Goal: Task Accomplishment & Management: Manage account settings

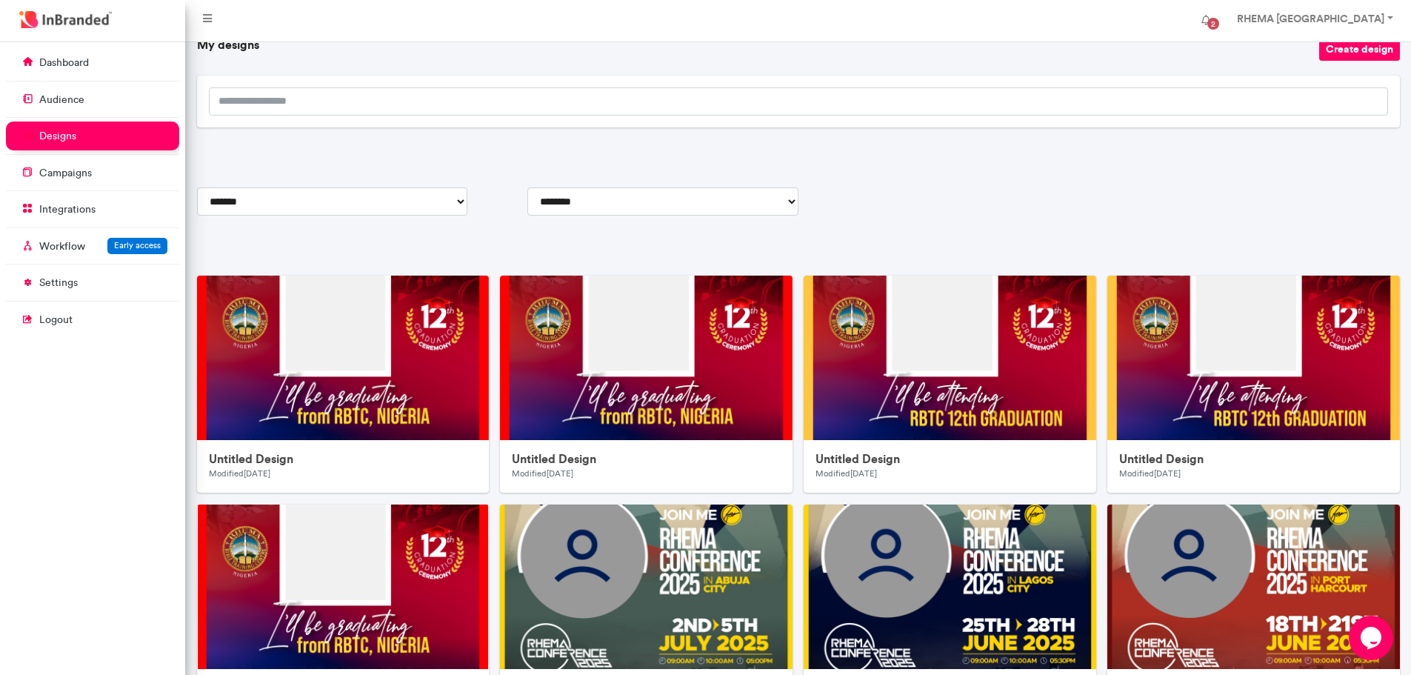
scroll to position [81, 0]
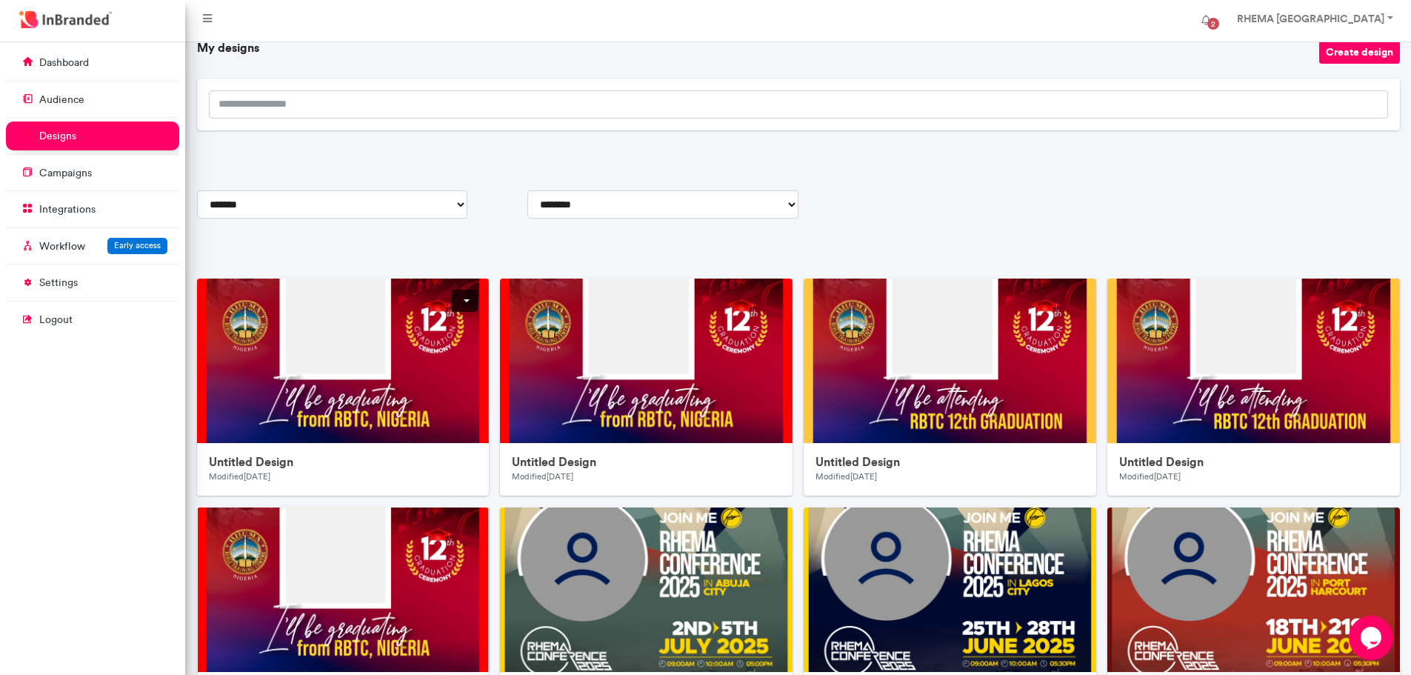
click at [247, 461] on h6 "Untitled Design" at bounding box center [343, 462] width 269 height 14
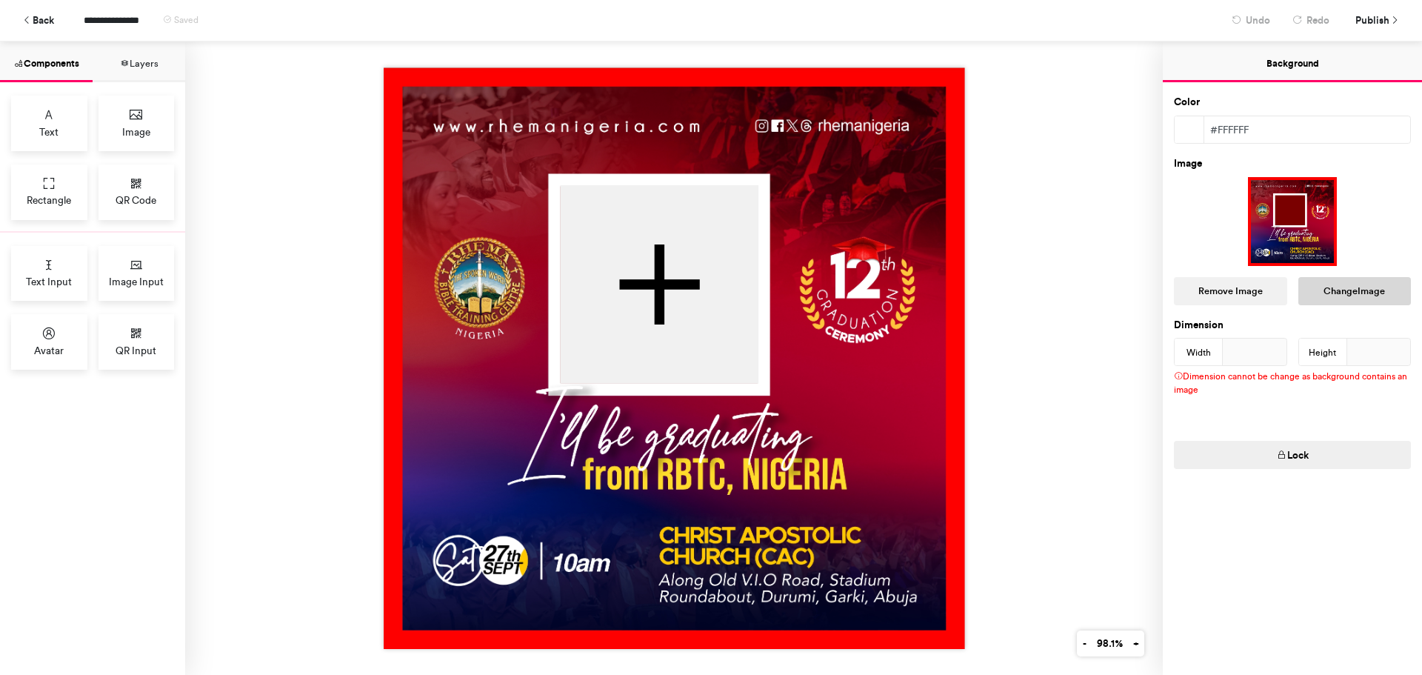
click at [1355, 288] on button "Change Image" at bounding box center [1354, 291] width 113 height 28
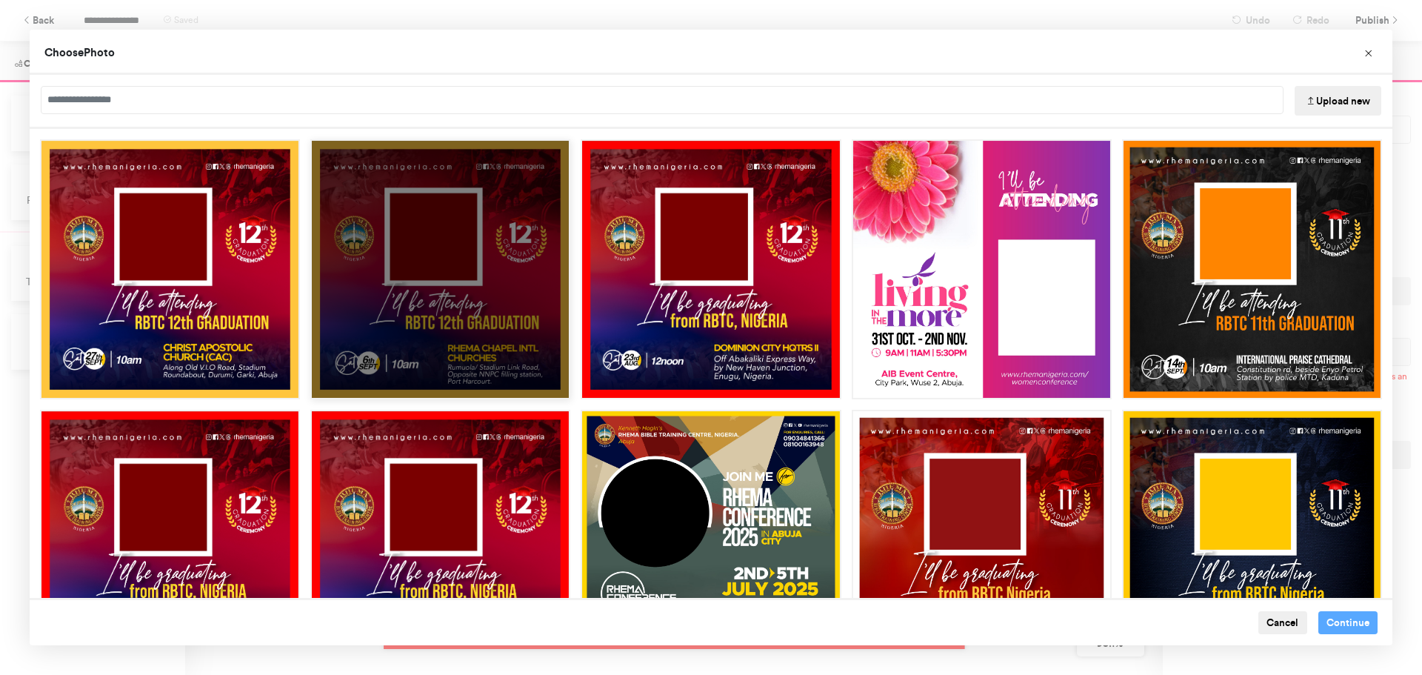
click at [467, 318] on div "Choose Image" at bounding box center [440, 269] width 260 height 260
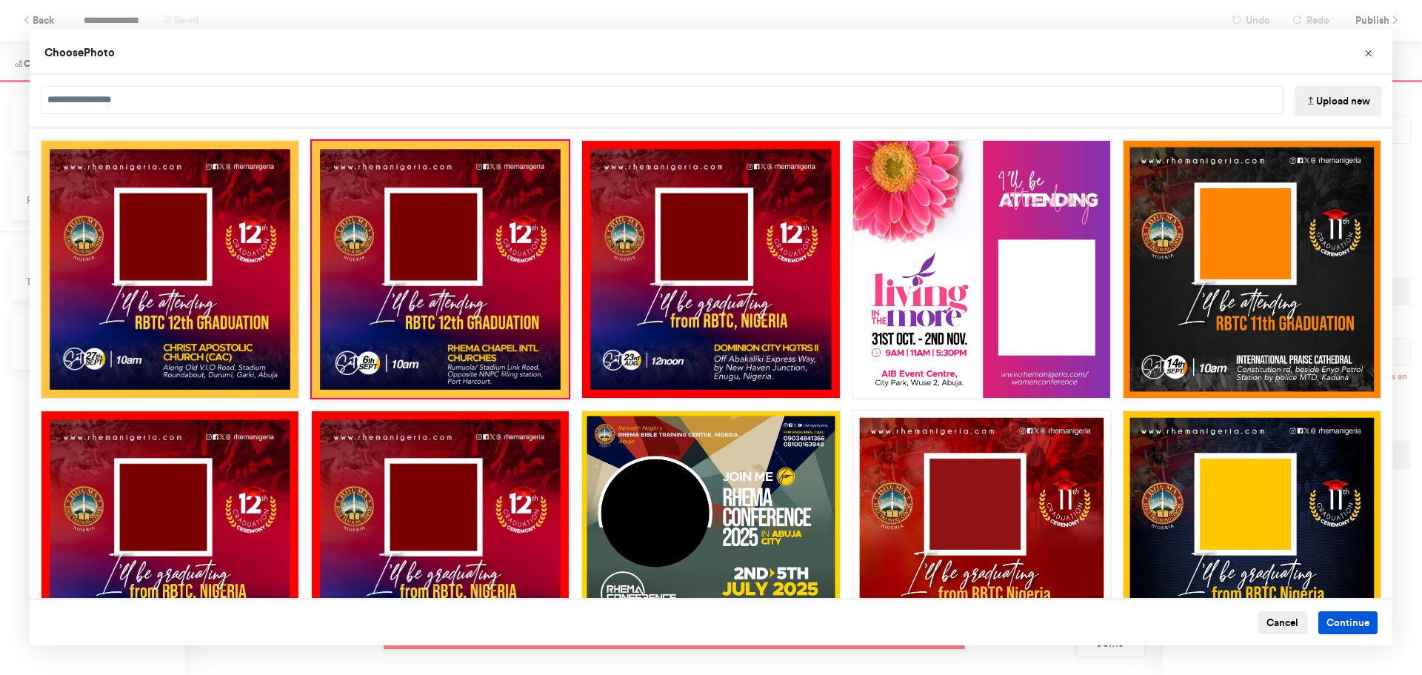
click at [1337, 617] on button "Continue" at bounding box center [1348, 623] width 60 height 24
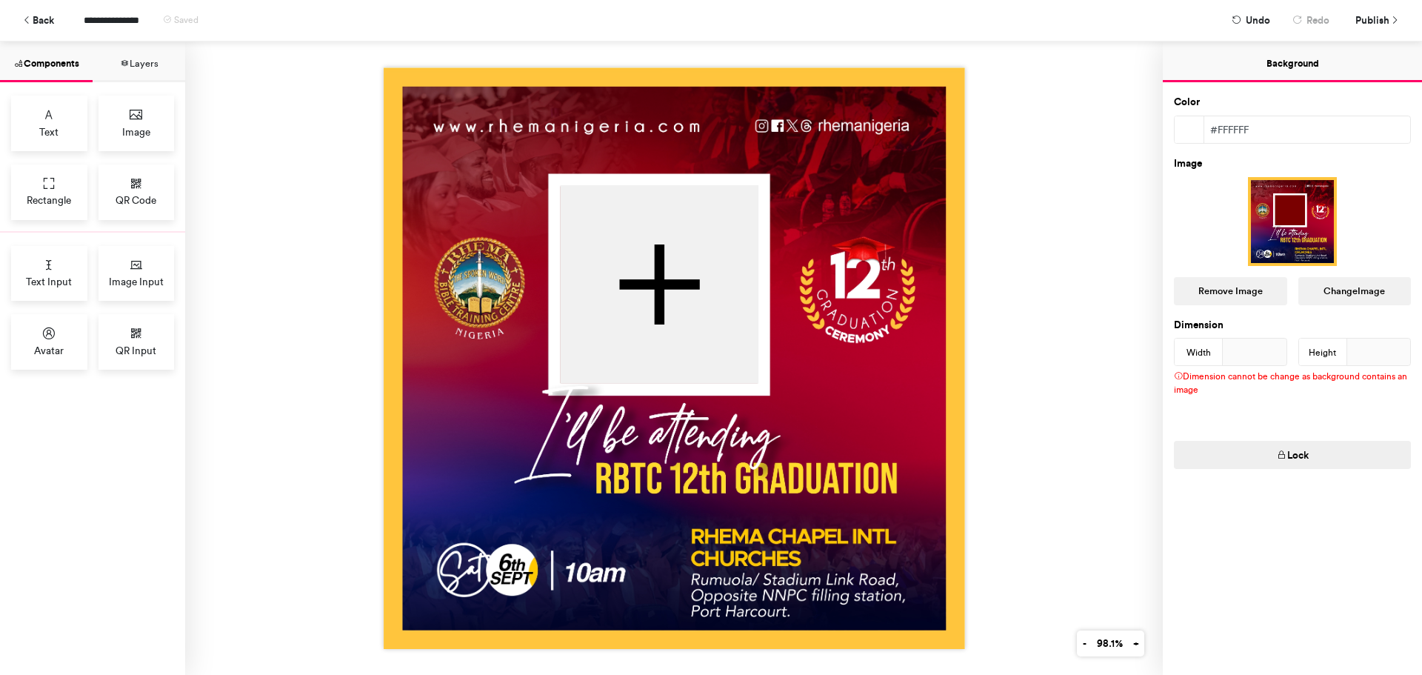
click at [1373, 13] on span "Publish" at bounding box center [1372, 20] width 34 height 26
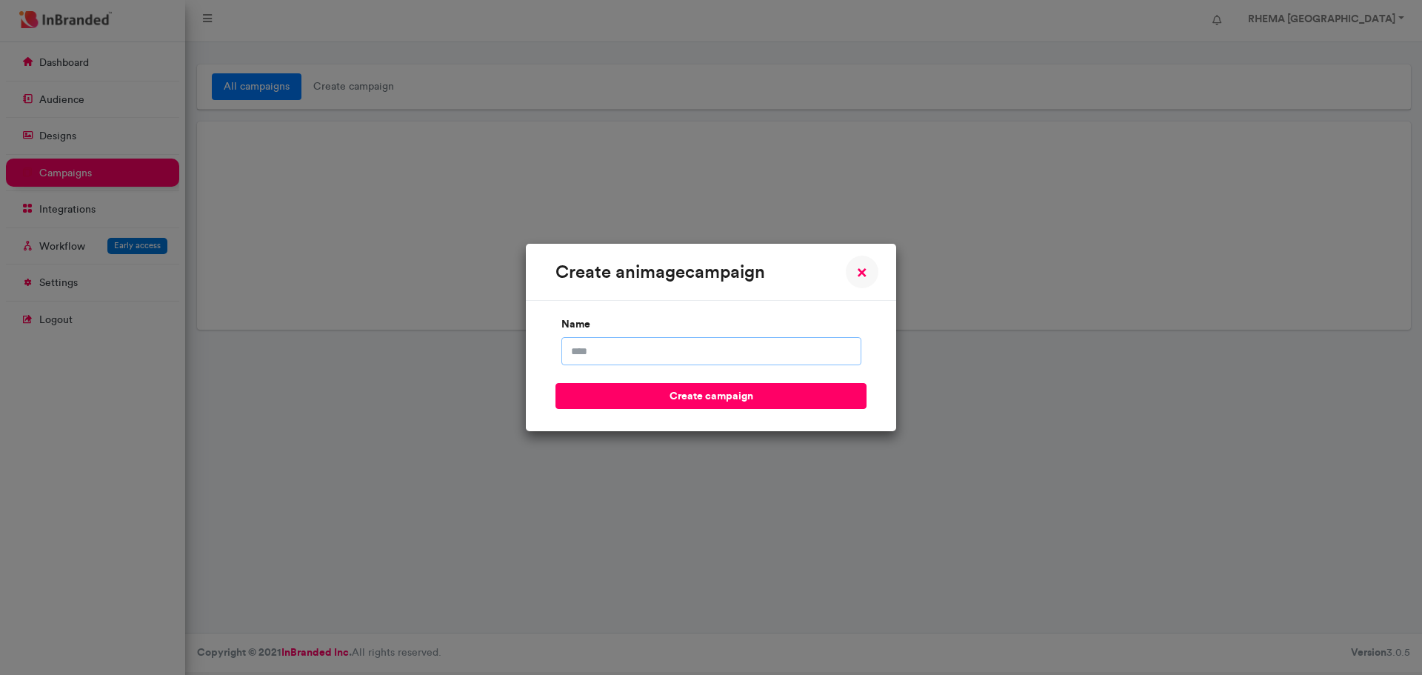
click at [630, 357] on input "name" at bounding box center [711, 351] width 300 height 28
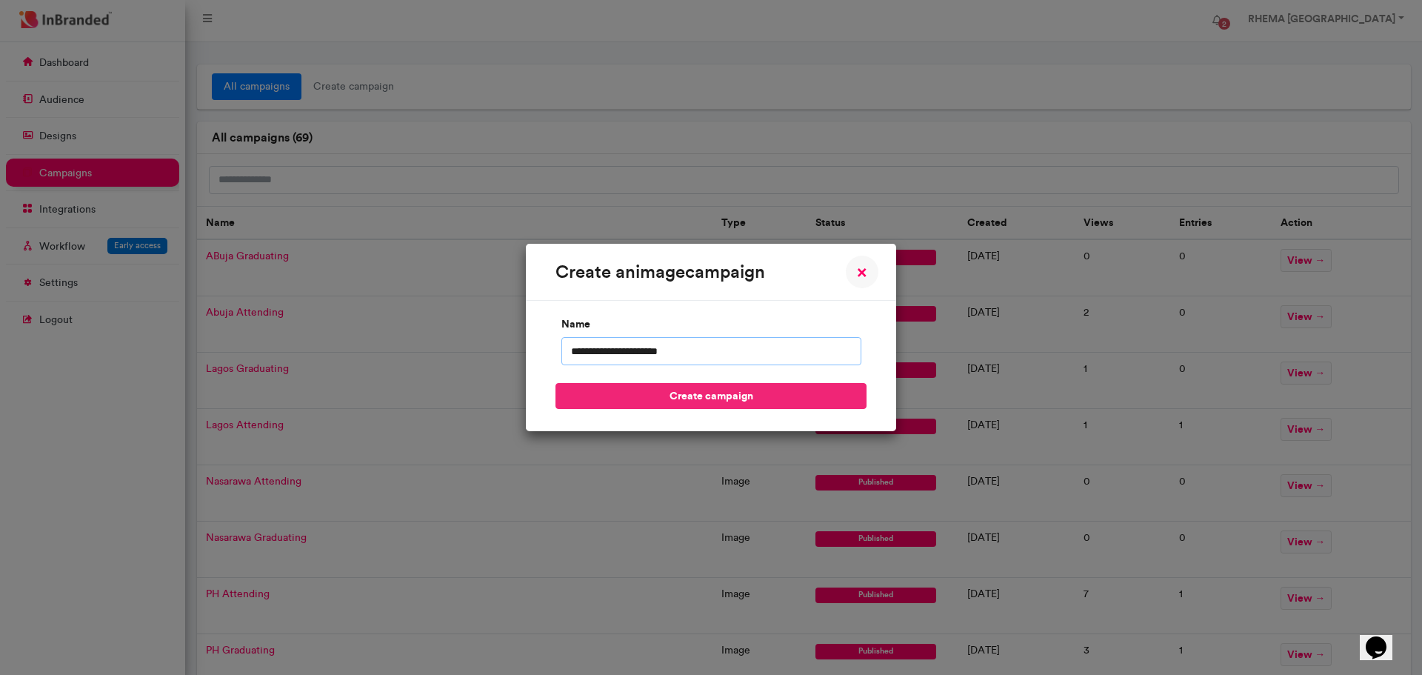
type input "**********"
click at [664, 394] on button "create campaign" at bounding box center [711, 396] width 311 height 26
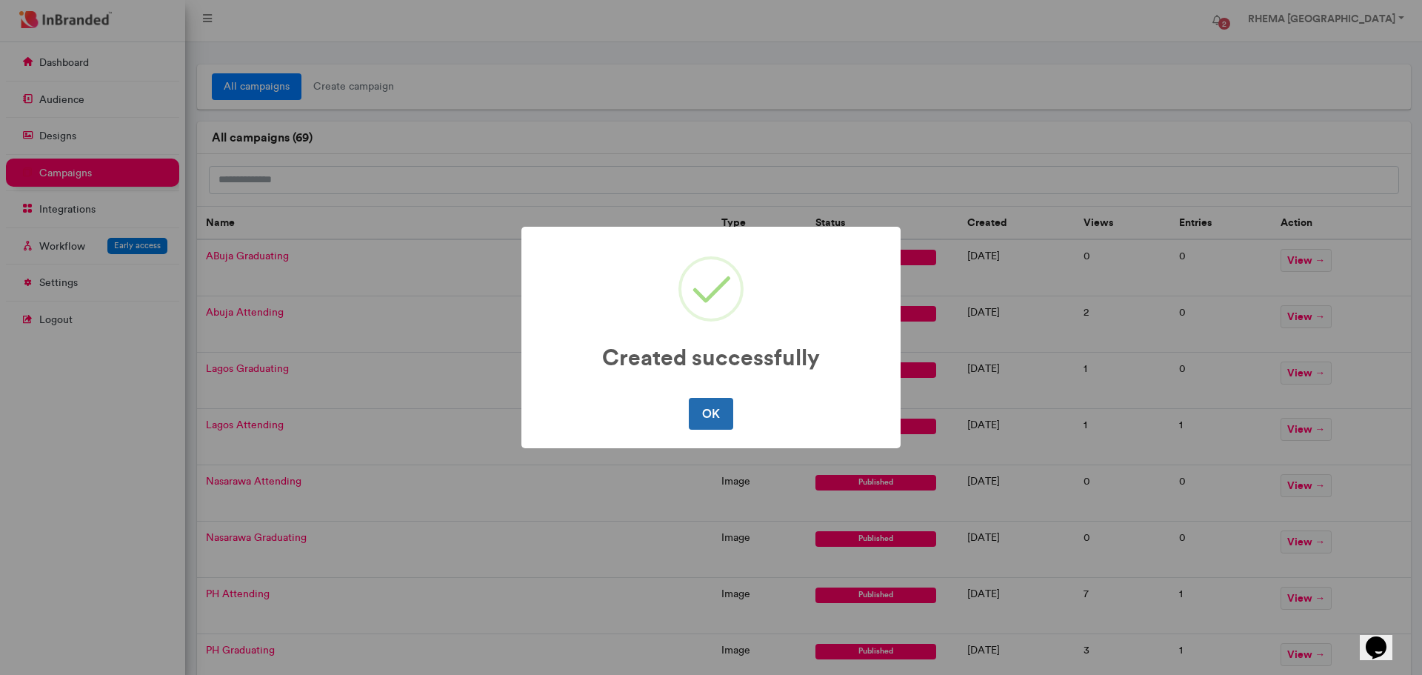
click at [704, 411] on button "OK" at bounding box center [711, 413] width 44 height 31
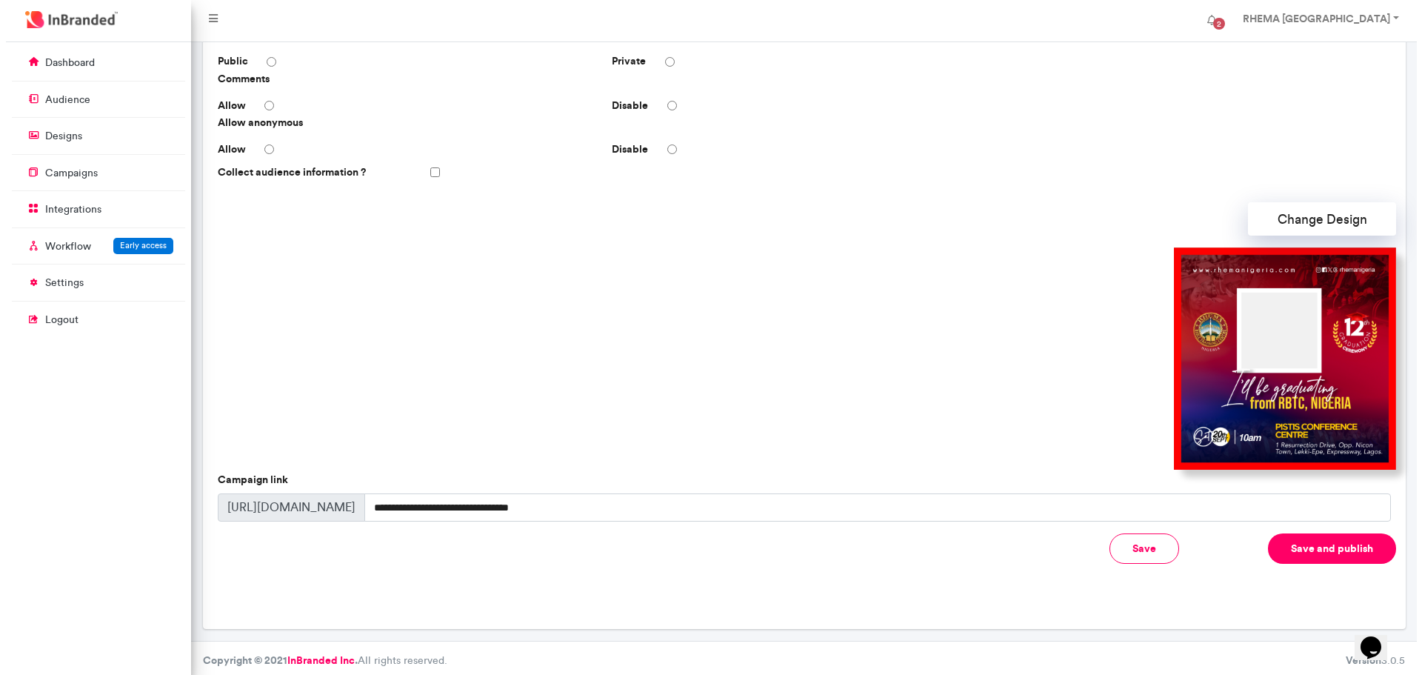
scroll to position [296, 0]
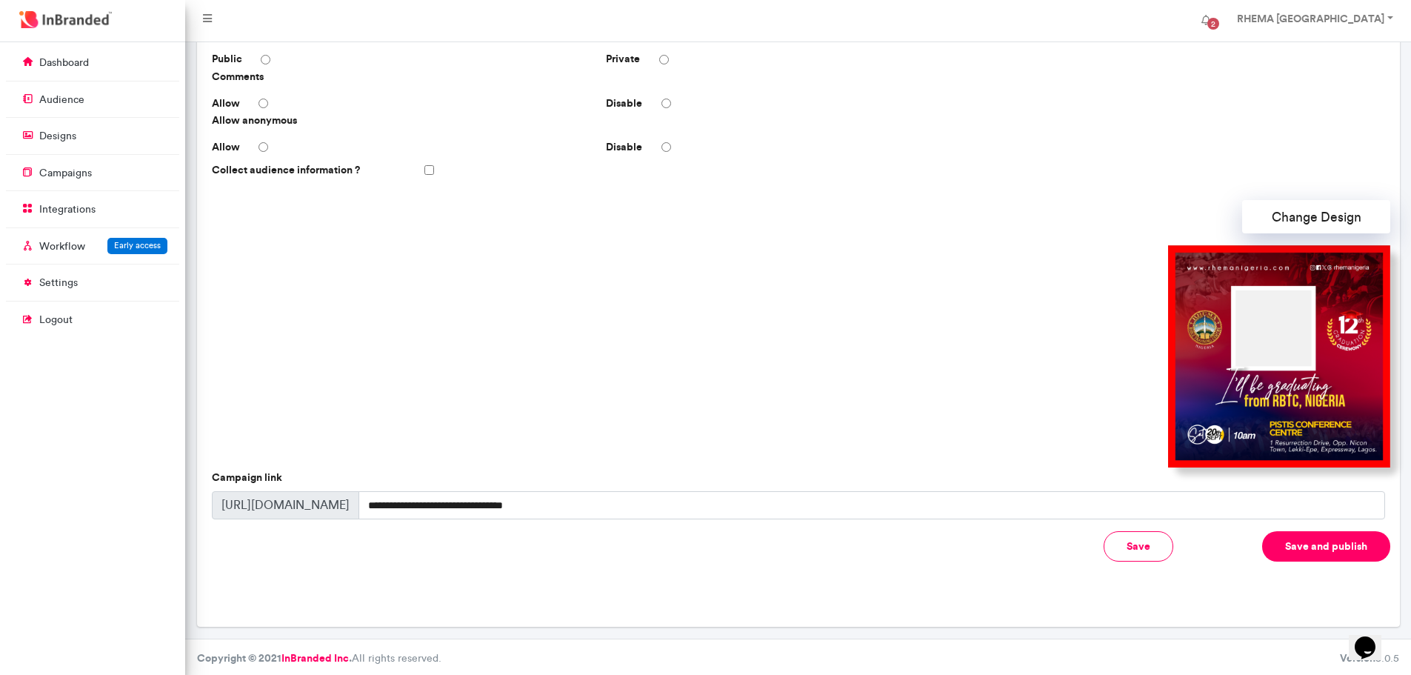
click at [1302, 547] on button "Save and publish" at bounding box center [1326, 546] width 128 height 30
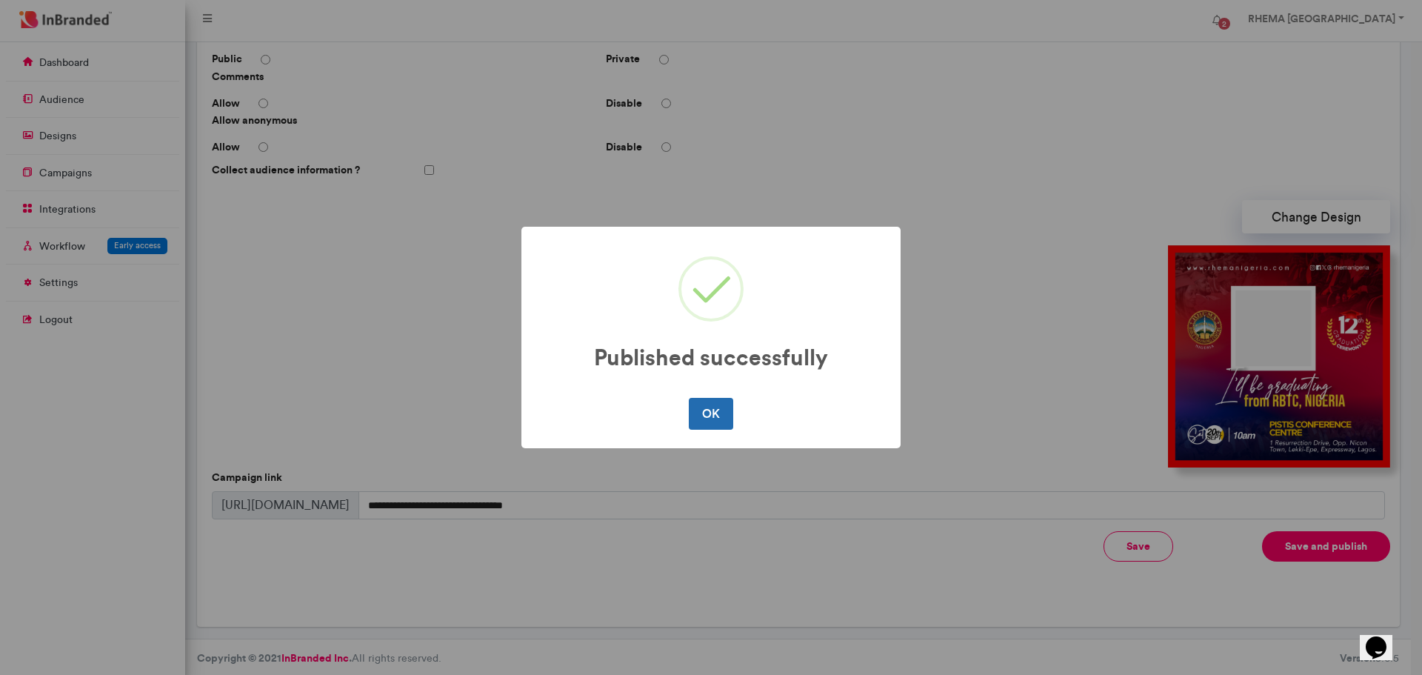
click at [729, 414] on button "OK" at bounding box center [711, 413] width 44 height 31
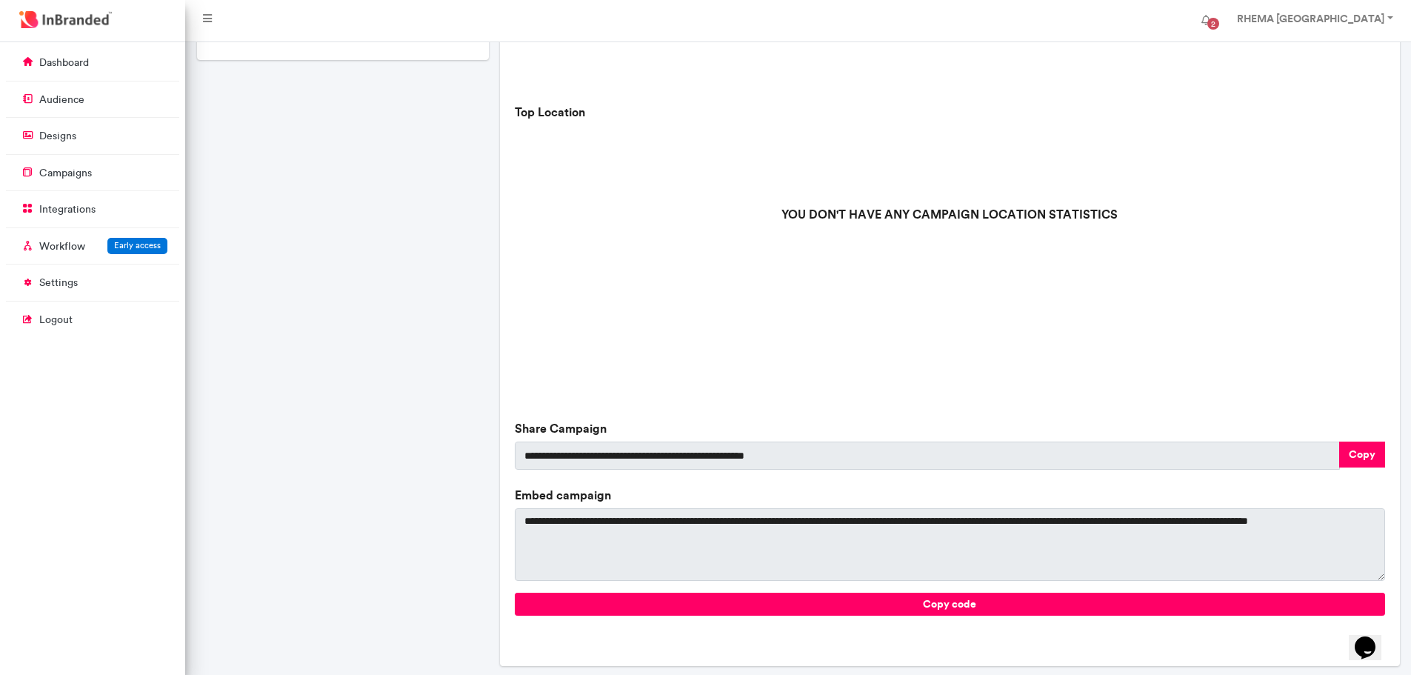
scroll to position [367, 0]
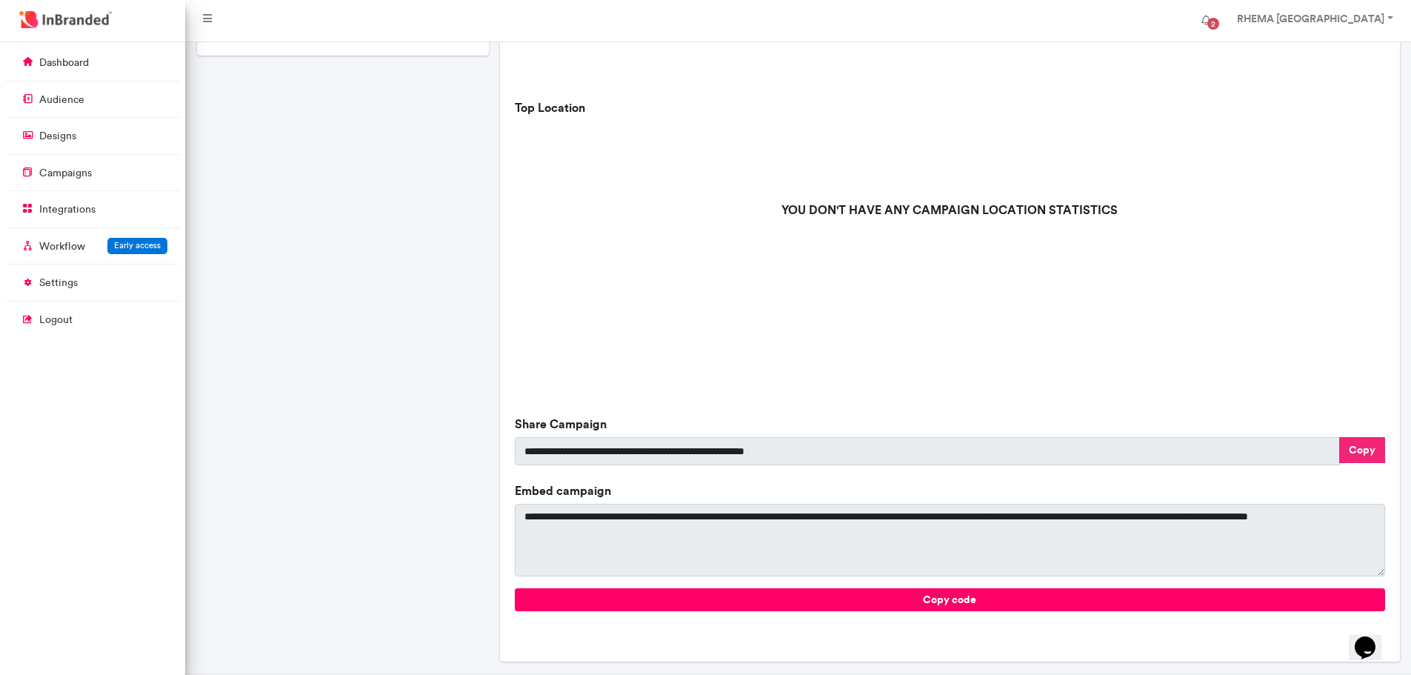
click at [1353, 456] on button "Copy" at bounding box center [1362, 450] width 46 height 26
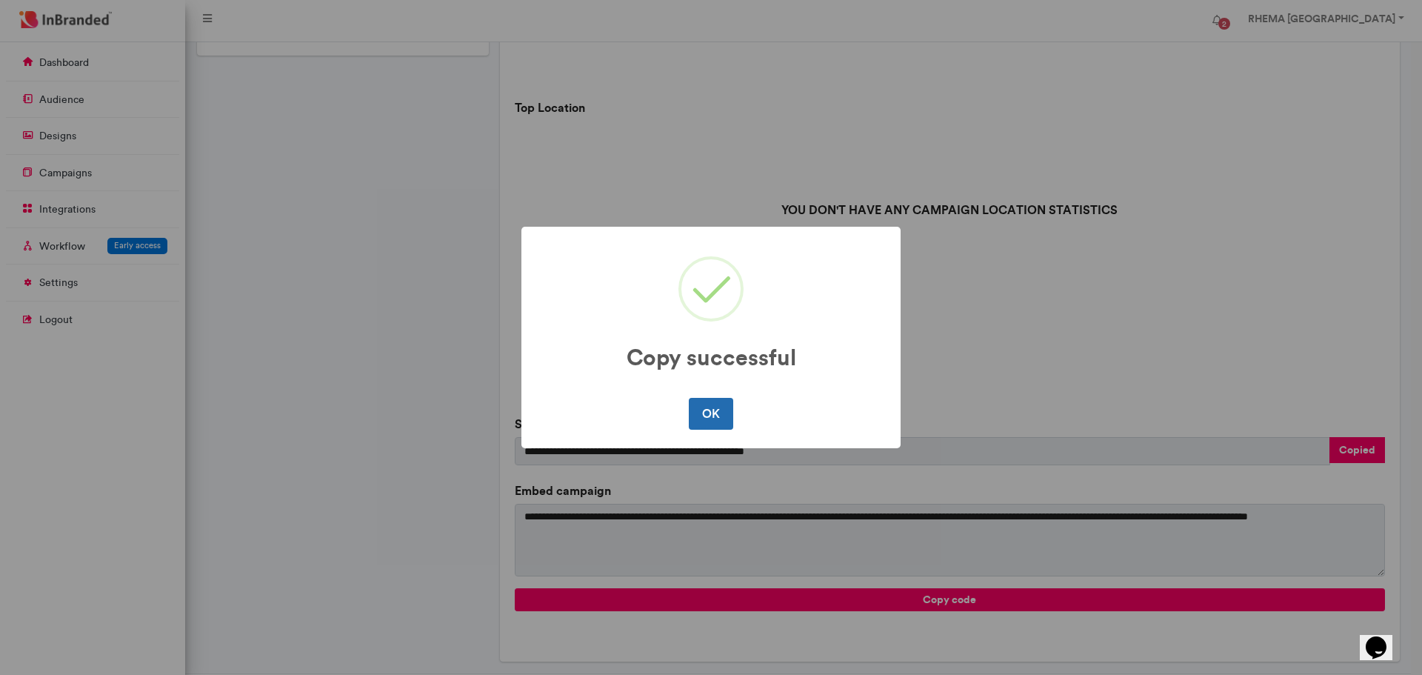
click at [715, 418] on button "OK" at bounding box center [711, 413] width 44 height 31
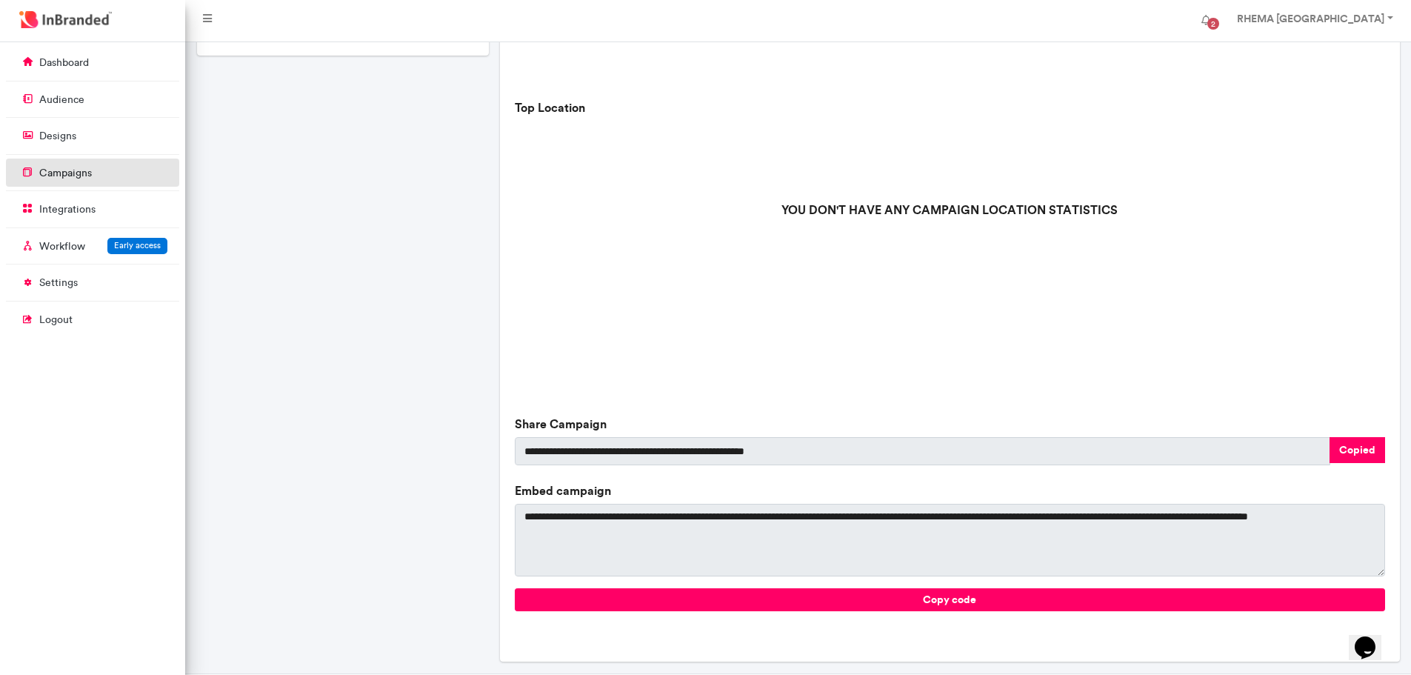
click at [76, 173] on p "campaigns" at bounding box center [65, 173] width 53 height 15
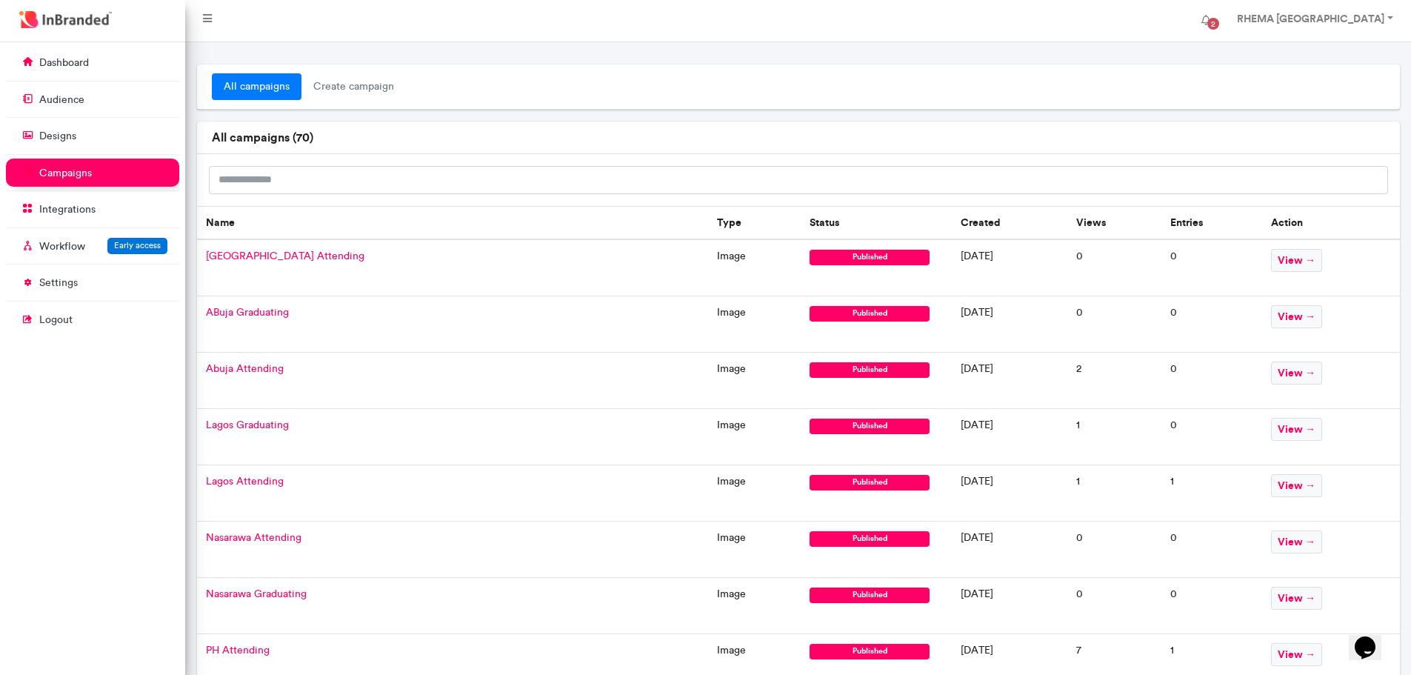
click at [247, 425] on span "Lagos Graduating" at bounding box center [247, 424] width 83 height 13
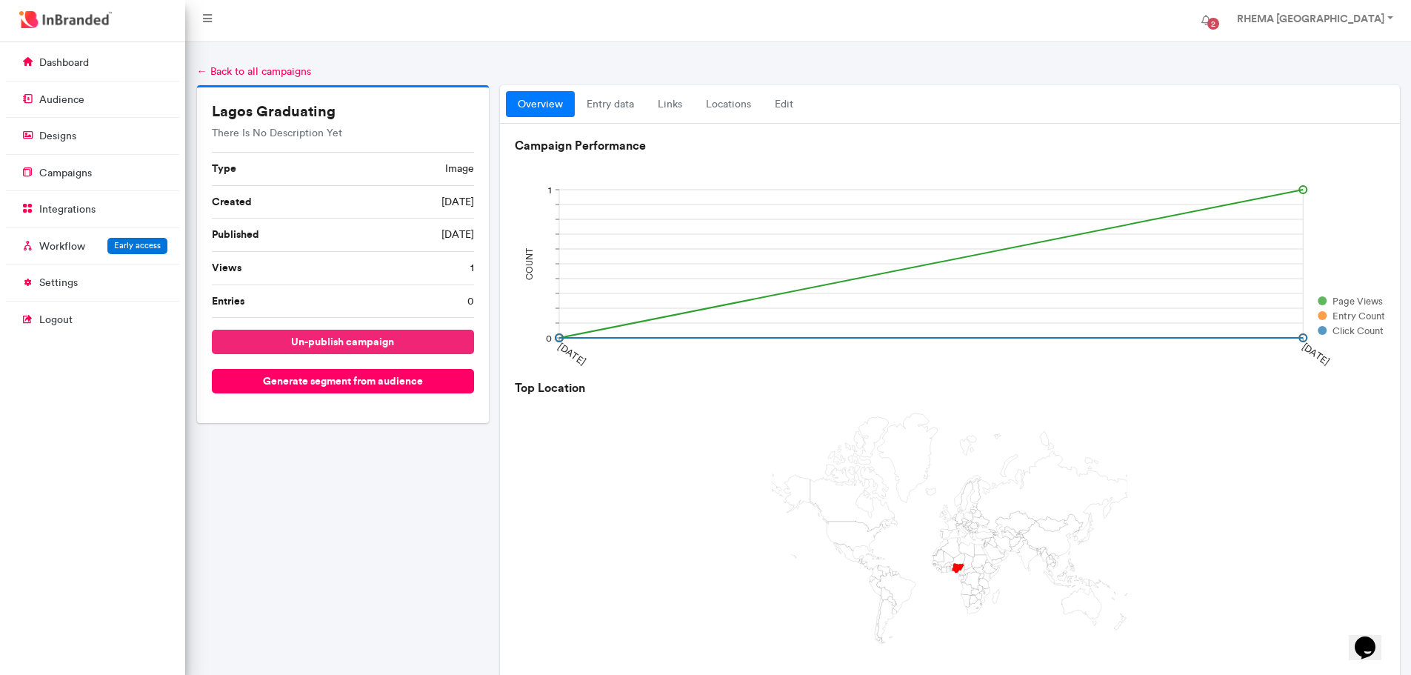
click at [347, 344] on button "un-publish campaign" at bounding box center [343, 342] width 263 height 24
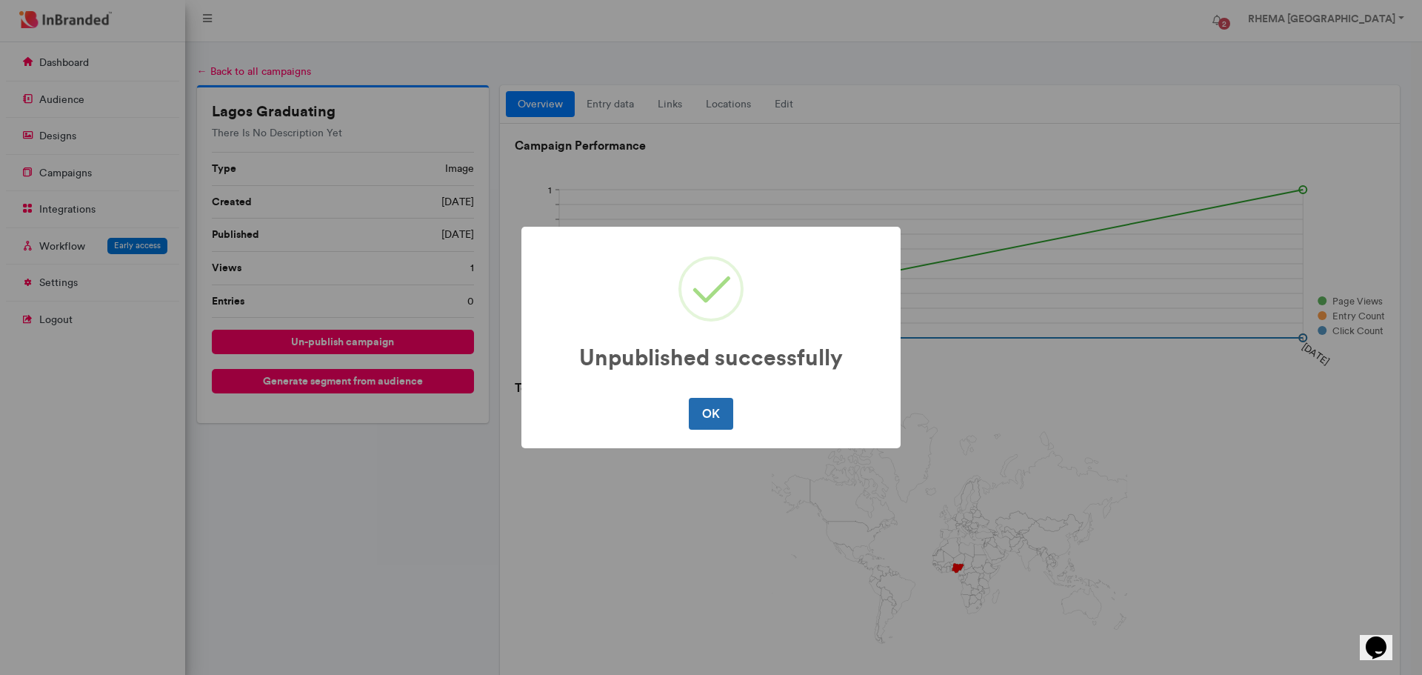
click at [713, 410] on button "OK" at bounding box center [711, 413] width 44 height 31
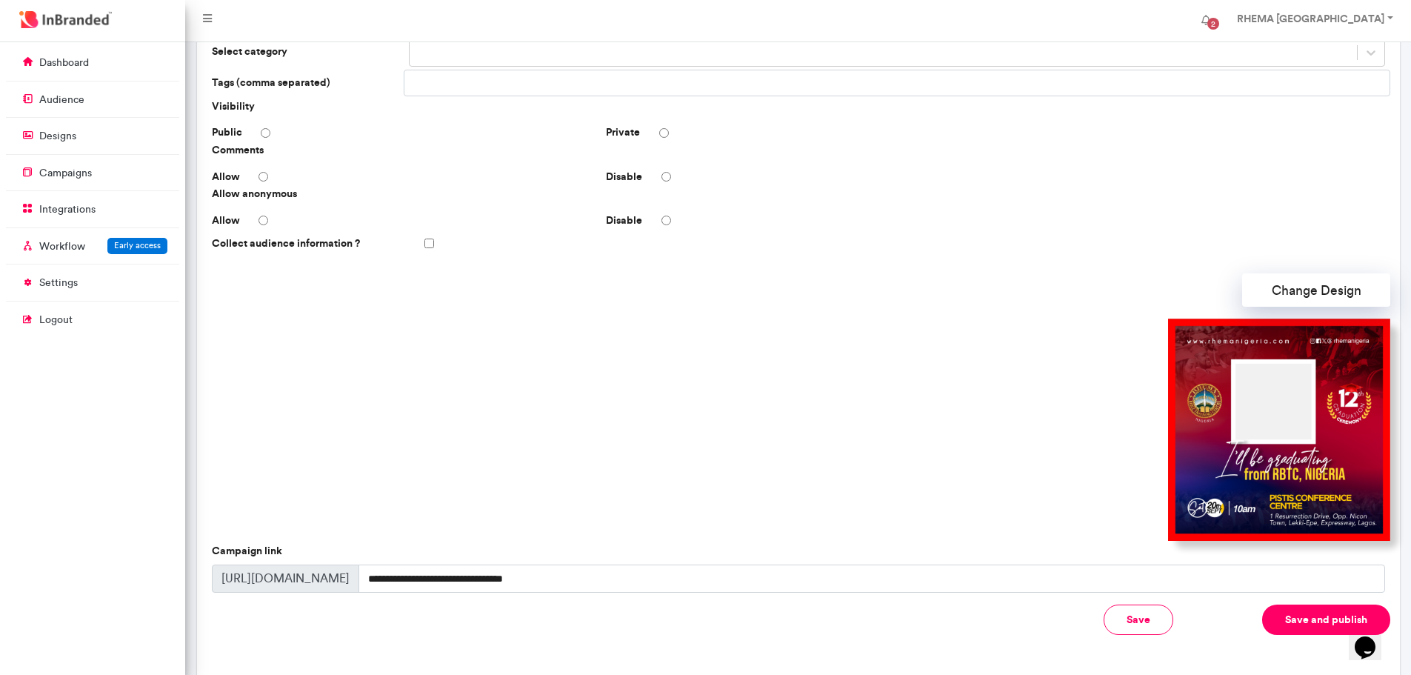
scroll to position [224, 0]
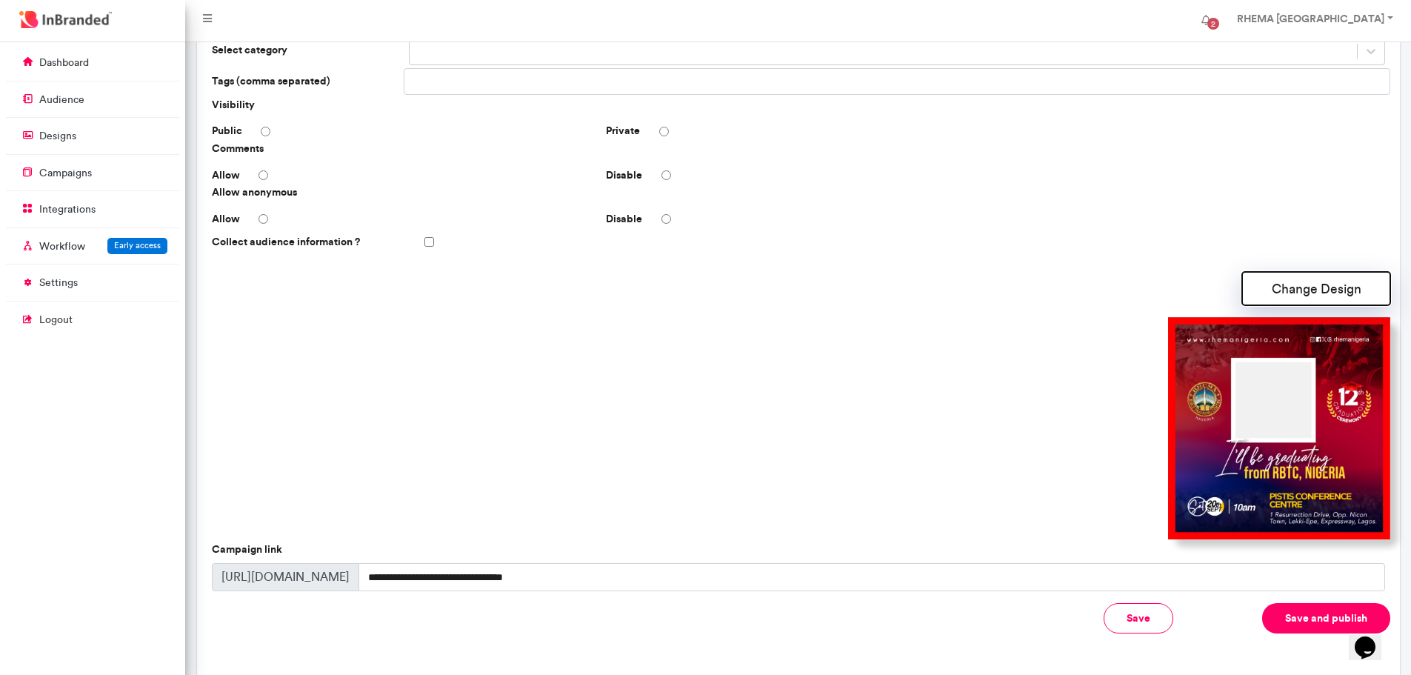
click at [1304, 287] on button "Change Design" at bounding box center [1316, 288] width 148 height 33
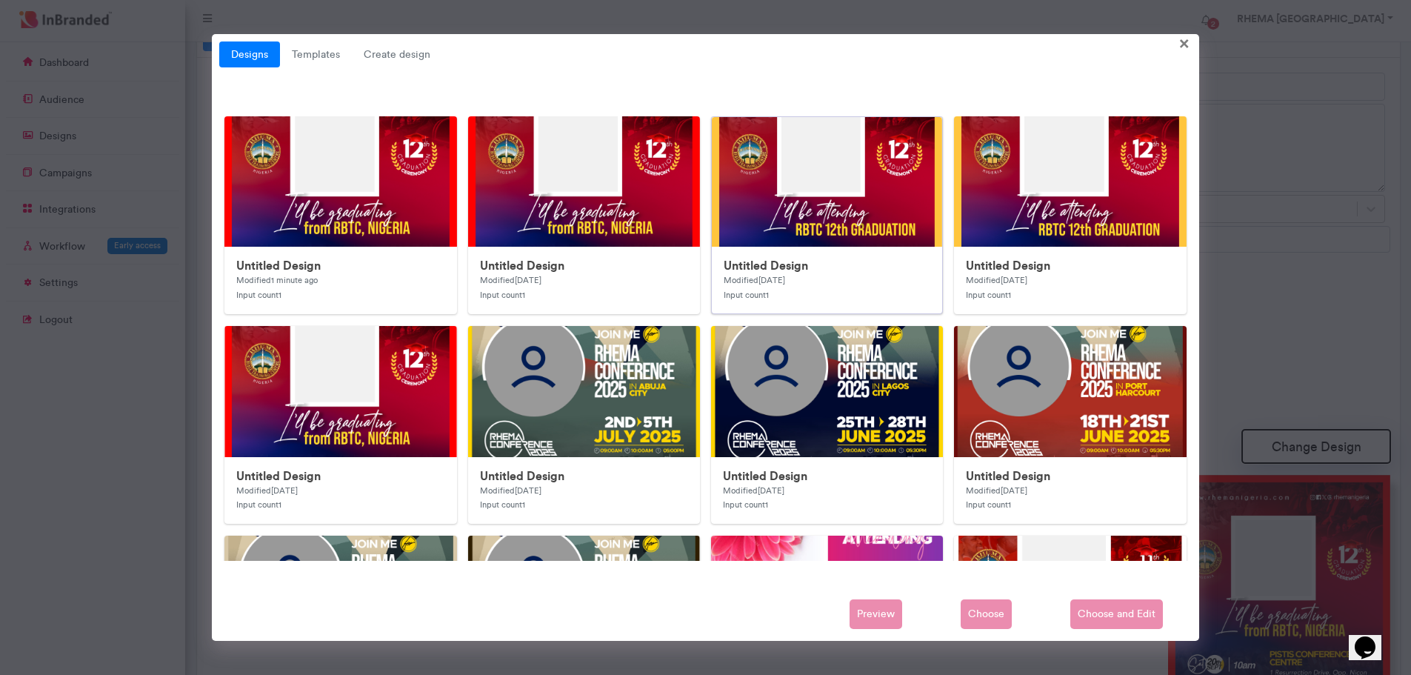
scroll to position [65, 0]
click at [390, 179] on img at bounding box center [521, 413] width 593 height 593
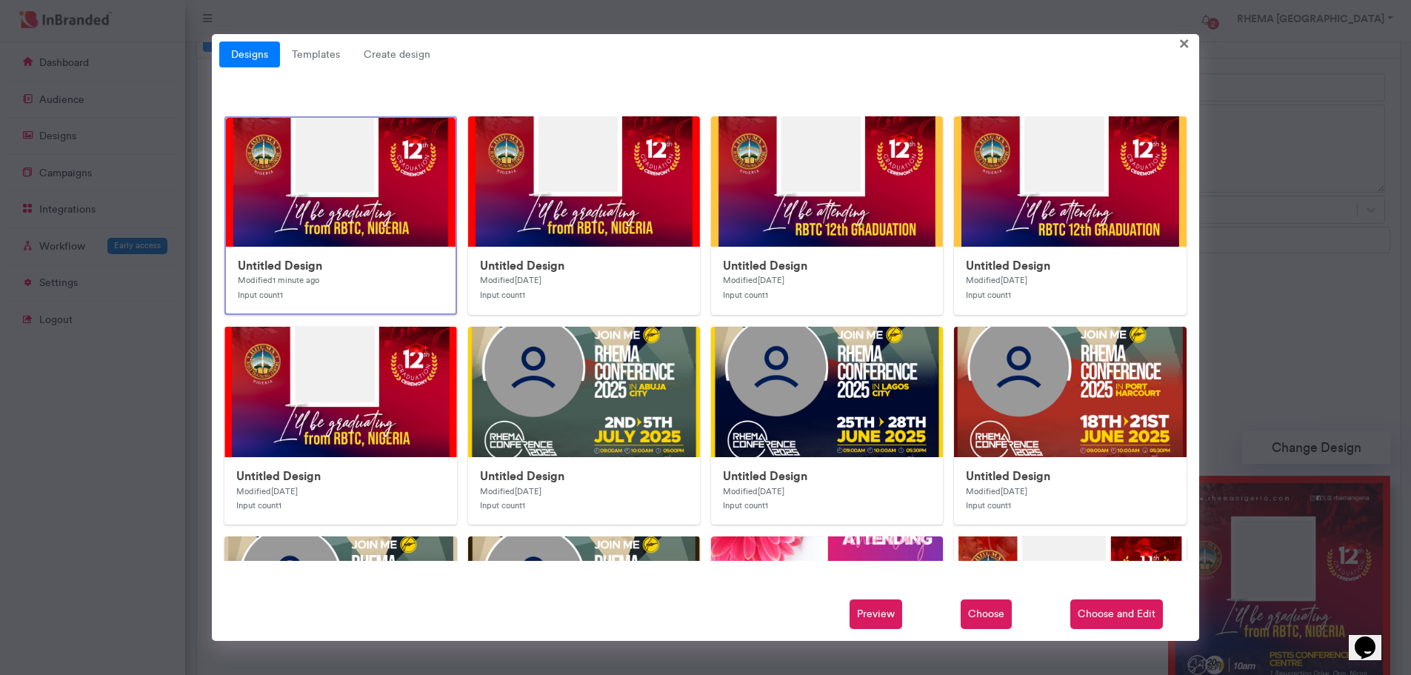
click at [881, 618] on span "Preview" at bounding box center [876, 614] width 53 height 30
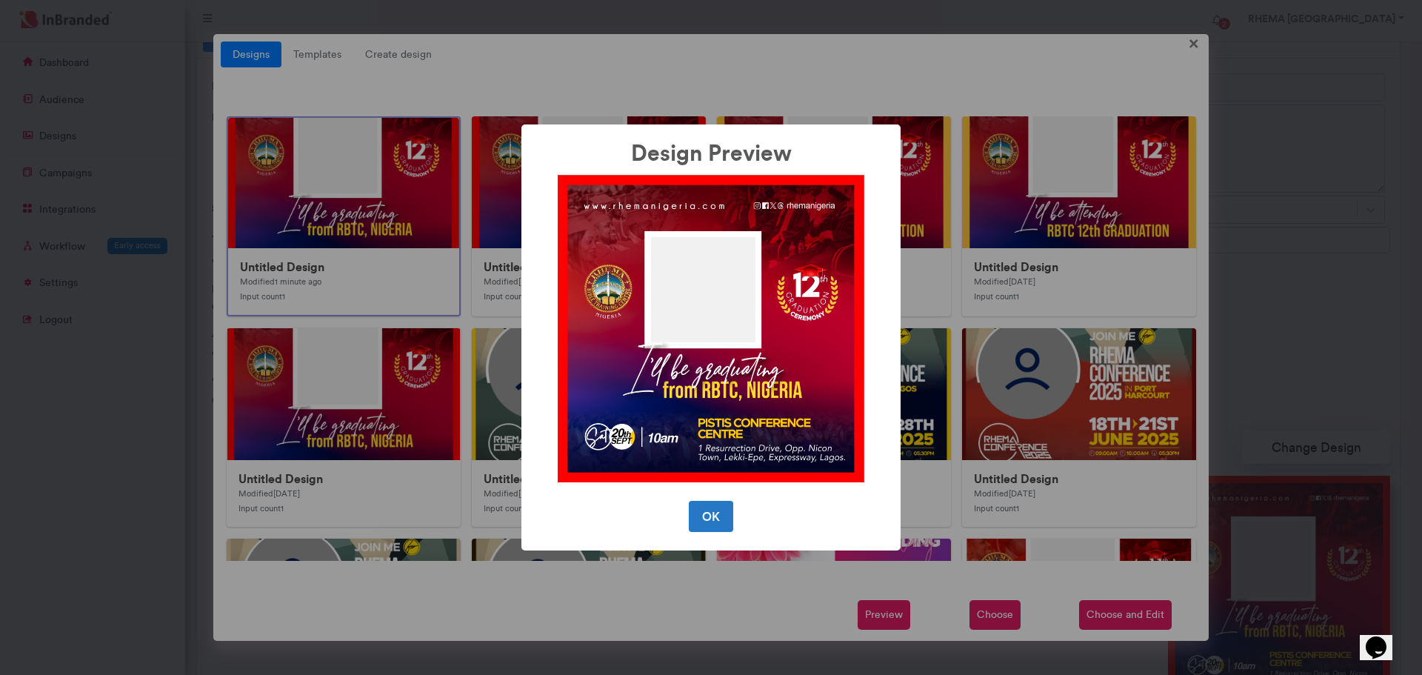
click at [697, 590] on div "Design Preview × OK No Cancel" at bounding box center [711, 337] width 1422 height 675
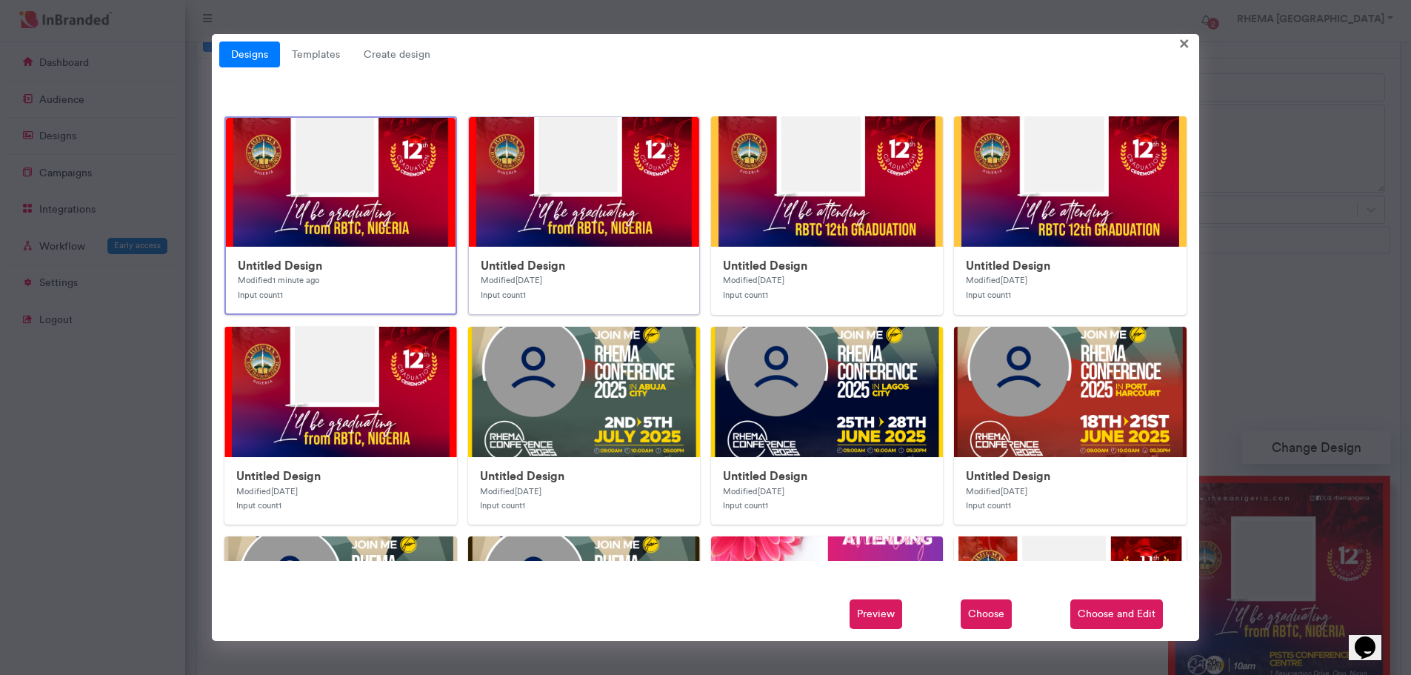
click at [557, 196] on img at bounding box center [765, 413] width 593 height 593
click at [876, 604] on span "Preview" at bounding box center [876, 614] width 53 height 30
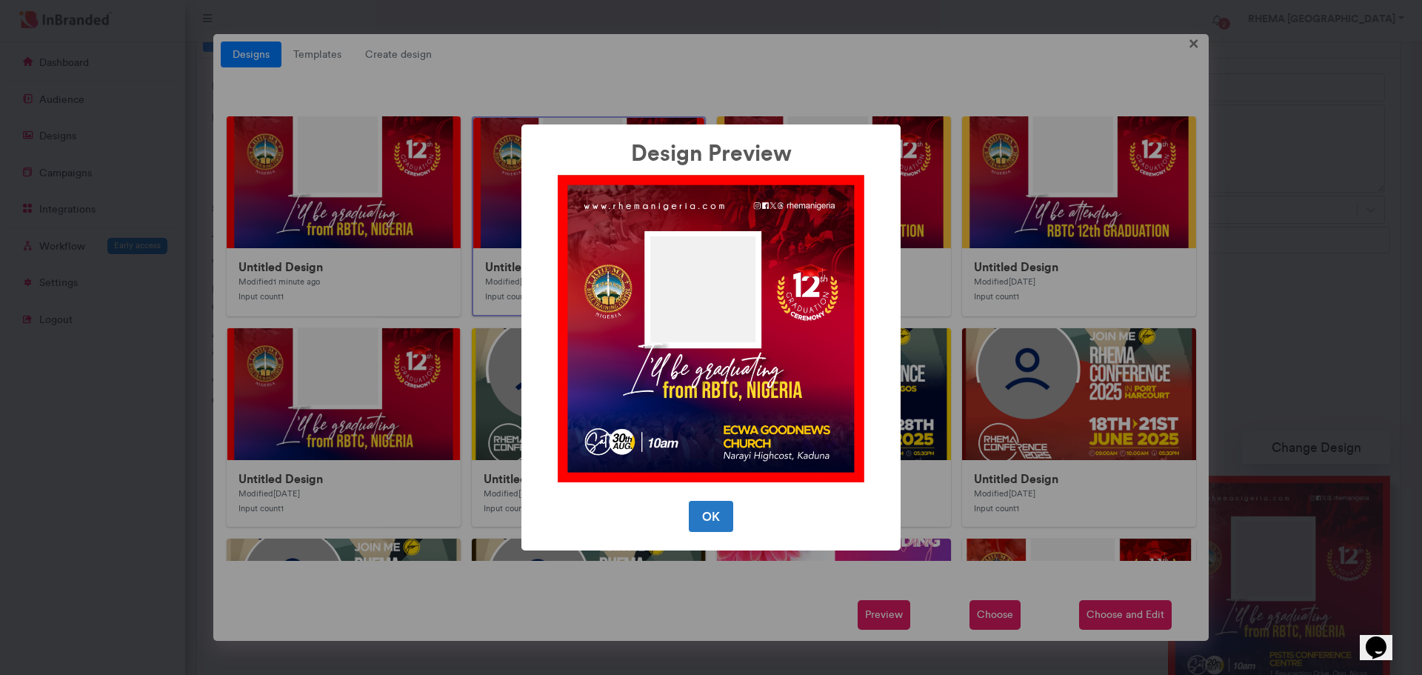
click at [758, 587] on div "Design Preview × OK No Cancel" at bounding box center [711, 337] width 1422 height 675
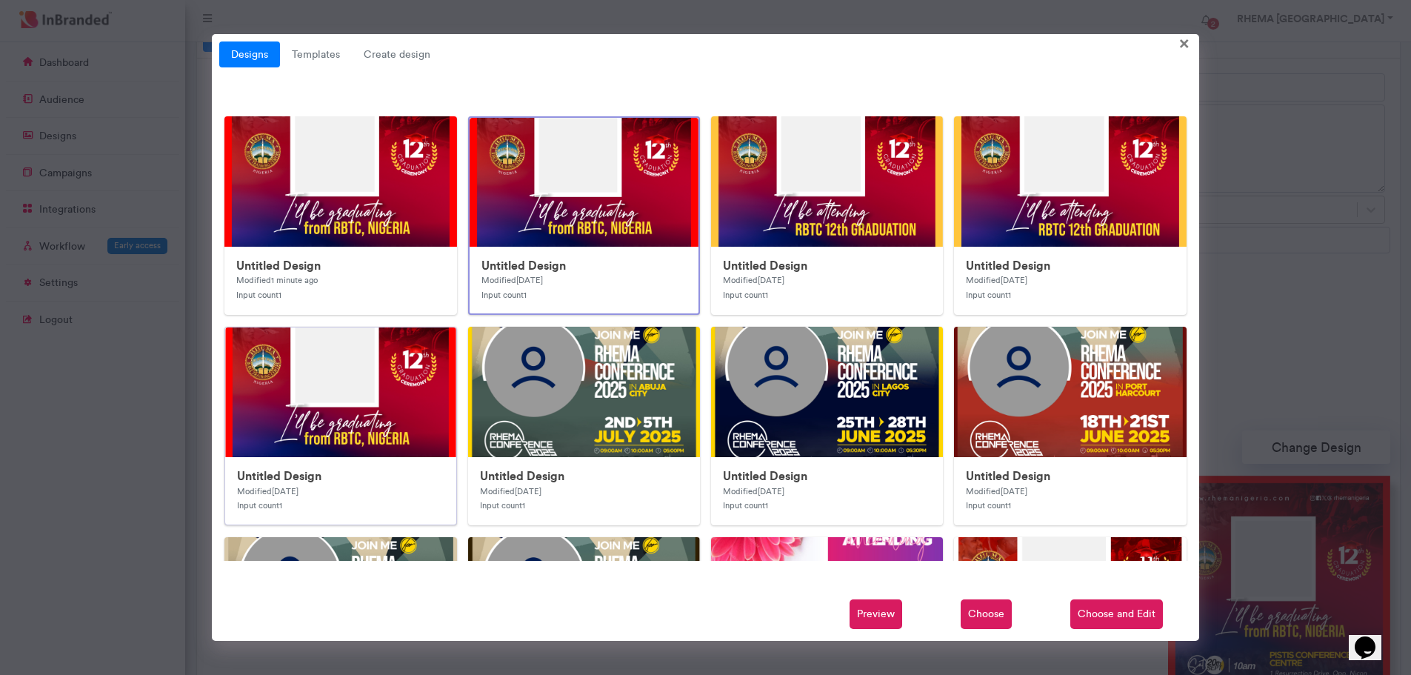
click at [416, 372] on img at bounding box center [521, 623] width 593 height 593
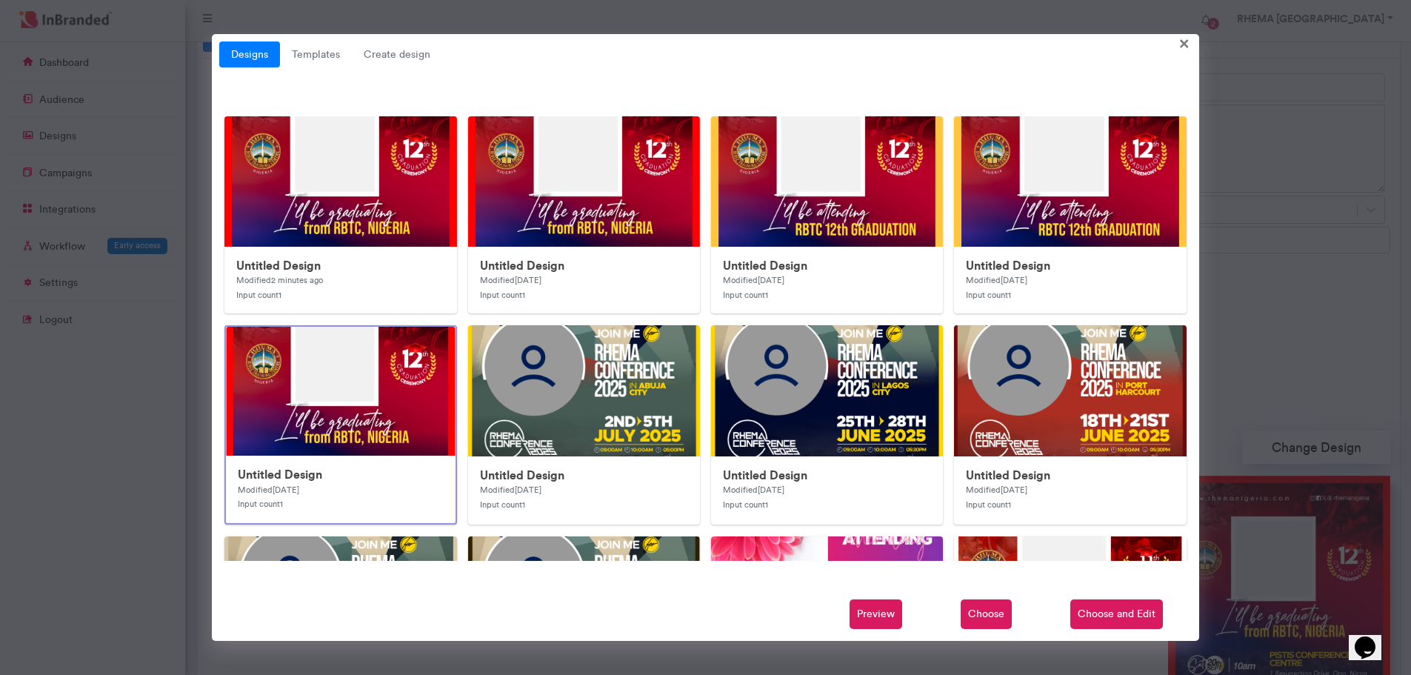
click at [889, 613] on span "Preview" at bounding box center [876, 614] width 53 height 30
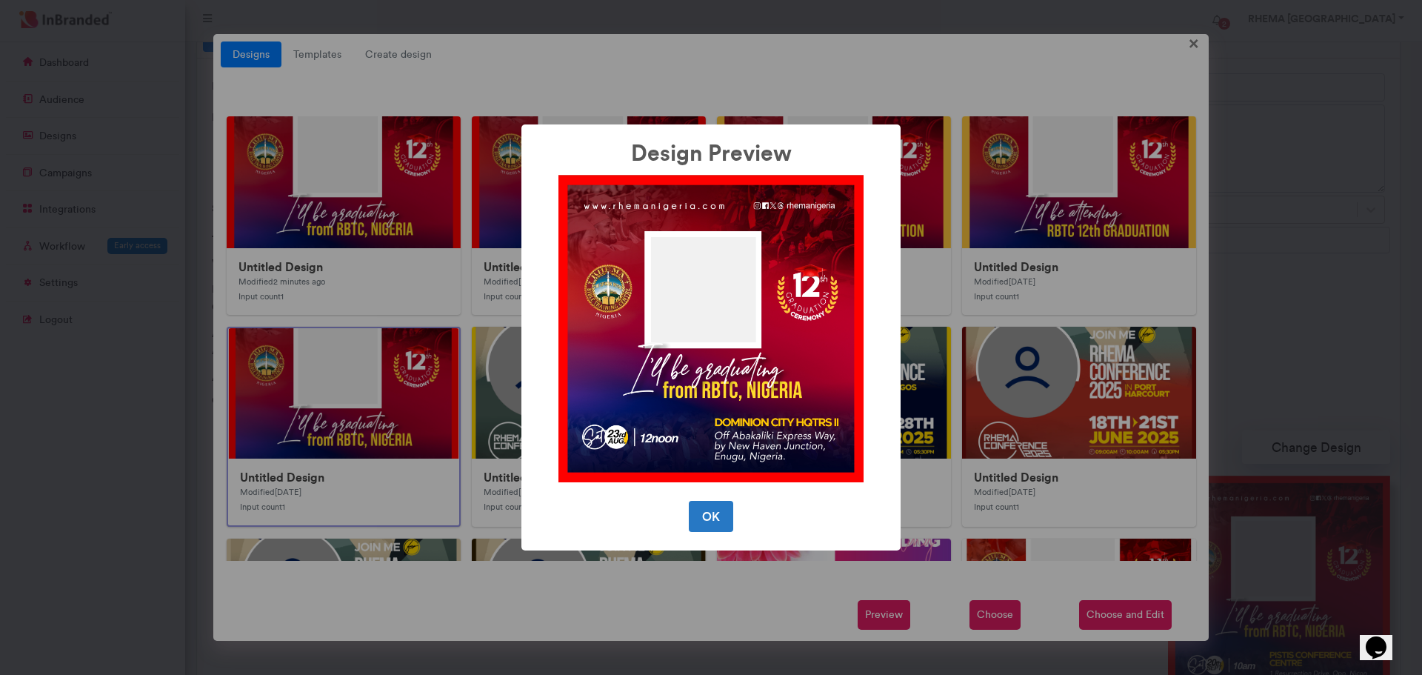
click at [730, 596] on div "Design Preview × OK No Cancel" at bounding box center [711, 337] width 1422 height 675
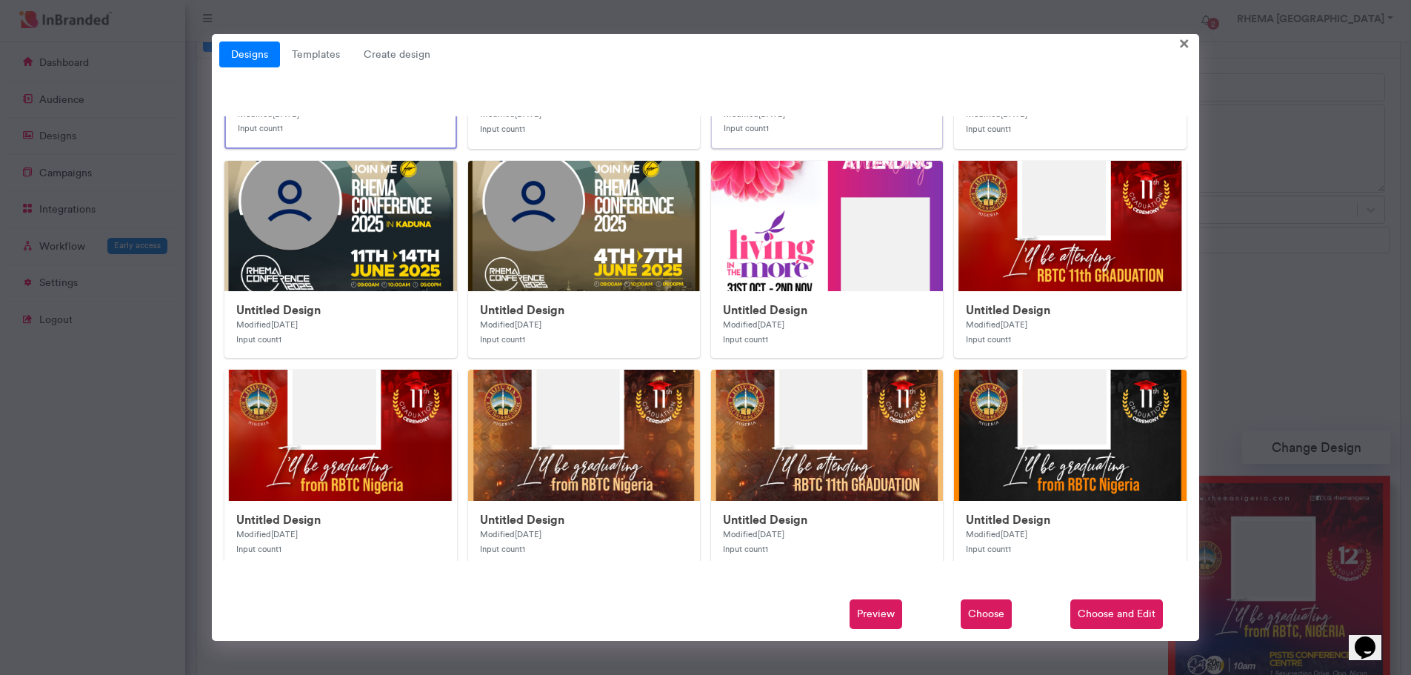
scroll to position [378, 0]
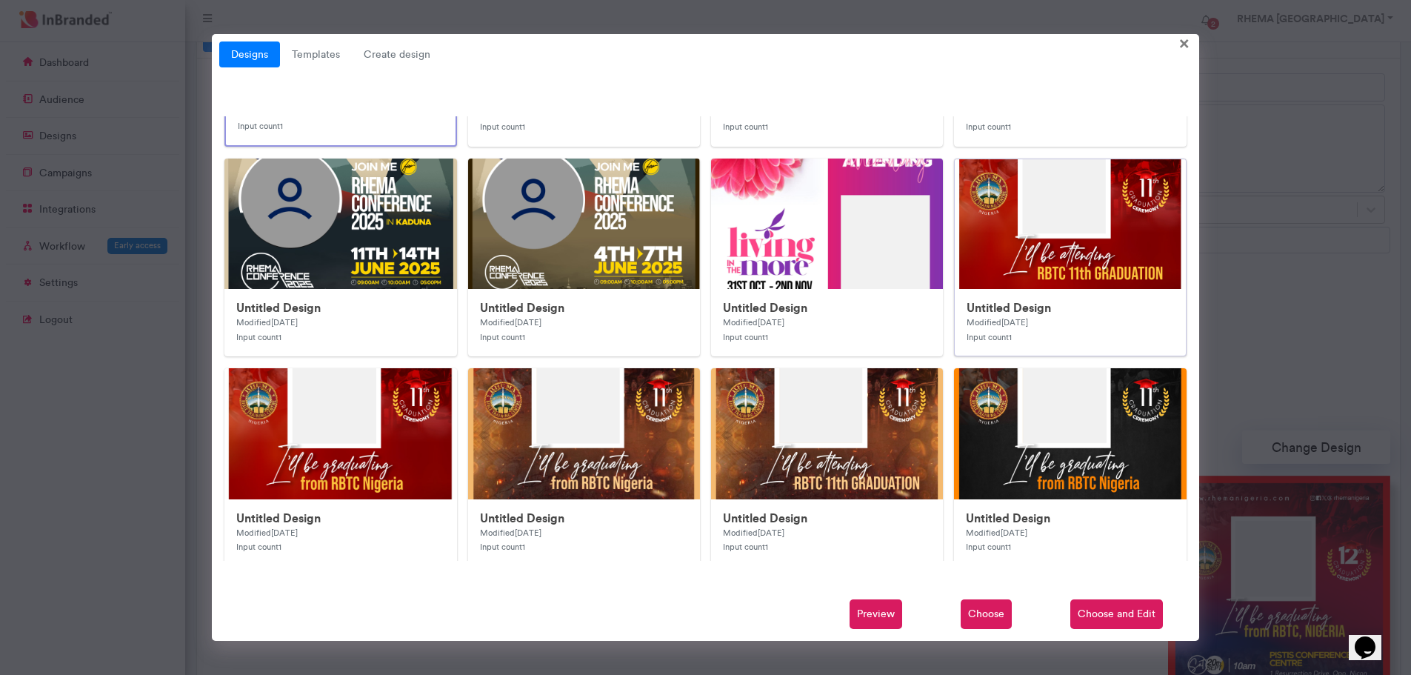
click at [973, 253] on img at bounding box center [1251, 455] width 593 height 593
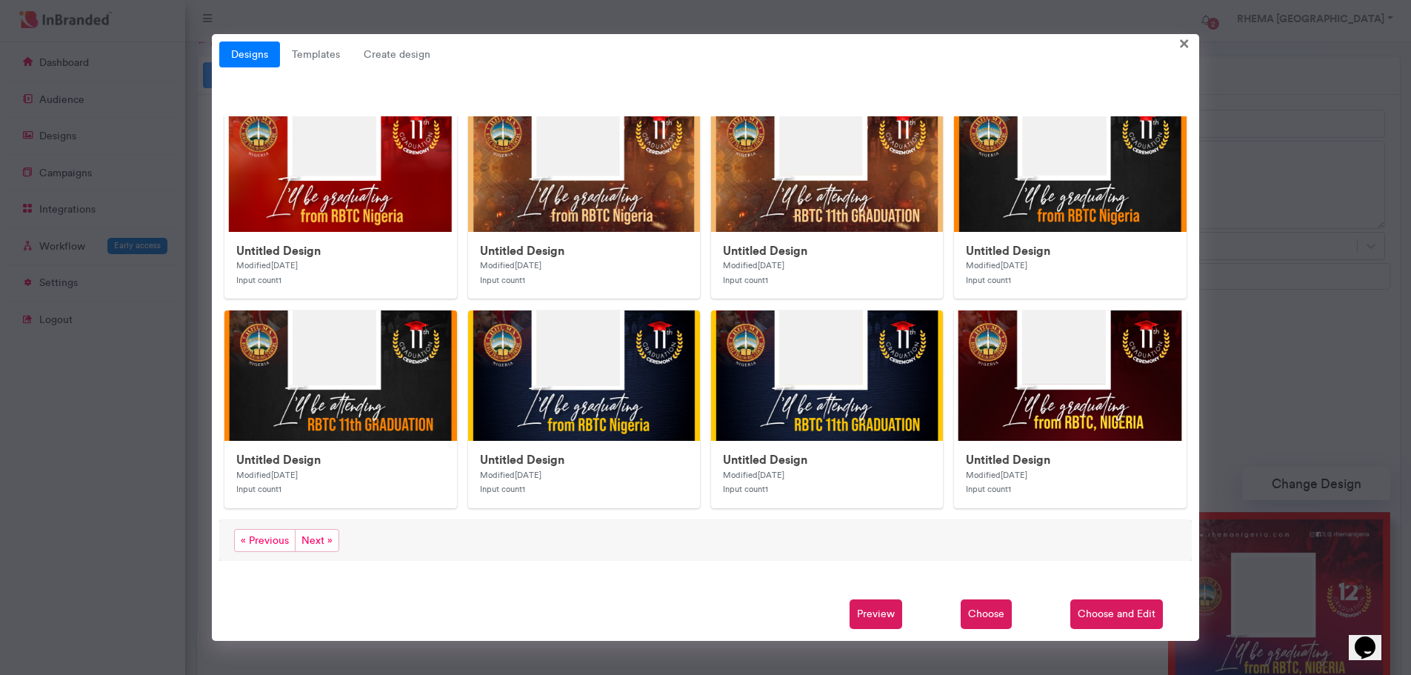
scroll to position [647, 0]
click at [313, 529] on span "Next »" at bounding box center [317, 540] width 44 height 23
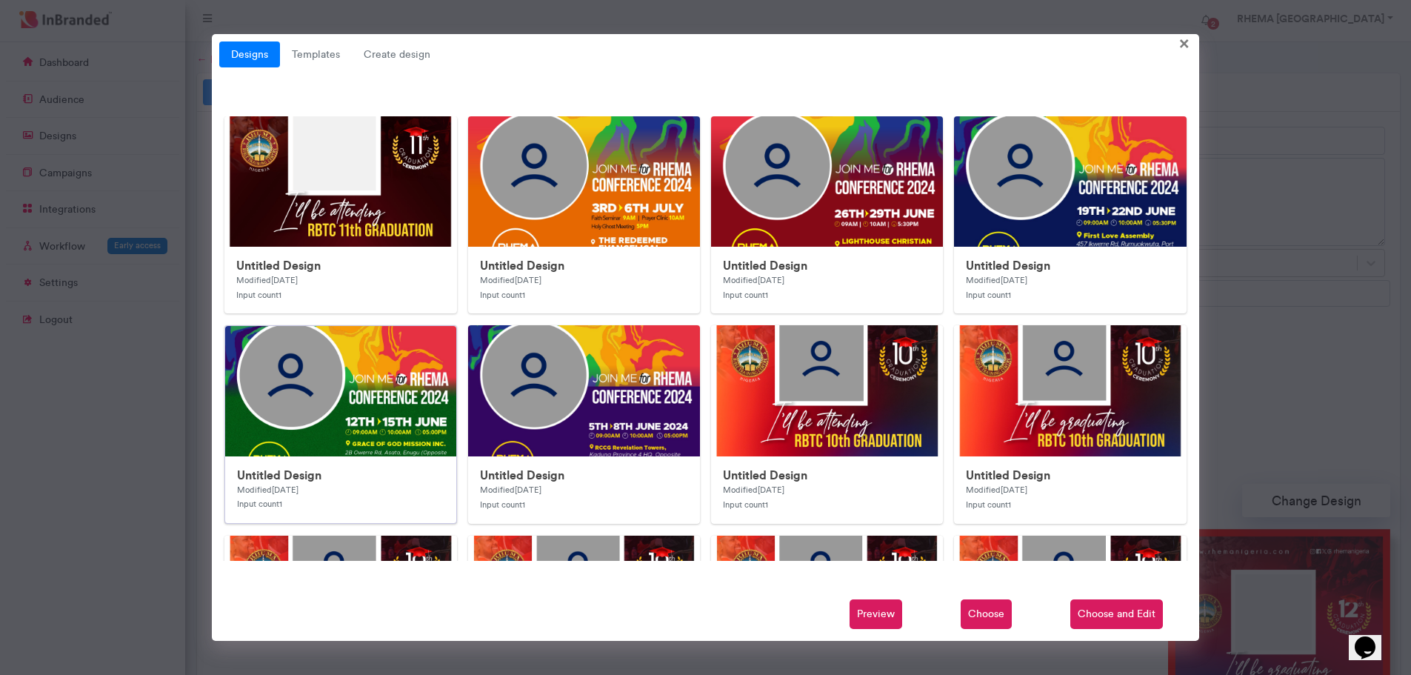
scroll to position [0, 0]
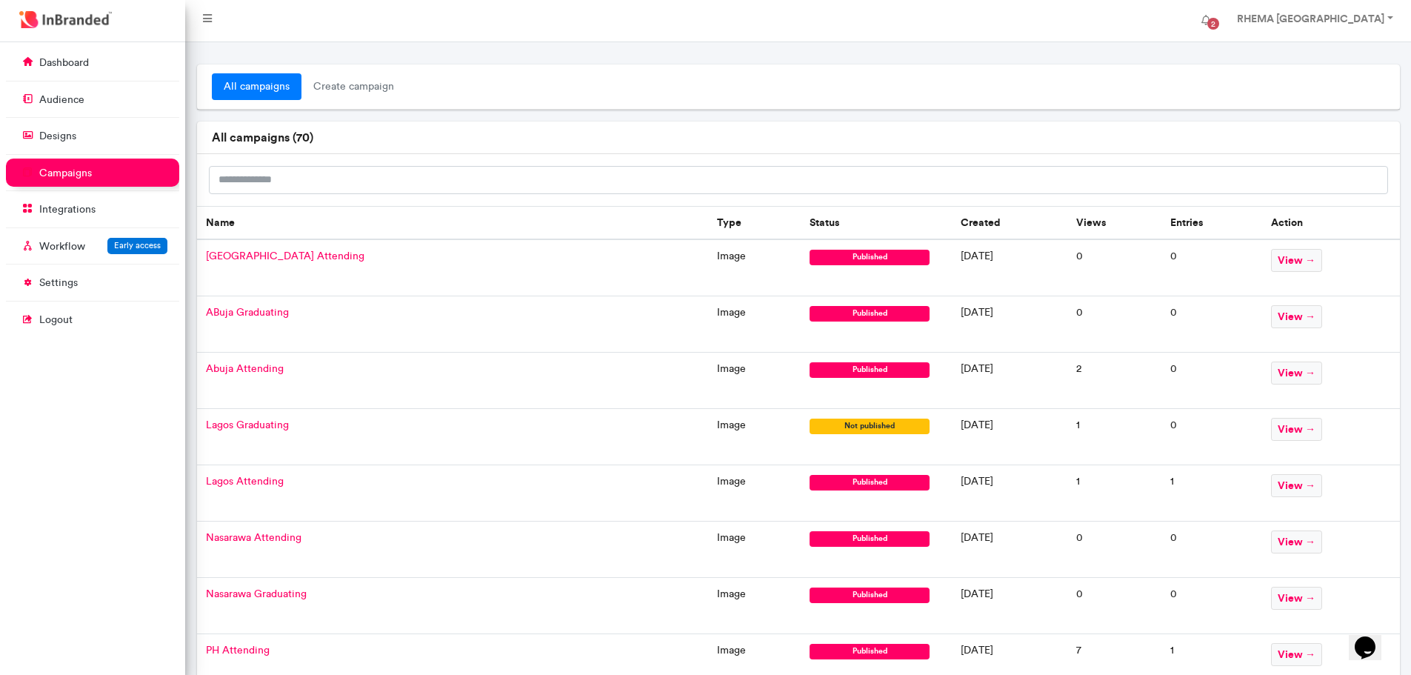
click at [258, 423] on span "Lagos Graduating" at bounding box center [247, 424] width 83 height 13
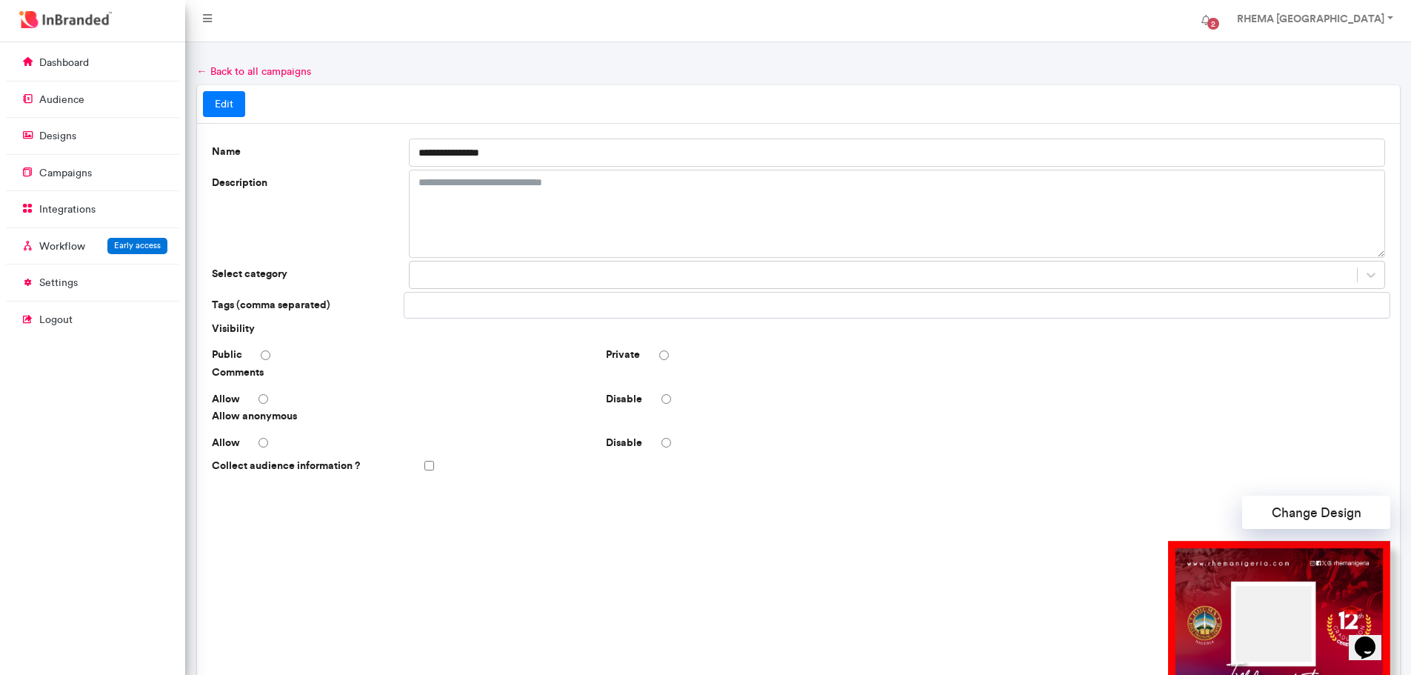
click at [222, 104] on link "Edit" at bounding box center [224, 104] width 42 height 27
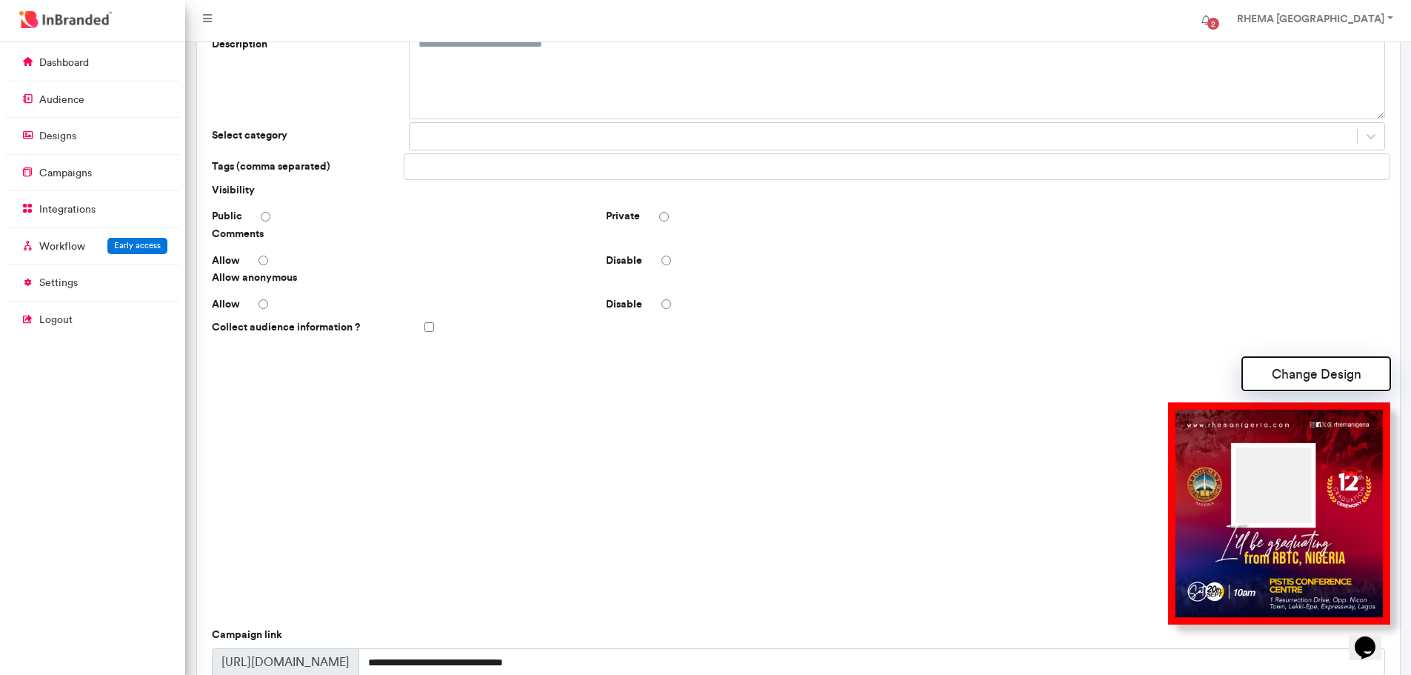
click at [1305, 372] on button "Change Design" at bounding box center [1316, 373] width 148 height 33
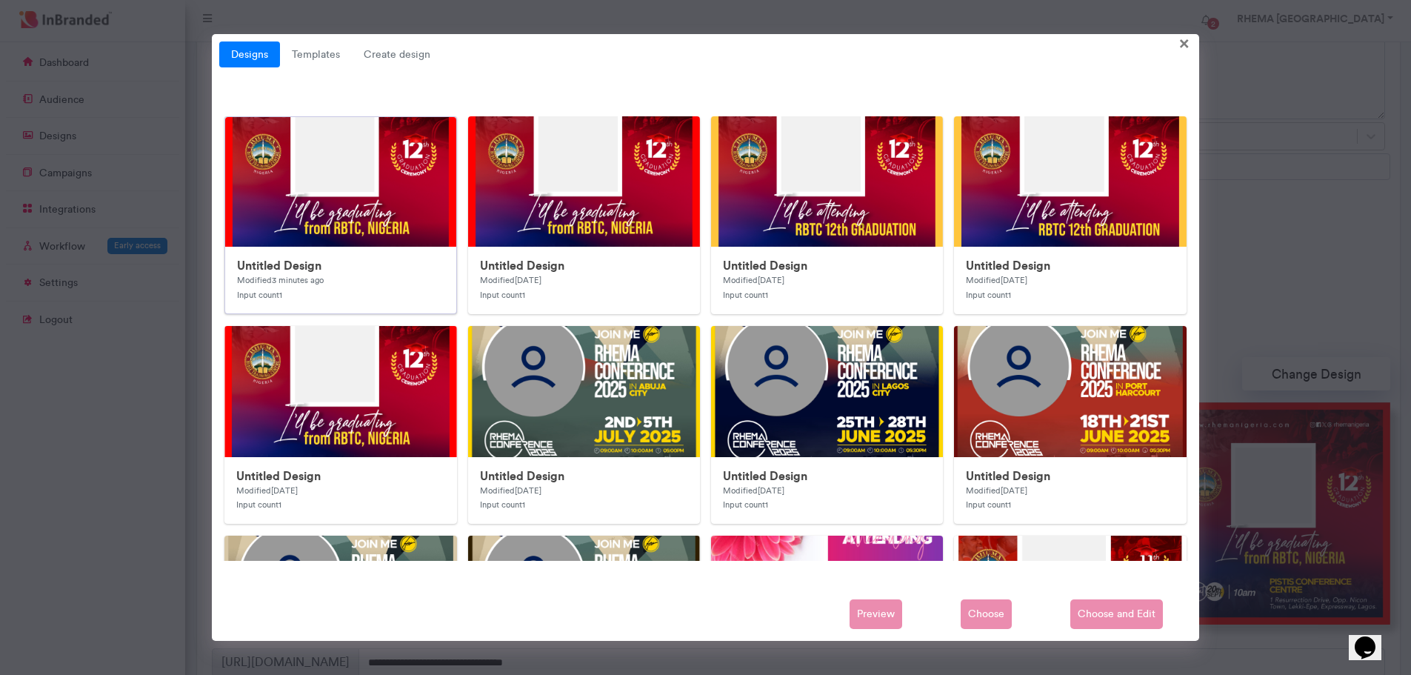
click at [367, 229] on img at bounding box center [521, 413] width 593 height 593
click at [1109, 613] on span "Choose and Edit" at bounding box center [1116, 614] width 93 height 30
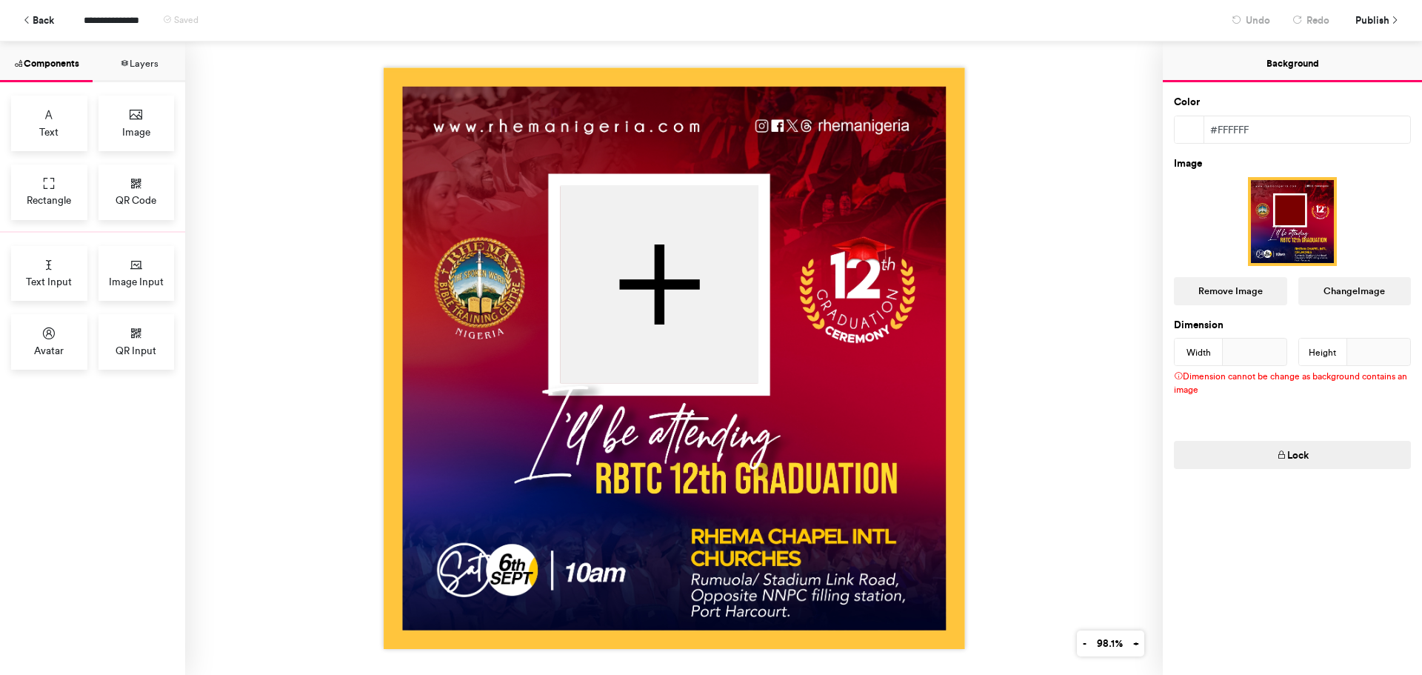
click at [1290, 239] on div at bounding box center [1292, 221] width 237 height 89
click at [1334, 292] on button "Change Image" at bounding box center [1354, 291] width 113 height 28
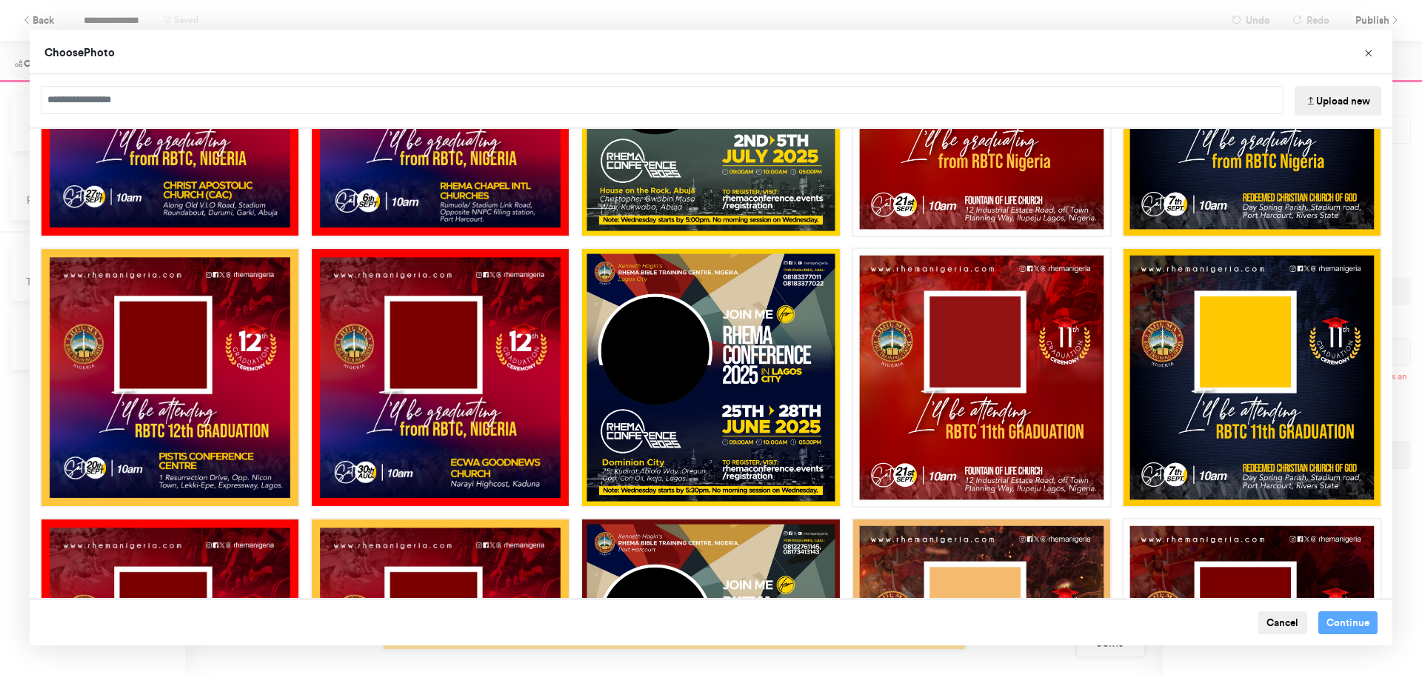
scroll to position [433, 0]
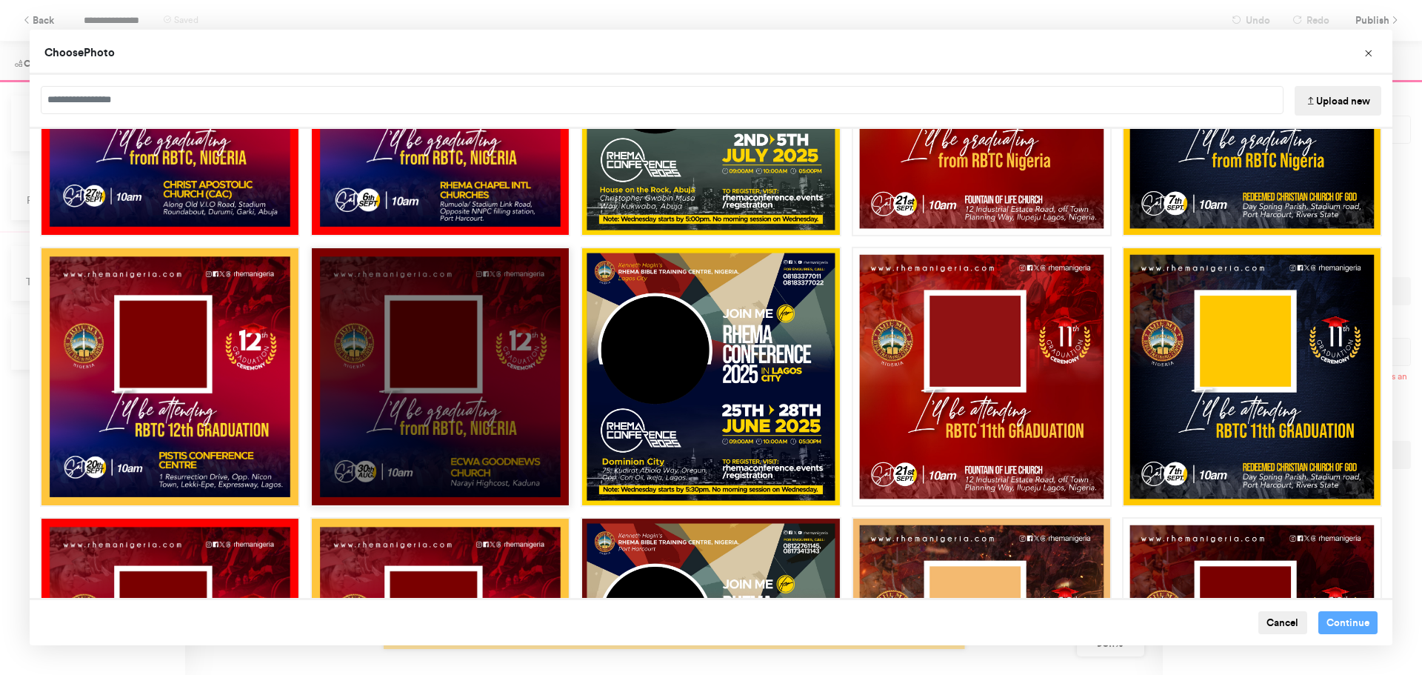
click at [492, 382] on div "Choose Image" at bounding box center [440, 377] width 260 height 260
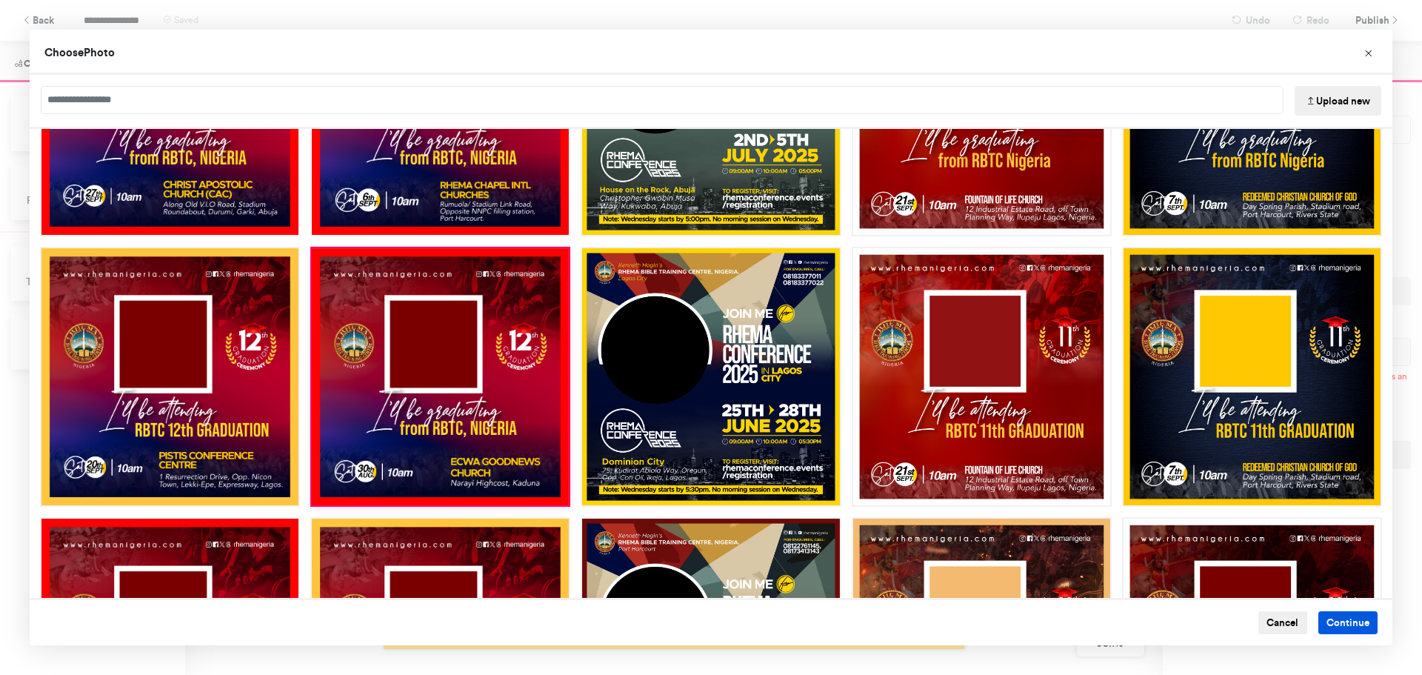
click at [1335, 619] on button "Continue" at bounding box center [1348, 623] width 60 height 24
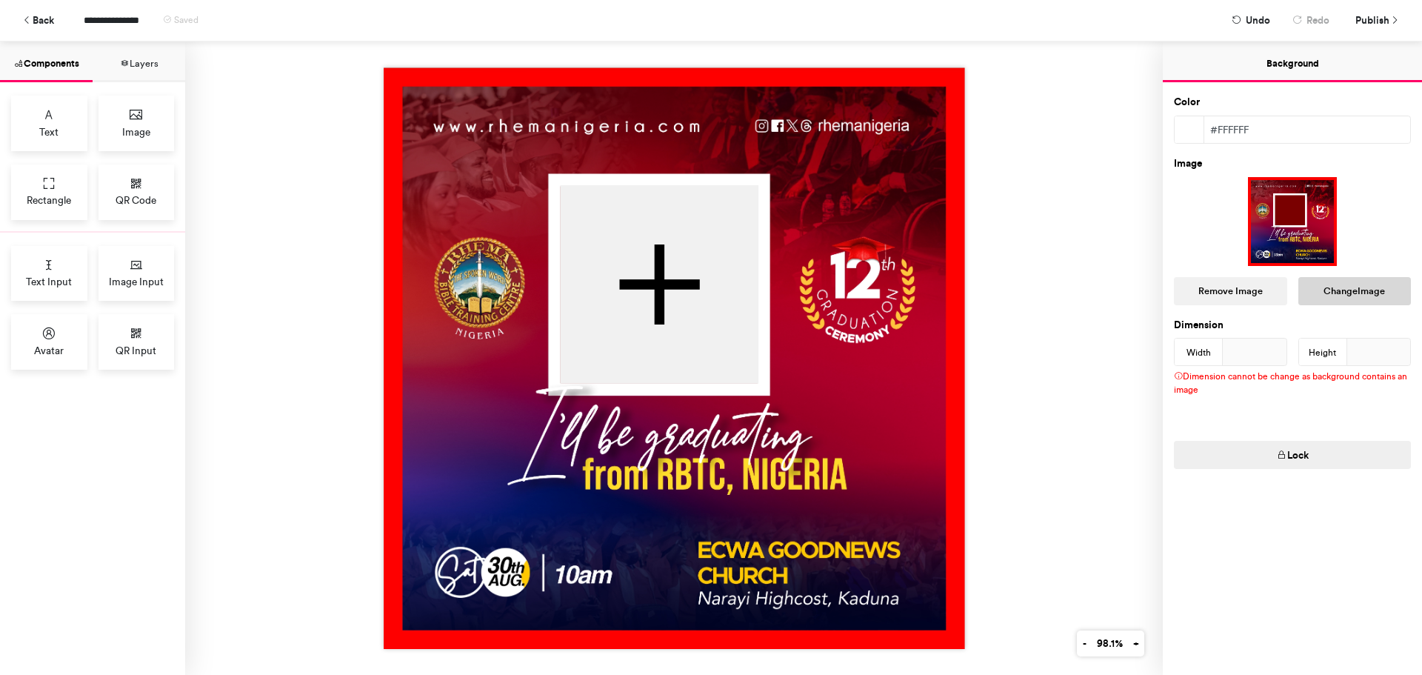
click at [1326, 290] on button "Change Image" at bounding box center [1354, 291] width 113 height 28
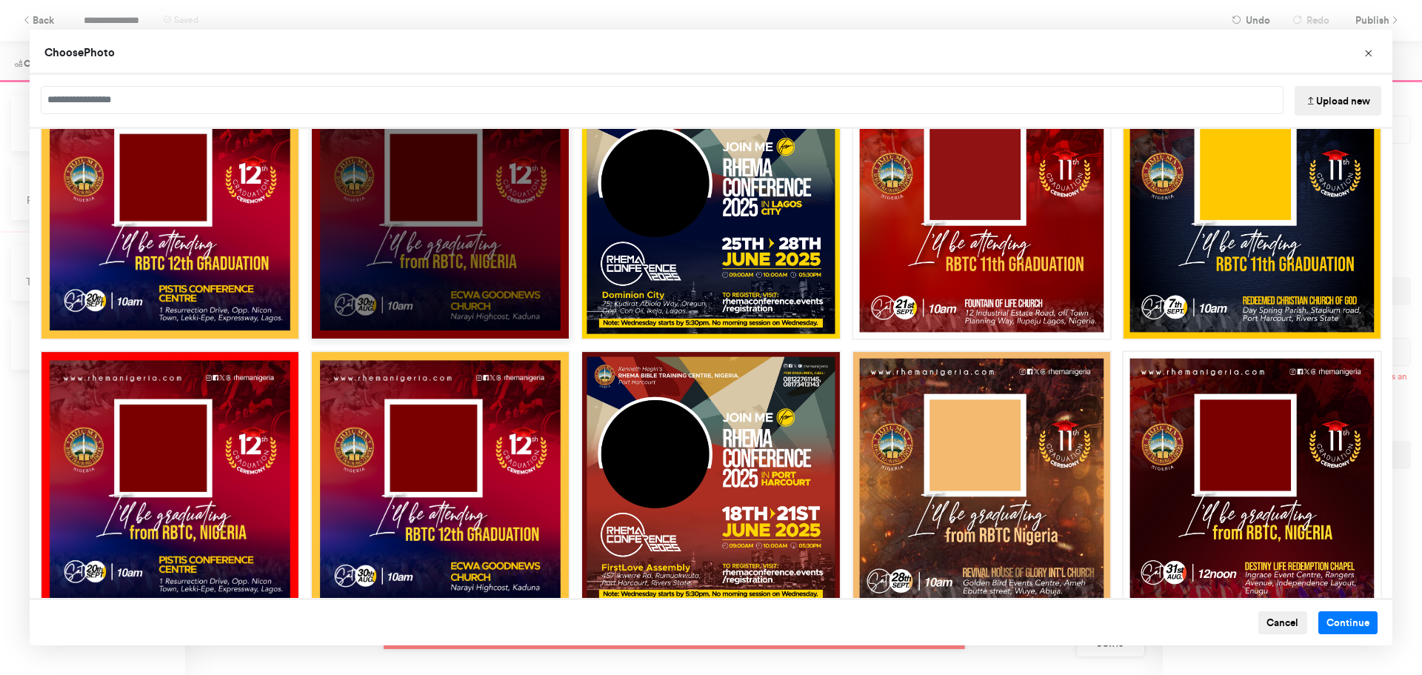
scroll to position [601, 0]
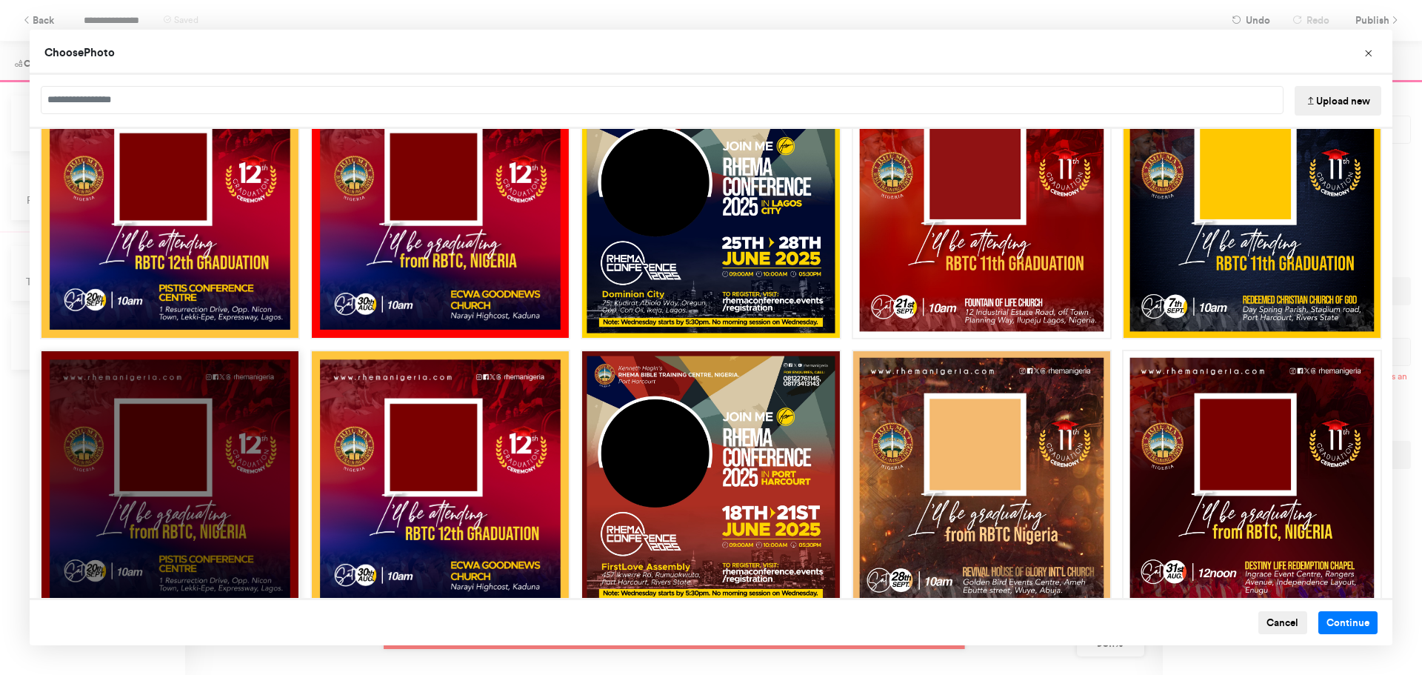
click at [201, 510] on div "Choose Image" at bounding box center [170, 480] width 260 height 260
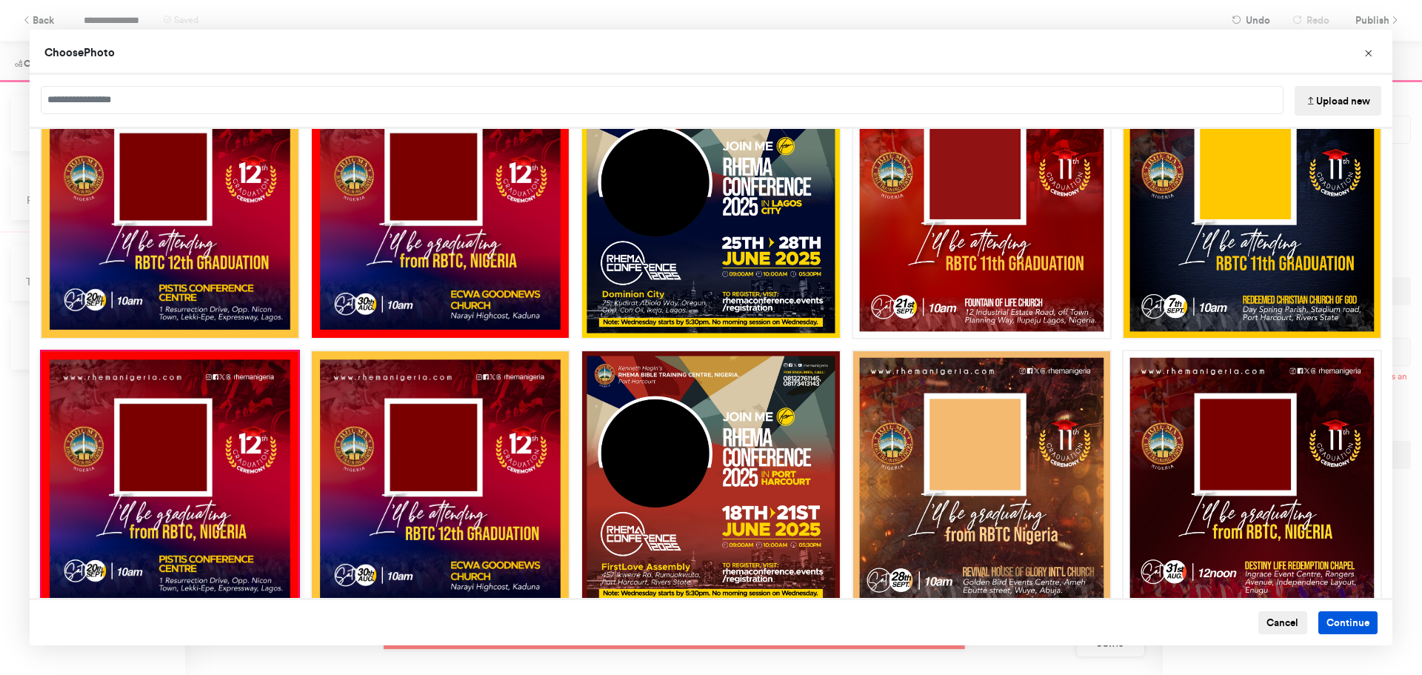
click at [1343, 625] on button "Continue" at bounding box center [1348, 623] width 60 height 24
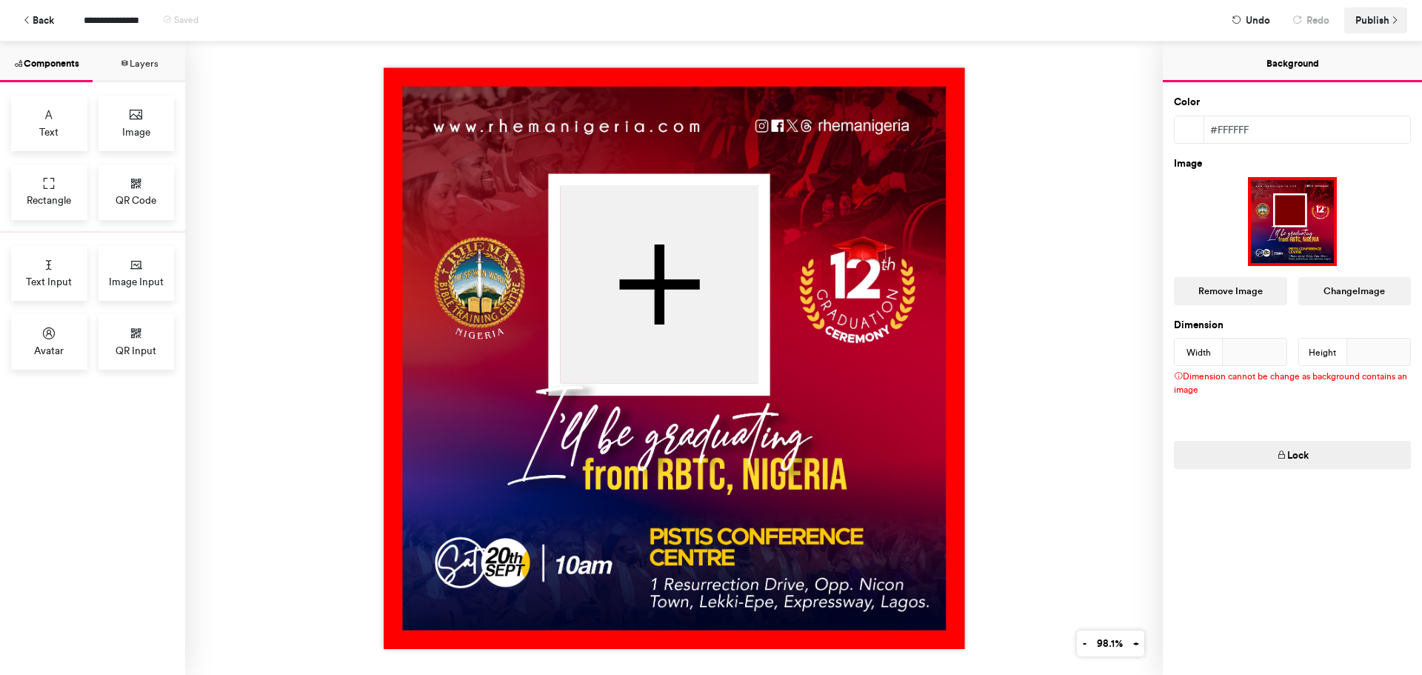
click at [1372, 18] on span "Publish" at bounding box center [1372, 20] width 34 height 26
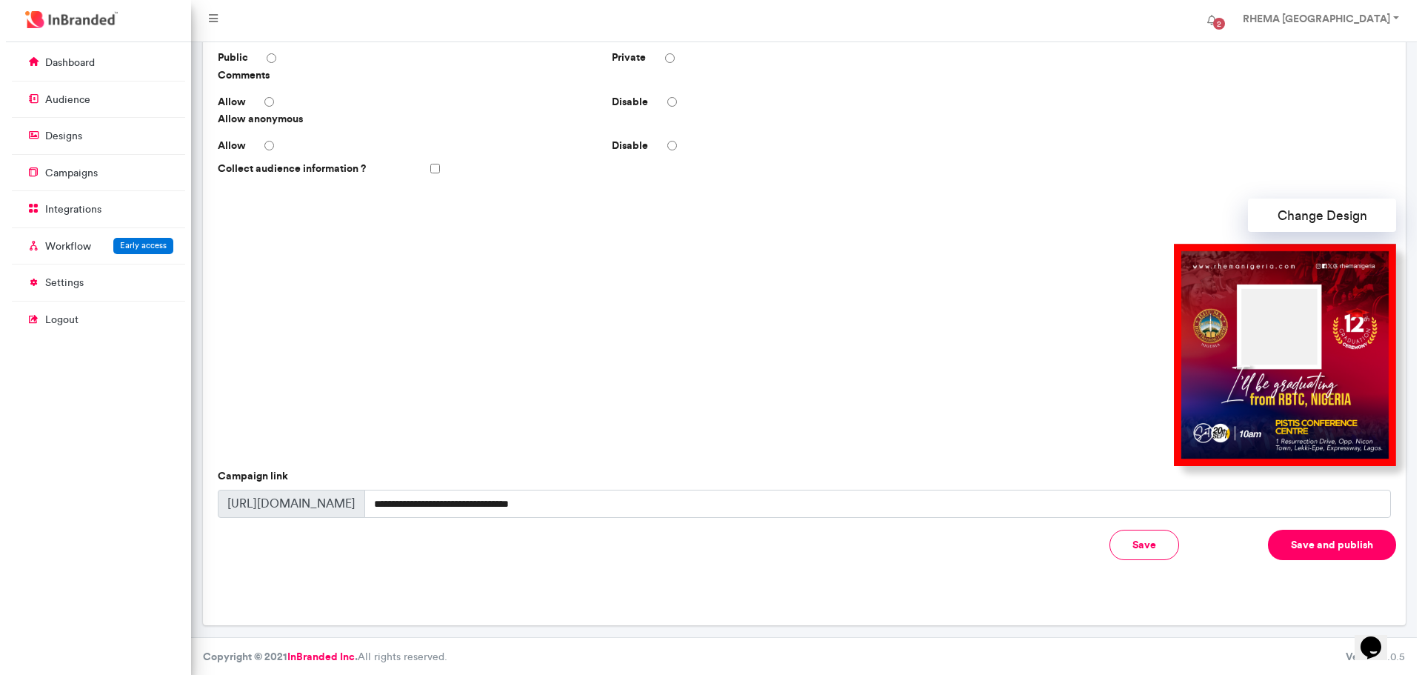
scroll to position [299, 0]
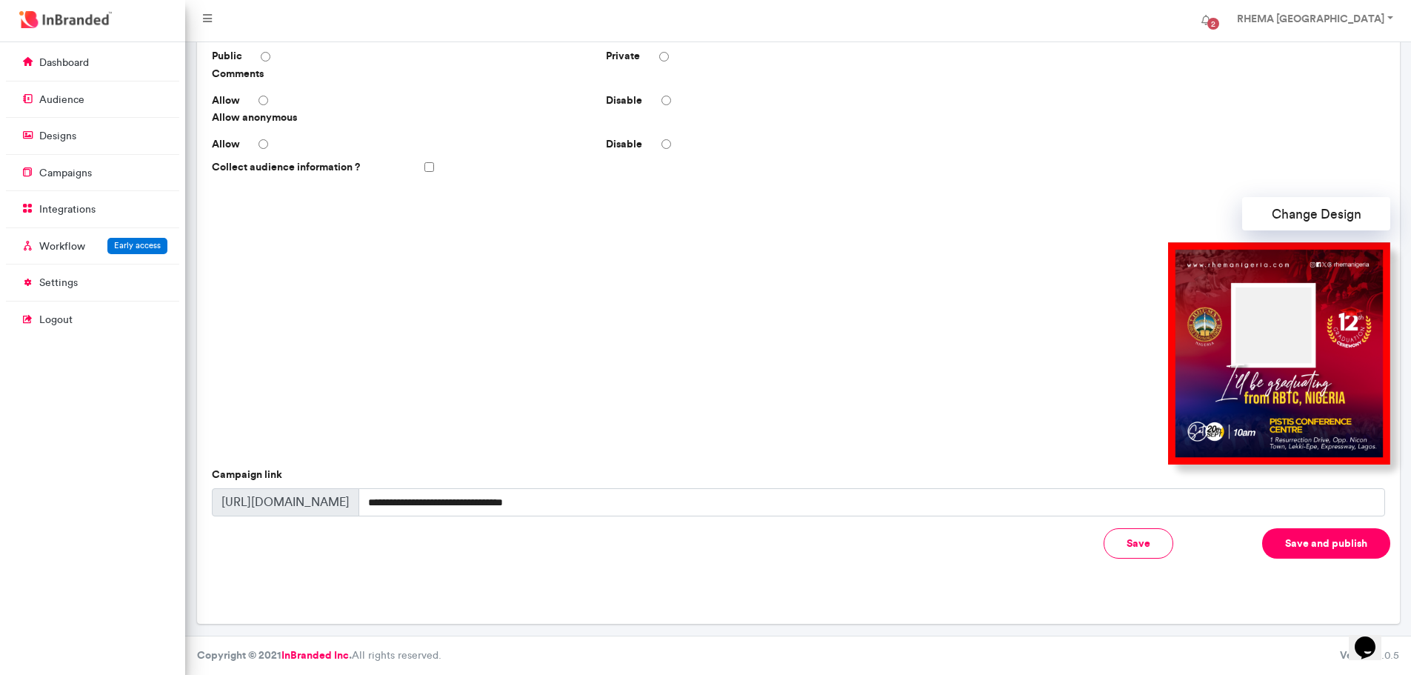
click at [1305, 544] on button "Save and publish" at bounding box center [1326, 543] width 128 height 30
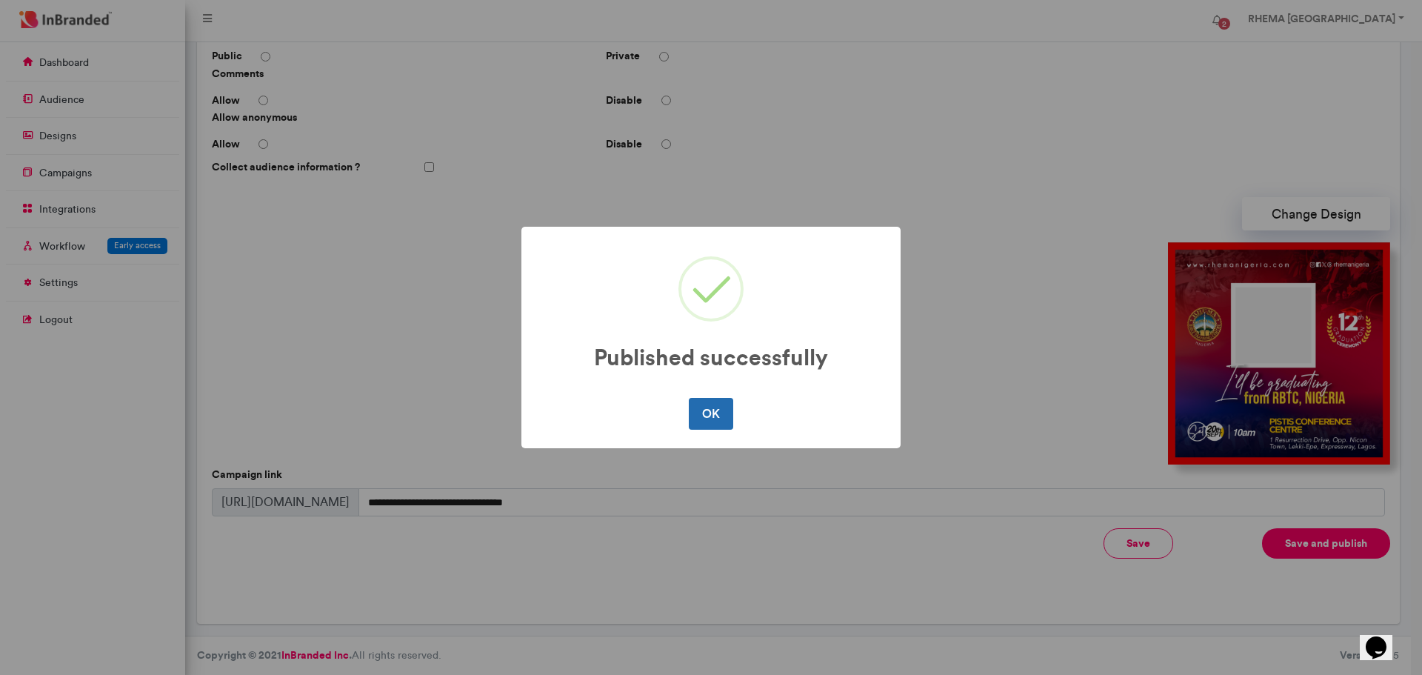
click at [717, 413] on button "OK" at bounding box center [711, 413] width 44 height 31
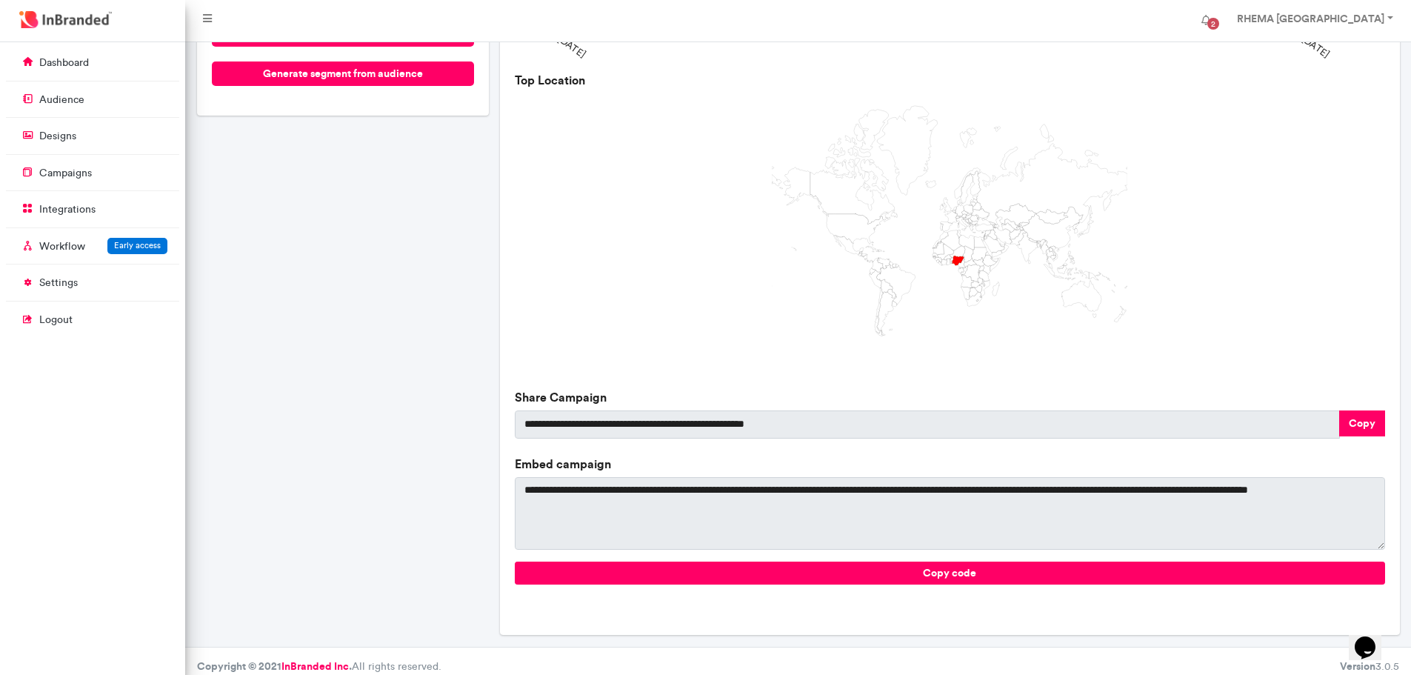
scroll to position [319, 0]
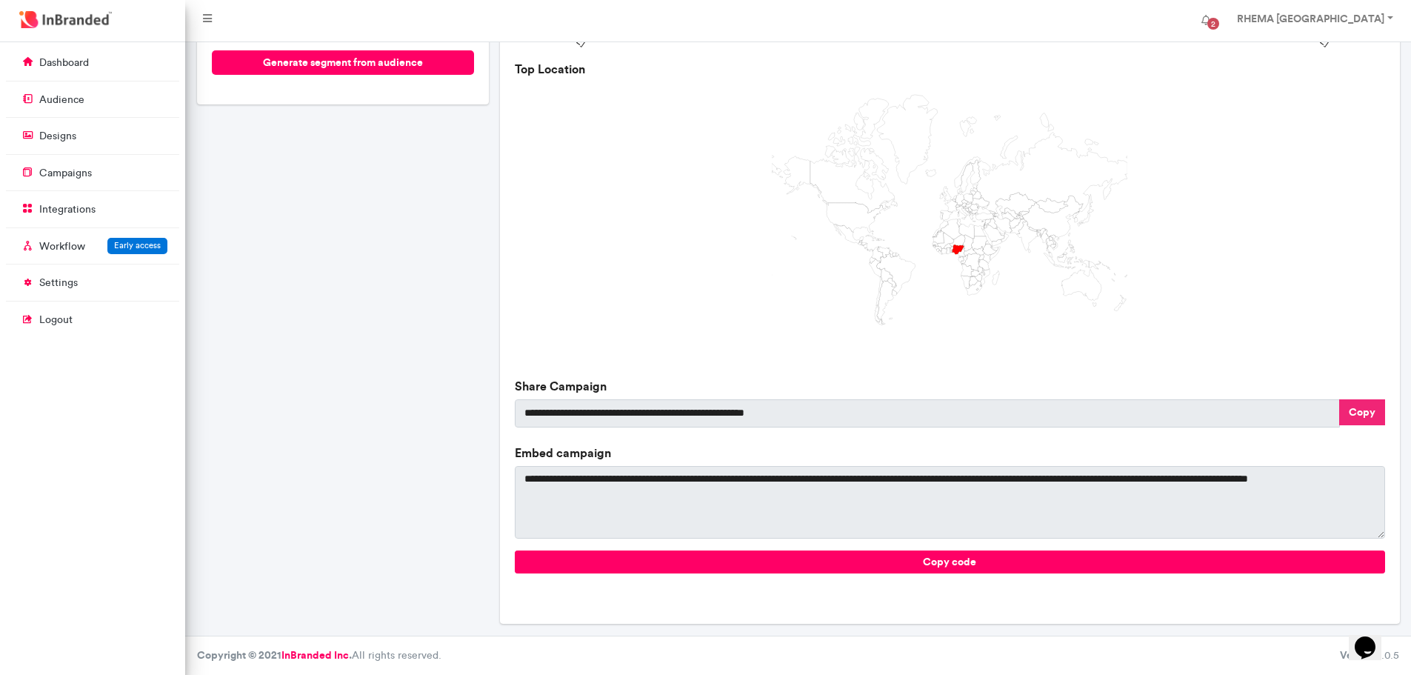
click at [1362, 412] on button "Copy" at bounding box center [1362, 412] width 46 height 26
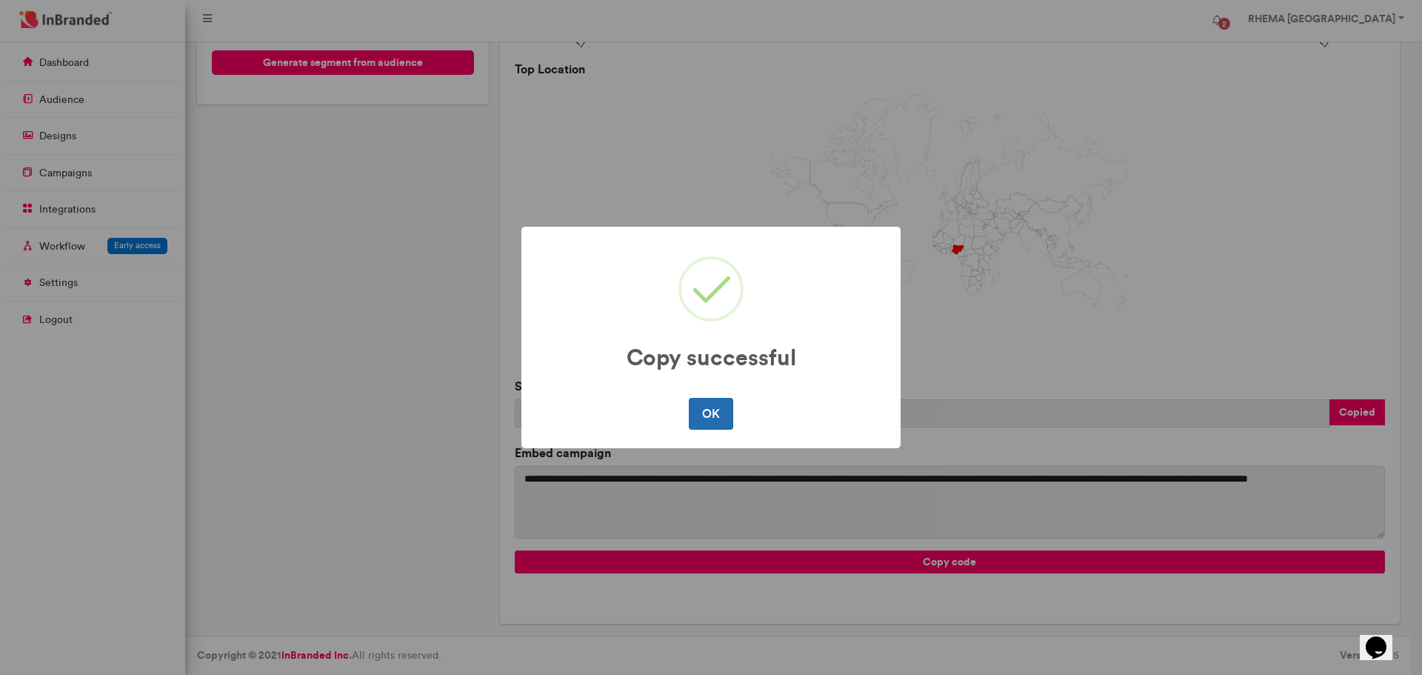
click at [722, 420] on button "OK" at bounding box center [711, 413] width 44 height 31
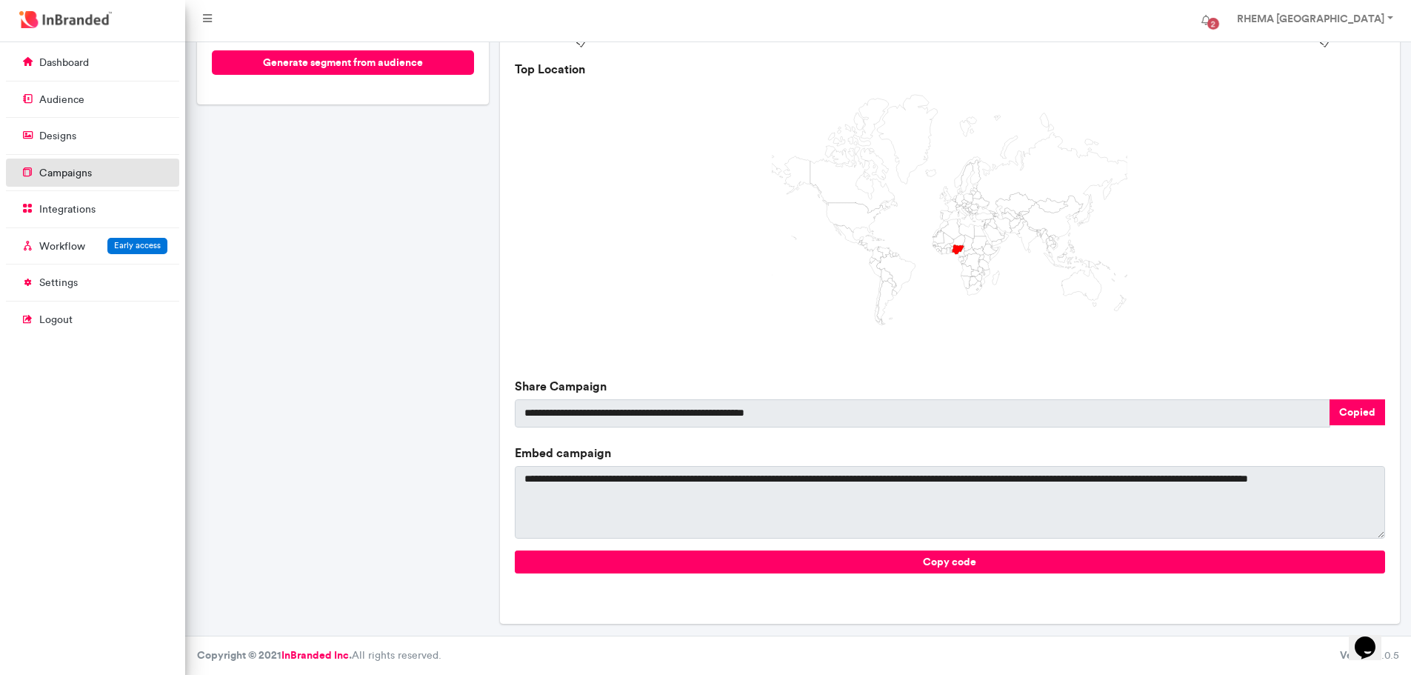
click at [67, 176] on p "campaigns" at bounding box center [65, 173] width 53 height 15
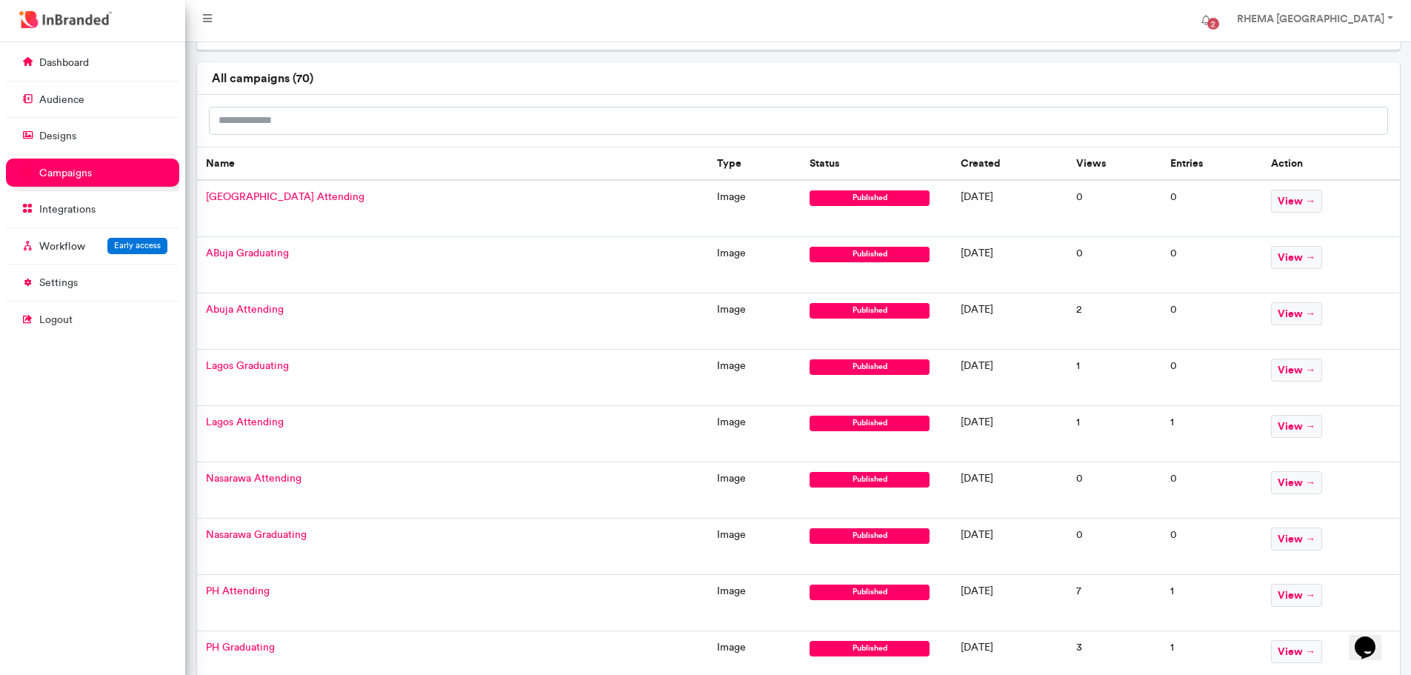
scroll to position [60, 0]
drag, startPoint x: 251, startPoint y: 195, endPoint x: 216, endPoint y: 58, distance: 141.4
click at [258, 421] on span "Lagos Attending" at bounding box center [245, 421] width 78 height 13
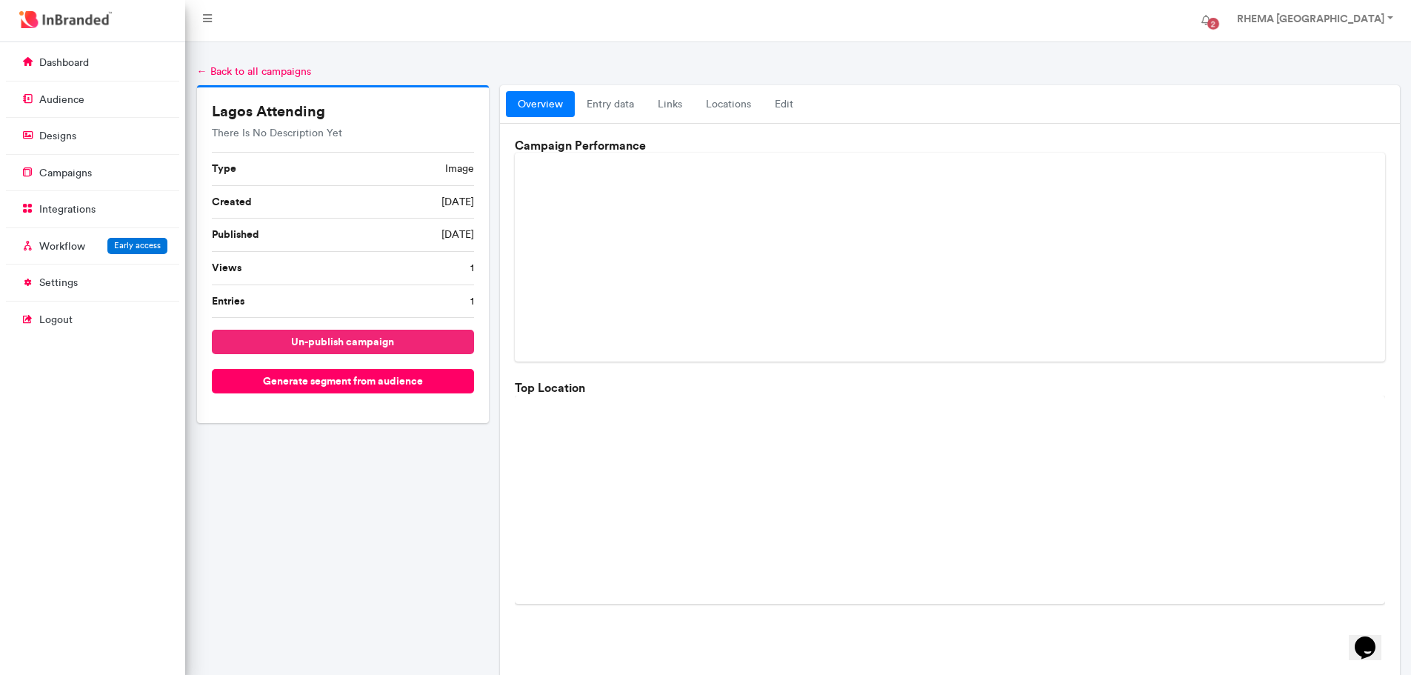
click at [370, 334] on button "un-publish campaign" at bounding box center [343, 342] width 263 height 24
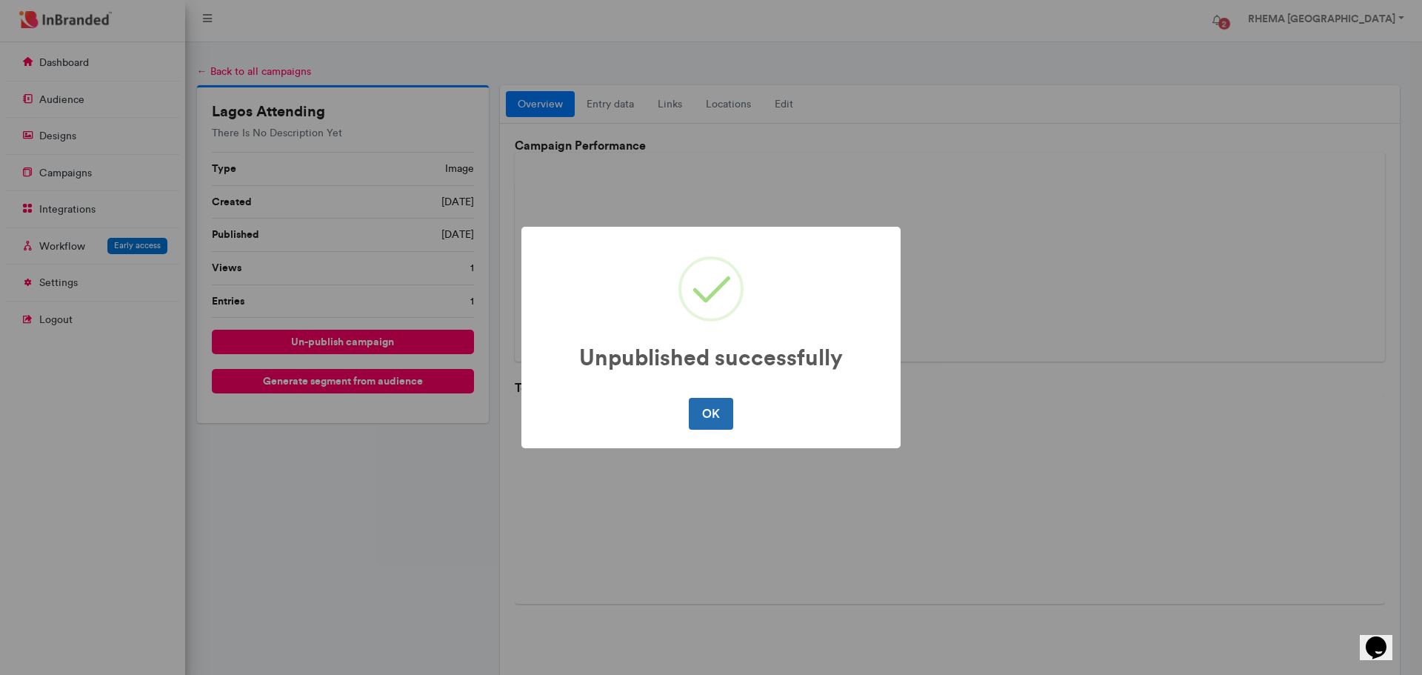
click at [710, 407] on button "OK" at bounding box center [711, 413] width 44 height 31
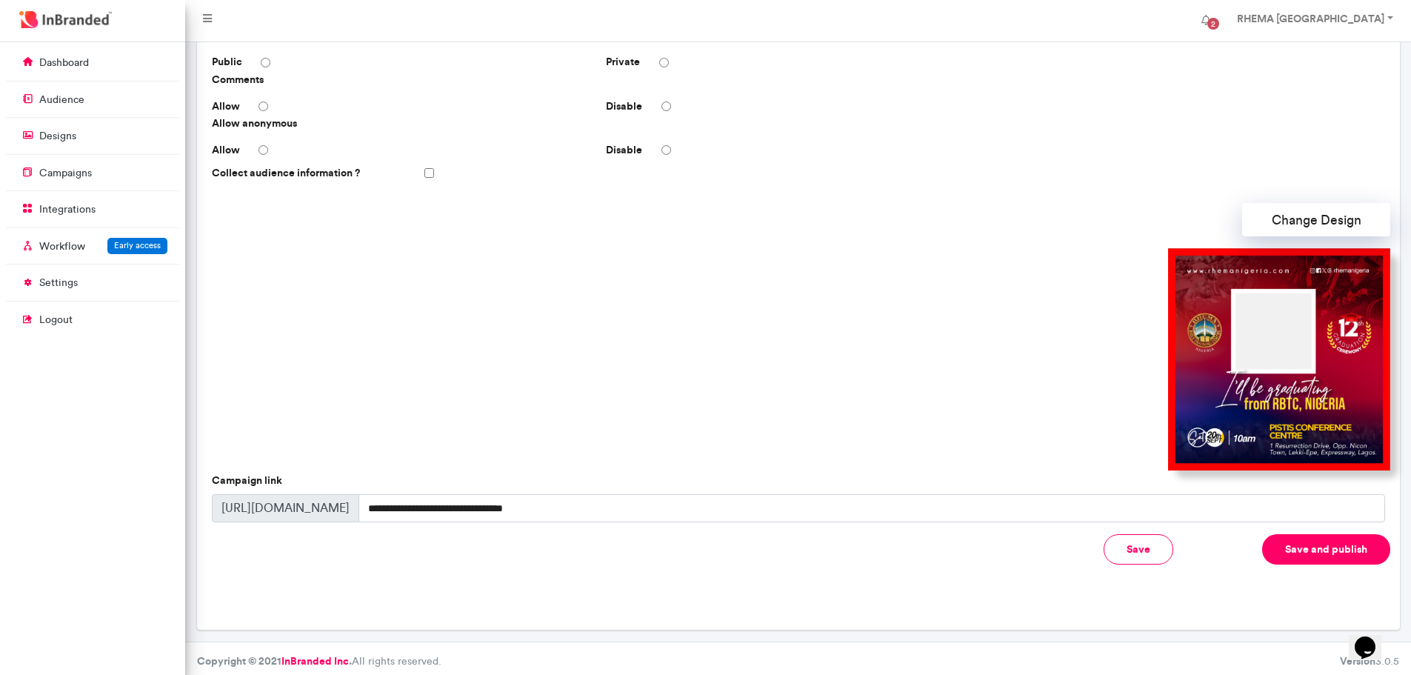
scroll to position [299, 0]
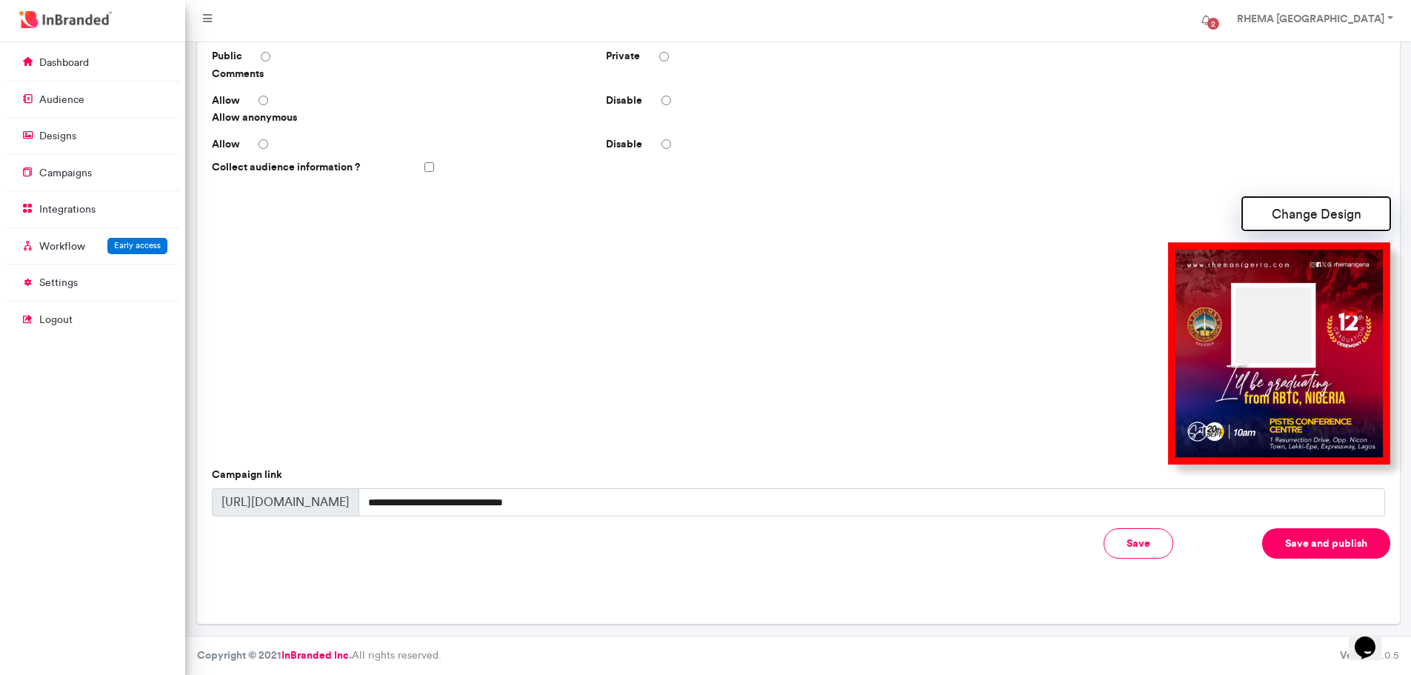
click at [1292, 216] on button "Change Design" at bounding box center [1316, 213] width 148 height 33
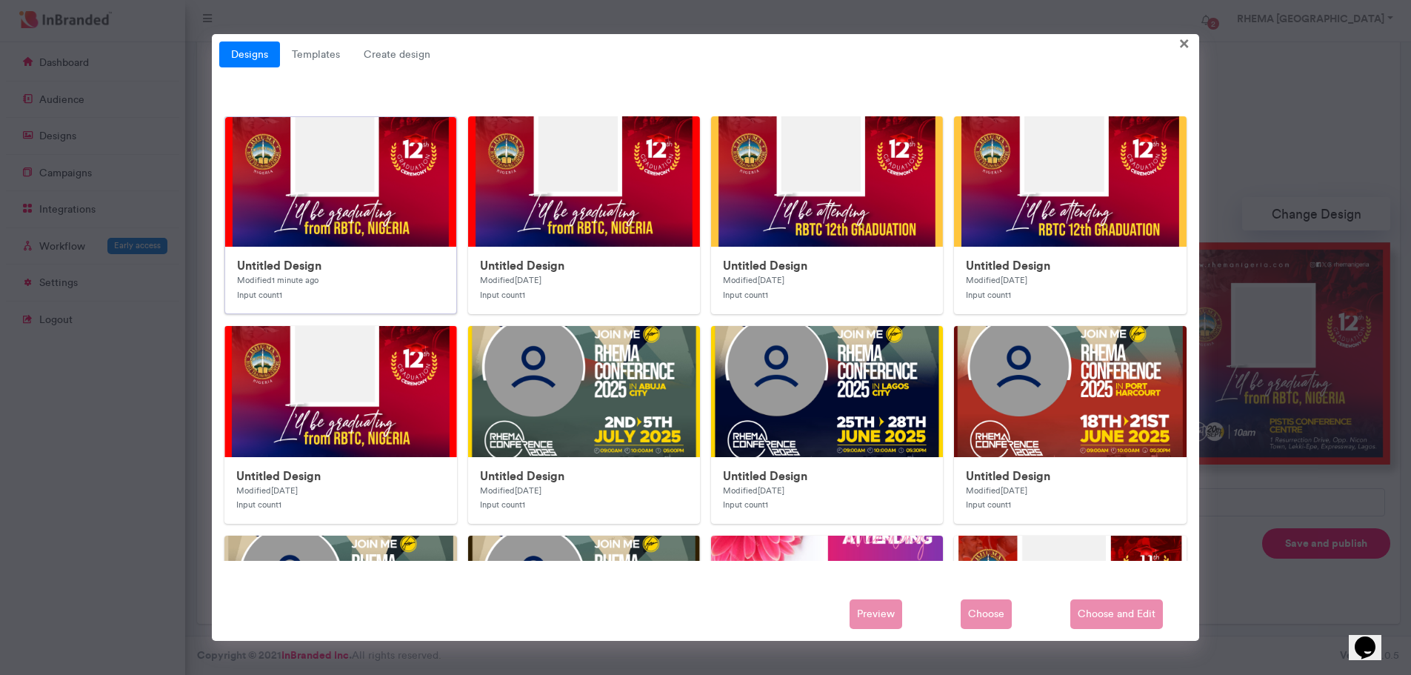
click at [379, 210] on img at bounding box center [521, 413] width 593 height 593
click at [1113, 605] on span "Choose and Edit" at bounding box center [1116, 614] width 93 height 30
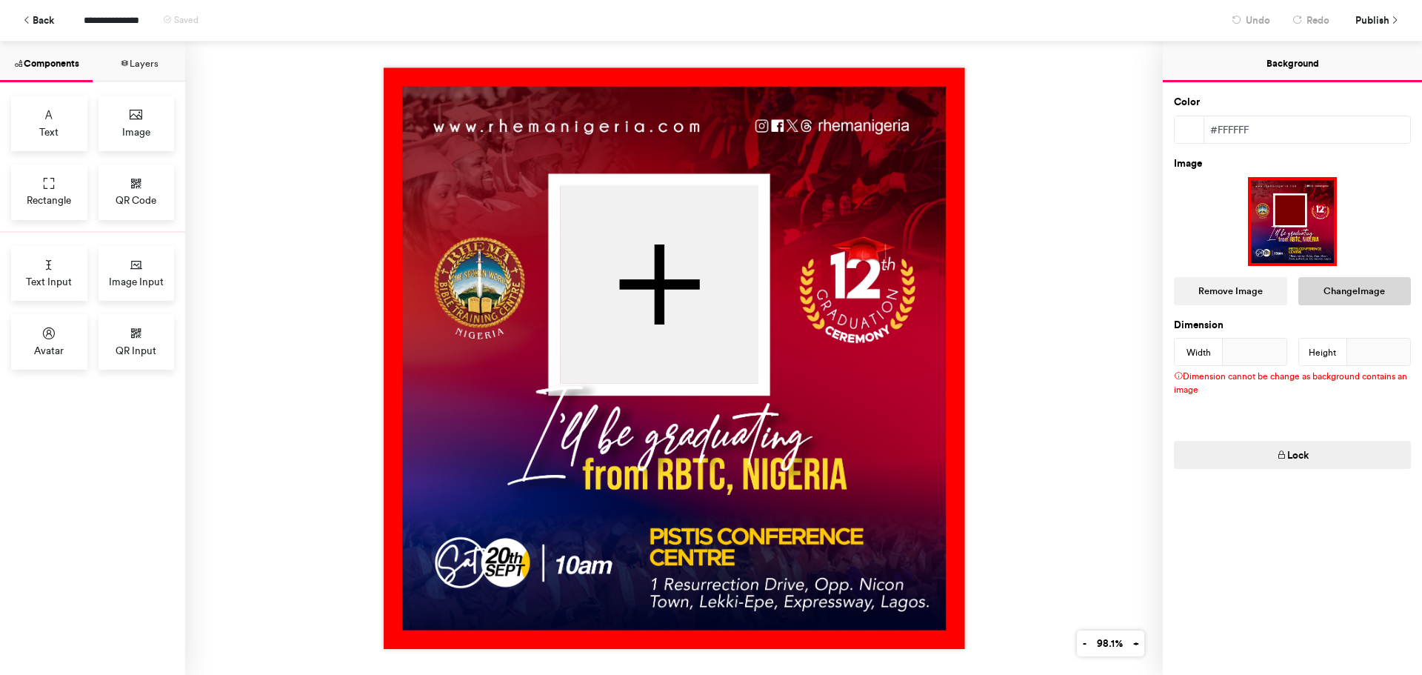
click at [1367, 290] on button "Change Image" at bounding box center [1354, 291] width 113 height 28
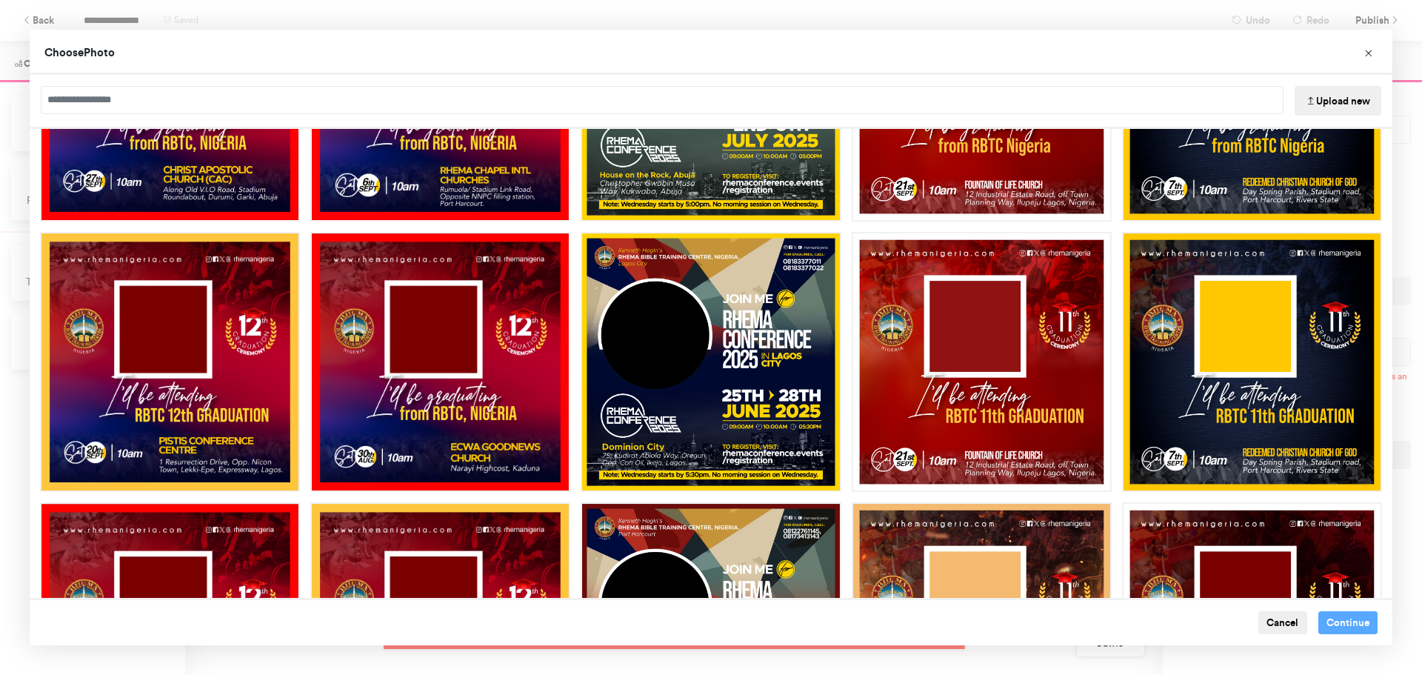
scroll to position [449, 0]
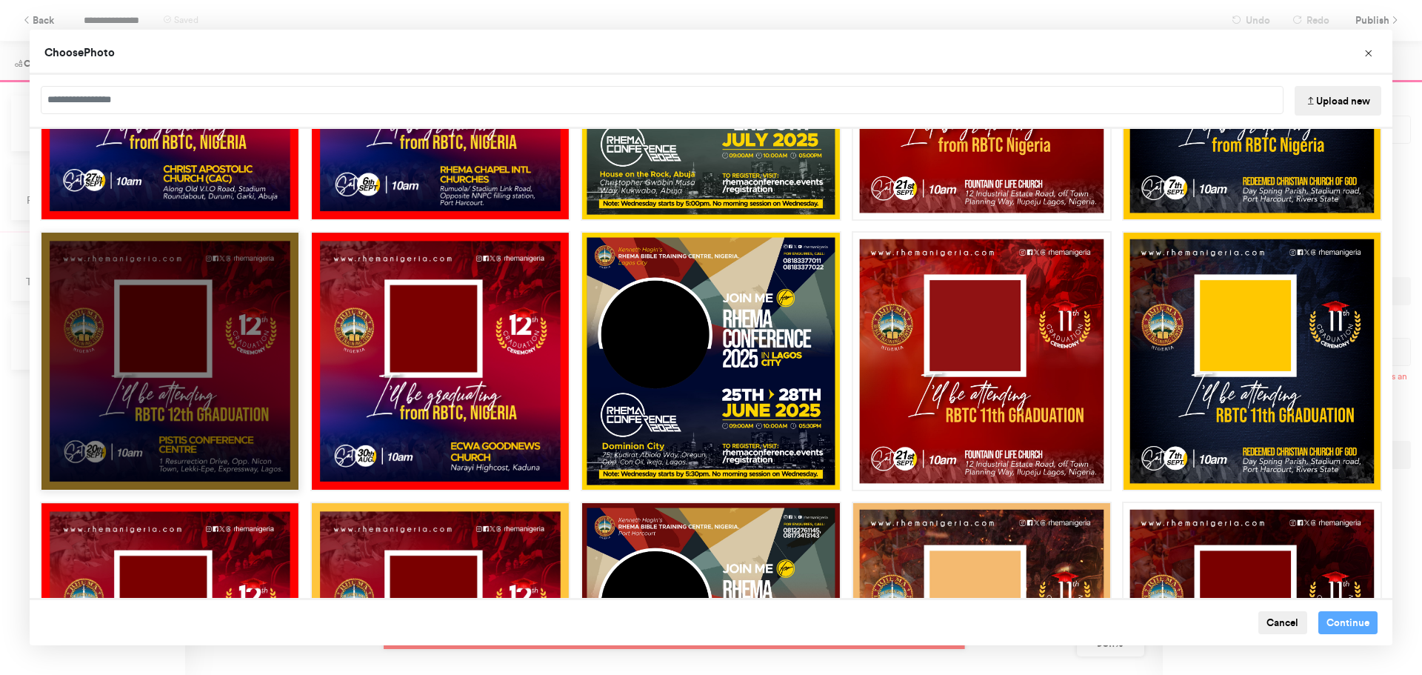
click at [241, 372] on div "Choose Image" at bounding box center [170, 361] width 260 height 260
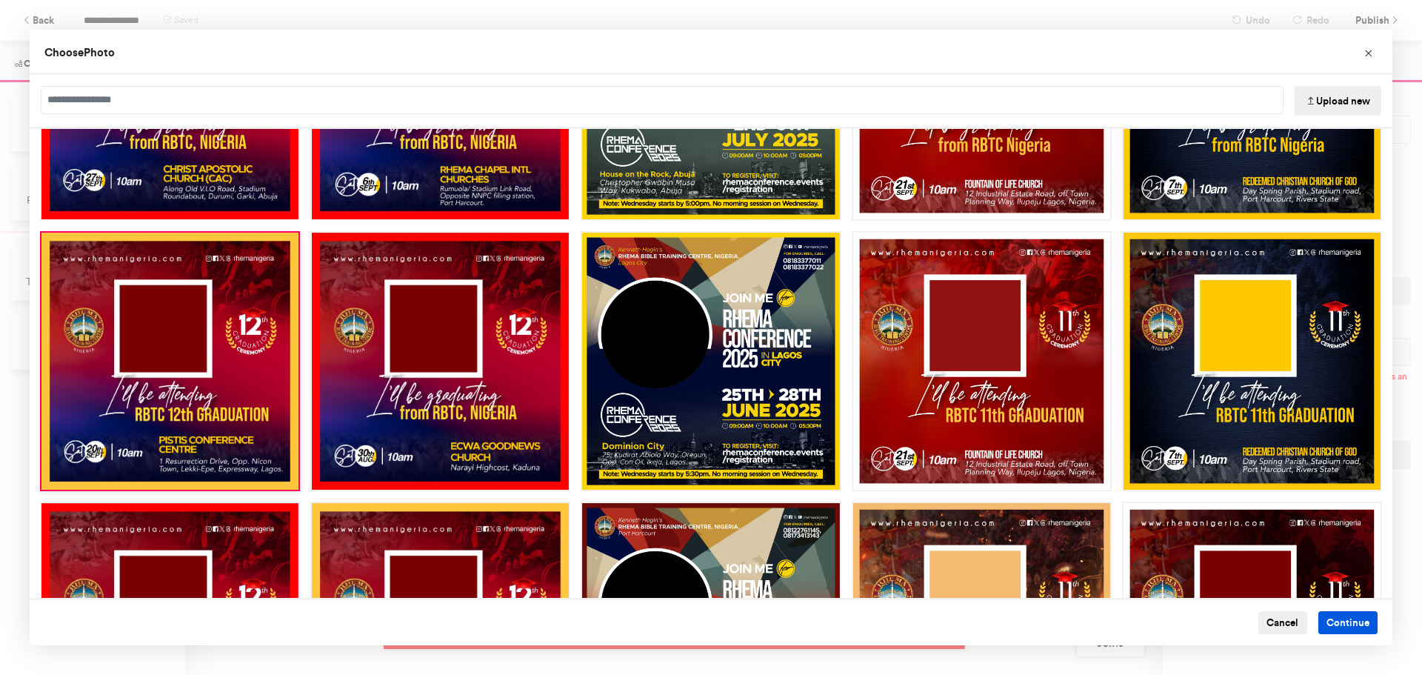
click at [1334, 620] on button "Continue" at bounding box center [1348, 623] width 60 height 24
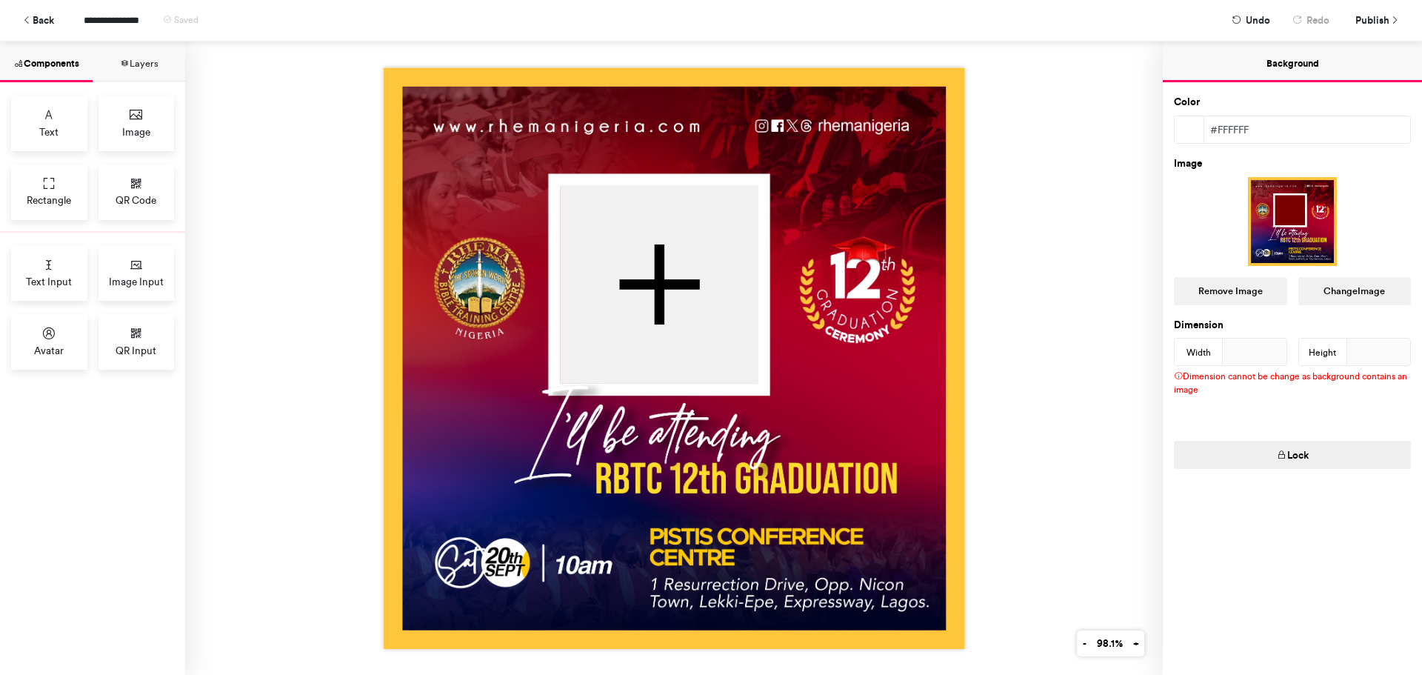
click at [1376, 17] on span "Publish" at bounding box center [1372, 20] width 34 height 26
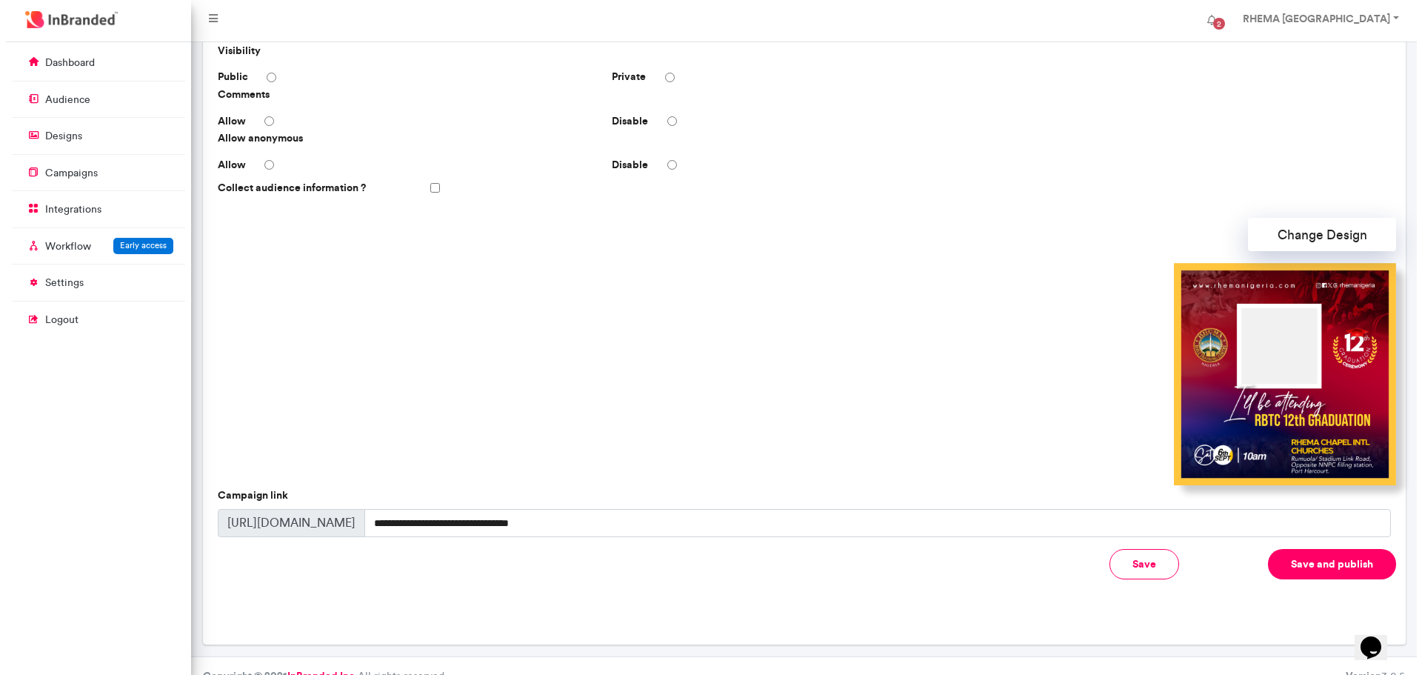
scroll to position [299, 0]
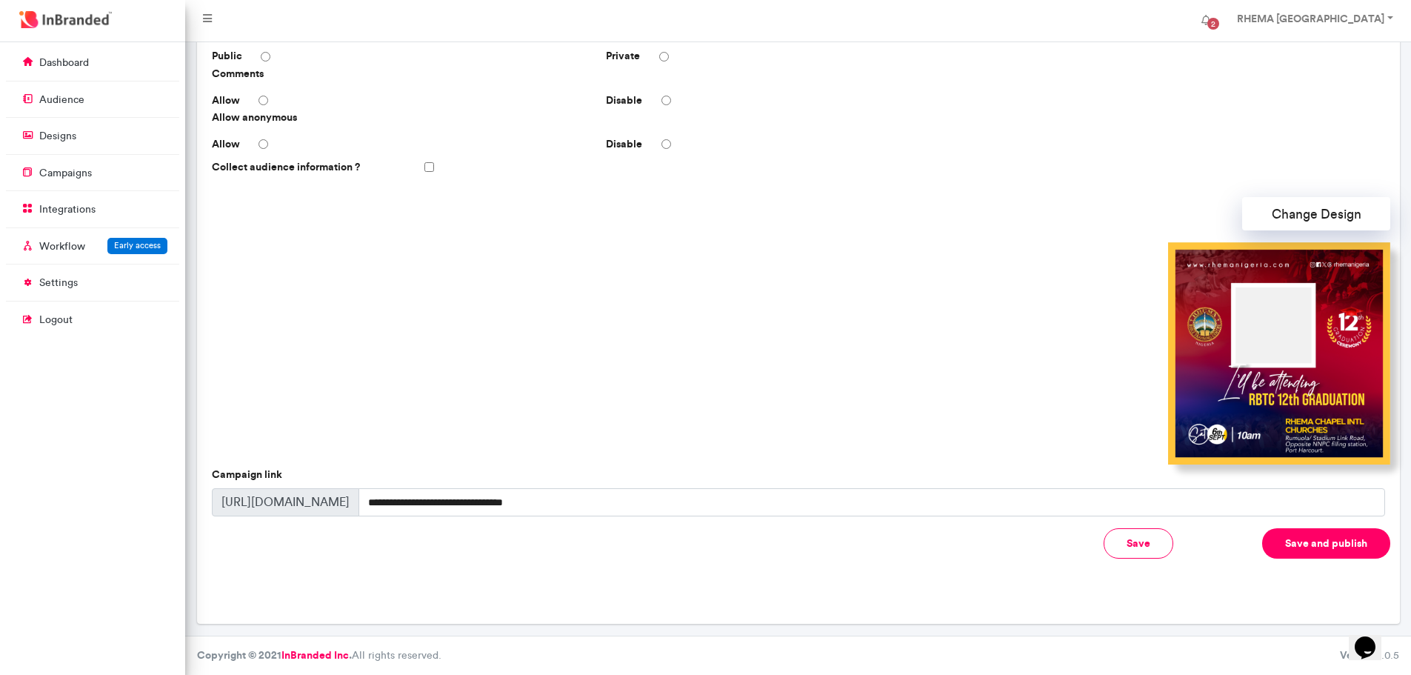
click at [1244, 336] on div at bounding box center [798, 353] width 1184 height 222
click at [1304, 541] on button "Save and publish" at bounding box center [1326, 543] width 128 height 30
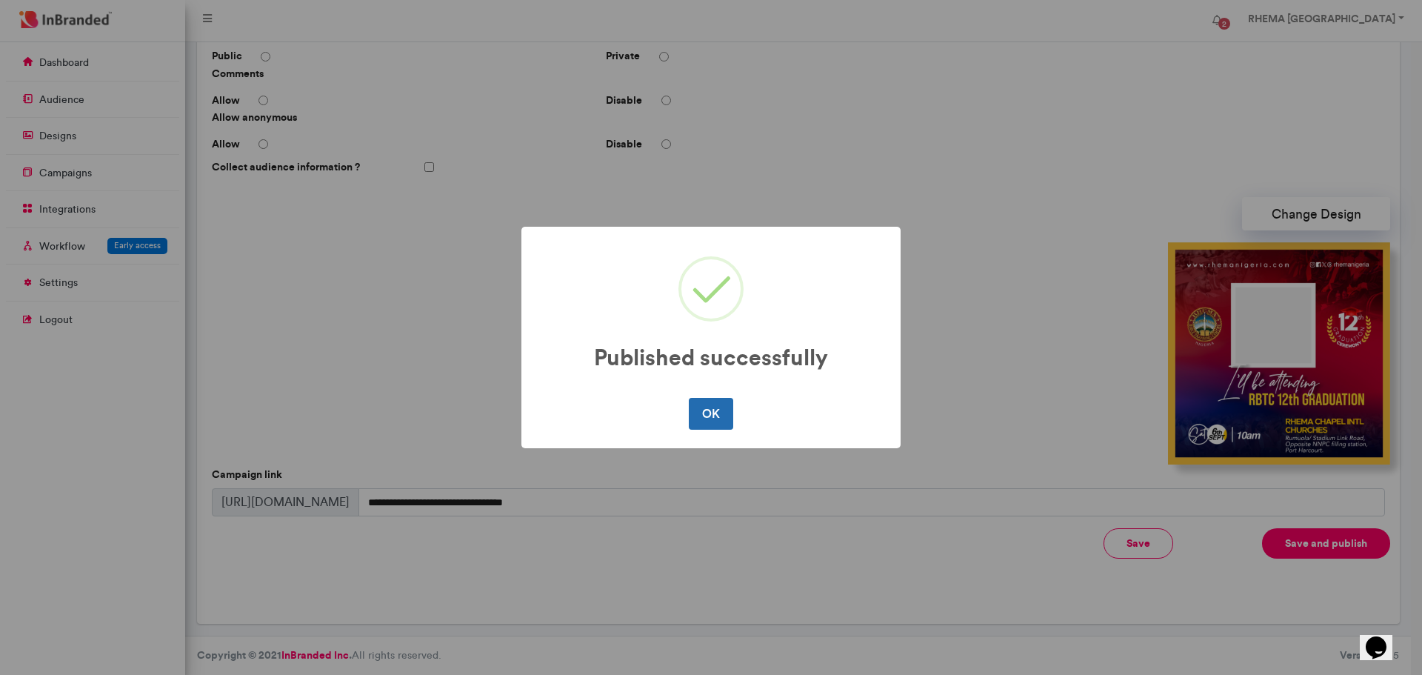
click at [718, 415] on button "OK" at bounding box center [711, 413] width 44 height 31
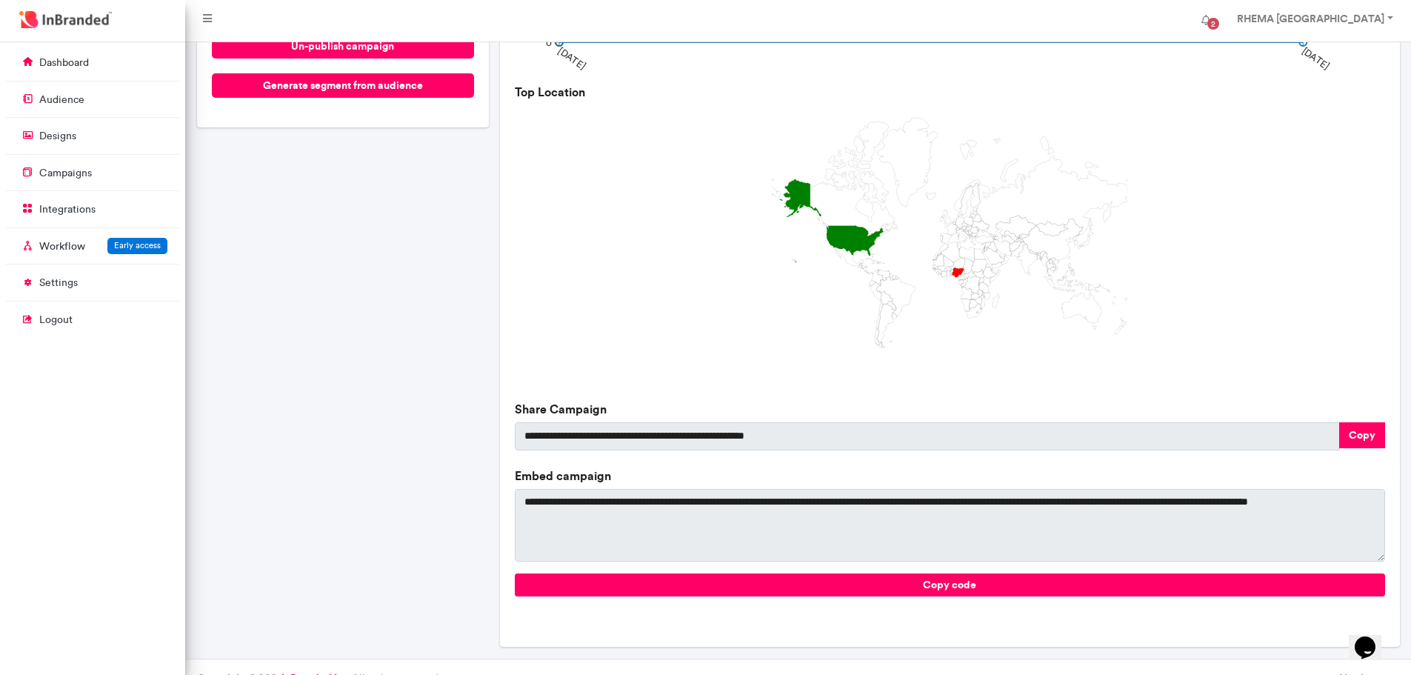
scroll to position [319, 0]
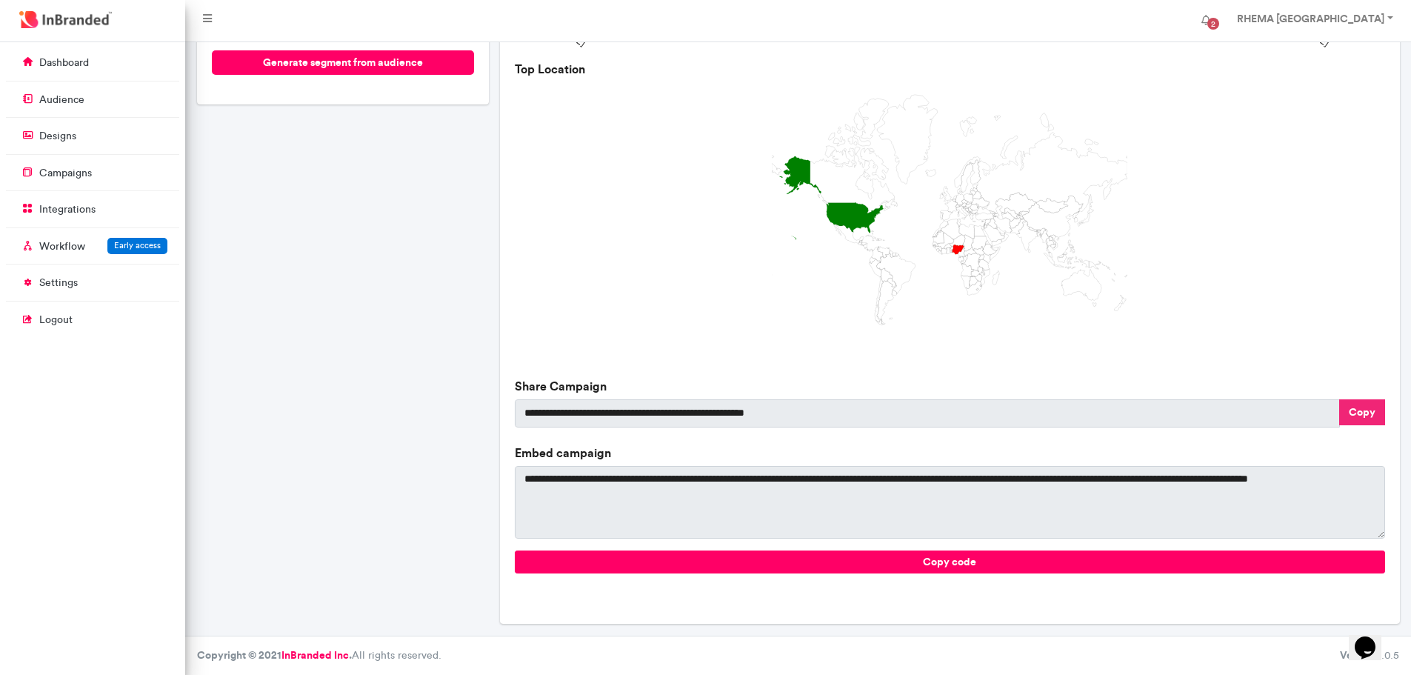
click at [1340, 415] on button "Copy" at bounding box center [1362, 412] width 46 height 26
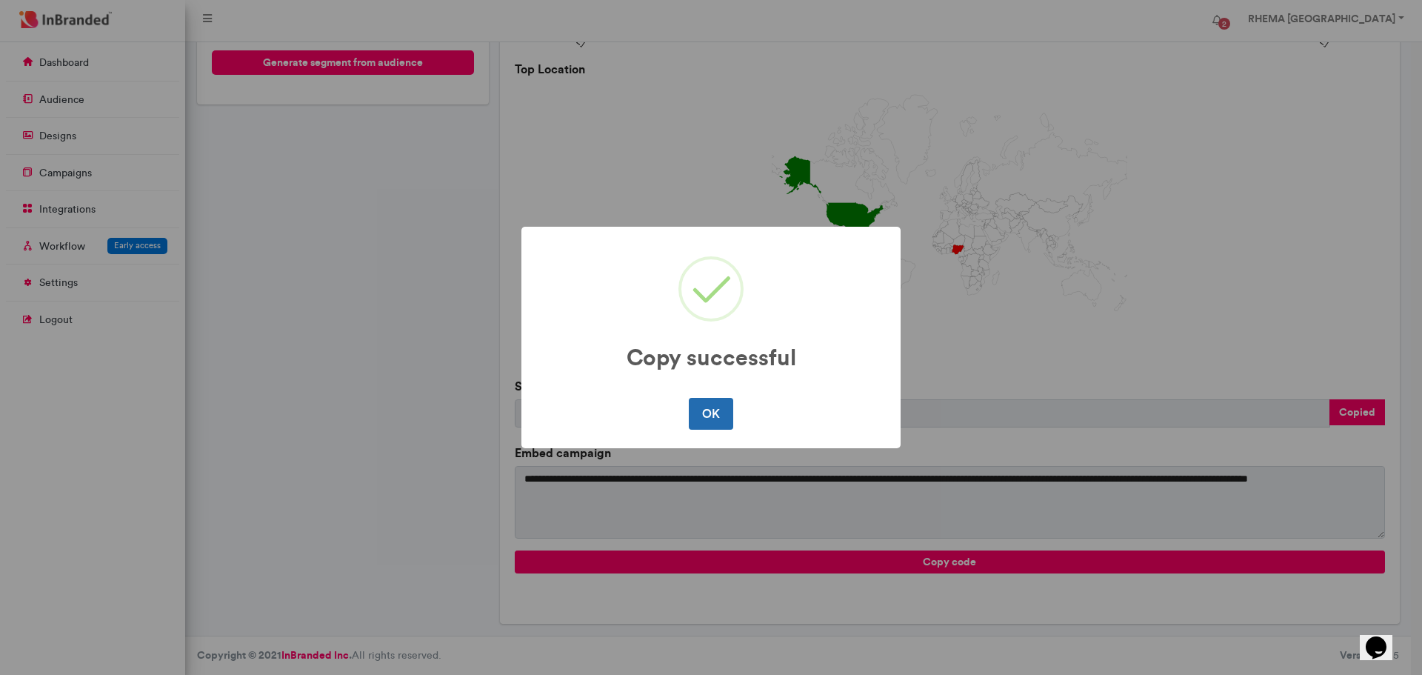
click at [698, 420] on button "OK" at bounding box center [711, 413] width 44 height 31
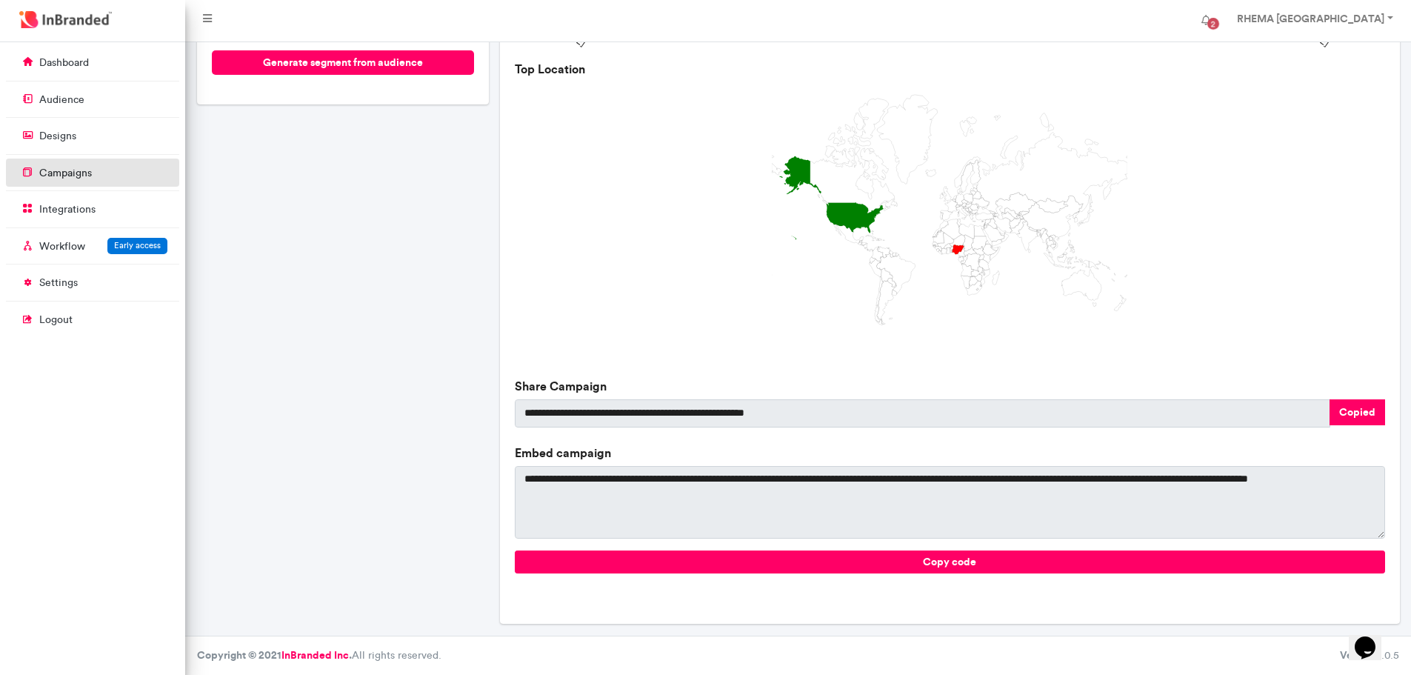
click at [81, 170] on p "campaigns" at bounding box center [65, 173] width 53 height 15
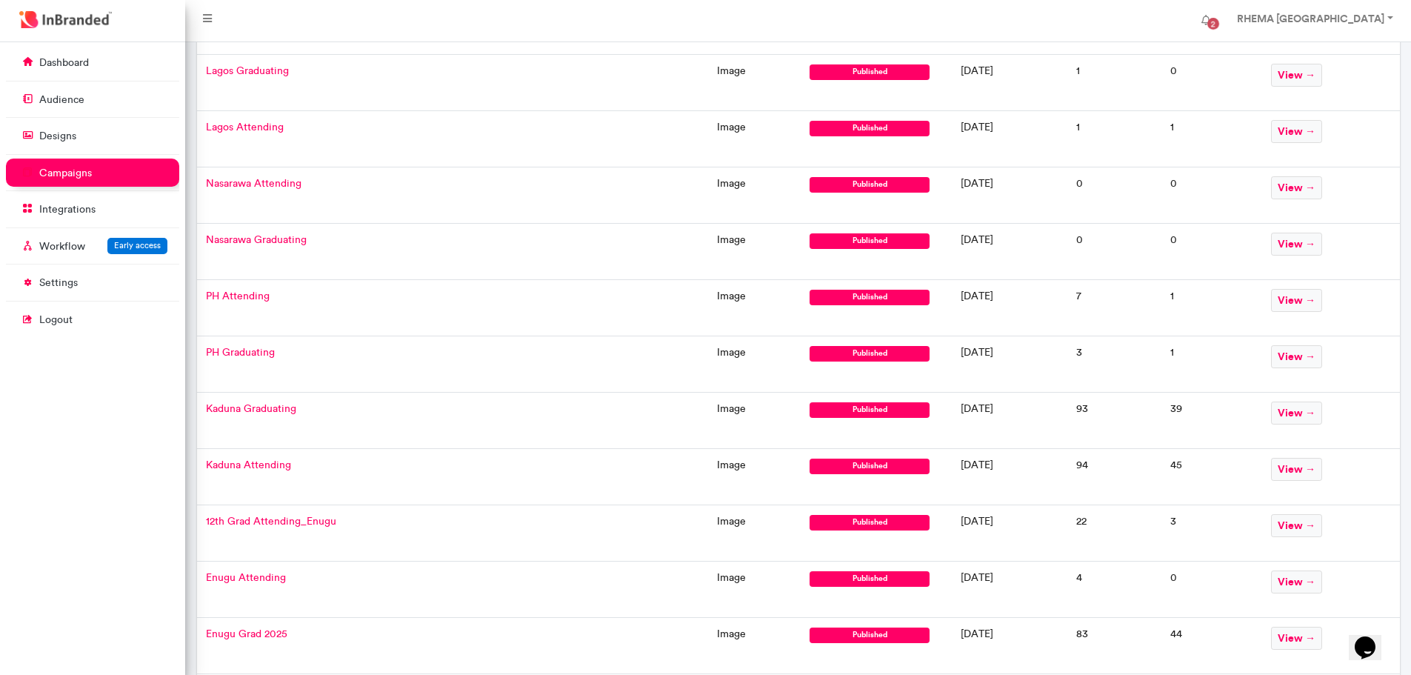
scroll to position [356, 0]
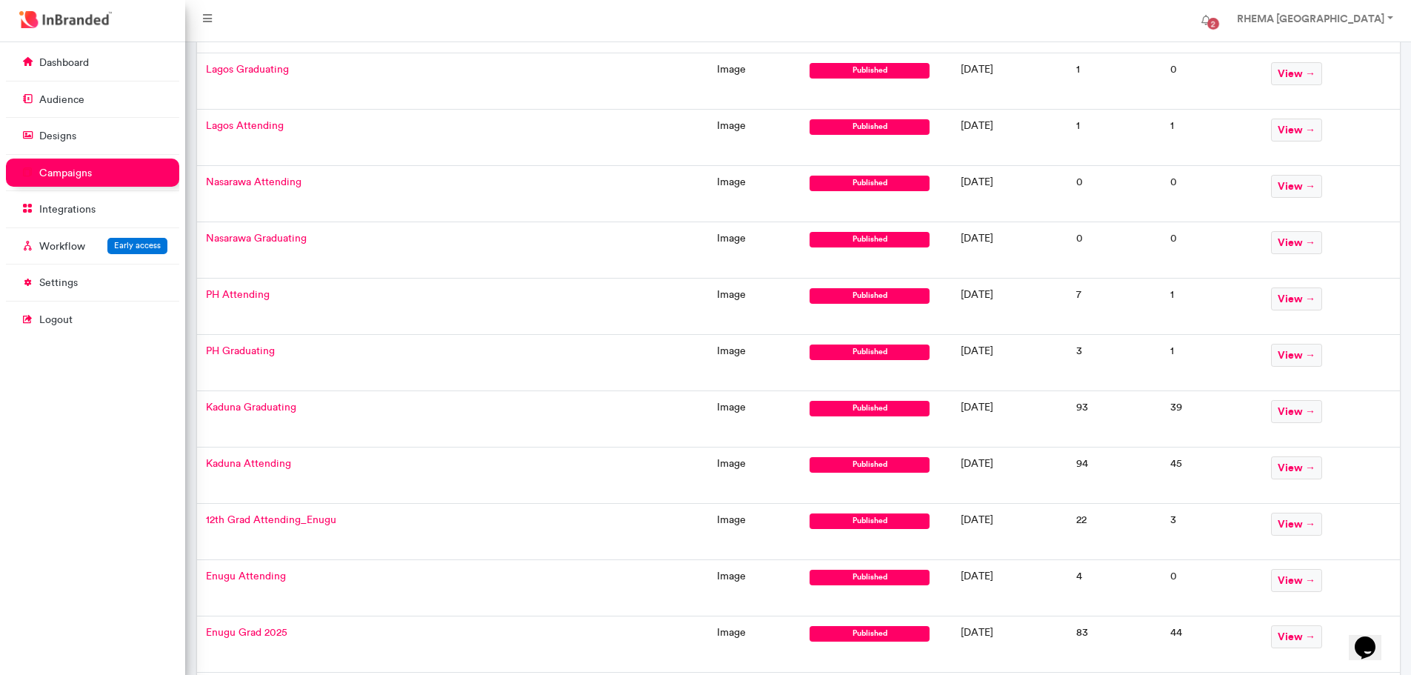
click at [239, 350] on span "PH Graduating" at bounding box center [240, 350] width 69 height 13
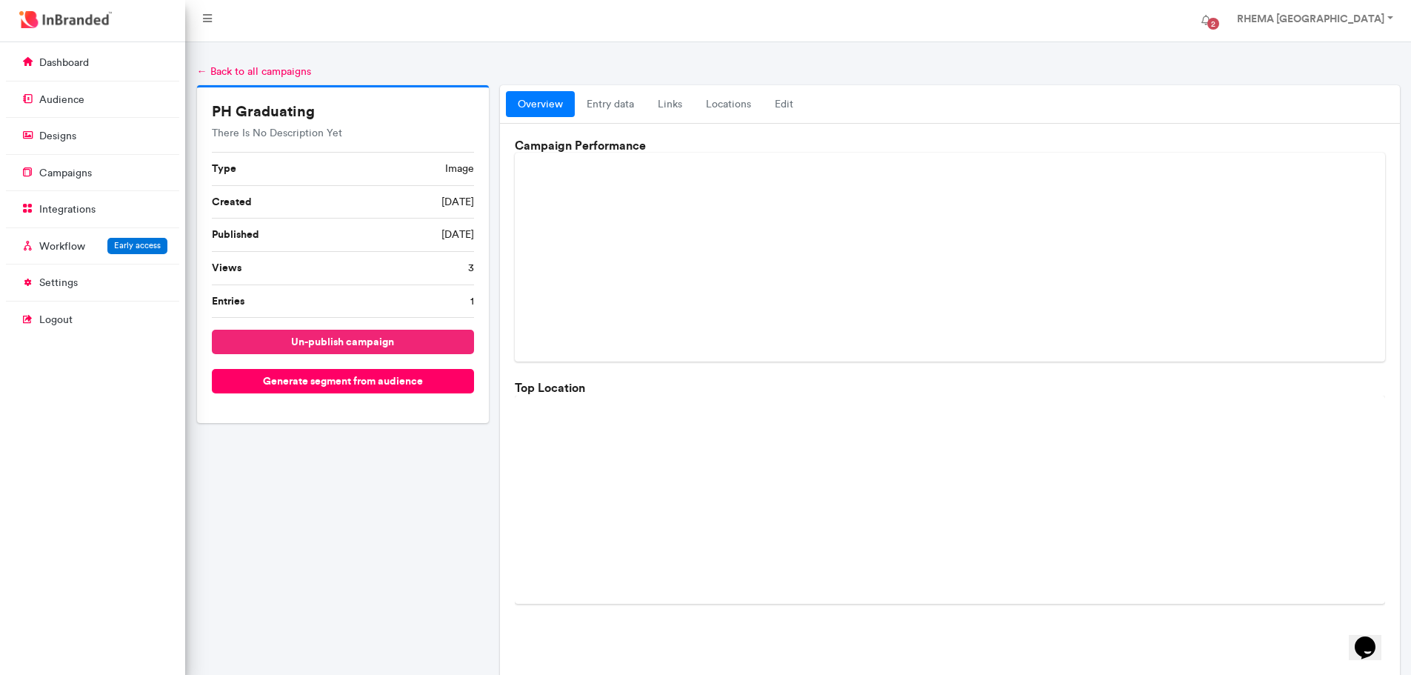
click at [348, 341] on button "un-publish campaign" at bounding box center [343, 342] width 263 height 24
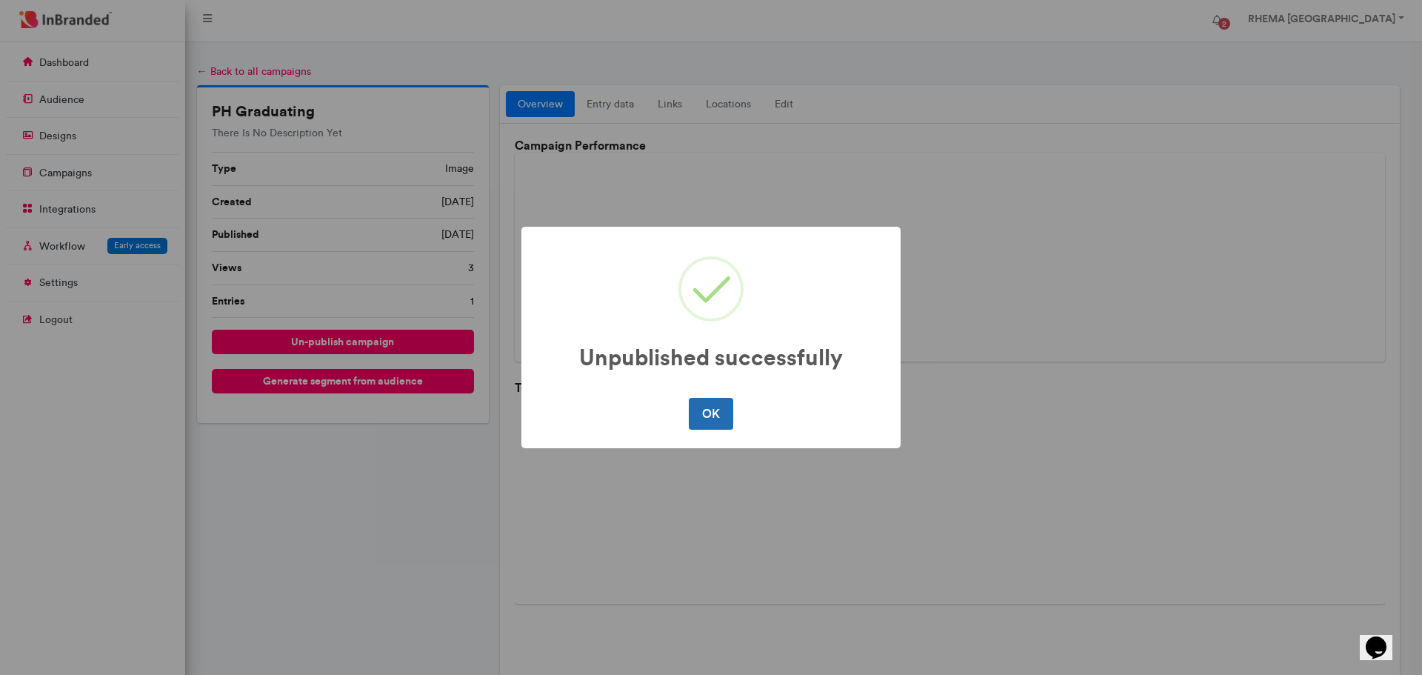
click at [713, 425] on button "OK" at bounding box center [711, 413] width 44 height 31
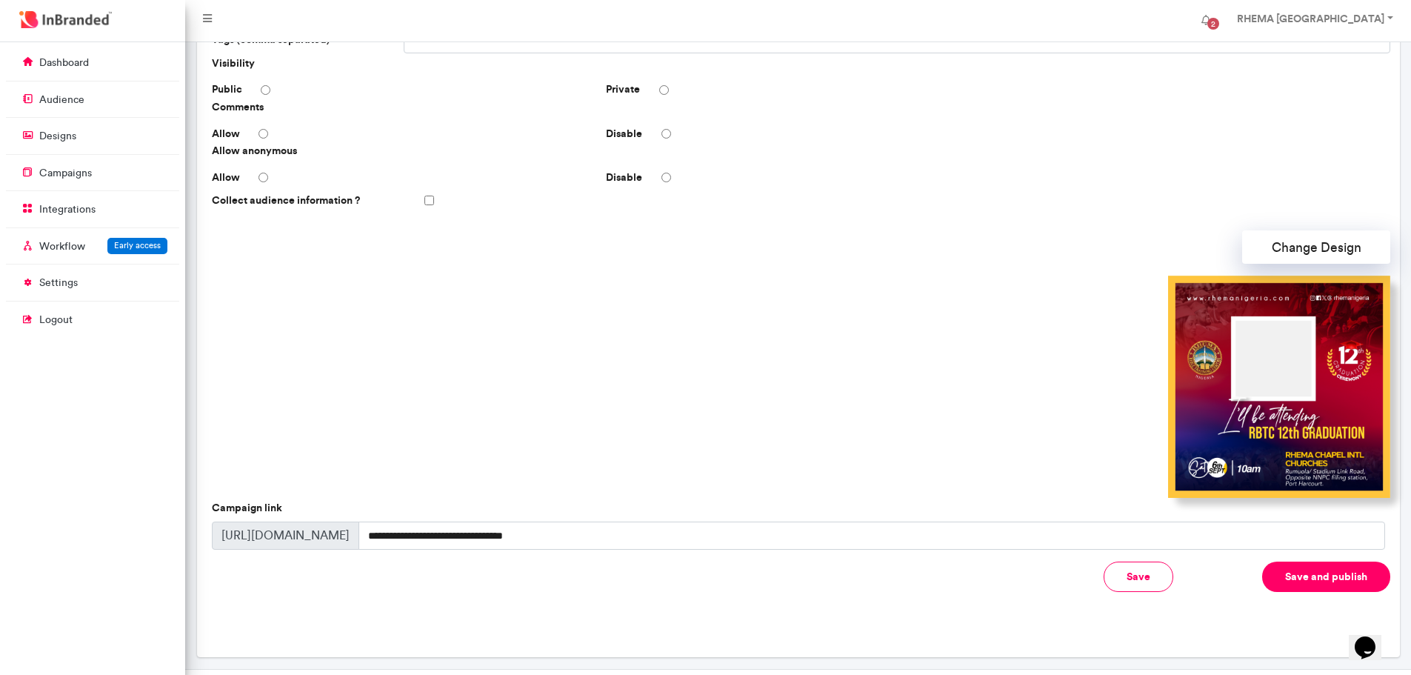
scroll to position [267, 0]
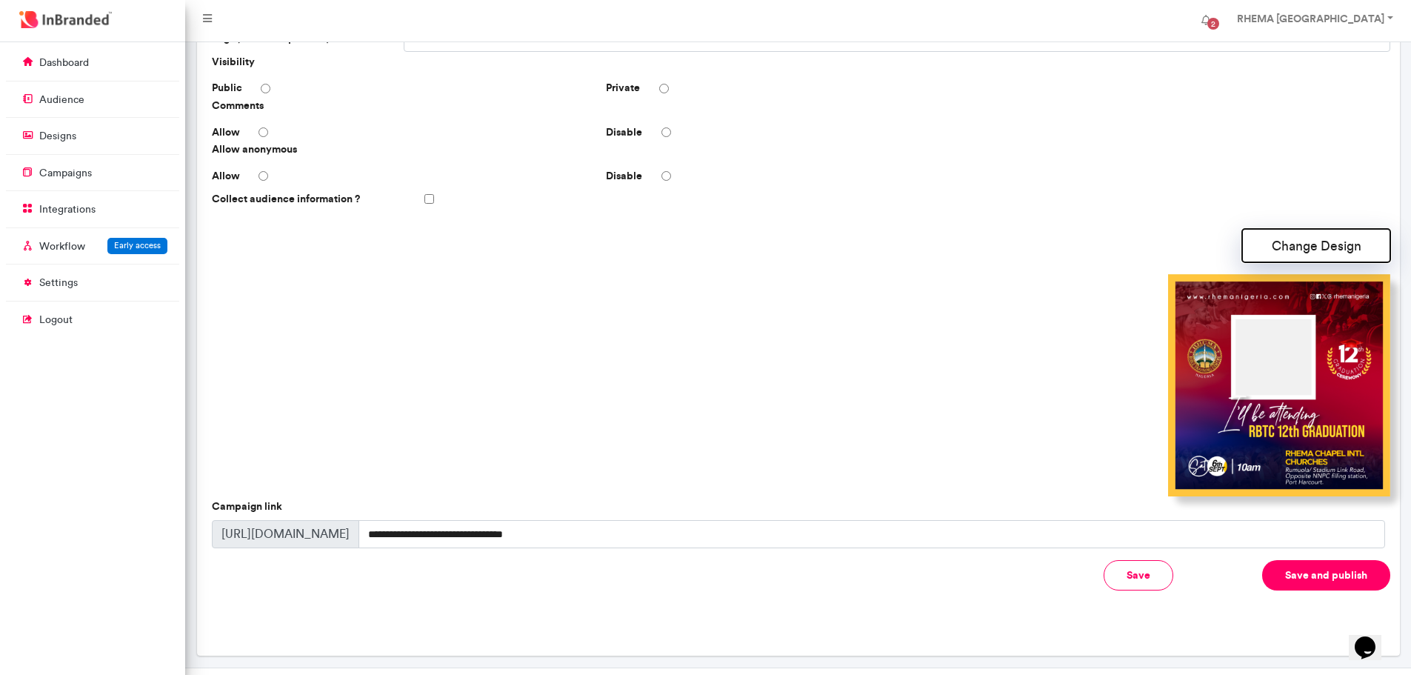
click at [1293, 247] on button "Change Design" at bounding box center [1316, 245] width 148 height 33
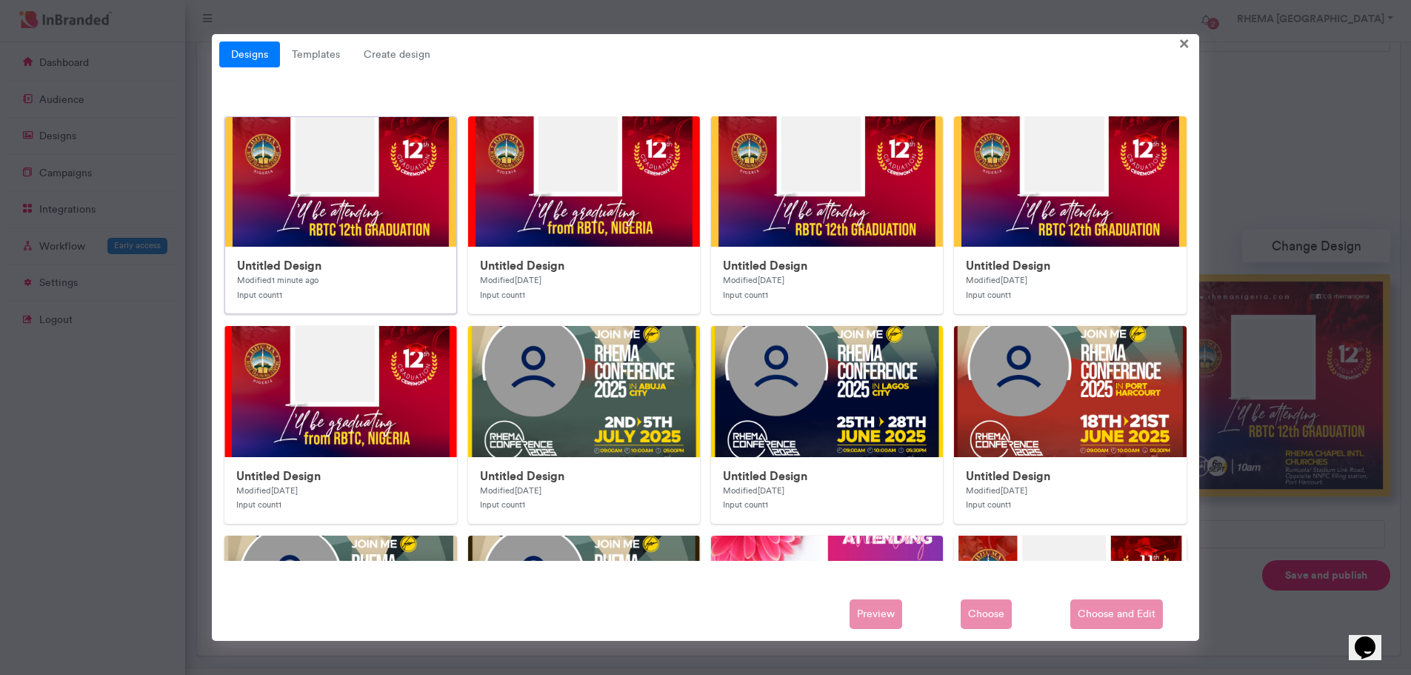
click at [426, 235] on img at bounding box center [521, 413] width 593 height 593
click at [1126, 614] on span "Choose and Edit" at bounding box center [1116, 614] width 93 height 30
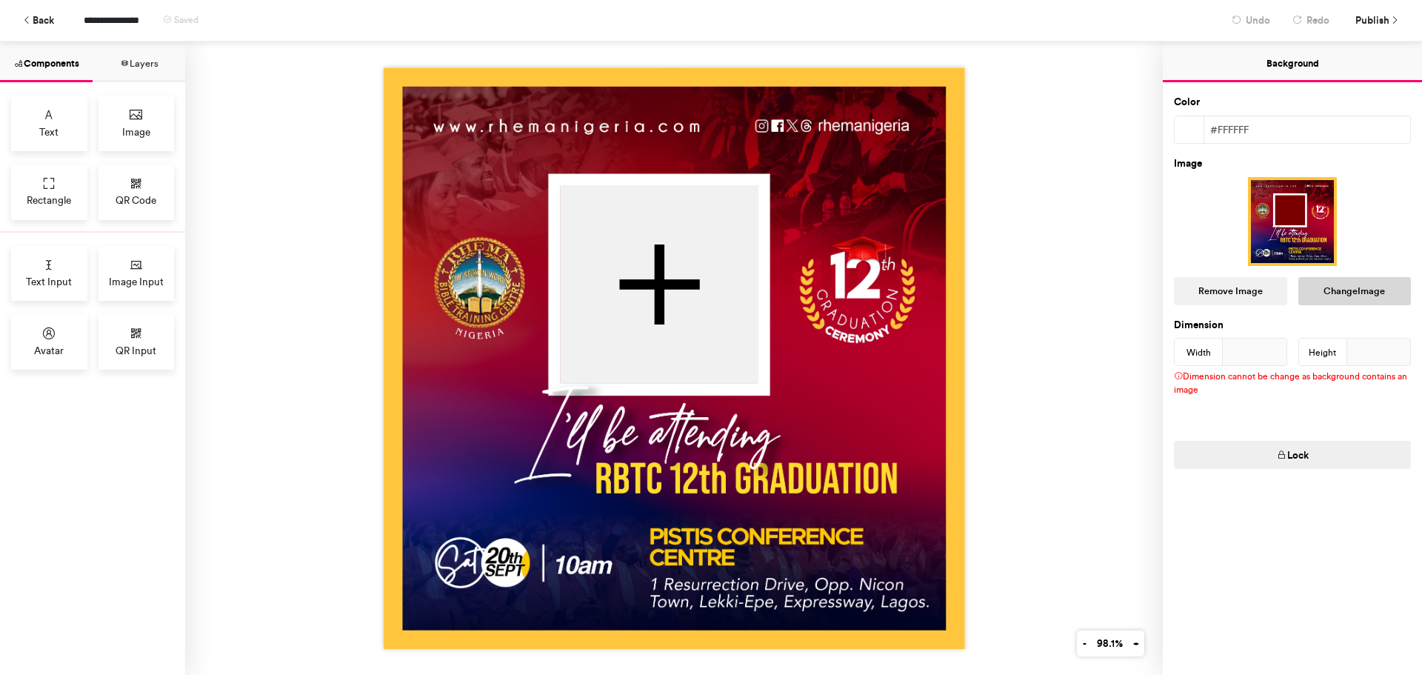
click at [1363, 285] on button "Change Image" at bounding box center [1354, 291] width 113 height 28
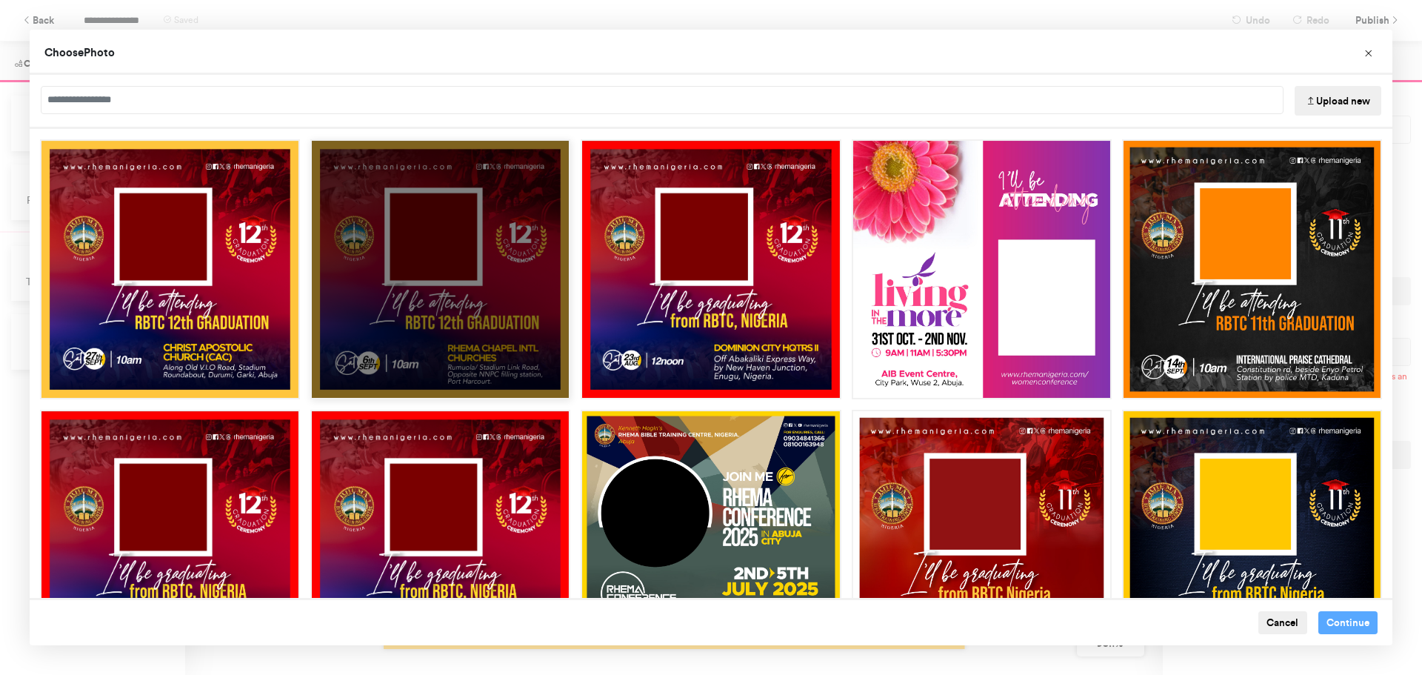
click at [510, 290] on div "Choose Image" at bounding box center [440, 269] width 260 height 260
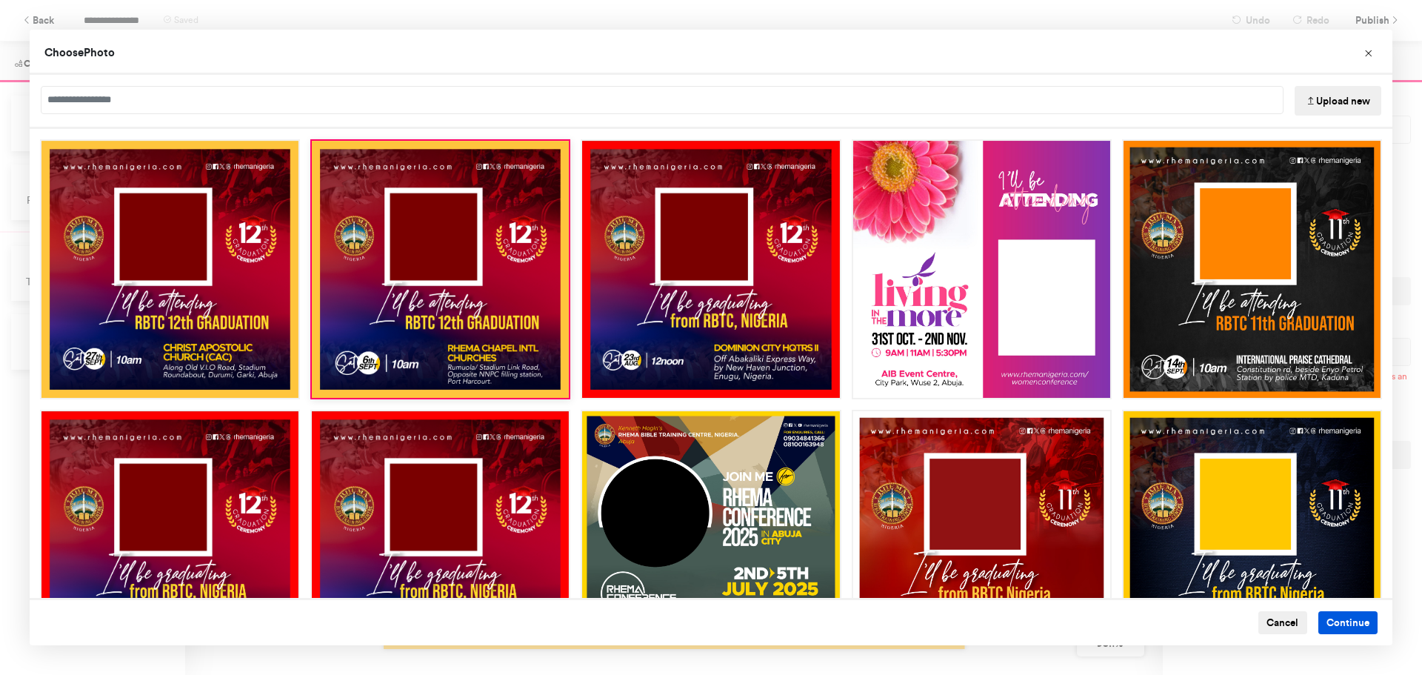
click at [1336, 624] on button "Continue" at bounding box center [1348, 623] width 60 height 24
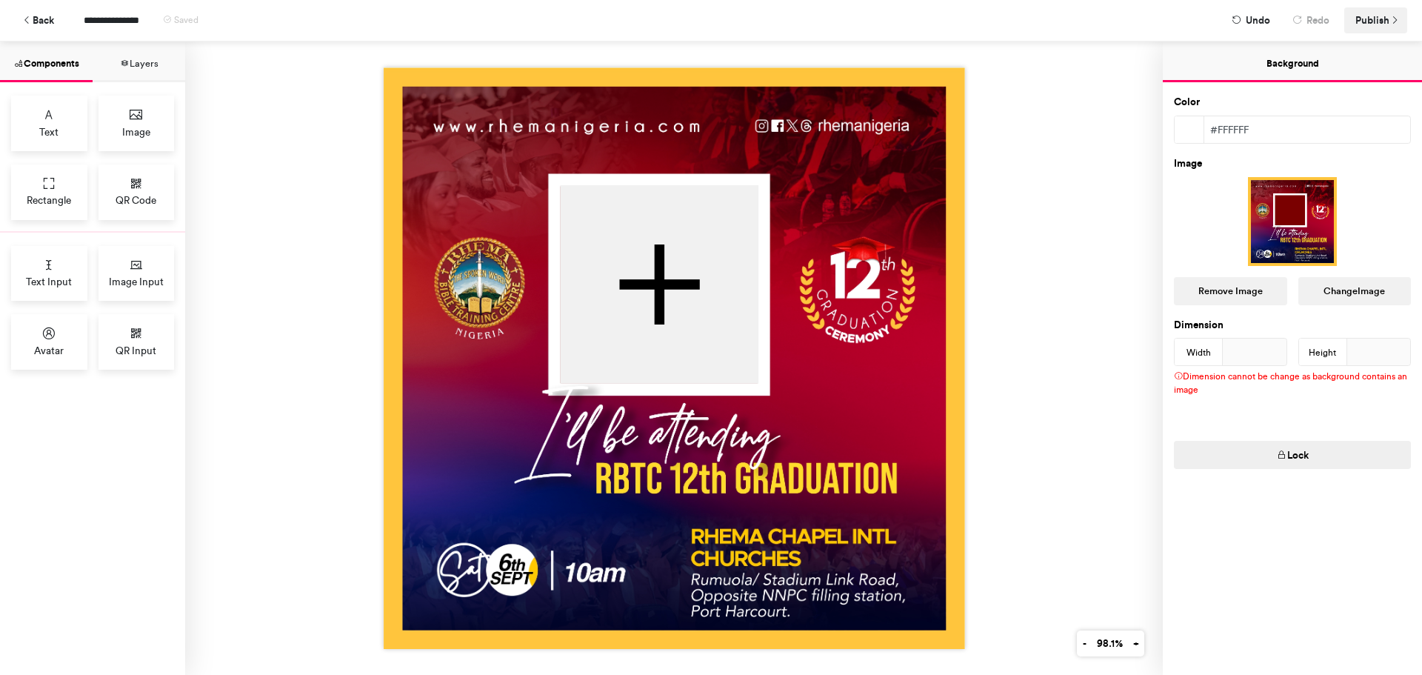
click at [1373, 18] on span "Publish" at bounding box center [1372, 20] width 34 height 26
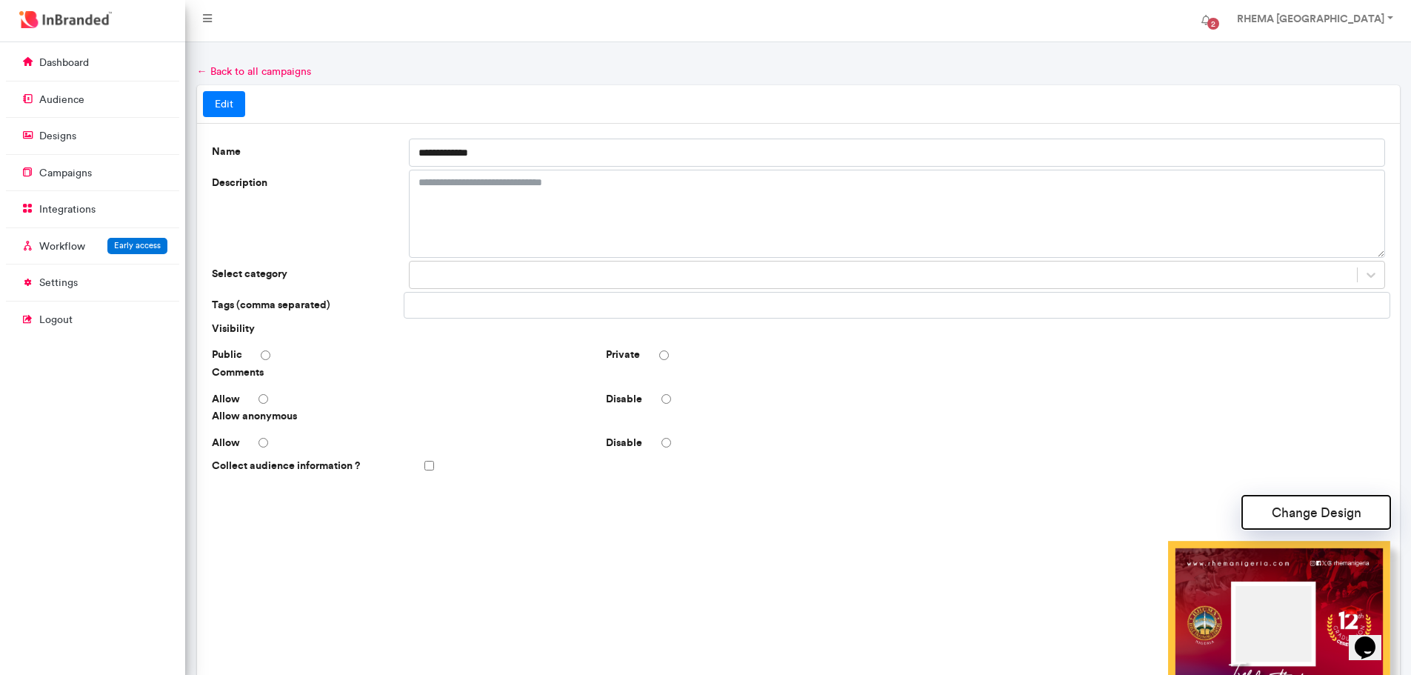
click at [1324, 516] on button "Change Design" at bounding box center [1316, 512] width 148 height 33
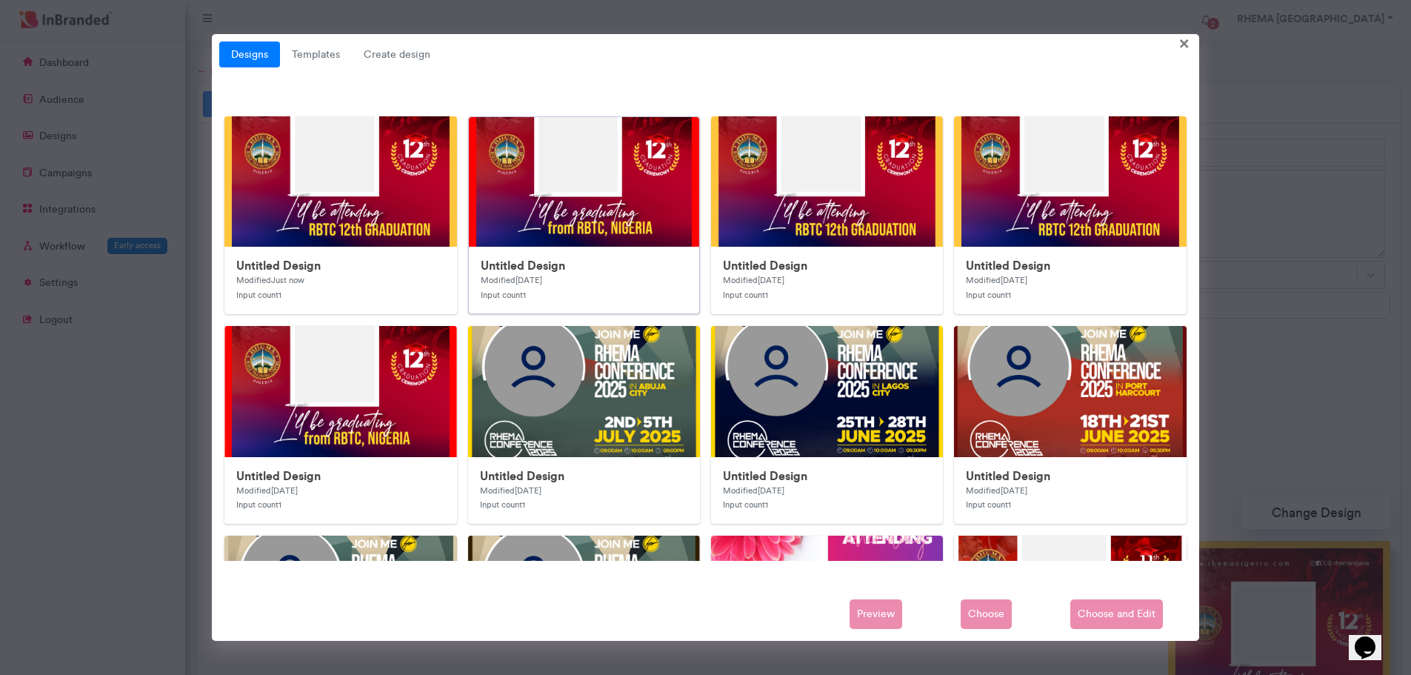
click at [524, 190] on img at bounding box center [765, 413] width 593 height 593
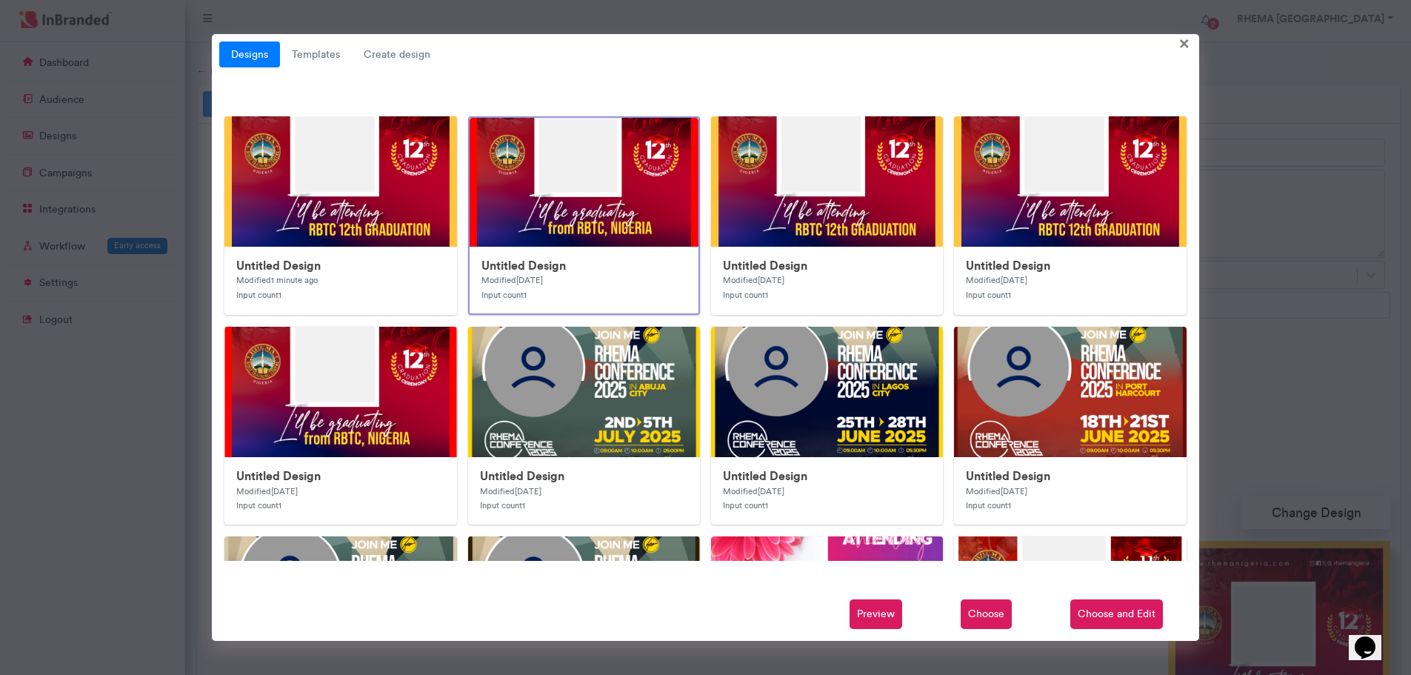
click at [1096, 615] on span "Choose and Edit" at bounding box center [1116, 614] width 93 height 30
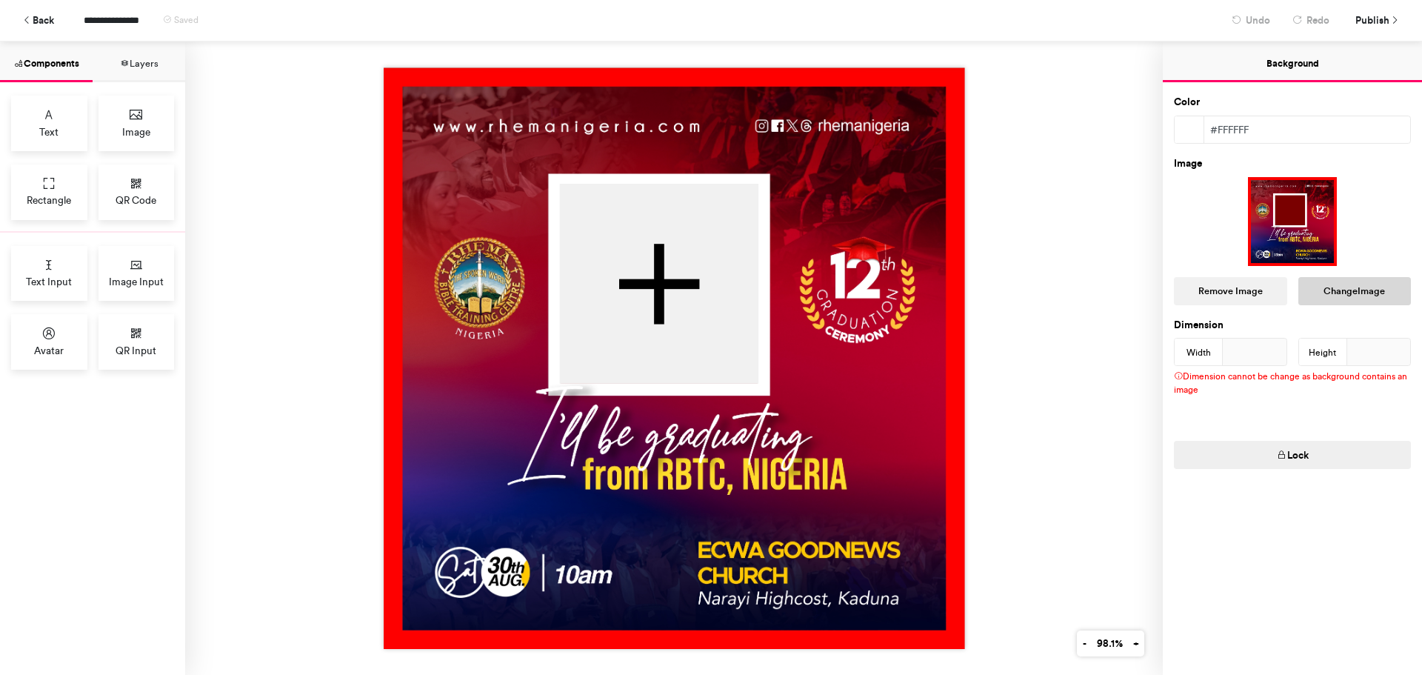
click at [1338, 287] on button "Change Image" at bounding box center [1354, 291] width 113 height 28
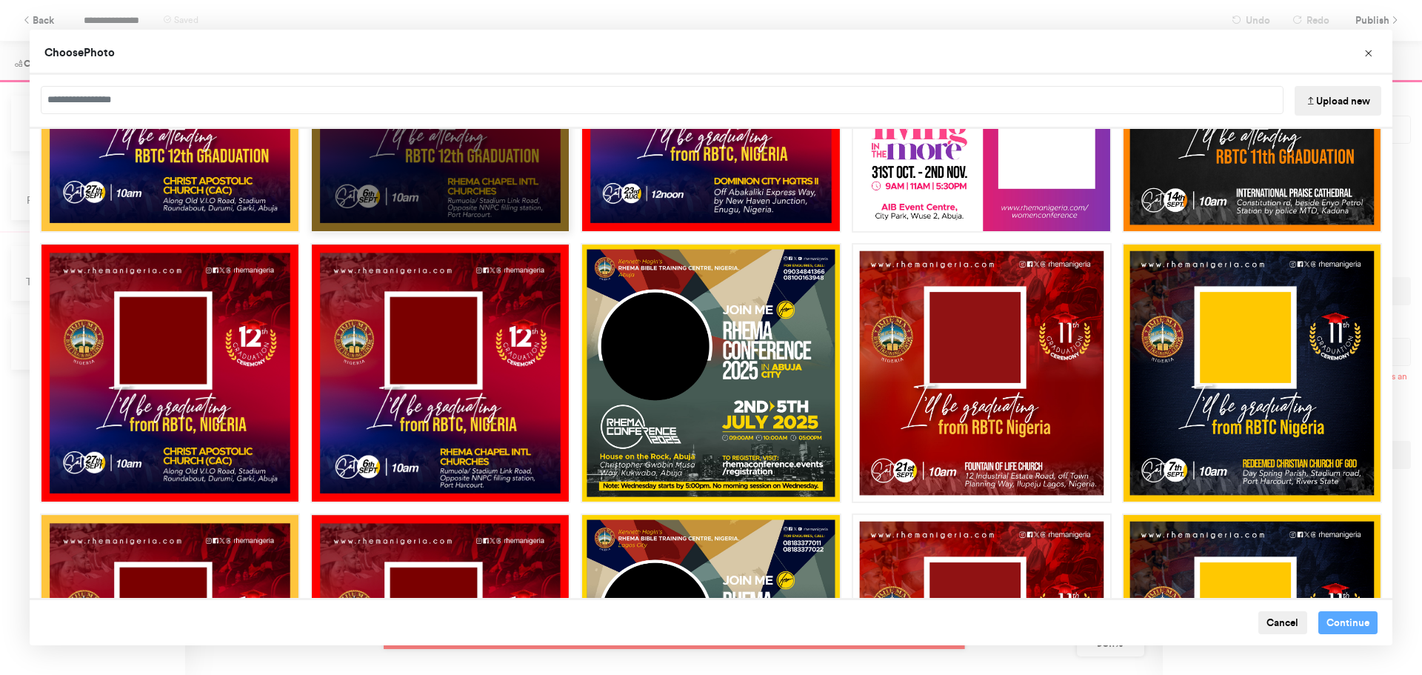
scroll to position [166, 0]
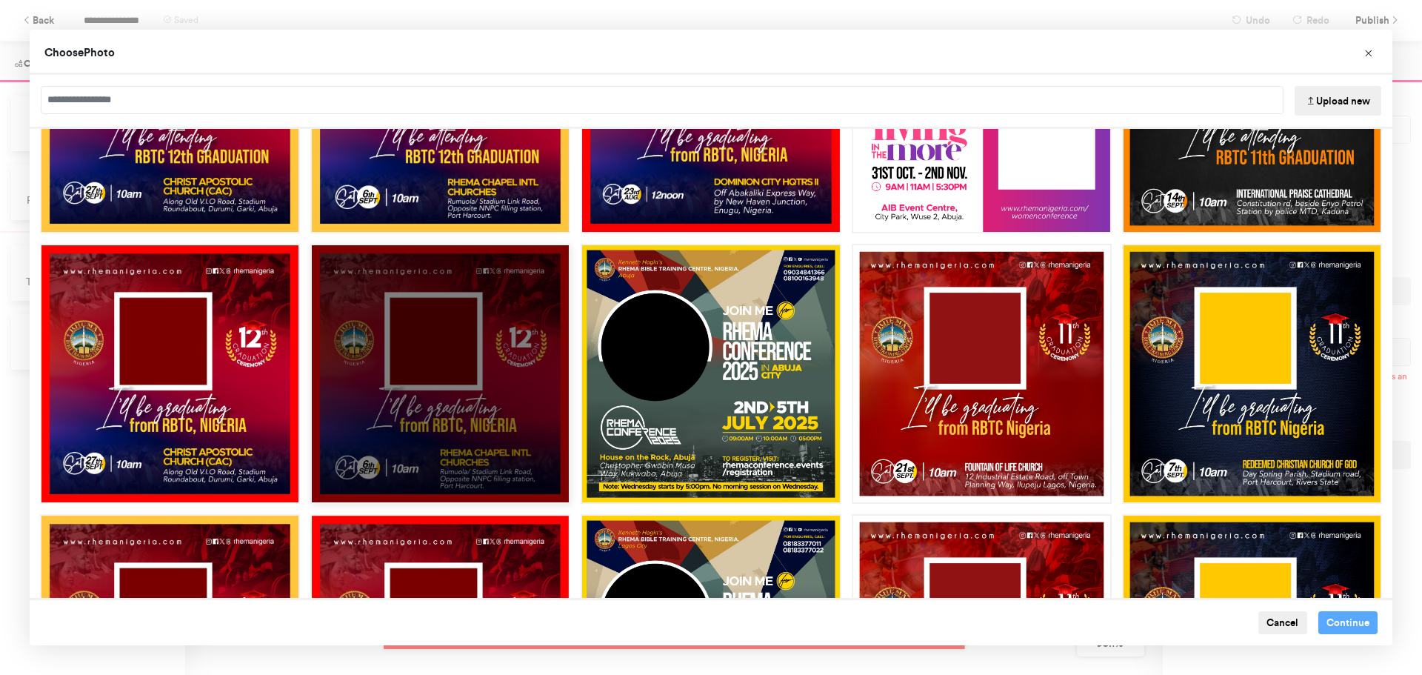
click at [517, 390] on div "Choose Image" at bounding box center [440, 374] width 260 height 260
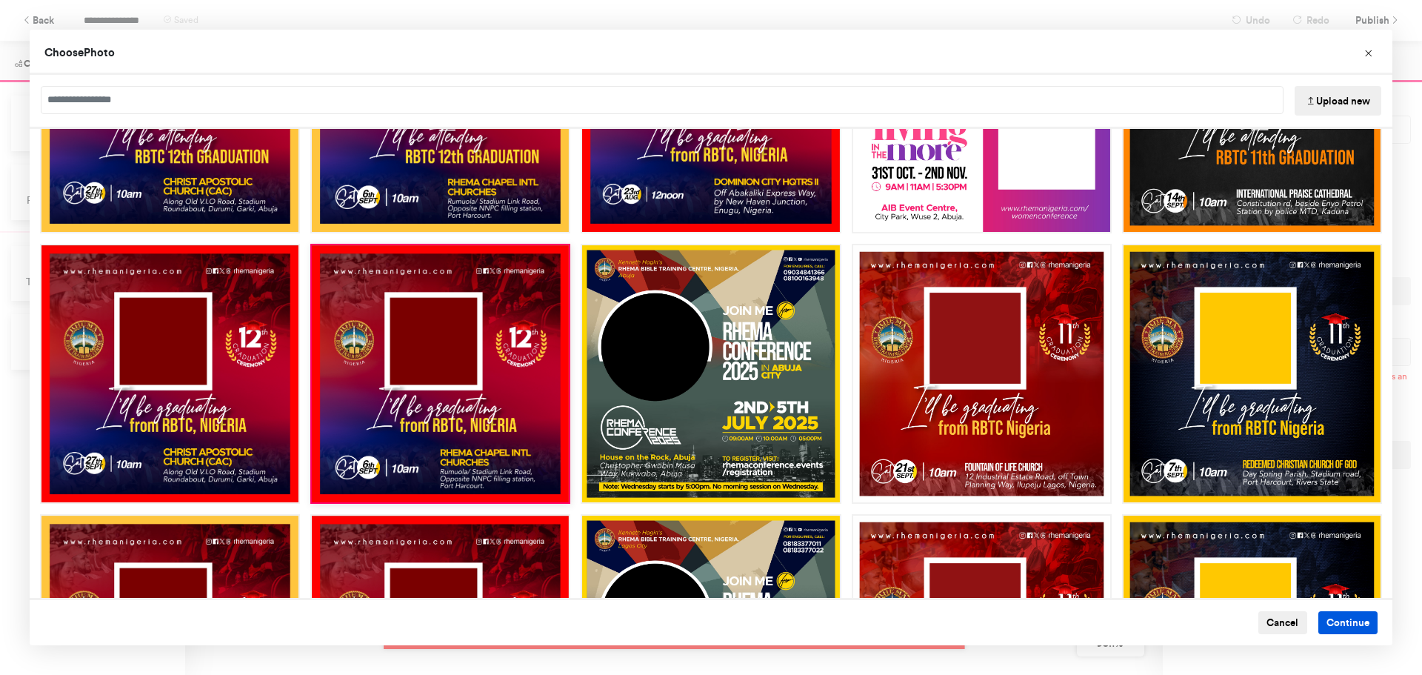
click at [1341, 617] on button "Continue" at bounding box center [1348, 623] width 60 height 24
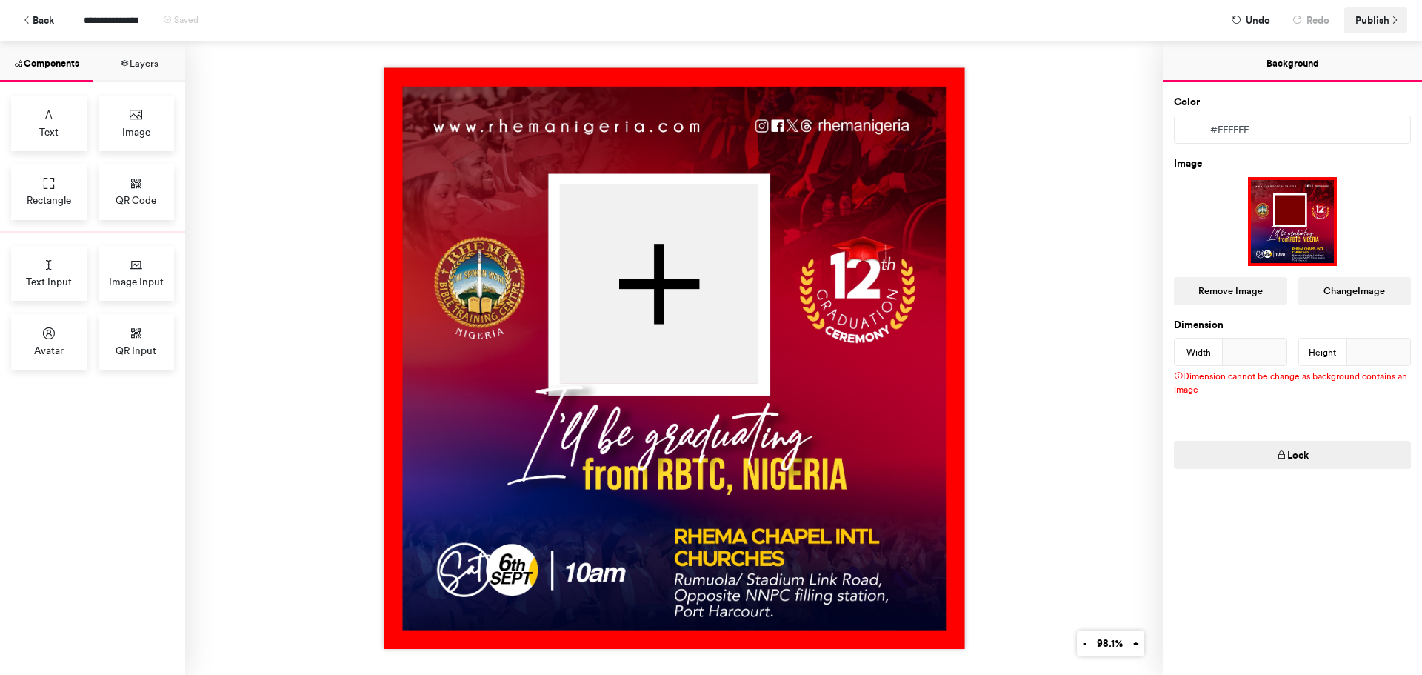
click at [1373, 20] on span "Publish" at bounding box center [1372, 20] width 34 height 26
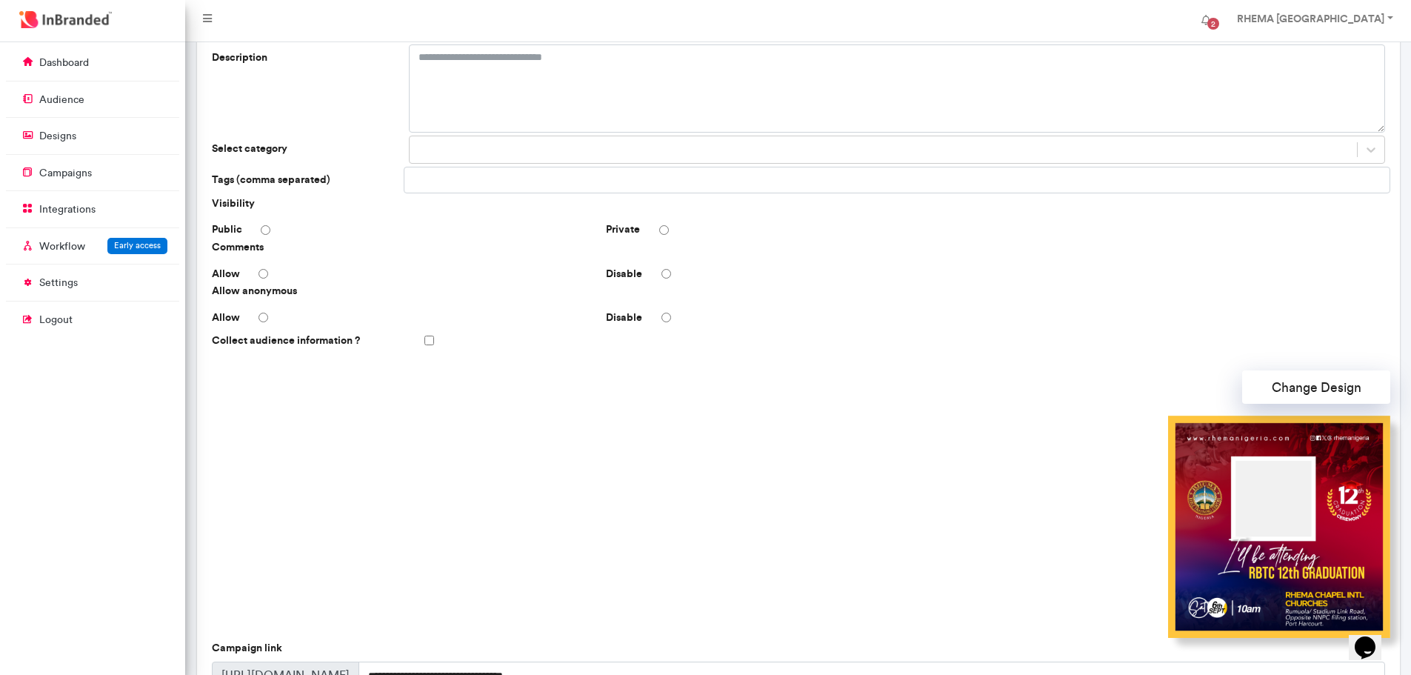
scroll to position [159, 0]
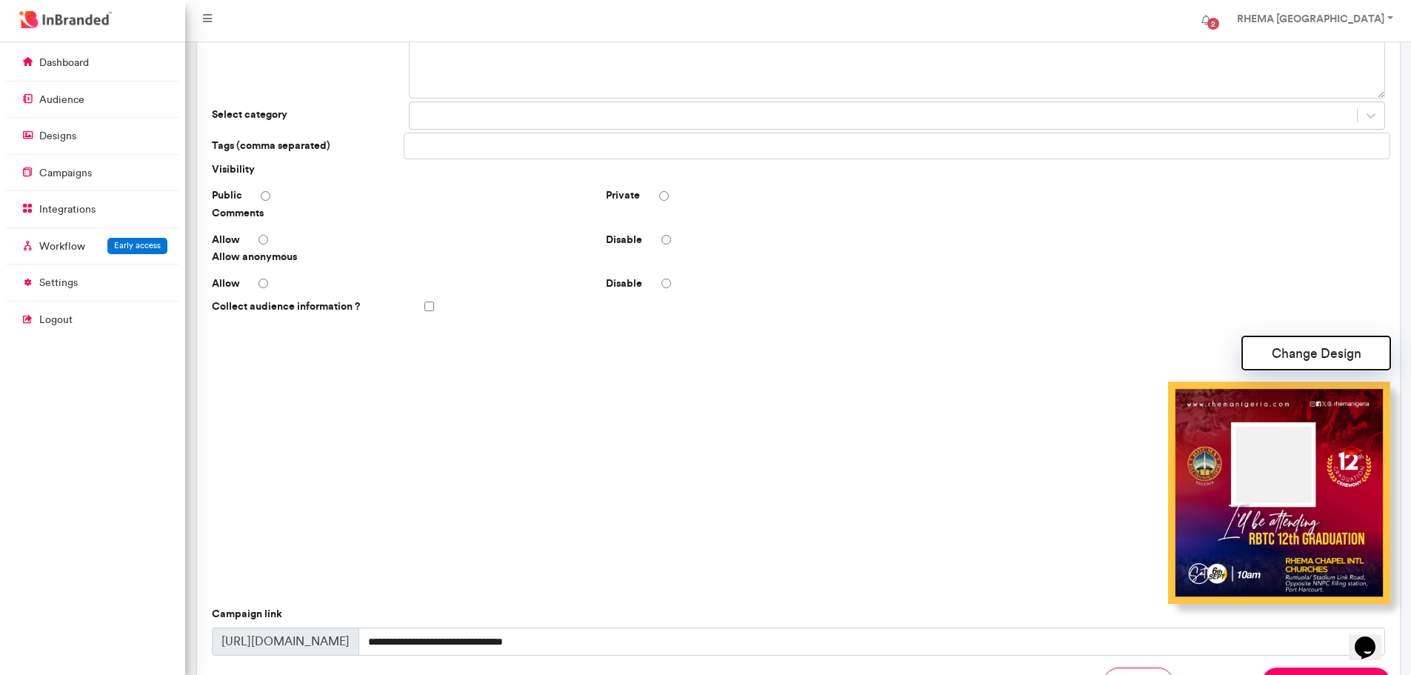
click at [1270, 351] on button "Change Design" at bounding box center [1316, 352] width 148 height 33
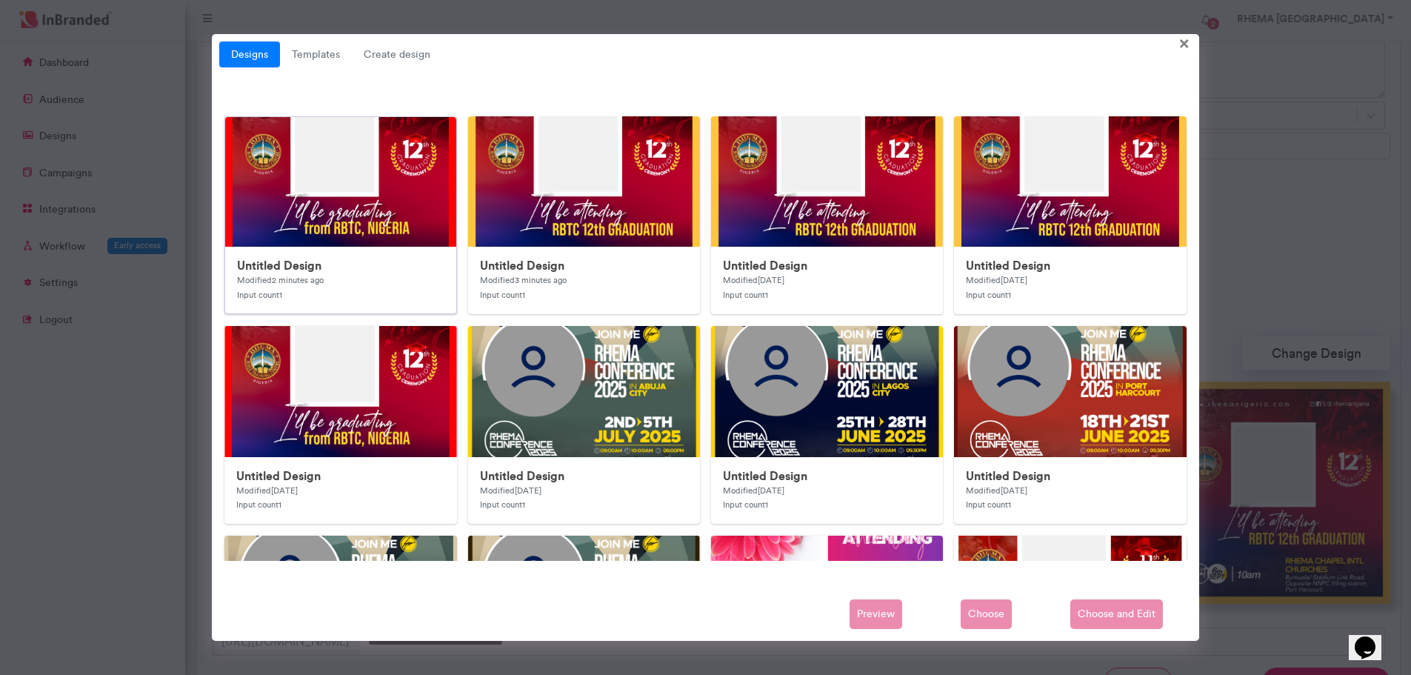
click at [410, 215] on img at bounding box center [521, 413] width 593 height 593
click at [1107, 612] on span "Choose and Edit" at bounding box center [1116, 614] width 93 height 30
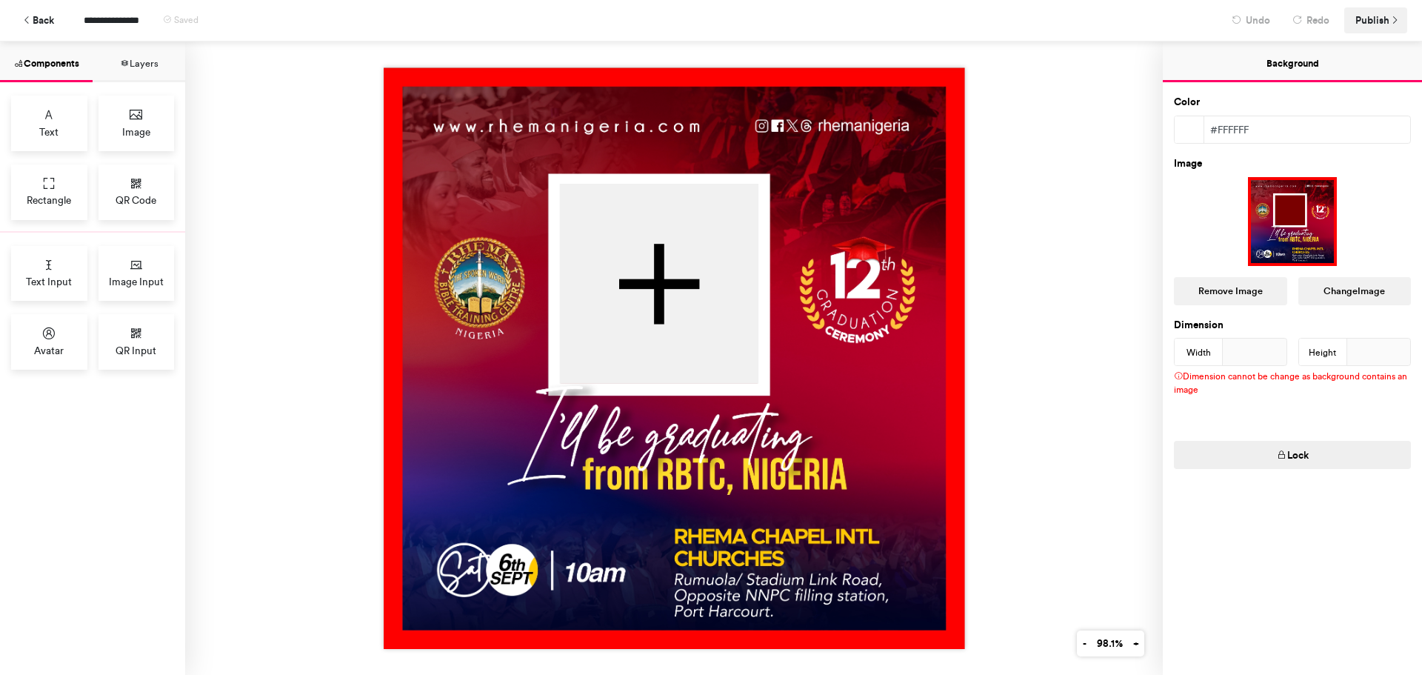
click at [1378, 20] on span "Publish" at bounding box center [1372, 20] width 34 height 26
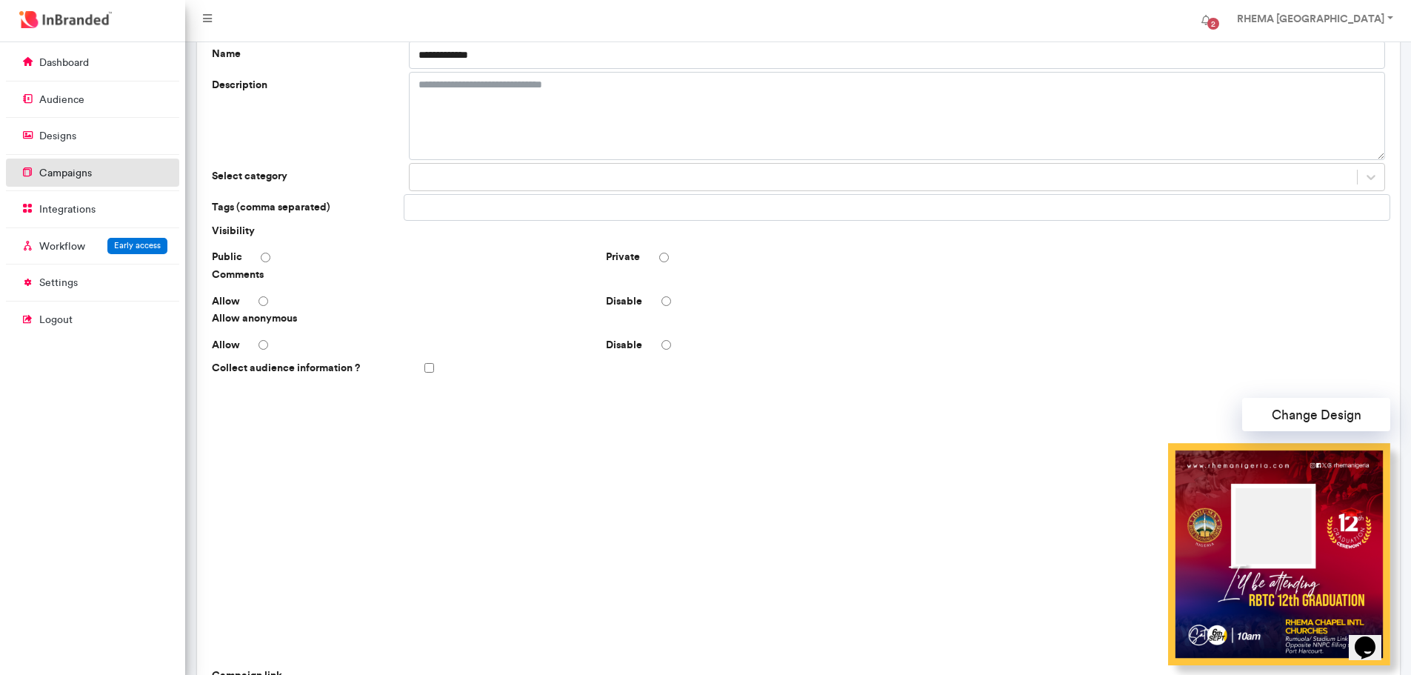
click at [67, 178] on p "campaigns" at bounding box center [65, 173] width 53 height 15
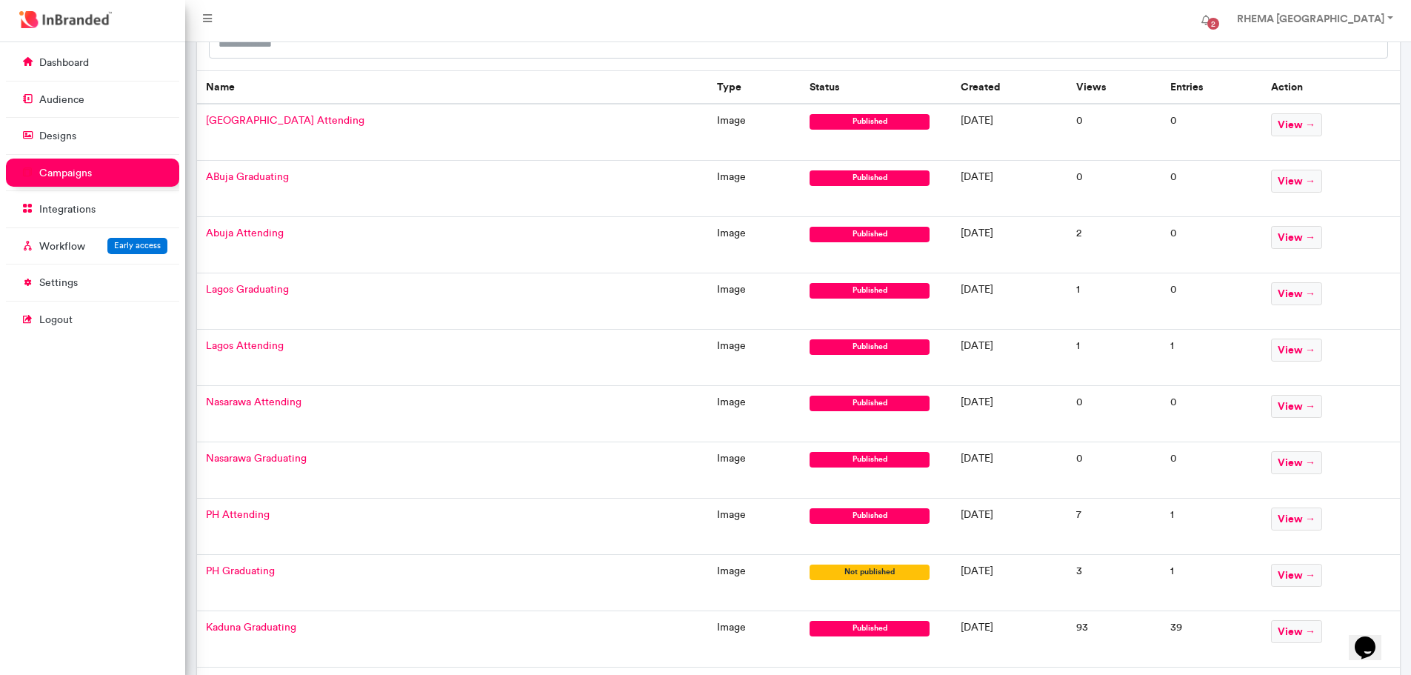
scroll to position [136, 0]
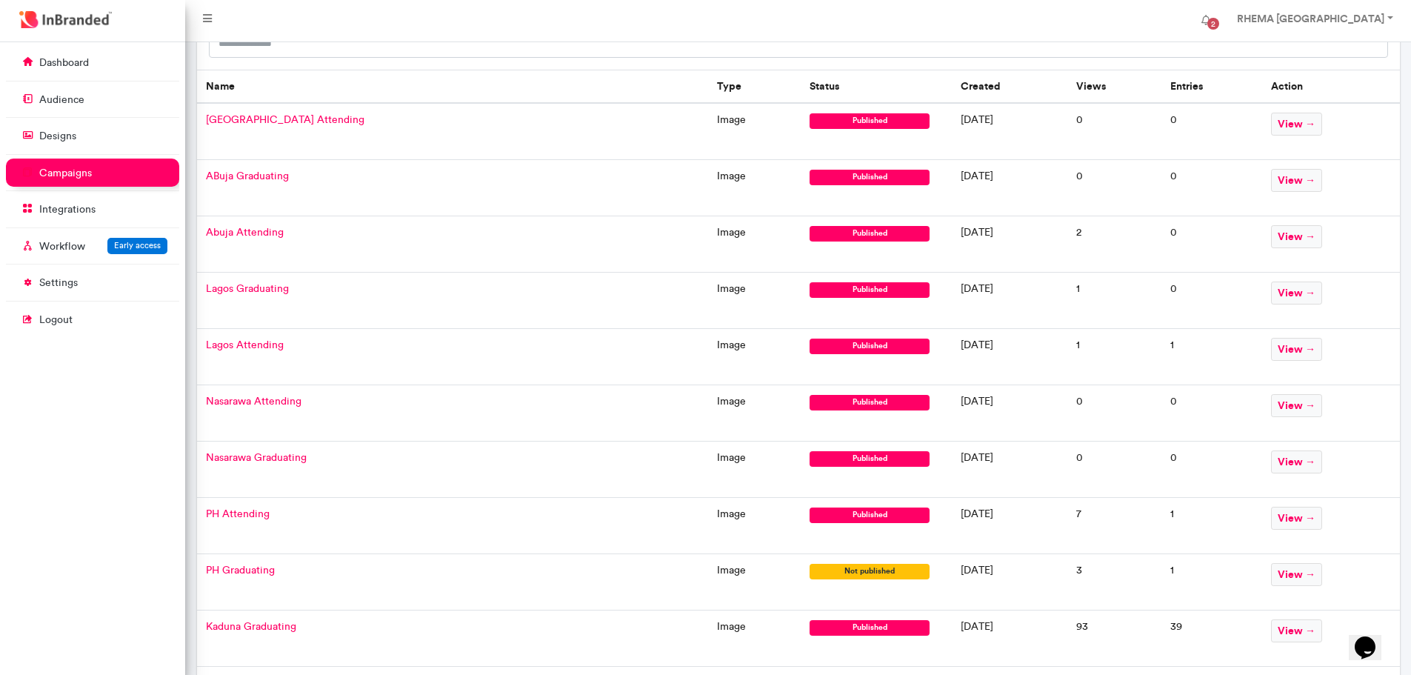
click at [257, 513] on span "PH Attending" at bounding box center [238, 513] width 64 height 13
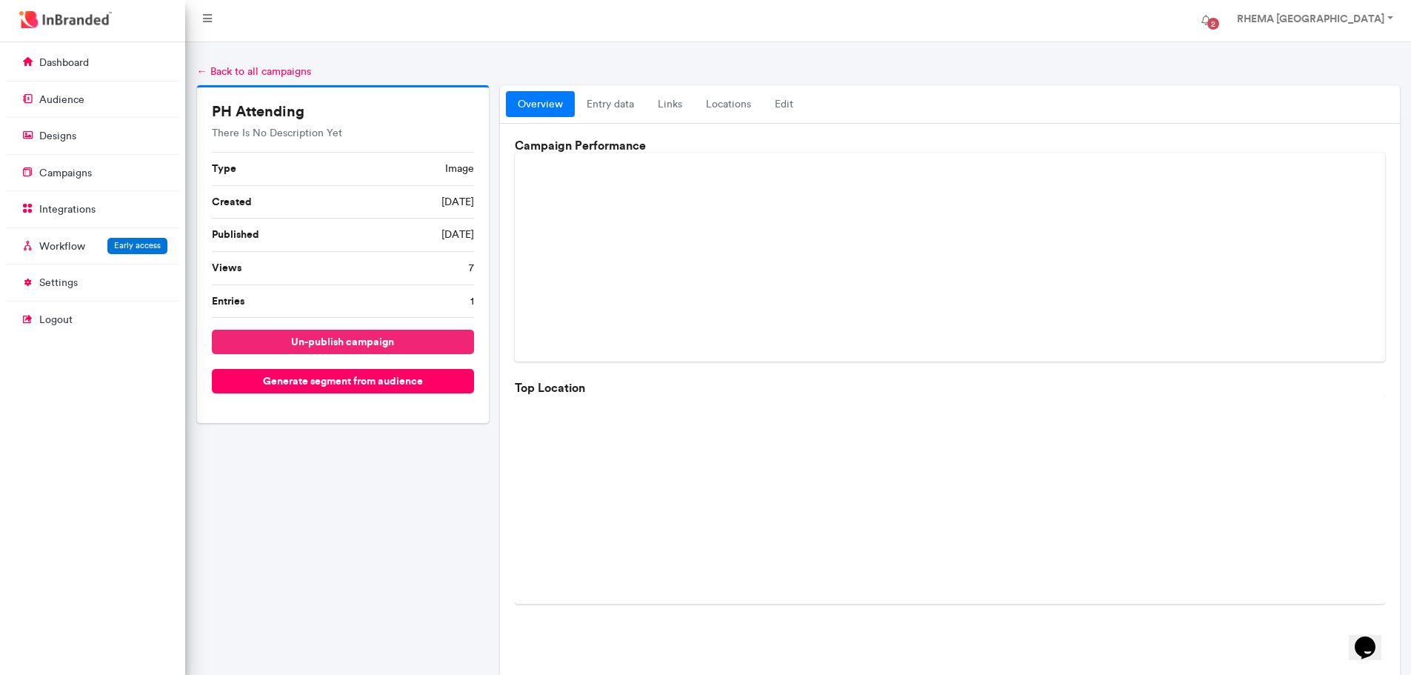
click at [349, 343] on button "un-publish campaign" at bounding box center [343, 342] width 263 height 24
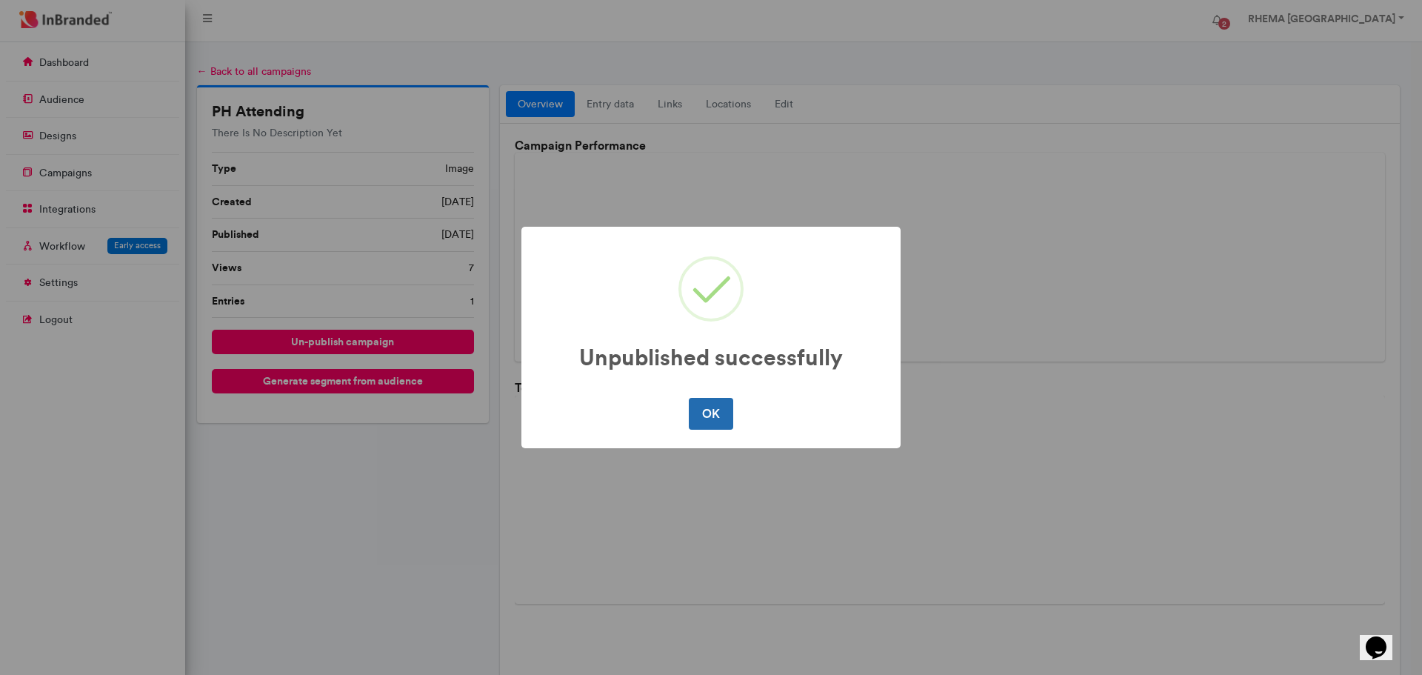
click at [710, 416] on button "OK" at bounding box center [711, 413] width 44 height 31
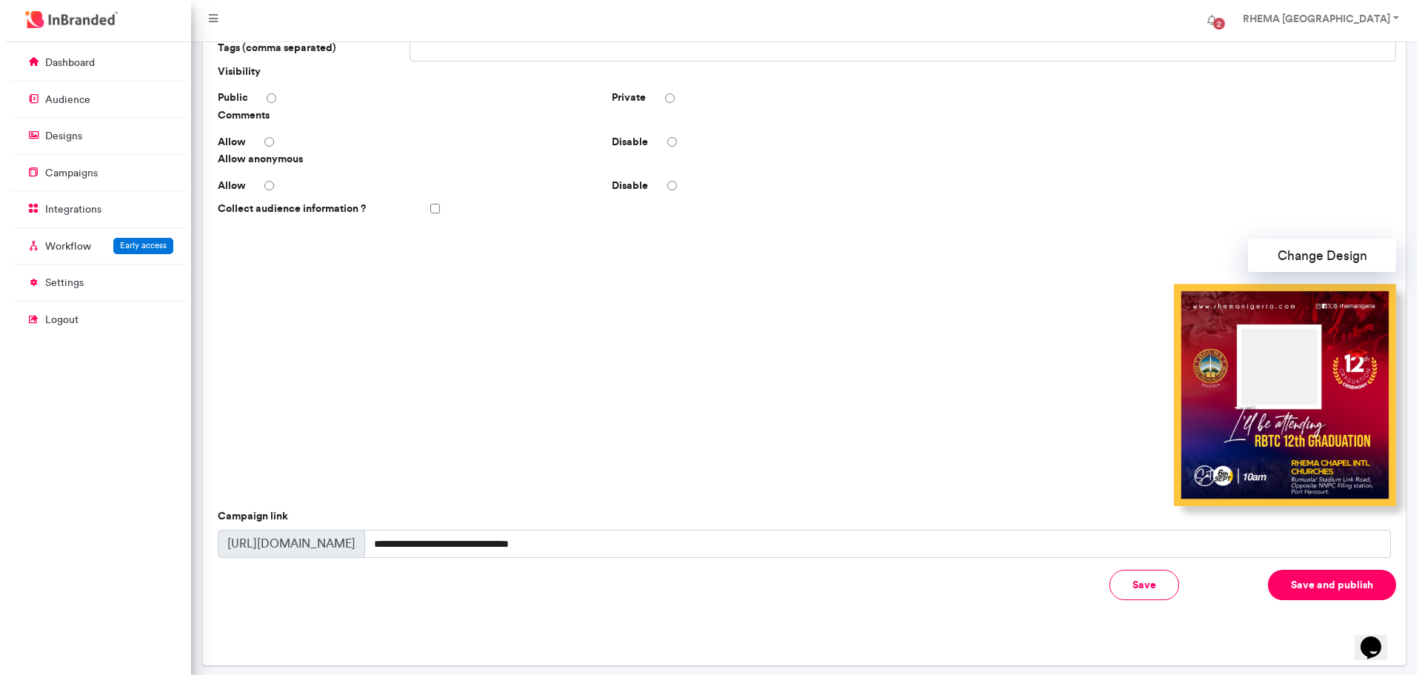
scroll to position [261, 0]
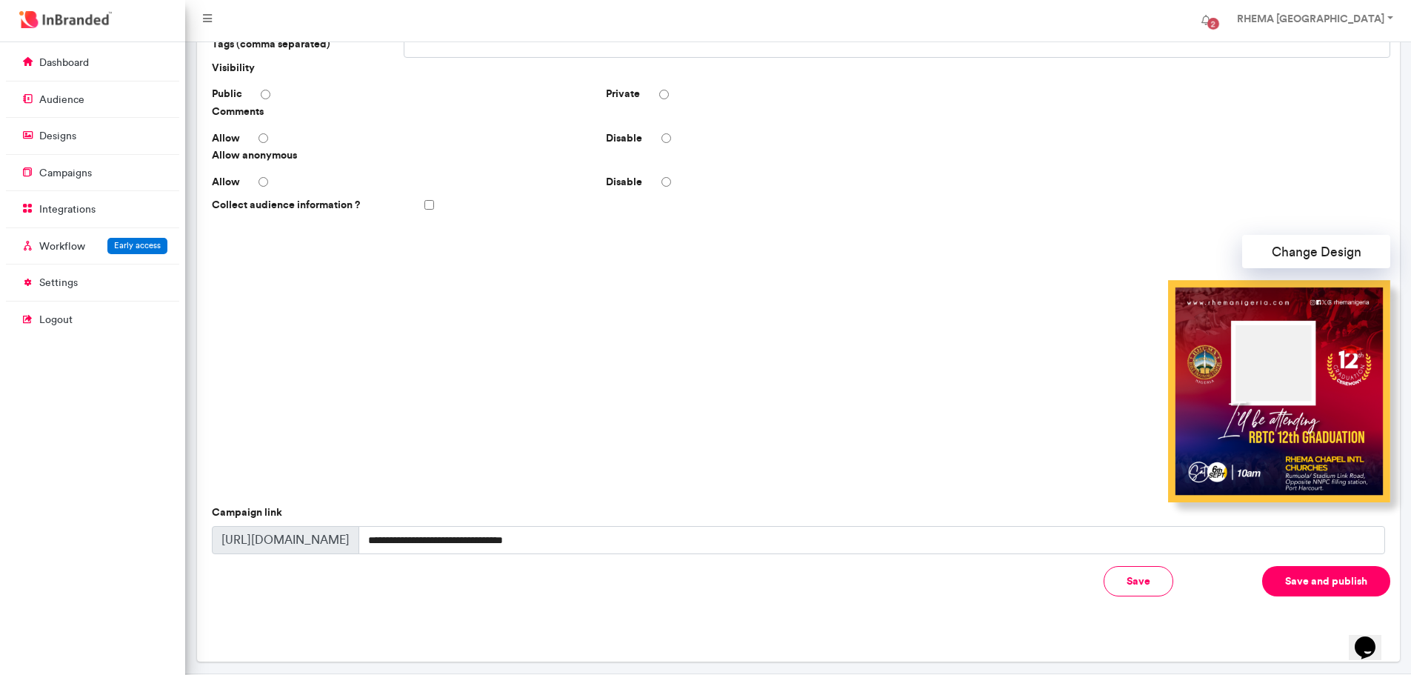
click at [1321, 580] on button "Save and publish" at bounding box center [1326, 581] width 128 height 30
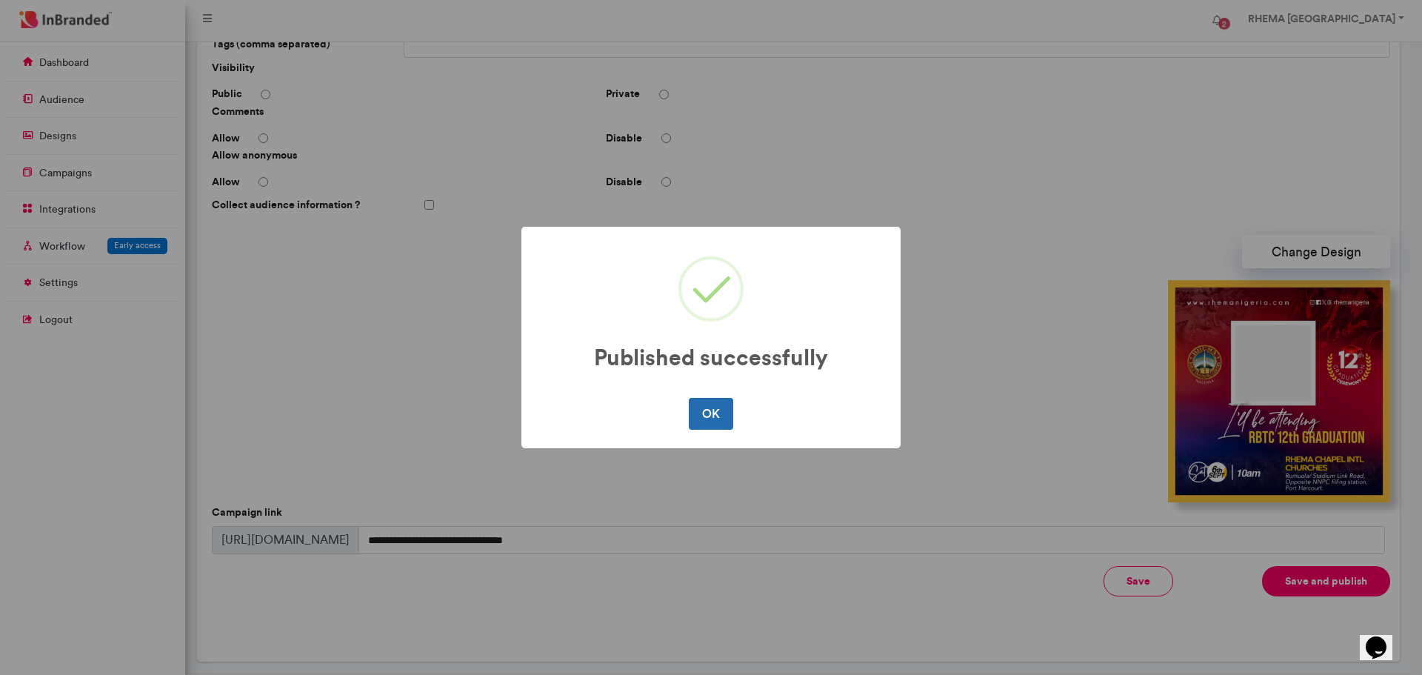
click at [715, 409] on button "OK" at bounding box center [711, 413] width 44 height 31
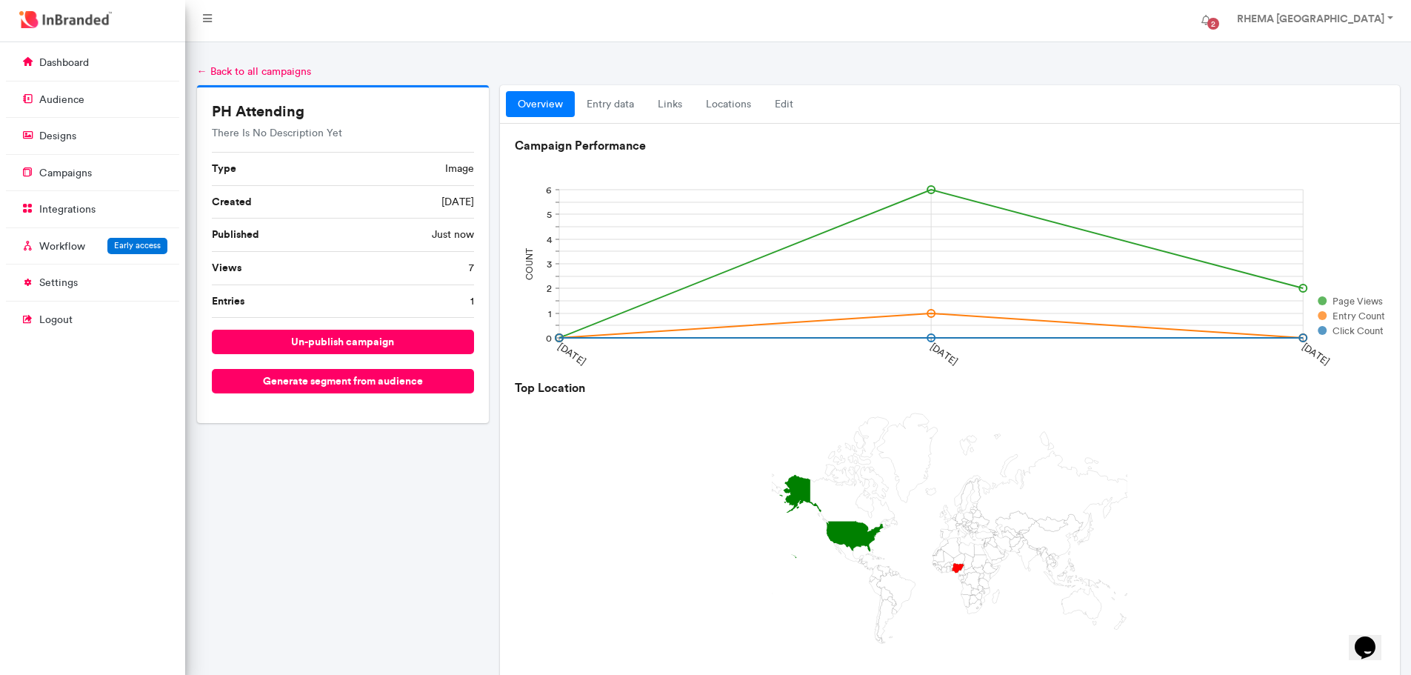
scroll to position [319, 0]
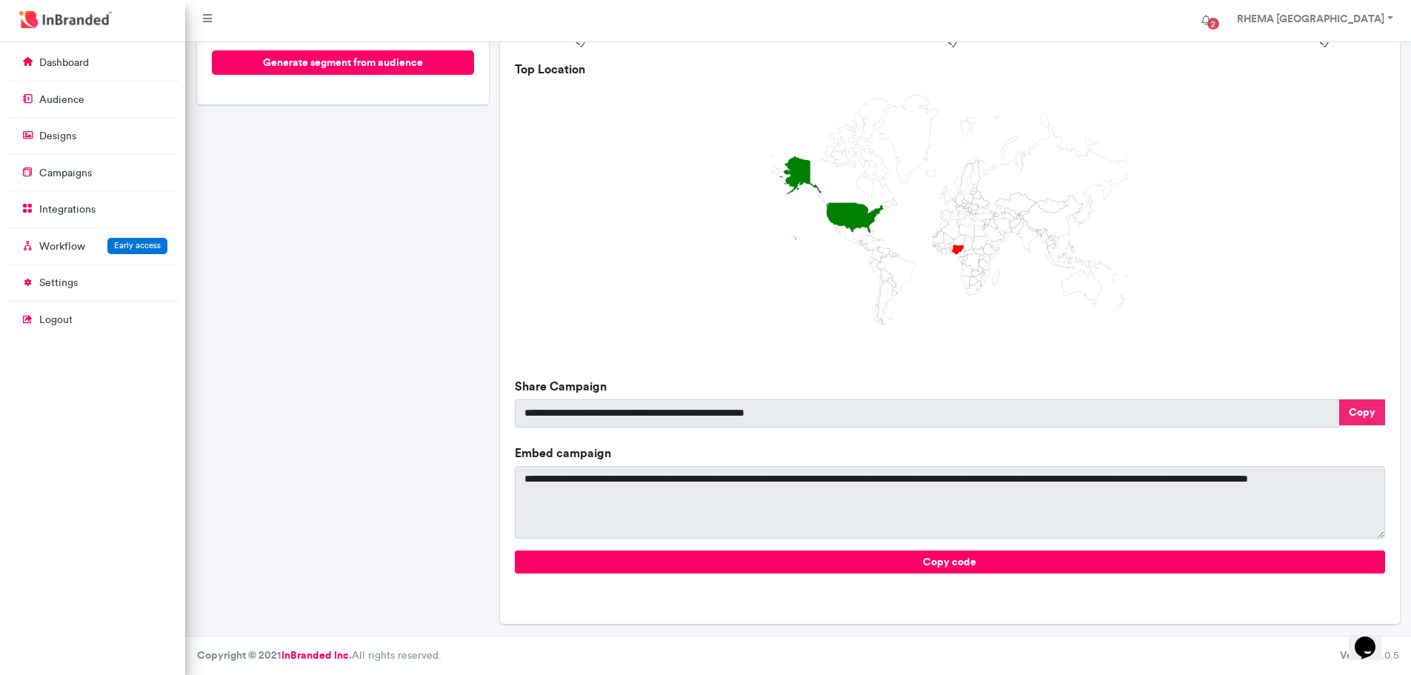
click at [1355, 411] on button "Copy" at bounding box center [1362, 412] width 46 height 26
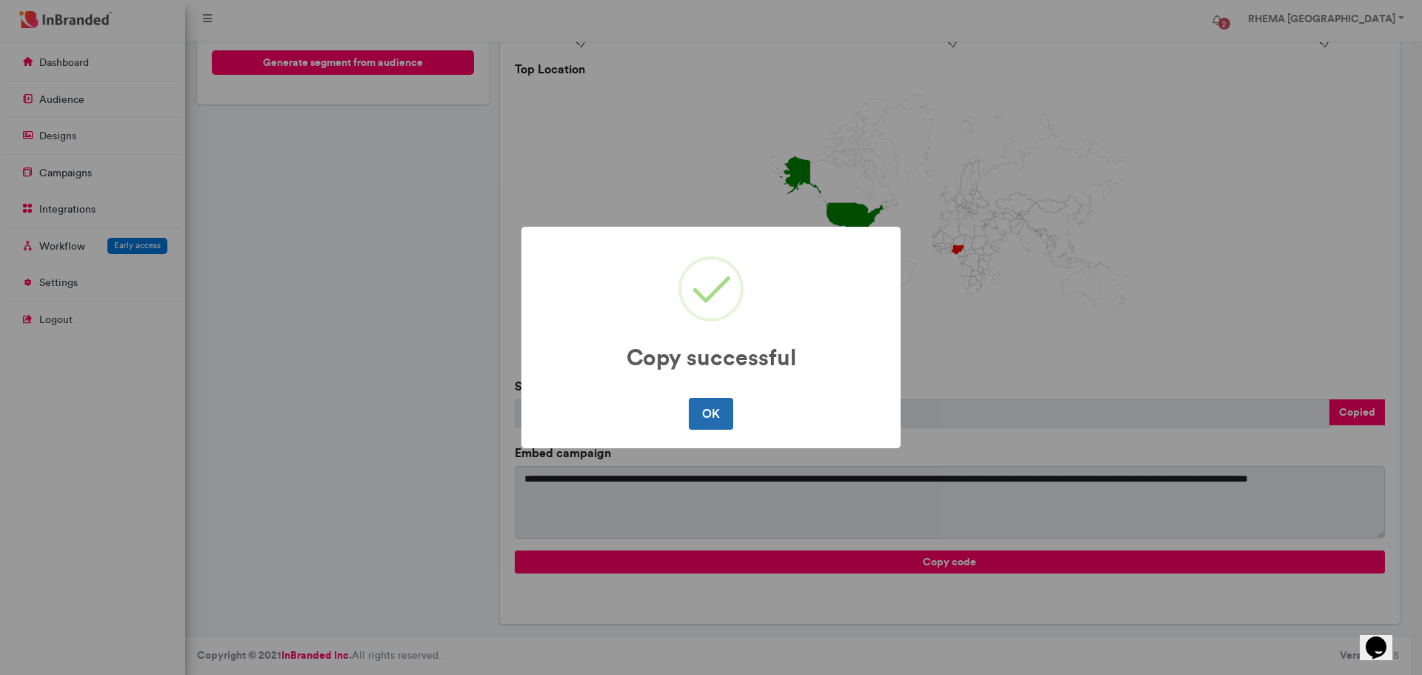
click at [706, 415] on button "OK" at bounding box center [711, 413] width 44 height 31
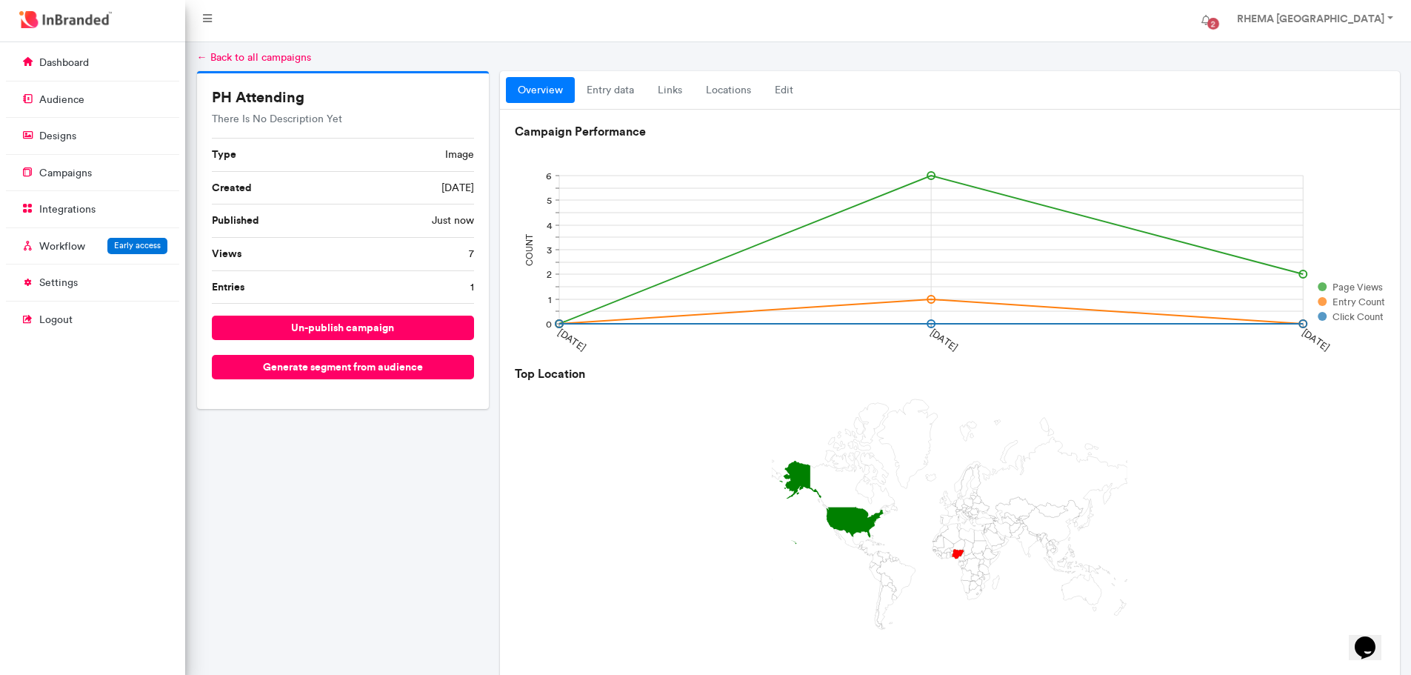
scroll to position [3, 0]
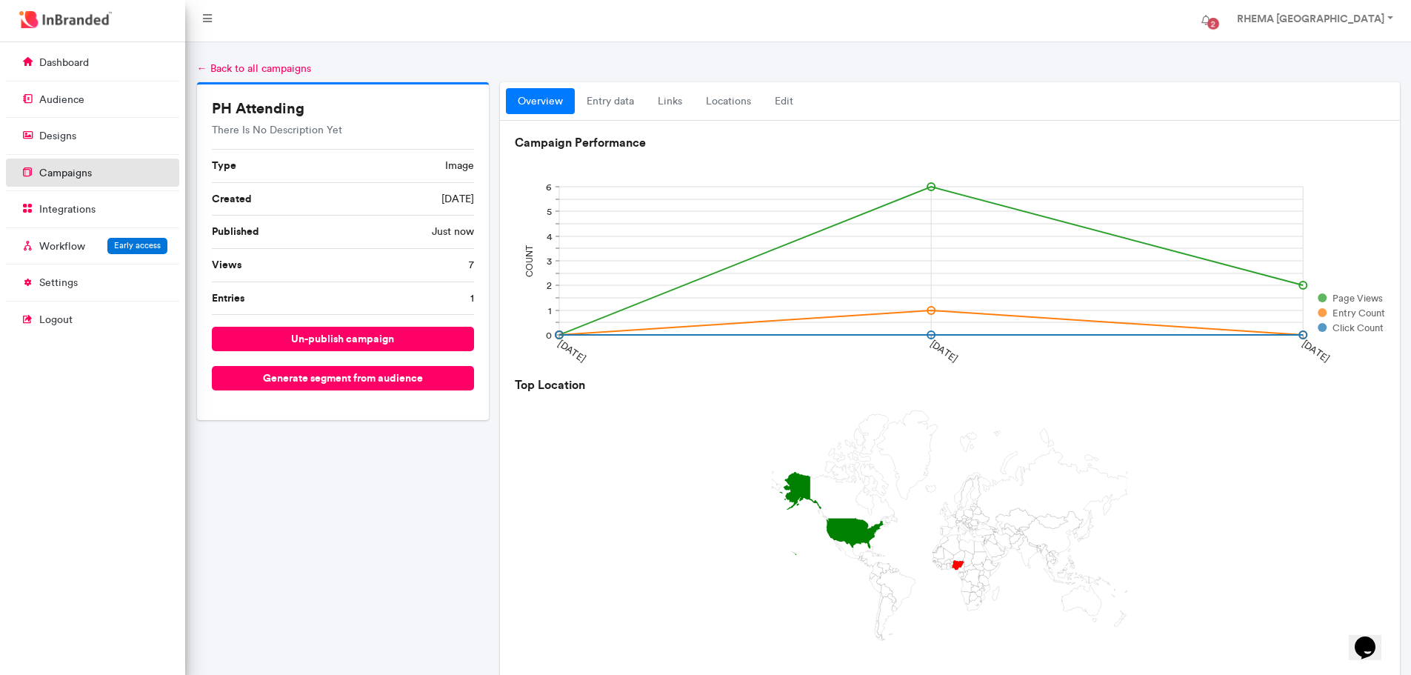
click at [79, 173] on p "campaigns" at bounding box center [65, 173] width 53 height 15
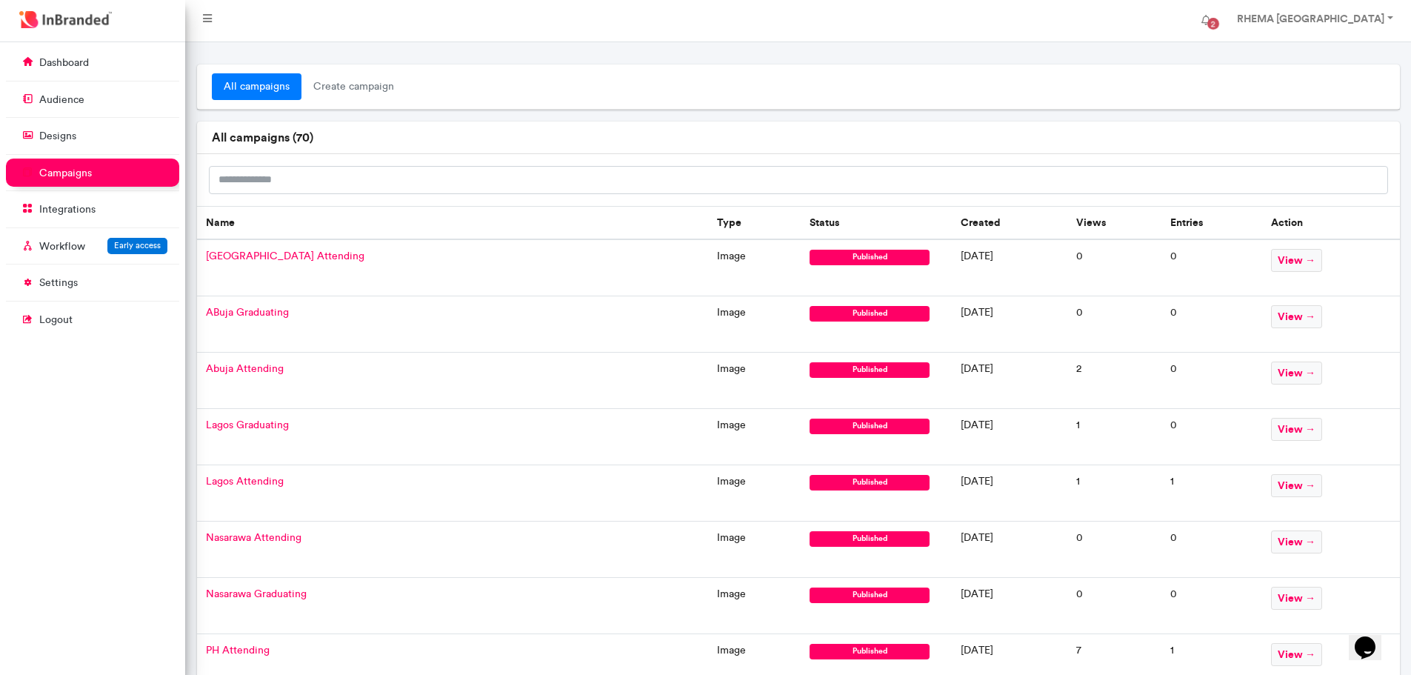
click at [301, 255] on span "Port Harcourt Attending" at bounding box center [285, 256] width 159 height 13
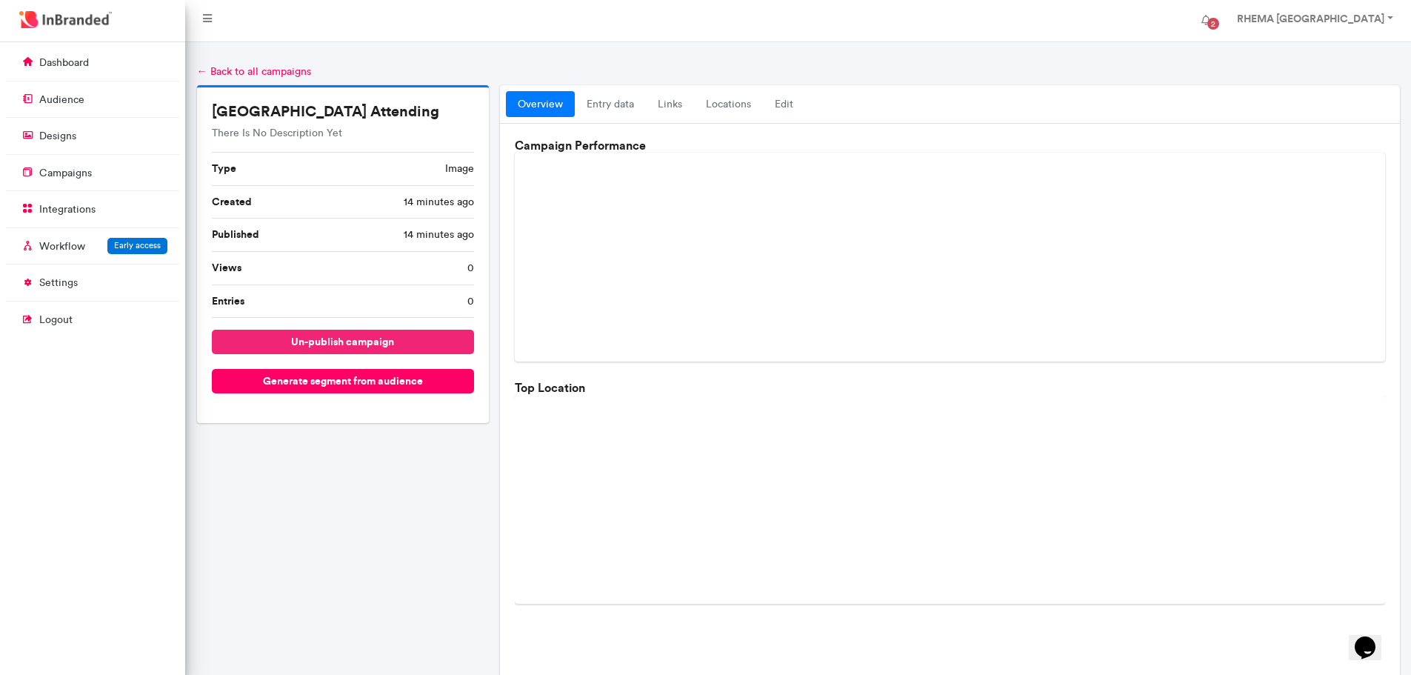
click at [343, 340] on button "un-publish campaign" at bounding box center [343, 342] width 263 height 24
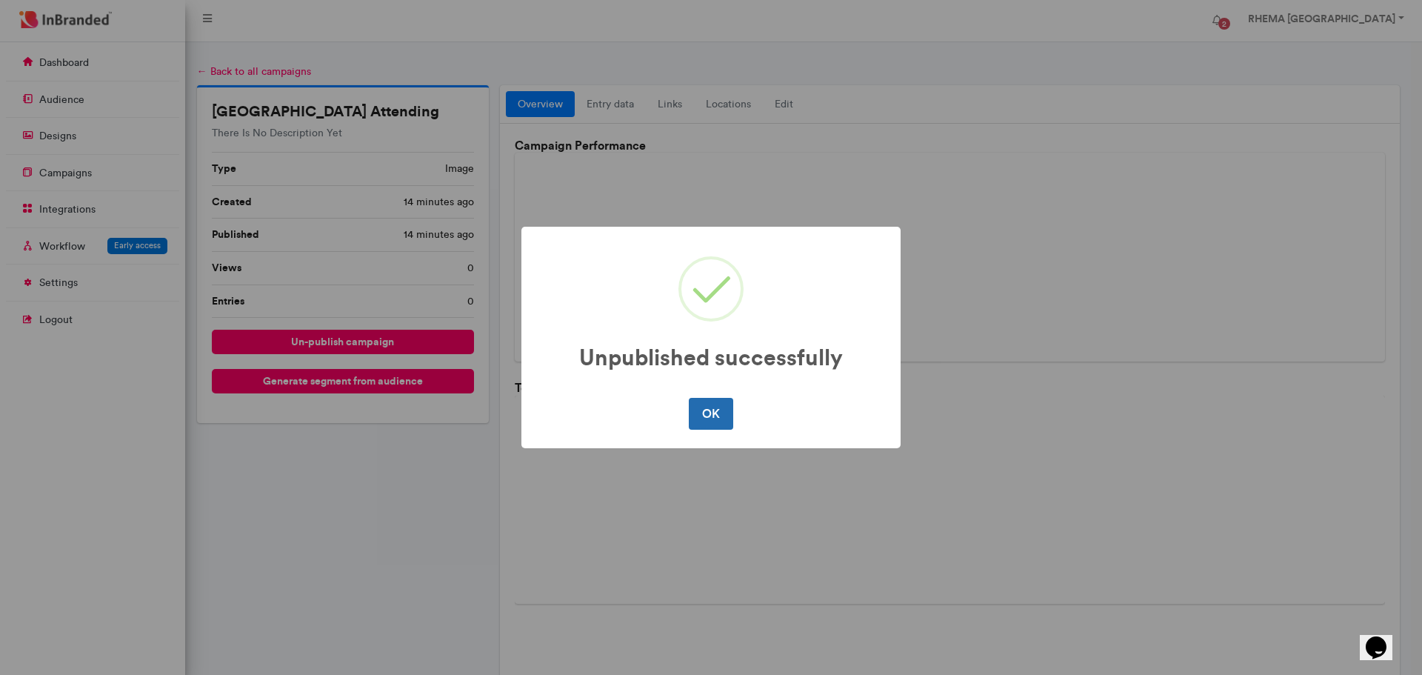
click at [707, 412] on button "OK" at bounding box center [711, 413] width 44 height 31
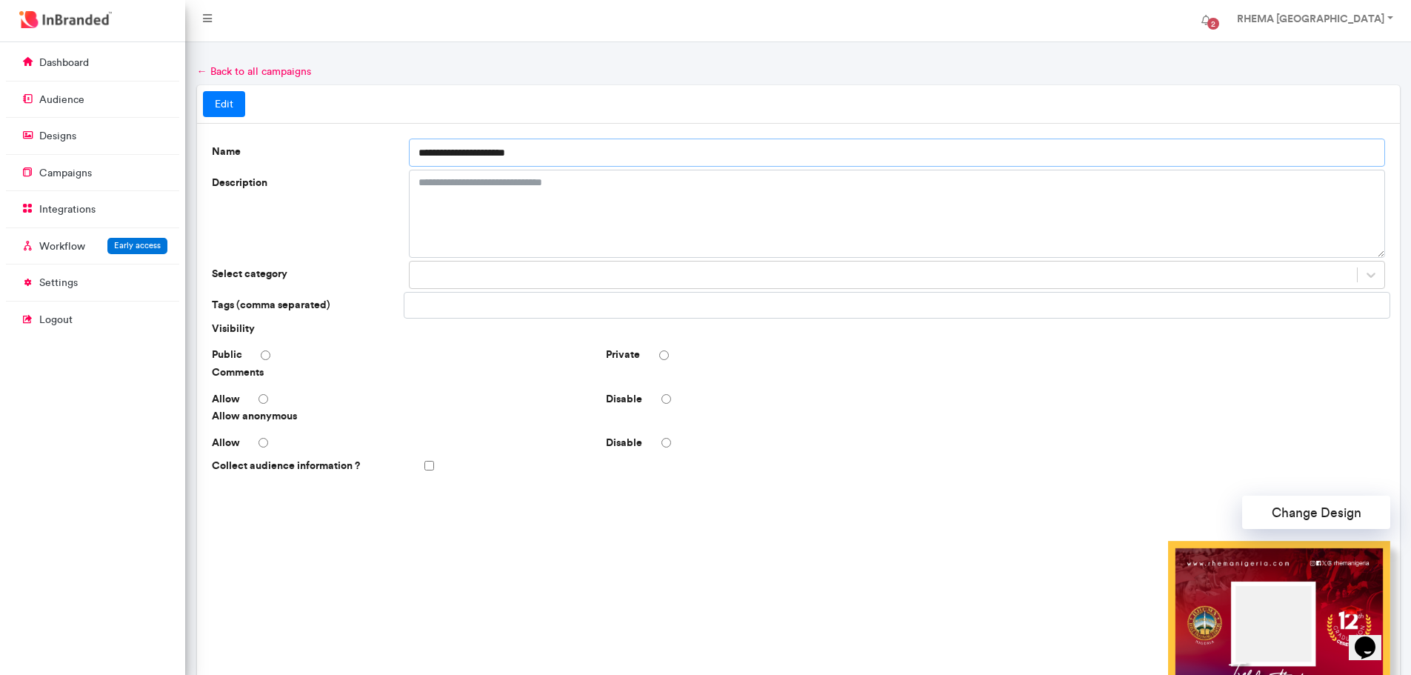
click at [554, 151] on input "**********" at bounding box center [897, 153] width 976 height 28
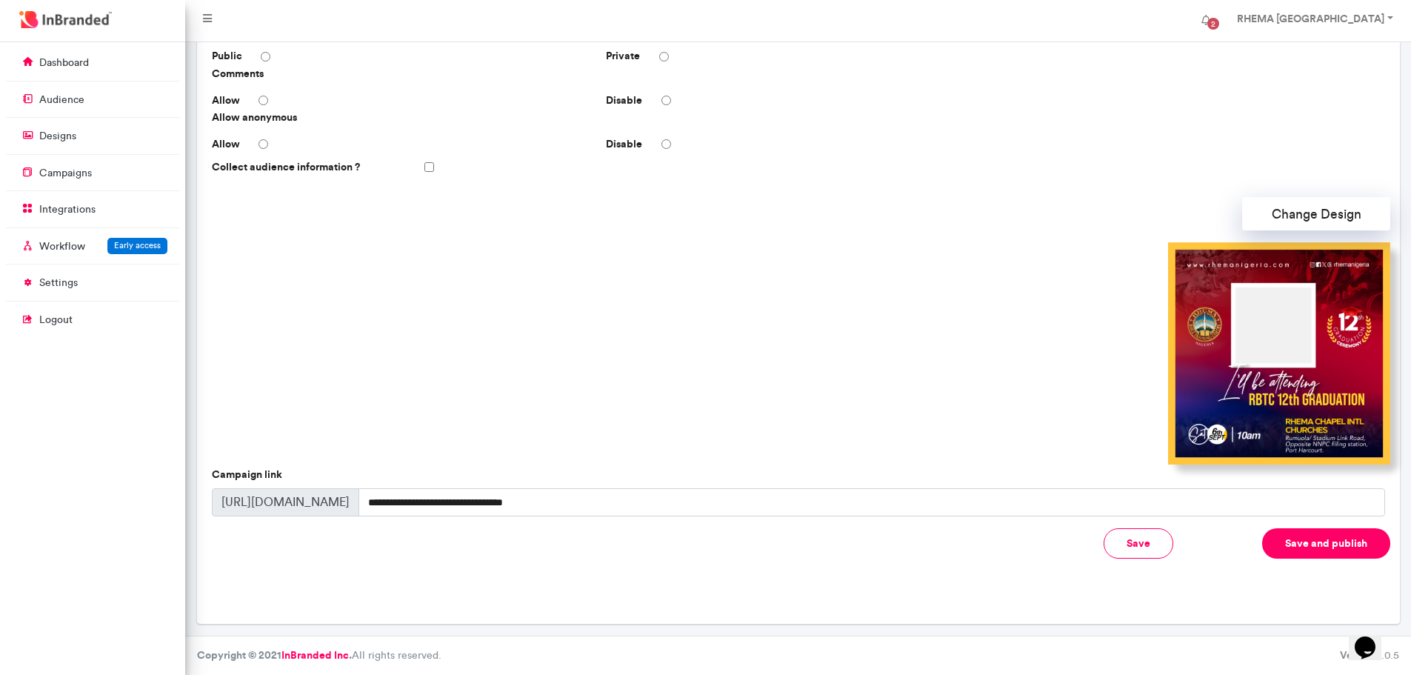
type input "**********"
click at [1327, 219] on button "Change Design" at bounding box center [1316, 213] width 148 height 33
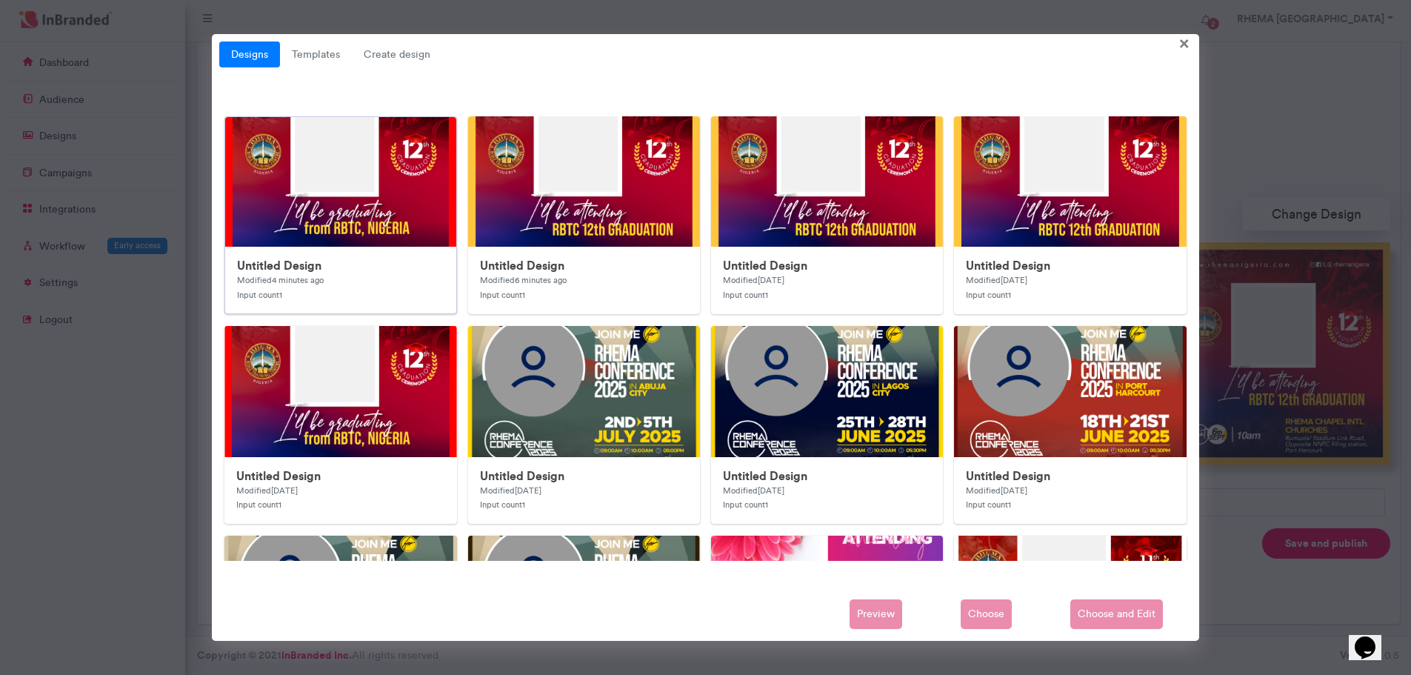
click at [373, 230] on img at bounding box center [521, 413] width 593 height 593
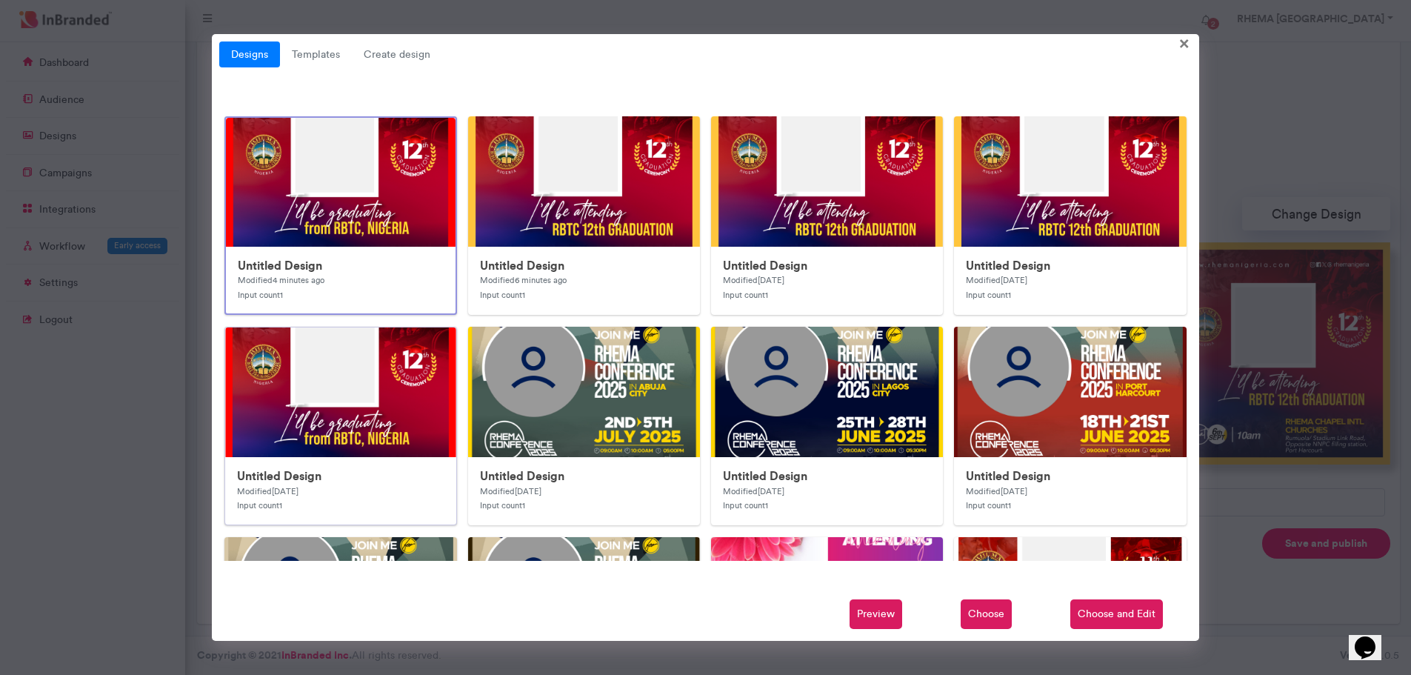
click at [390, 411] on img at bounding box center [521, 623] width 593 height 593
click at [961, 200] on img at bounding box center [1251, 413] width 593 height 593
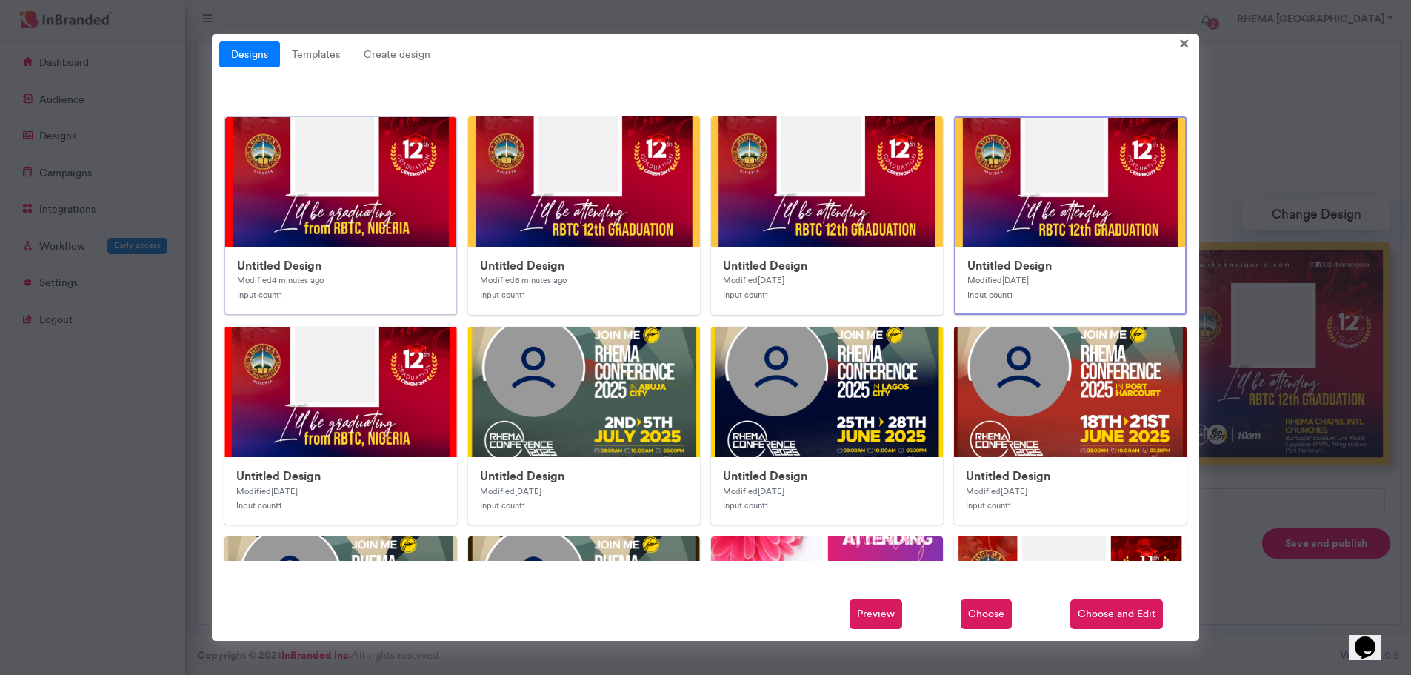
click at [400, 210] on img at bounding box center [521, 413] width 593 height 593
click at [1121, 611] on span "Choose and Edit" at bounding box center [1116, 614] width 93 height 30
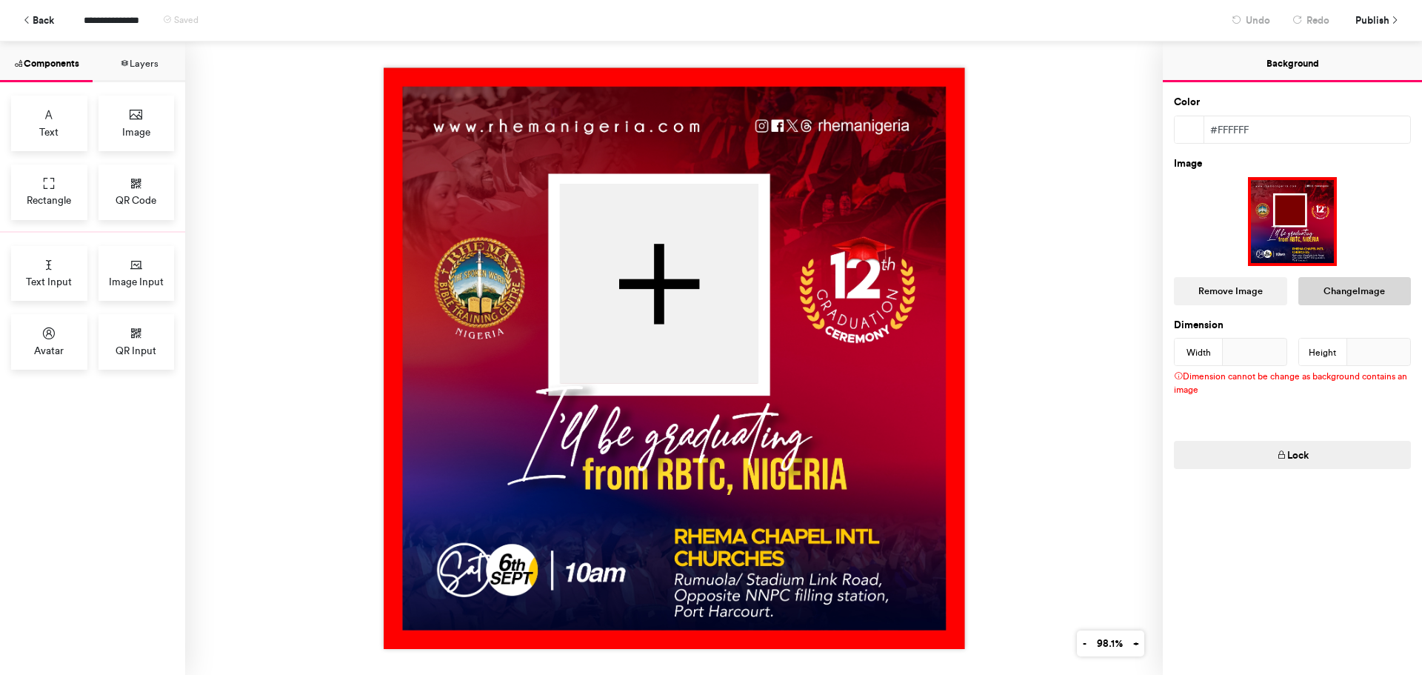
click at [1328, 293] on button "Change Image" at bounding box center [1354, 291] width 113 height 28
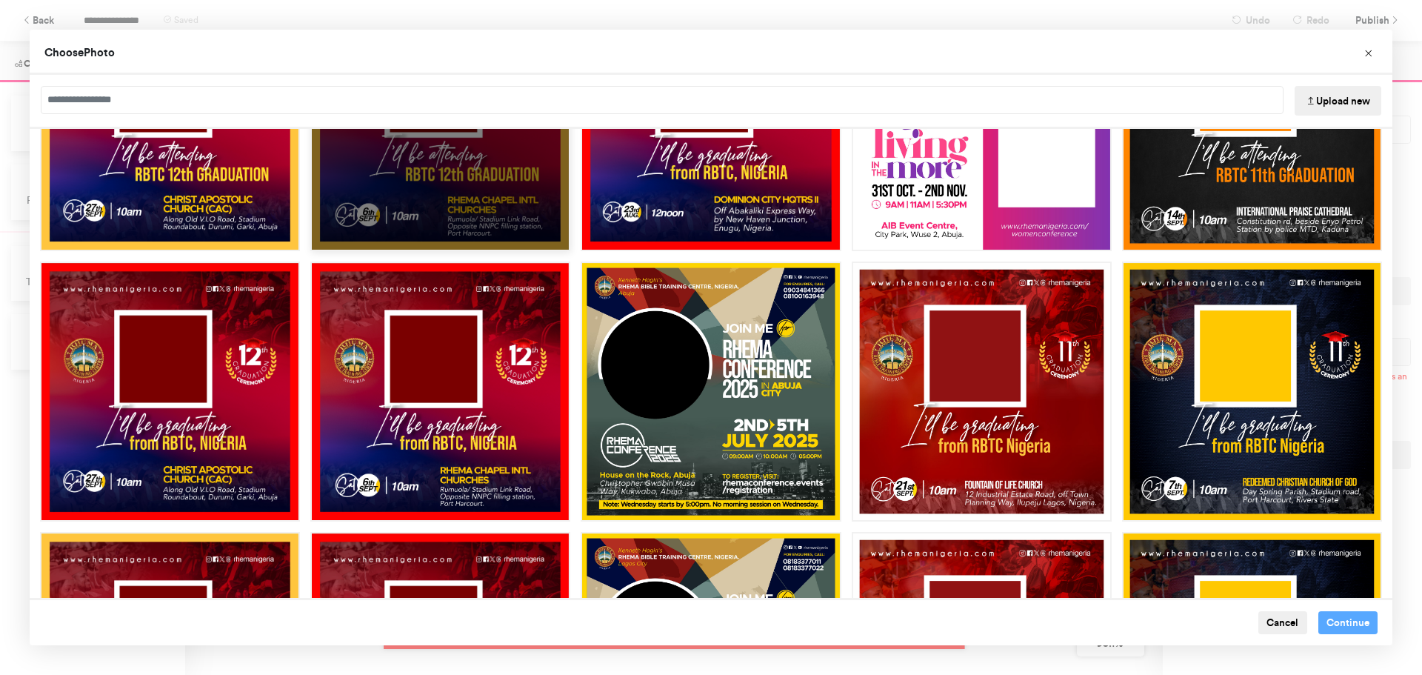
scroll to position [150, 0]
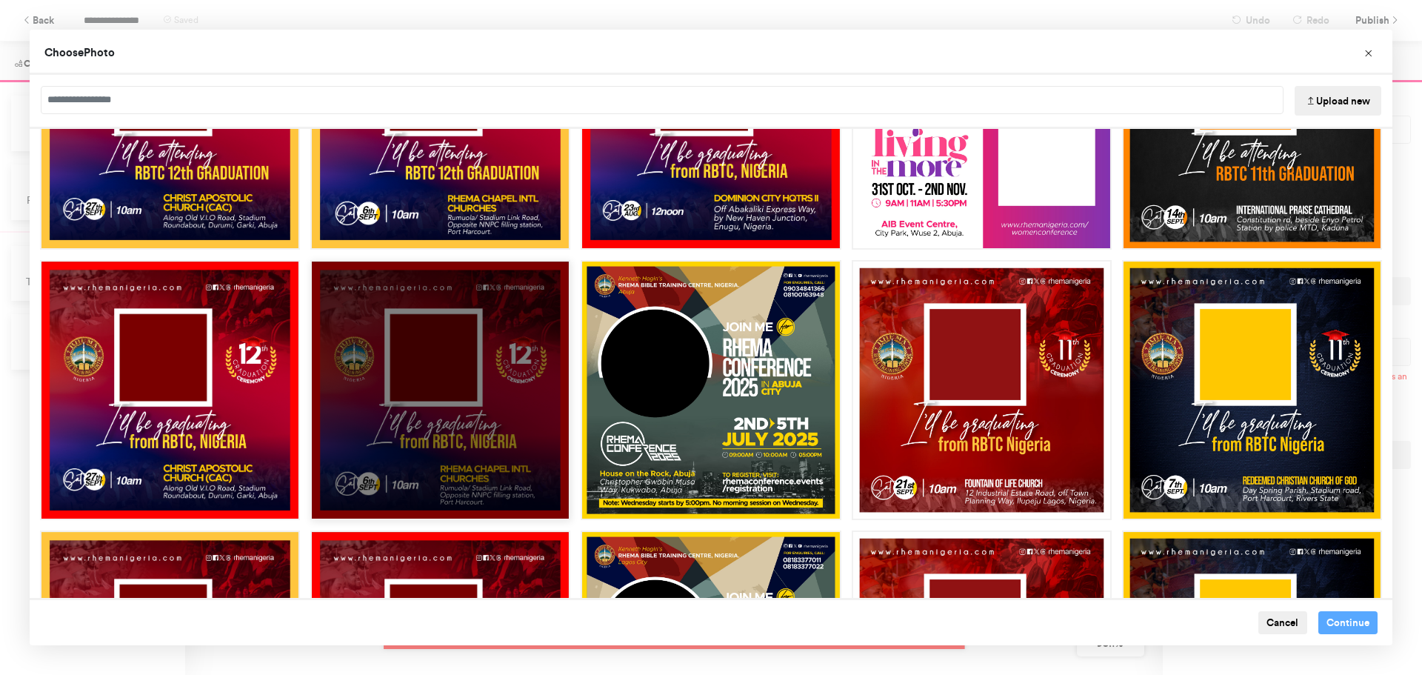
click at [520, 364] on div "Choose Image" at bounding box center [440, 390] width 260 height 260
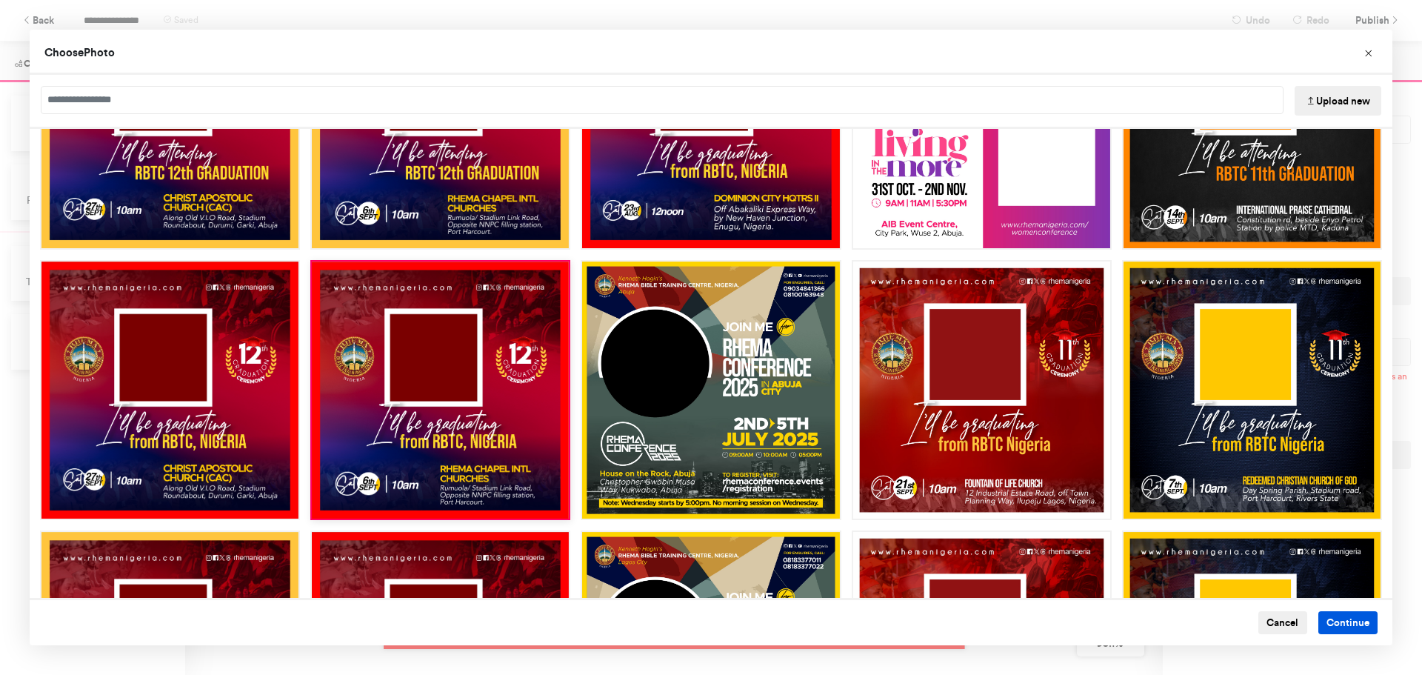
click at [1336, 624] on button "Continue" at bounding box center [1348, 623] width 60 height 24
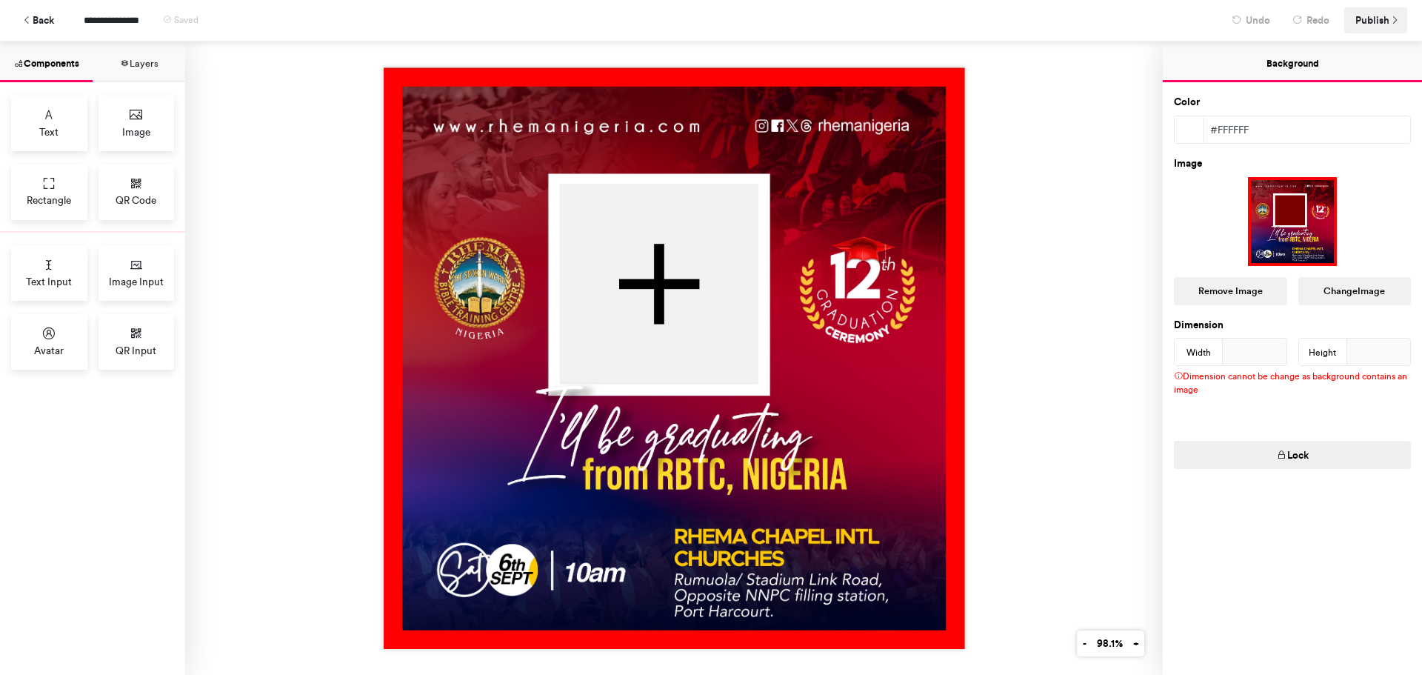
click at [1385, 17] on span "Publish" at bounding box center [1372, 20] width 34 height 26
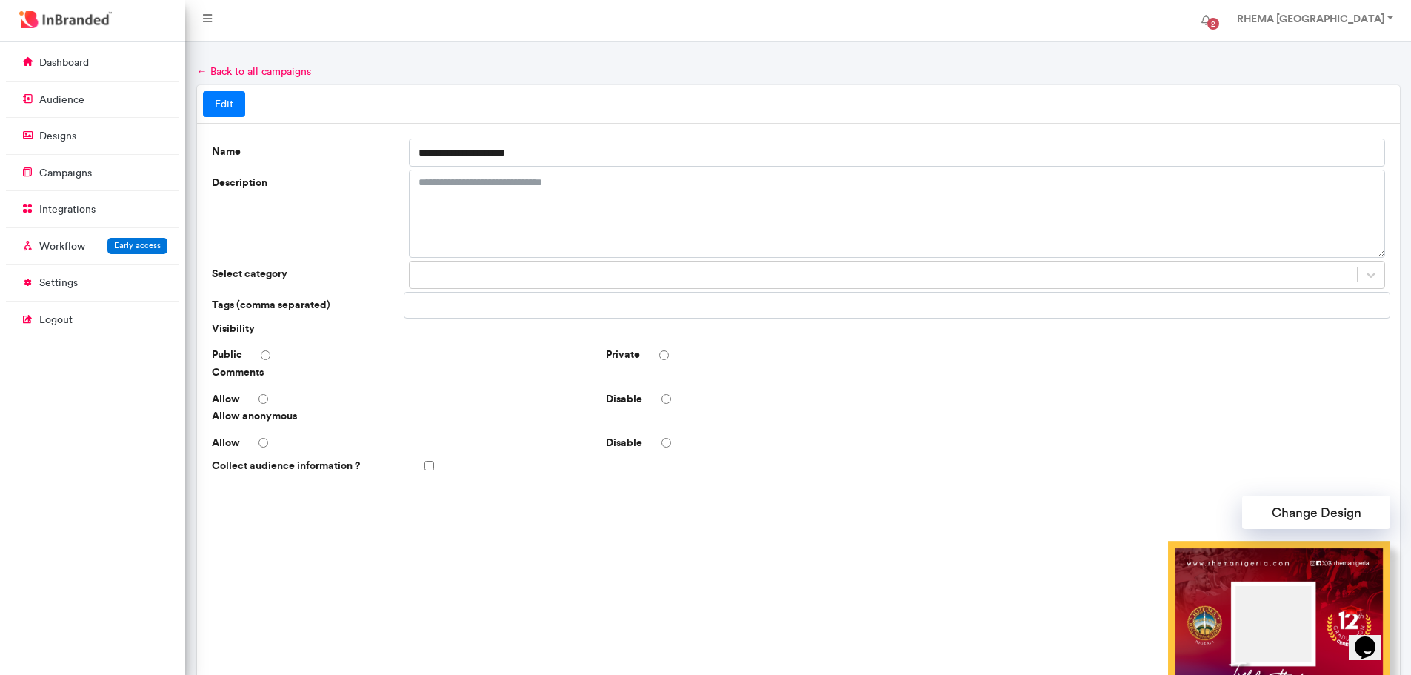
click at [241, 67] on link "← Back to all campaigns" at bounding box center [254, 71] width 114 height 13
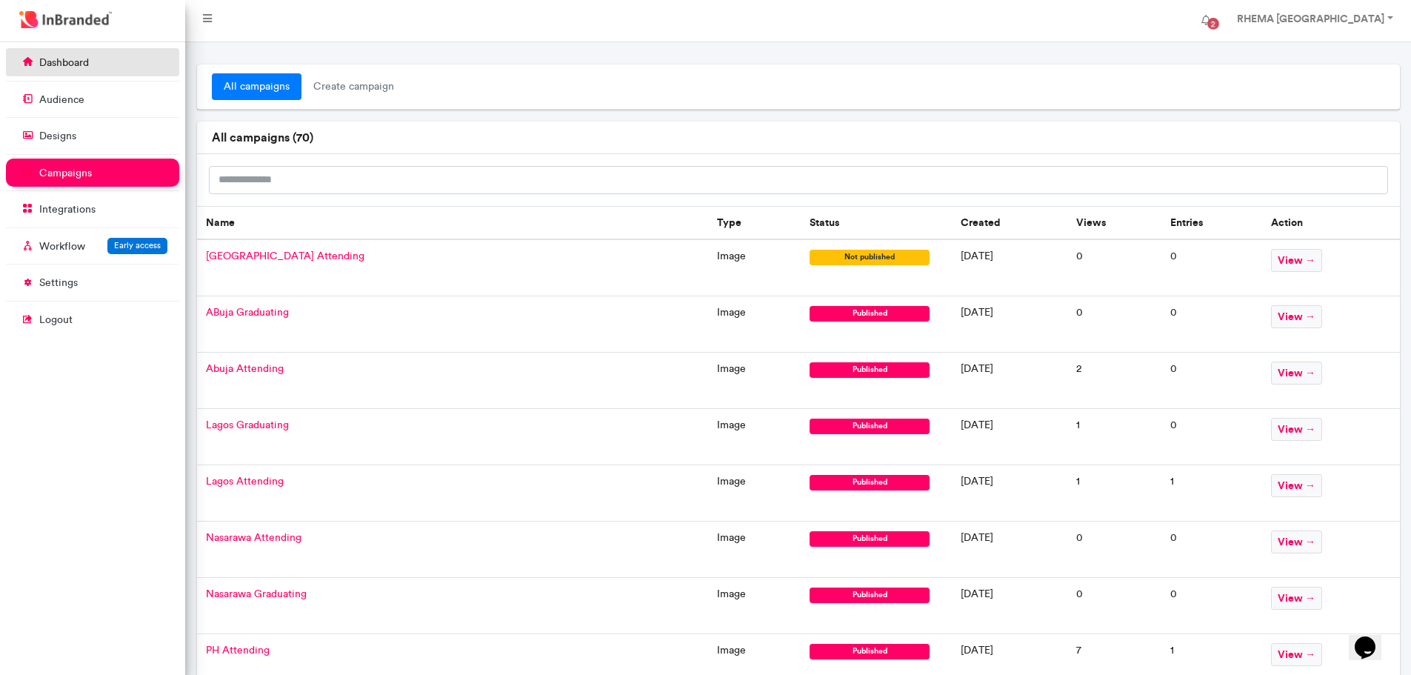
click at [79, 66] on p "dashboard" at bounding box center [64, 63] width 50 height 15
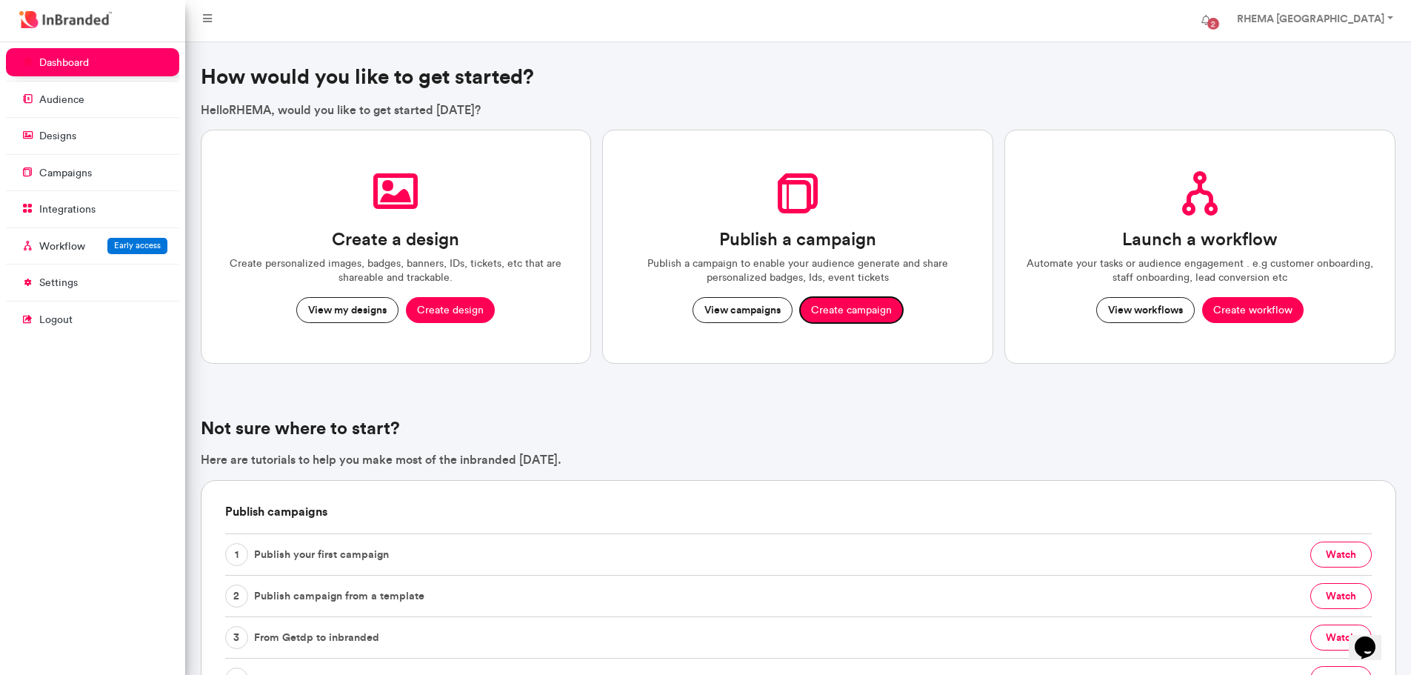
click at [837, 310] on button "Create campaign" at bounding box center [851, 310] width 103 height 27
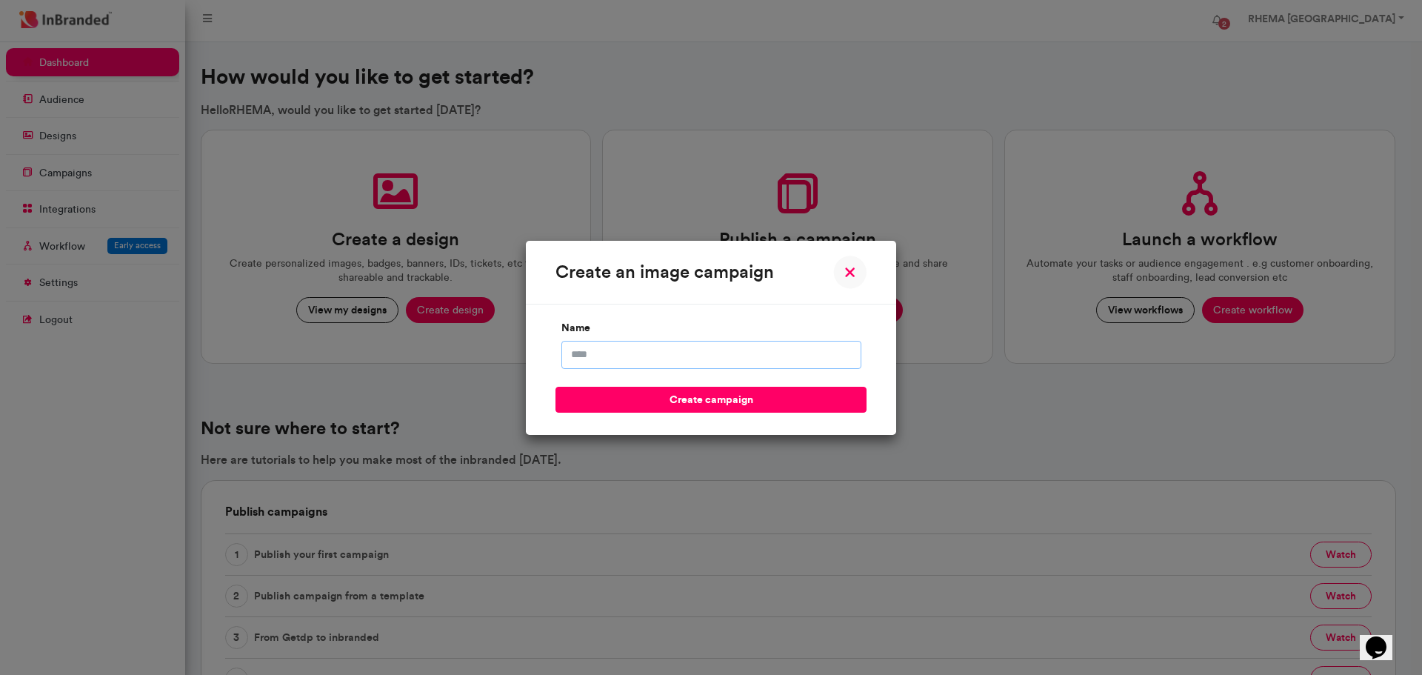
click at [644, 362] on input "name" at bounding box center [711, 355] width 300 height 28
type input "**********"
click at [666, 394] on button "create campaign" at bounding box center [711, 400] width 311 height 26
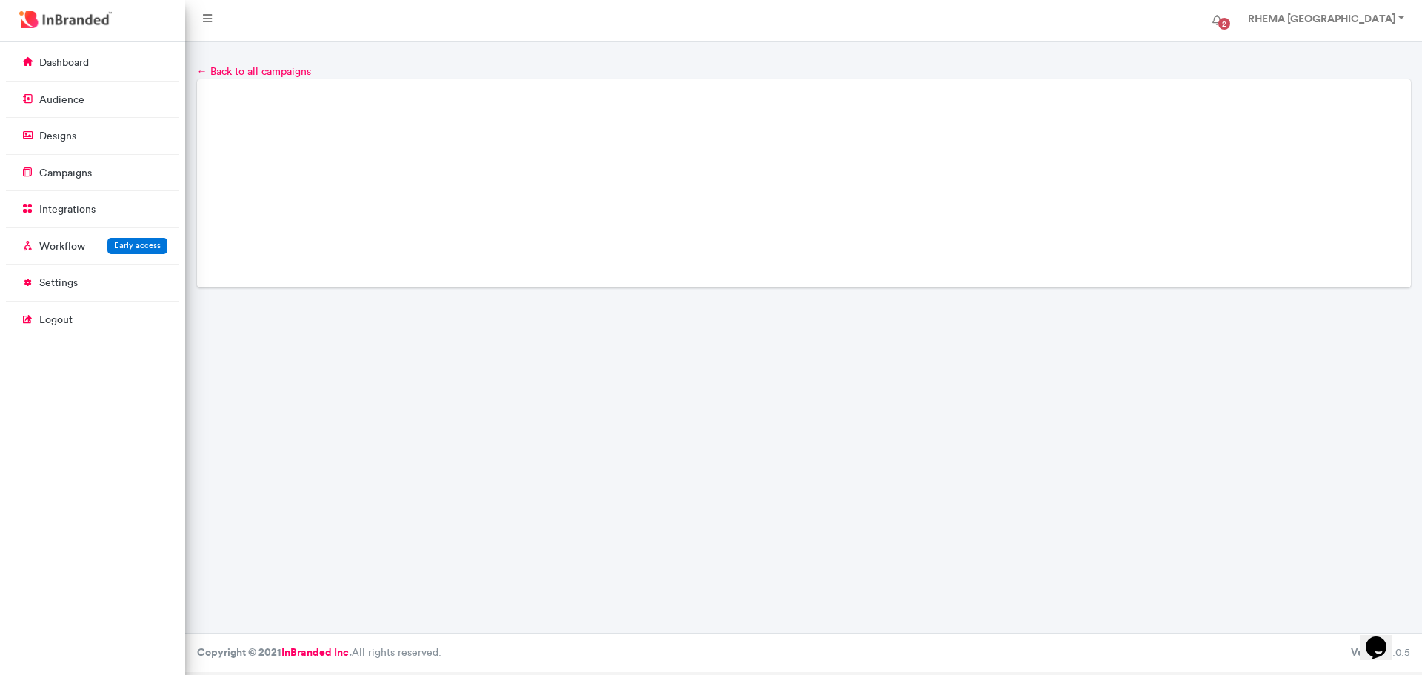
click at [704, 393] on div "Created successfully × OK No Cancel" at bounding box center [711, 337] width 190 height 110
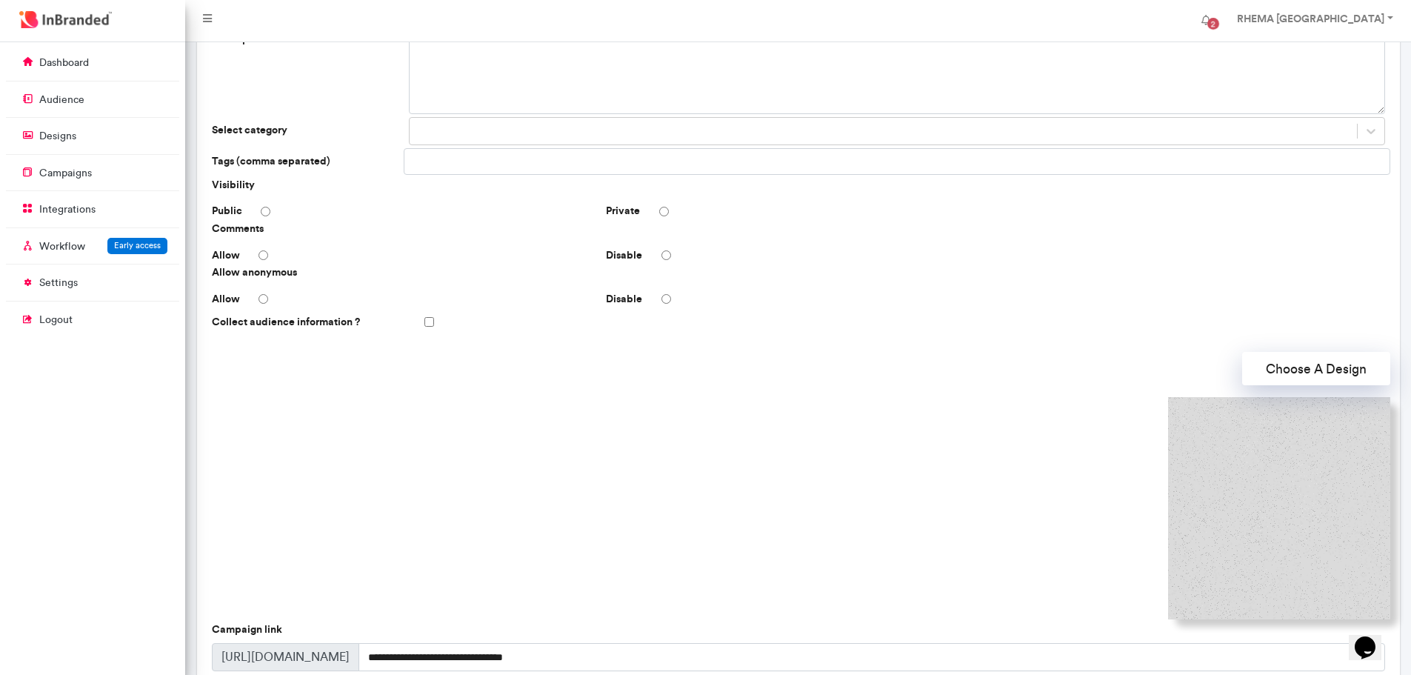
scroll to position [145, 0]
click at [1283, 376] on button "Choose A Design" at bounding box center [1316, 366] width 148 height 33
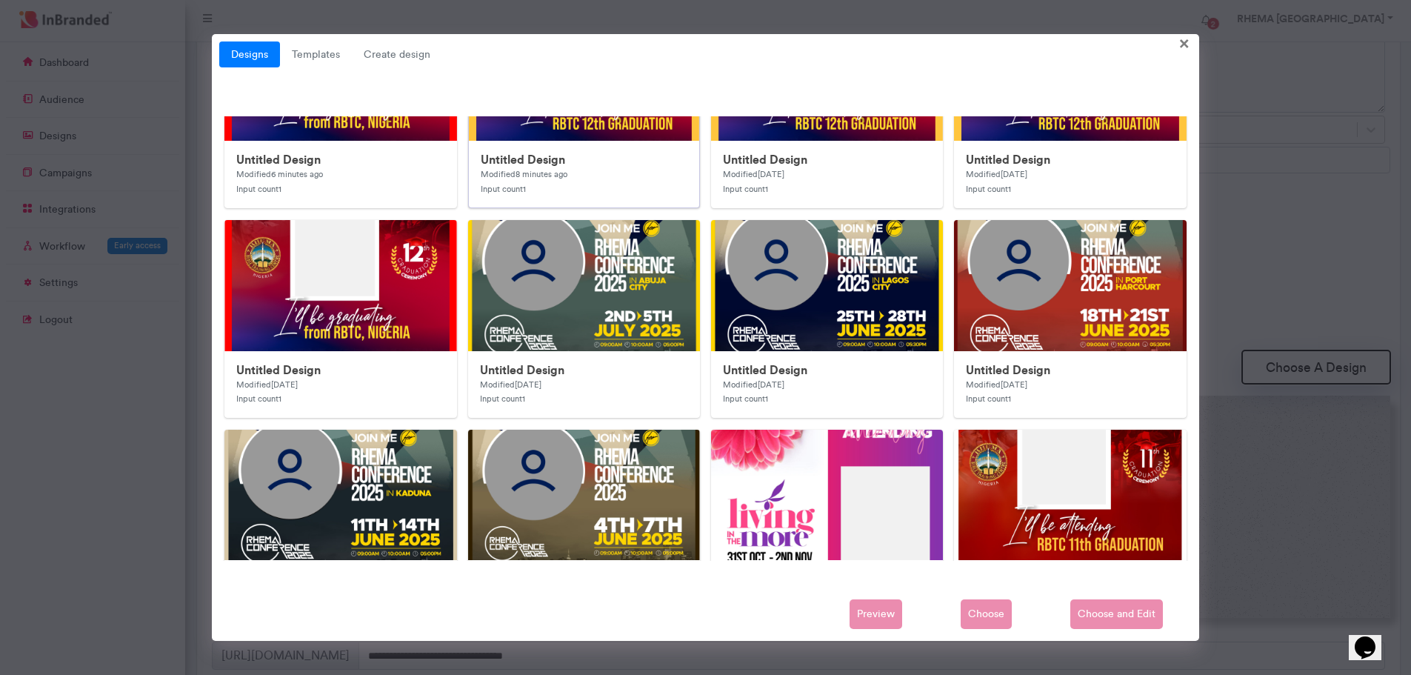
scroll to position [0, 0]
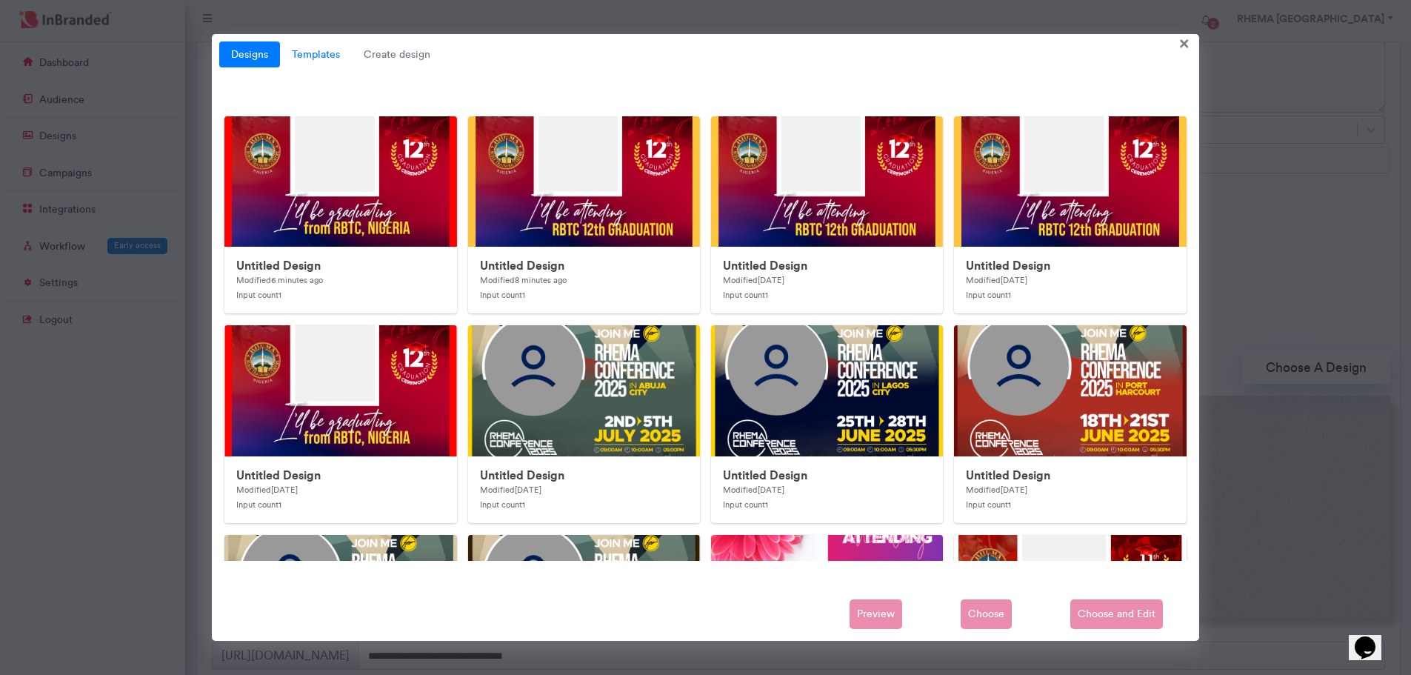
click at [329, 55] on link "Templates" at bounding box center [316, 54] width 72 height 27
click at [387, 56] on span "Create design" at bounding box center [397, 54] width 90 height 27
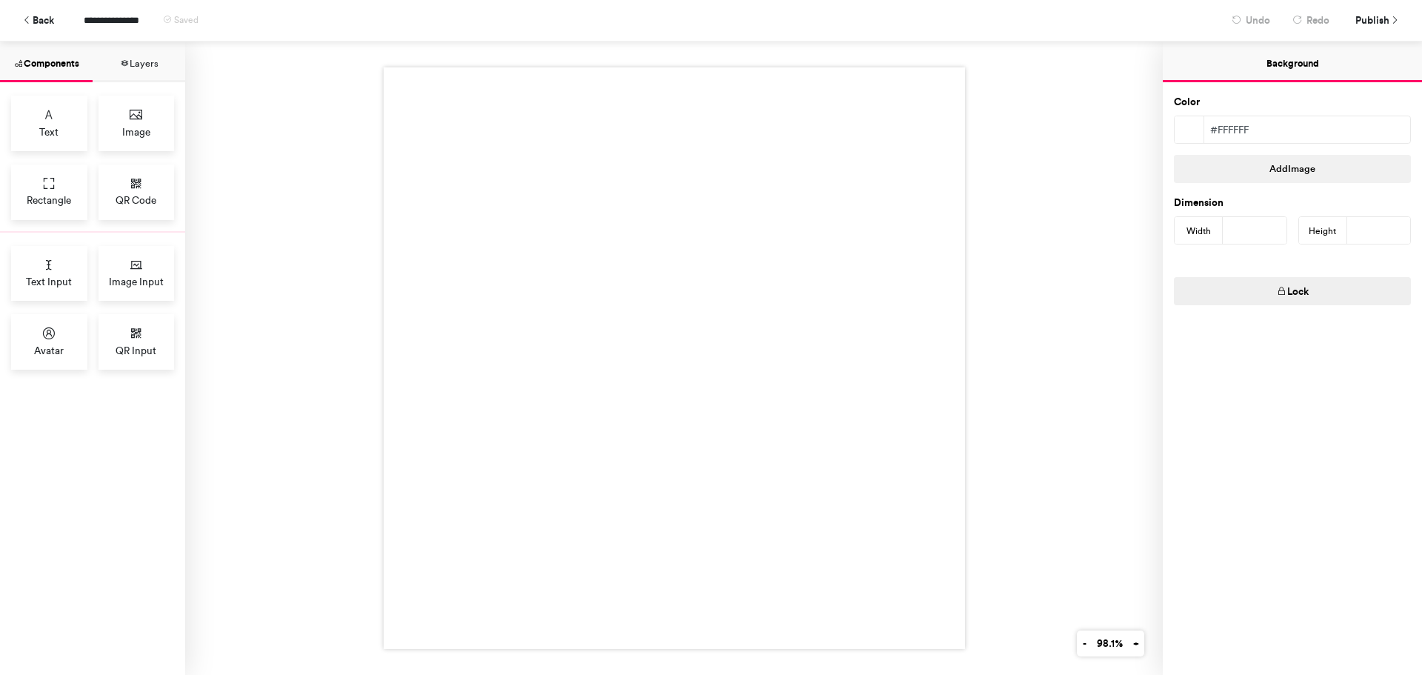
click at [917, 283] on div at bounding box center [674, 357] width 581 height 581
click at [1242, 170] on button "Add Image" at bounding box center [1292, 169] width 237 height 28
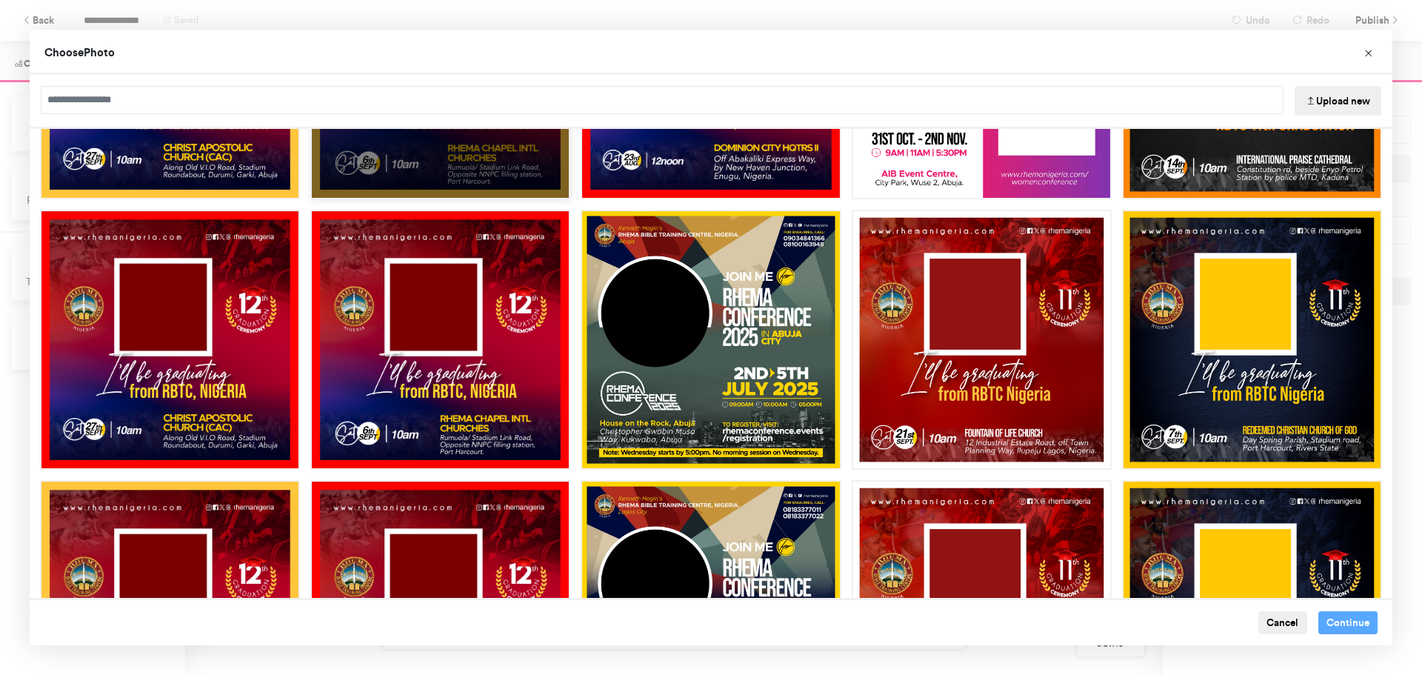
scroll to position [204, 0]
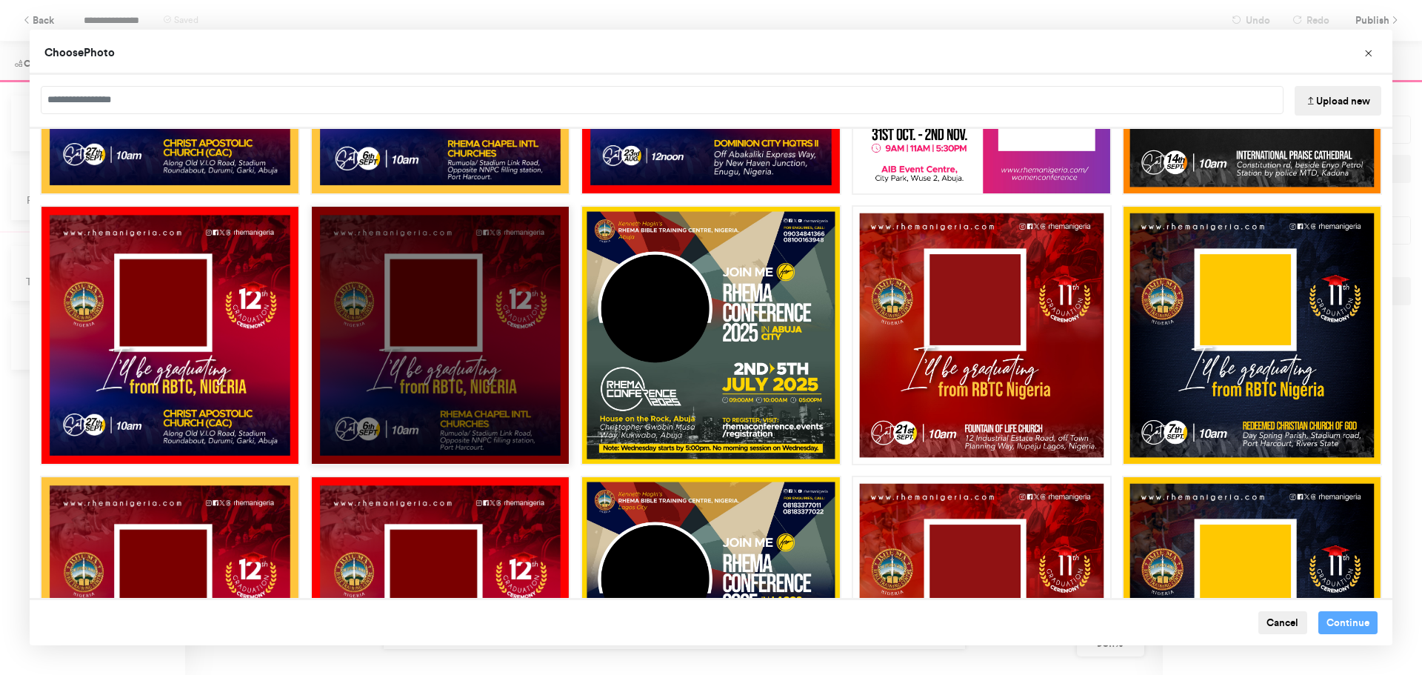
click at [500, 373] on div "Choose Image" at bounding box center [440, 335] width 260 height 260
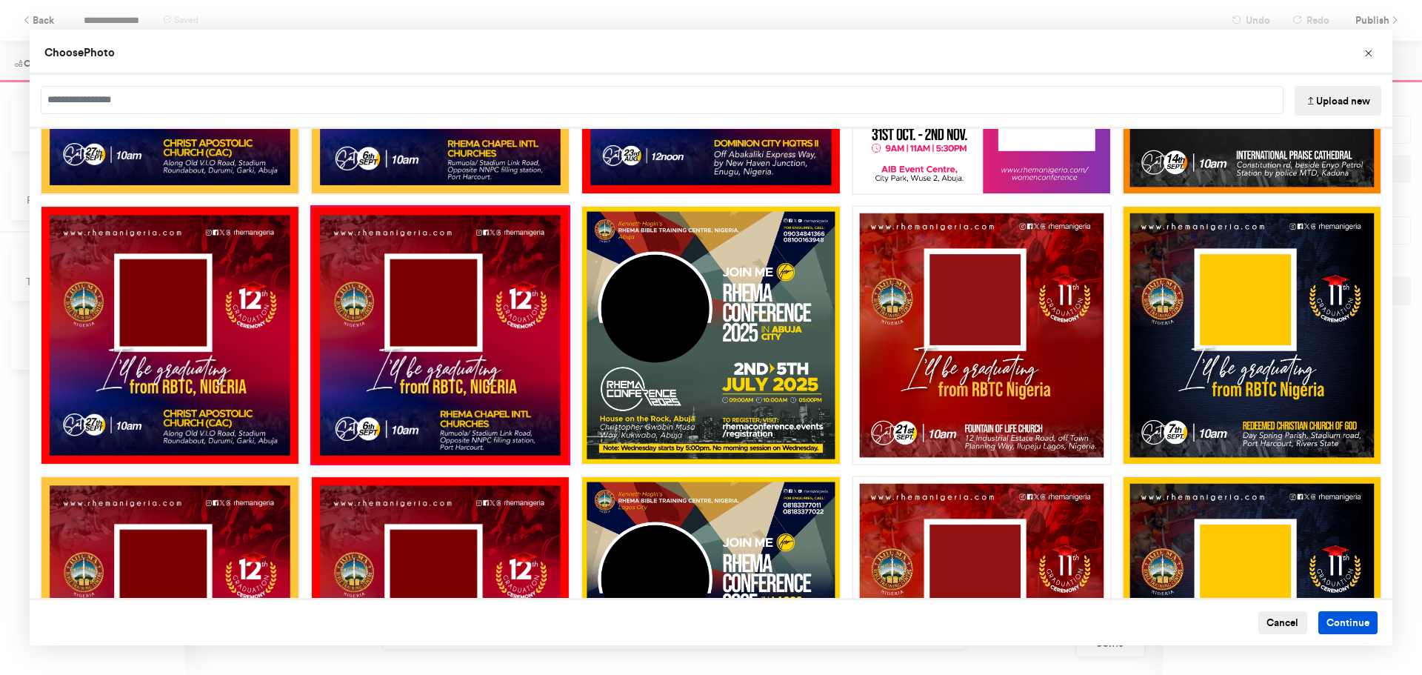
click at [1335, 627] on button "Continue" at bounding box center [1348, 623] width 60 height 24
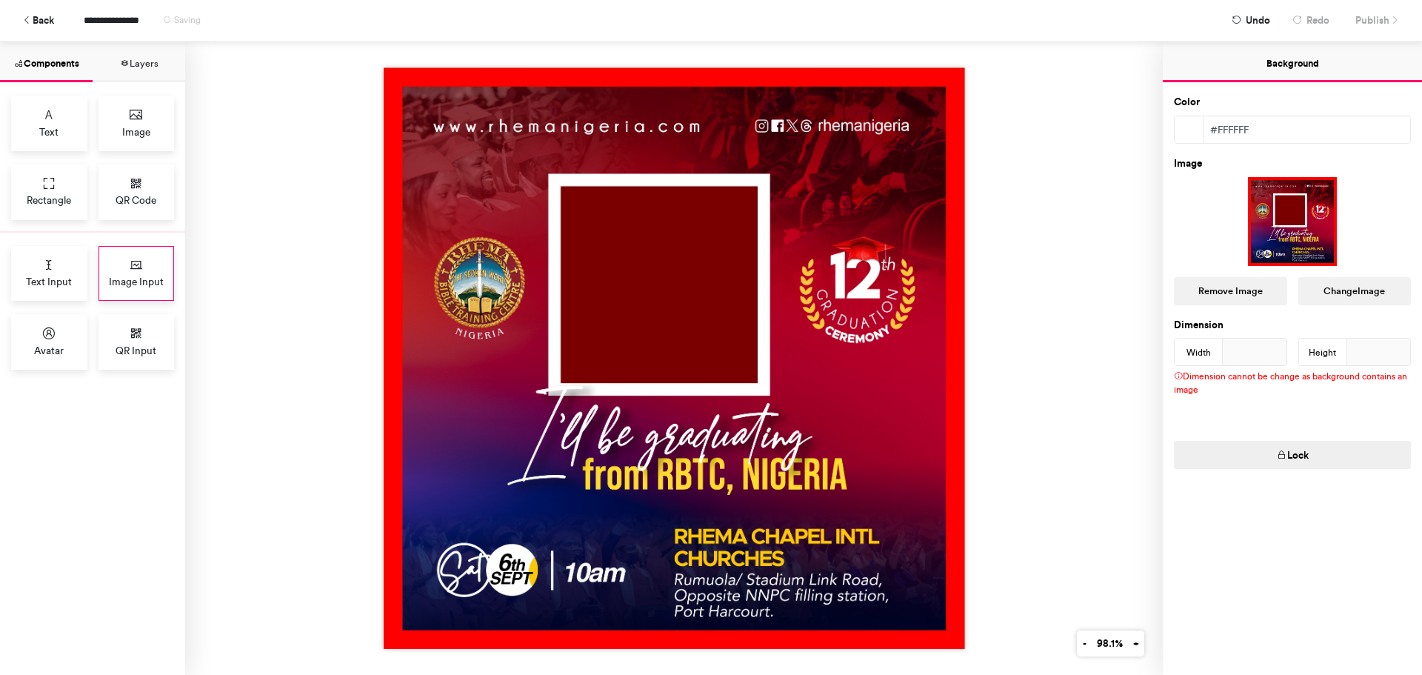
click at [143, 279] on span "Image Input" at bounding box center [136, 281] width 55 height 15
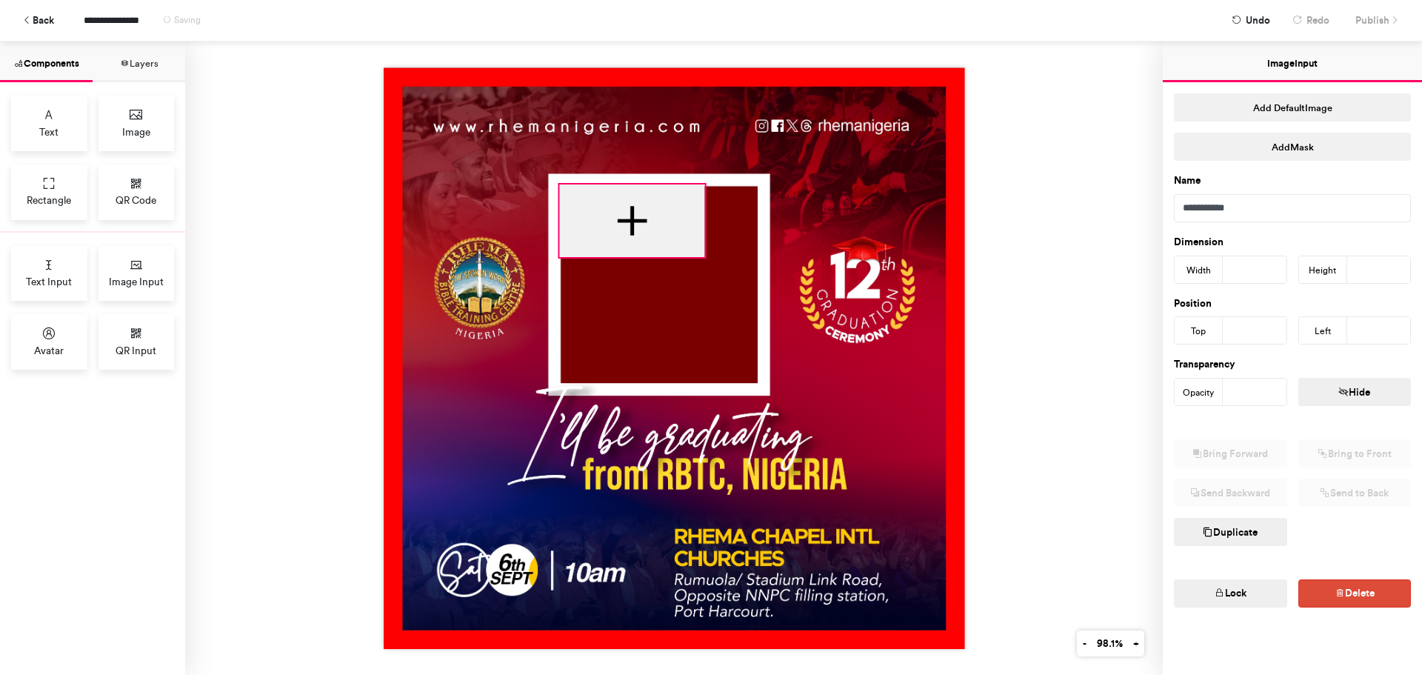
drag, startPoint x: 626, startPoint y: 224, endPoint x: 656, endPoint y: 196, distance: 41.4
click at [656, 196] on div at bounding box center [631, 220] width 145 height 73
type input "***"
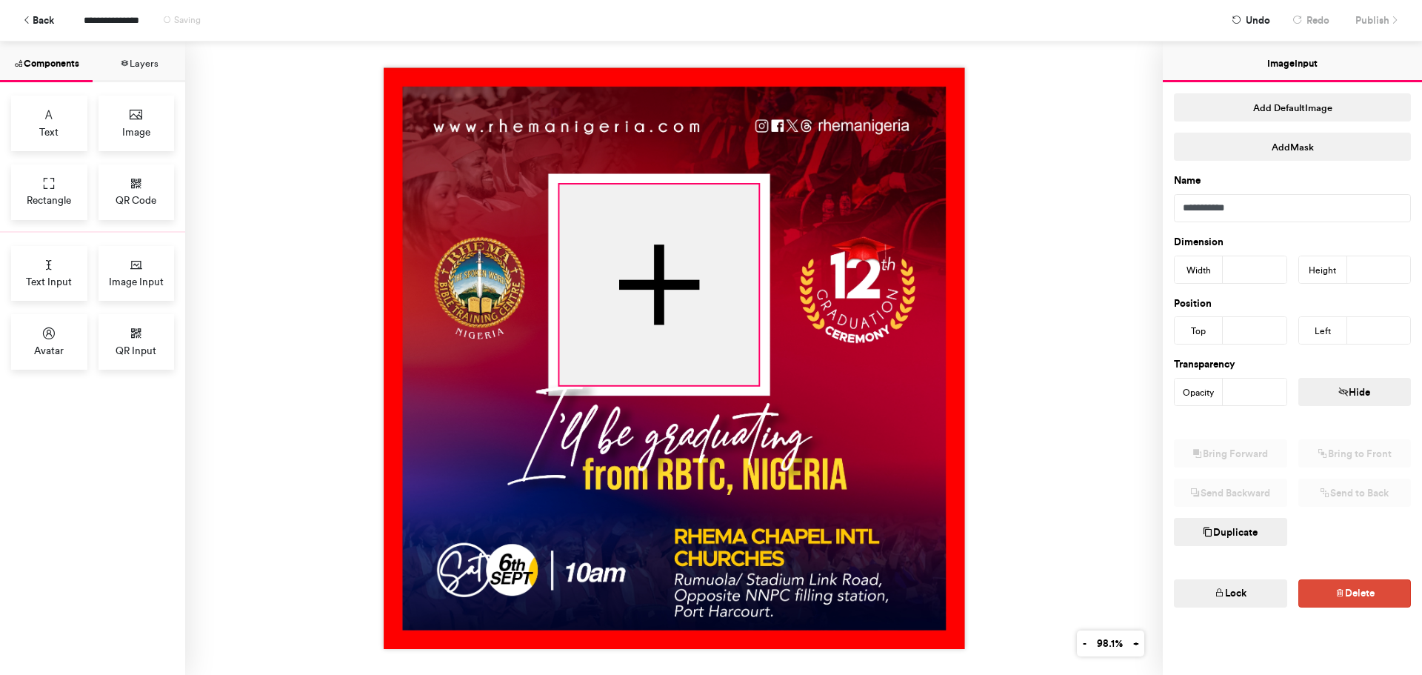
drag, startPoint x: 701, startPoint y: 252, endPoint x: 755, endPoint y: 380, distance: 139.1
click at [755, 380] on div at bounding box center [674, 357] width 581 height 581
type input "***"
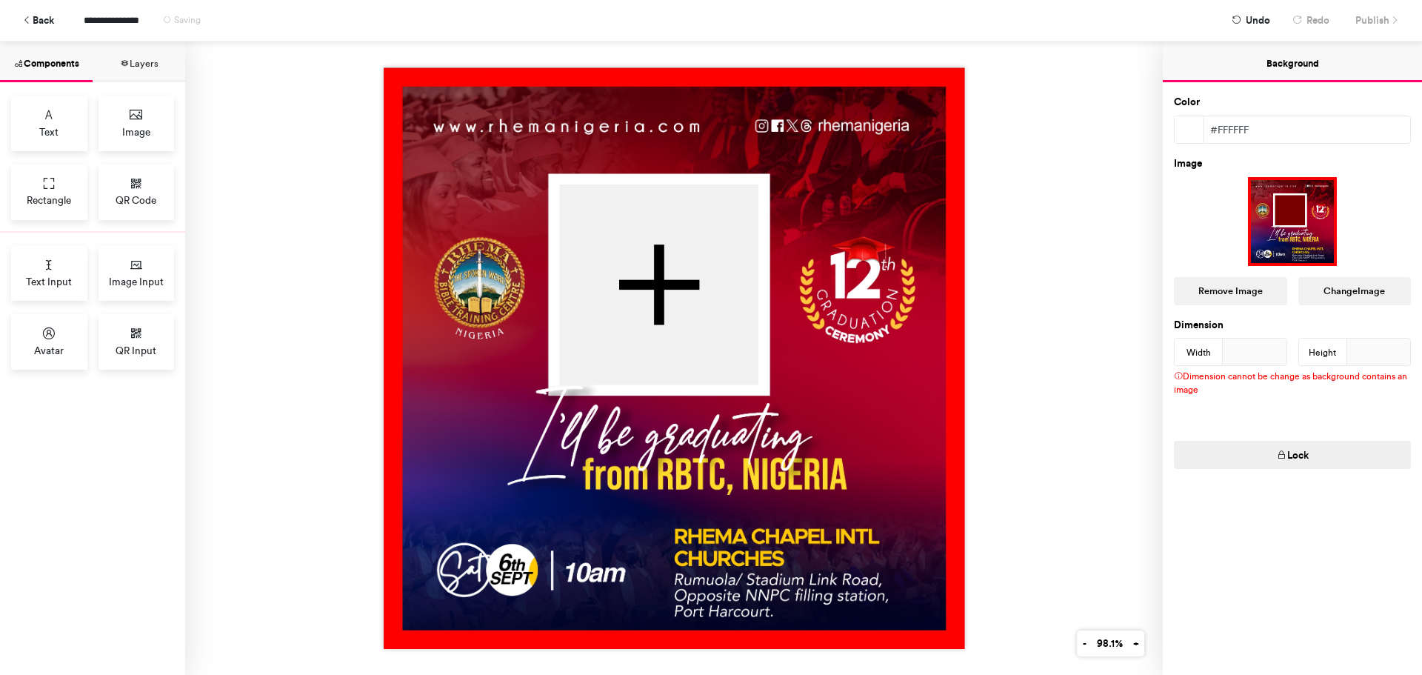
click at [796, 358] on img at bounding box center [674, 357] width 581 height 581
click at [1385, 15] on span "Publish" at bounding box center [1372, 20] width 34 height 26
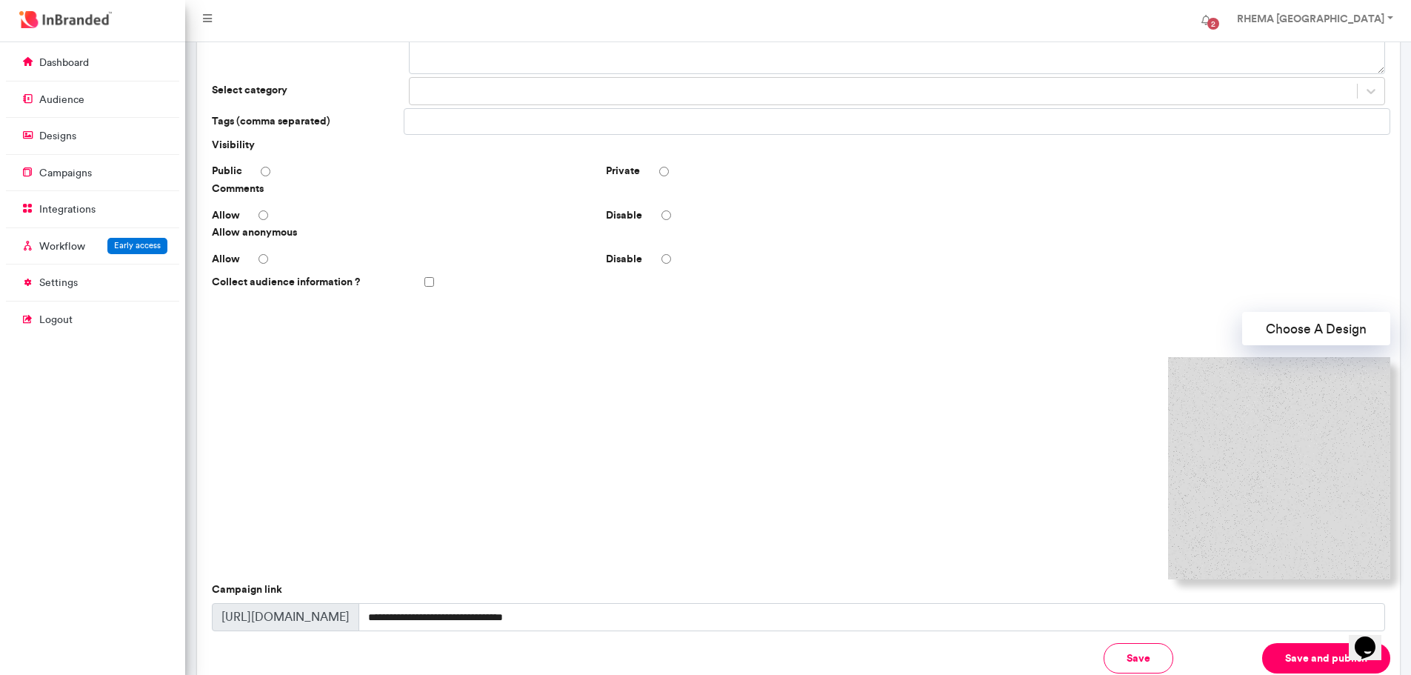
scroll to position [184, 0]
click at [1205, 463] on img at bounding box center [1279, 467] width 222 height 222
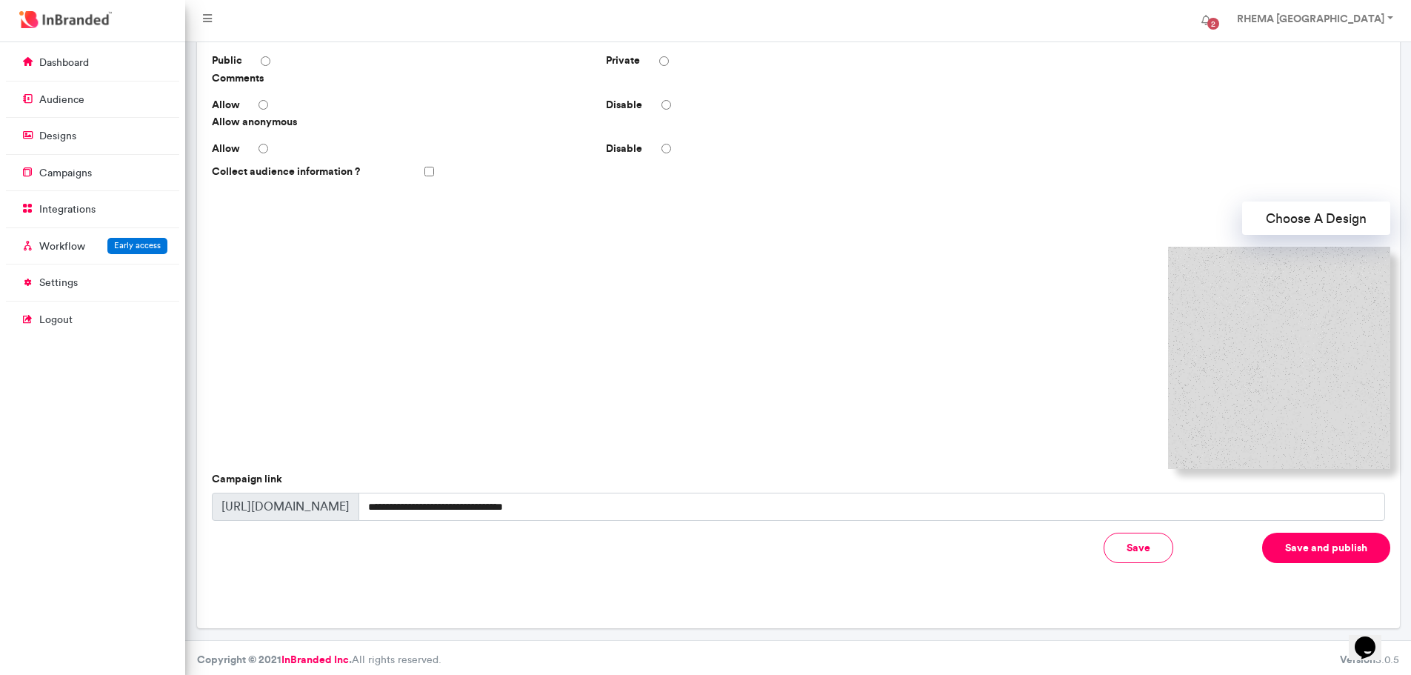
scroll to position [295, 0]
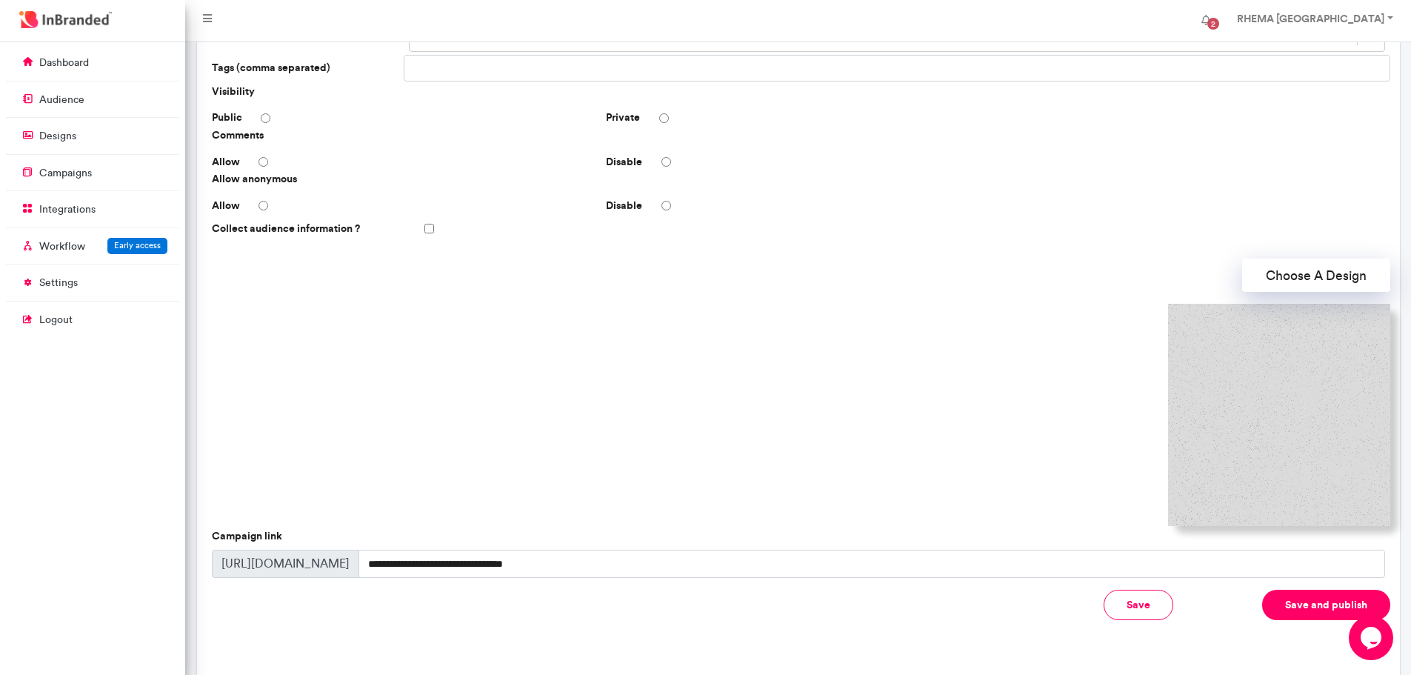
scroll to position [239, 0]
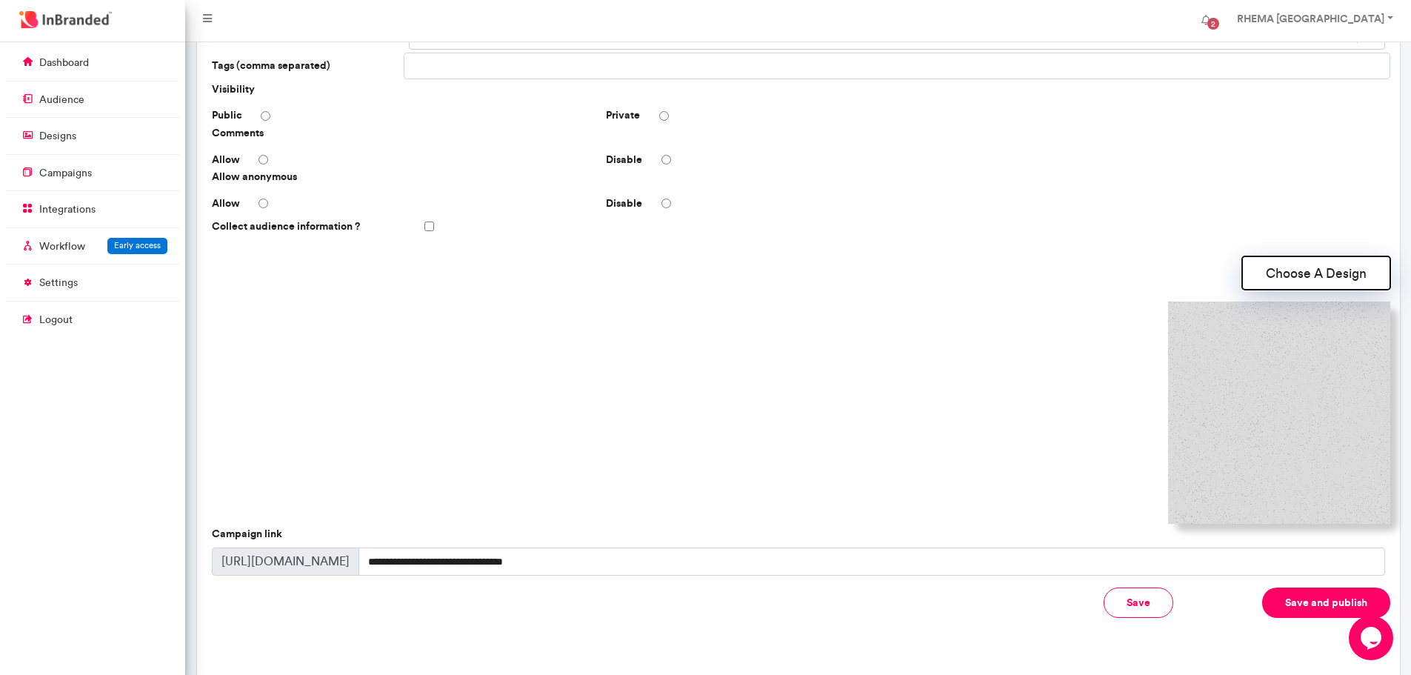
click at [1269, 269] on button "Choose A Design" at bounding box center [1316, 272] width 148 height 33
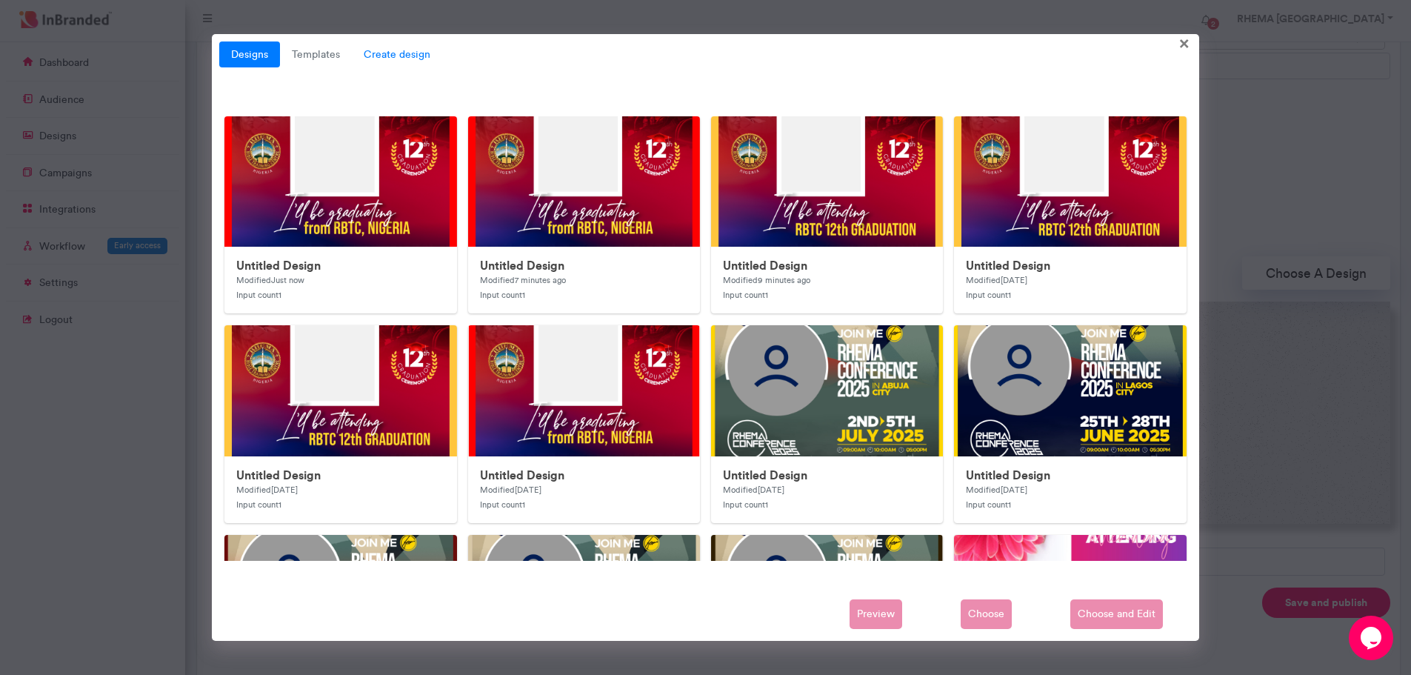
click at [388, 57] on span "Create design" at bounding box center [397, 54] width 90 height 27
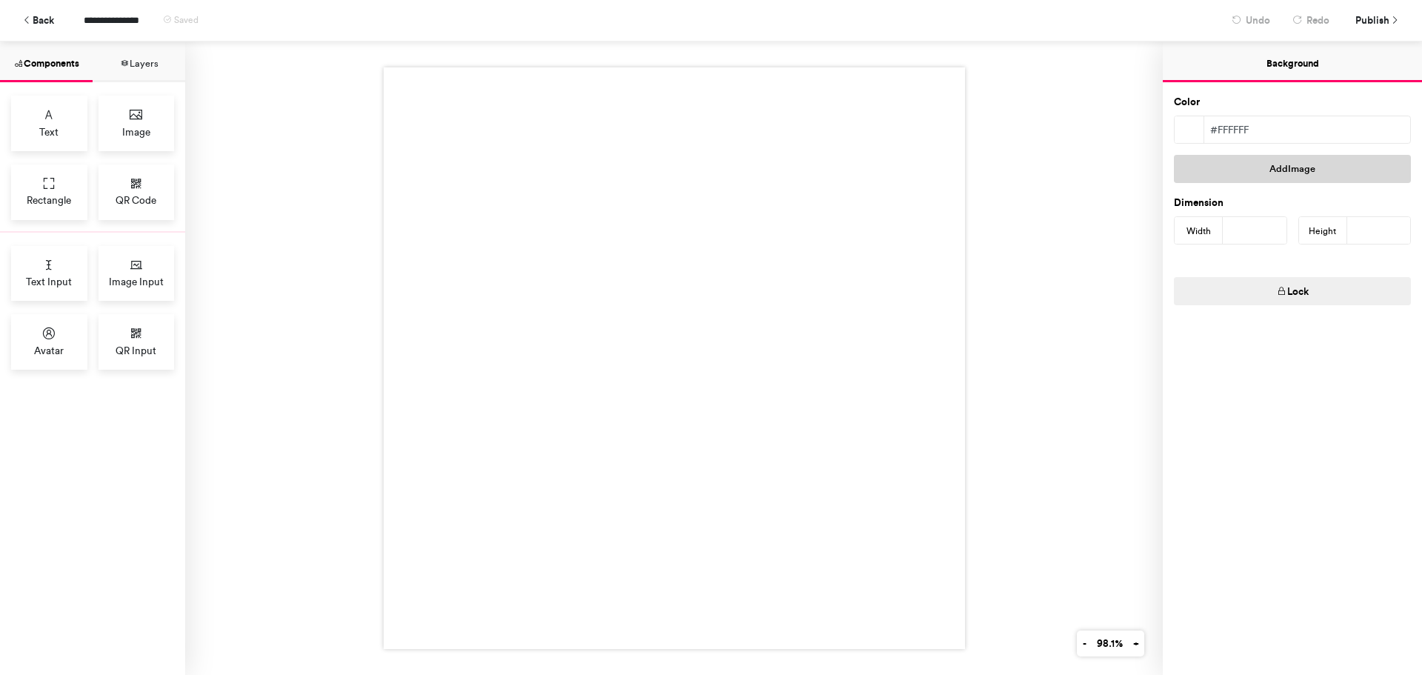
click at [1267, 174] on button "Add Image" at bounding box center [1292, 169] width 237 height 28
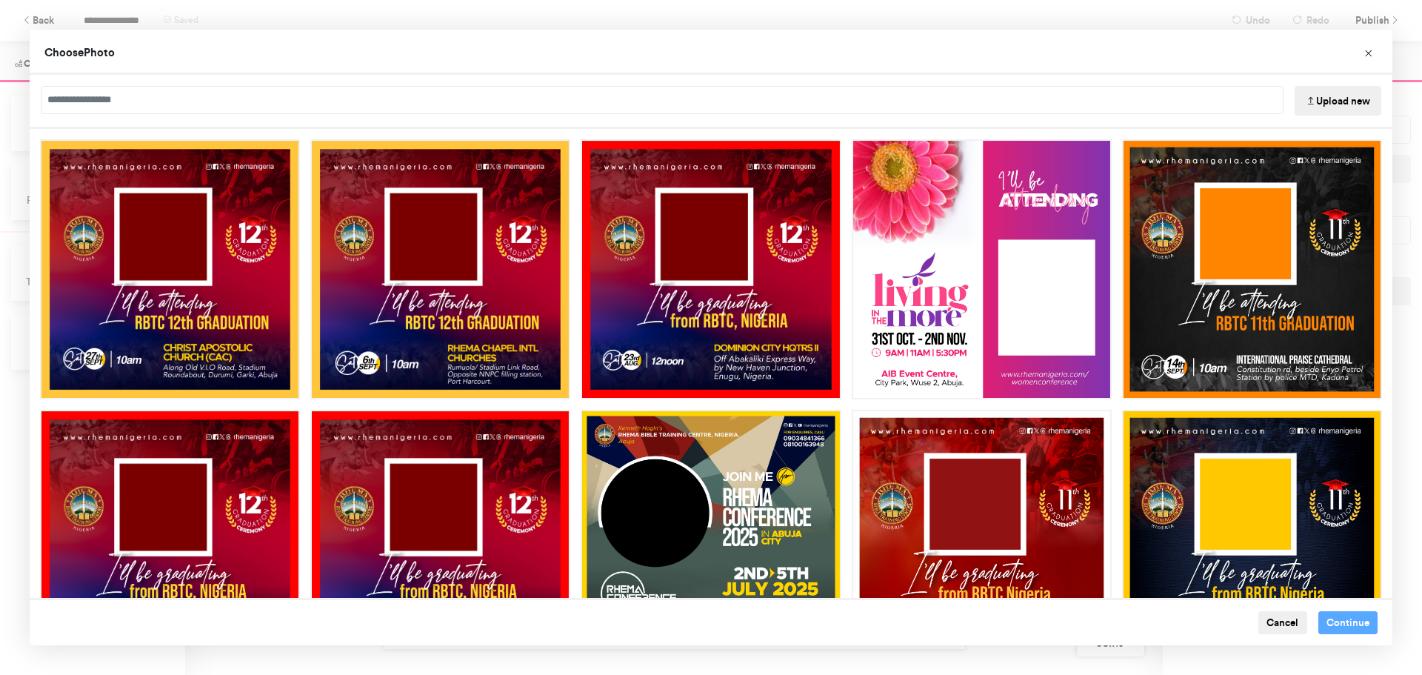
click at [1324, 104] on button "Upload new" at bounding box center [1338, 101] width 87 height 30
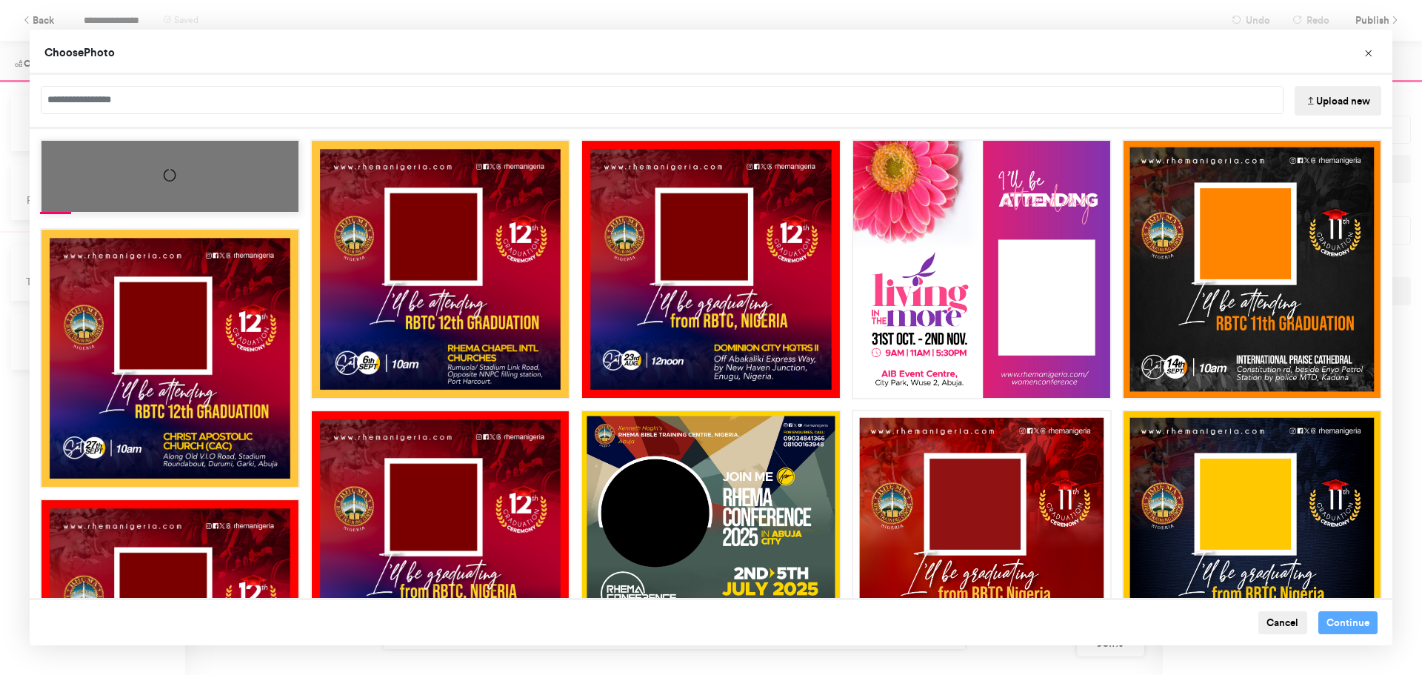
click at [201, 183] on div "Choose Image" at bounding box center [170, 176] width 260 height 74
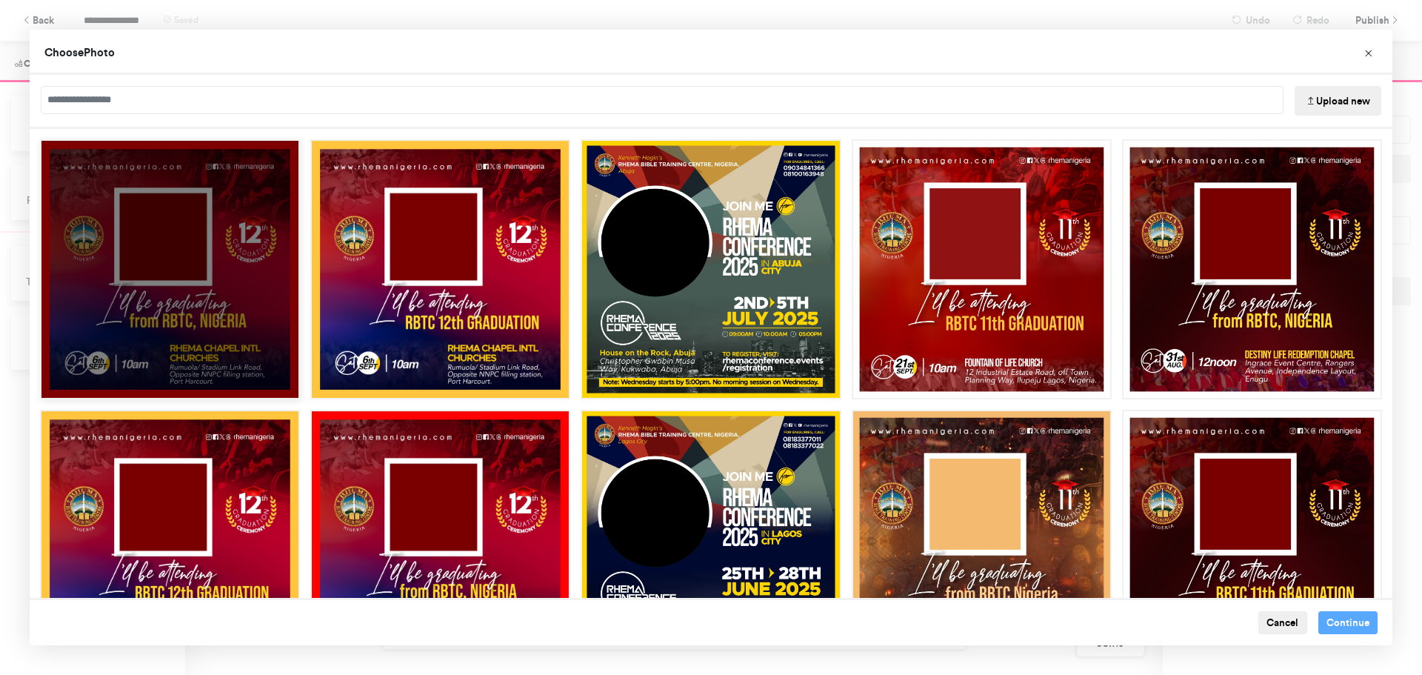
click at [218, 252] on div "Choose Image" at bounding box center [170, 269] width 260 height 260
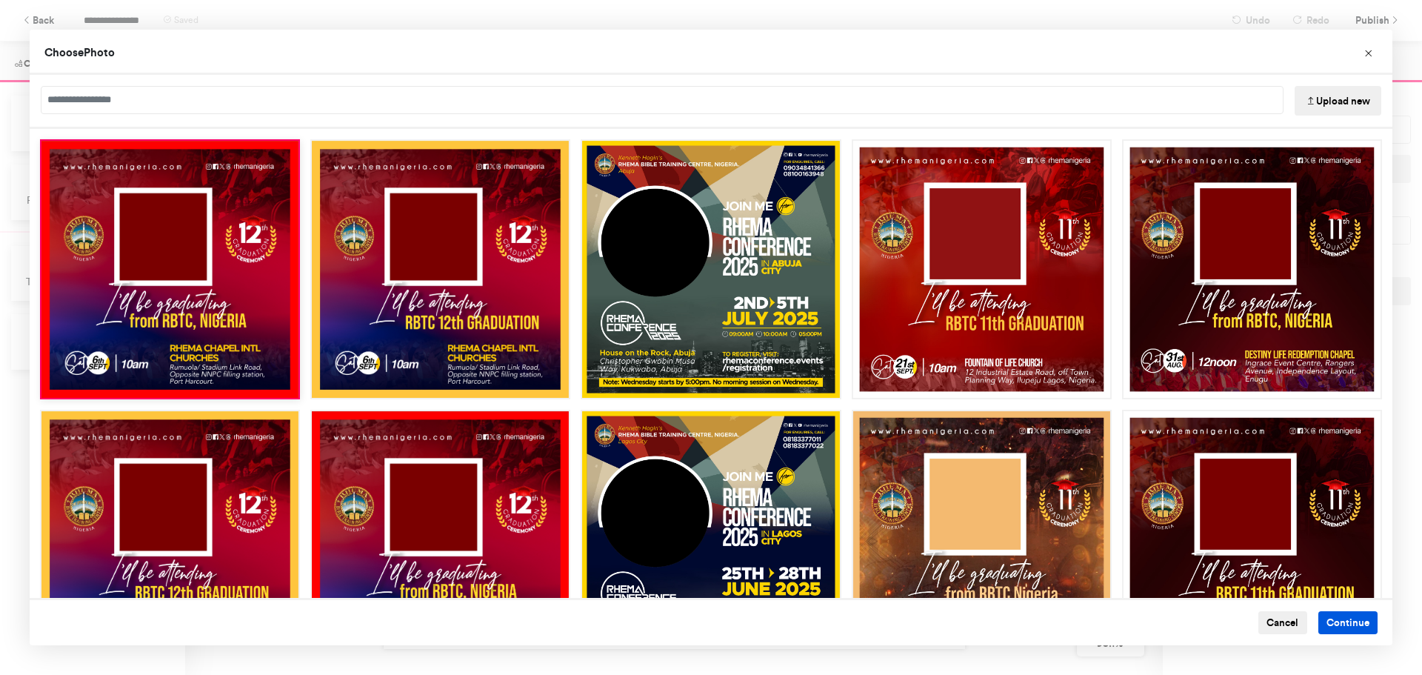
click at [1333, 619] on button "Continue" at bounding box center [1348, 623] width 60 height 24
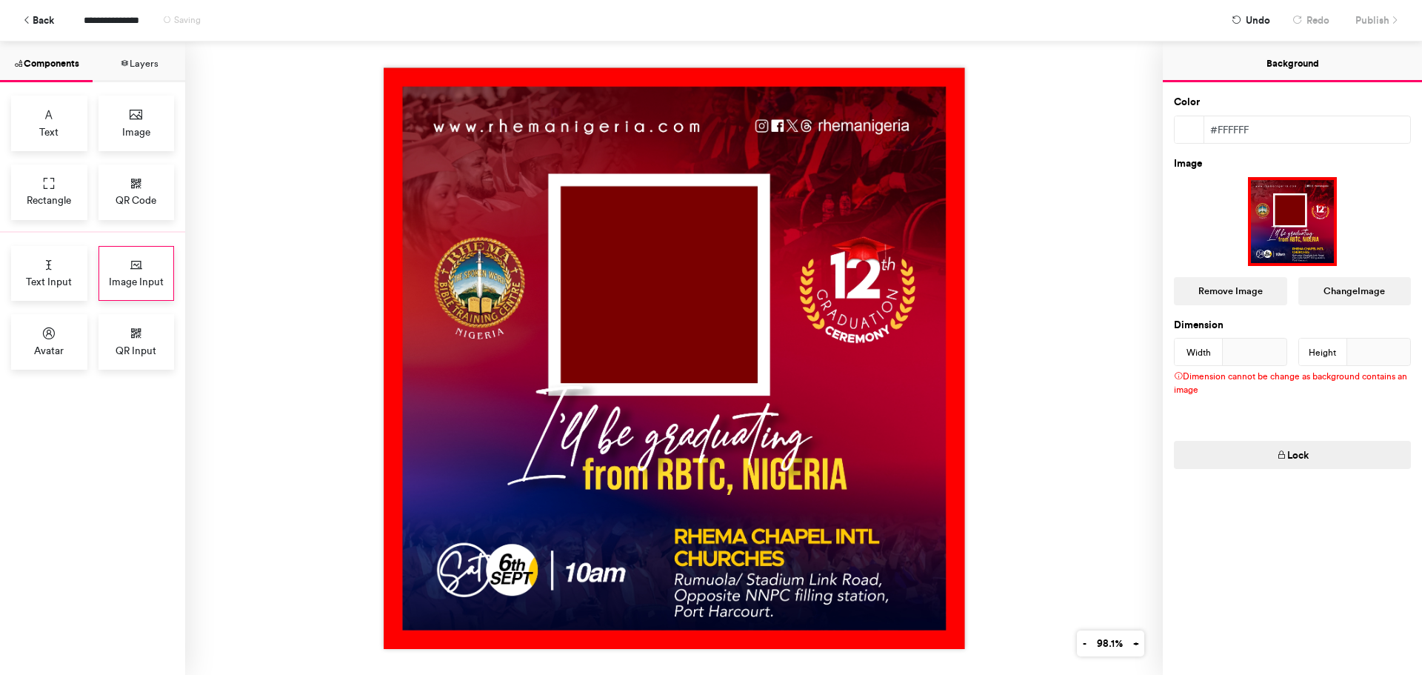
click at [128, 279] on span "Image Input" at bounding box center [136, 281] width 55 height 15
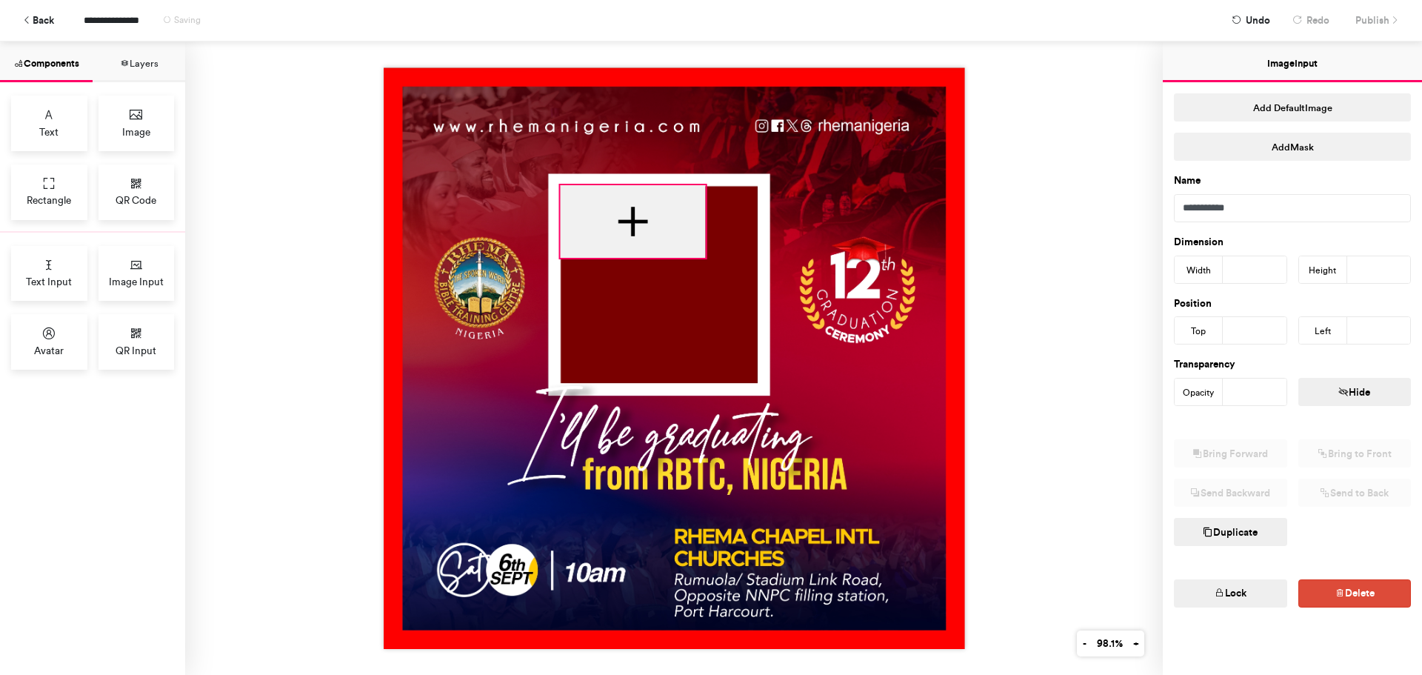
drag, startPoint x: 617, startPoint y: 241, endPoint x: 648, endPoint y: 213, distance: 41.5
click at [648, 213] on div at bounding box center [632, 221] width 145 height 73
type input "***"
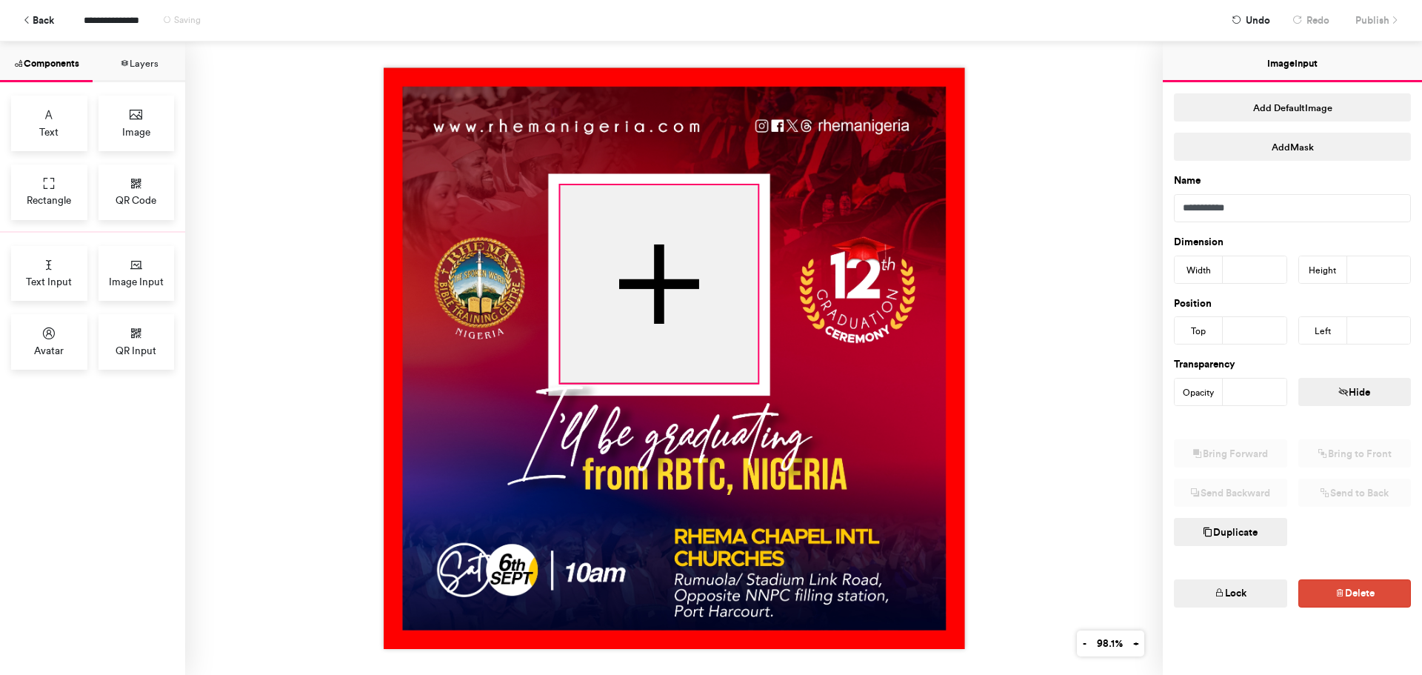
drag, startPoint x: 700, startPoint y: 250, endPoint x: 753, endPoint y: 376, distance: 135.8
click at [753, 376] on div at bounding box center [674, 357] width 581 height 581
type input "***"
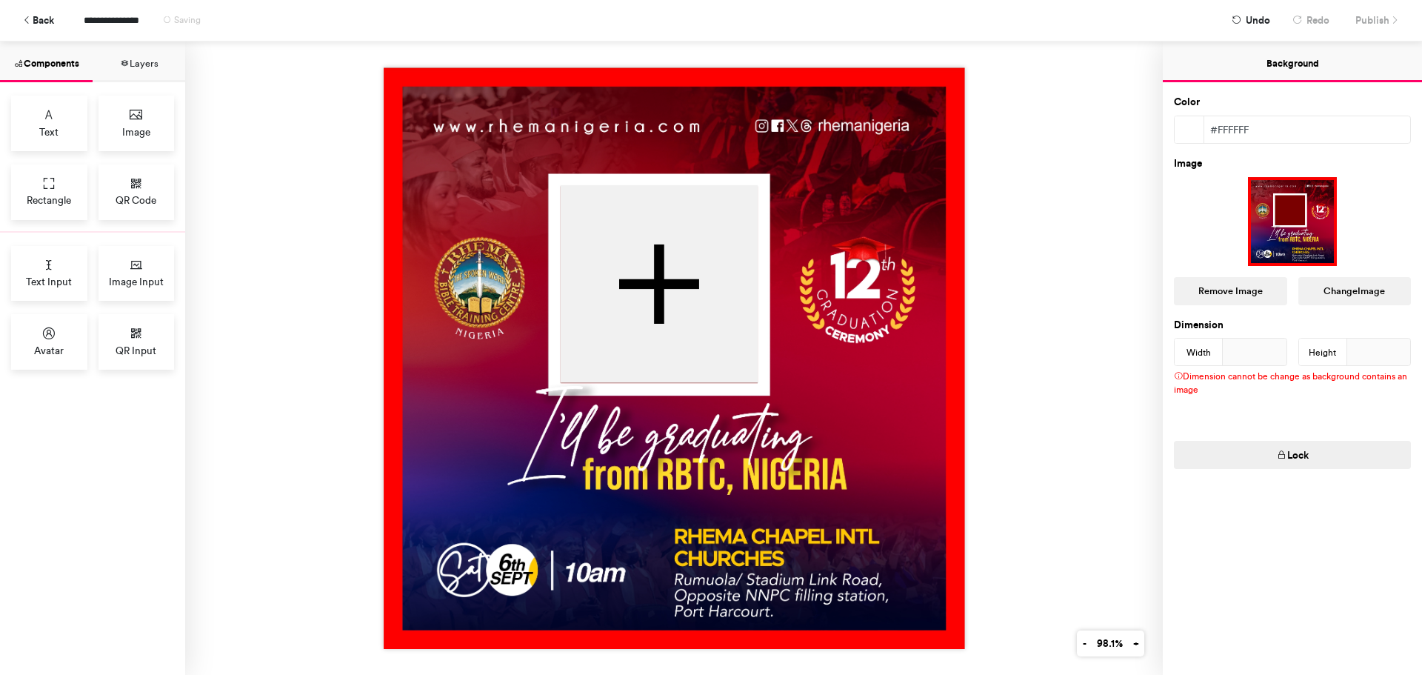
click at [790, 376] on img at bounding box center [674, 357] width 581 height 581
click at [949, 326] on img at bounding box center [674, 357] width 581 height 581
click at [1380, 23] on span "Publish" at bounding box center [1372, 20] width 34 height 26
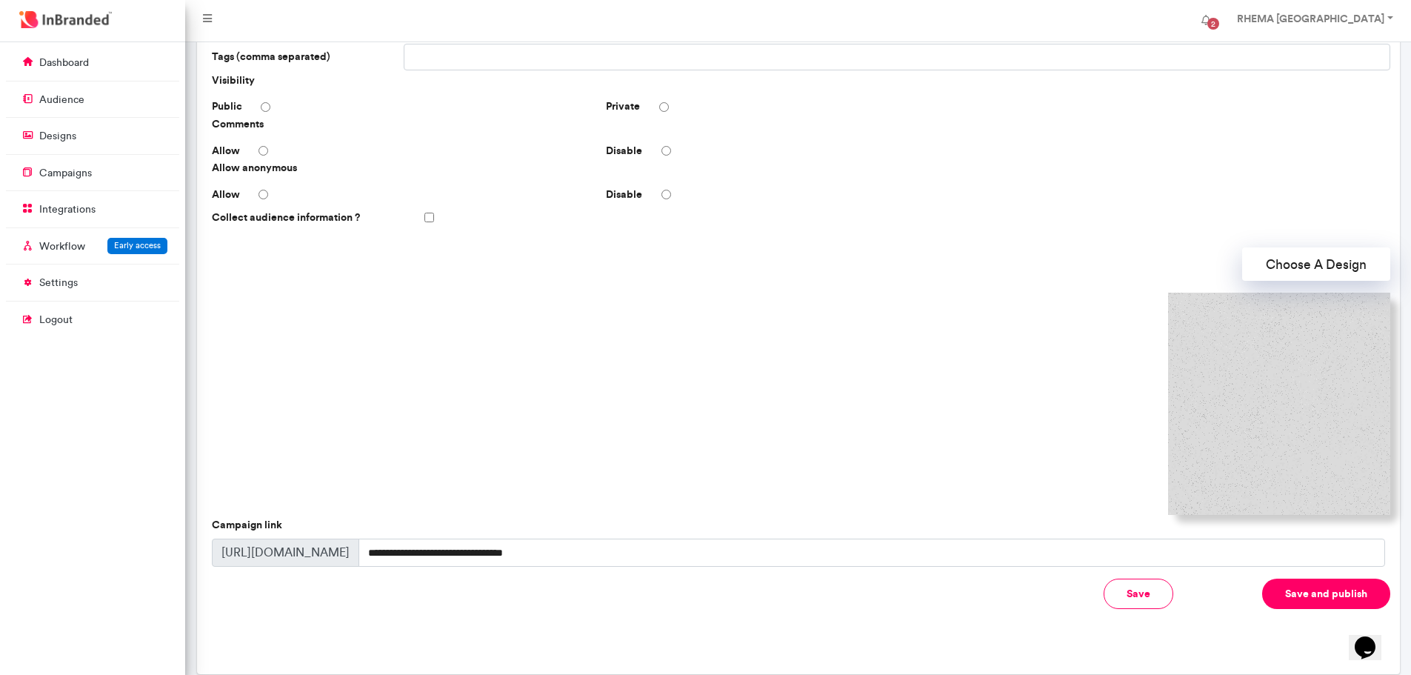
scroll to position [247, 0]
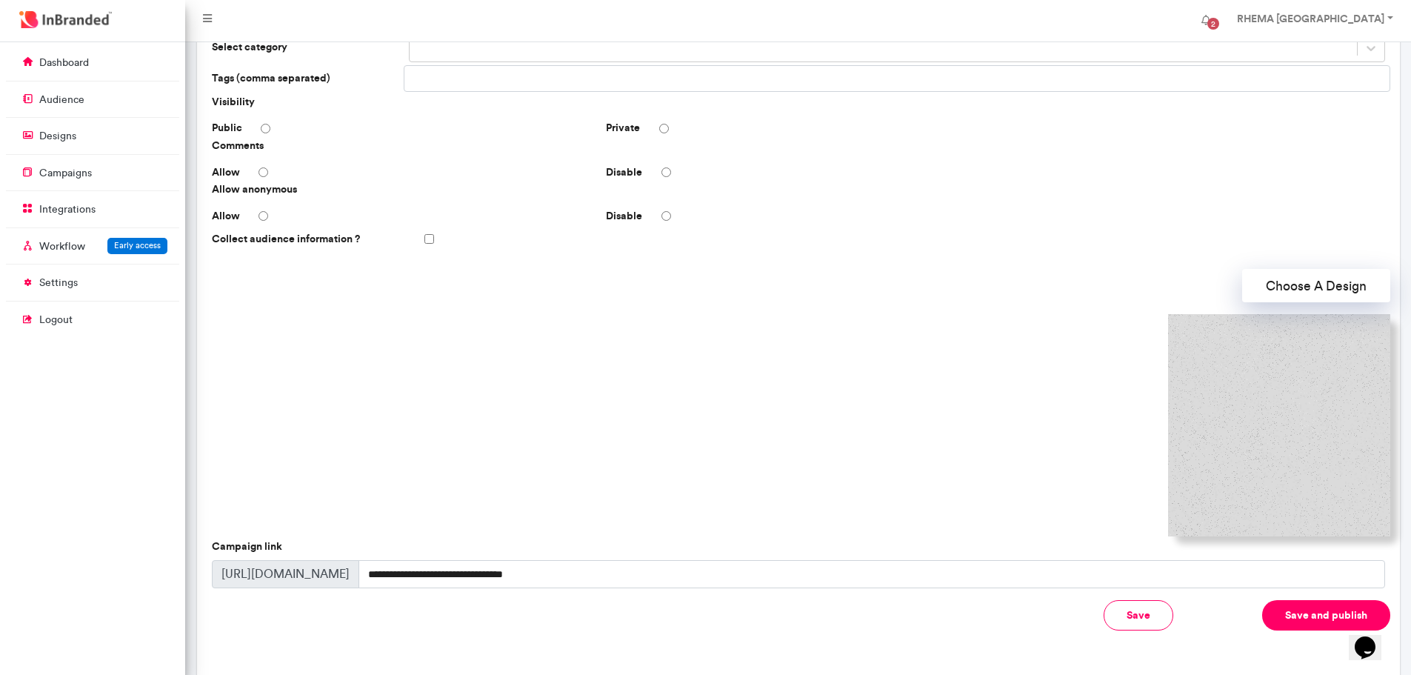
scroll to position [299, 0]
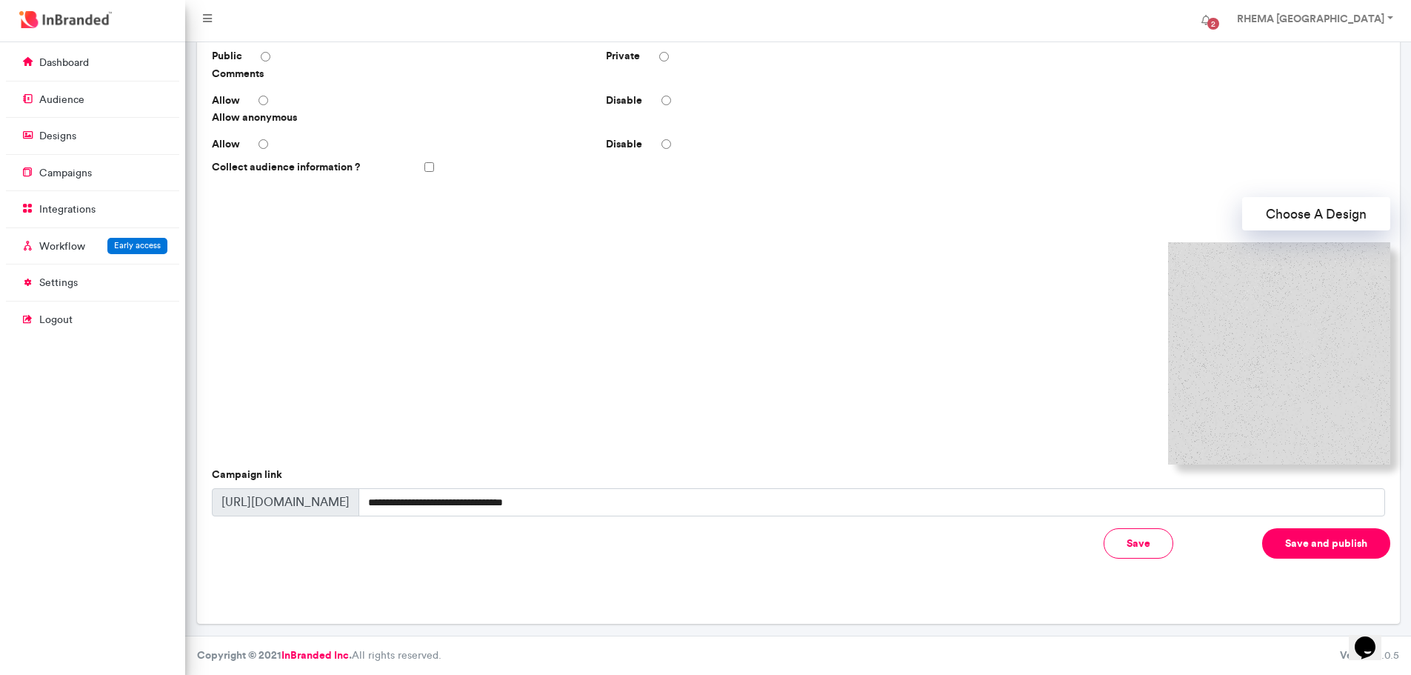
click at [1291, 544] on button "Save and publish" at bounding box center [1326, 543] width 128 height 30
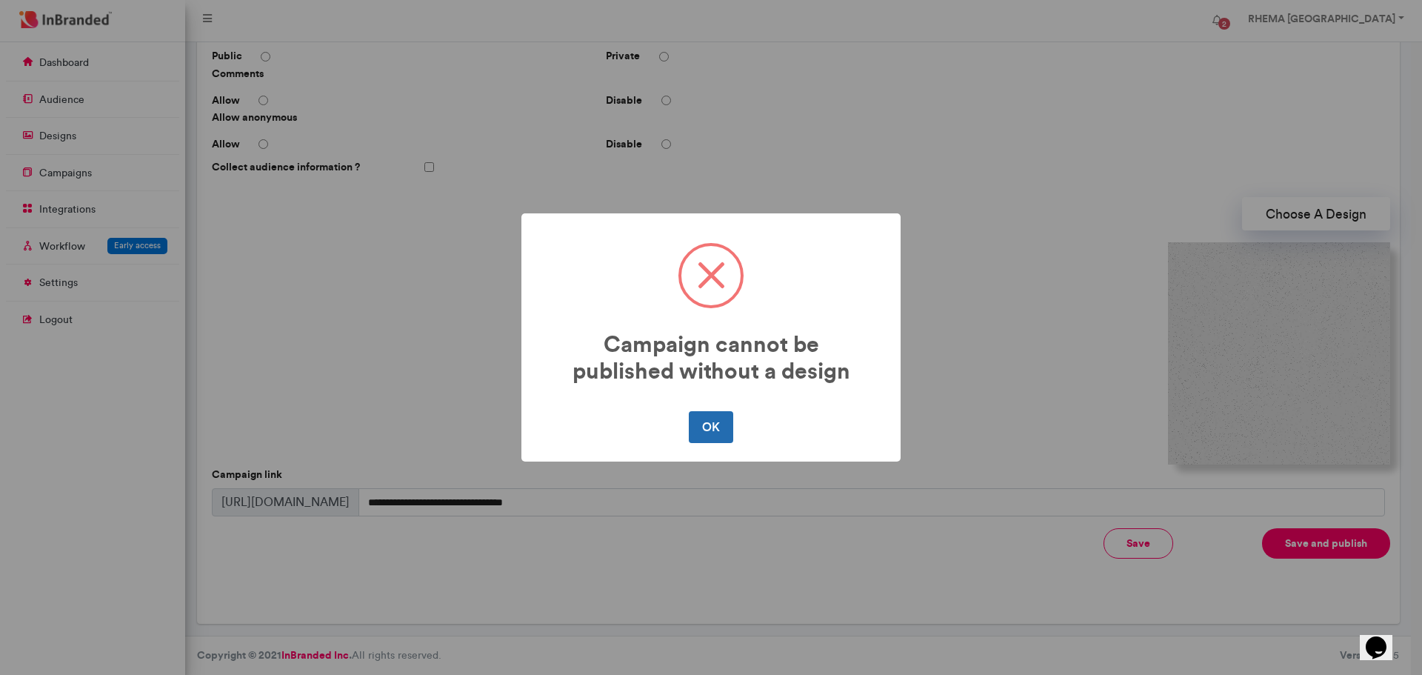
click at [716, 427] on button "OK" at bounding box center [711, 426] width 44 height 31
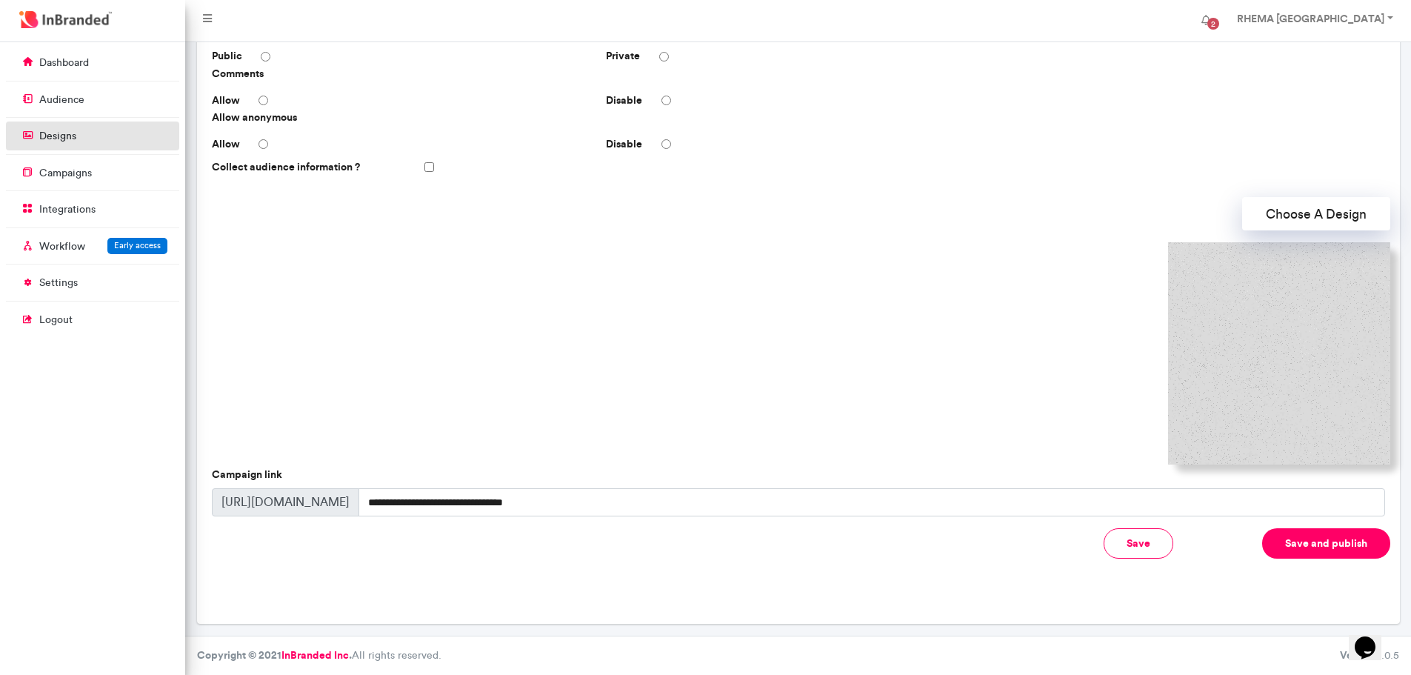
click at [62, 137] on p "designs" at bounding box center [57, 136] width 37 height 15
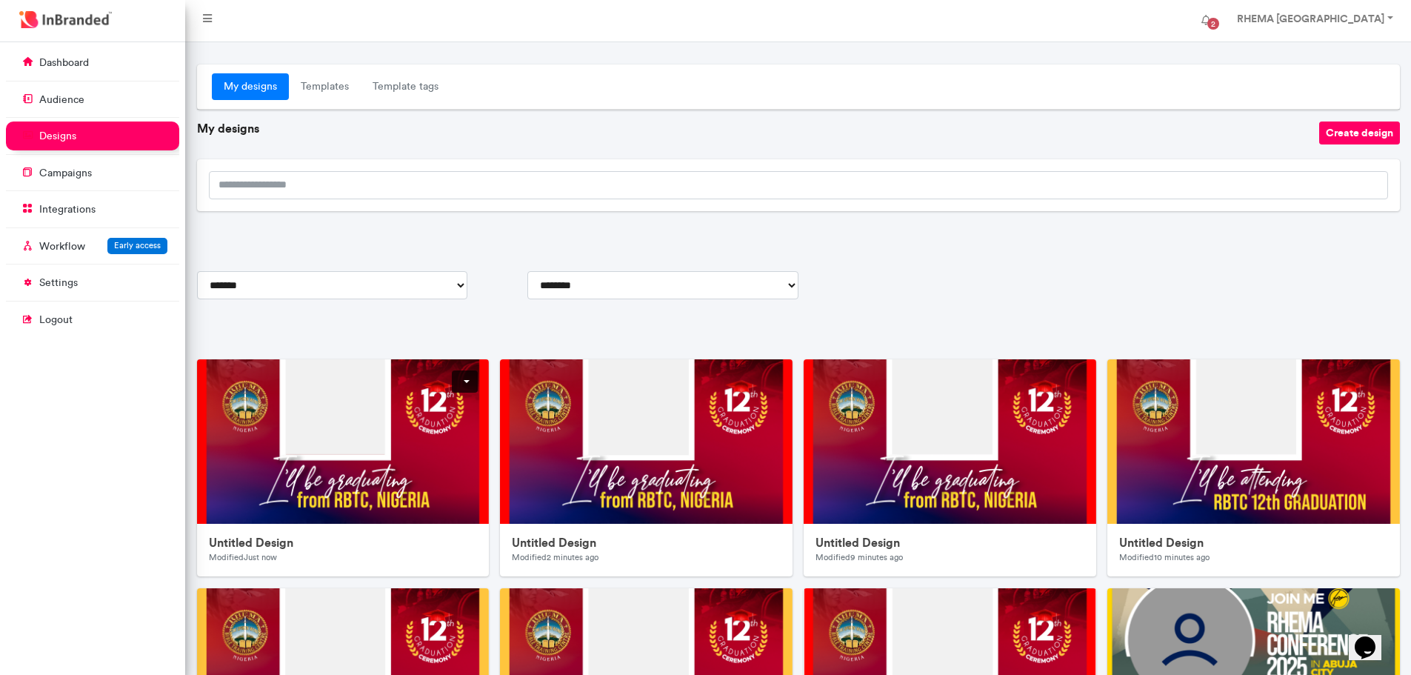
click at [465, 383] on link at bounding box center [465, 381] width 26 height 22
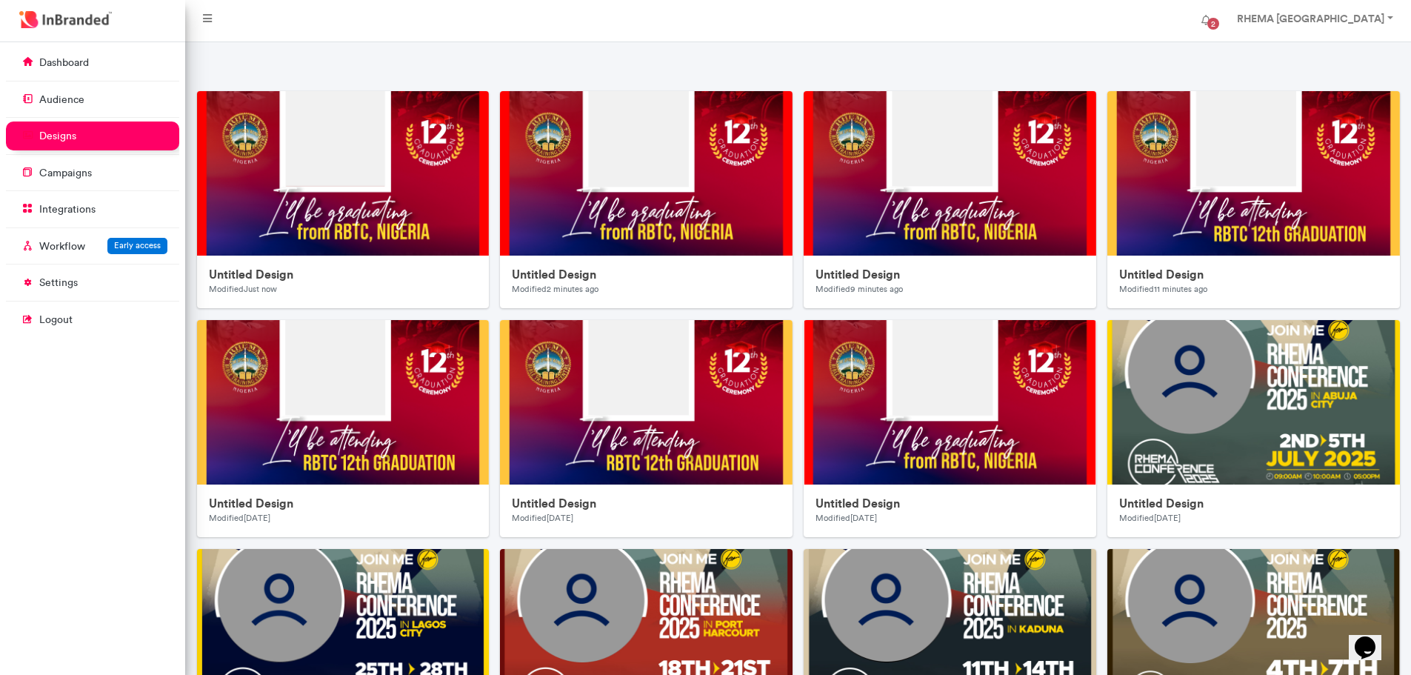
scroll to position [266, 0]
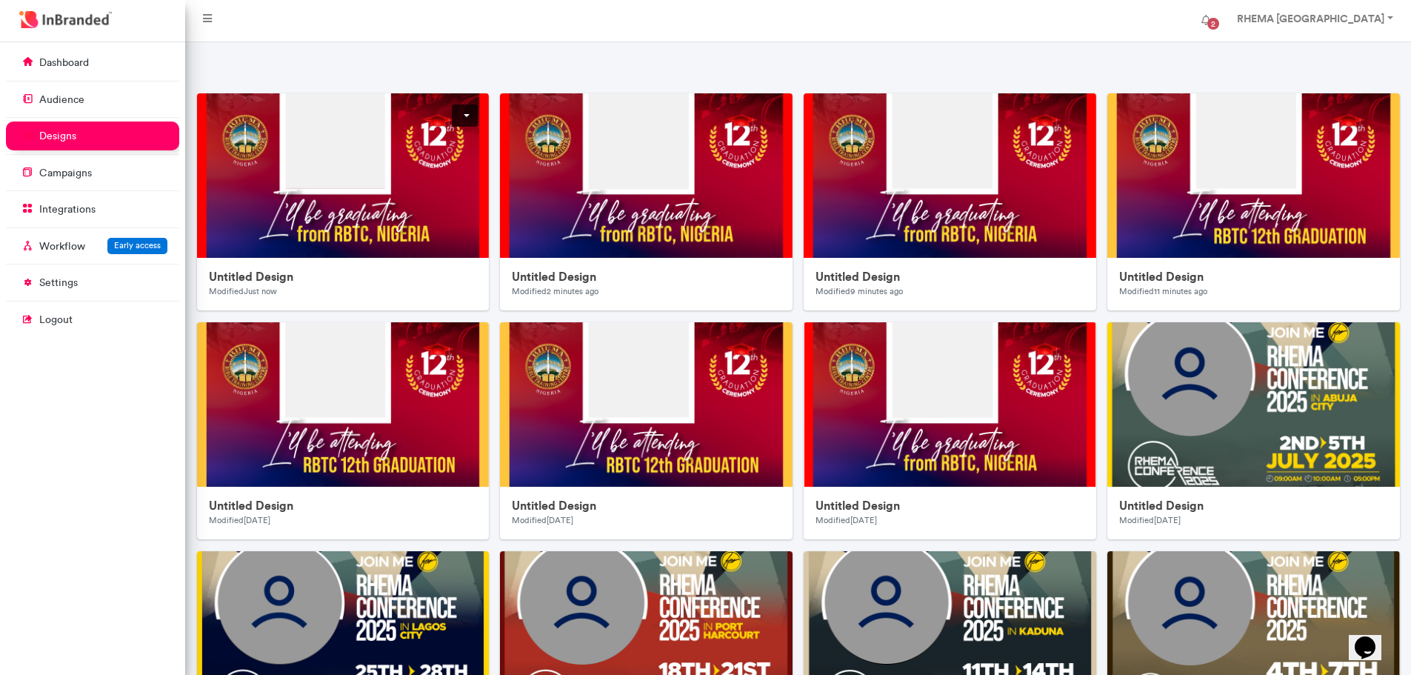
click at [412, 196] on img at bounding box center [493, 389] width 593 height 593
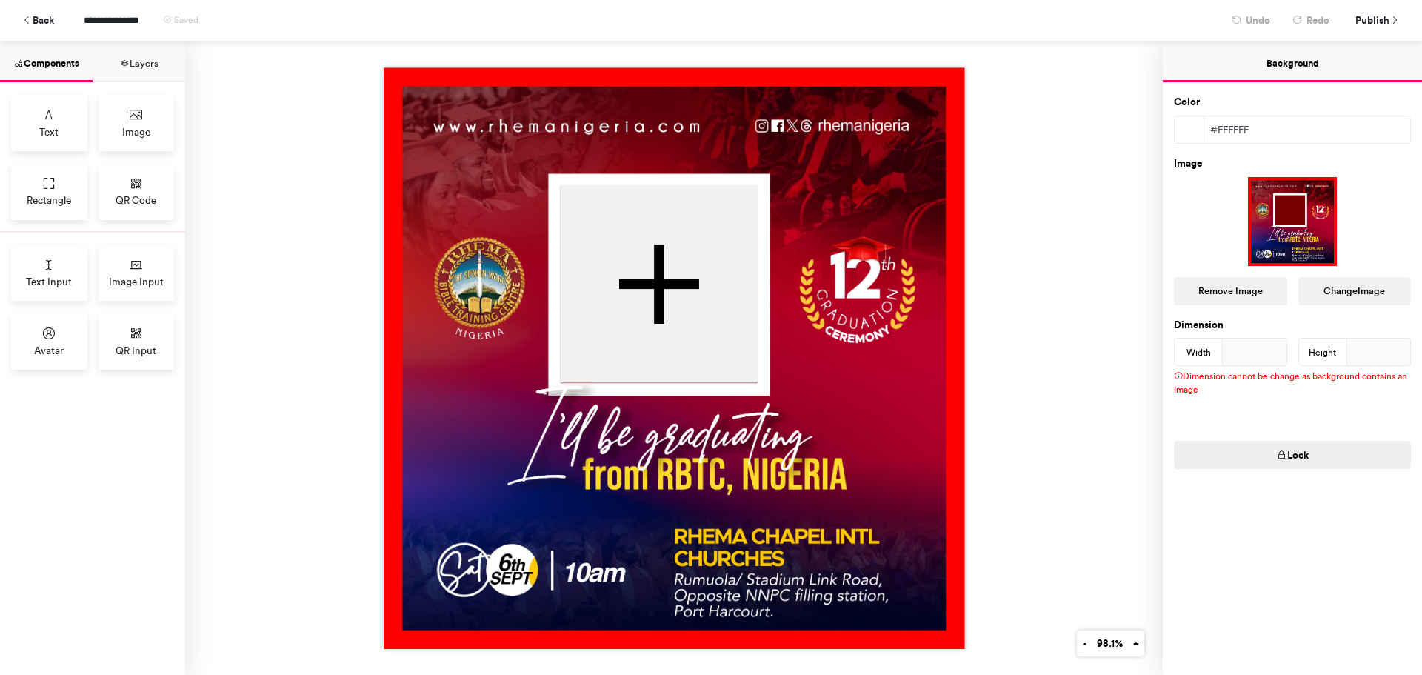
click at [1223, 377] on div "Dimension cannot be change as background contains an image" at bounding box center [1292, 386] width 259 height 41
click at [136, 63] on button "Layers" at bounding box center [139, 61] width 93 height 41
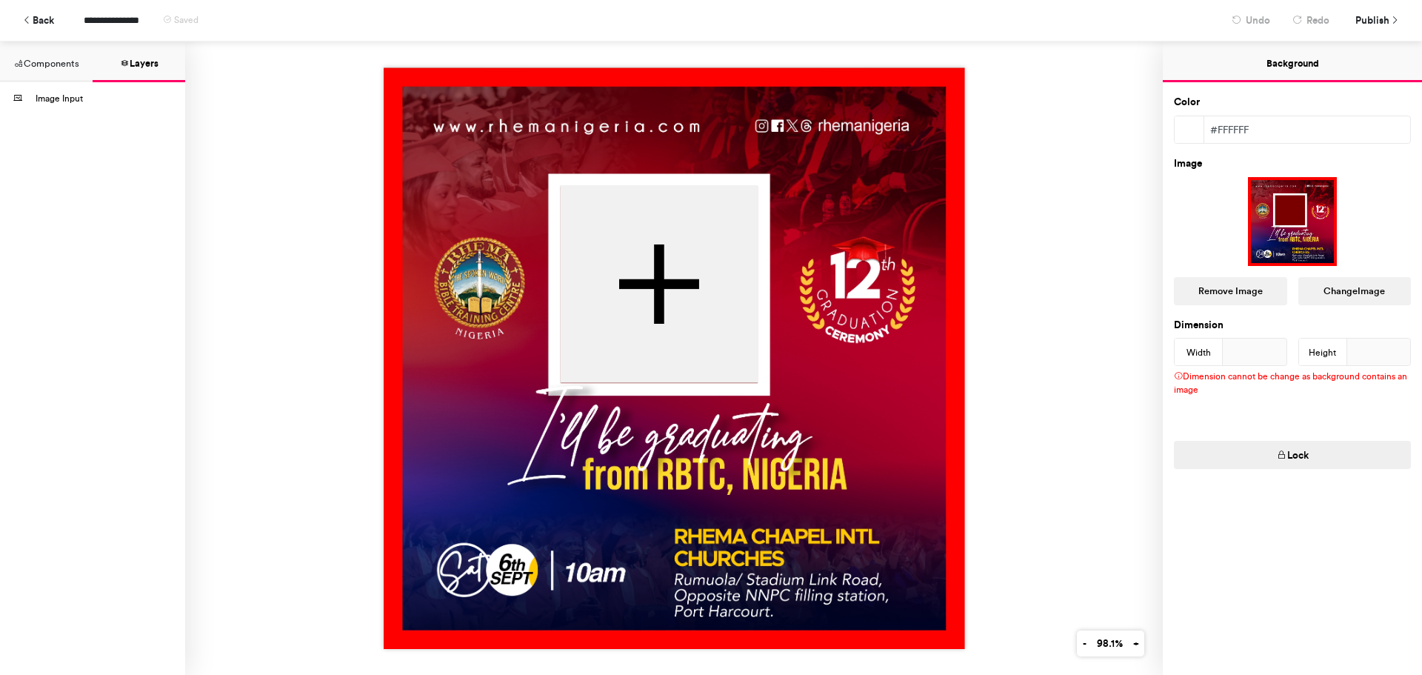
click at [59, 64] on button "Components" at bounding box center [46, 61] width 93 height 41
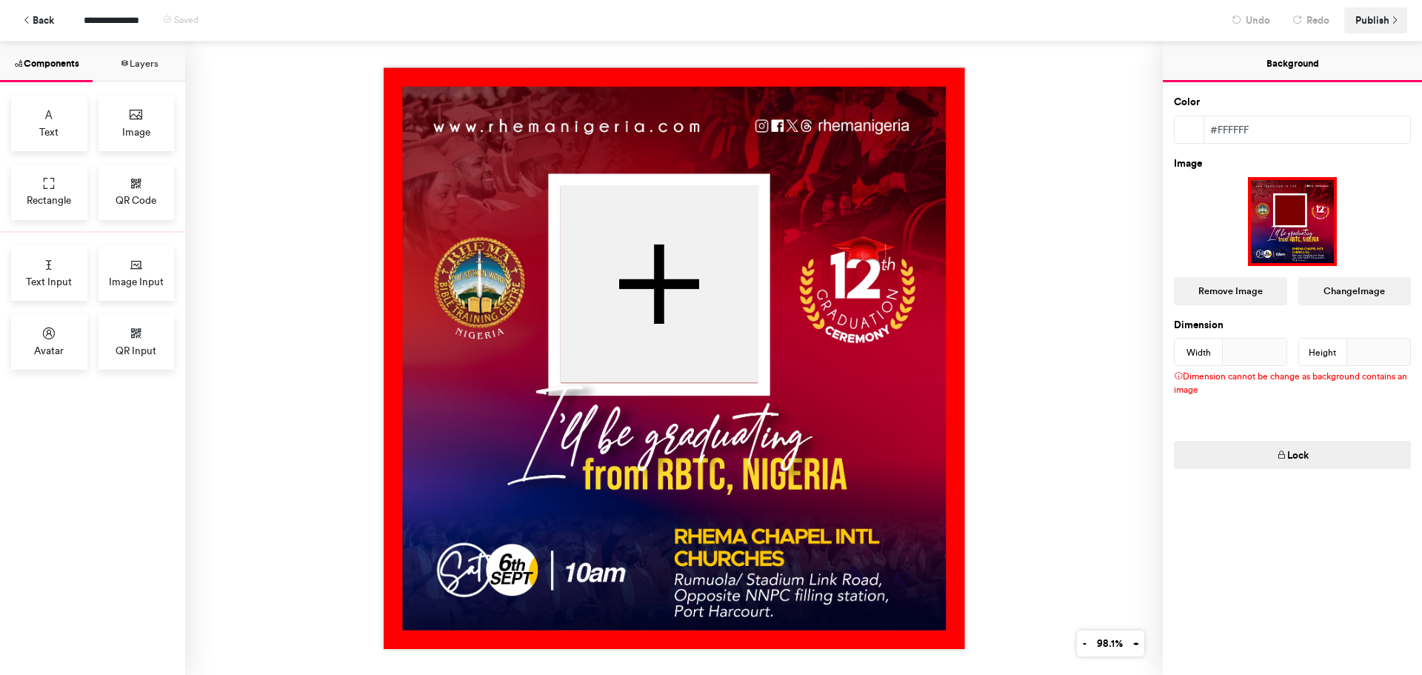
click at [1370, 22] on span "Publish" at bounding box center [1372, 20] width 34 height 26
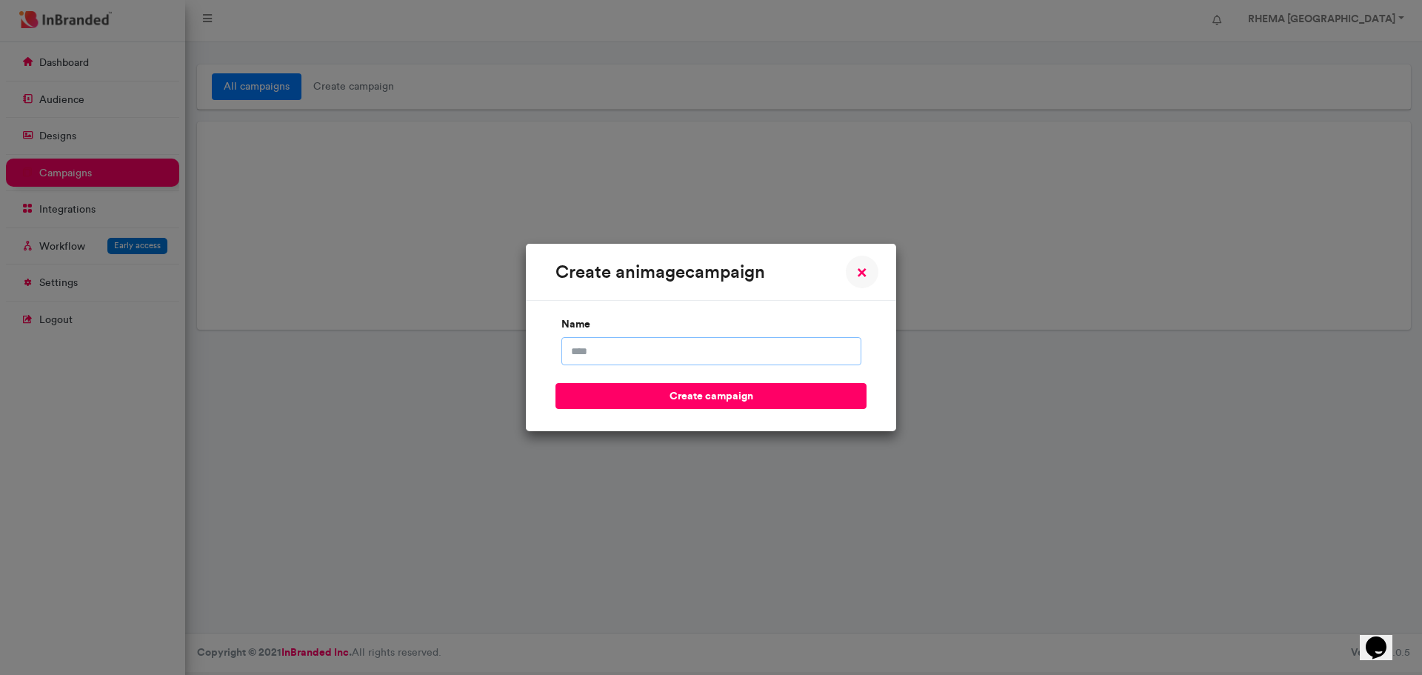
click at [681, 349] on input "name" at bounding box center [711, 351] width 300 height 28
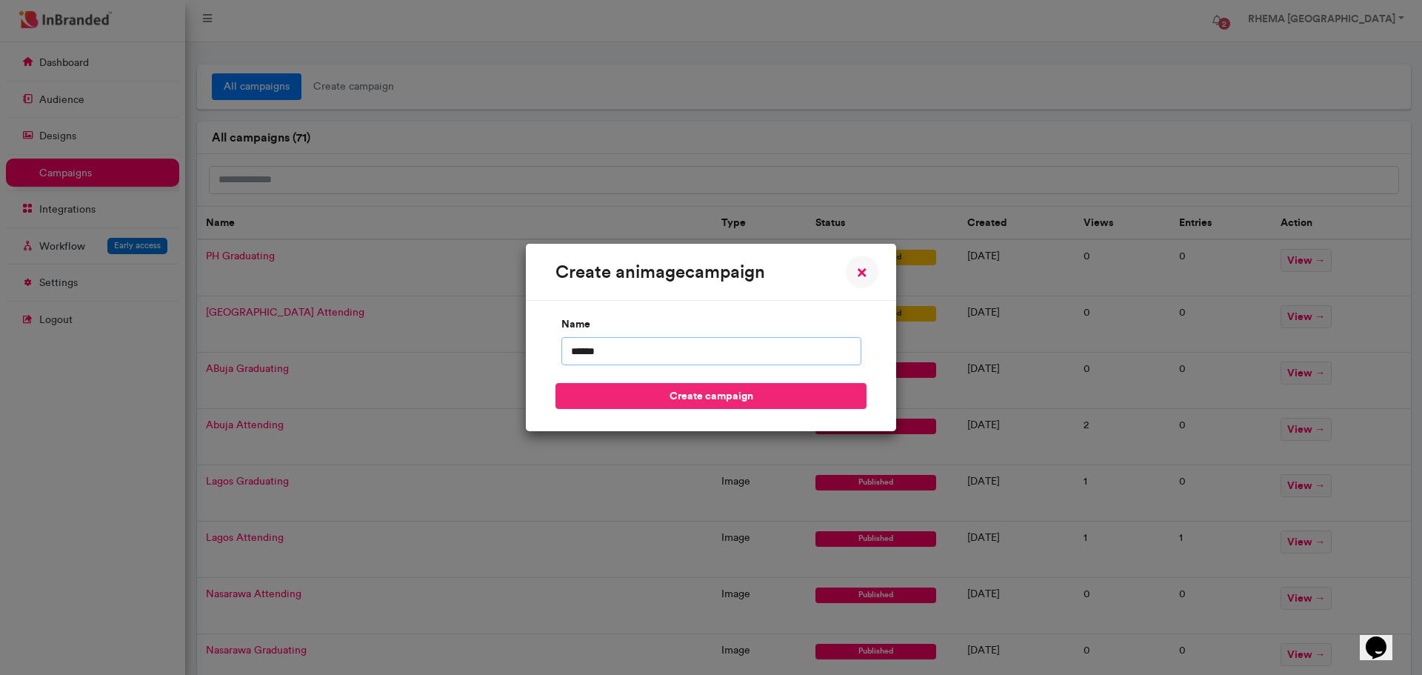
type input "******"
click at [694, 400] on button "create campaign" at bounding box center [711, 396] width 311 height 26
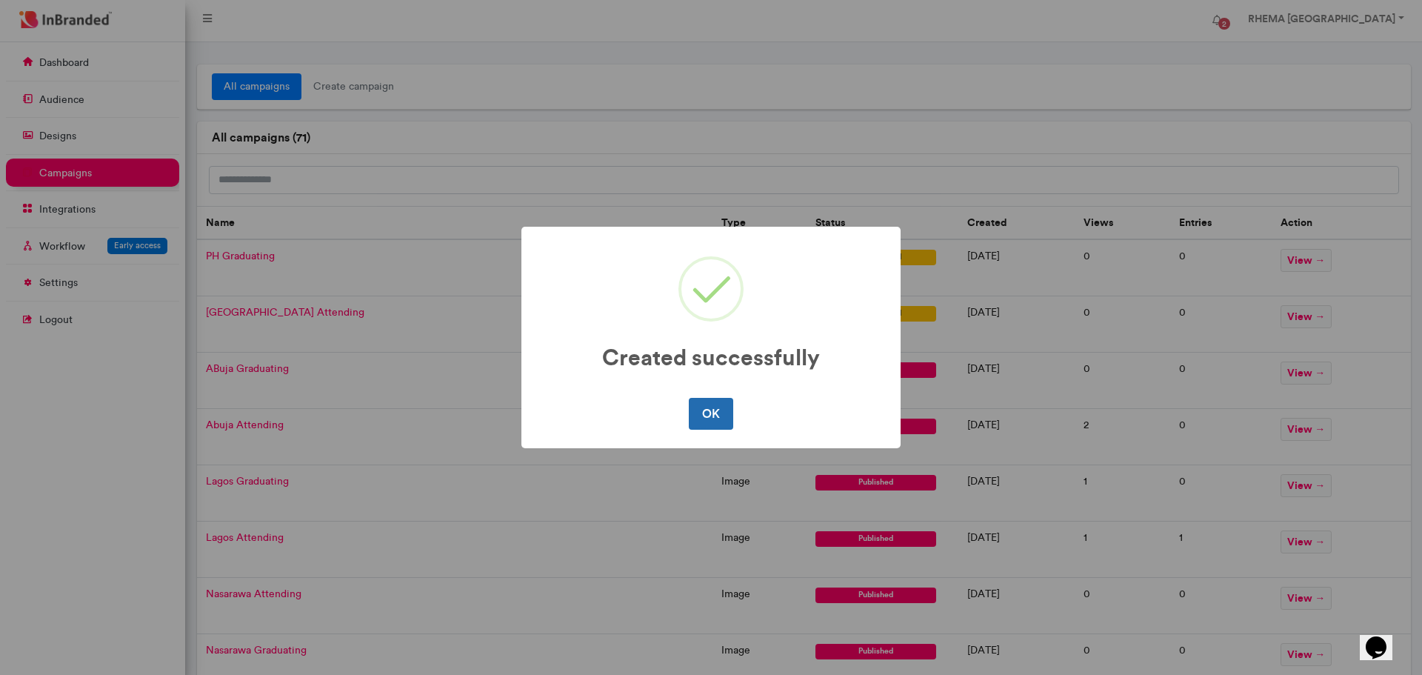
click at [707, 416] on button "OK" at bounding box center [711, 413] width 44 height 31
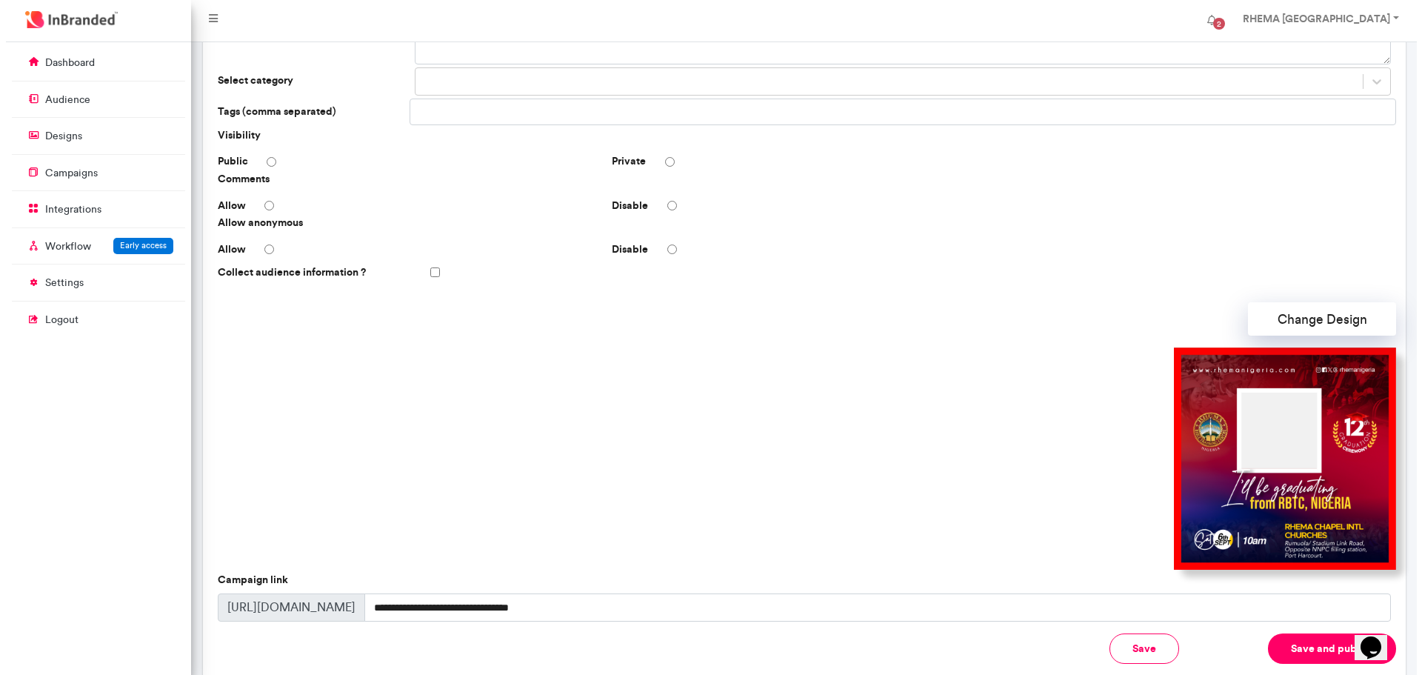
scroll to position [194, 0]
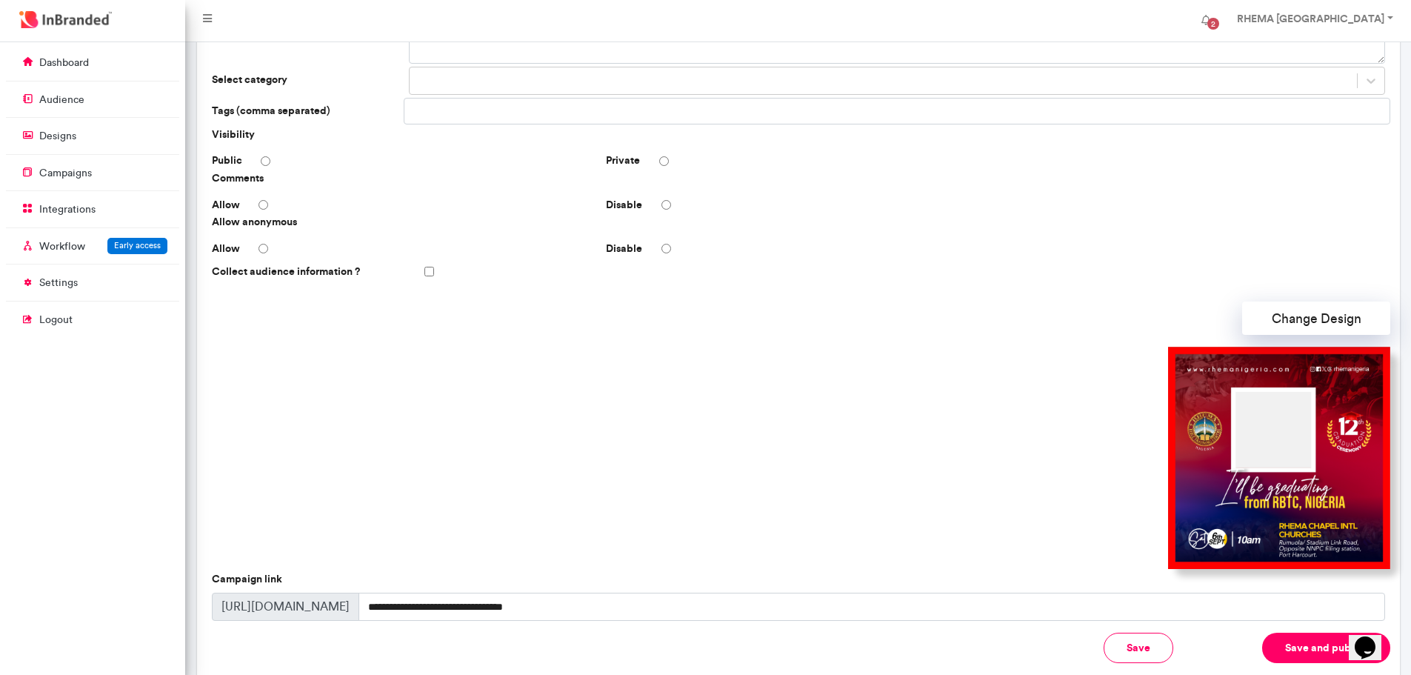
click at [1302, 644] on button "Save and publish" at bounding box center [1326, 648] width 128 height 30
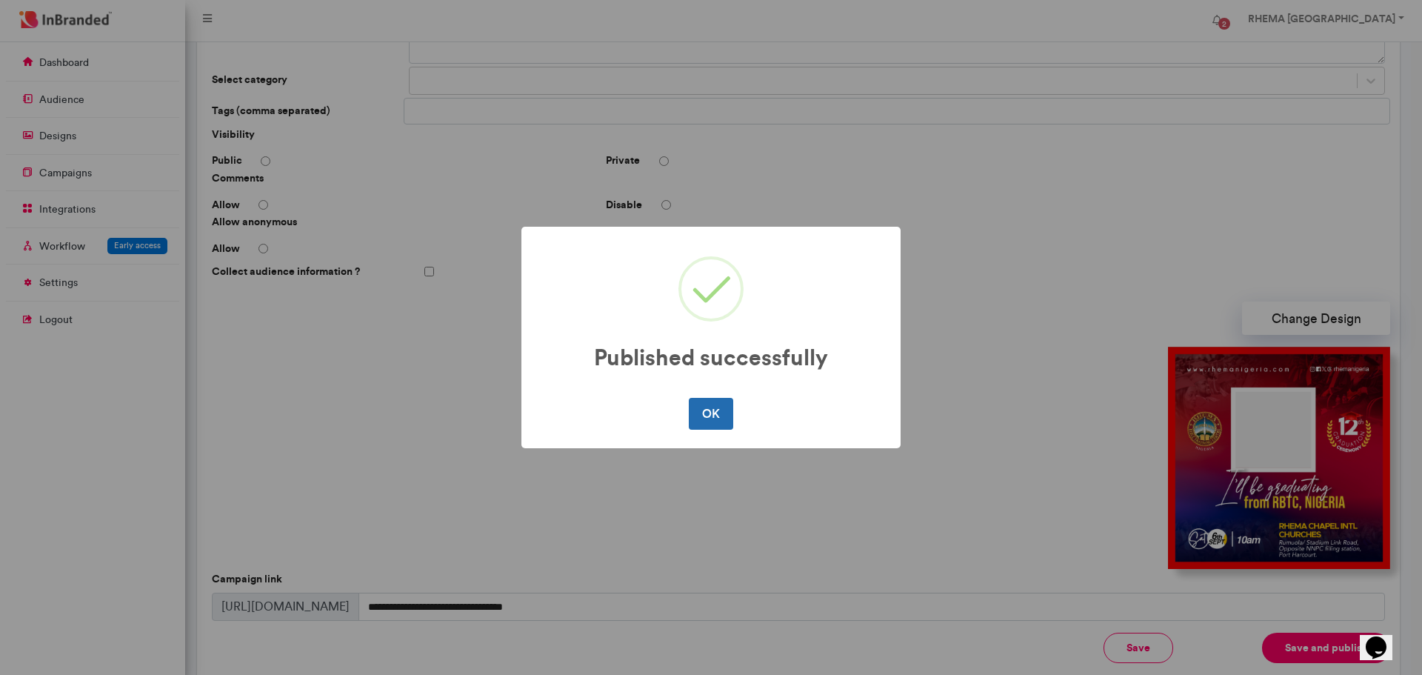
click at [715, 416] on button "OK" at bounding box center [711, 413] width 44 height 31
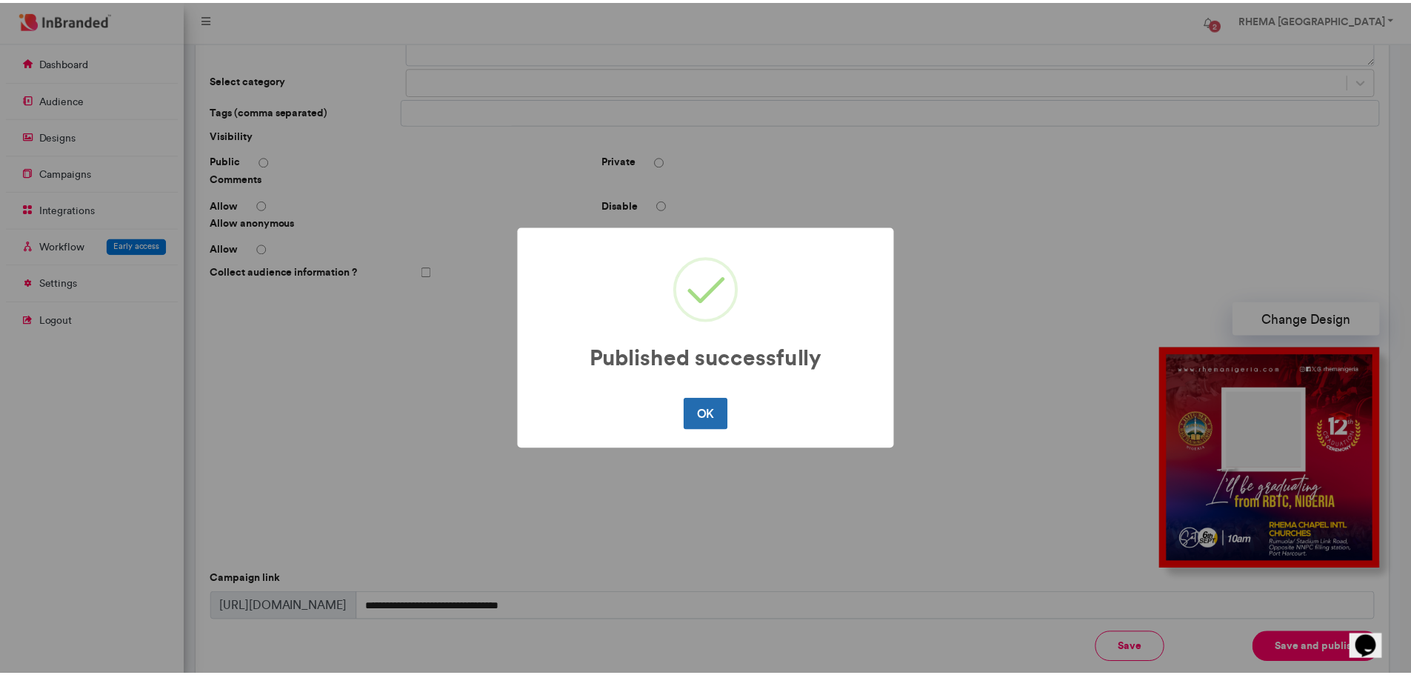
scroll to position [0, 0]
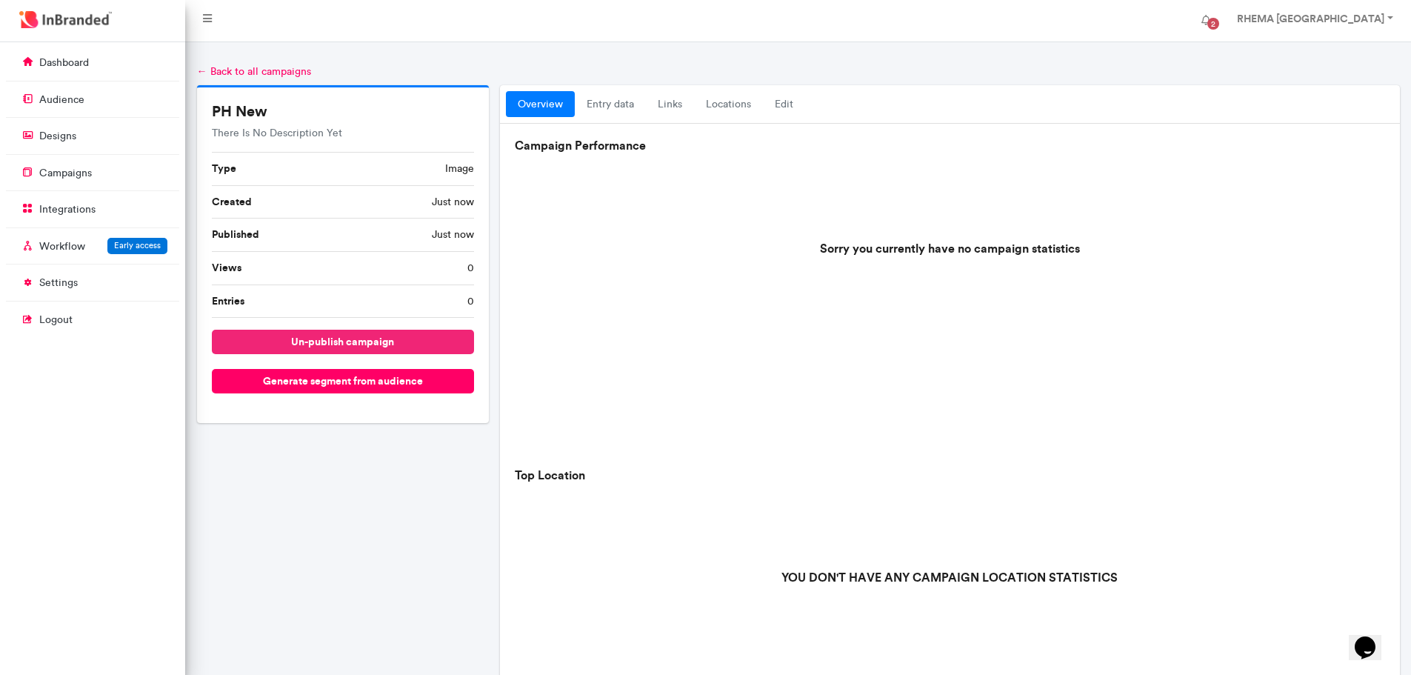
click at [418, 339] on button "un-publish campaign" at bounding box center [343, 342] width 263 height 24
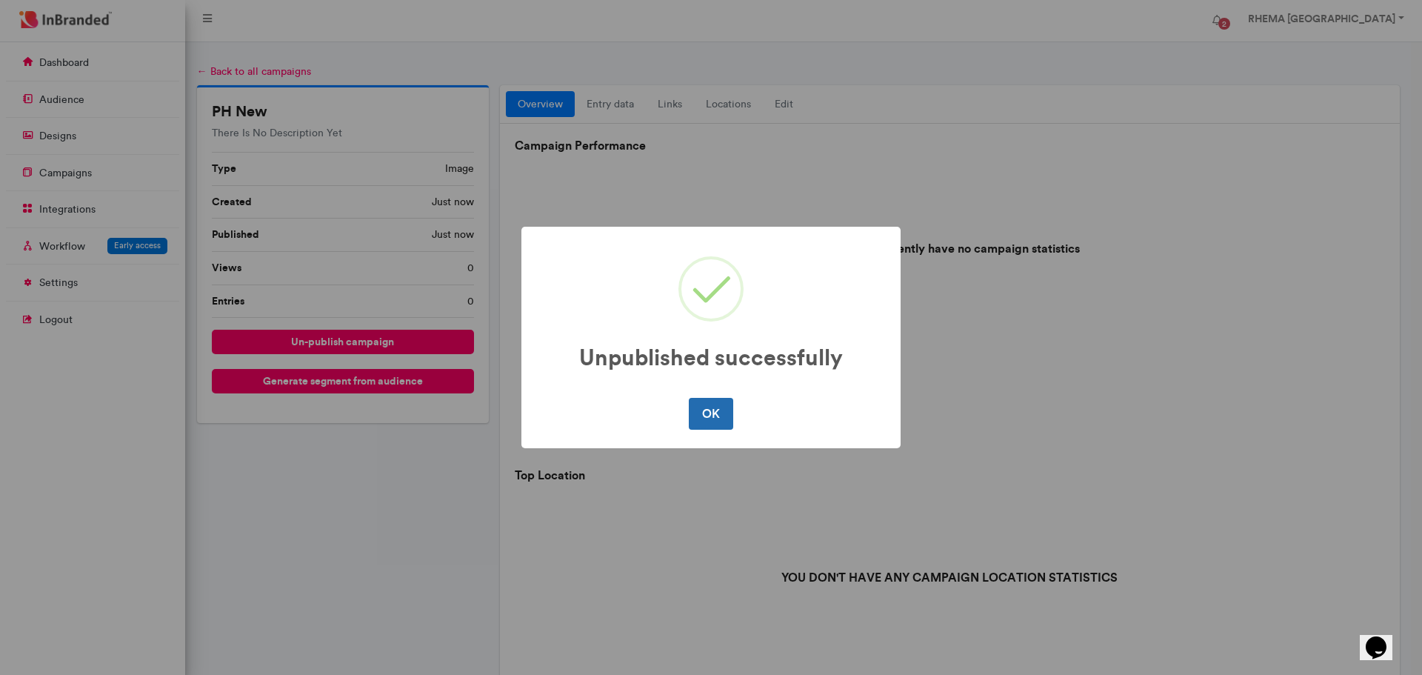
click at [709, 401] on button "OK" at bounding box center [711, 413] width 44 height 31
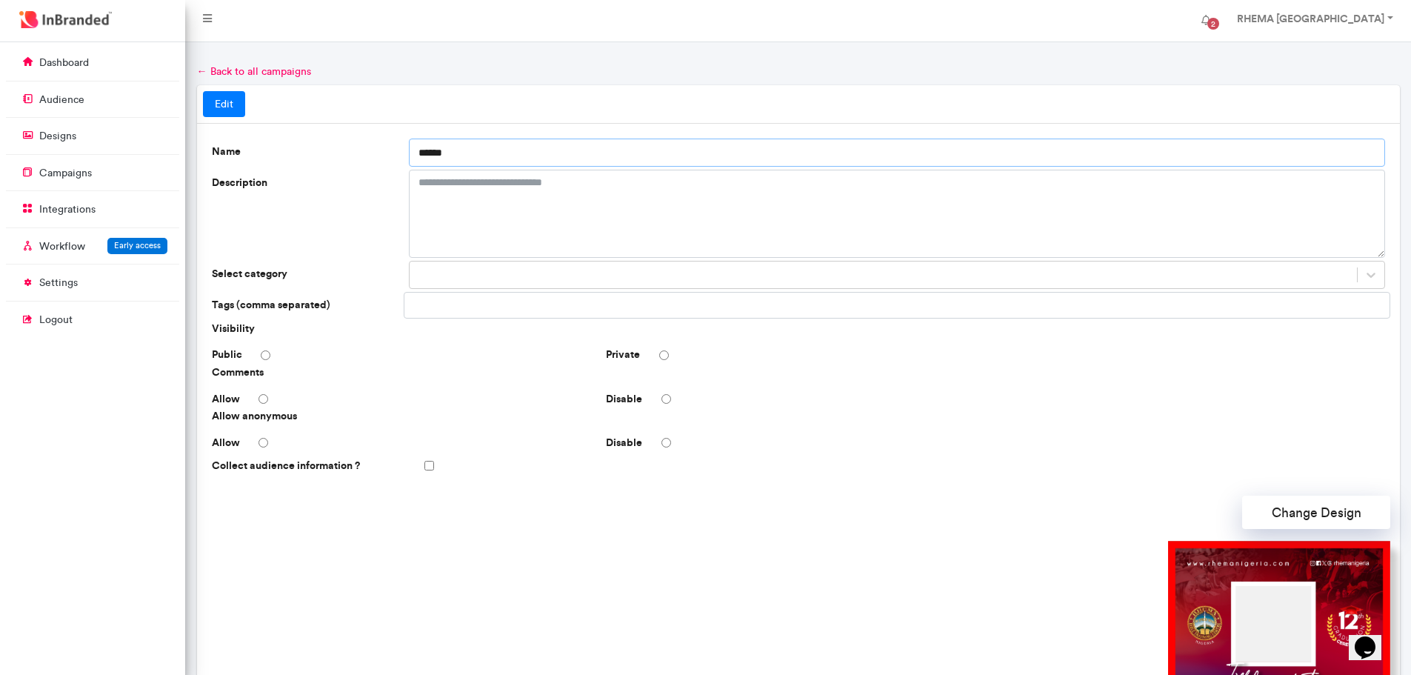
click at [478, 150] on input "******" at bounding box center [897, 153] width 976 height 28
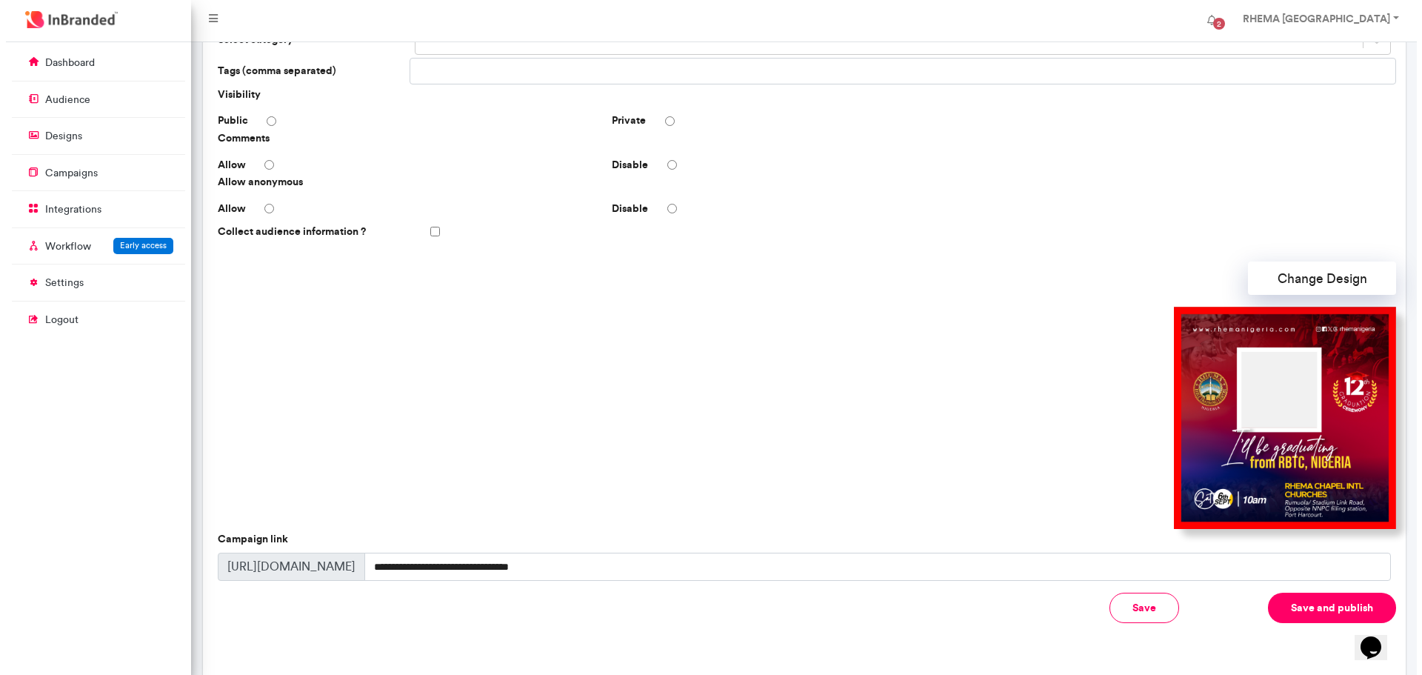
scroll to position [235, 0]
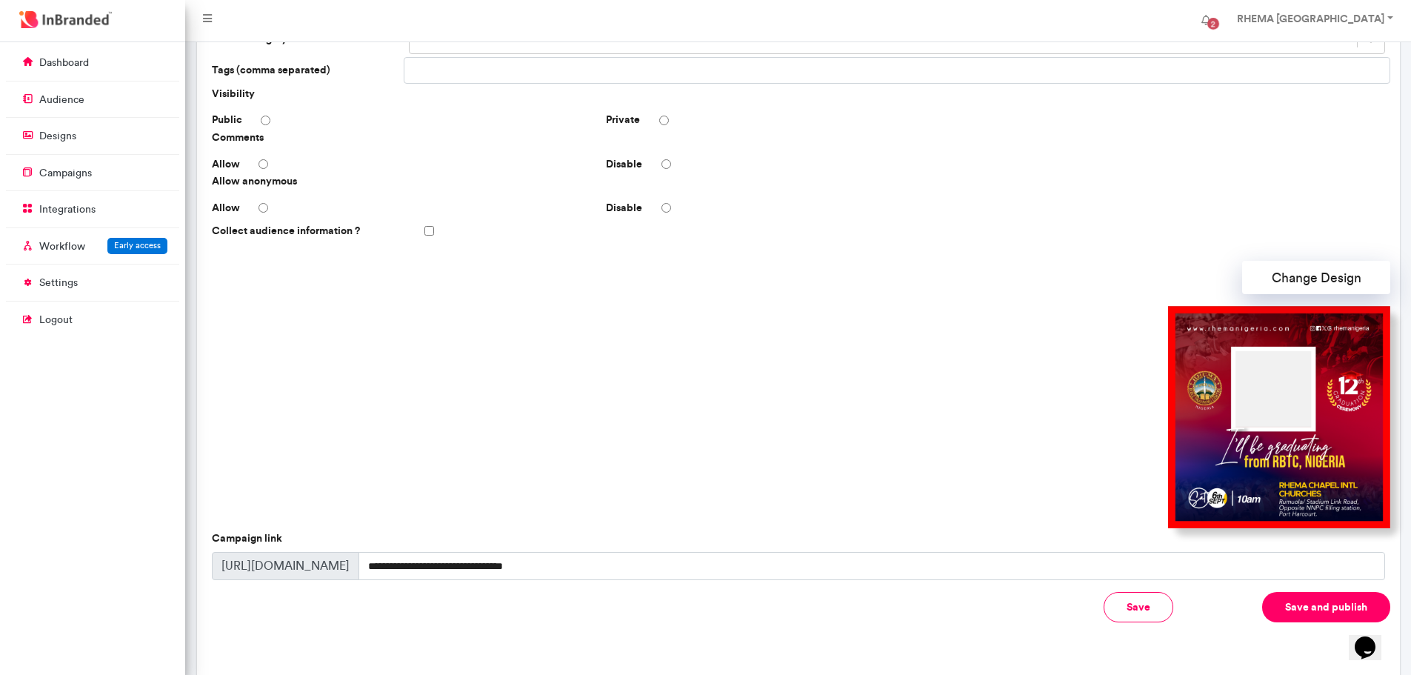
click at [1295, 611] on button "Save and publish" at bounding box center [1326, 607] width 128 height 30
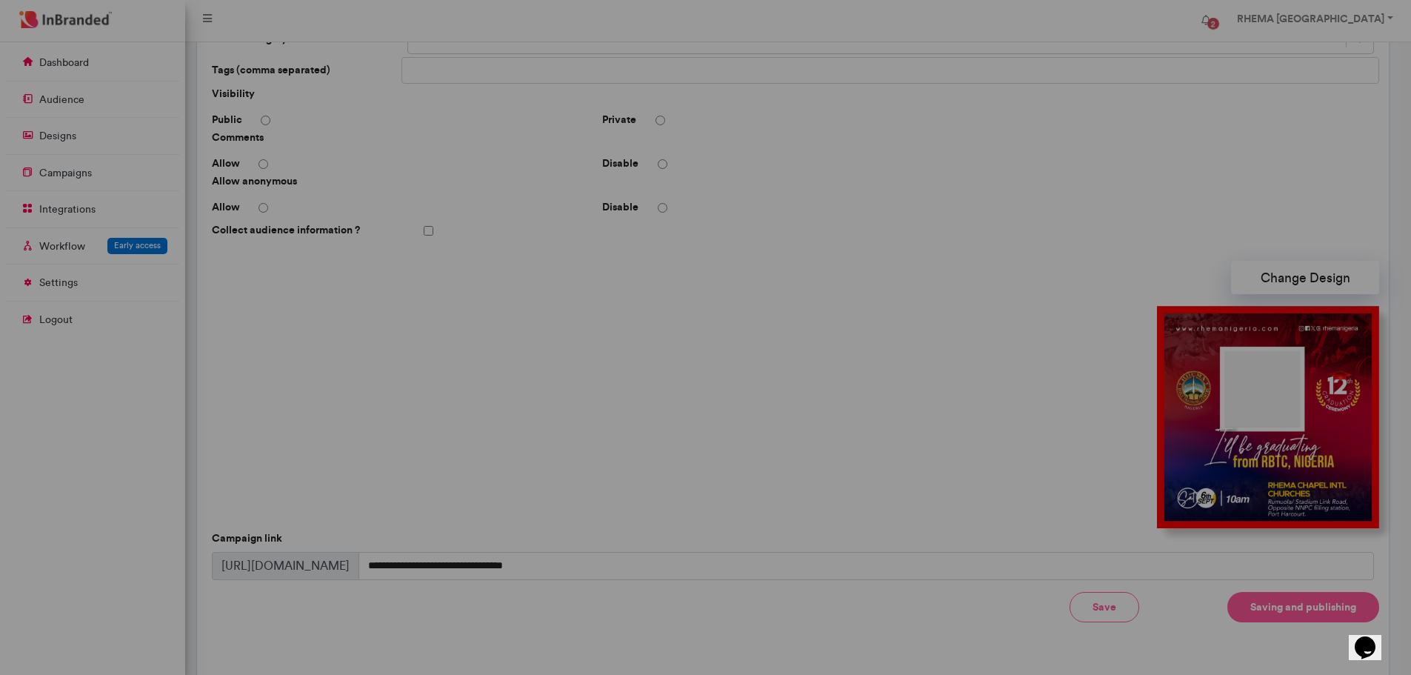
type input "******"
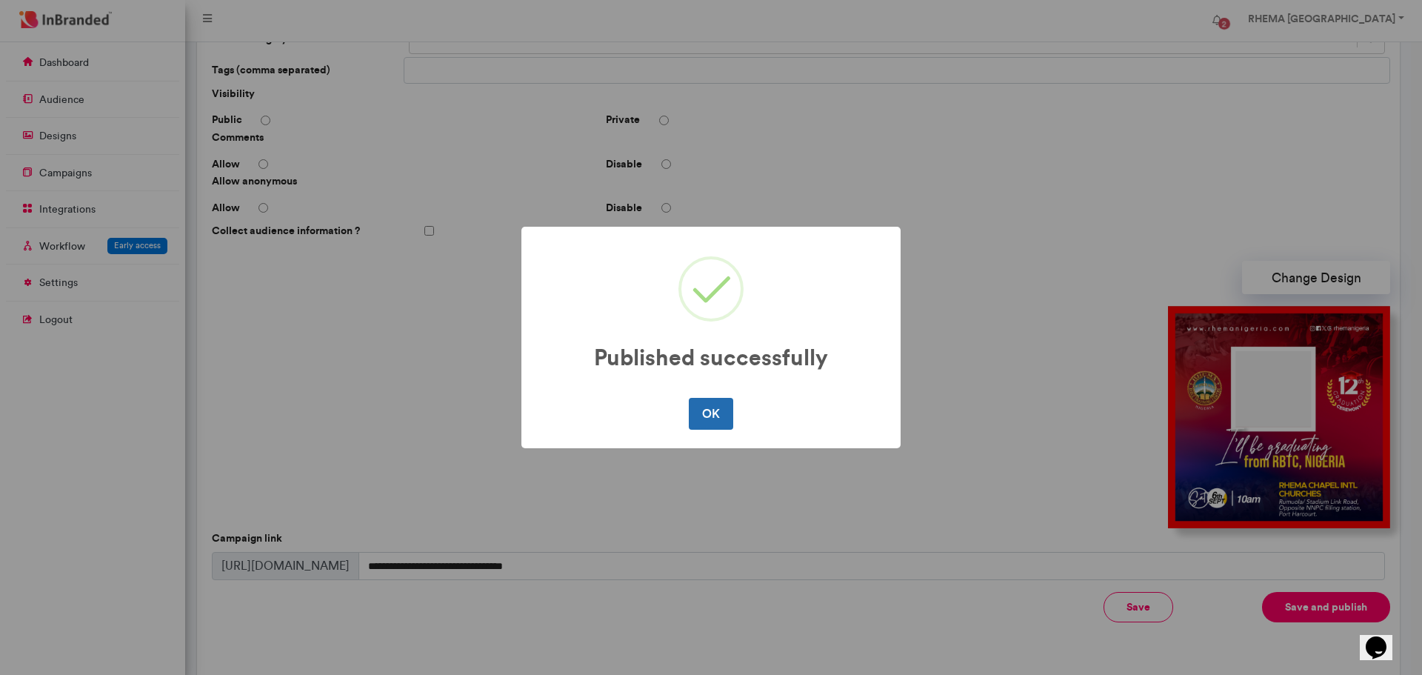
click at [695, 400] on button "OK" at bounding box center [711, 413] width 44 height 31
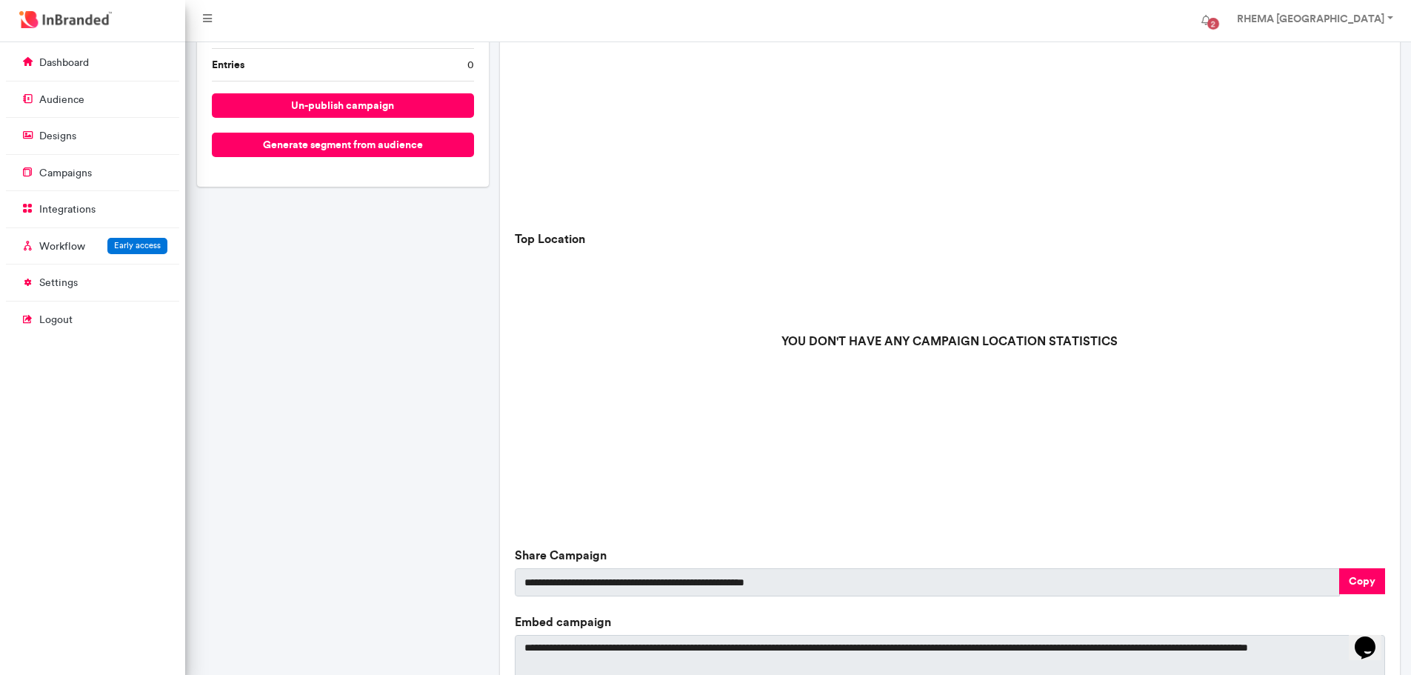
scroll to position [358, 0]
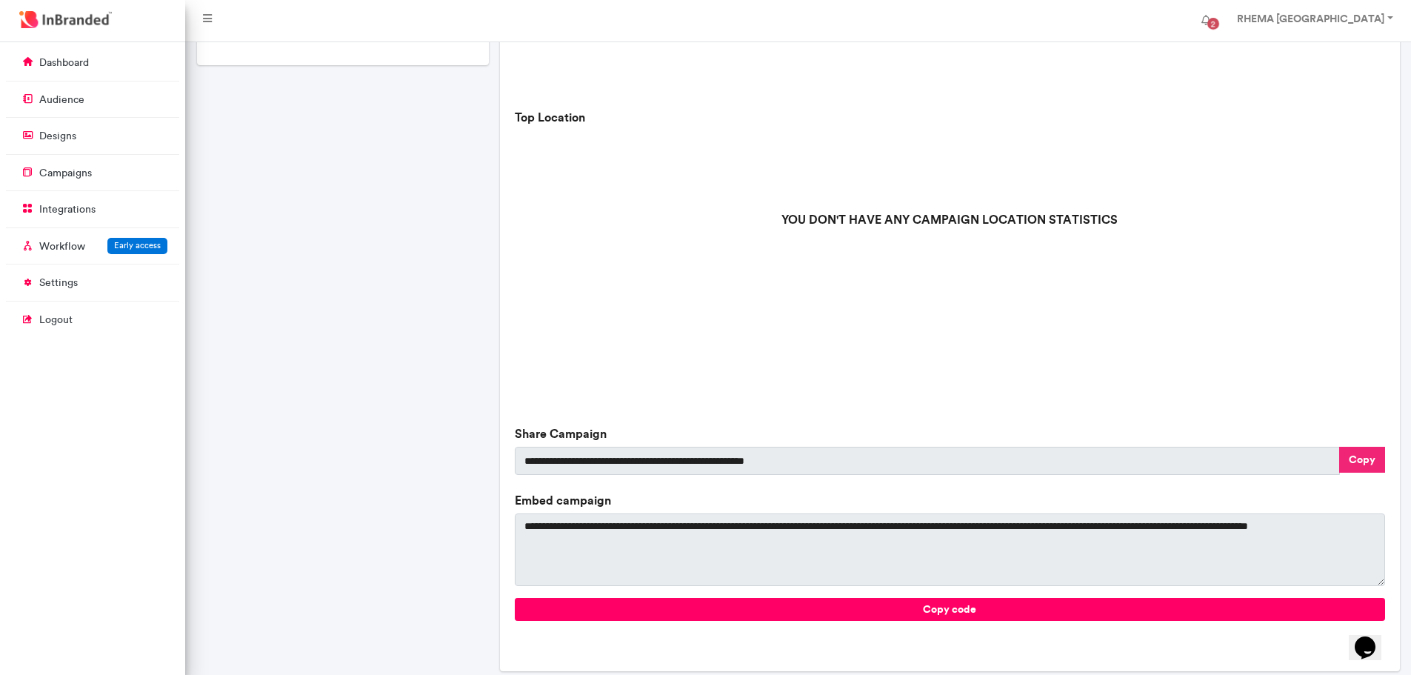
click at [1353, 459] on button "Copy" at bounding box center [1362, 460] width 46 height 26
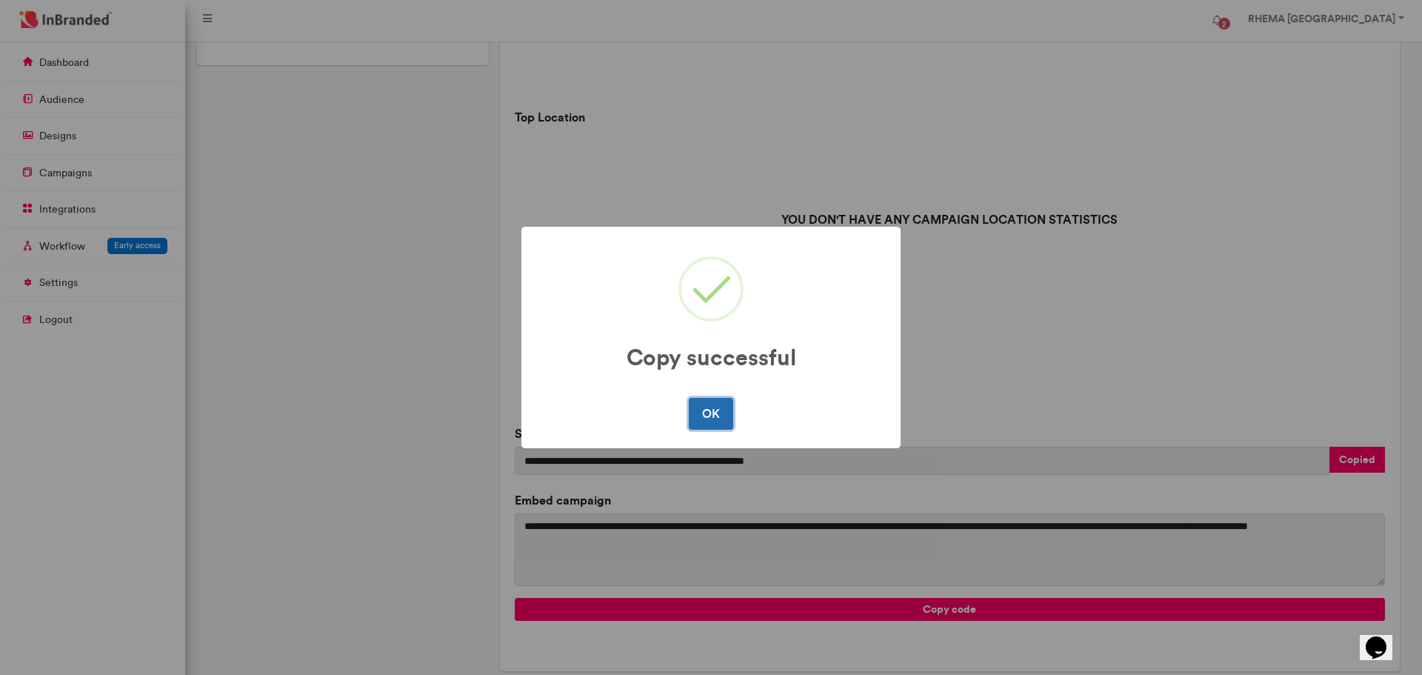
click at [717, 403] on button "OK" at bounding box center [711, 413] width 44 height 31
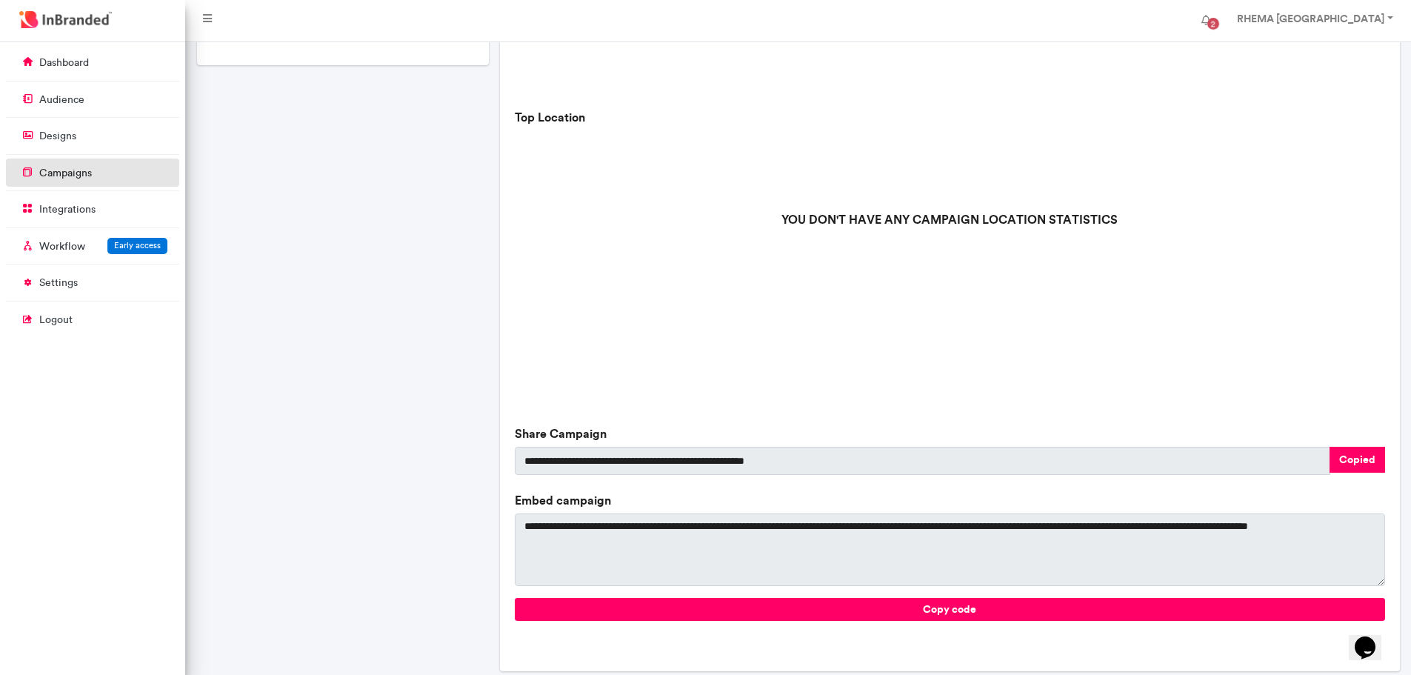
click at [80, 181] on link "campaigns" at bounding box center [92, 173] width 173 height 28
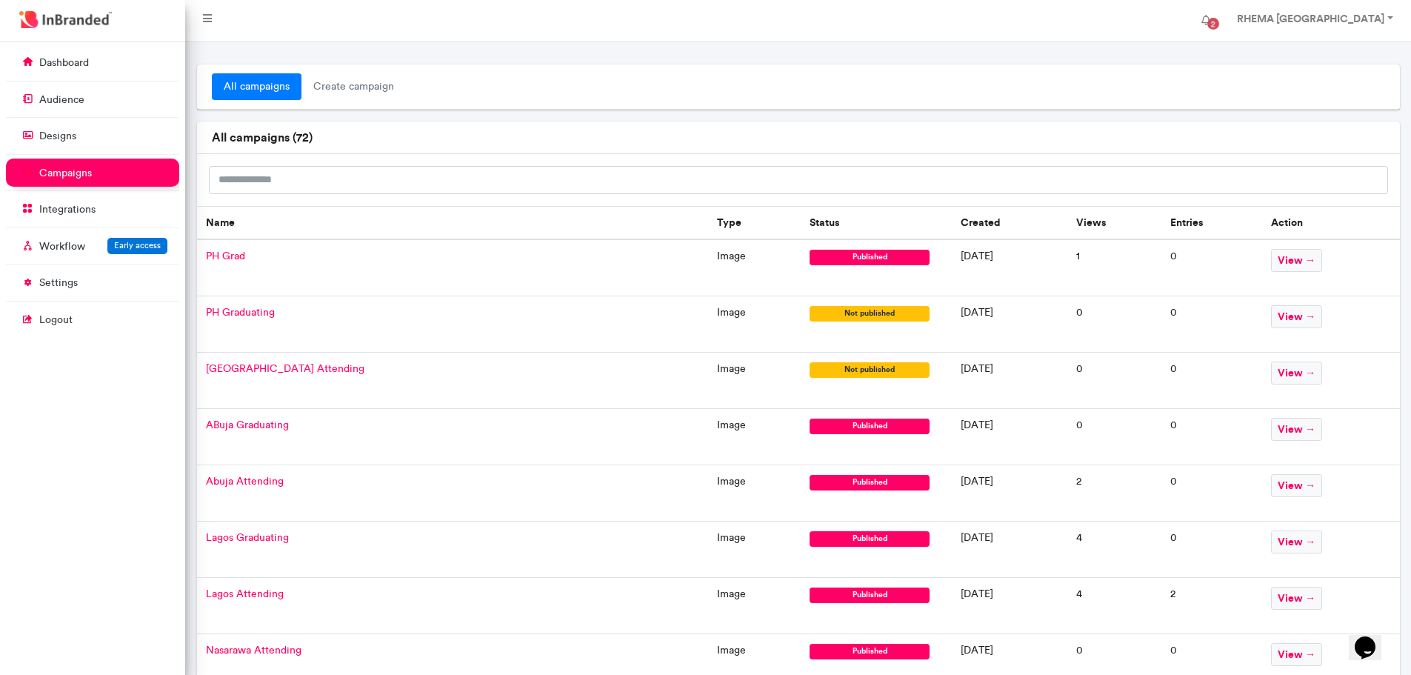
click at [272, 538] on span "Lagos Graduating" at bounding box center [247, 537] width 83 height 13
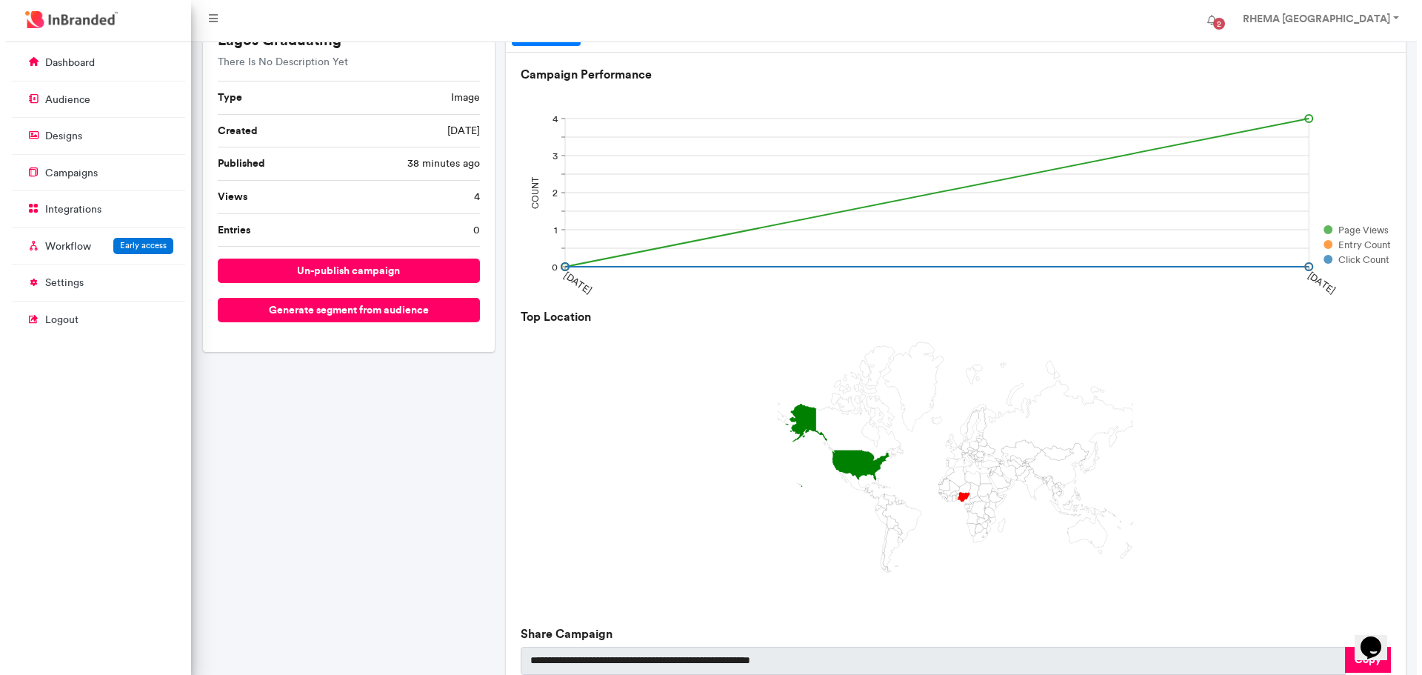
scroll to position [69, 0]
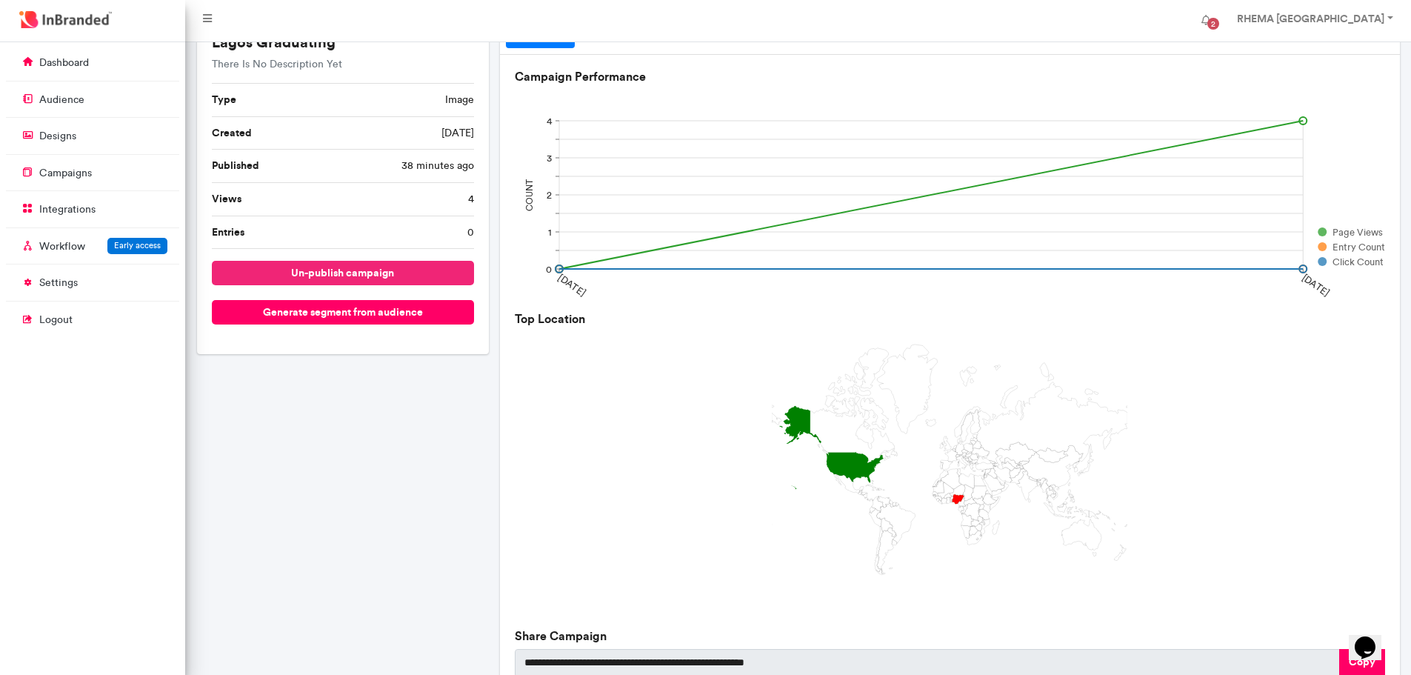
click at [345, 276] on button "un-publish campaign" at bounding box center [343, 273] width 263 height 24
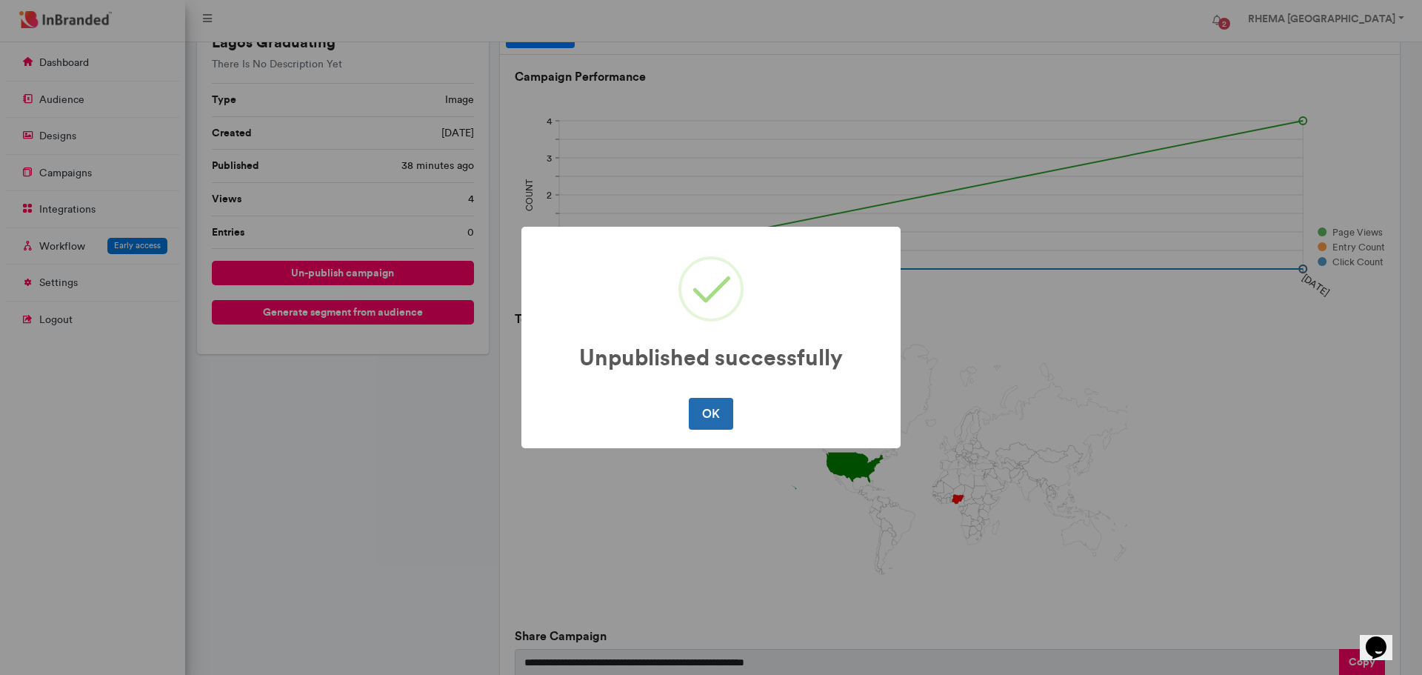
click at [710, 414] on button "OK" at bounding box center [711, 413] width 44 height 31
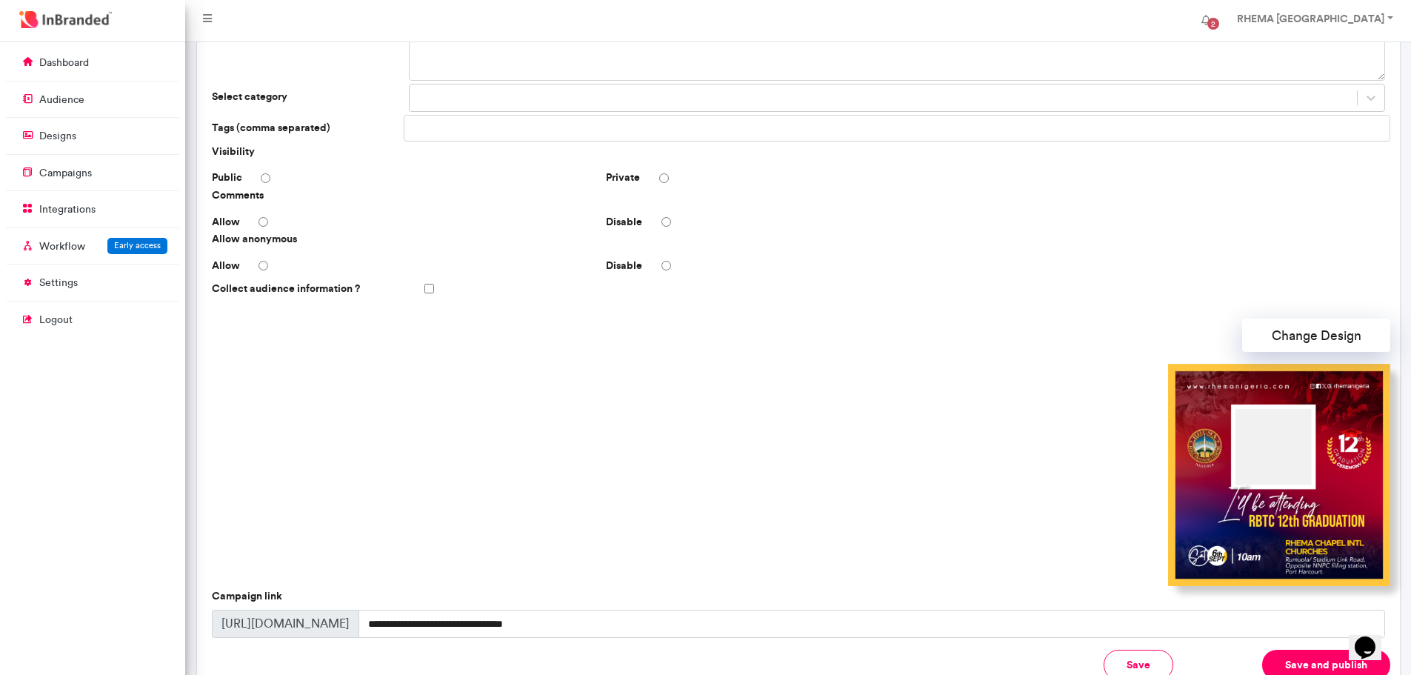
scroll to position [178, 0]
click at [1293, 340] on button "Change Design" at bounding box center [1316, 334] width 148 height 33
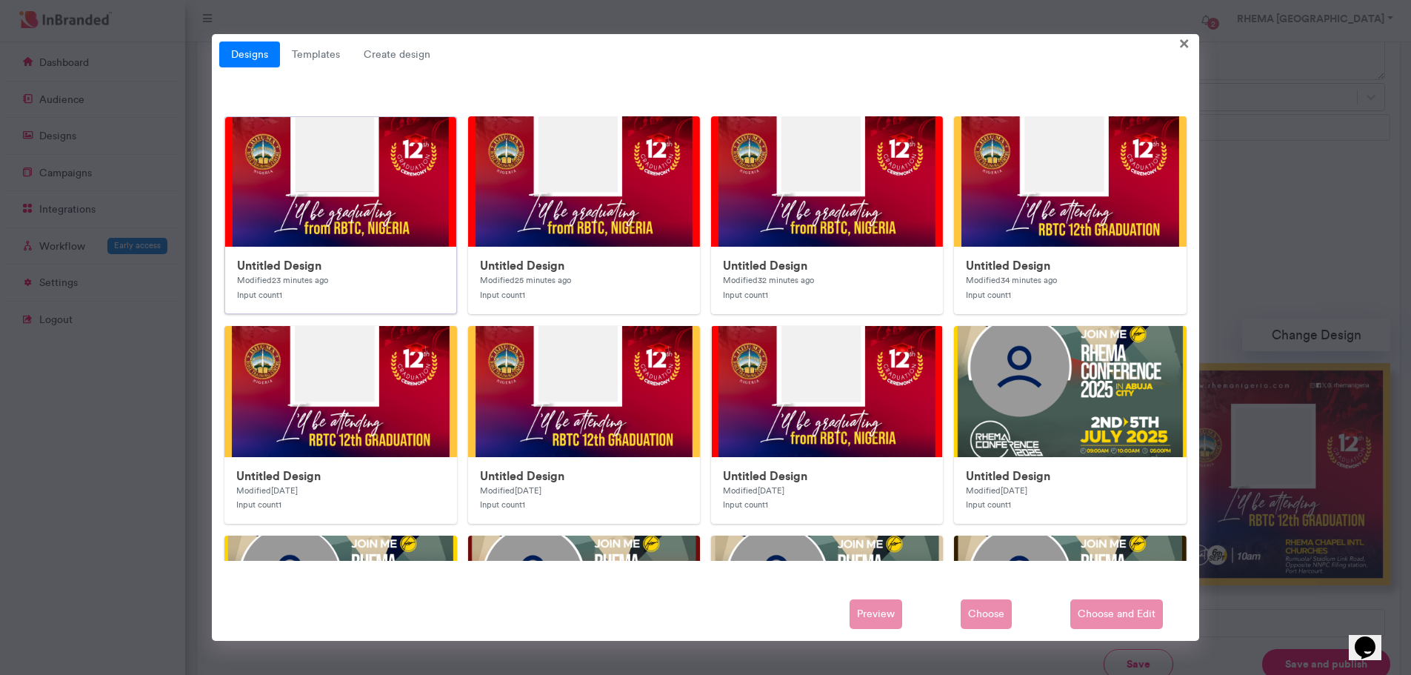
click at [390, 204] on img at bounding box center [521, 413] width 593 height 593
click at [1098, 611] on span "Choose and Edit" at bounding box center [1116, 614] width 93 height 30
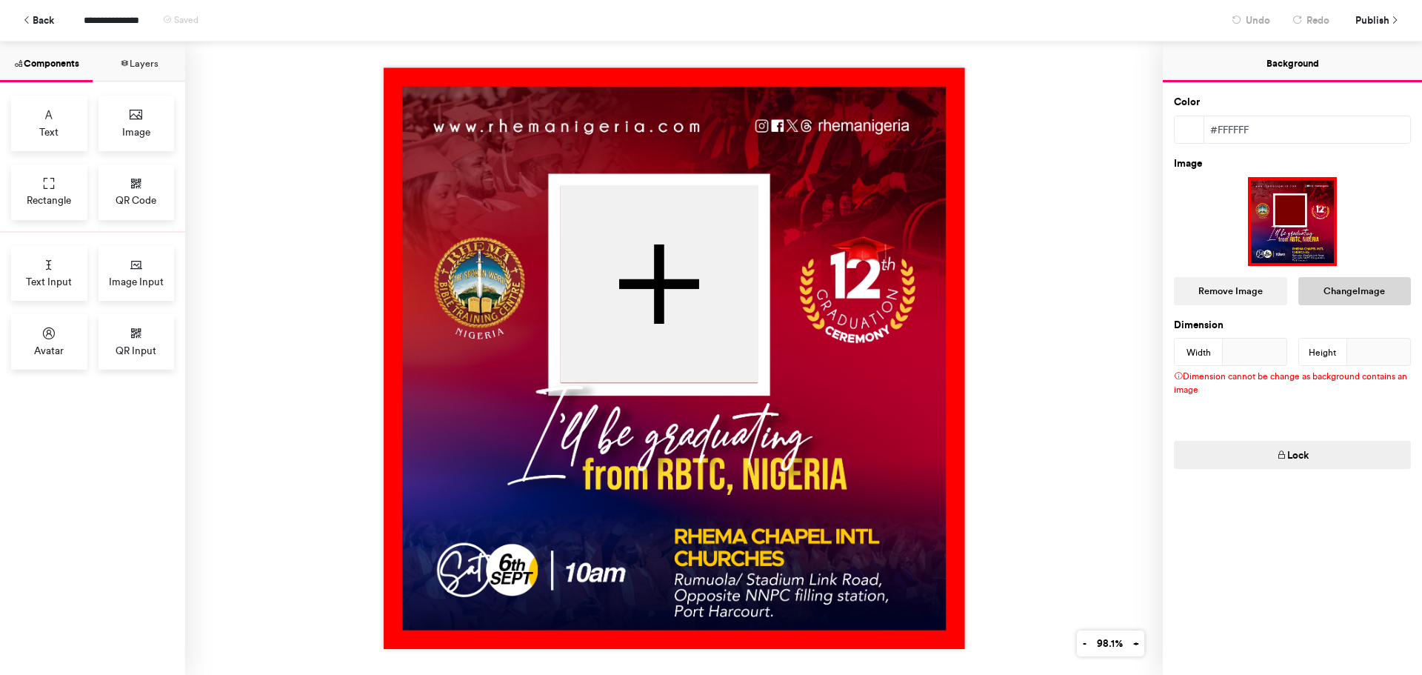
click at [1361, 290] on button "Change Image" at bounding box center [1354, 291] width 113 height 28
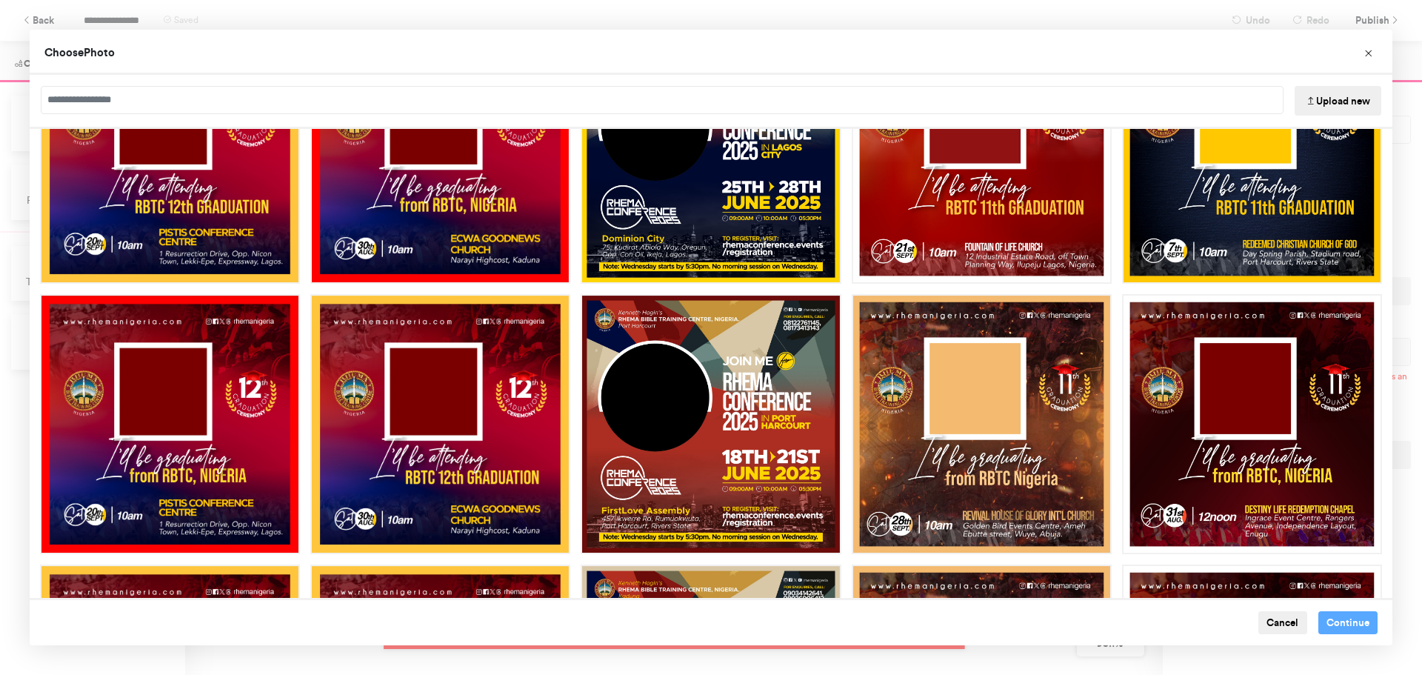
scroll to position [929, 0]
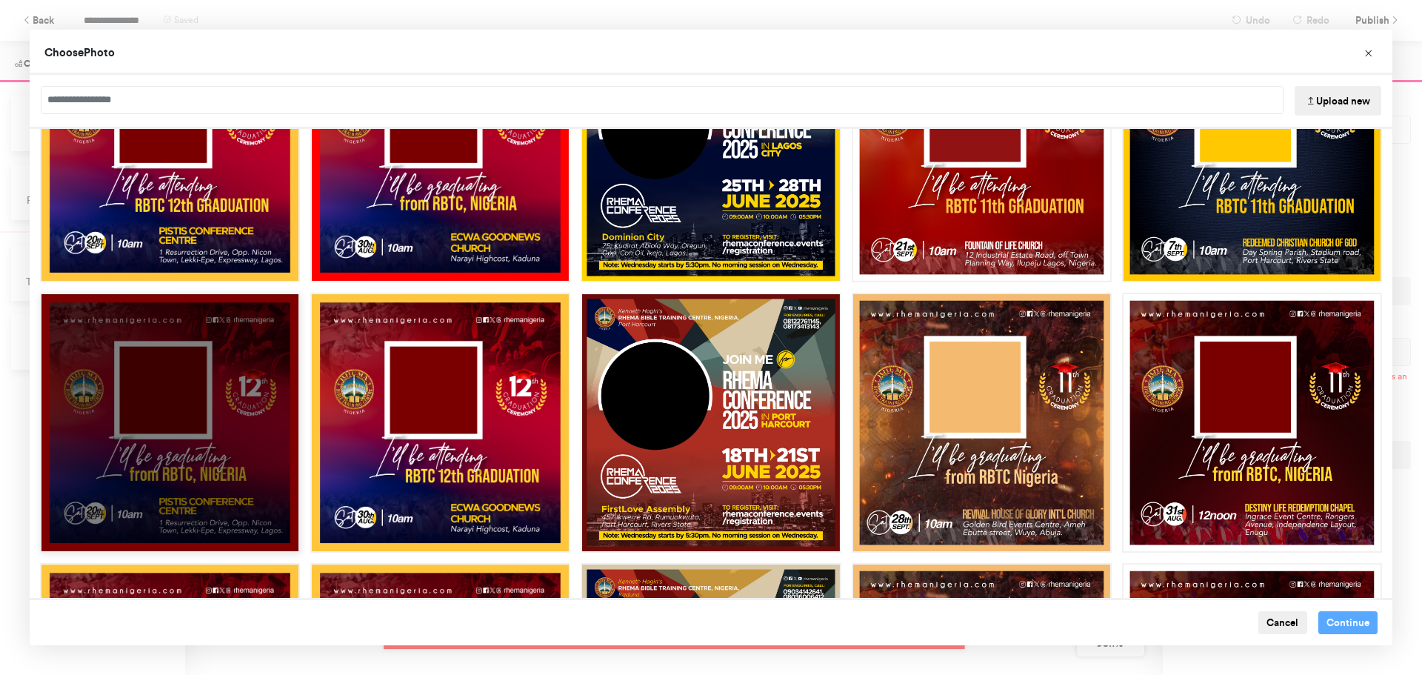
click at [223, 421] on div "Choose Image" at bounding box center [170, 423] width 260 height 260
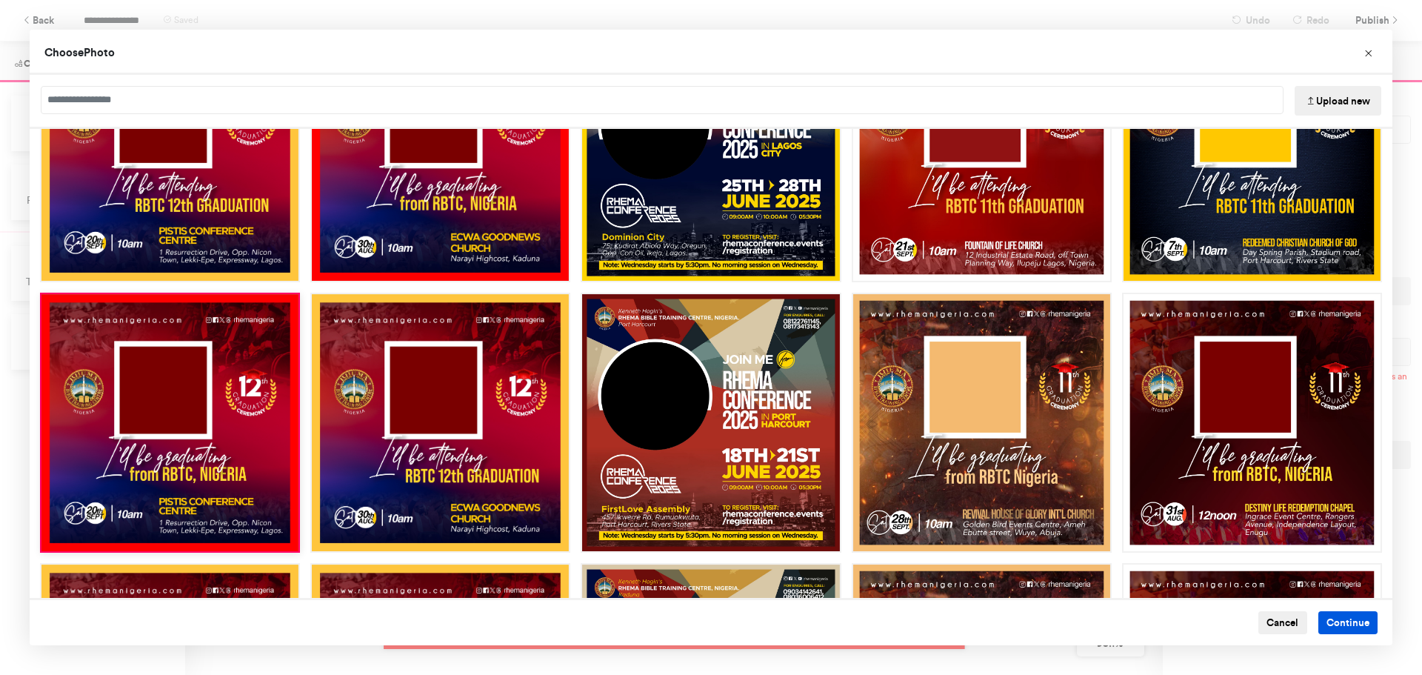
click at [1341, 621] on button "Continue" at bounding box center [1348, 623] width 60 height 24
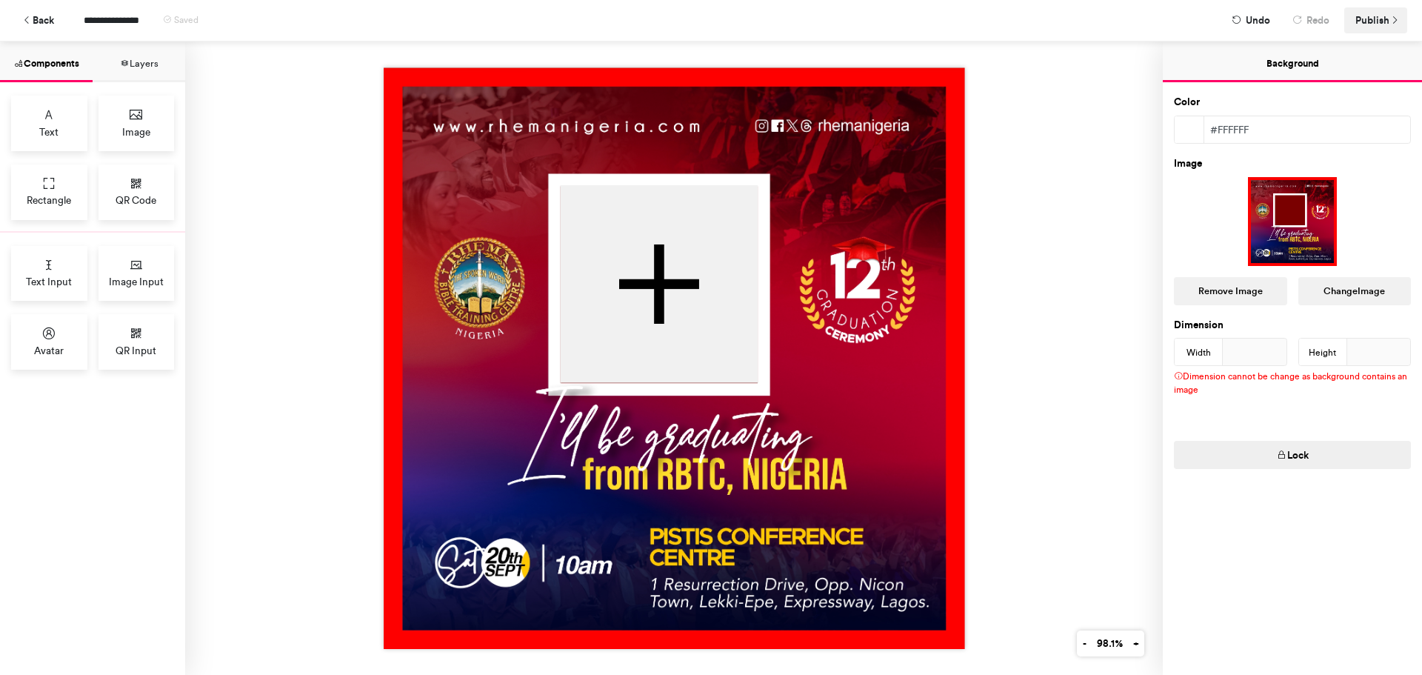
click at [1377, 19] on span "Publish" at bounding box center [1372, 20] width 34 height 26
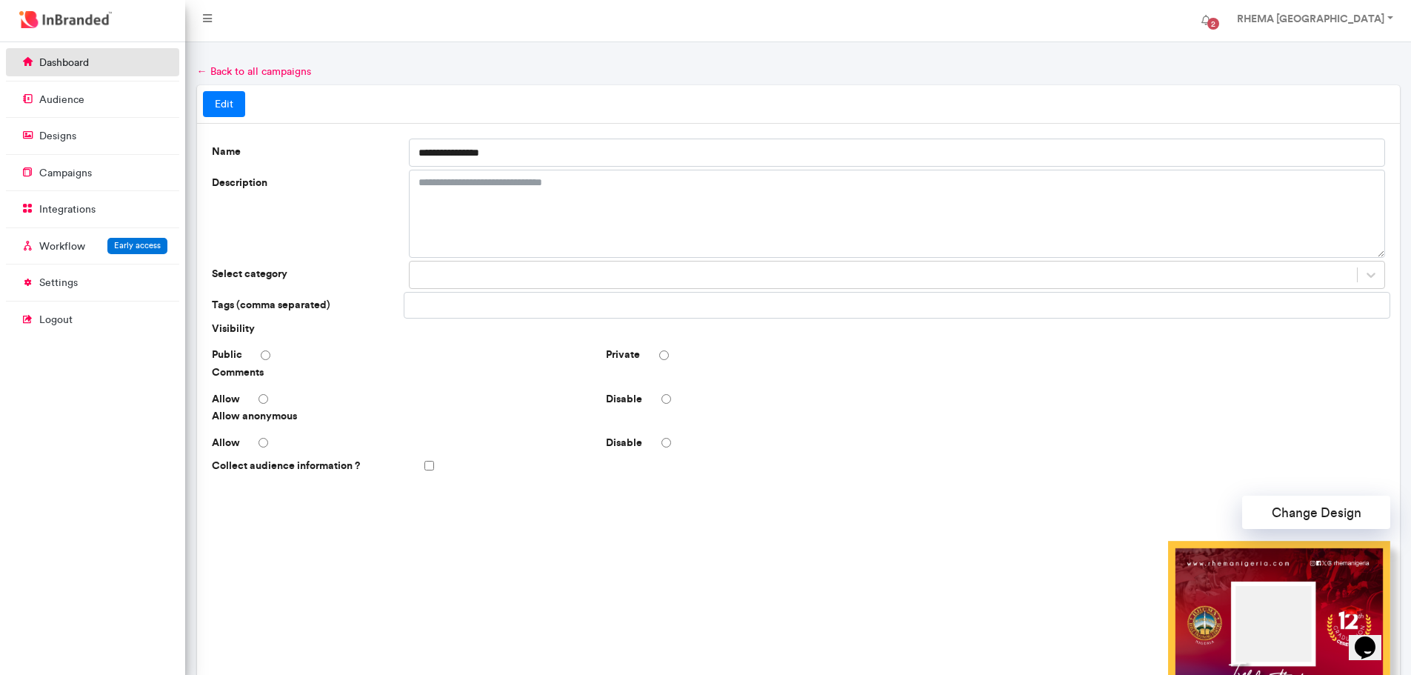
click at [70, 64] on p "dashboard" at bounding box center [64, 63] width 50 height 15
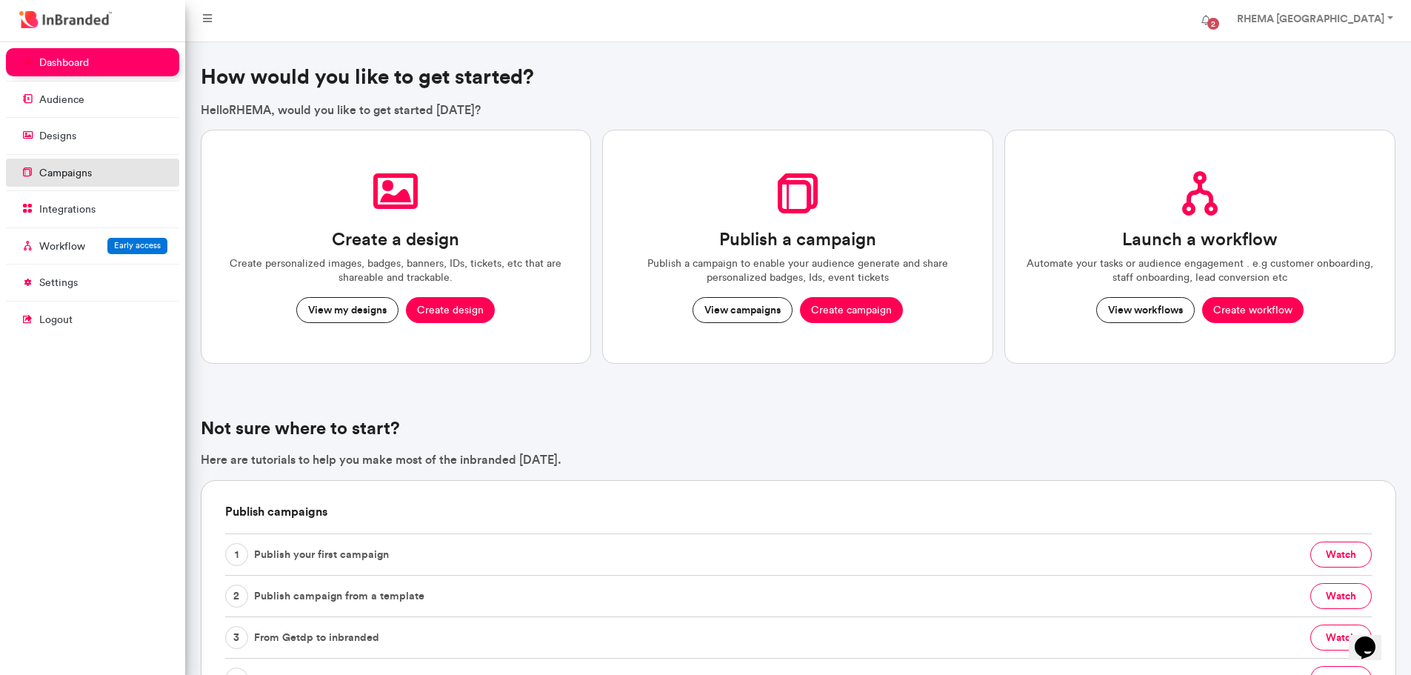
click at [76, 168] on p "campaigns" at bounding box center [65, 173] width 53 height 15
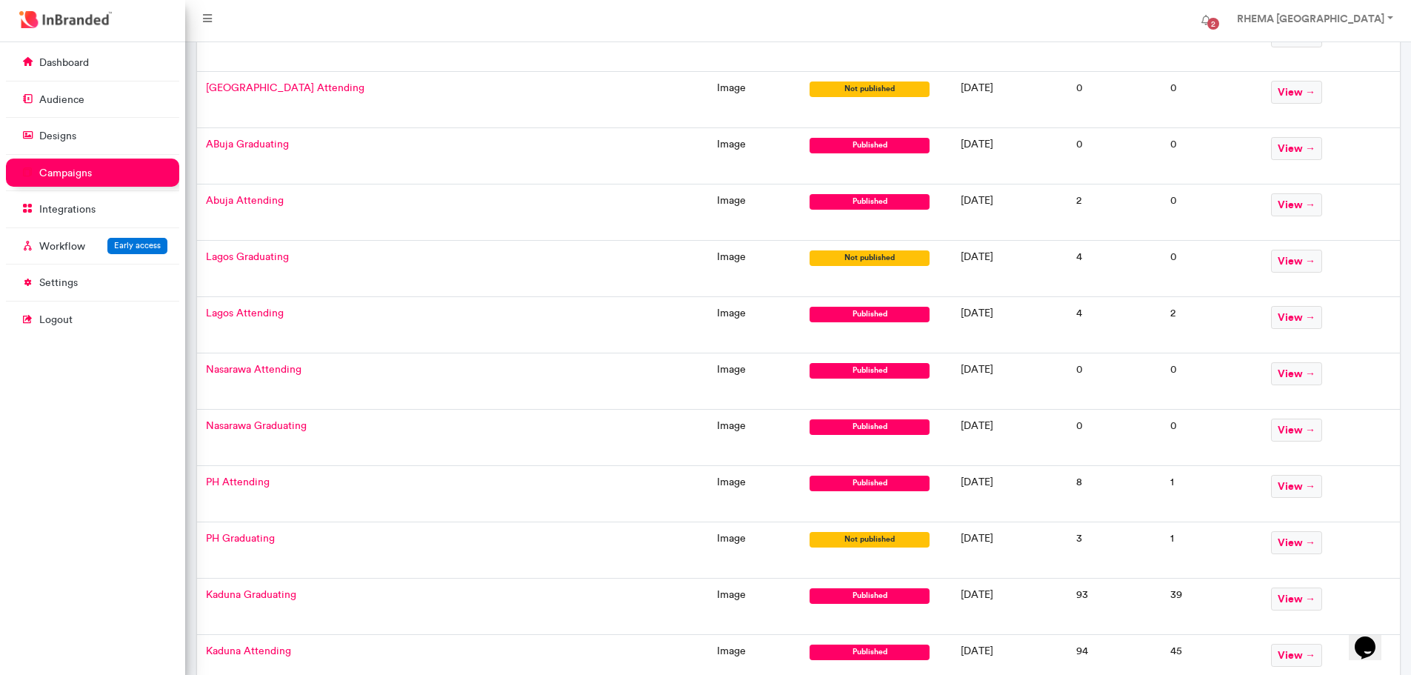
scroll to position [279, 0]
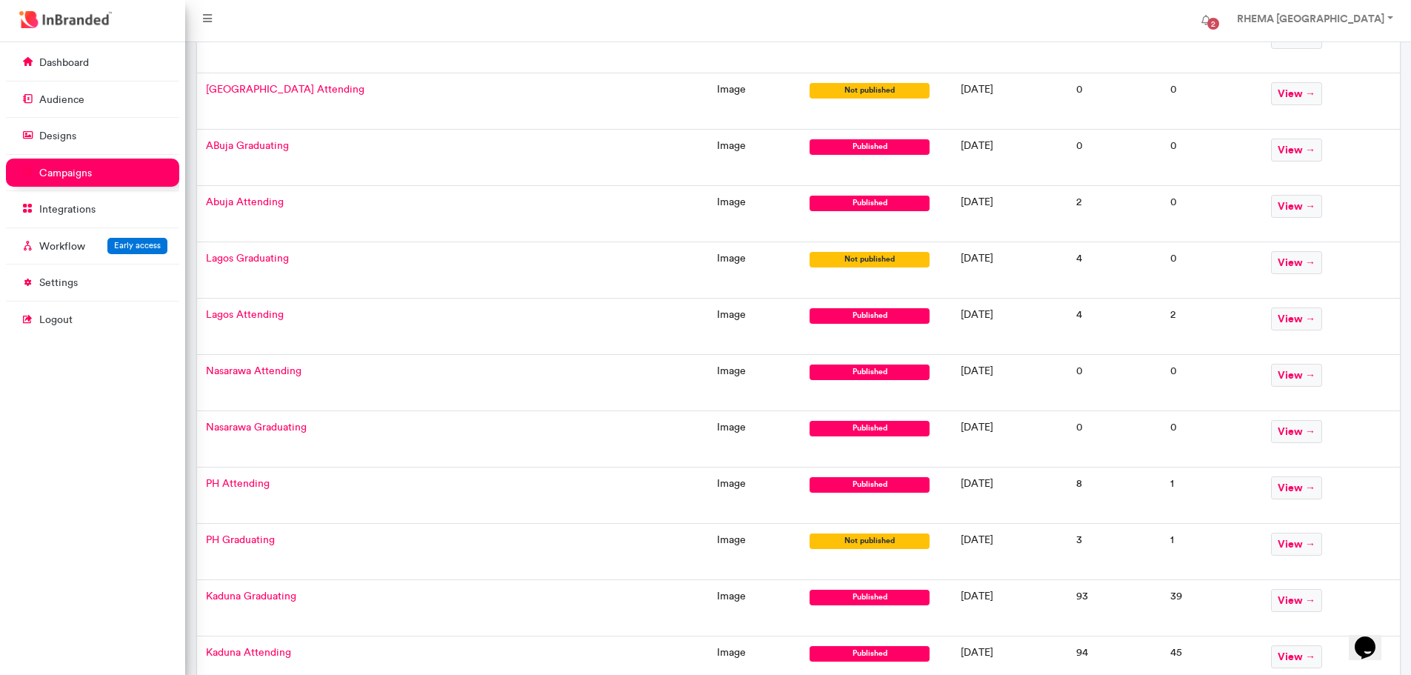
click at [267, 313] on span "Lagos Attending" at bounding box center [245, 314] width 78 height 13
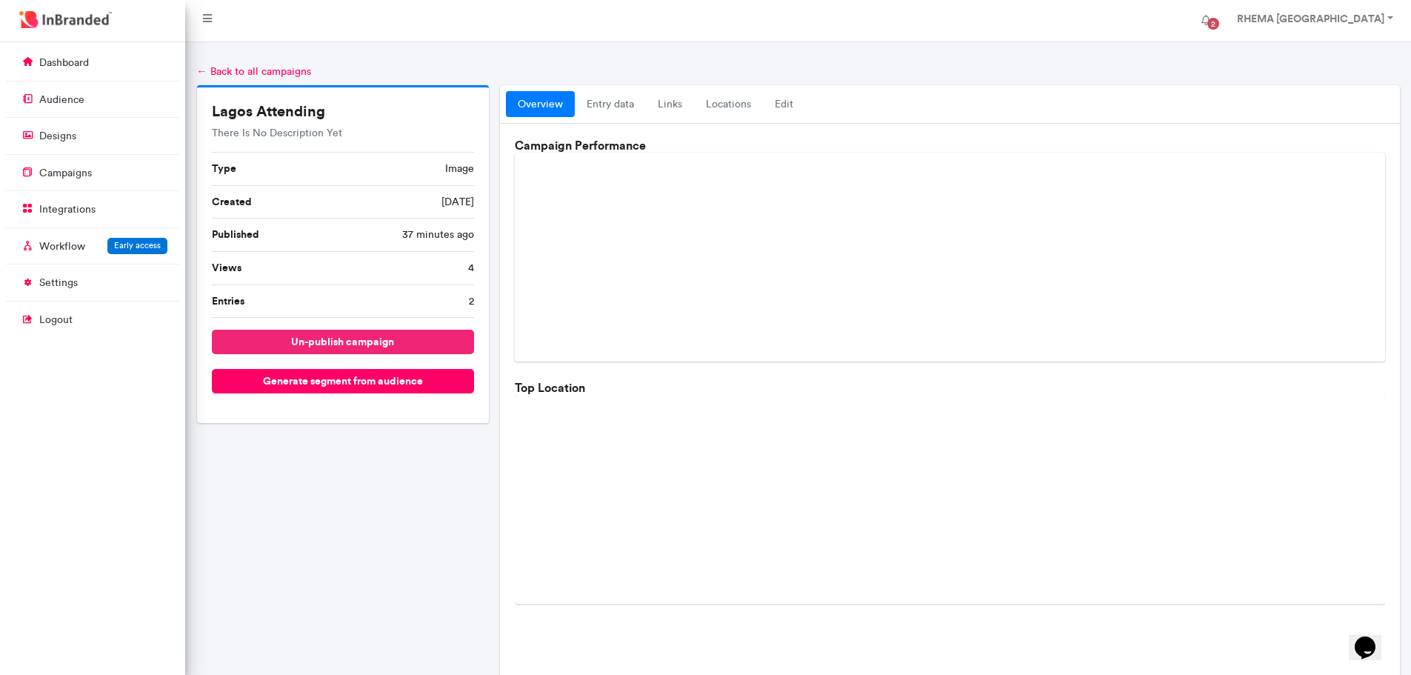
click at [310, 347] on button "un-publish campaign" at bounding box center [343, 342] width 263 height 24
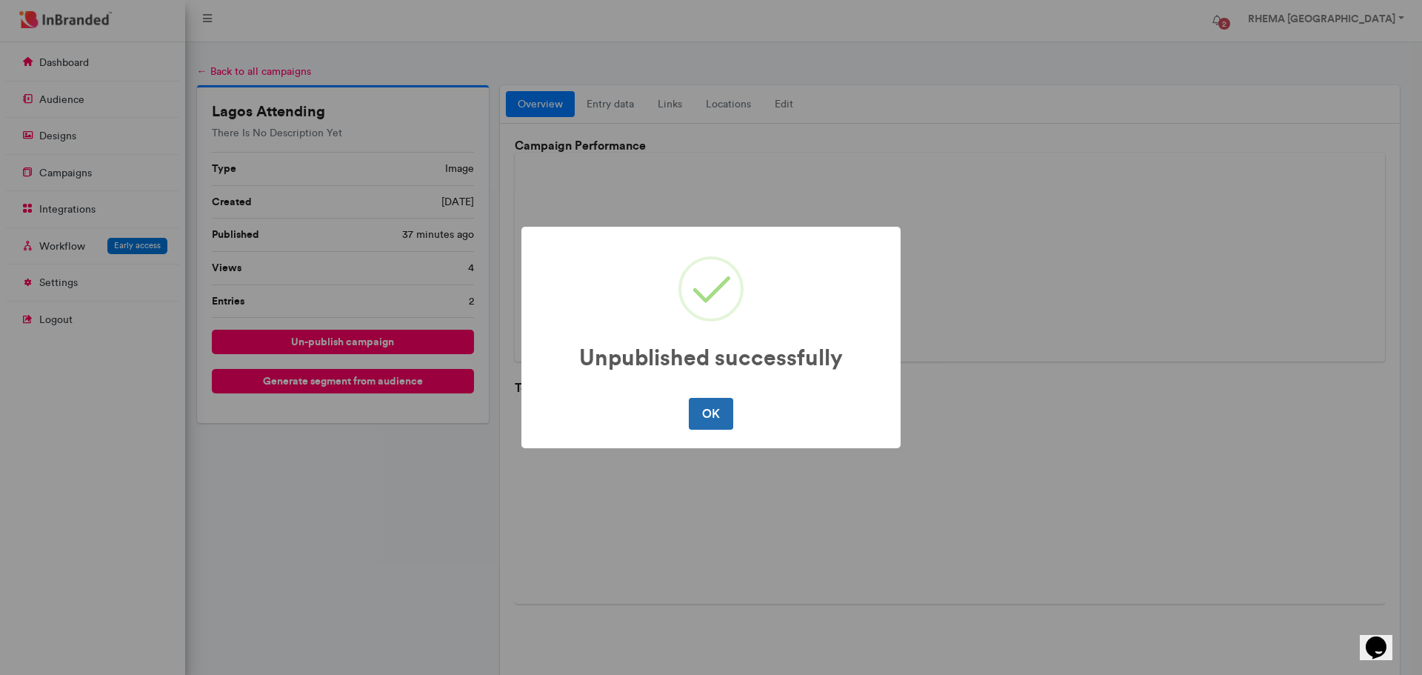
click at [716, 421] on button "OK" at bounding box center [711, 413] width 44 height 31
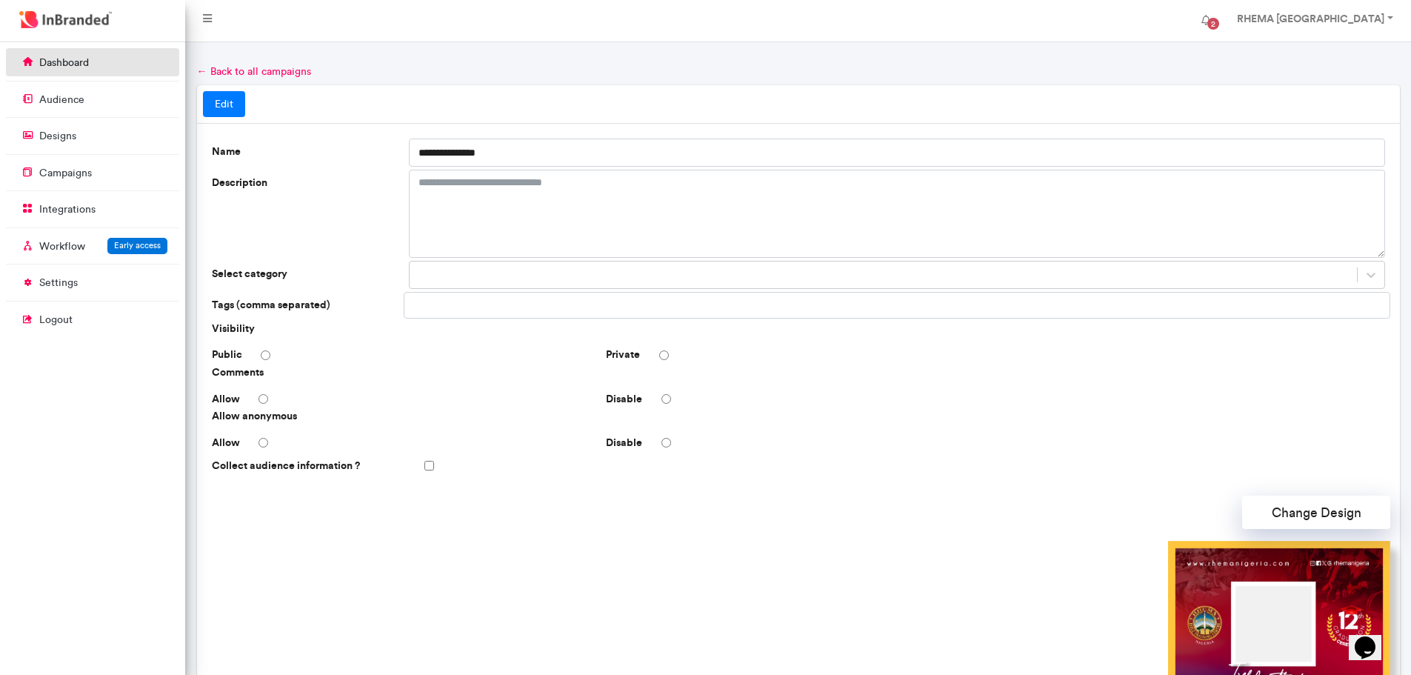
click at [73, 65] on p "dashboard" at bounding box center [64, 63] width 50 height 15
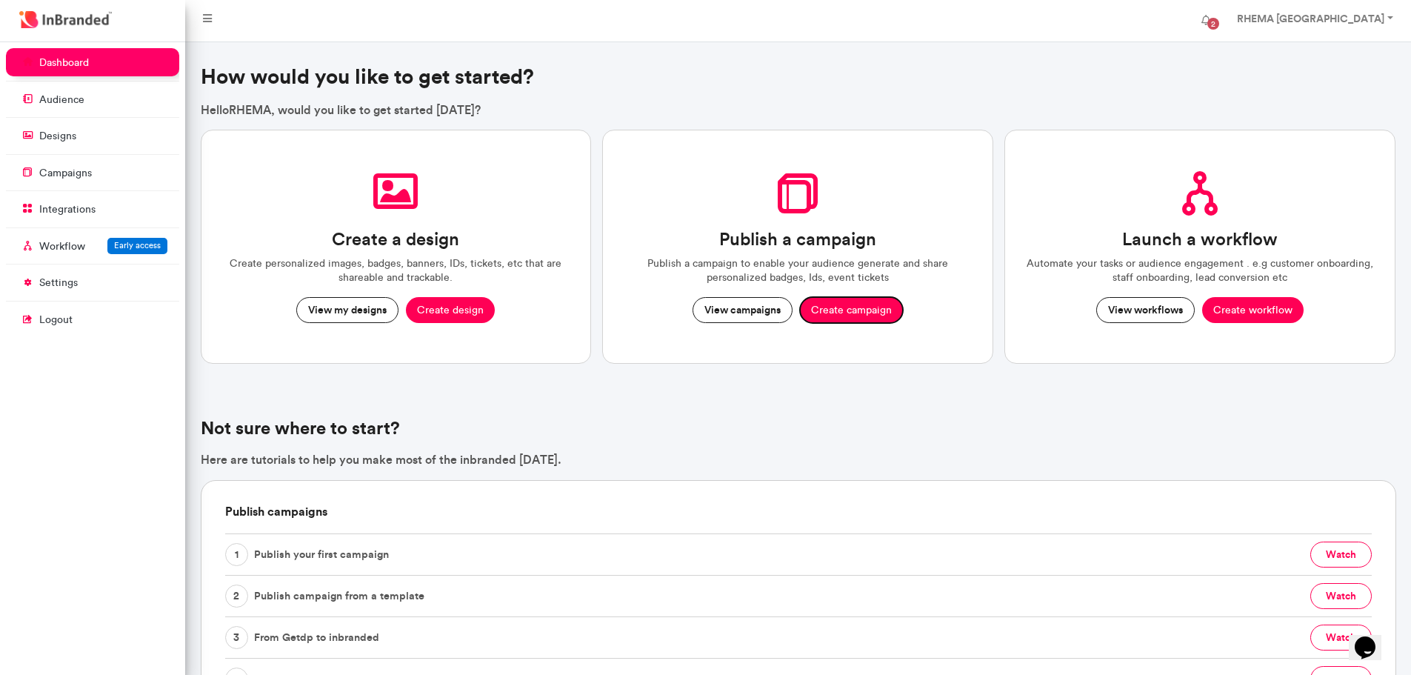
click at [844, 311] on button "Create campaign" at bounding box center [851, 310] width 103 height 27
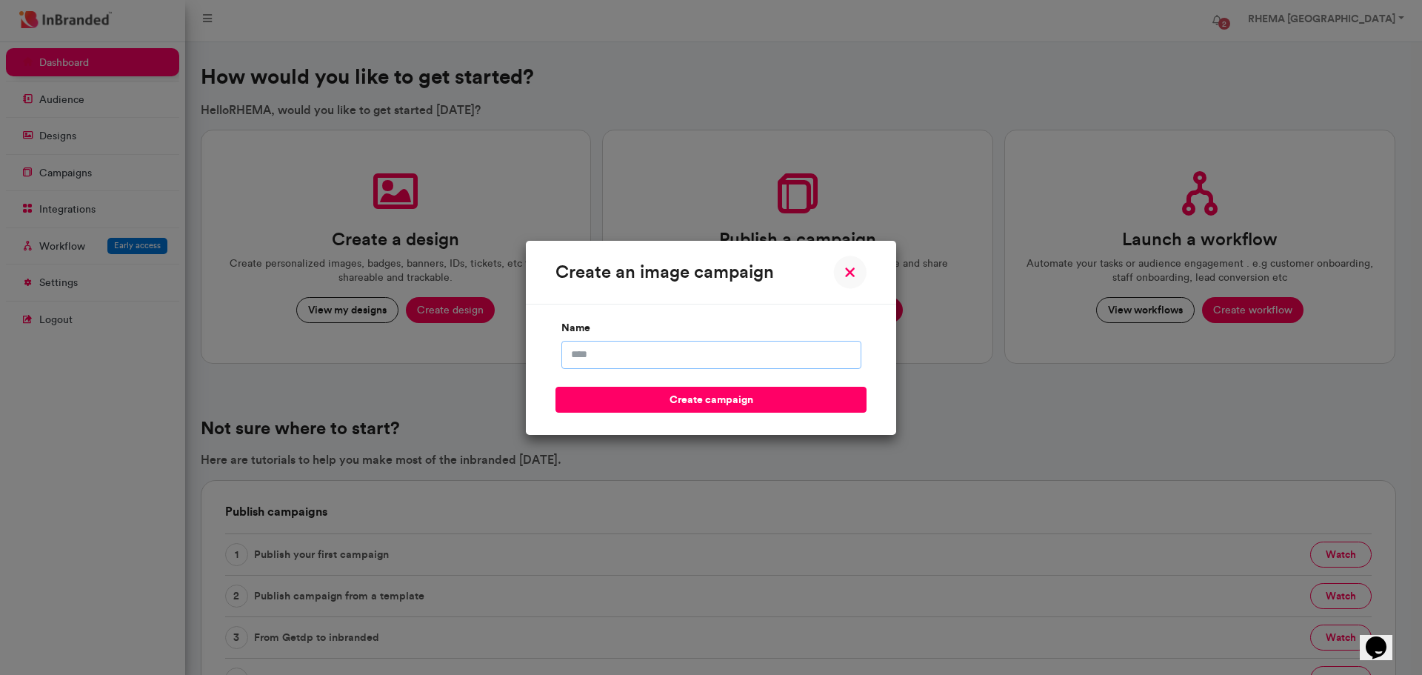
click at [644, 347] on input "name" at bounding box center [711, 355] width 300 height 28
type input "**********"
click at [661, 396] on button "create campaign" at bounding box center [711, 400] width 311 height 26
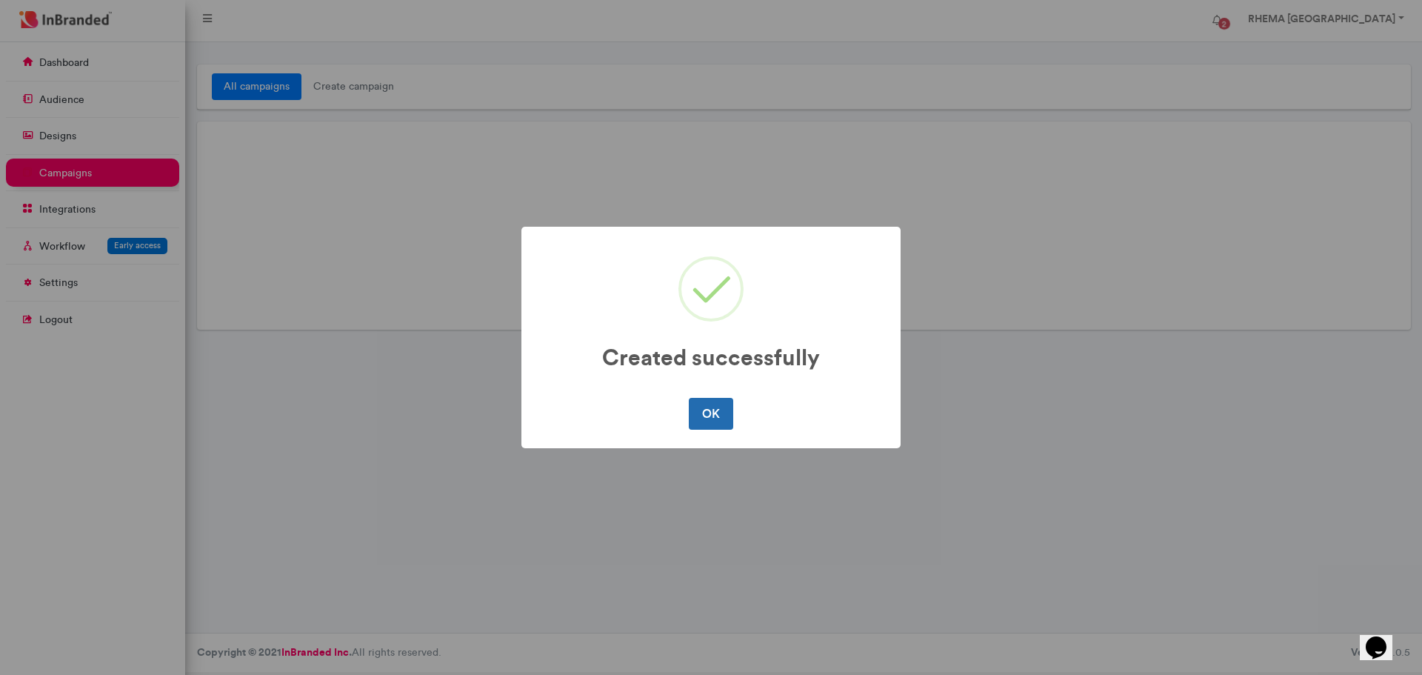
click at [714, 412] on button "OK" at bounding box center [711, 413] width 44 height 31
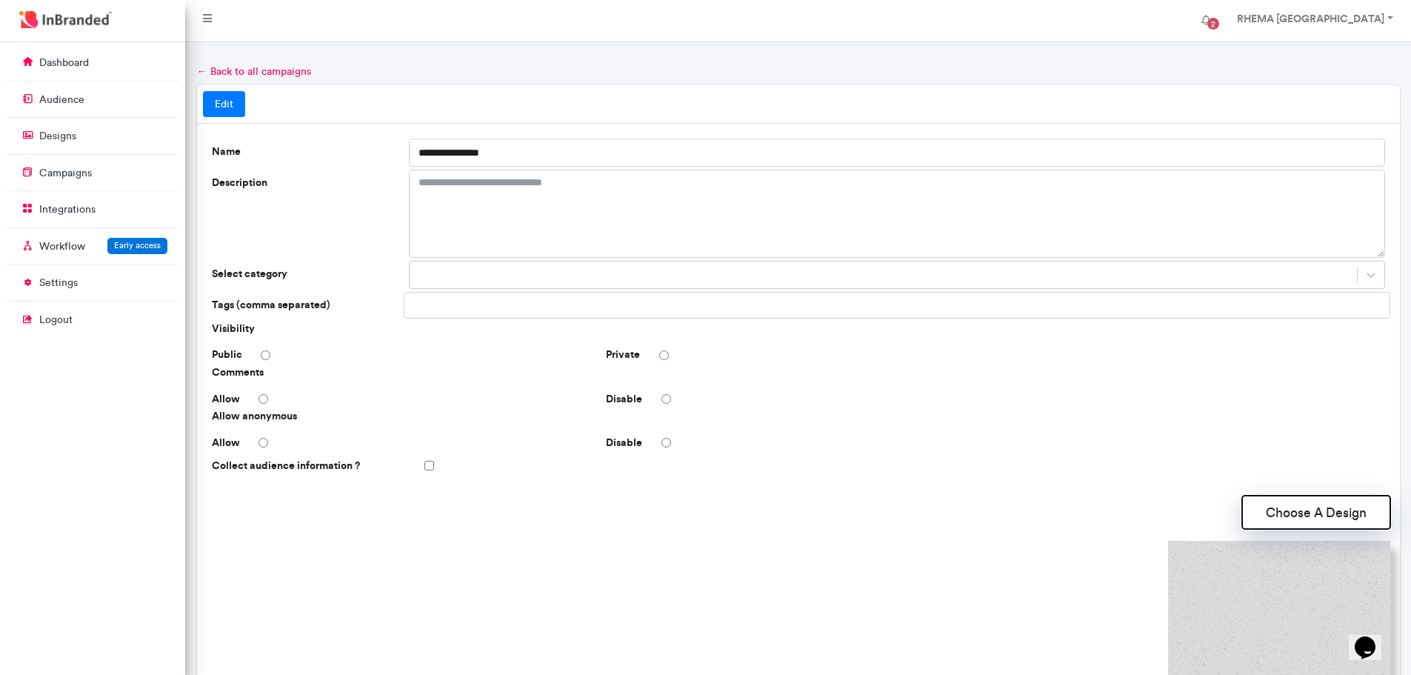
click at [1291, 511] on button "Choose A Design" at bounding box center [1316, 512] width 148 height 33
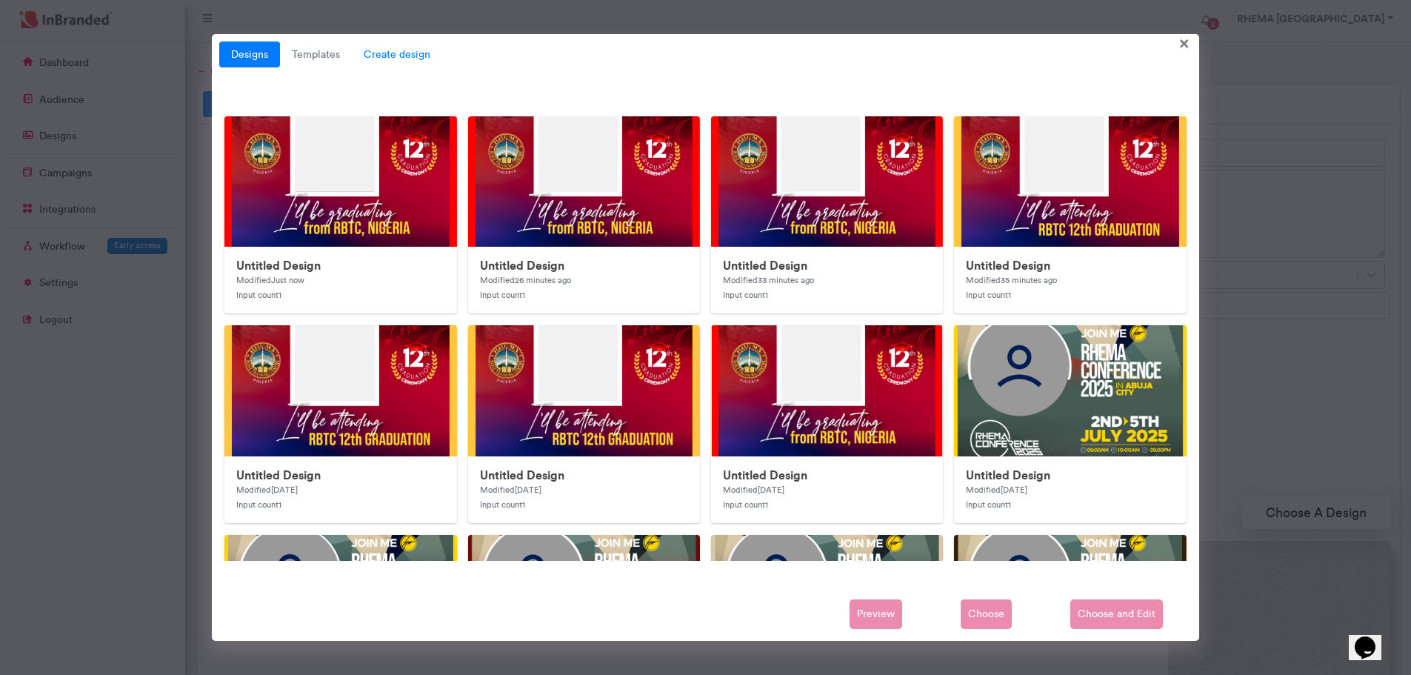
click at [401, 50] on span "Create design" at bounding box center [397, 54] width 90 height 27
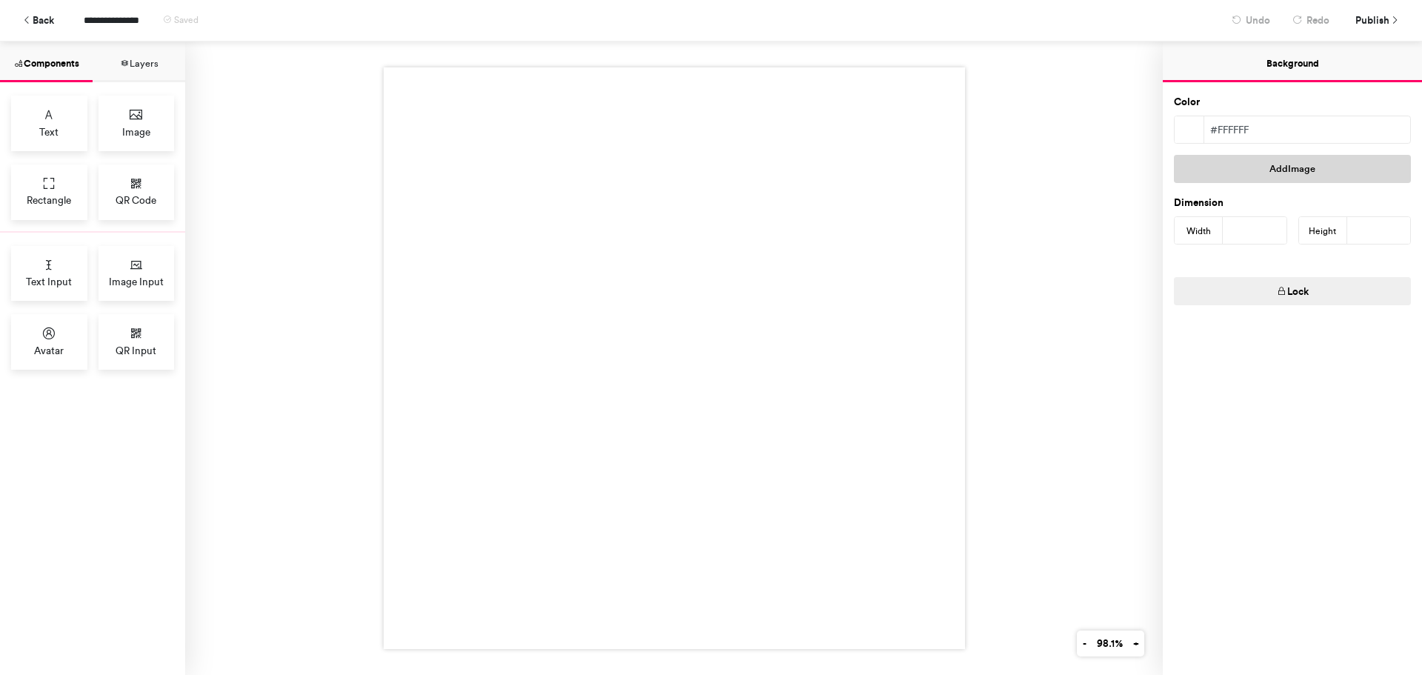
click at [1255, 166] on button "Add Image" at bounding box center [1292, 169] width 237 height 28
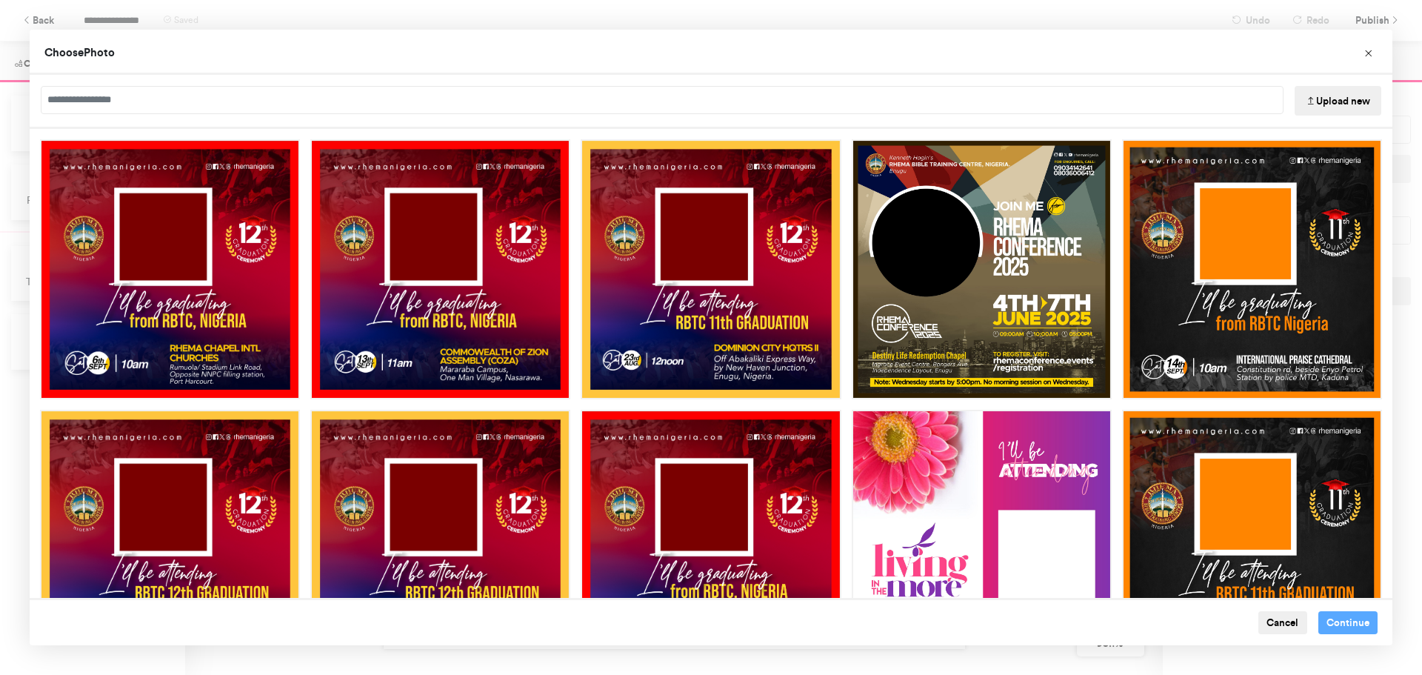
click at [1318, 101] on button "Upload new" at bounding box center [1338, 101] width 87 height 30
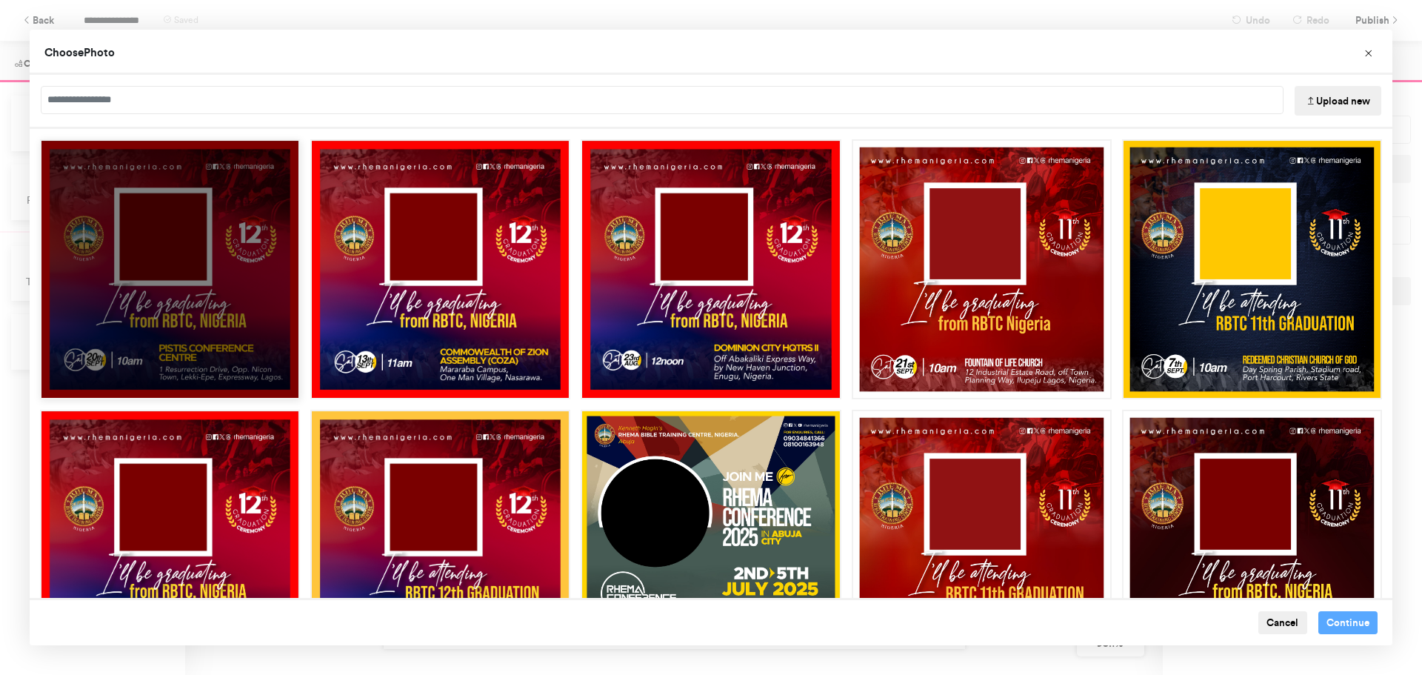
click at [224, 276] on div "Choose Image" at bounding box center [170, 269] width 260 height 260
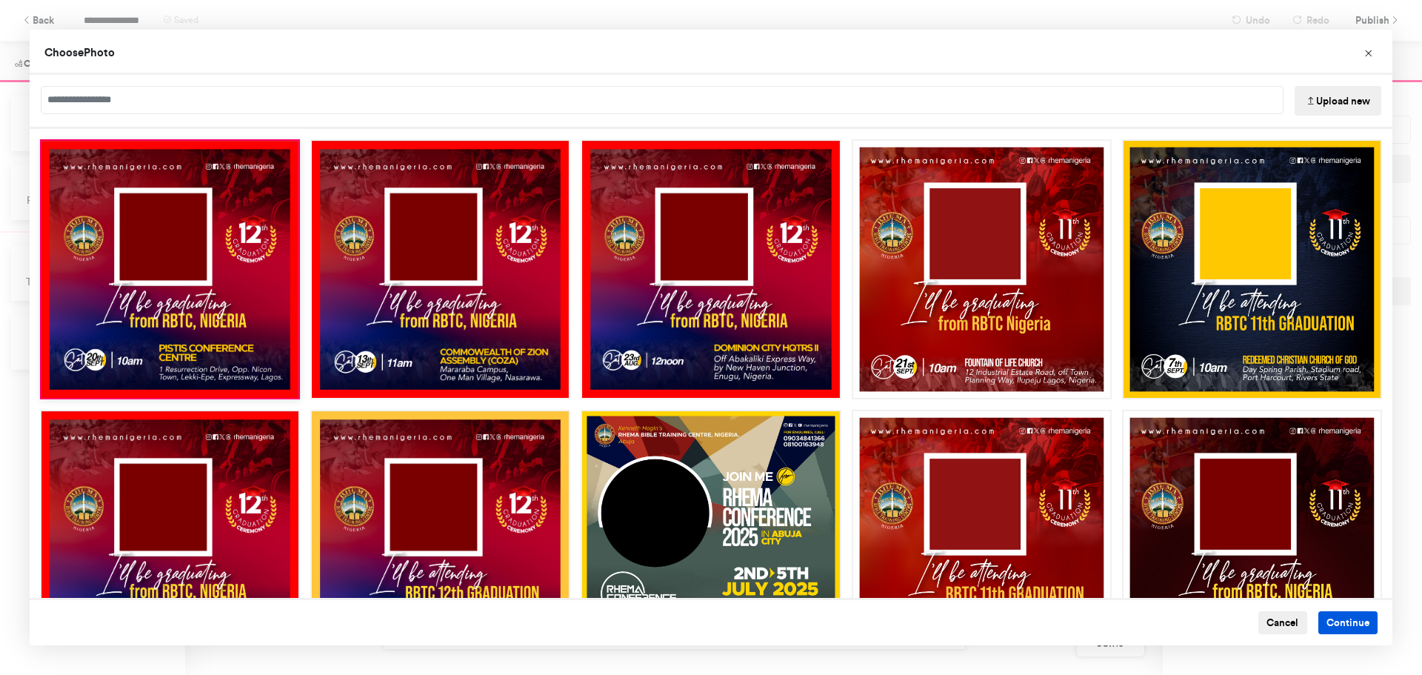
click at [1338, 622] on button "Continue" at bounding box center [1348, 623] width 60 height 24
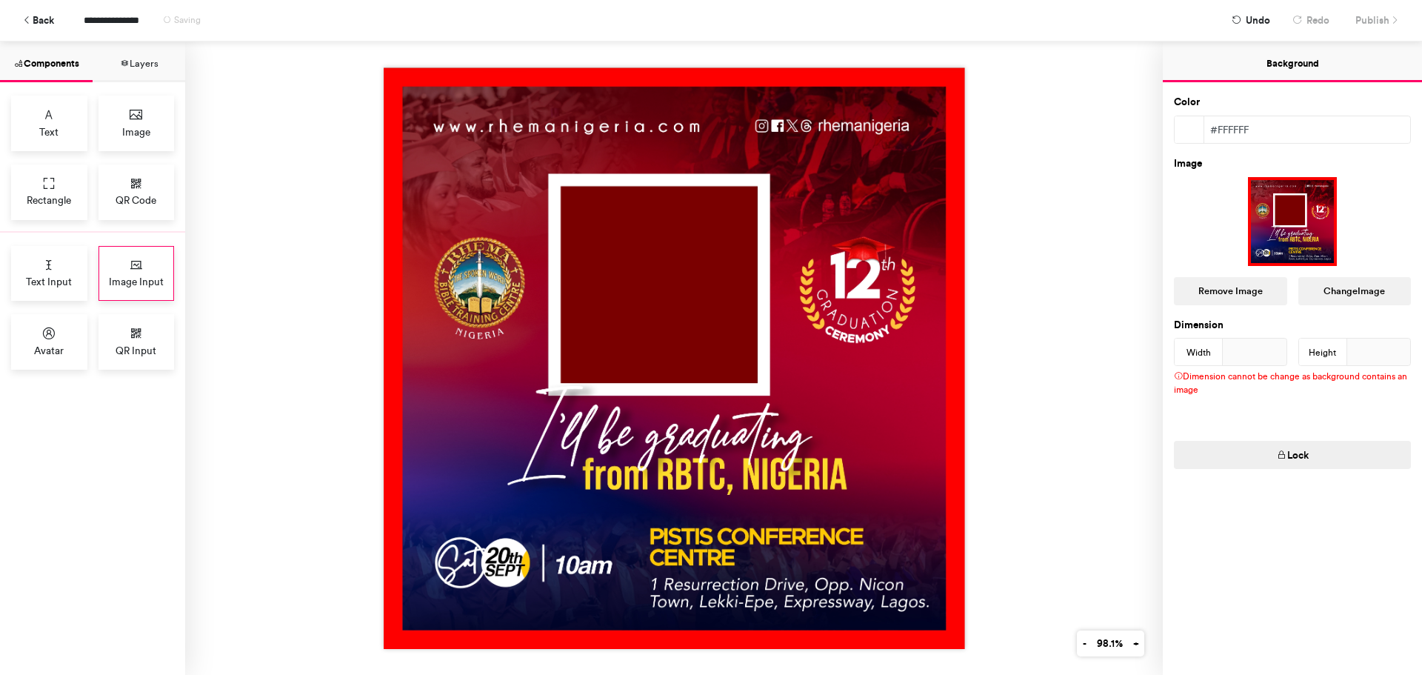
click at [126, 267] on div "Image Input" at bounding box center [137, 274] width 76 height 56
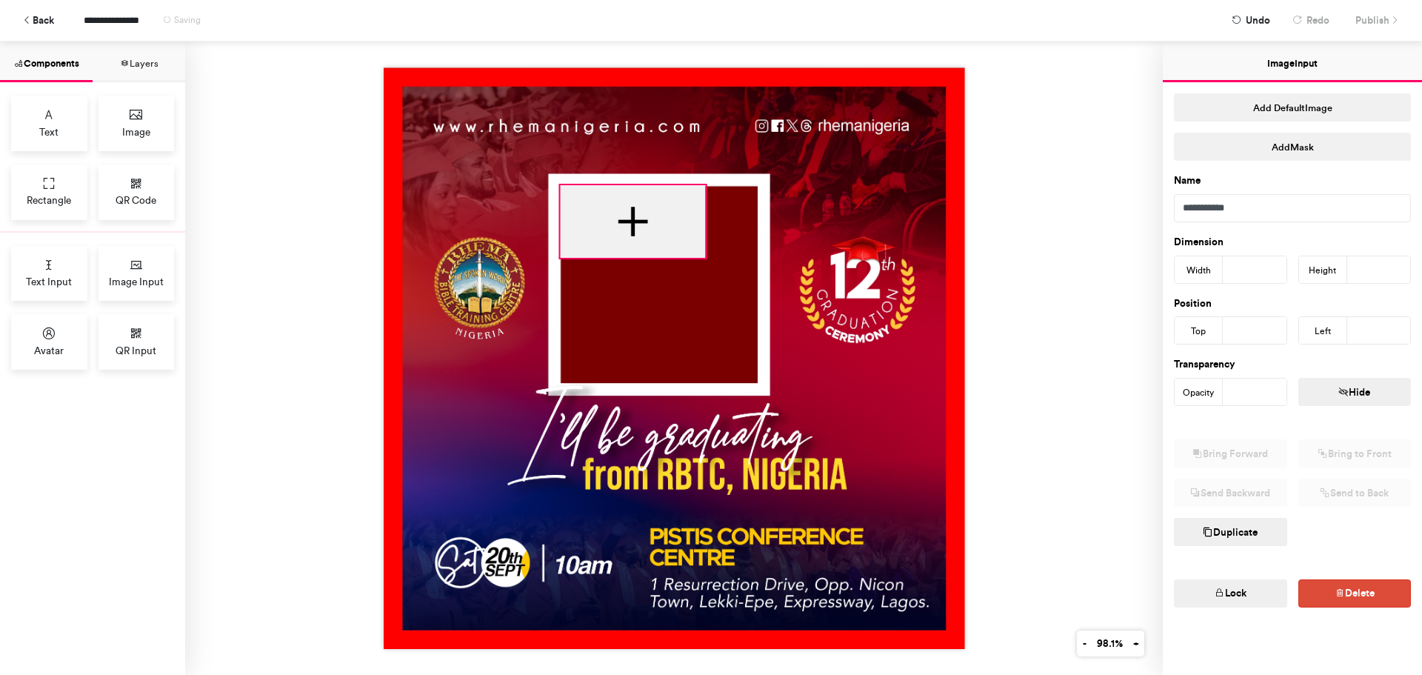
drag, startPoint x: 581, startPoint y: 244, endPoint x: 612, endPoint y: 216, distance: 41.5
click at [612, 216] on div at bounding box center [632, 221] width 145 height 73
type input "***"
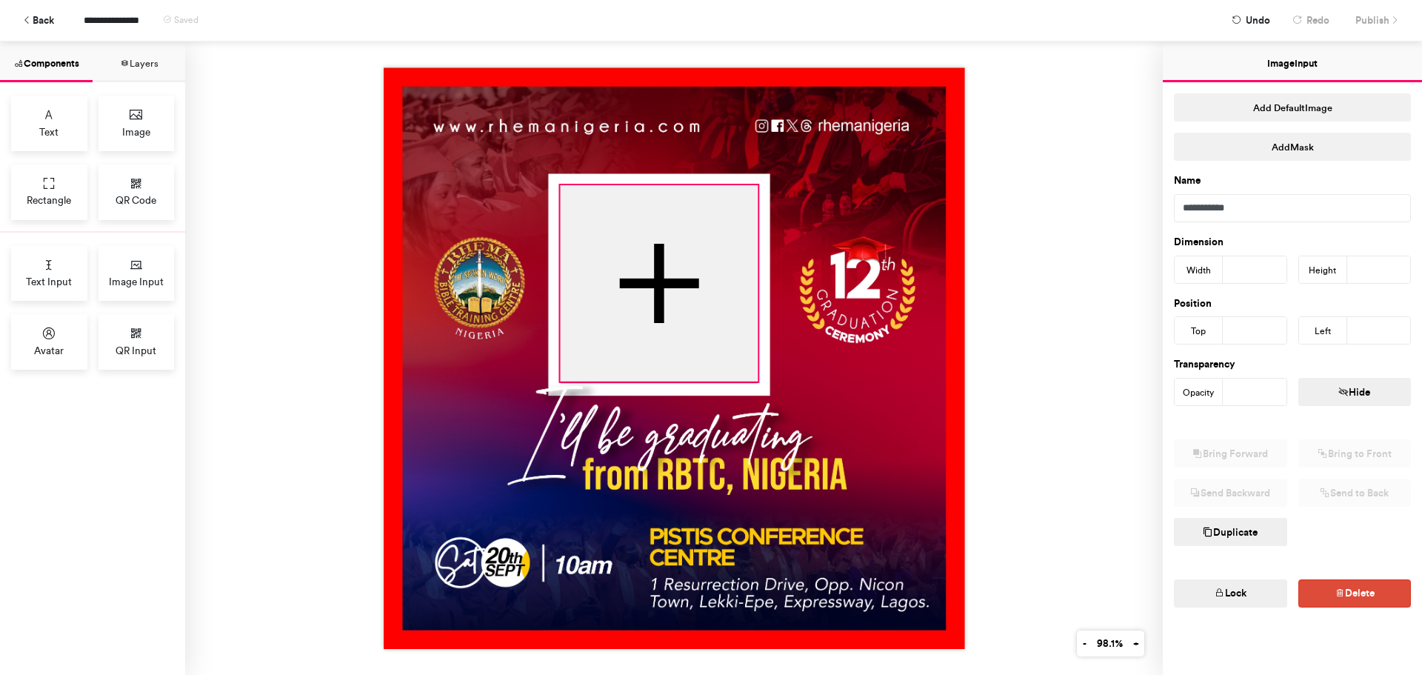
drag, startPoint x: 700, startPoint y: 254, endPoint x: 753, endPoint y: 378, distance: 134.4
click at [753, 378] on div at bounding box center [674, 357] width 581 height 581
type input "***"
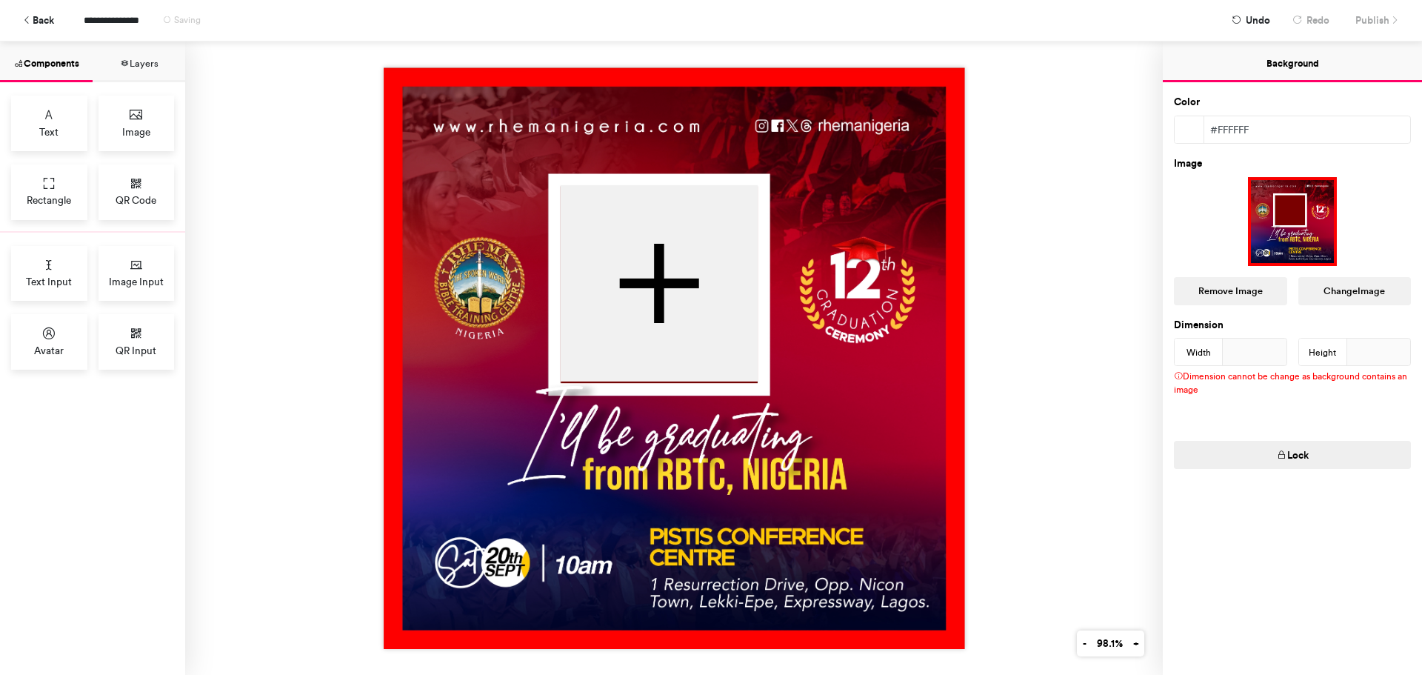
click at [802, 370] on img at bounding box center [674, 357] width 581 height 581
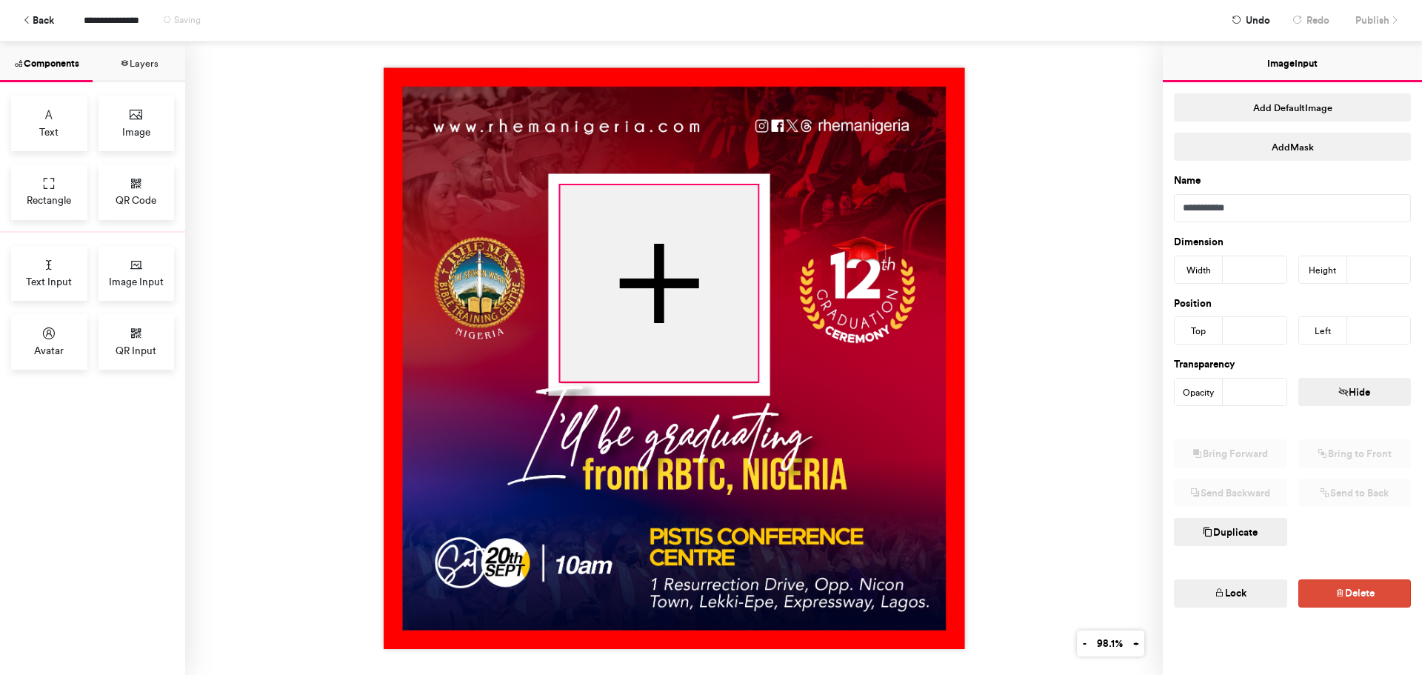
click at [713, 350] on div at bounding box center [659, 283] width 198 height 196
click at [751, 378] on div at bounding box center [674, 357] width 581 height 581
type input "***"
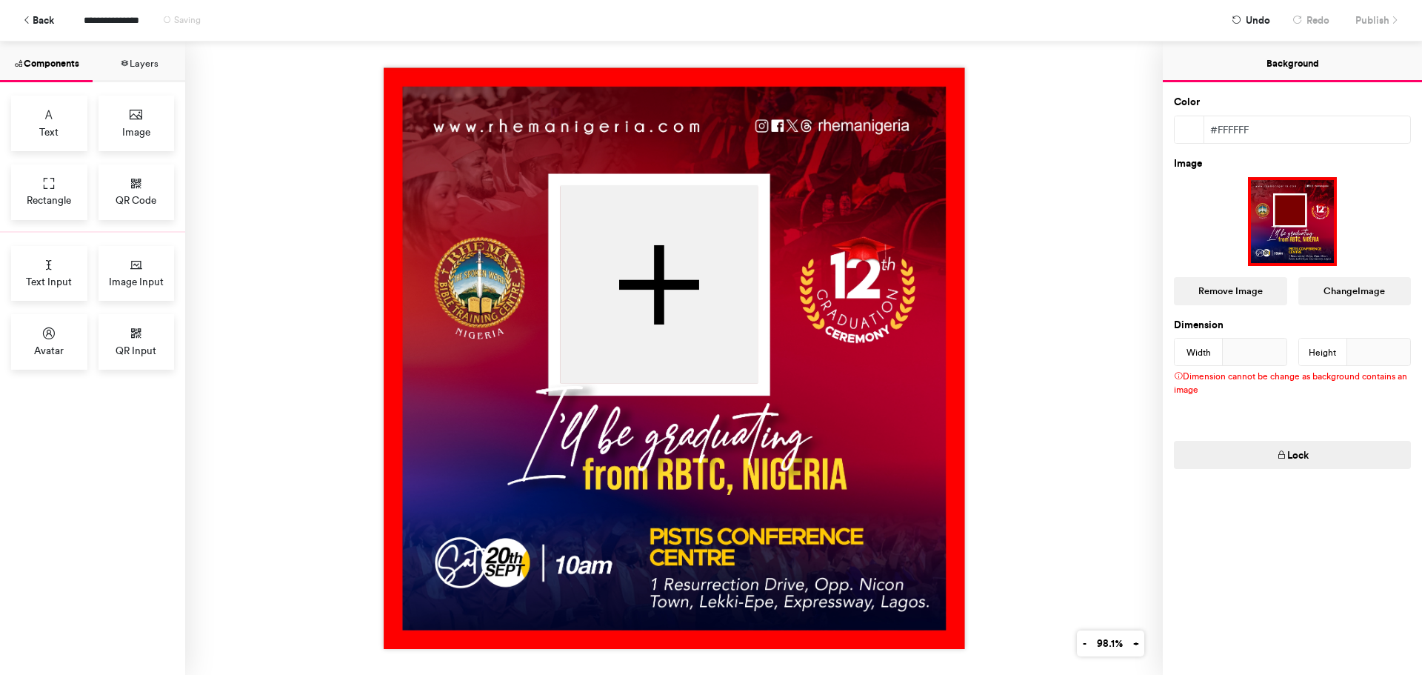
click at [774, 370] on img at bounding box center [674, 357] width 581 height 581
click at [1381, 19] on span "Publish" at bounding box center [1372, 20] width 34 height 26
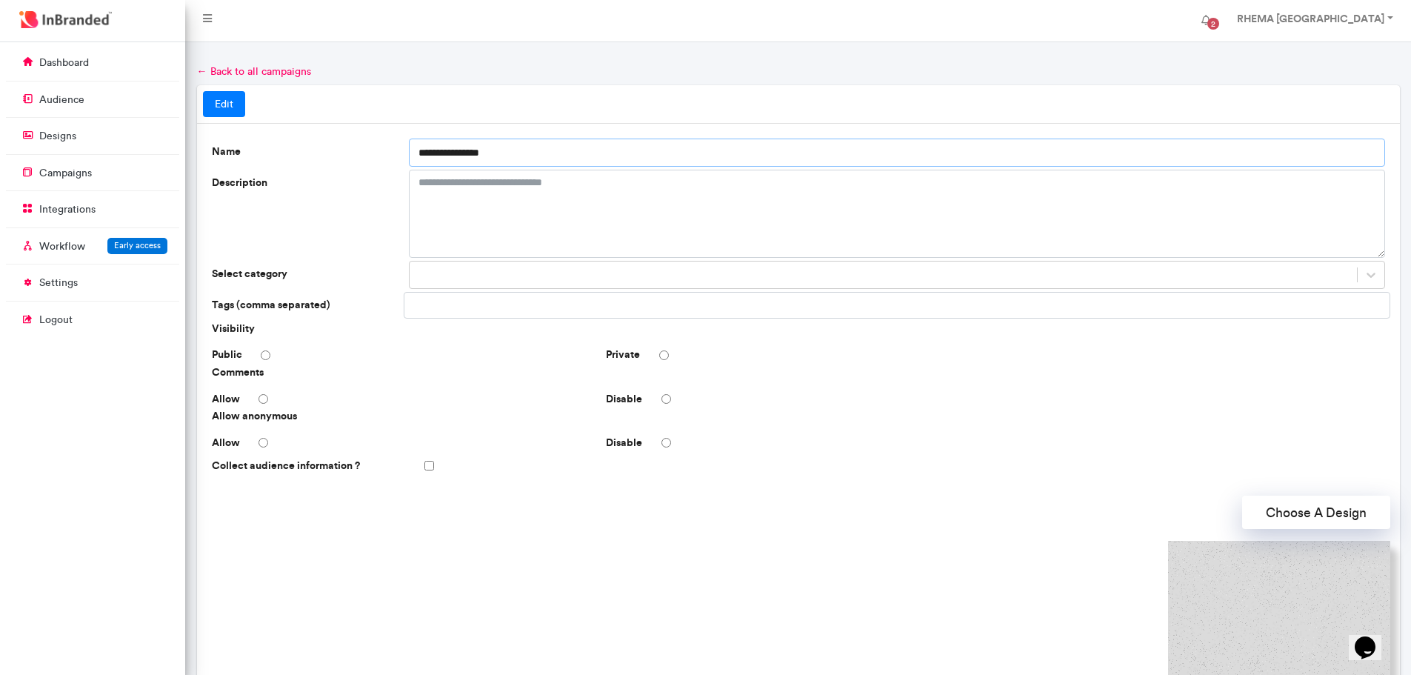
click at [560, 159] on input "**********" at bounding box center [897, 153] width 976 height 28
type input "**********"
click at [831, 468] on div "Collect audience information ?" at bounding box center [798, 466] width 1184 height 26
click at [516, 156] on input "**********" at bounding box center [897, 153] width 976 height 28
type input "**********"
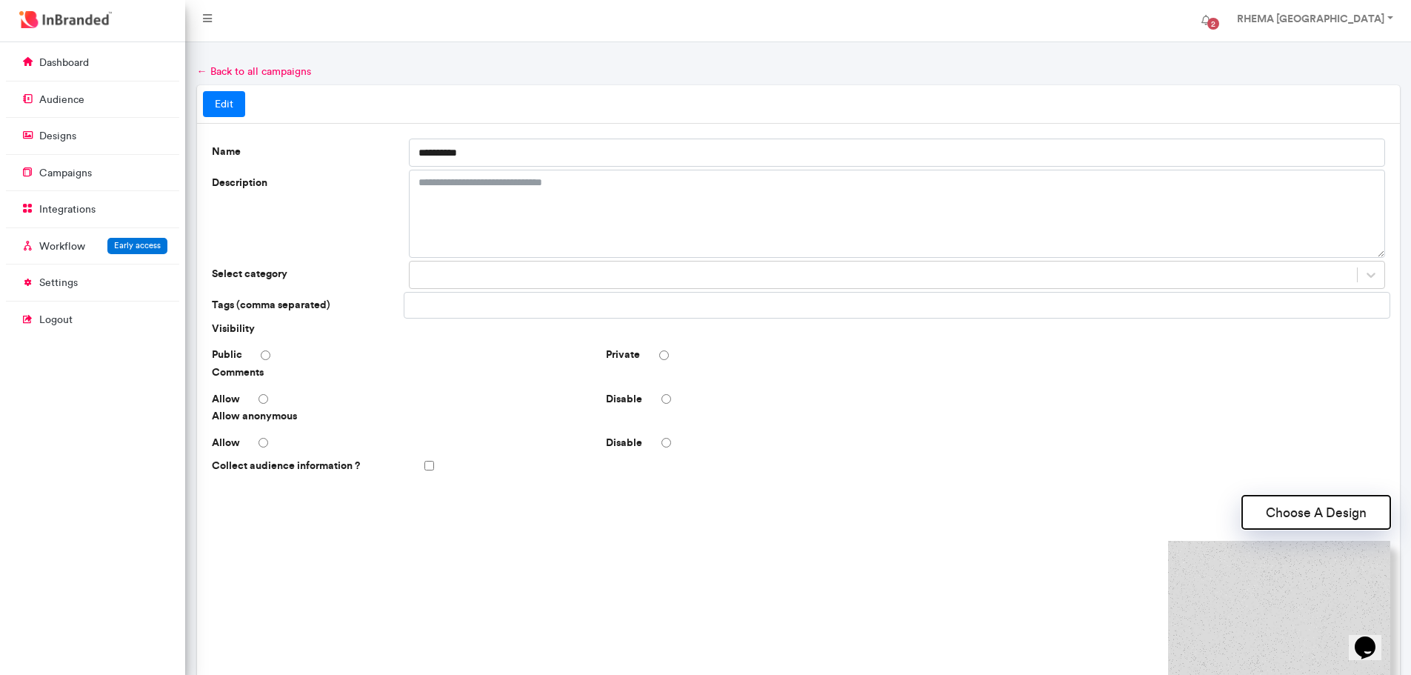
click at [1308, 513] on button "Choose A Design" at bounding box center [1316, 512] width 148 height 33
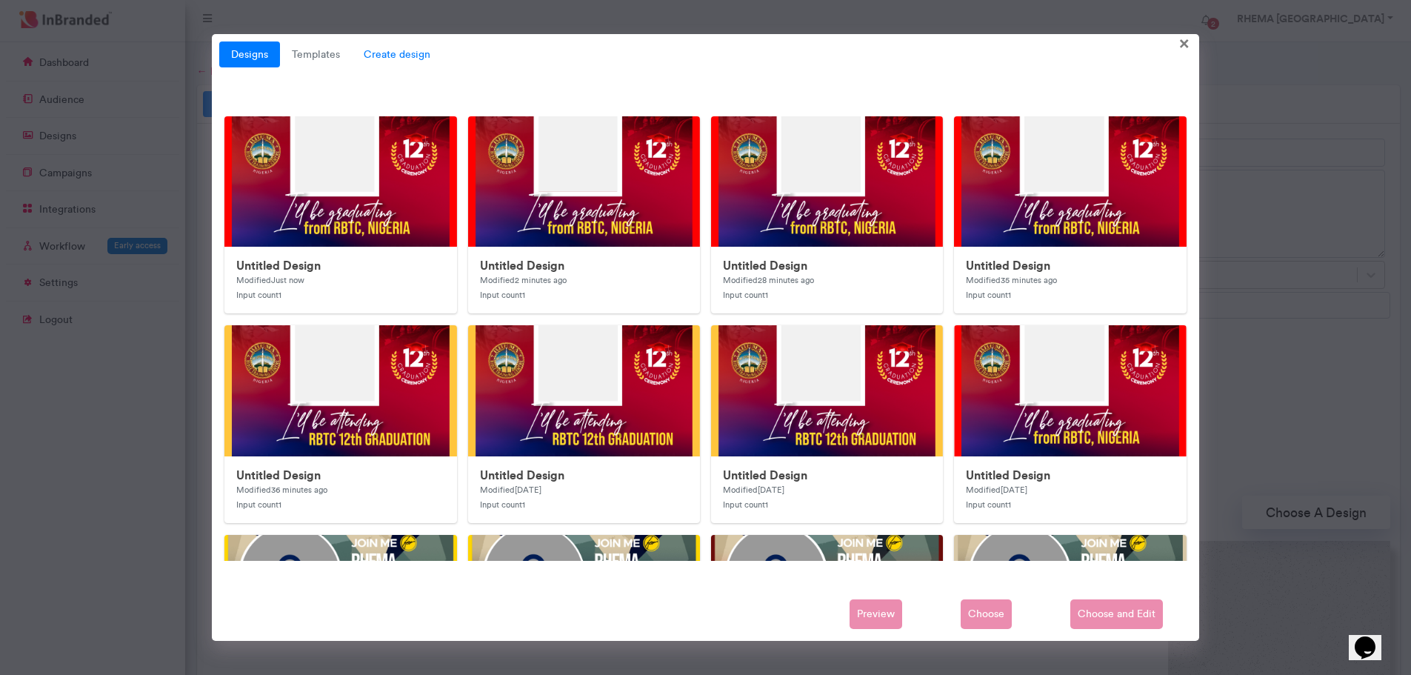
click at [412, 46] on span "Create design" at bounding box center [397, 54] width 90 height 27
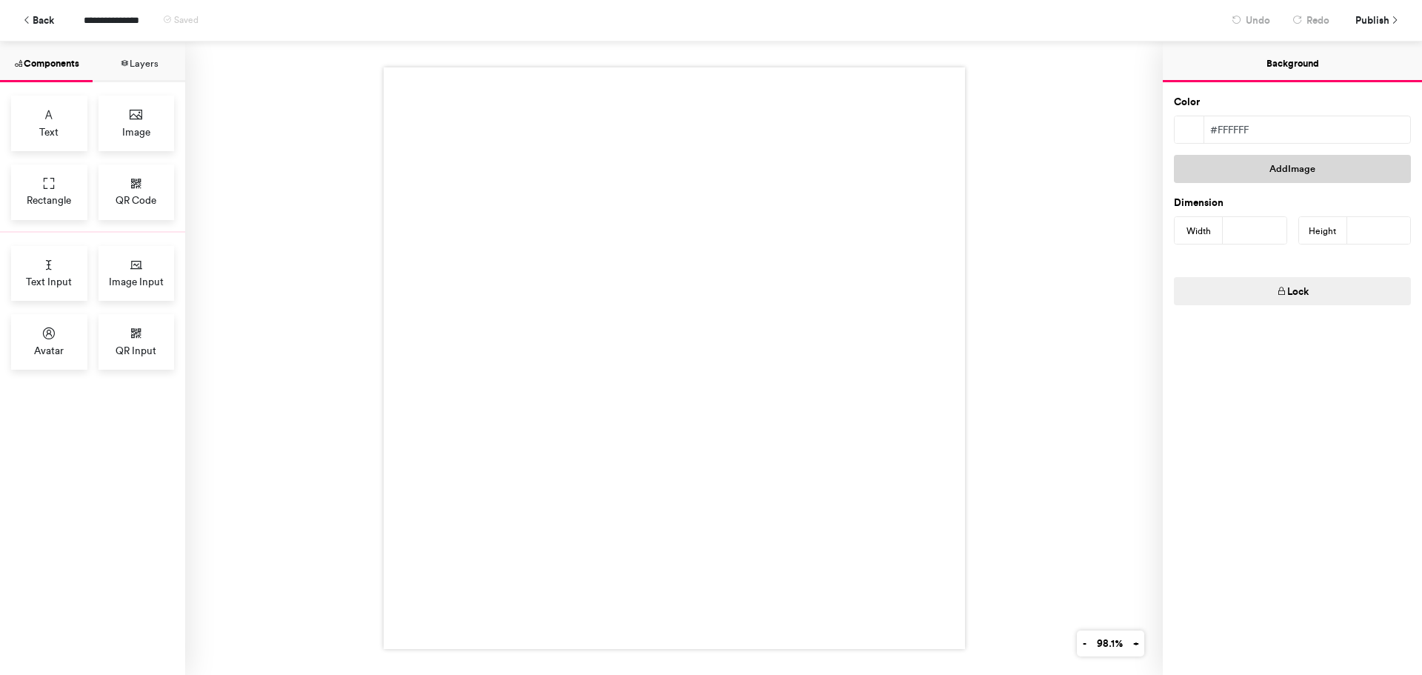
click at [1249, 180] on button "Add Image" at bounding box center [1292, 169] width 237 height 28
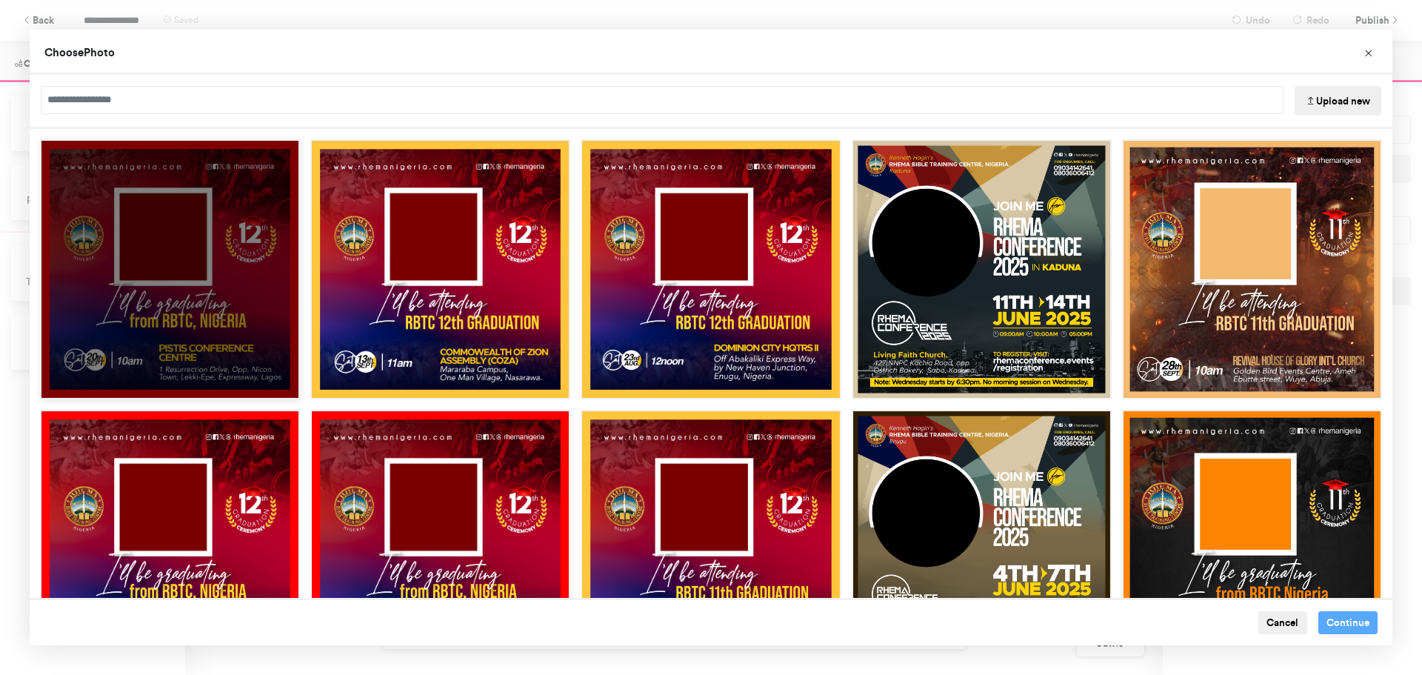
click at [239, 314] on div "Choose Image" at bounding box center [170, 269] width 260 height 260
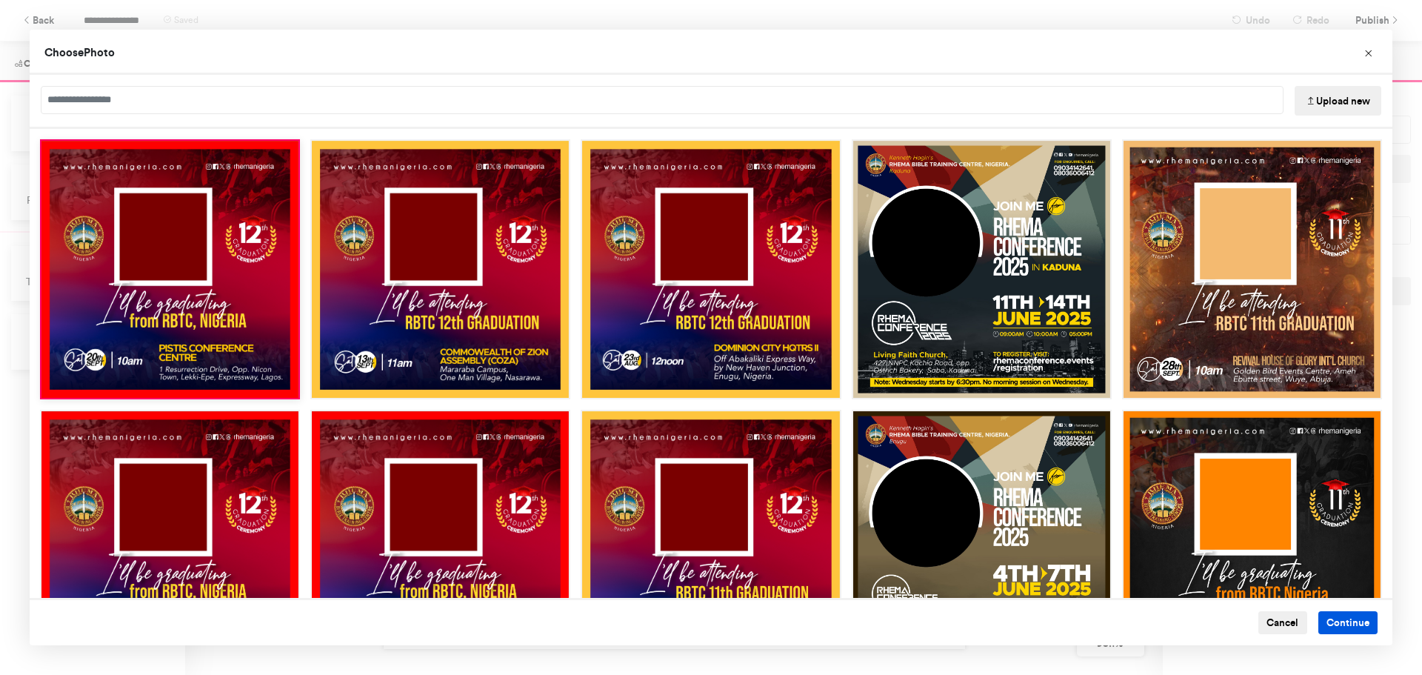
click at [1343, 623] on button "Continue" at bounding box center [1348, 623] width 60 height 24
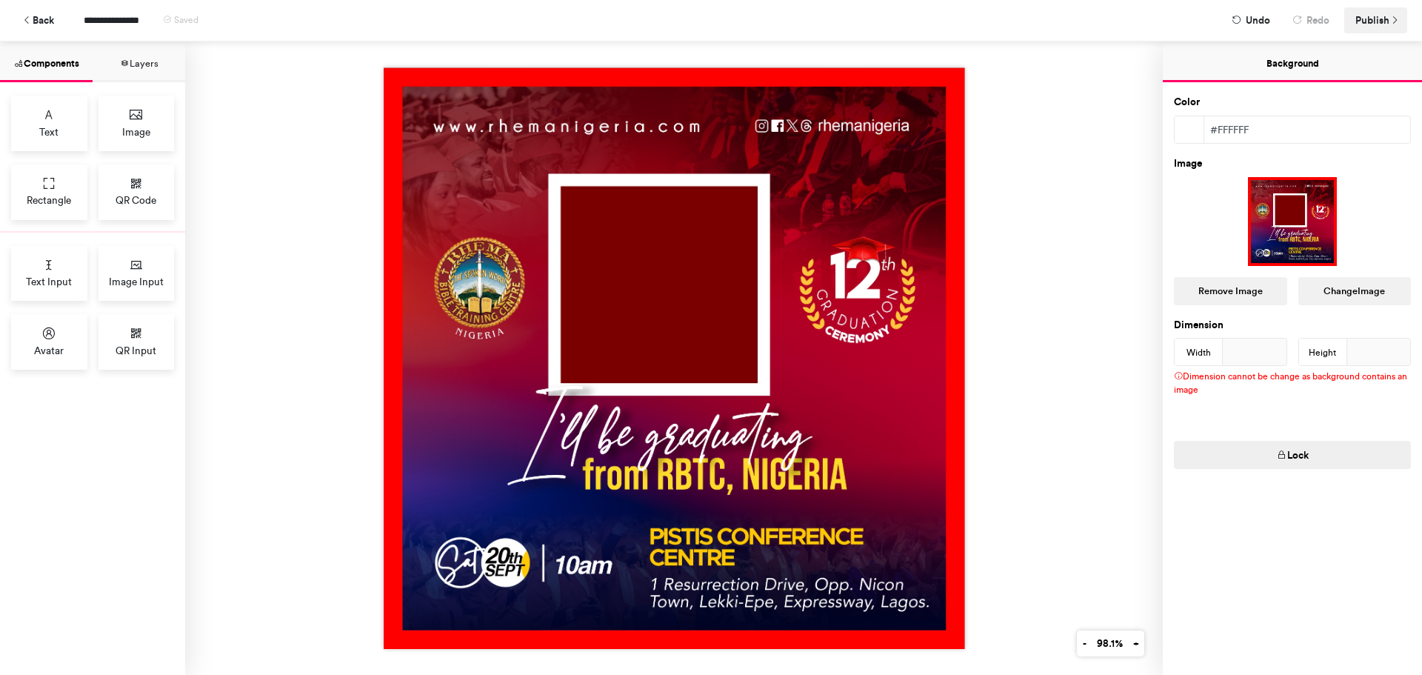
click at [1369, 21] on span "Publish" at bounding box center [1372, 20] width 34 height 26
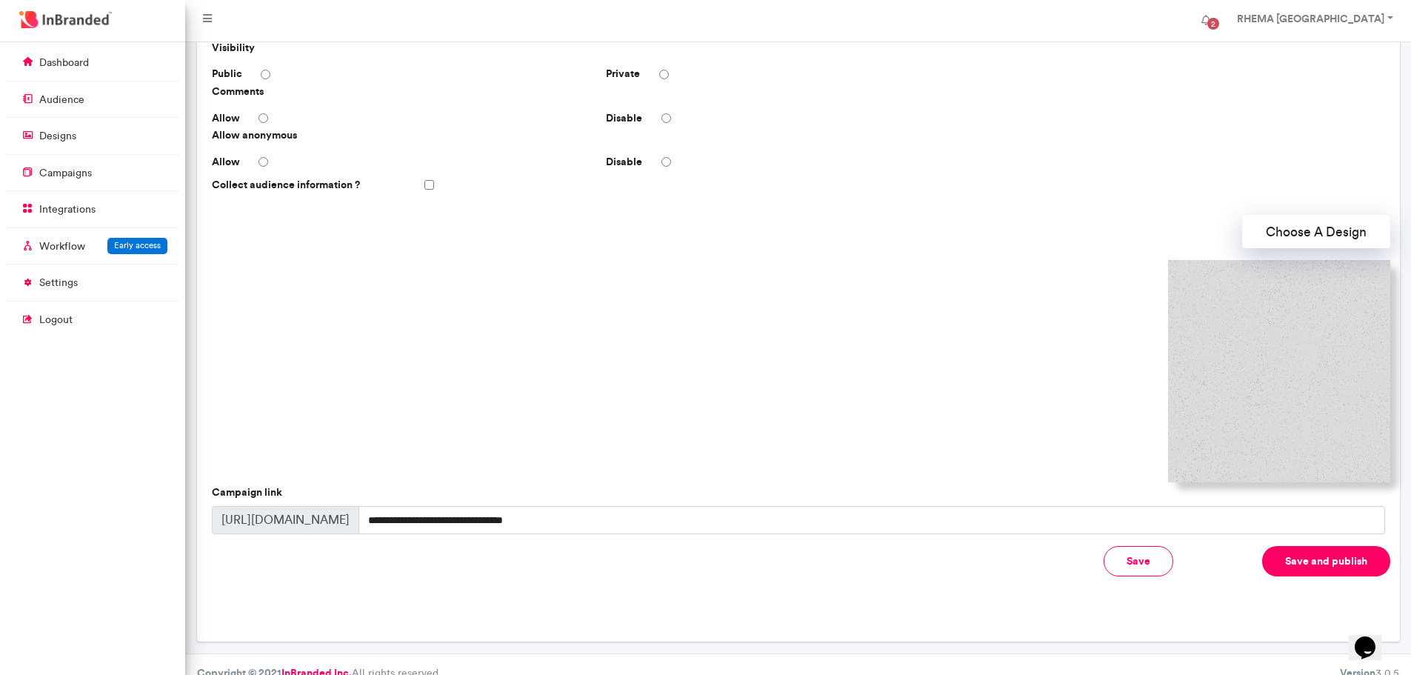
scroll to position [299, 0]
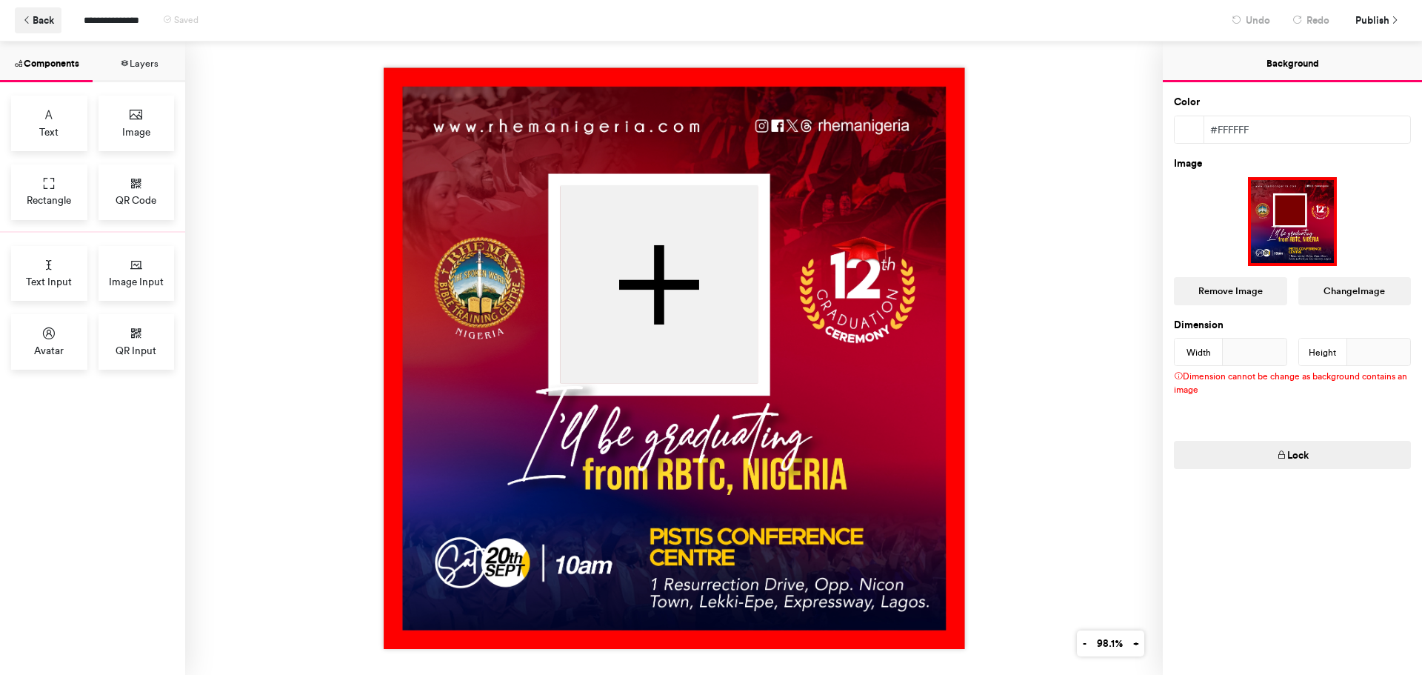
click at [43, 25] on button "Back" at bounding box center [38, 20] width 47 height 26
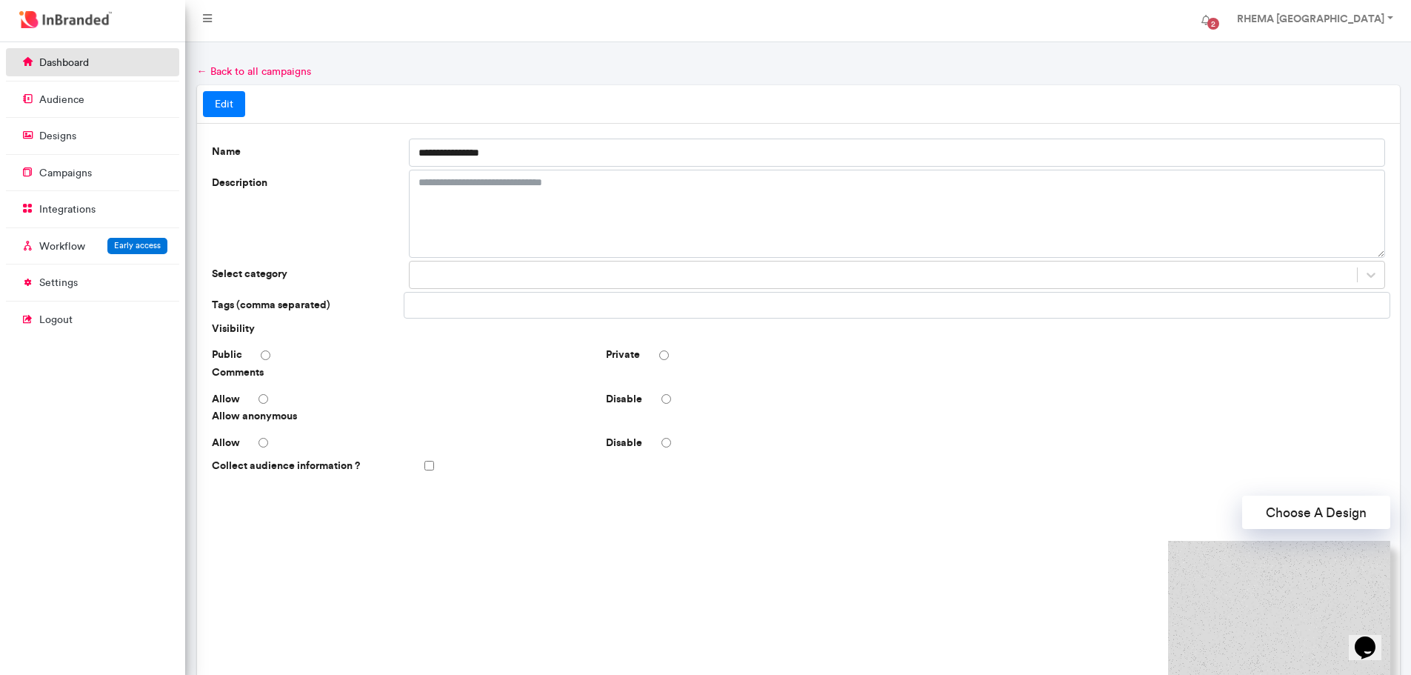
click at [62, 66] on p "dashboard" at bounding box center [64, 63] width 50 height 15
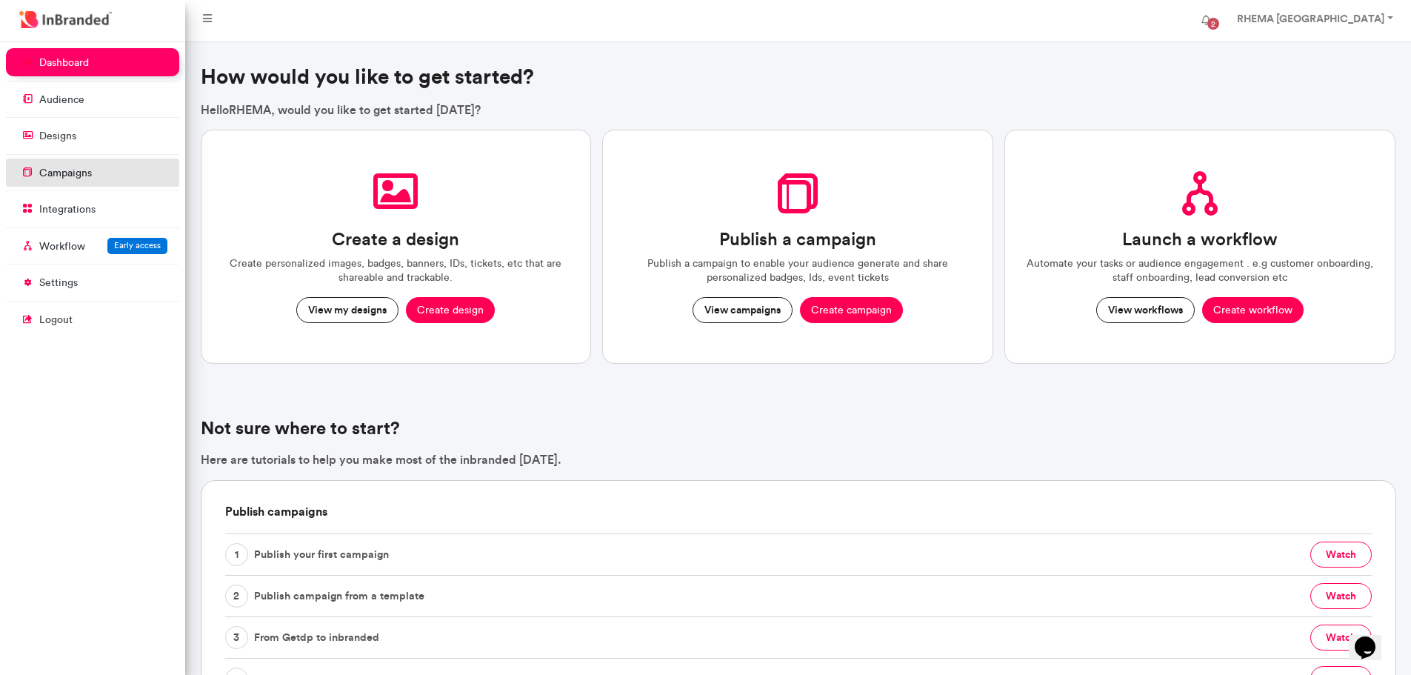
click at [73, 167] on p "campaigns" at bounding box center [65, 173] width 53 height 15
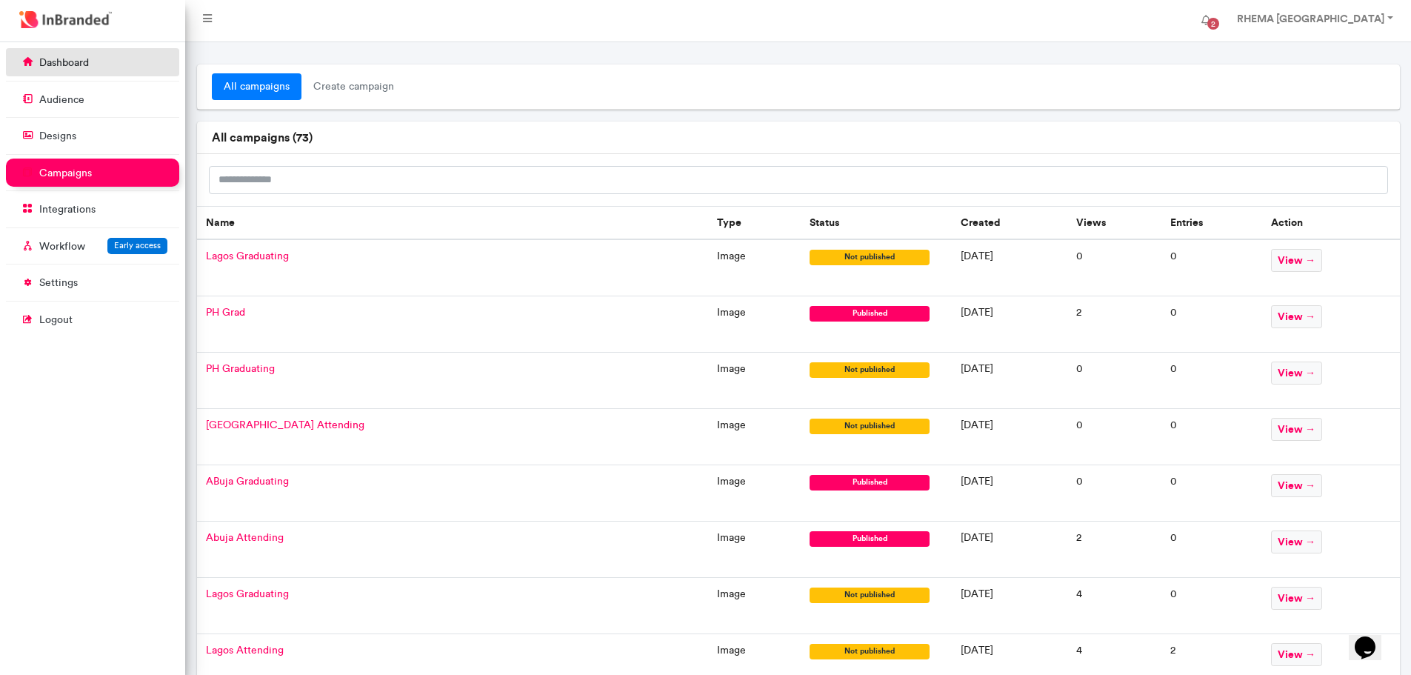
click at [71, 66] on p "dashboard" at bounding box center [64, 63] width 50 height 15
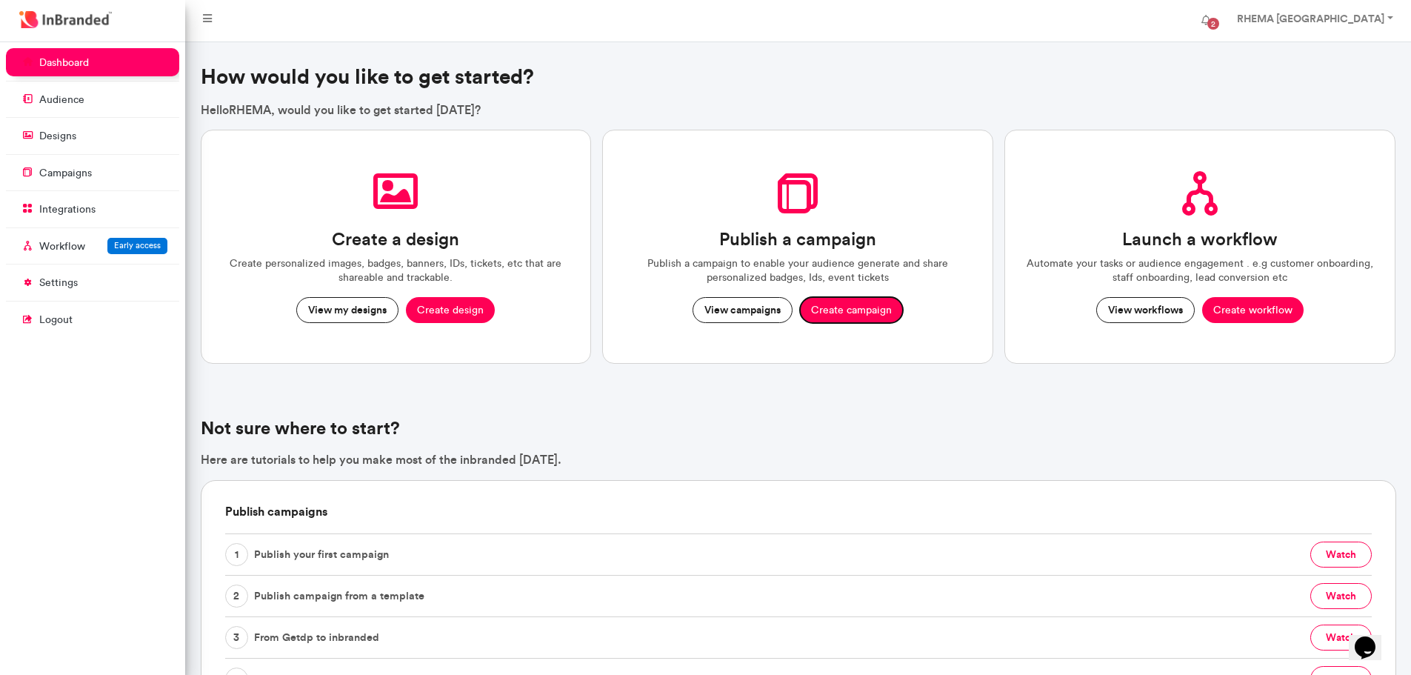
click at [813, 305] on button "Create campaign" at bounding box center [851, 310] width 103 height 27
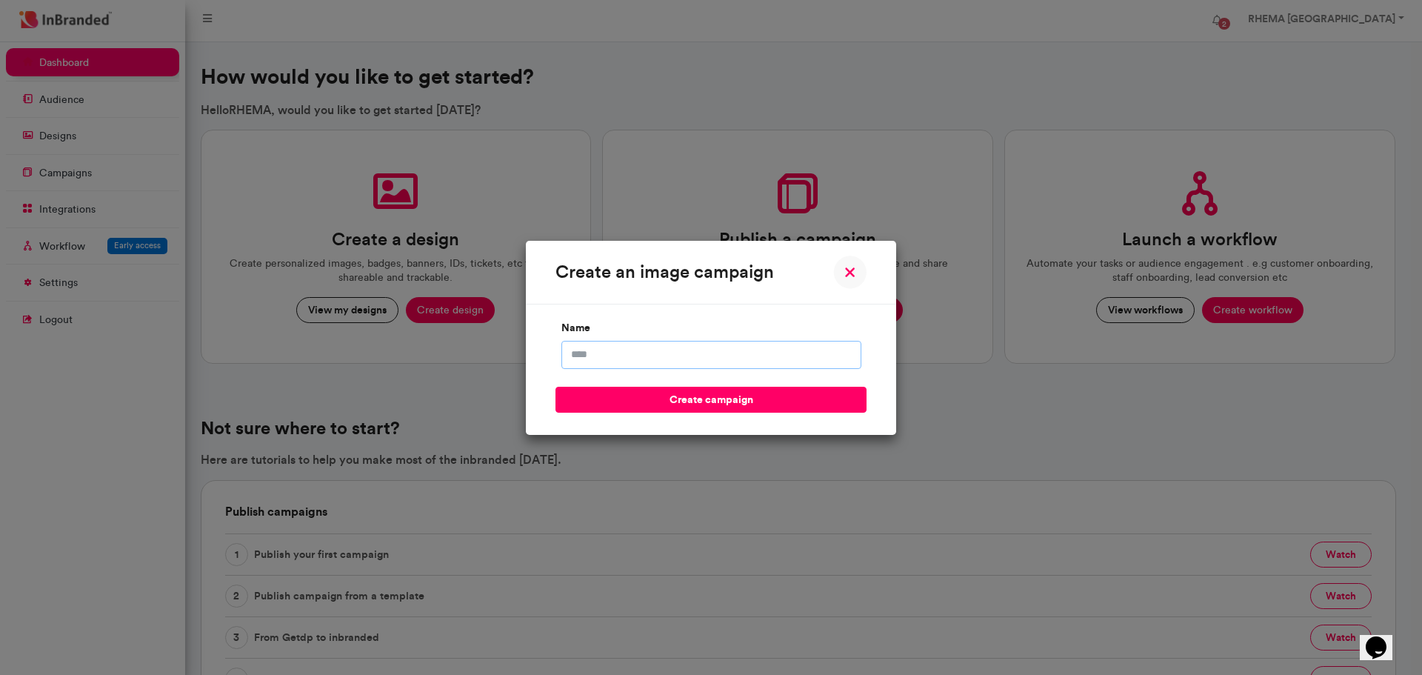
click at [637, 356] on input "name" at bounding box center [711, 355] width 300 height 28
type input "**********"
click at [676, 402] on button "create campaign" at bounding box center [711, 400] width 311 height 26
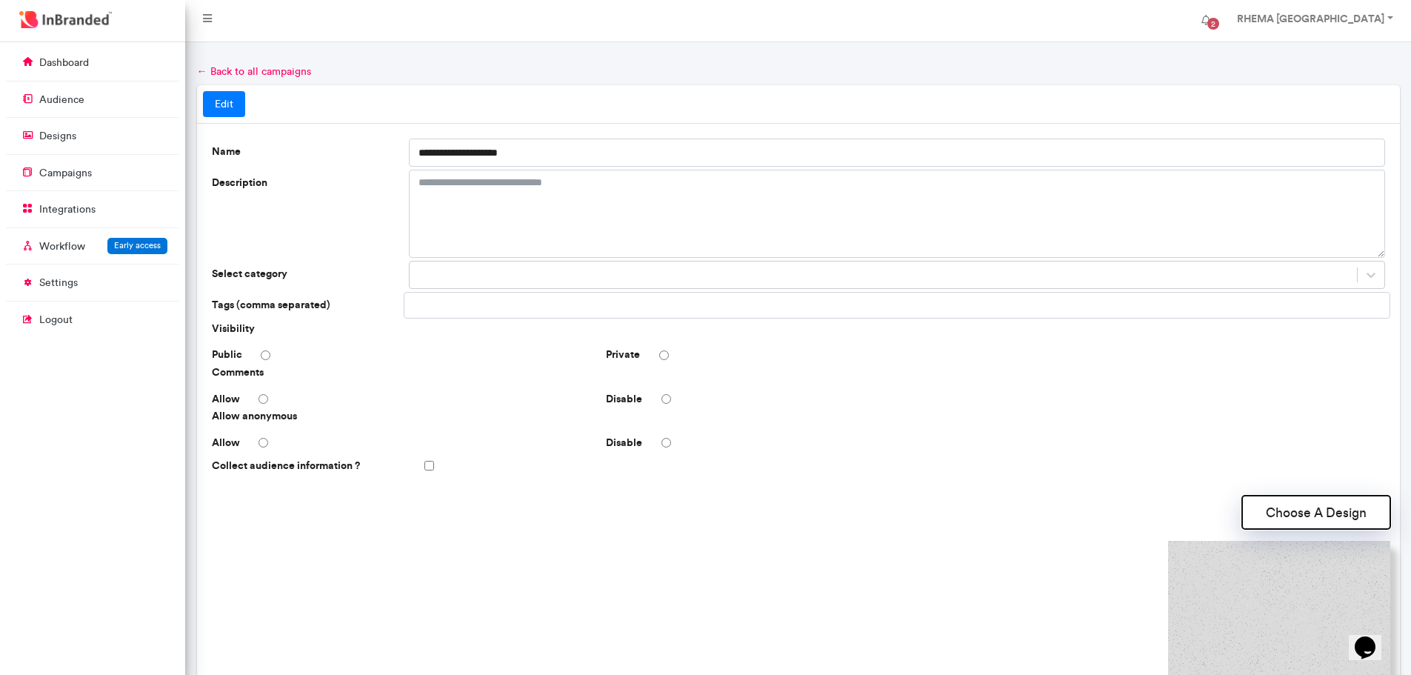
click at [1307, 516] on button "Choose A Design" at bounding box center [1316, 512] width 148 height 33
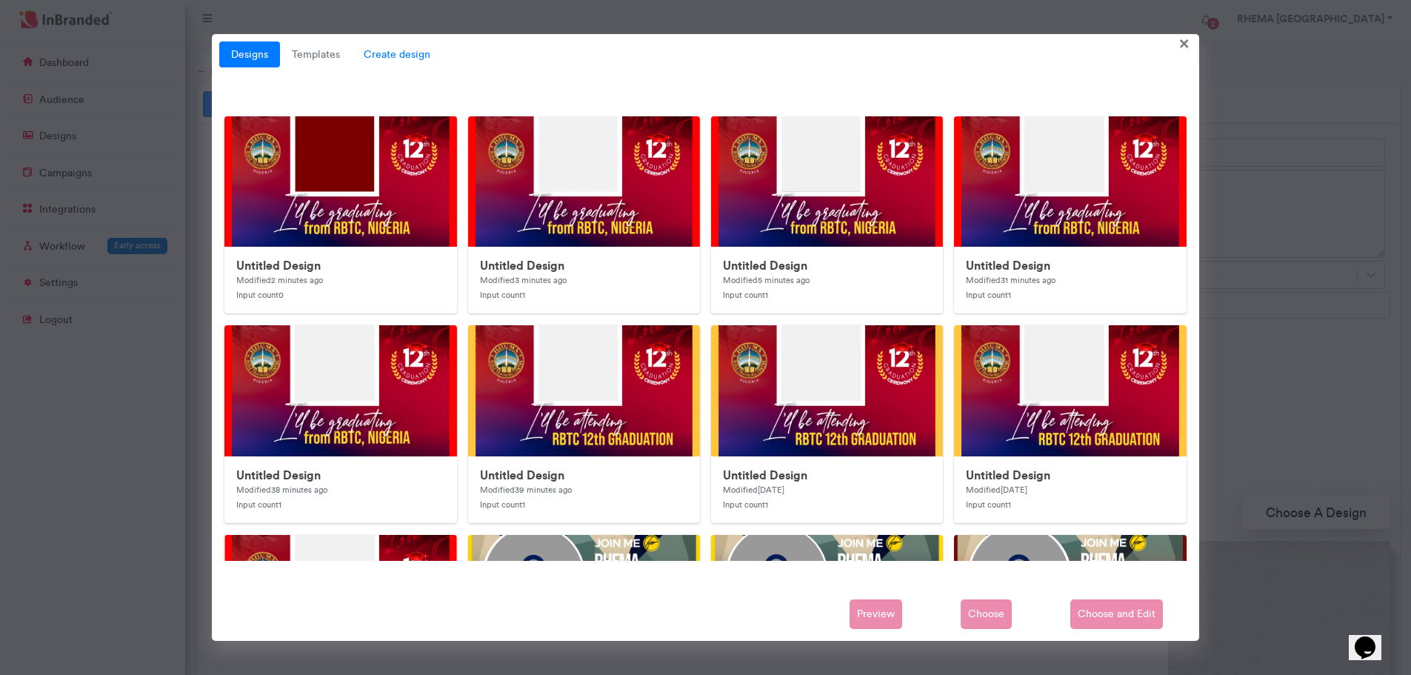
click at [407, 47] on span "Create design" at bounding box center [397, 54] width 90 height 27
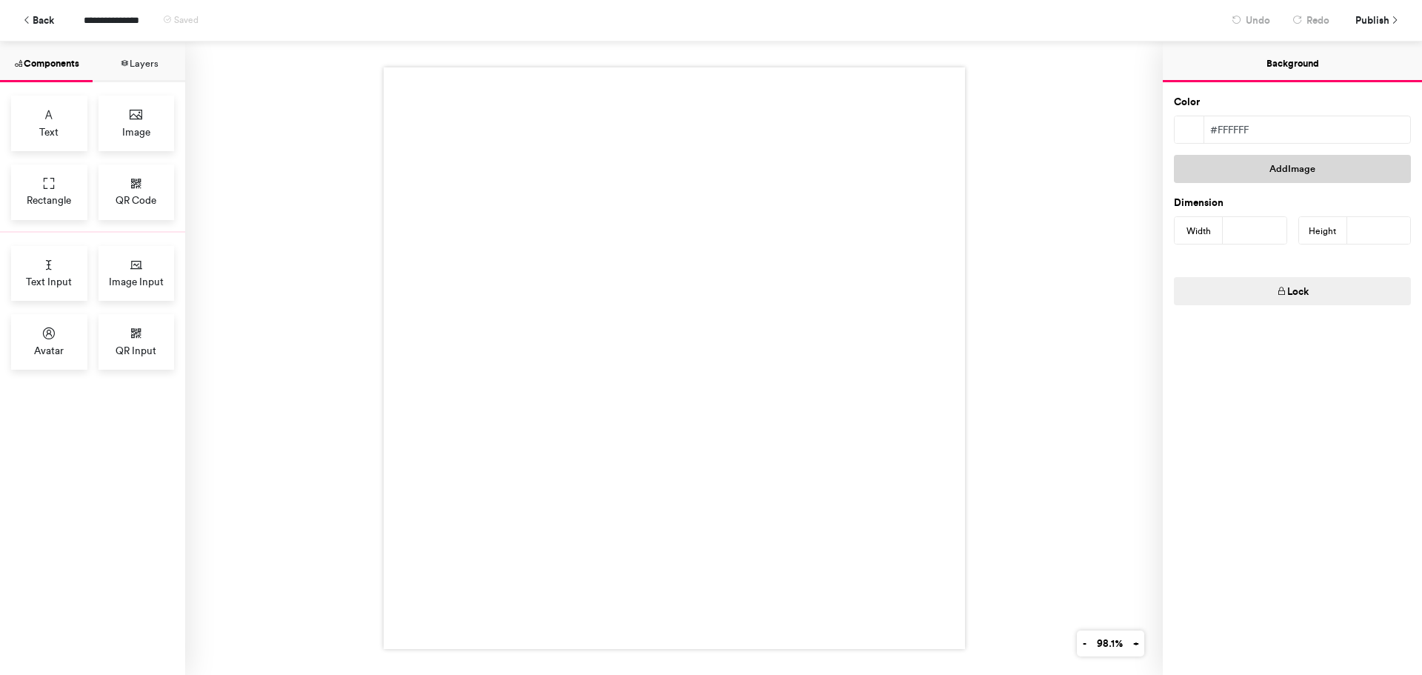
click at [1277, 173] on button "Add Image" at bounding box center [1292, 169] width 237 height 28
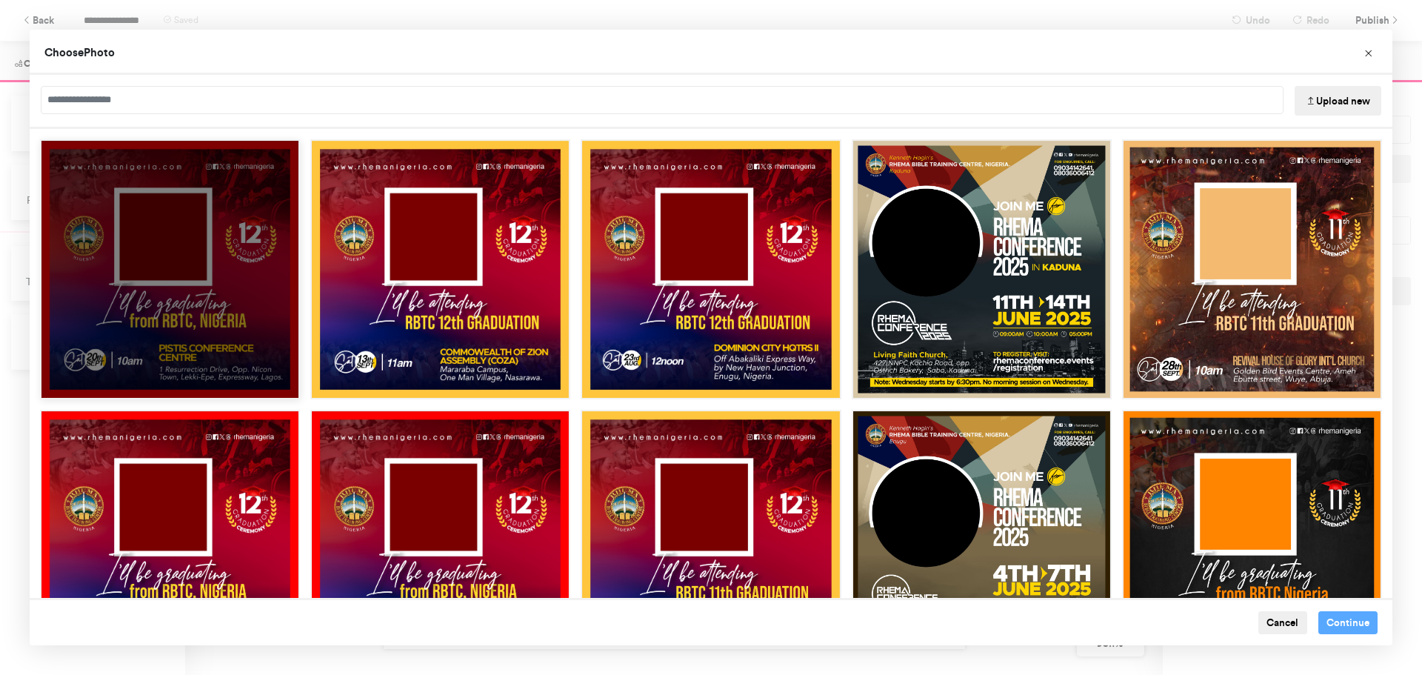
click at [242, 285] on div "Choose Image" at bounding box center [170, 269] width 260 height 260
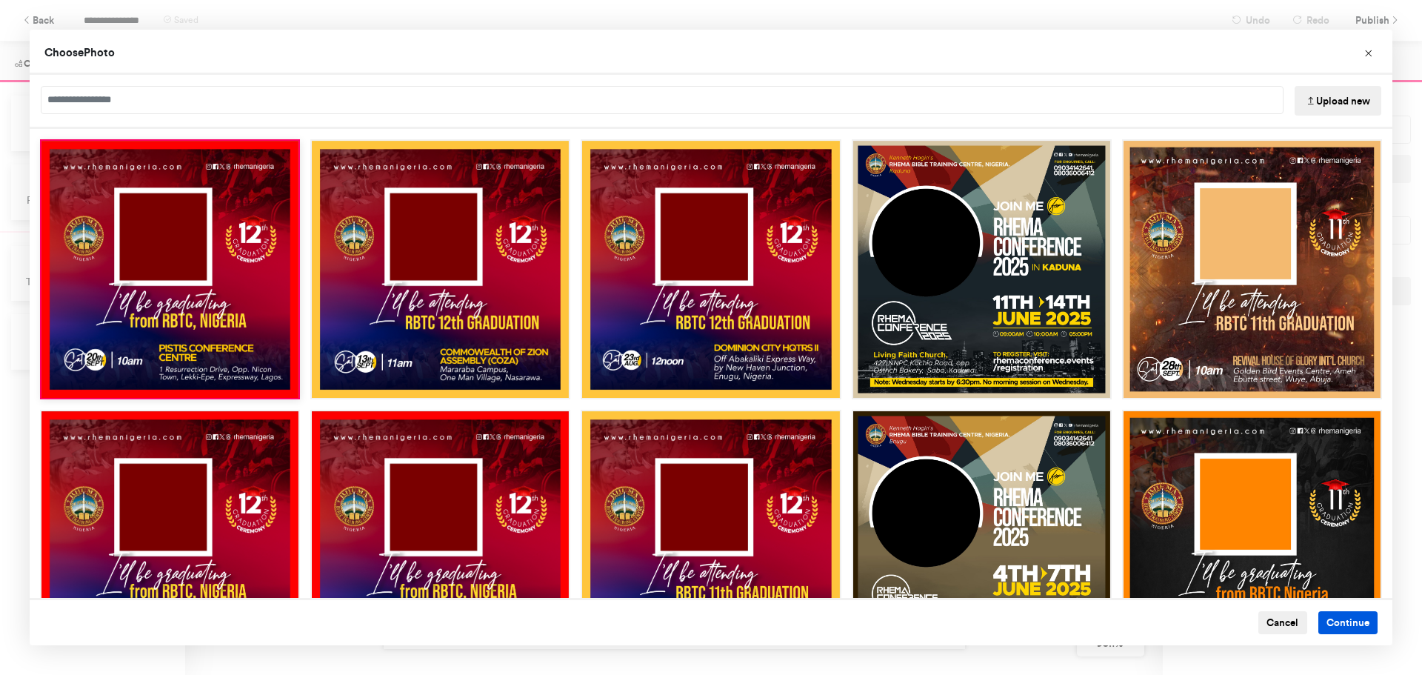
click at [1334, 622] on button "Continue" at bounding box center [1348, 623] width 60 height 24
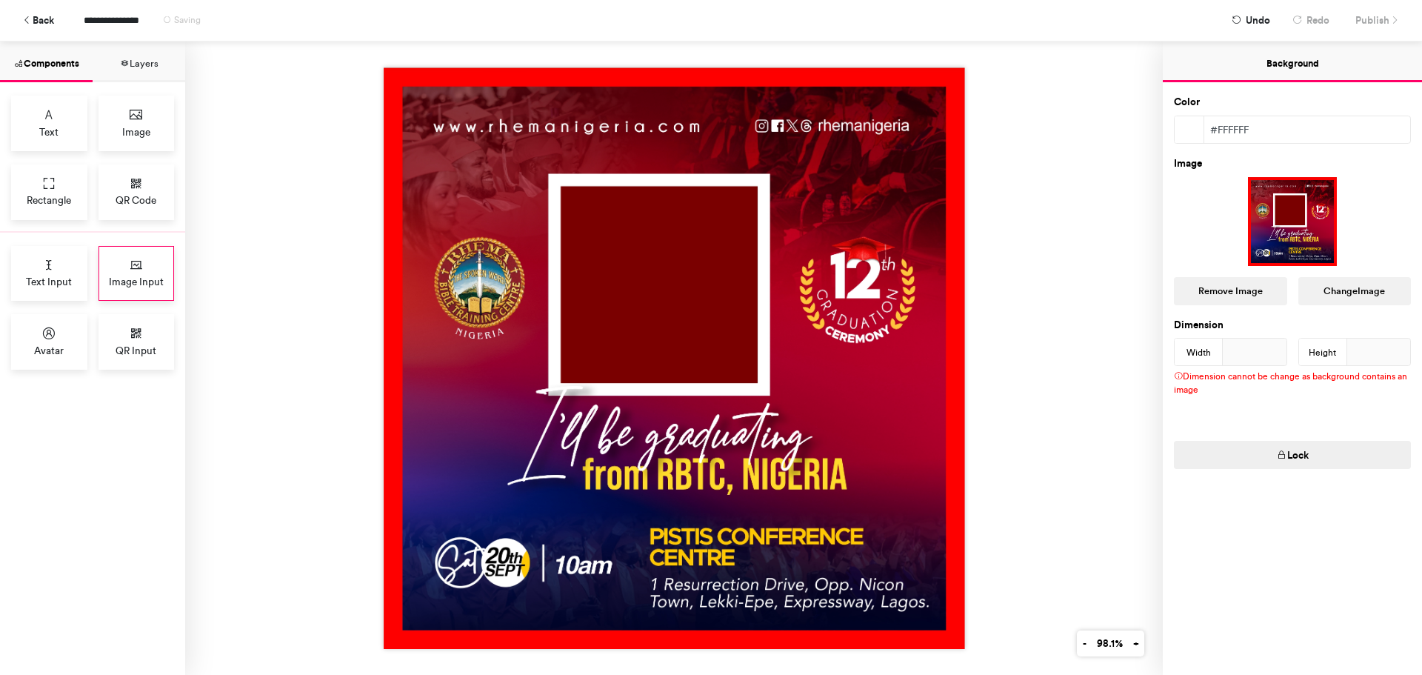
click at [142, 267] on icon at bounding box center [136, 265] width 15 height 15
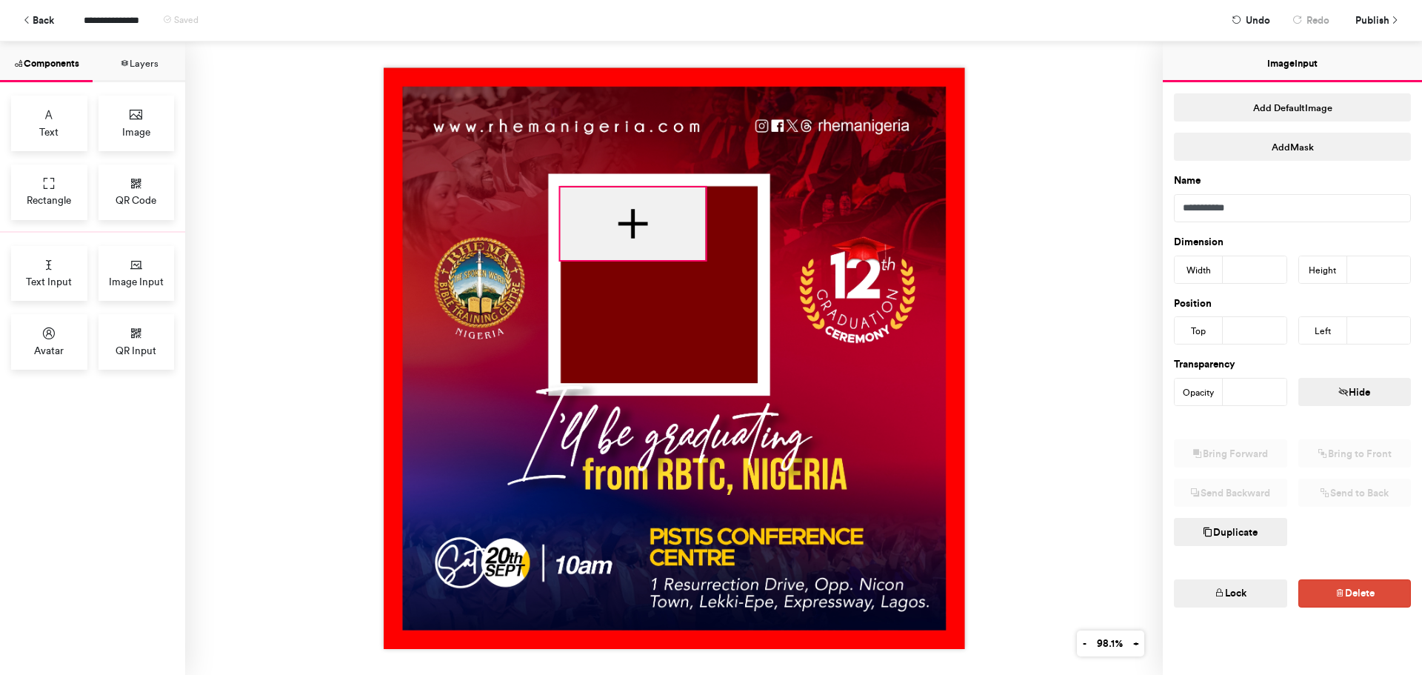
drag, startPoint x: 573, startPoint y: 257, endPoint x: 604, endPoint y: 232, distance: 40.0
click at [604, 232] on div at bounding box center [632, 223] width 145 height 73
type input "***"
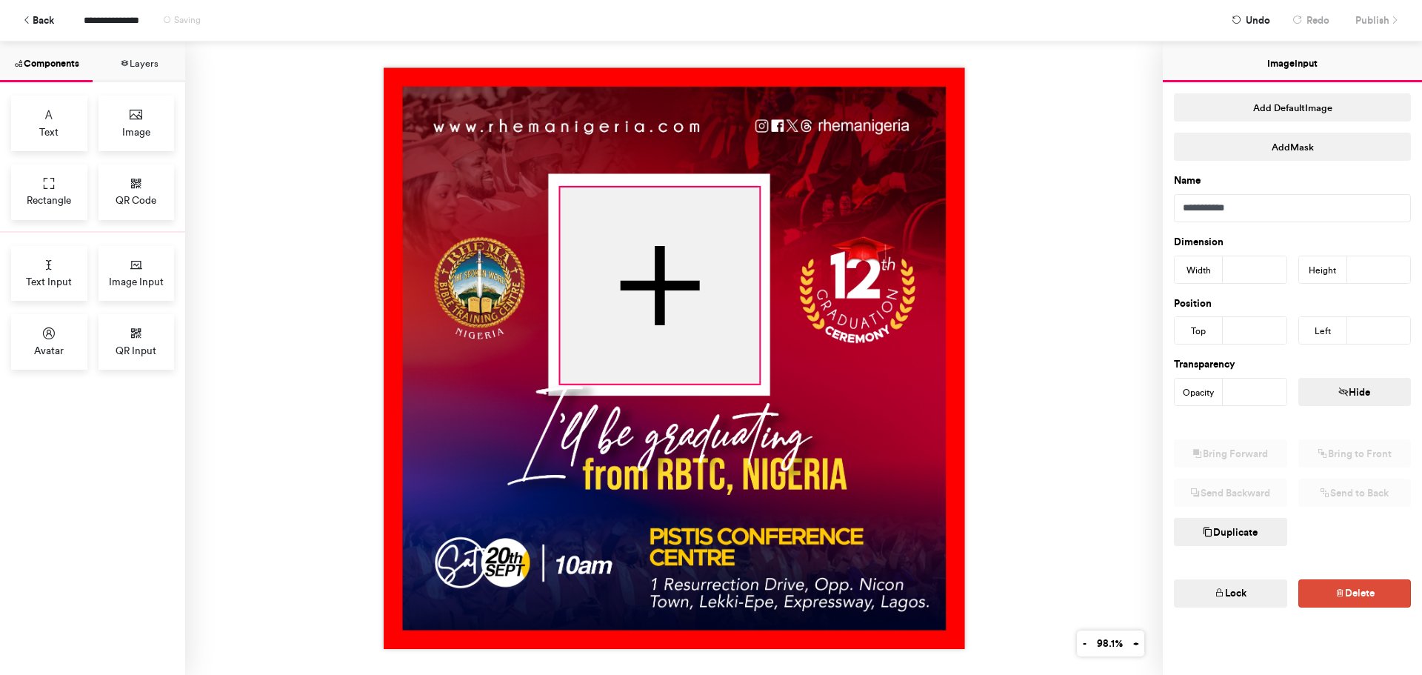
drag, startPoint x: 699, startPoint y: 257, endPoint x: 753, endPoint y: 381, distance: 135.0
click at [753, 381] on div at bounding box center [674, 357] width 581 height 581
type input "***"
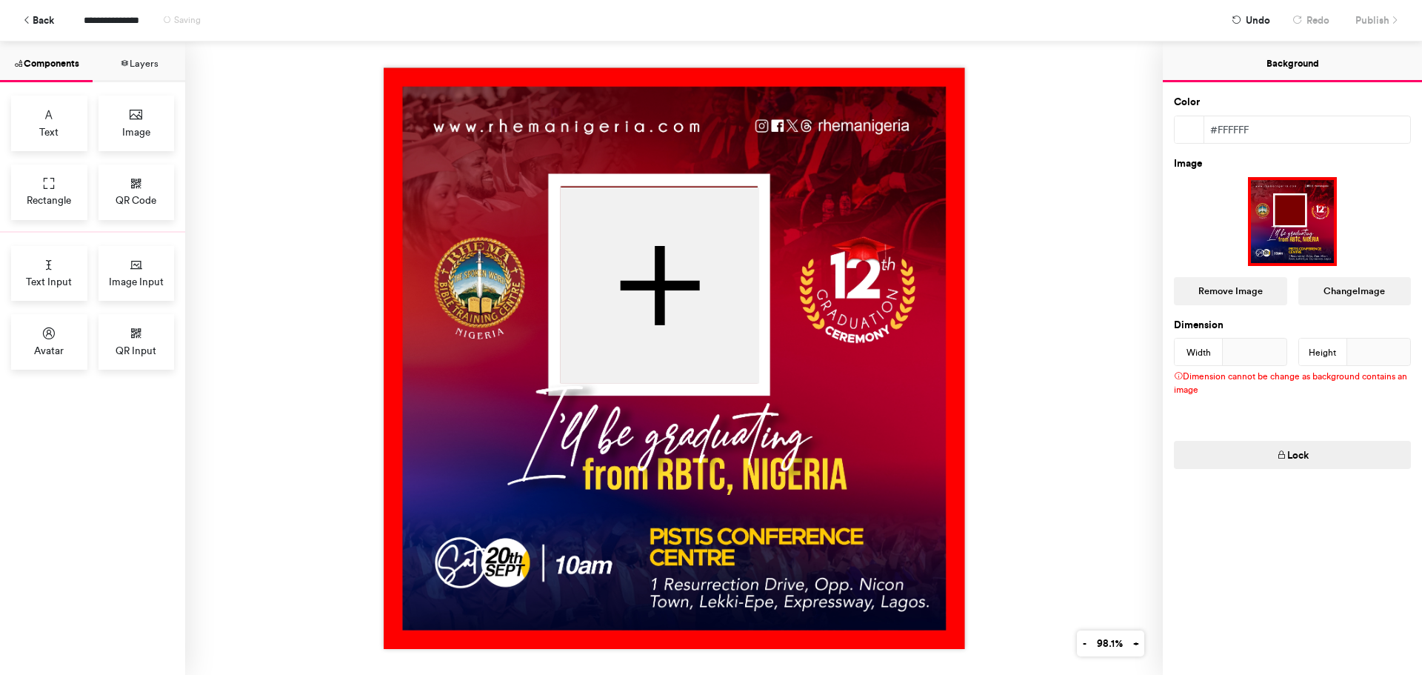
click at [829, 353] on img at bounding box center [674, 357] width 581 height 581
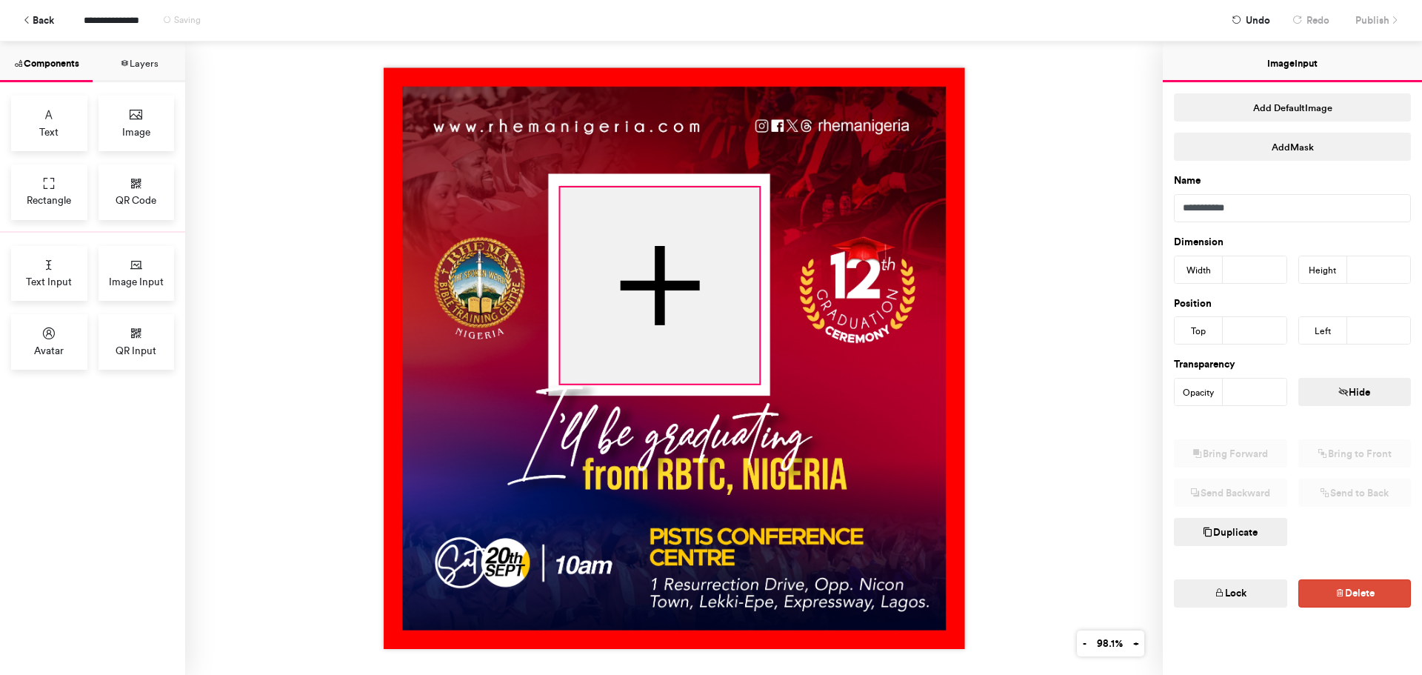
click at [671, 194] on div at bounding box center [659, 285] width 199 height 196
click at [753, 179] on div at bounding box center [674, 357] width 581 height 581
type input "***"
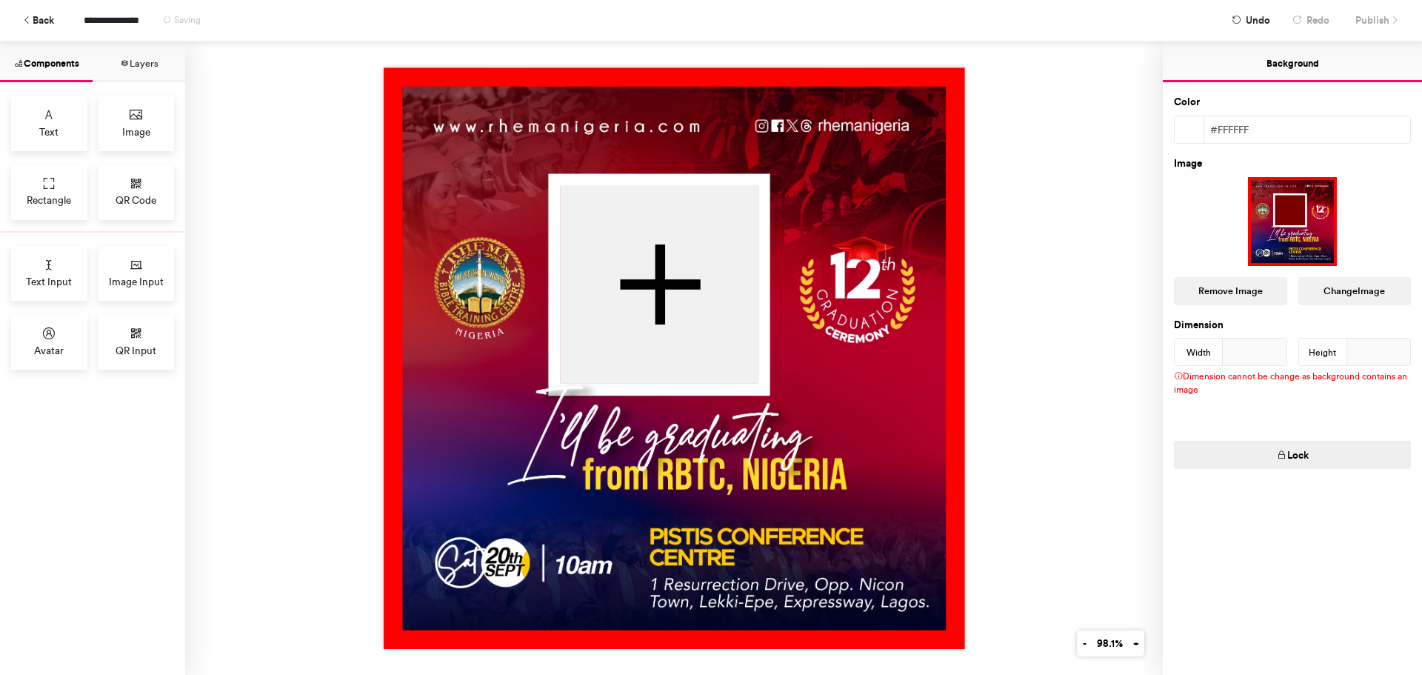
click at [797, 191] on img at bounding box center [674, 357] width 581 height 581
click at [1375, 21] on span "Publish" at bounding box center [1372, 20] width 34 height 26
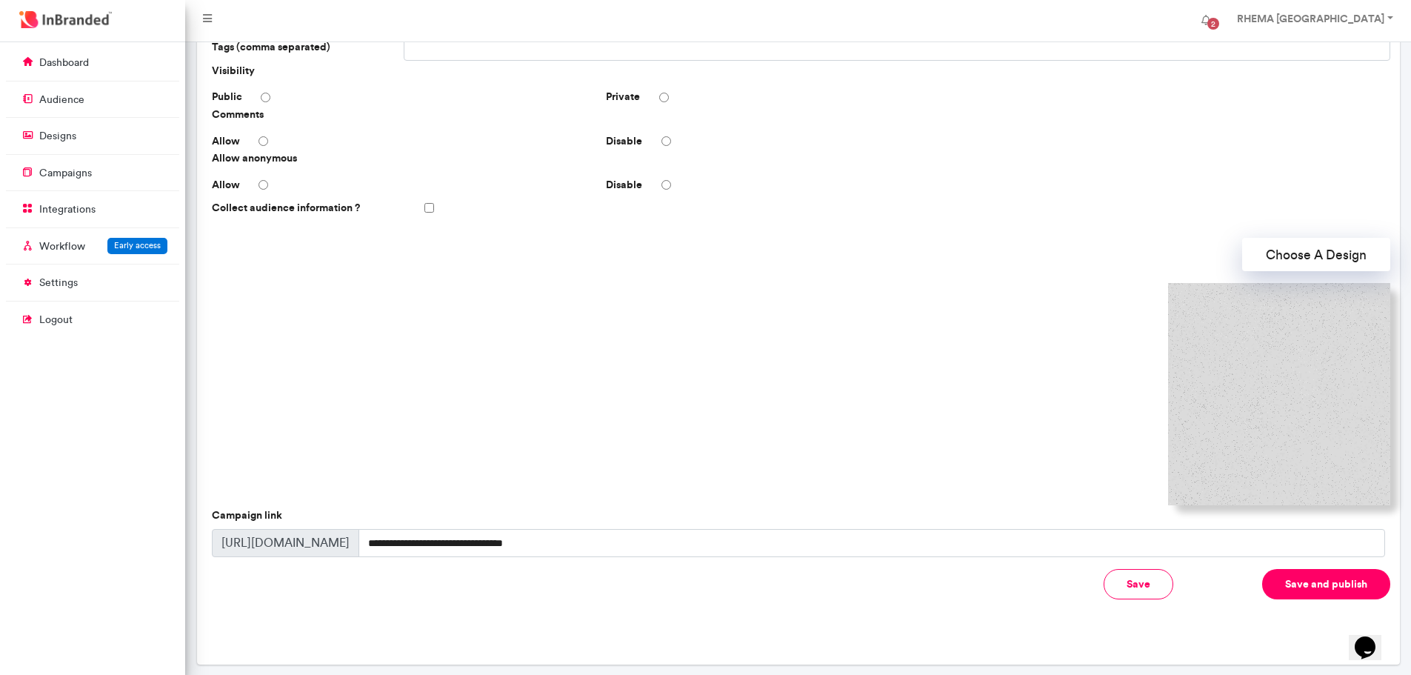
scroll to position [267, 0]
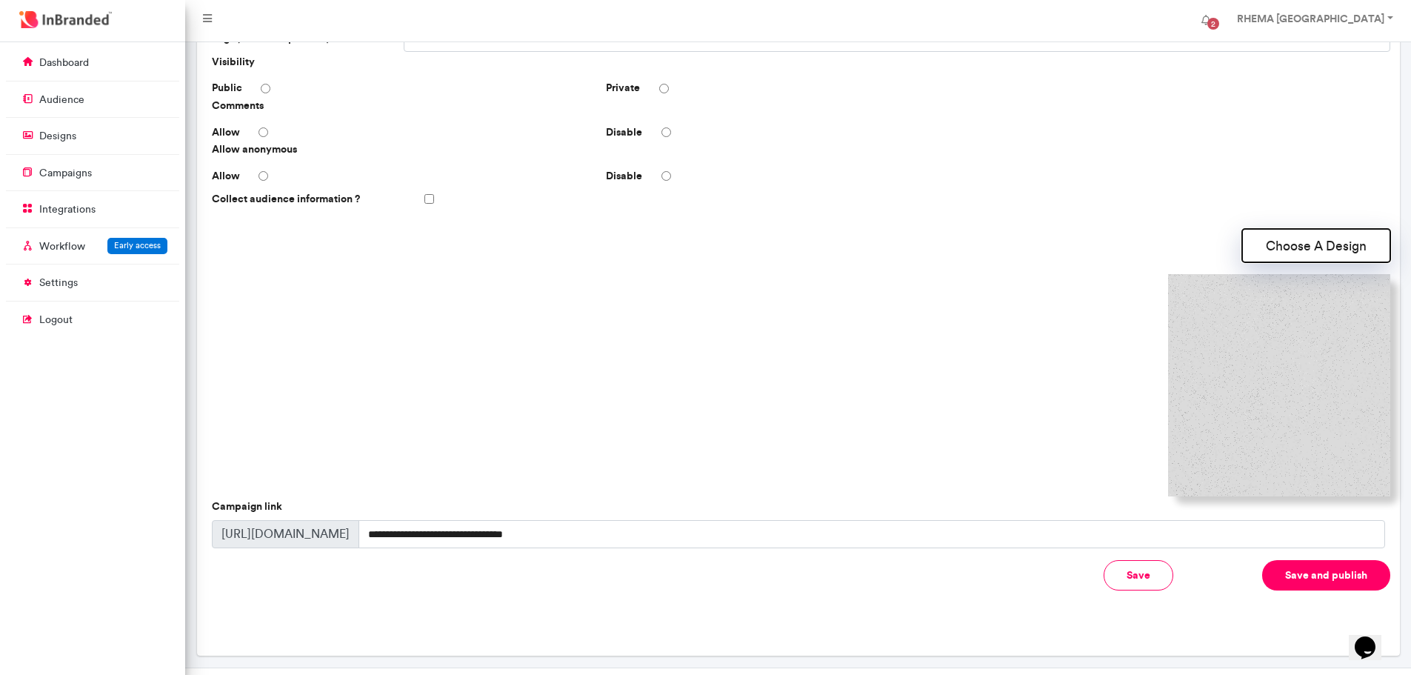
click at [1290, 239] on button "Choose A Design" at bounding box center [1316, 245] width 148 height 33
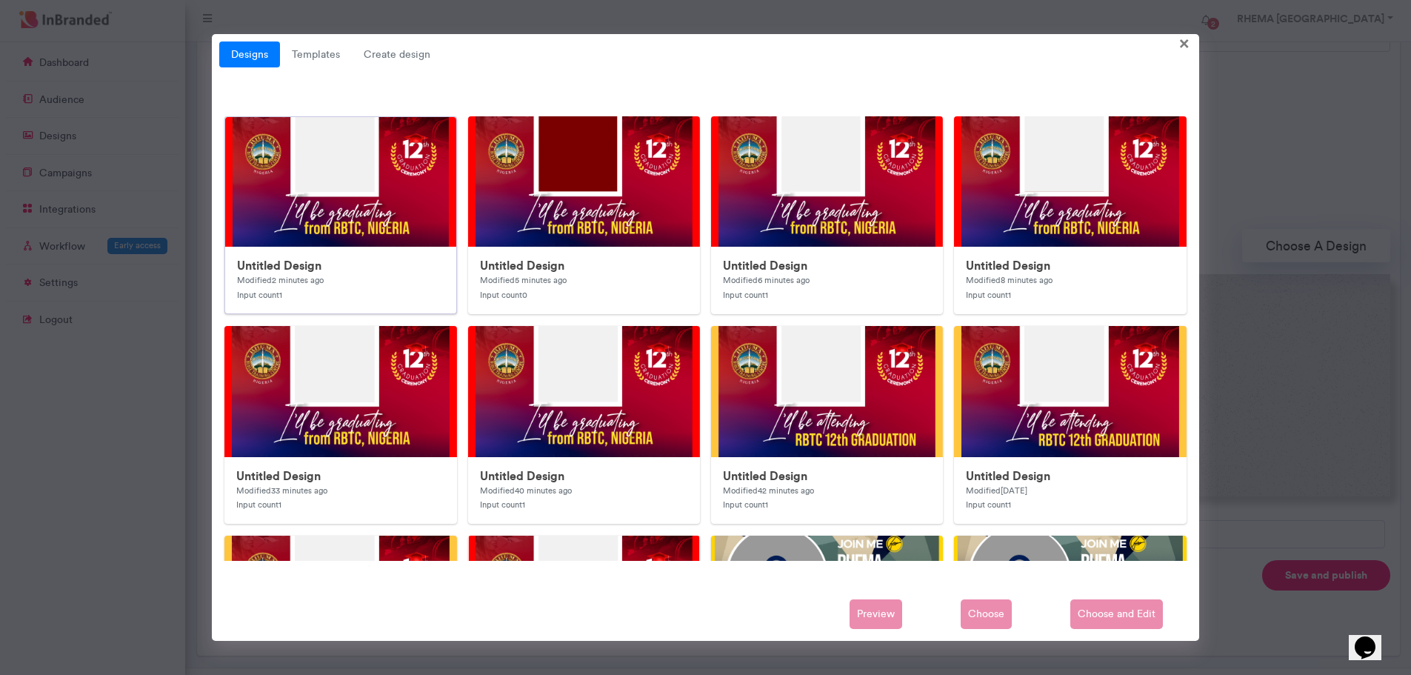
click at [404, 187] on img at bounding box center [521, 413] width 593 height 593
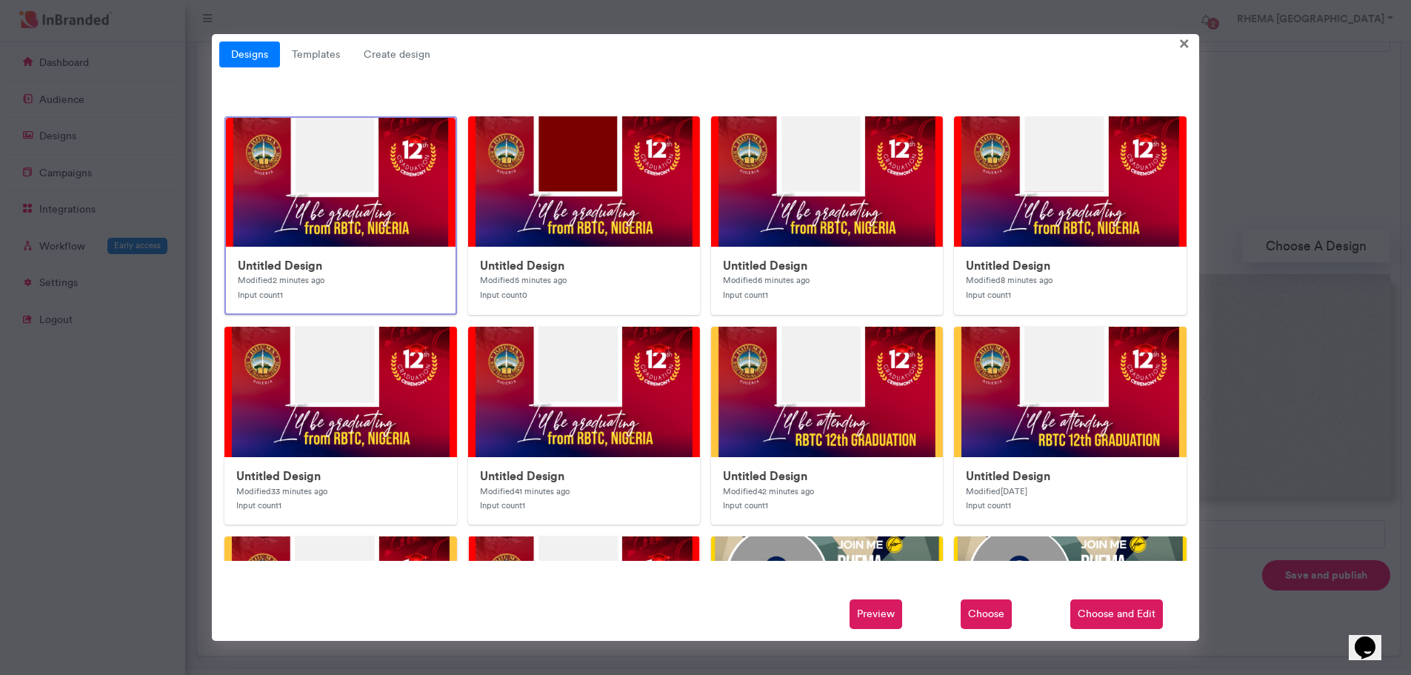
click at [1124, 610] on span "Choose and Edit" at bounding box center [1116, 614] width 93 height 30
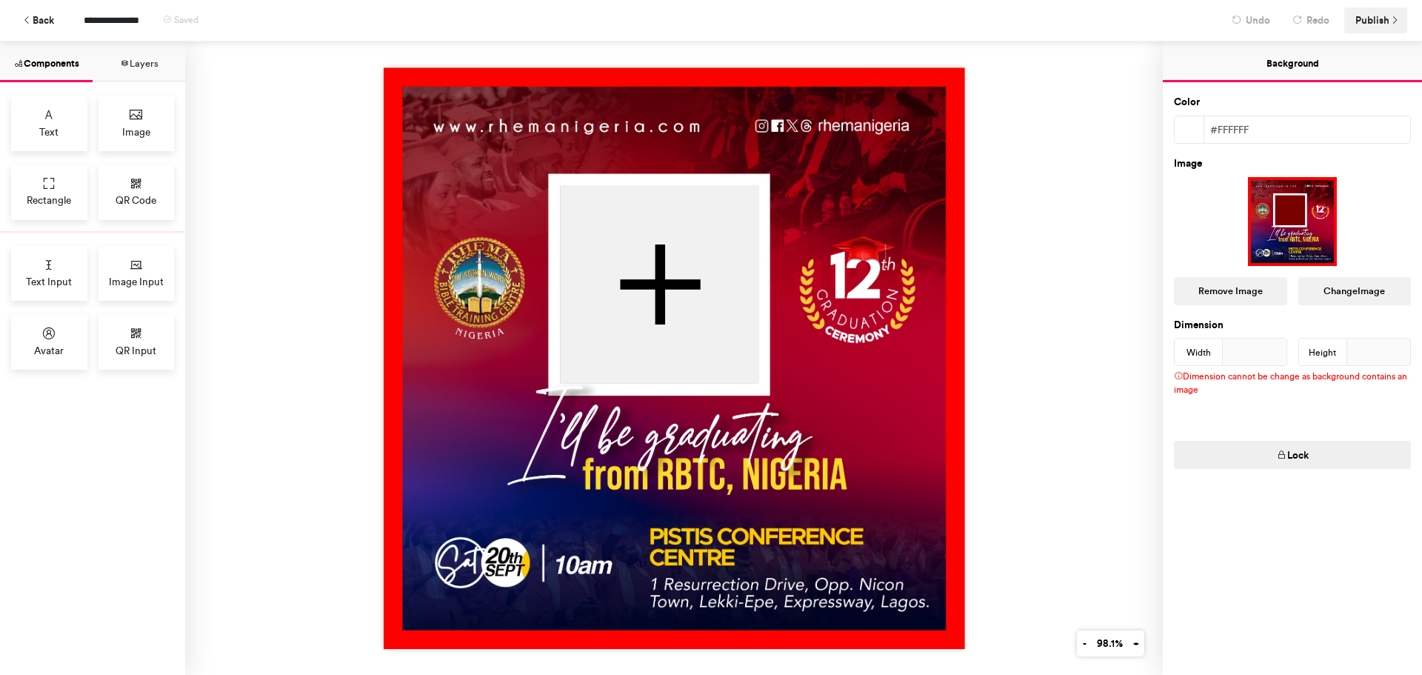
click at [1378, 17] on span "Publish" at bounding box center [1372, 20] width 34 height 26
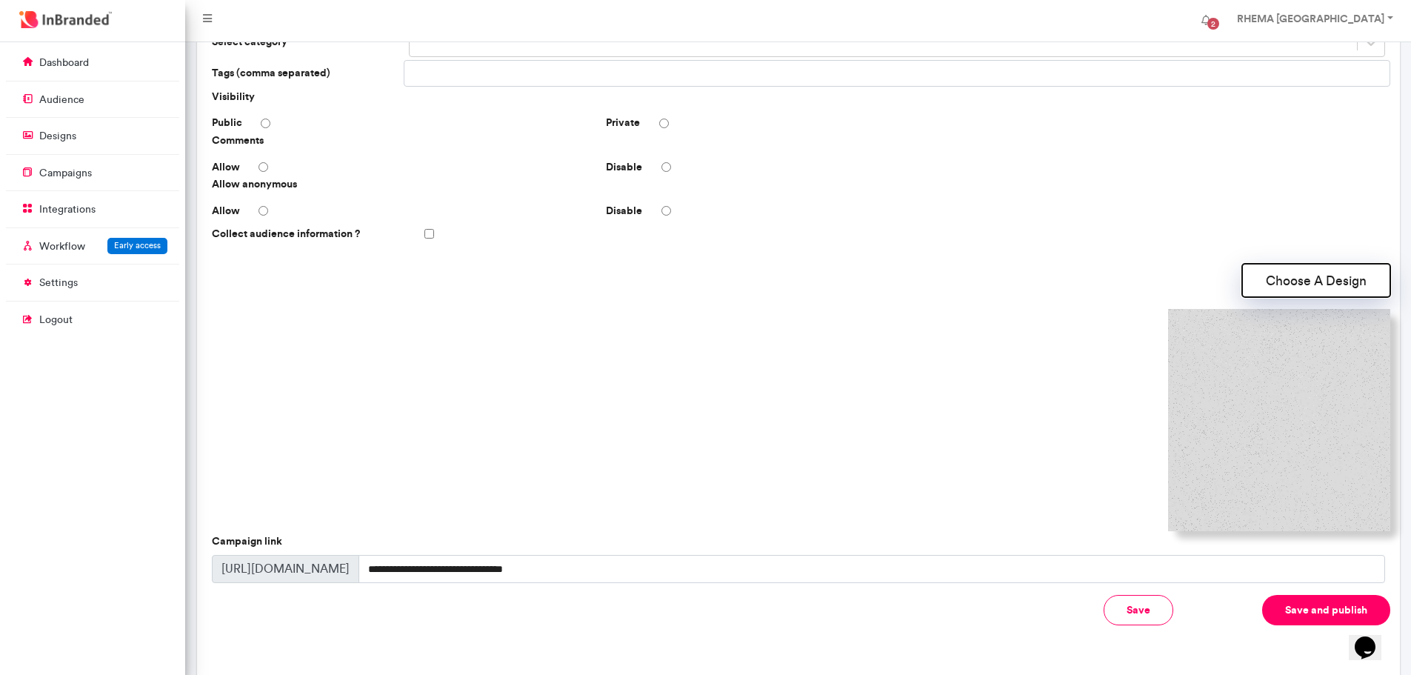
click at [1315, 276] on button "Choose A Design" at bounding box center [1316, 280] width 148 height 33
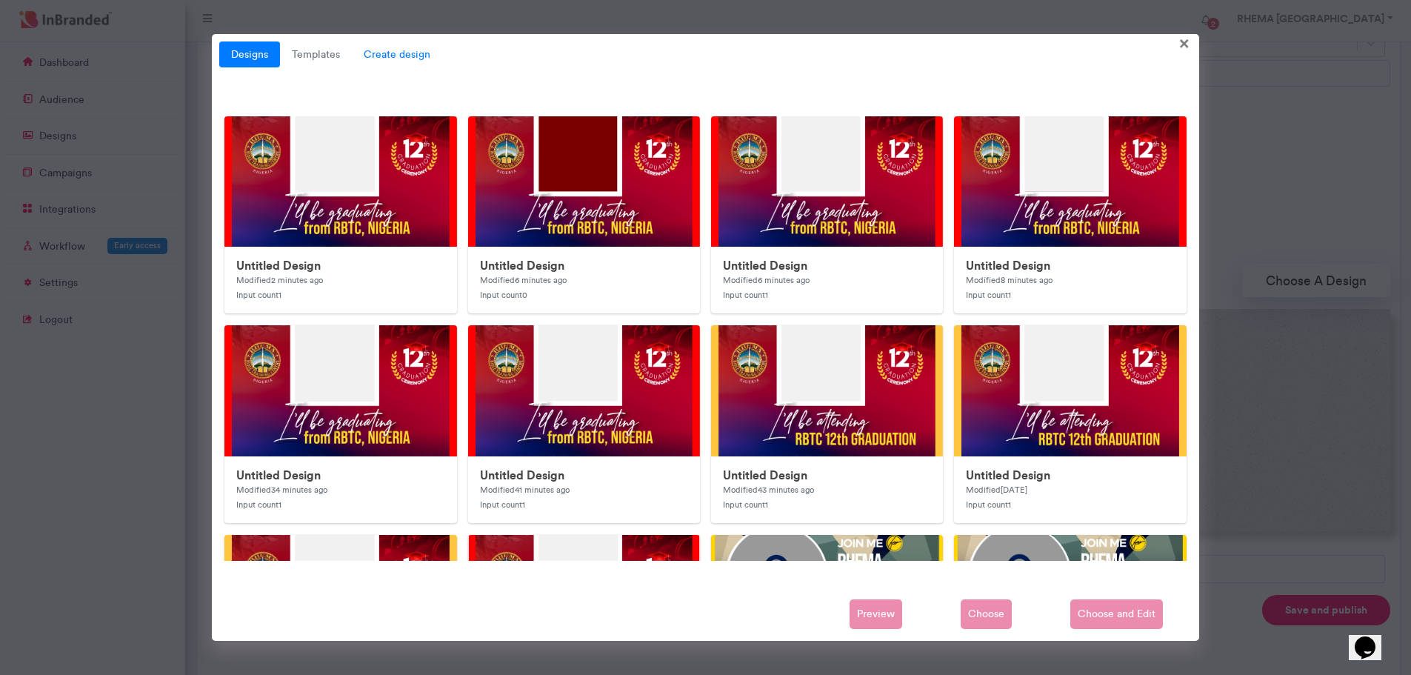
click at [399, 47] on span "Create design" at bounding box center [397, 54] width 90 height 27
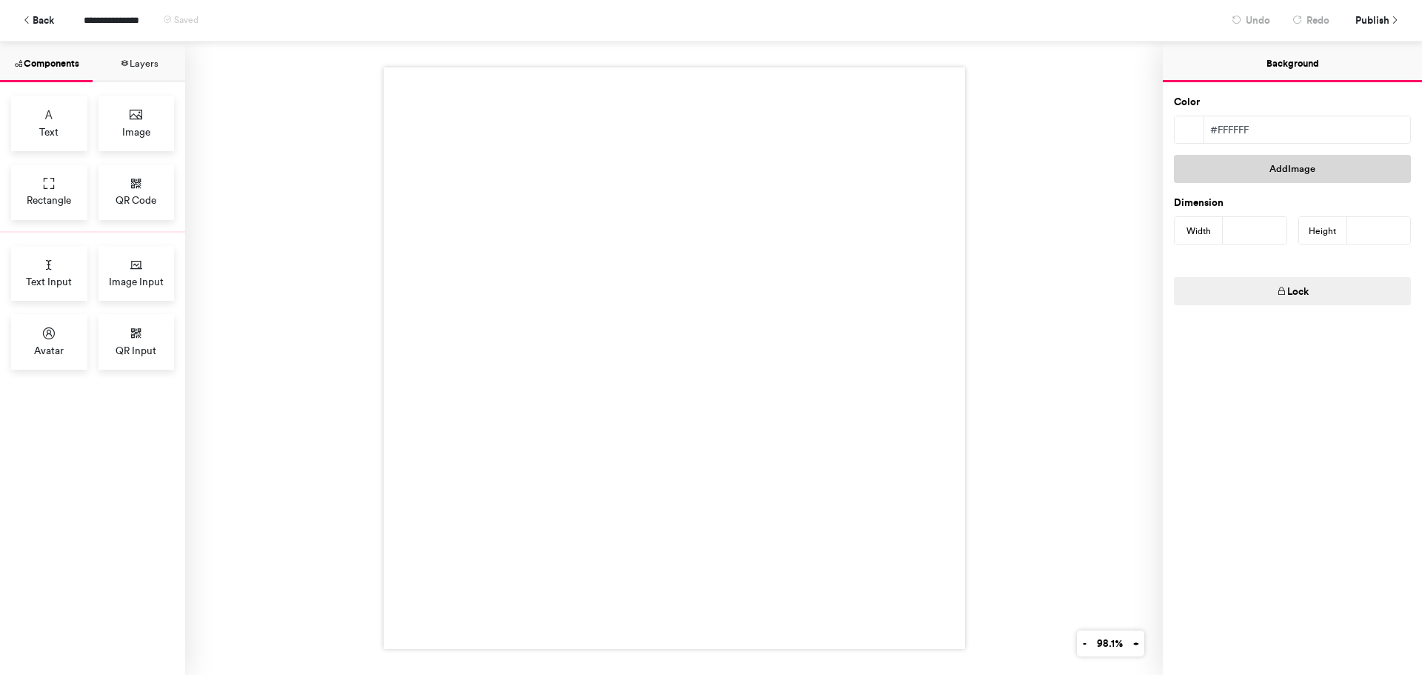
click at [1284, 165] on button "Add Image" at bounding box center [1292, 169] width 237 height 28
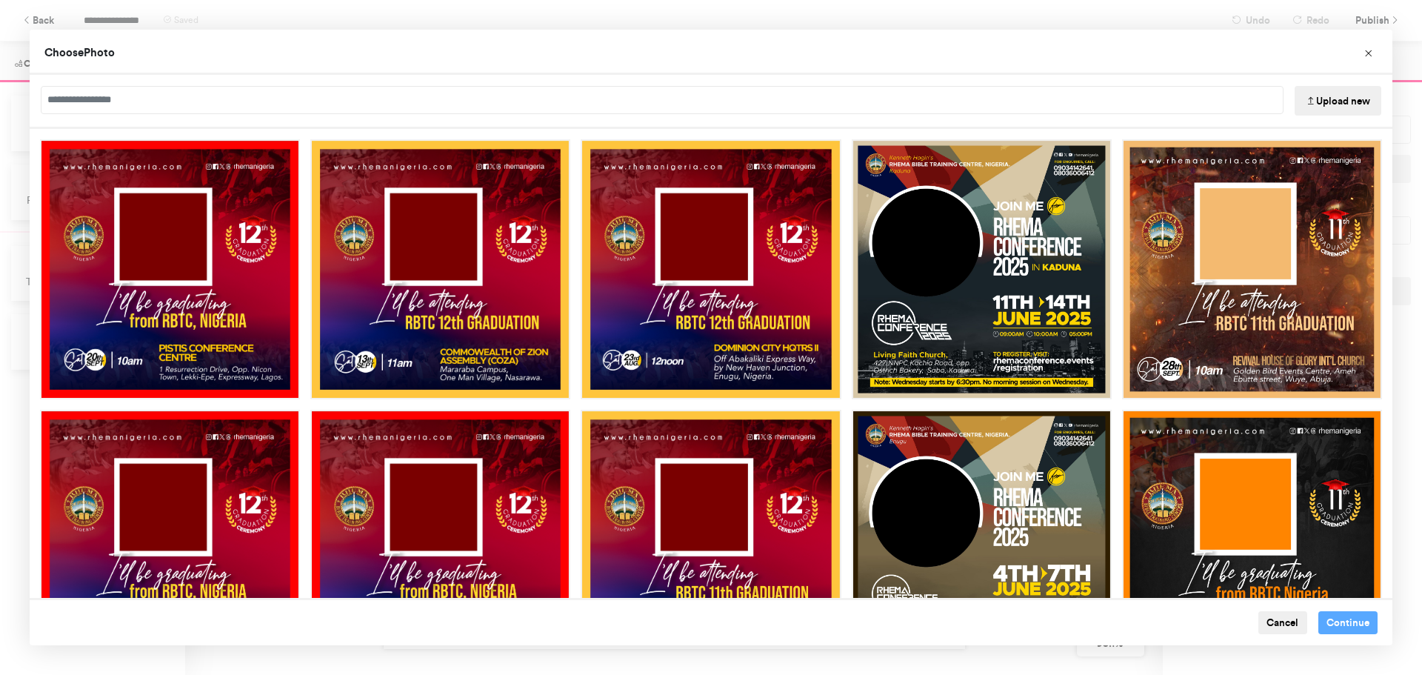
click at [1317, 104] on button "Upload new" at bounding box center [1338, 101] width 87 height 30
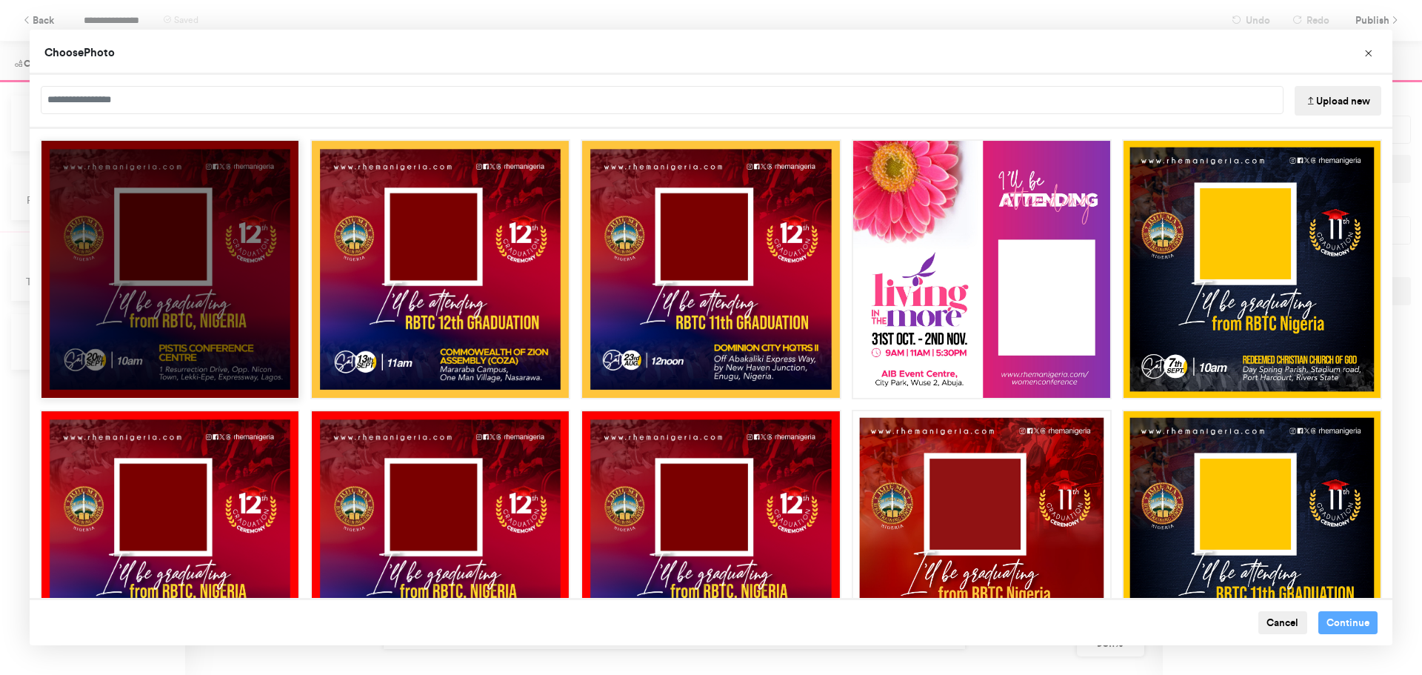
click at [218, 207] on div "Choose Image" at bounding box center [170, 269] width 260 height 260
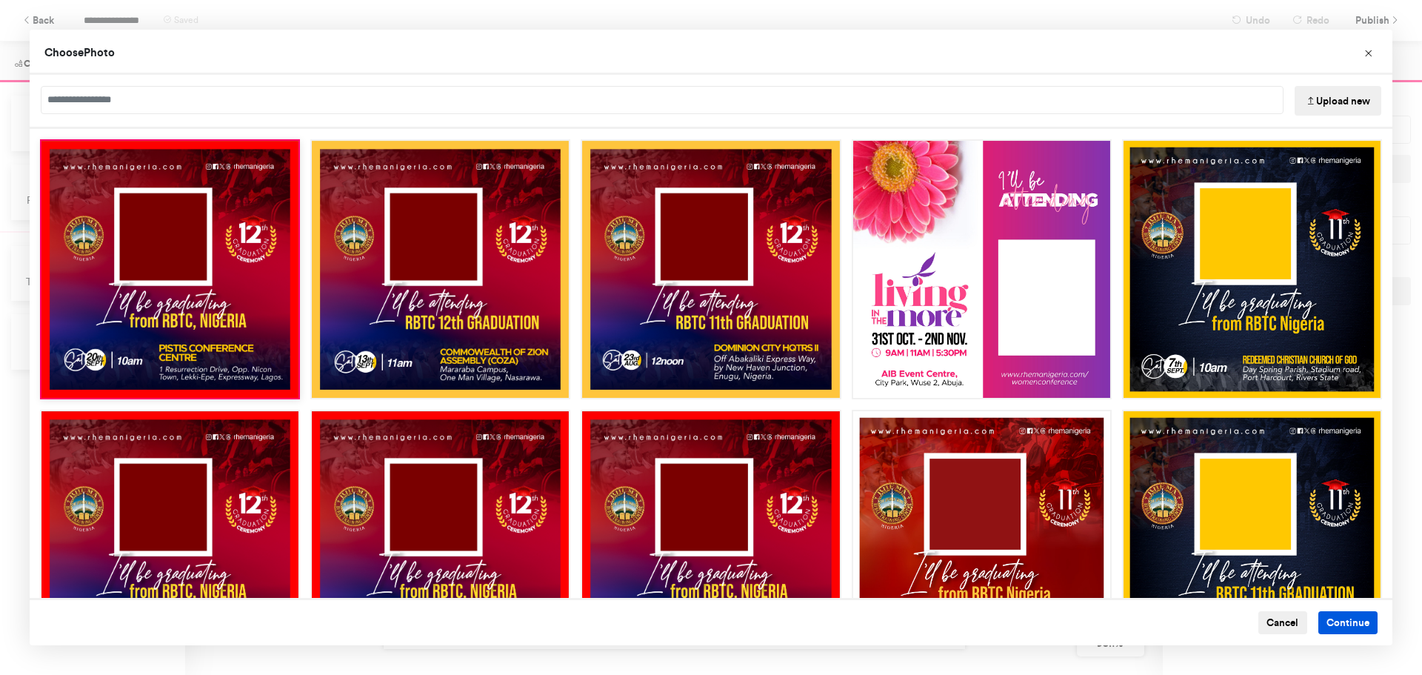
click at [1338, 624] on button "Continue" at bounding box center [1348, 623] width 60 height 24
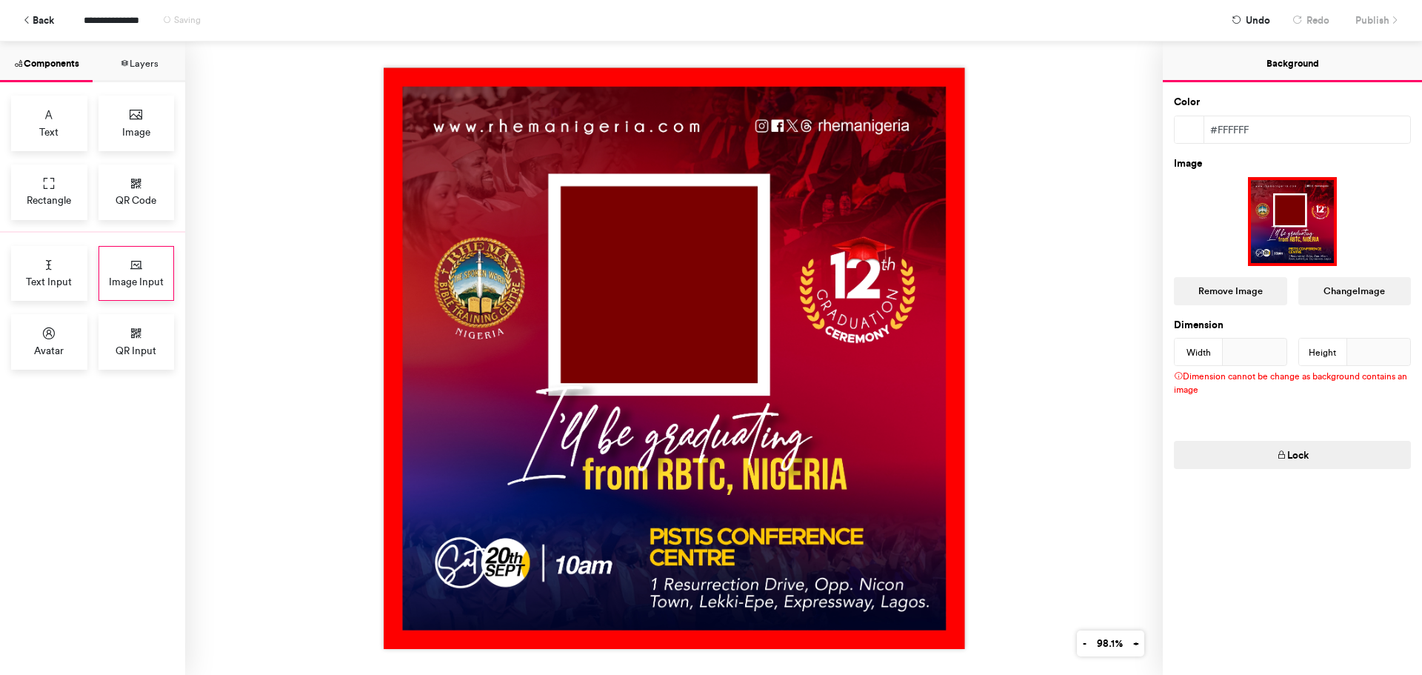
click at [136, 258] on icon at bounding box center [136, 265] width 15 height 15
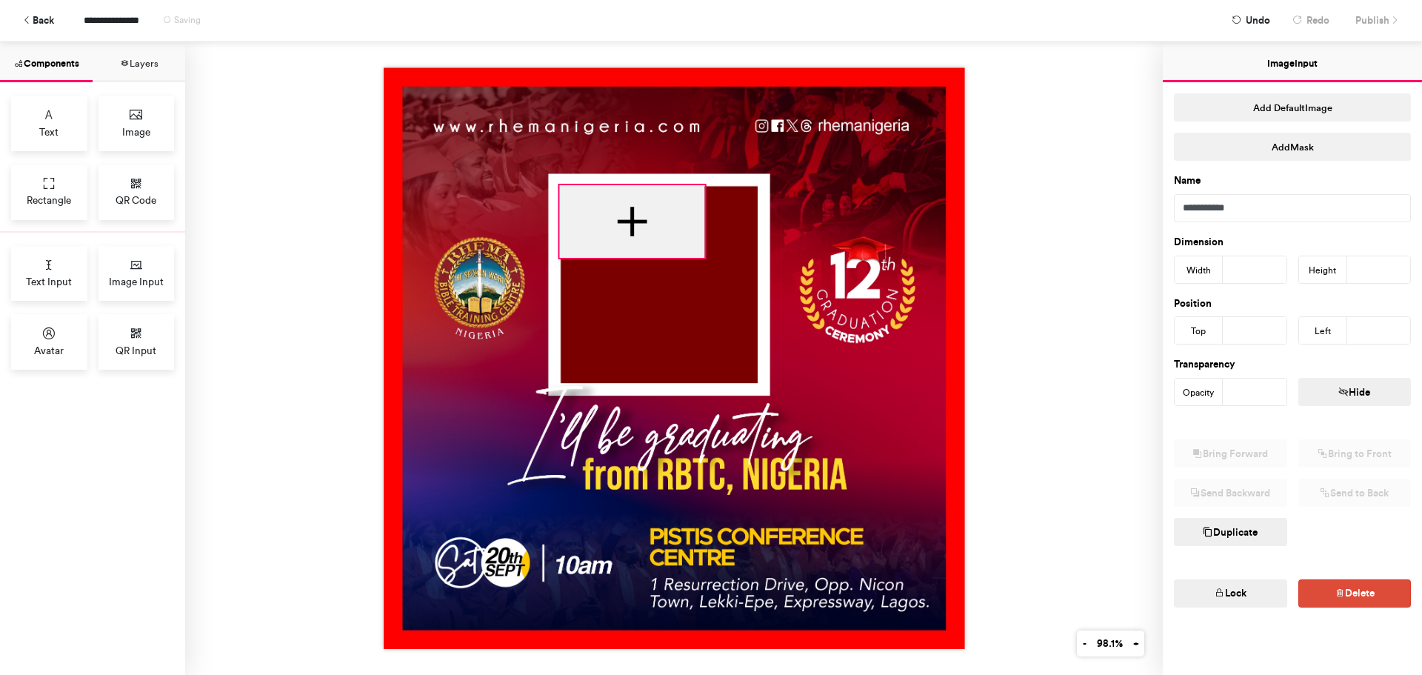
drag, startPoint x: 582, startPoint y: 235, endPoint x: 613, endPoint y: 207, distance: 40.9
click at [613, 207] on div at bounding box center [631, 221] width 145 height 73
type input "***"
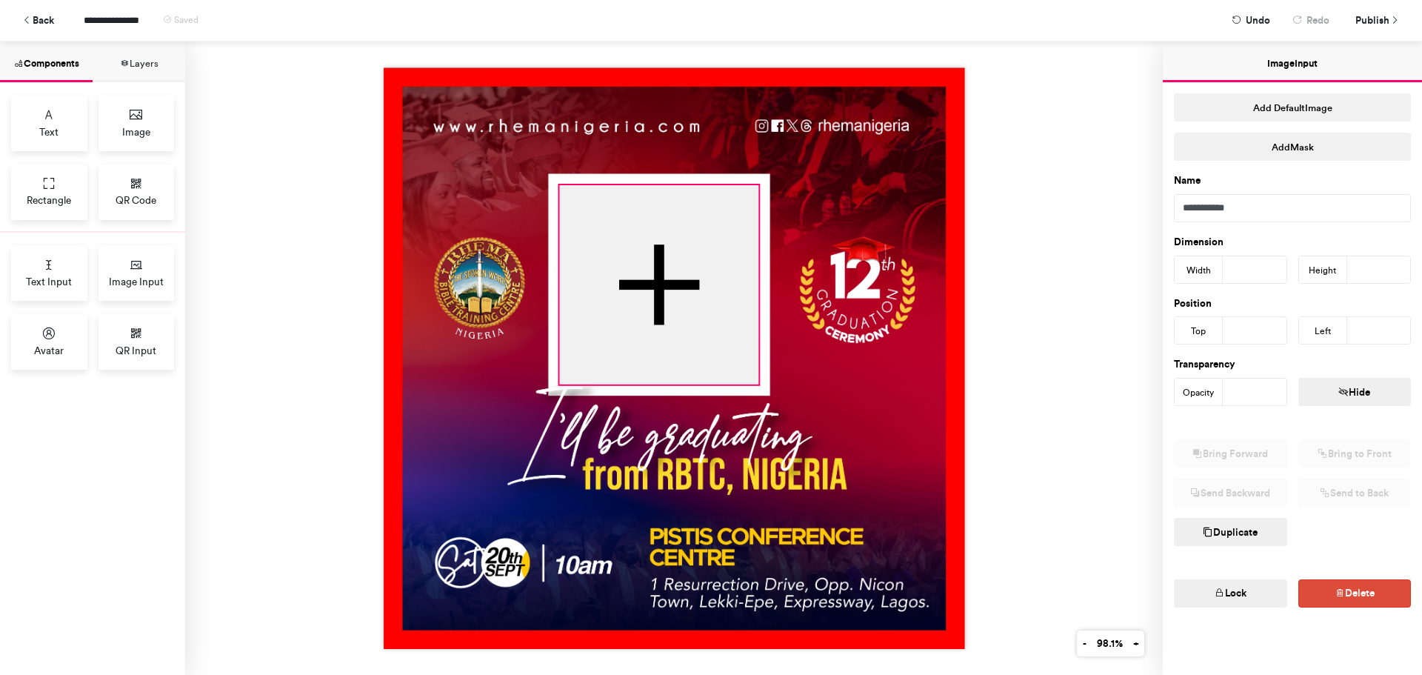
drag, startPoint x: 698, startPoint y: 256, endPoint x: 753, endPoint y: 382, distance: 137.7
click at [753, 382] on div at bounding box center [674, 357] width 581 height 581
type input "***"
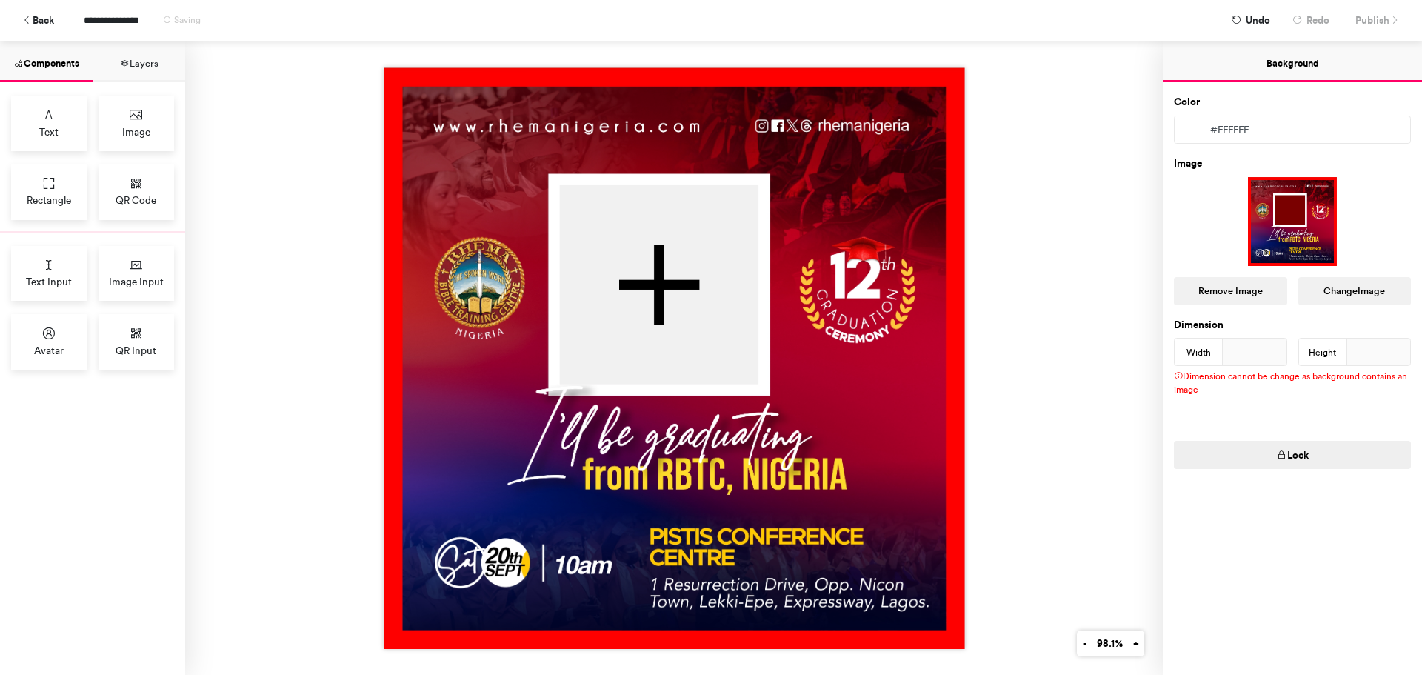
click at [801, 377] on img at bounding box center [674, 357] width 581 height 581
click at [1364, 23] on span "Publish" at bounding box center [1372, 20] width 34 height 26
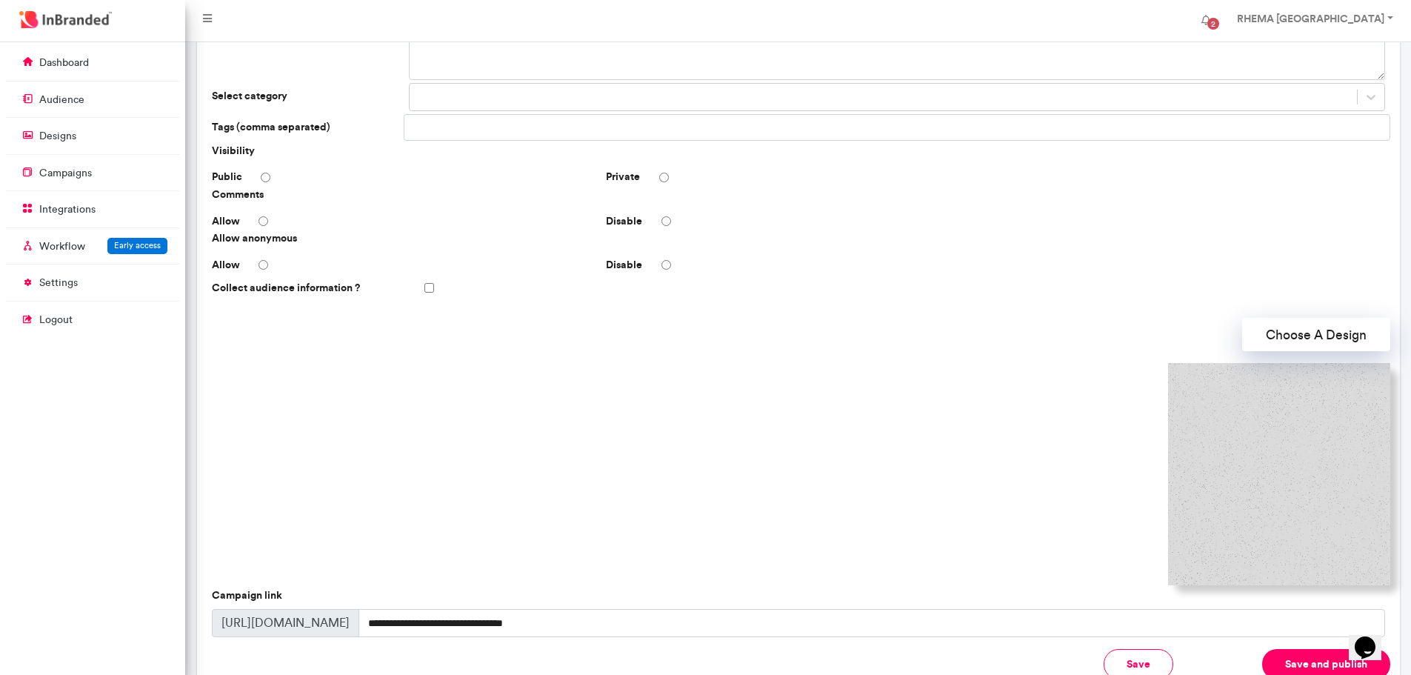
scroll to position [167, 0]
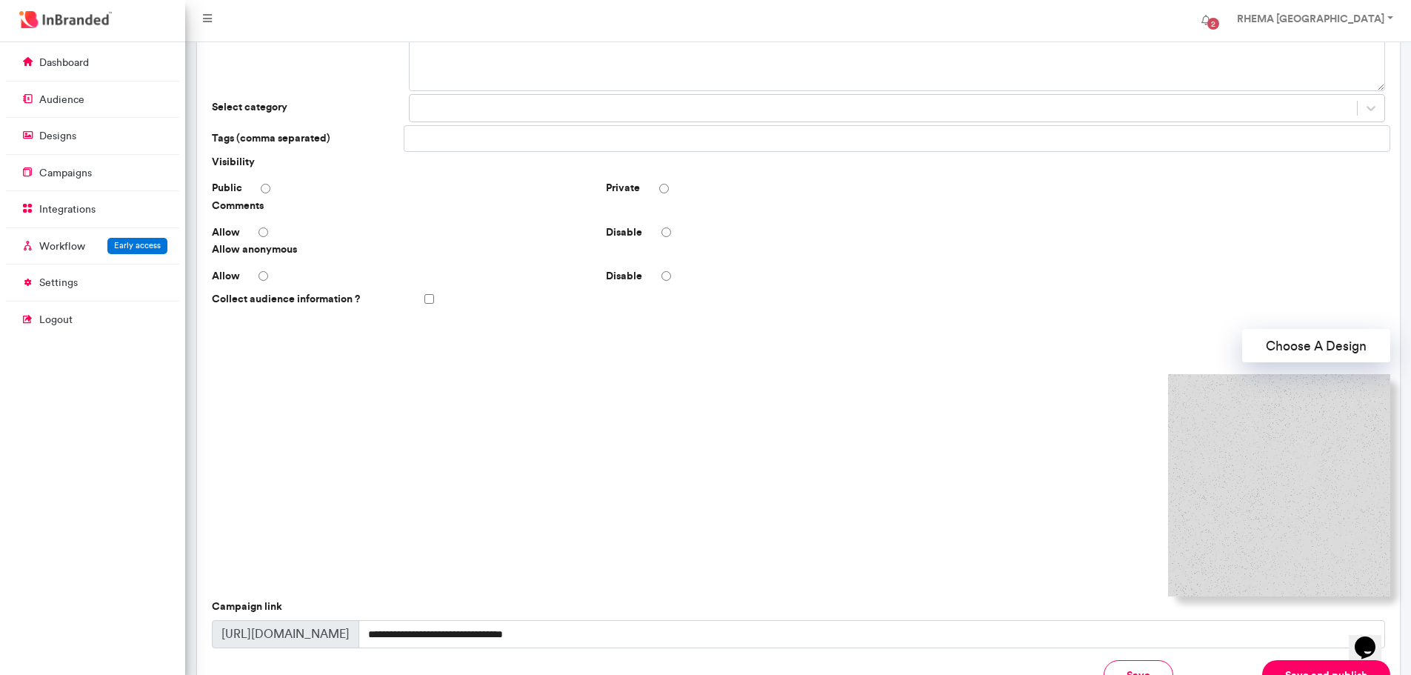
click at [1281, 441] on img at bounding box center [1279, 485] width 222 height 222
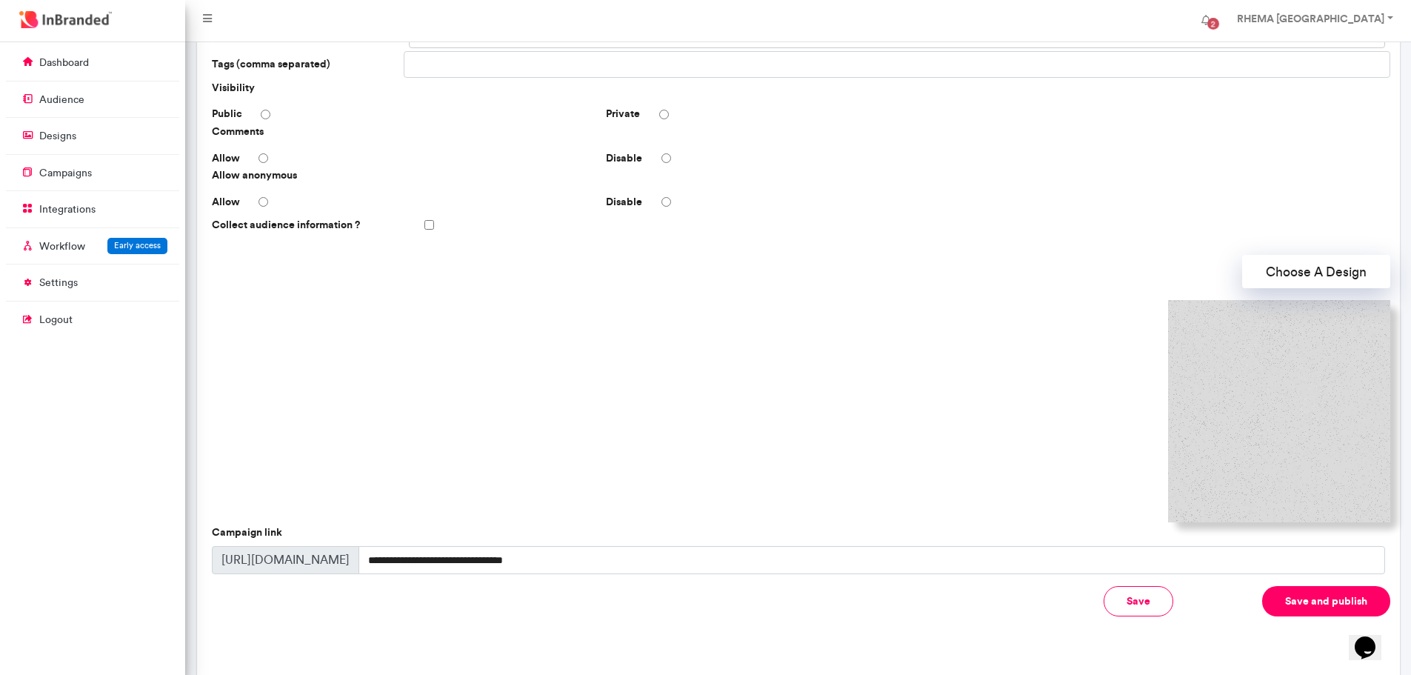
scroll to position [249, 0]
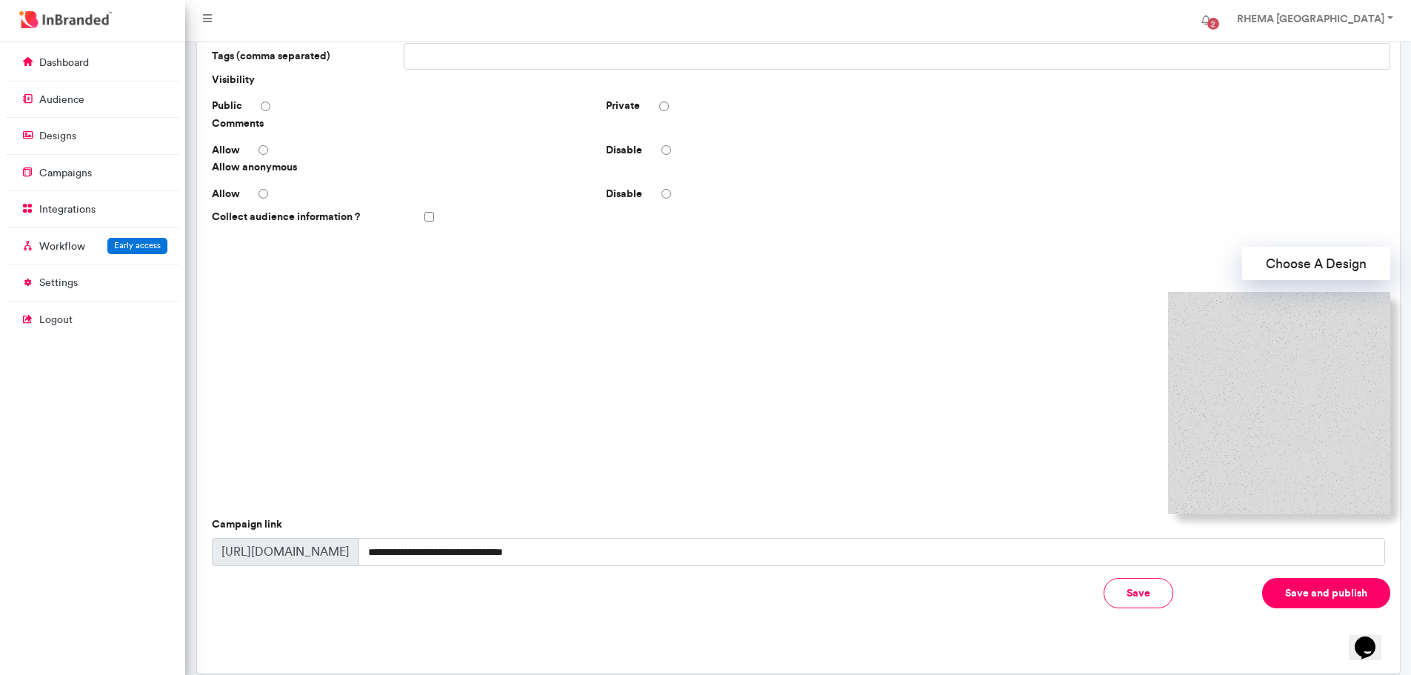
click at [1335, 582] on button "Save and publish" at bounding box center [1326, 593] width 128 height 30
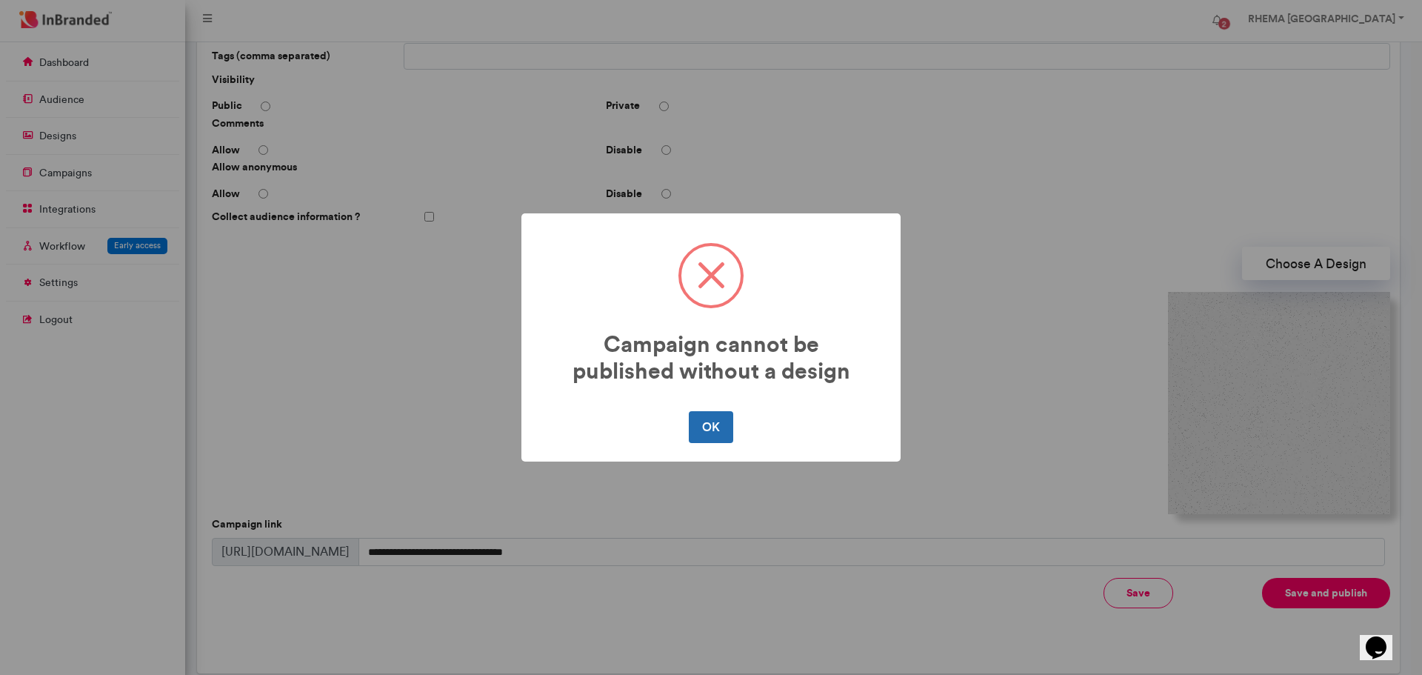
click at [728, 431] on button "OK" at bounding box center [711, 426] width 44 height 31
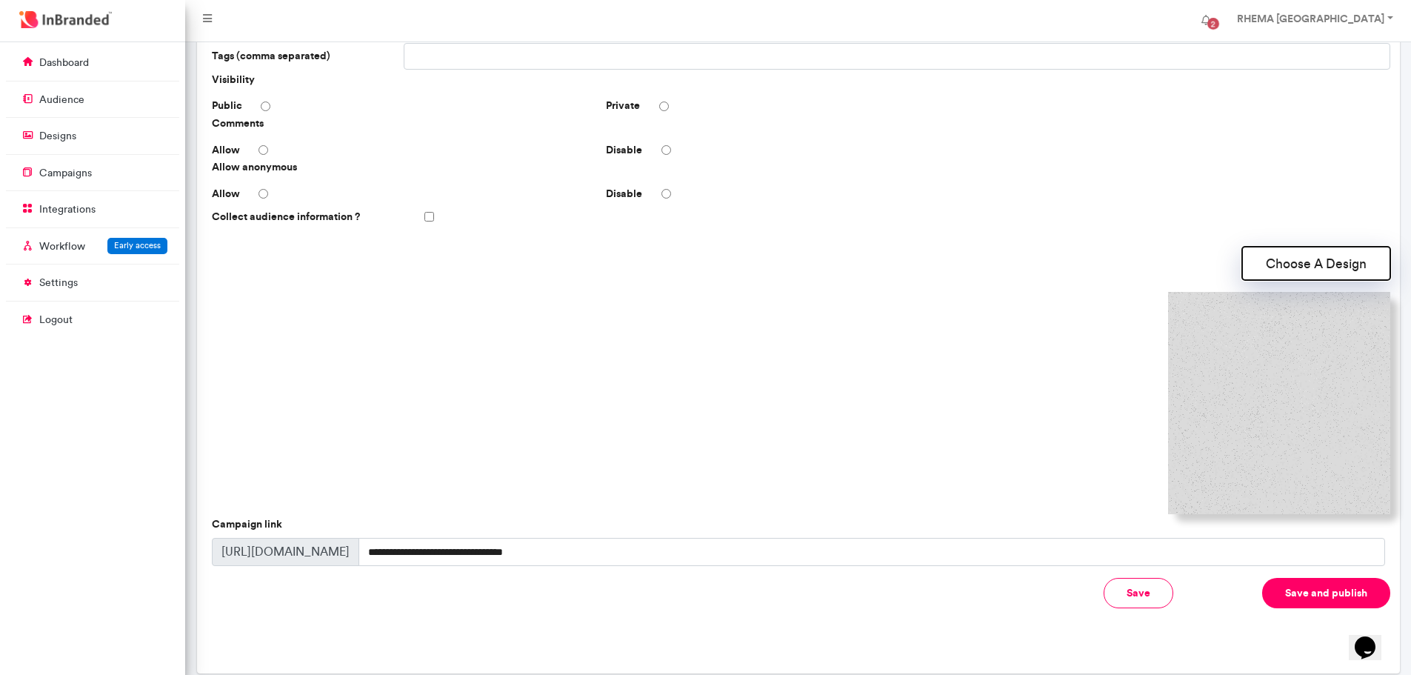
click at [1282, 267] on button "Choose A Design" at bounding box center [1316, 263] width 148 height 33
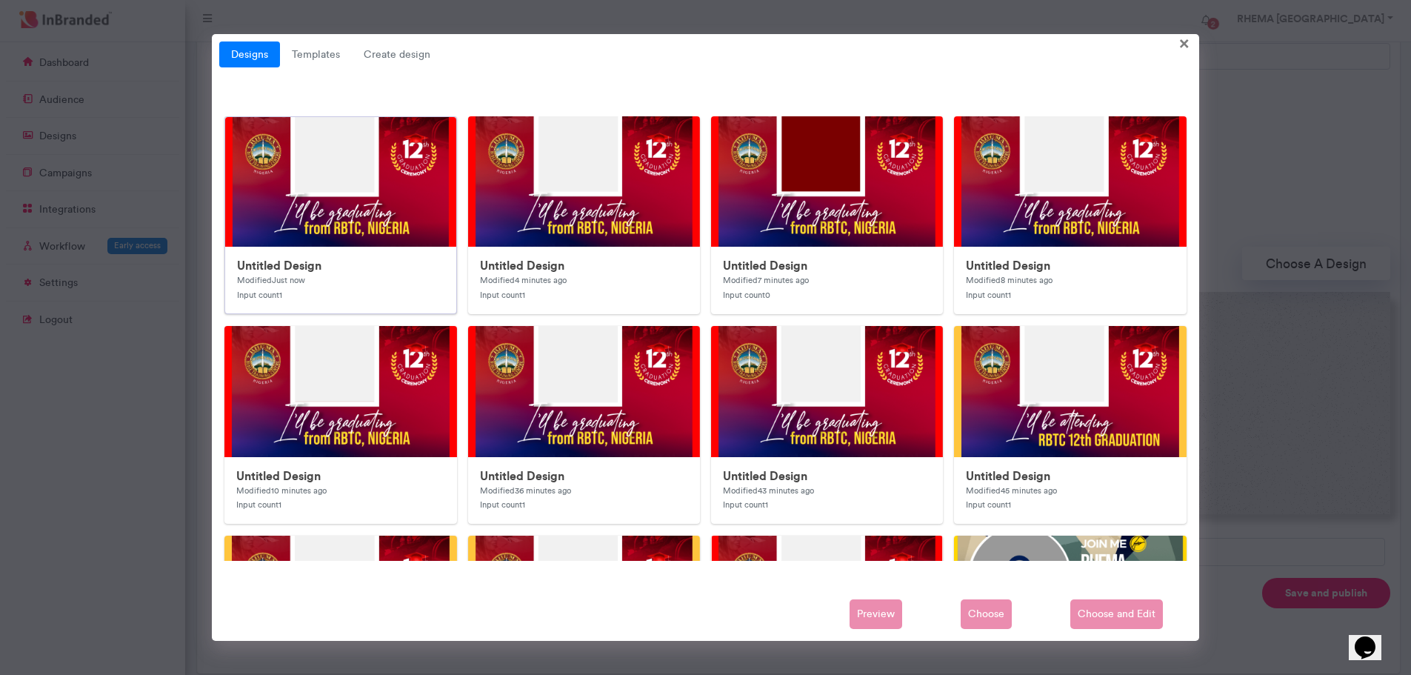
click at [396, 166] on img at bounding box center [521, 413] width 593 height 593
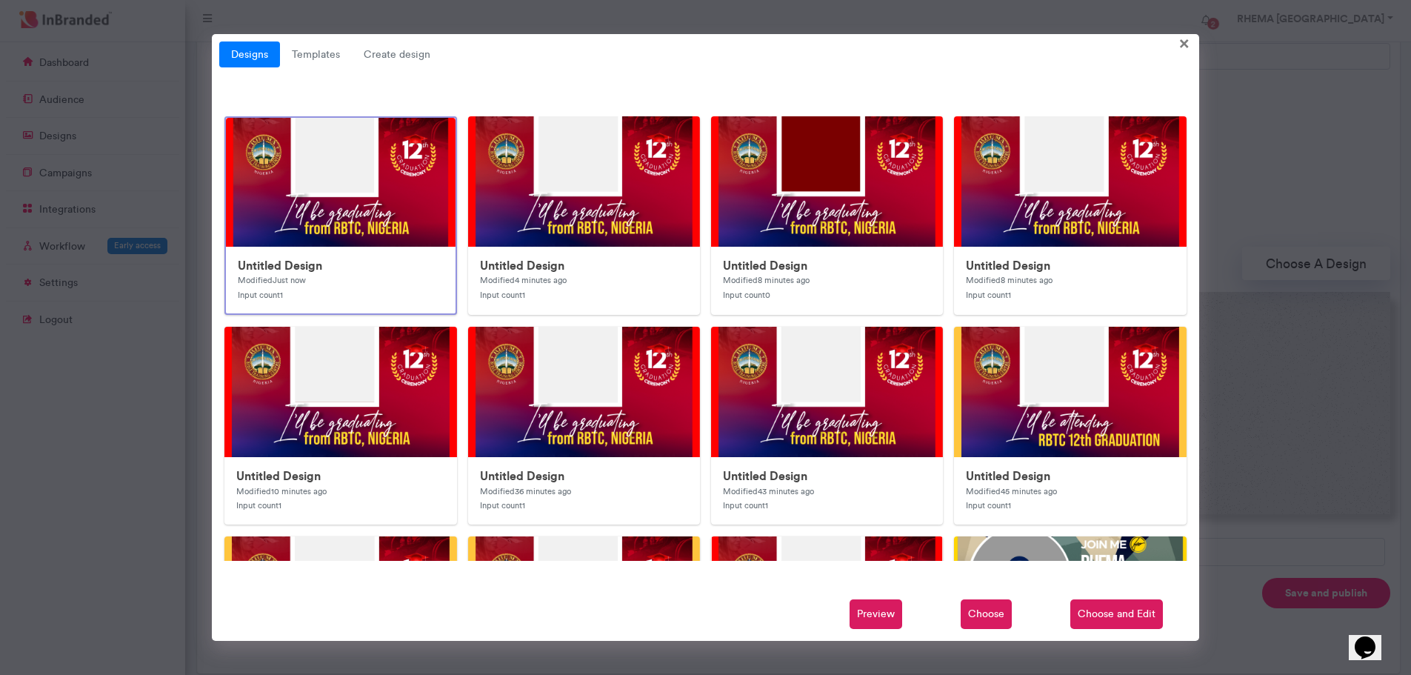
click at [1100, 613] on span "Choose and Edit" at bounding box center [1116, 614] width 93 height 30
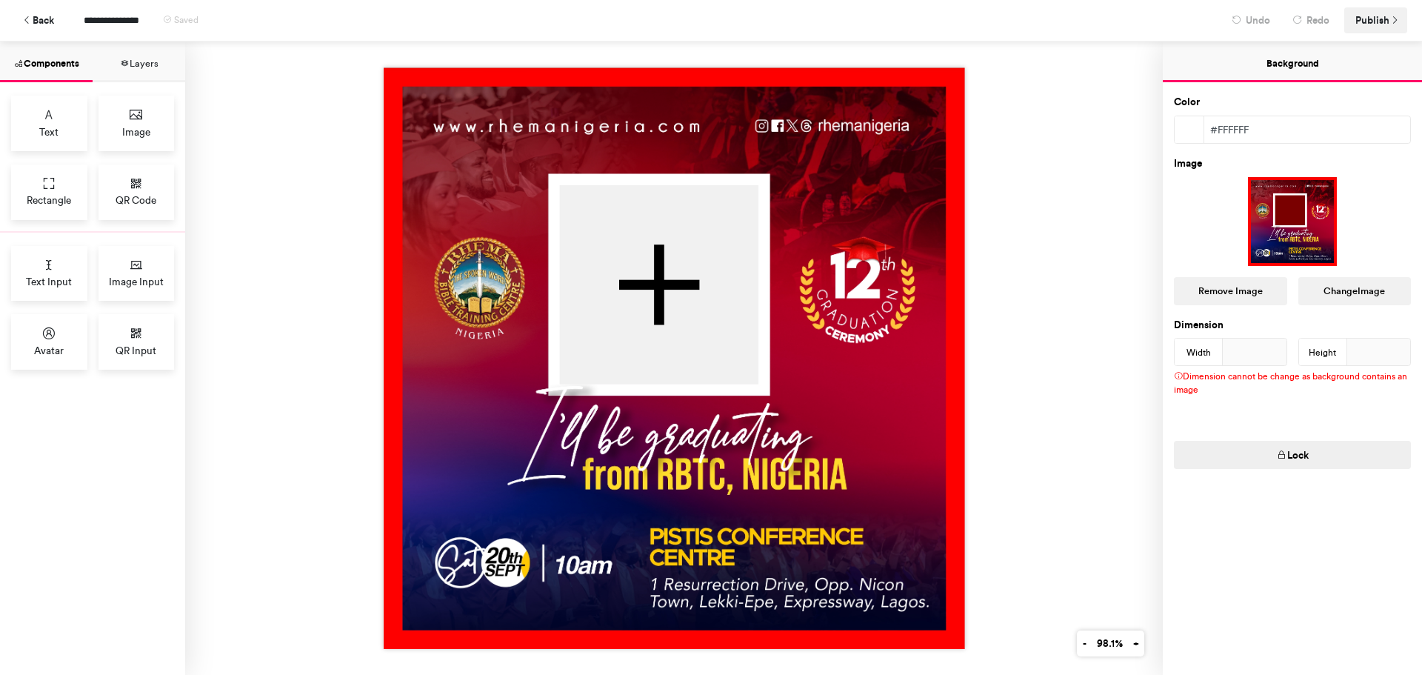
click at [1373, 21] on span "Publish" at bounding box center [1372, 20] width 34 height 26
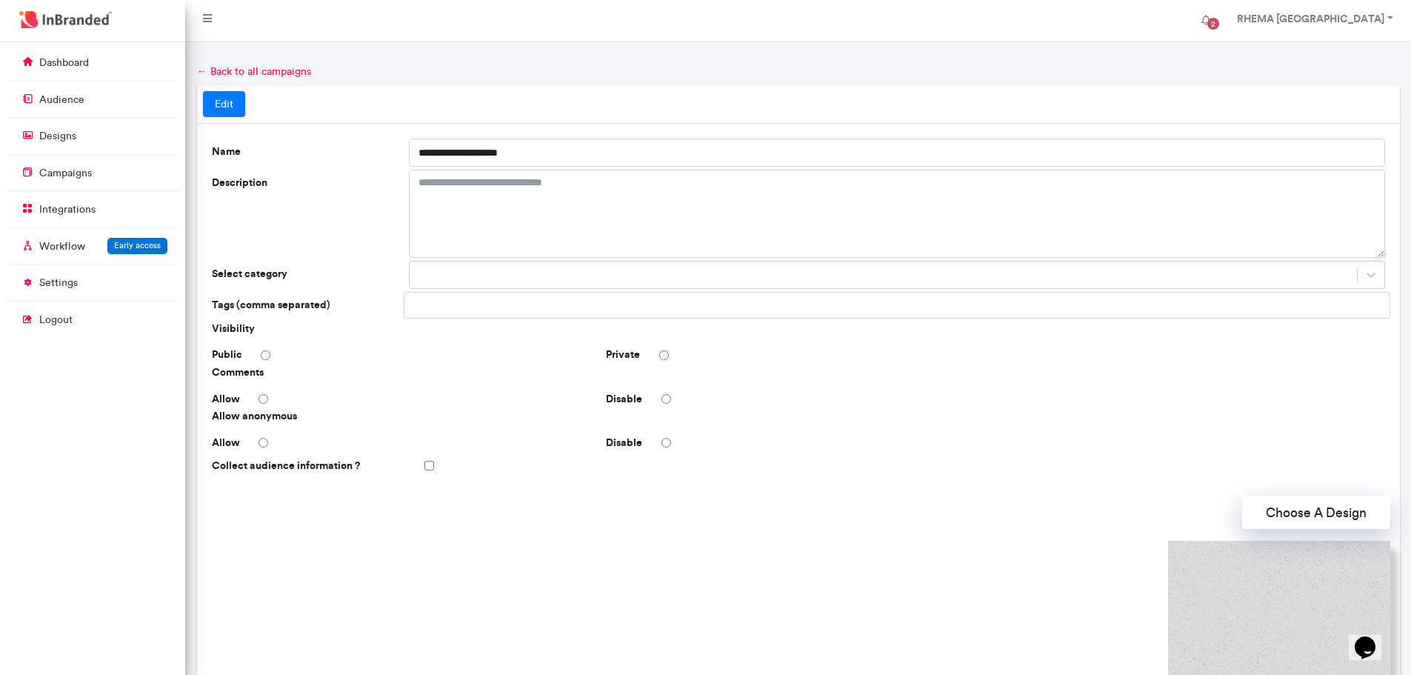
click at [952, 424] on div "Allow anonymous Allow Disable" at bounding box center [798, 429] width 1184 height 41
click at [1255, 505] on button "Choose A Design" at bounding box center [1316, 512] width 148 height 33
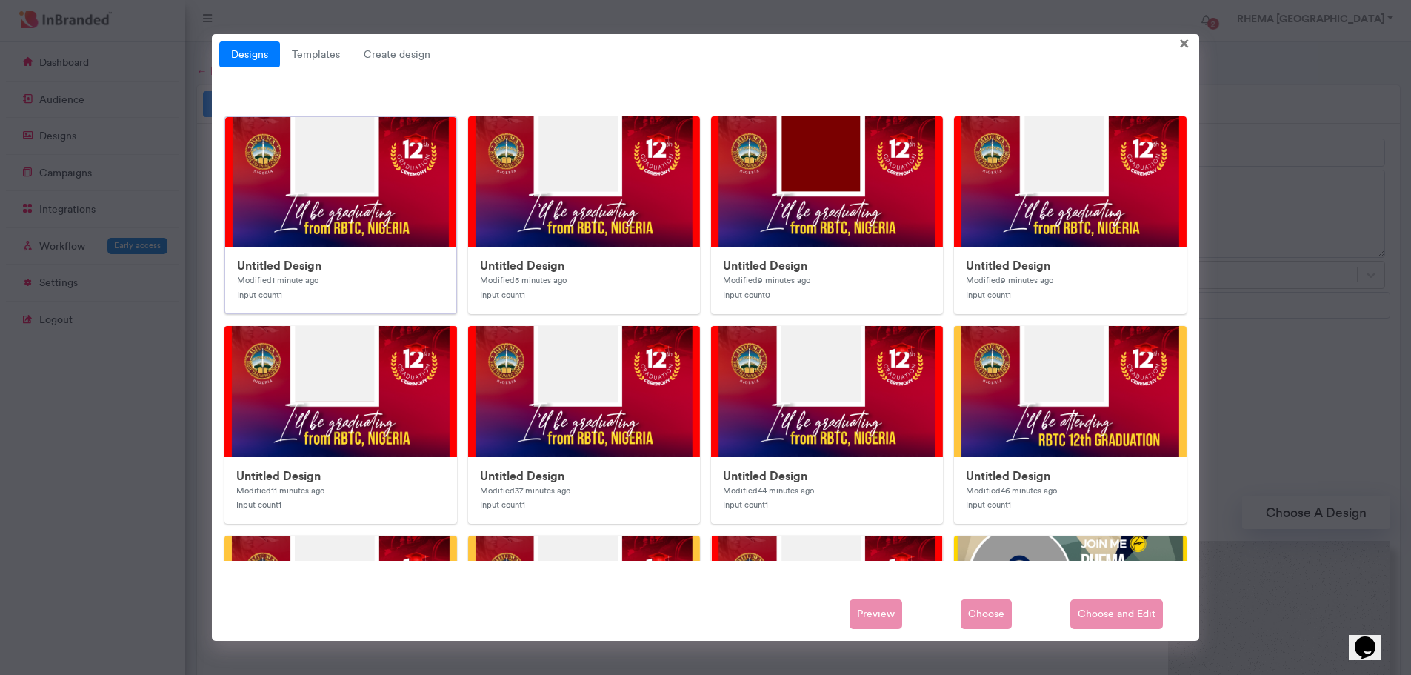
click at [391, 194] on img at bounding box center [521, 413] width 593 height 593
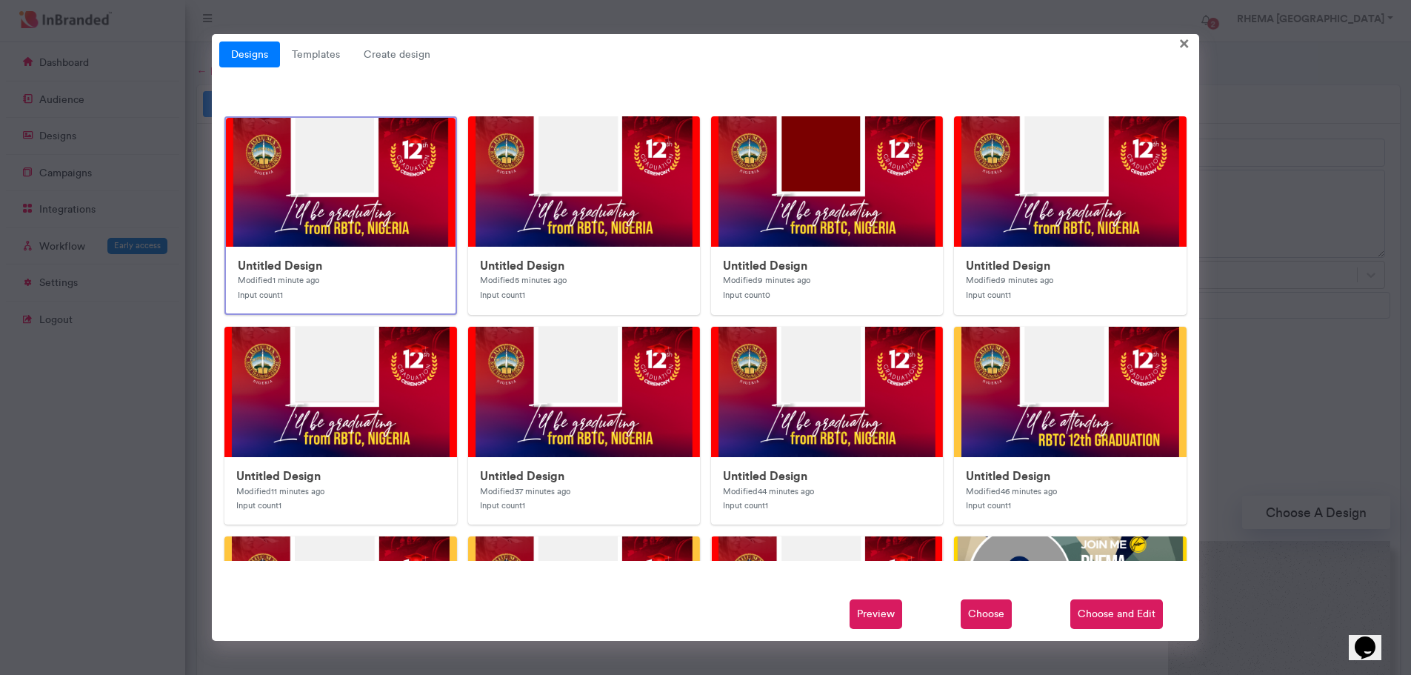
click at [988, 613] on span "Choose" at bounding box center [986, 614] width 51 height 30
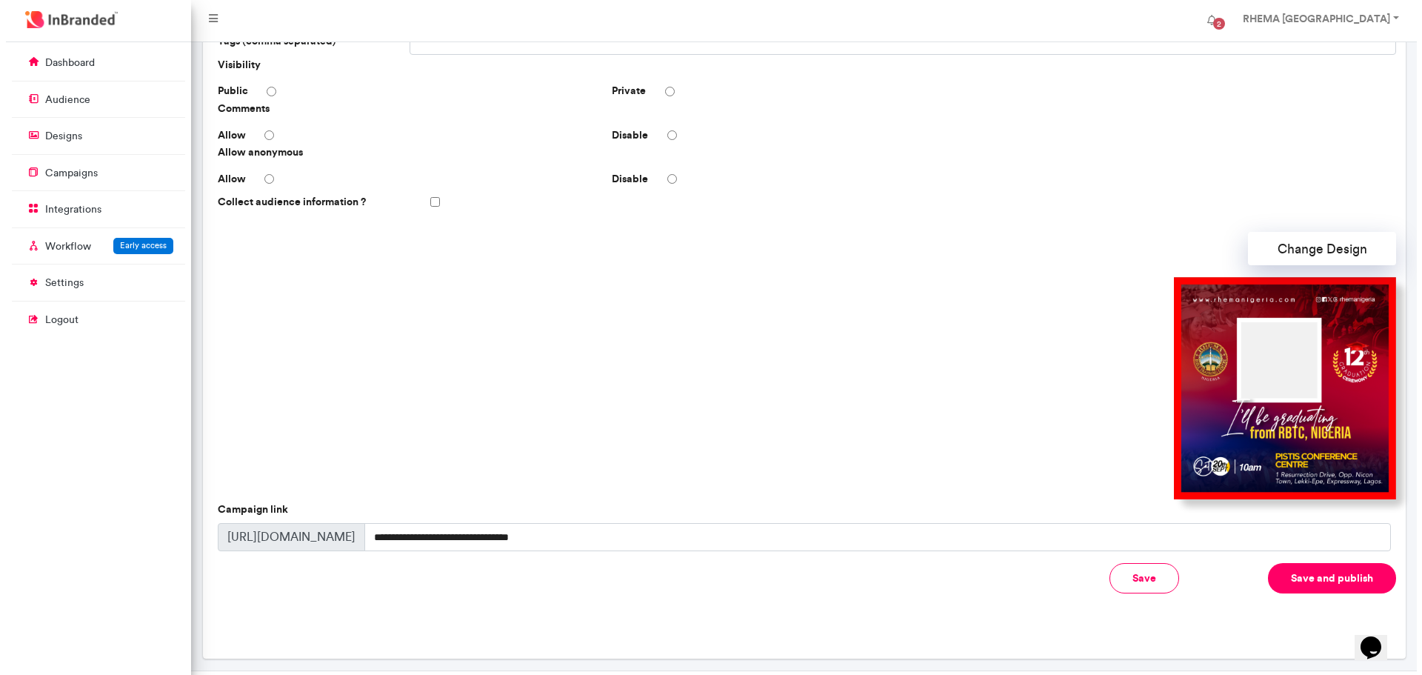
scroll to position [265, 0]
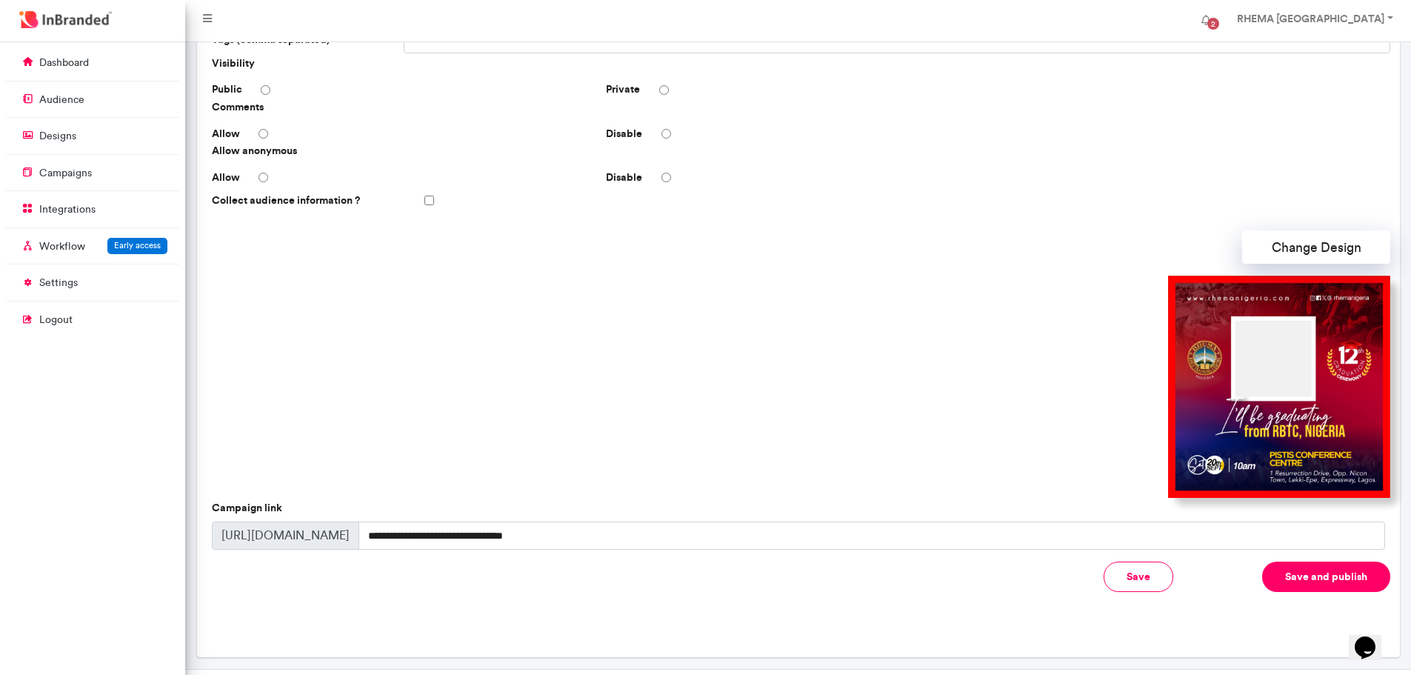
click at [1290, 578] on button "Save and publish" at bounding box center [1326, 576] width 128 height 30
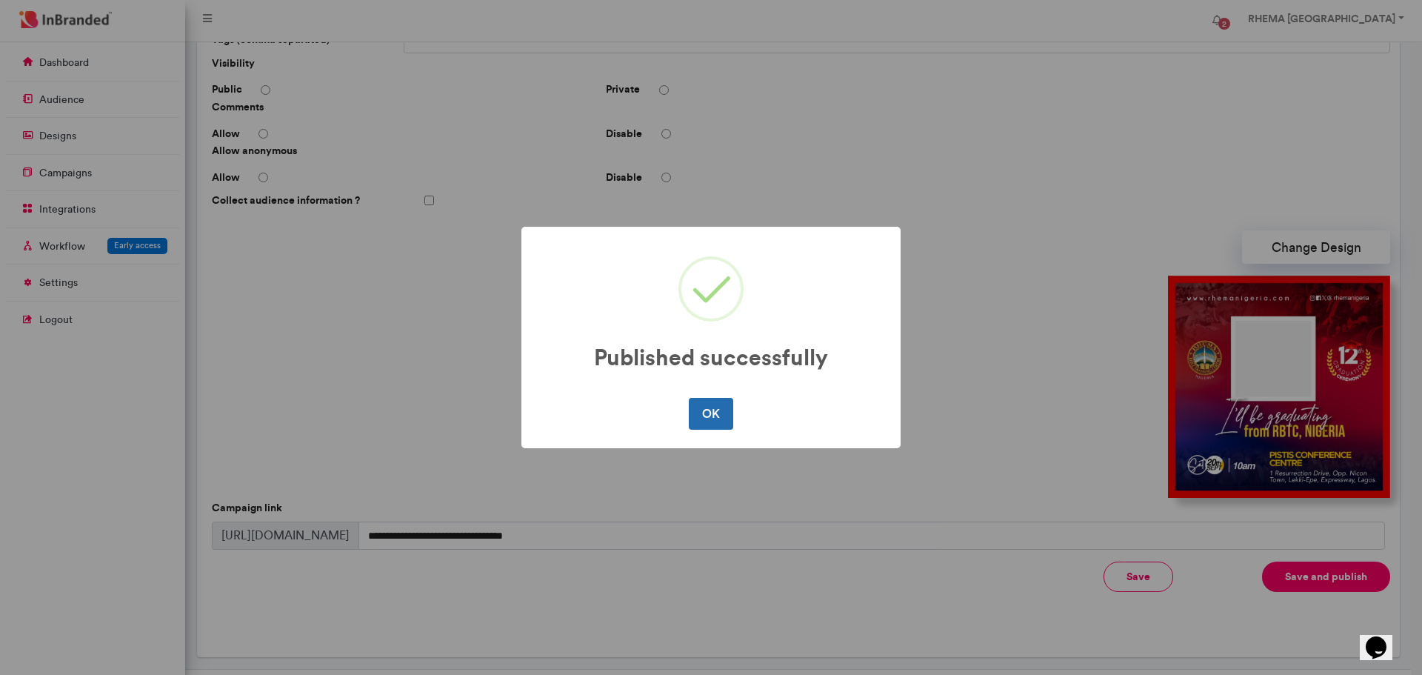
click at [718, 416] on button "OK" at bounding box center [711, 413] width 44 height 31
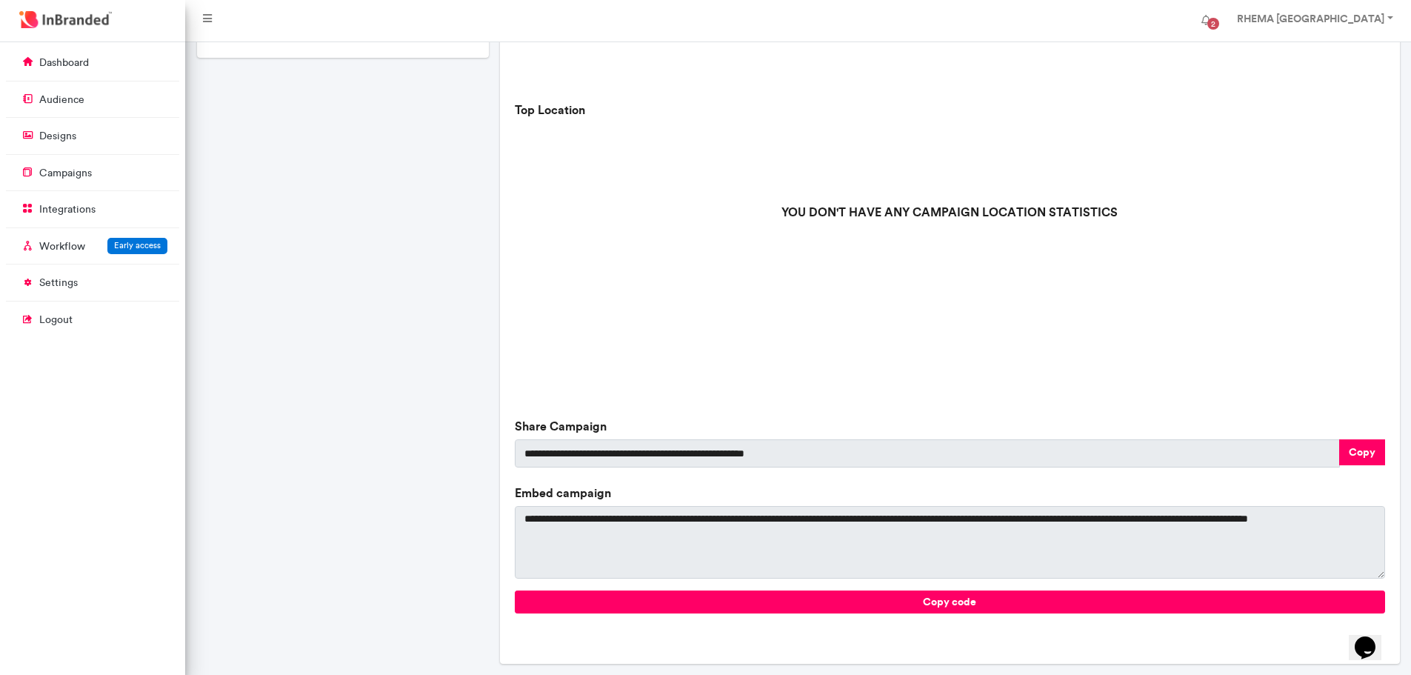
scroll to position [367, 0]
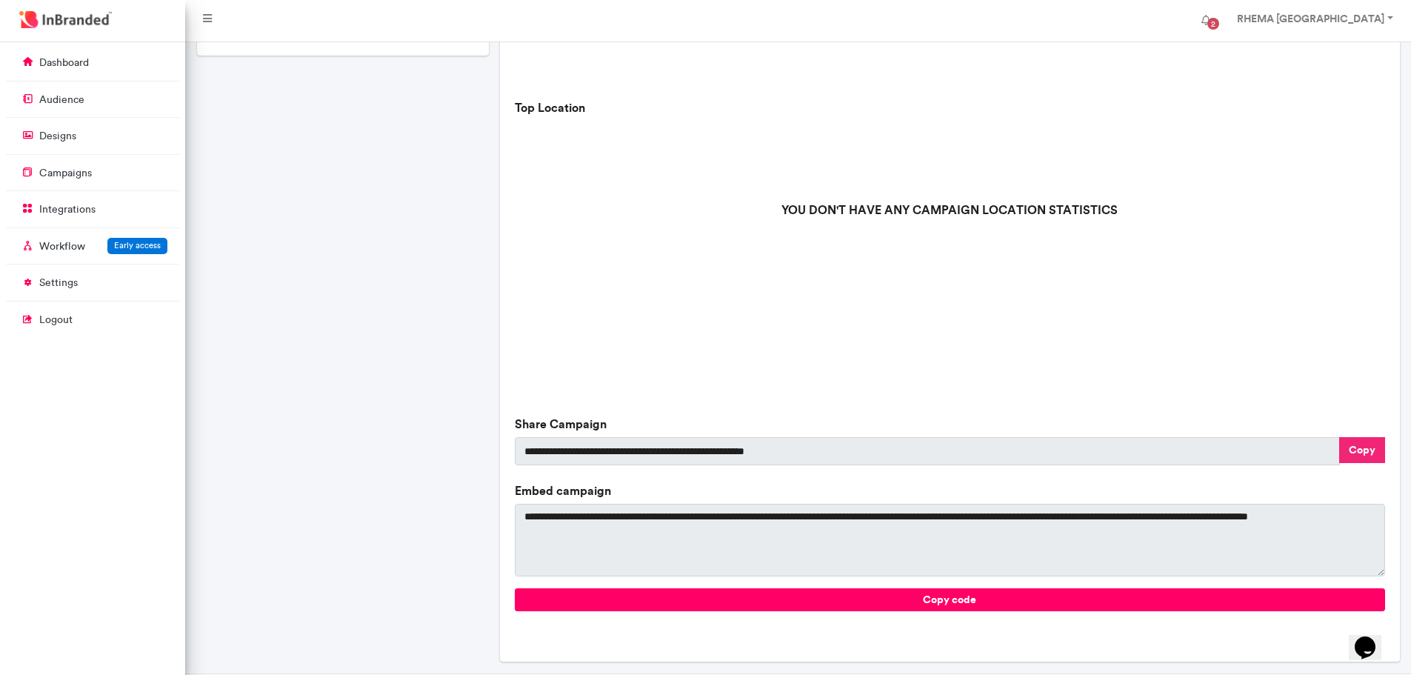
click at [1364, 451] on button "Copy" at bounding box center [1362, 450] width 46 height 26
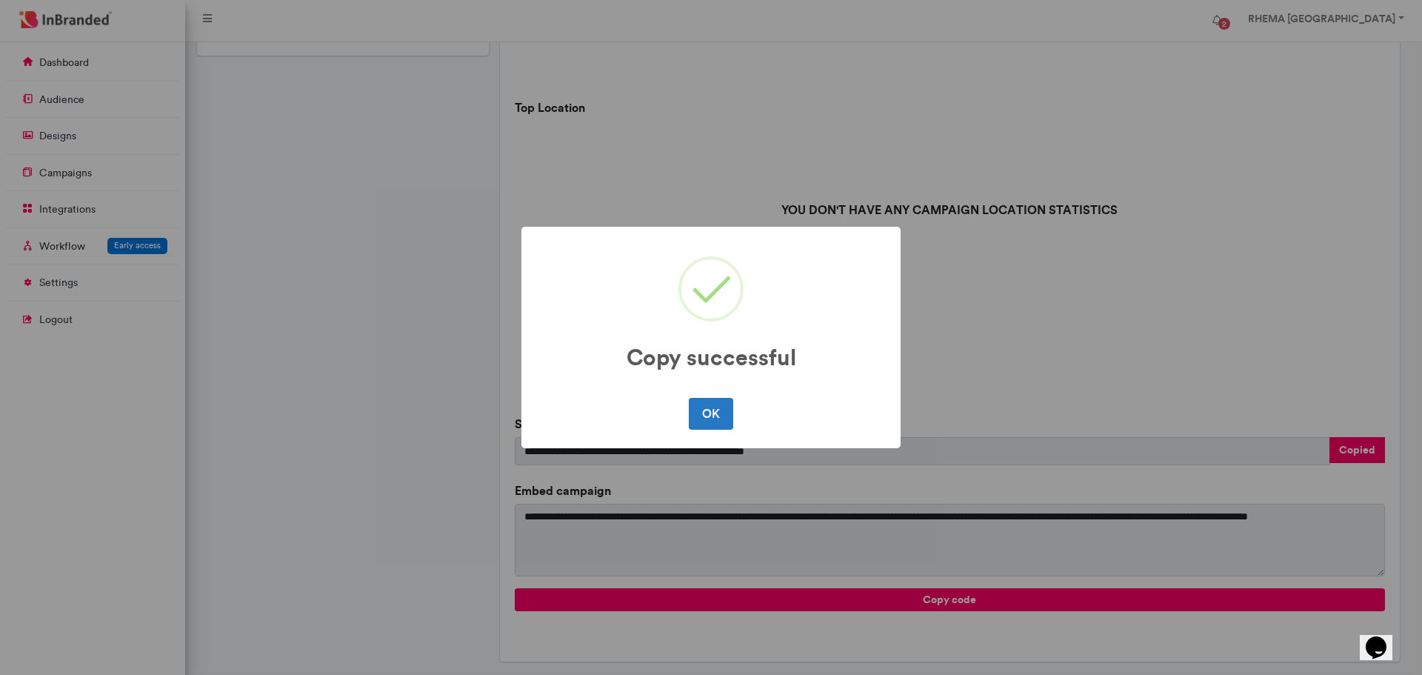
drag, startPoint x: 700, startPoint y: 407, endPoint x: 807, endPoint y: 698, distance: 309.6
click at [807, 674] on html "**********" at bounding box center [711, 173] width 1422 height 1080
click at [706, 412] on button "OK" at bounding box center [711, 413] width 44 height 31
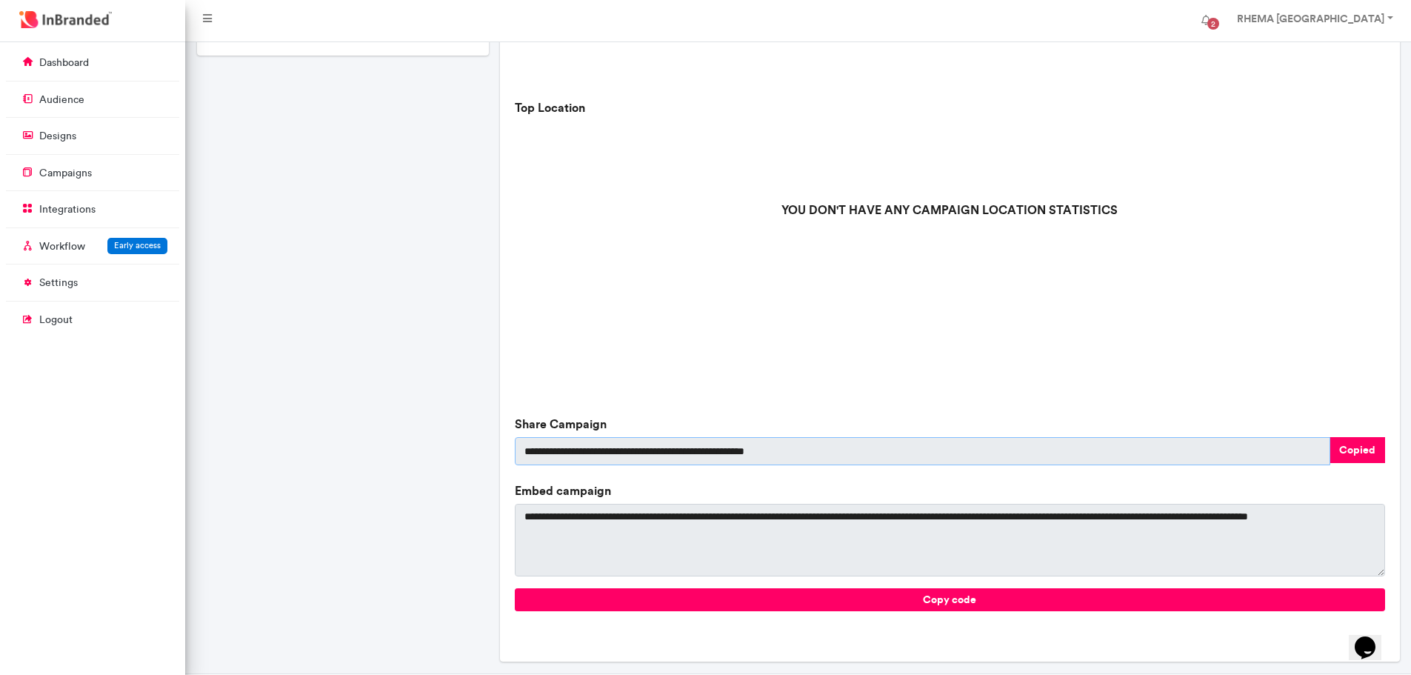
scroll to position [0, 0]
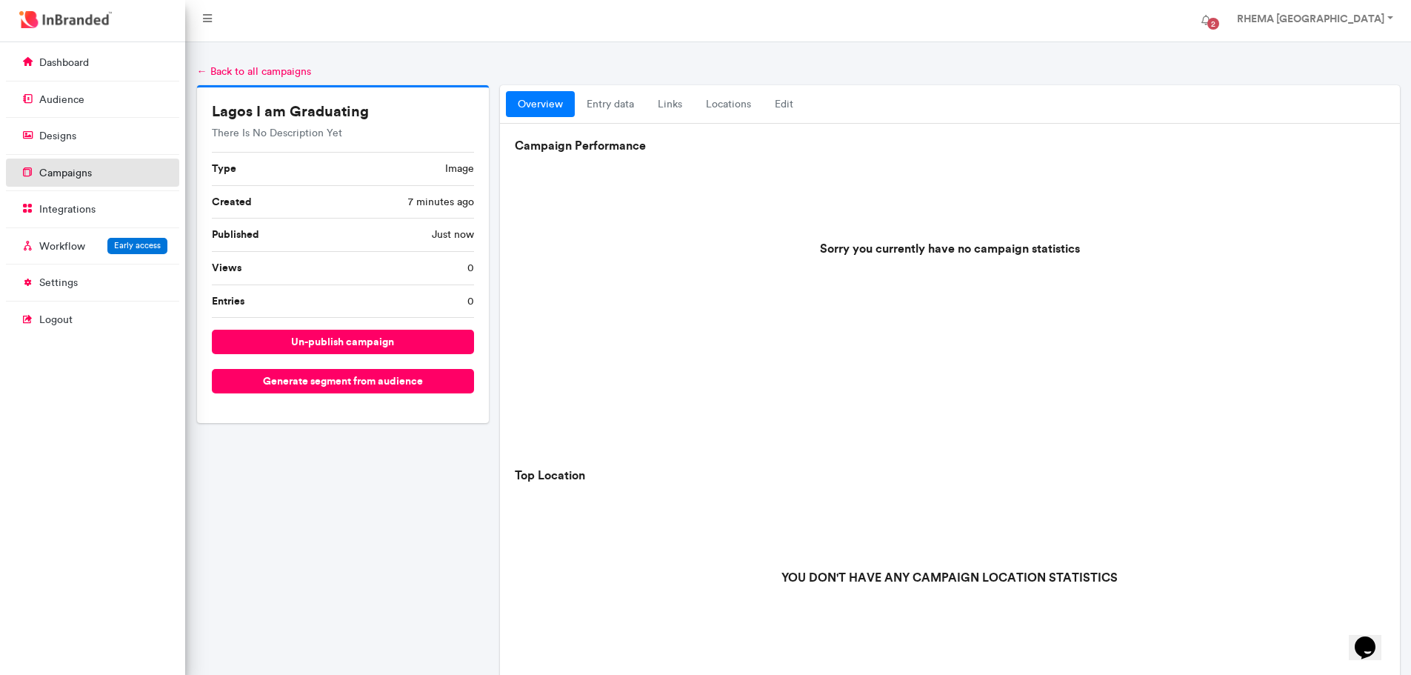
click at [70, 170] on p "campaigns" at bounding box center [65, 173] width 53 height 15
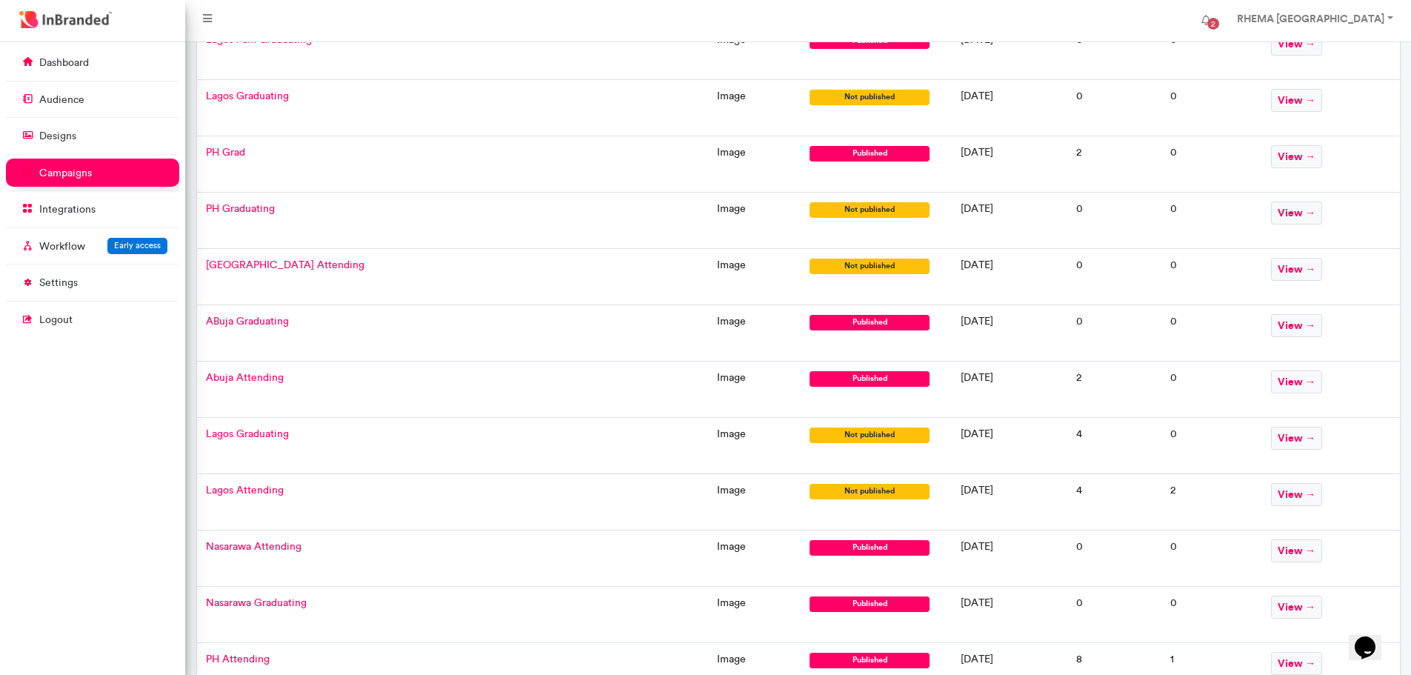
scroll to position [217, 0]
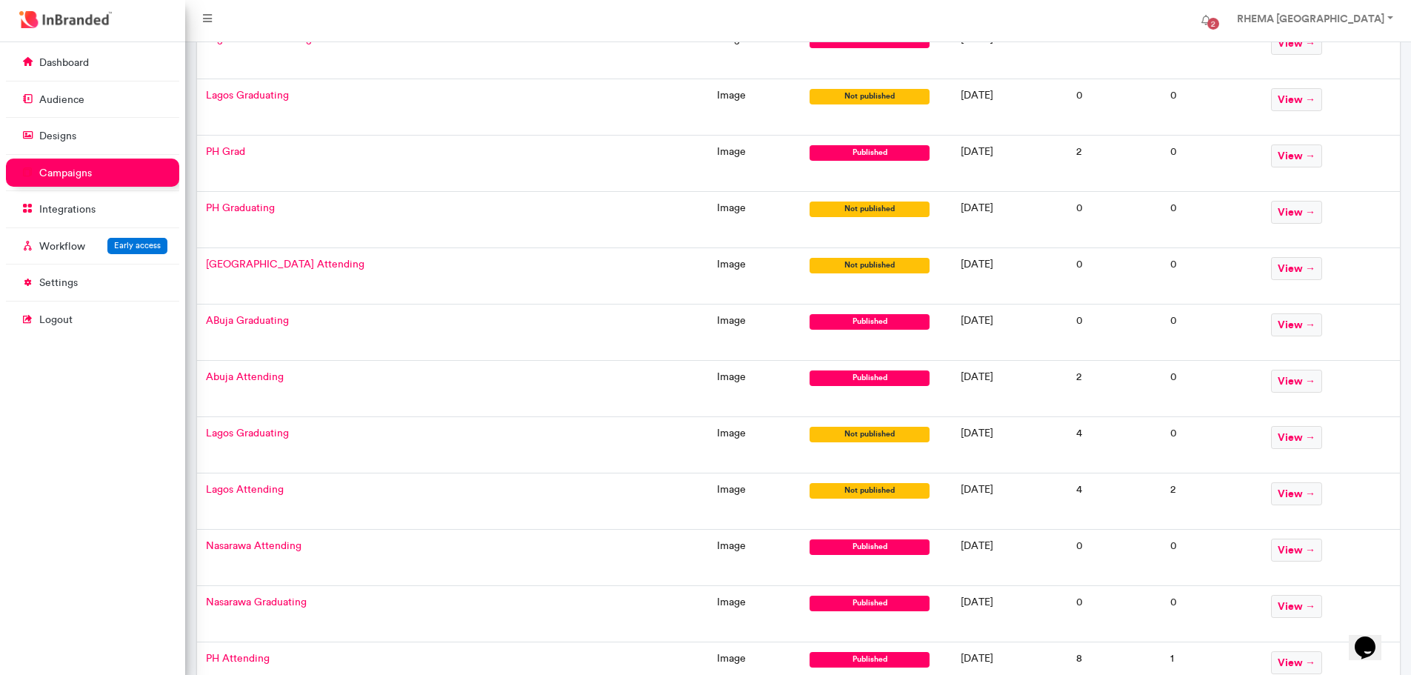
click at [269, 488] on span "Lagos Attending" at bounding box center [245, 489] width 78 height 13
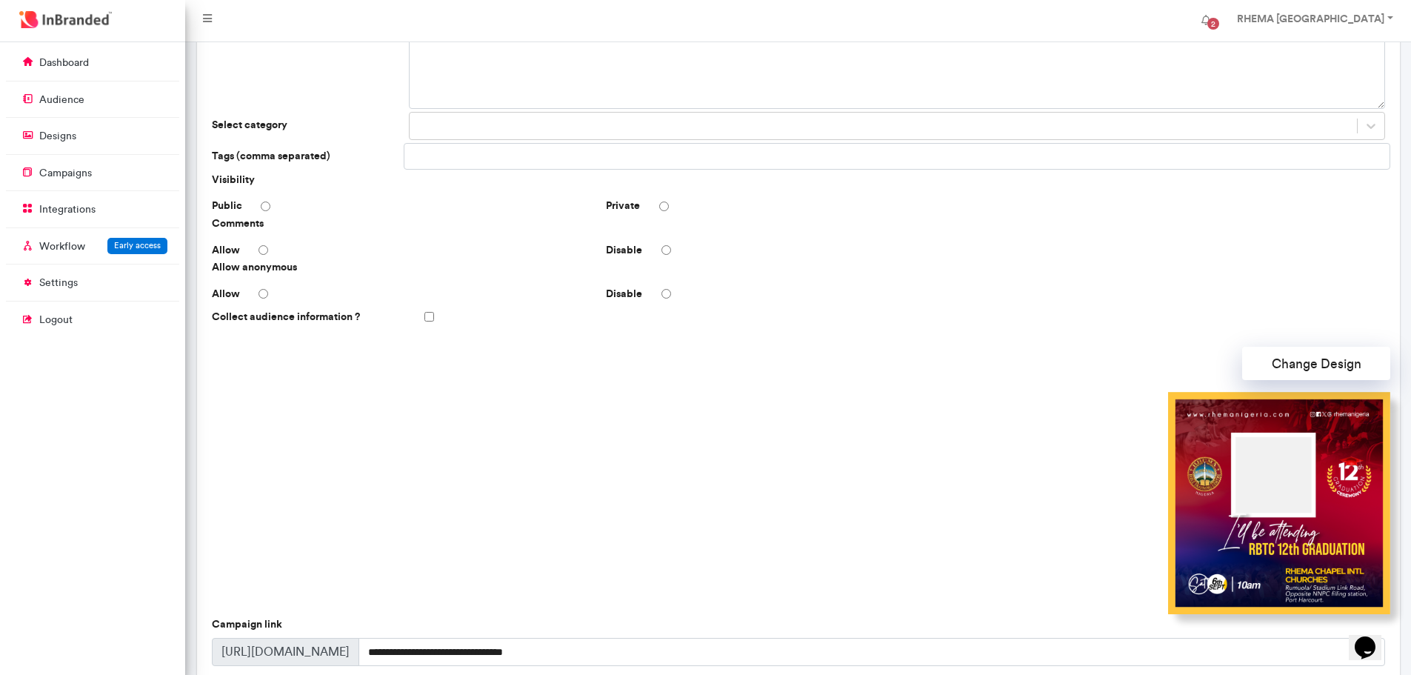
scroll to position [150, 0]
click at [1278, 359] on button "Change Design" at bounding box center [1316, 362] width 148 height 33
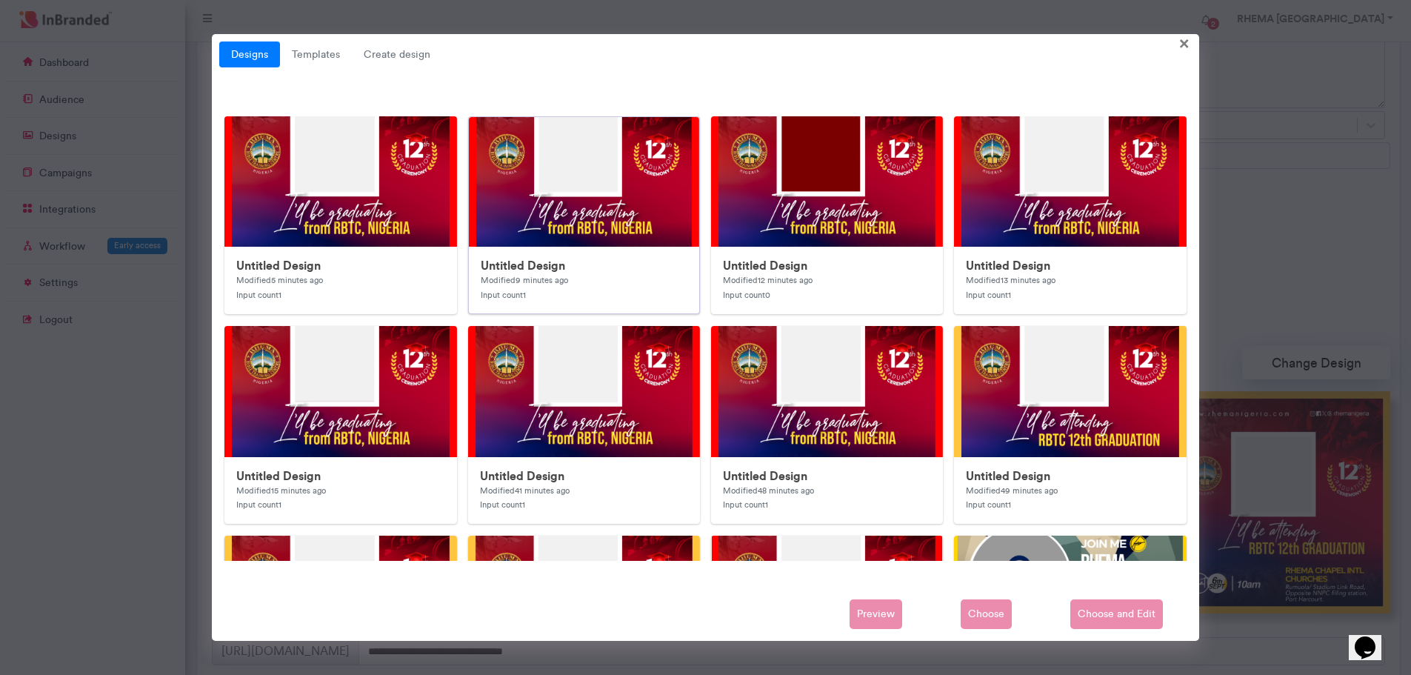
click at [508, 201] on img at bounding box center [765, 413] width 593 height 593
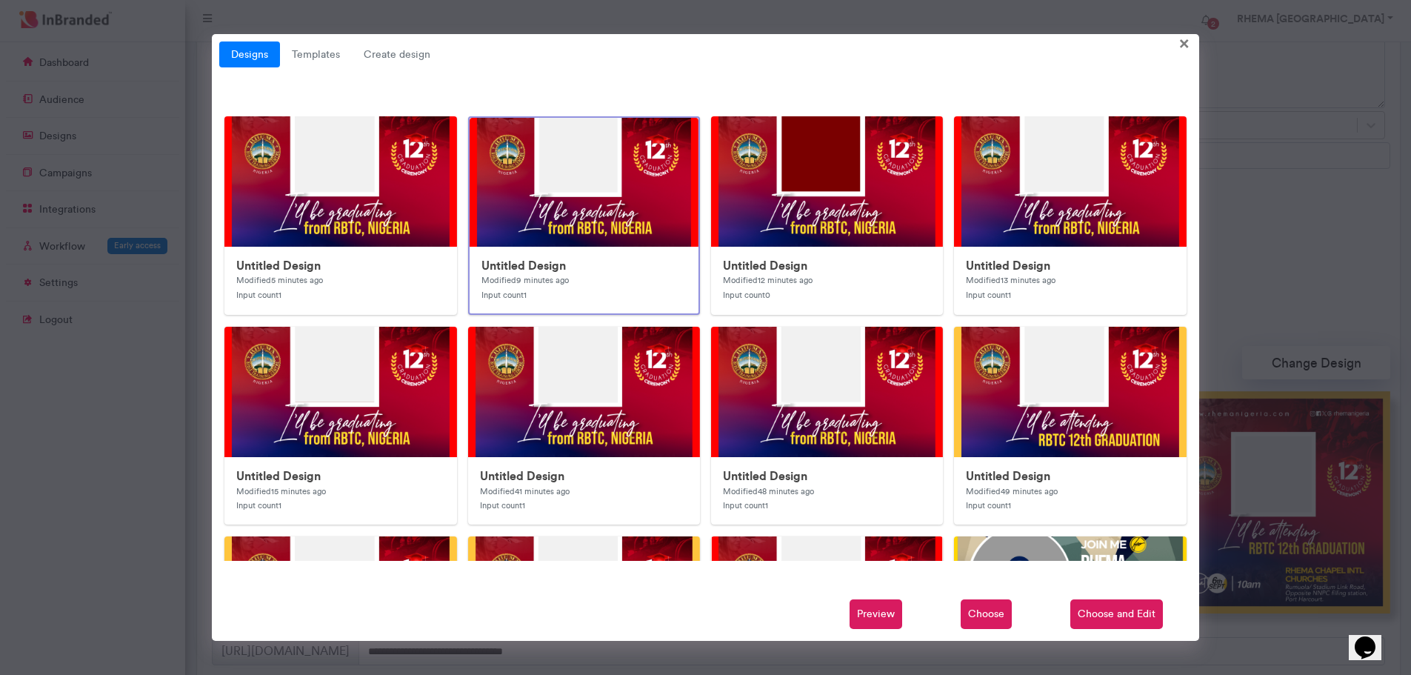
click at [989, 618] on span "Choose" at bounding box center [986, 614] width 51 height 30
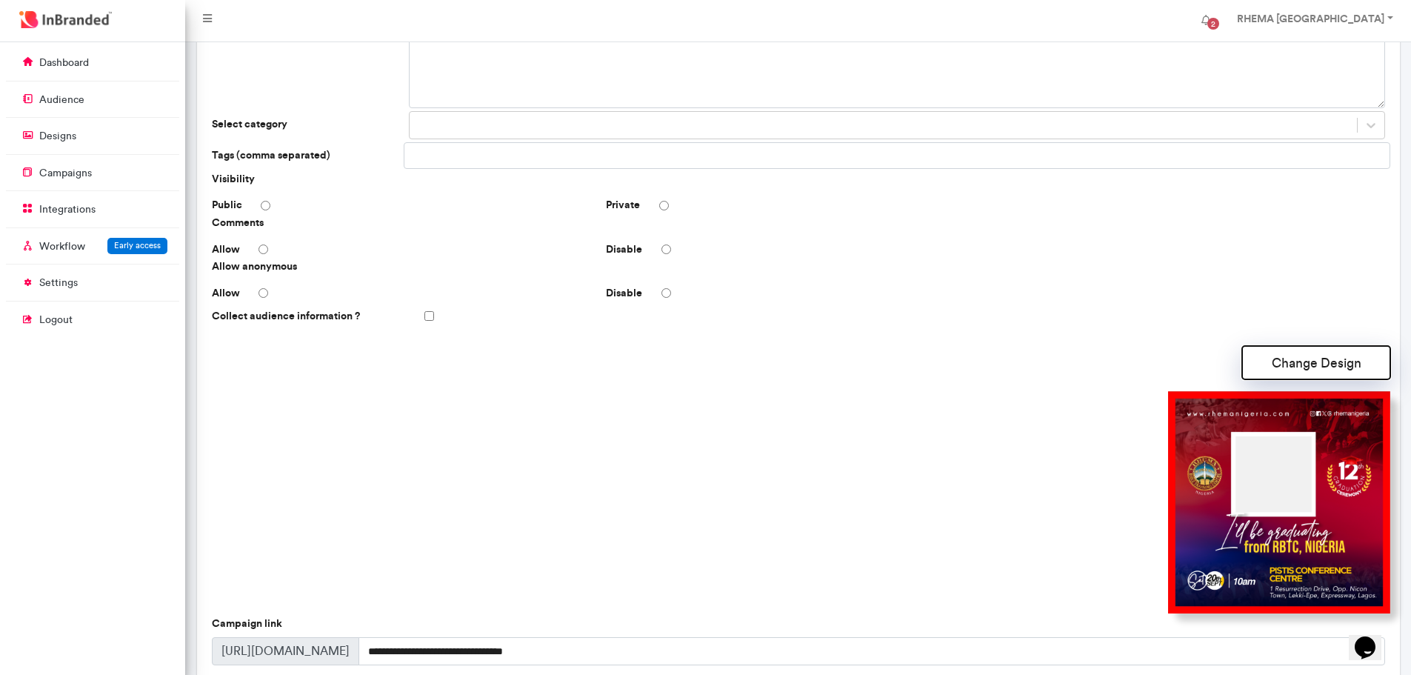
click at [1263, 362] on button "Change Design" at bounding box center [1316, 362] width 148 height 33
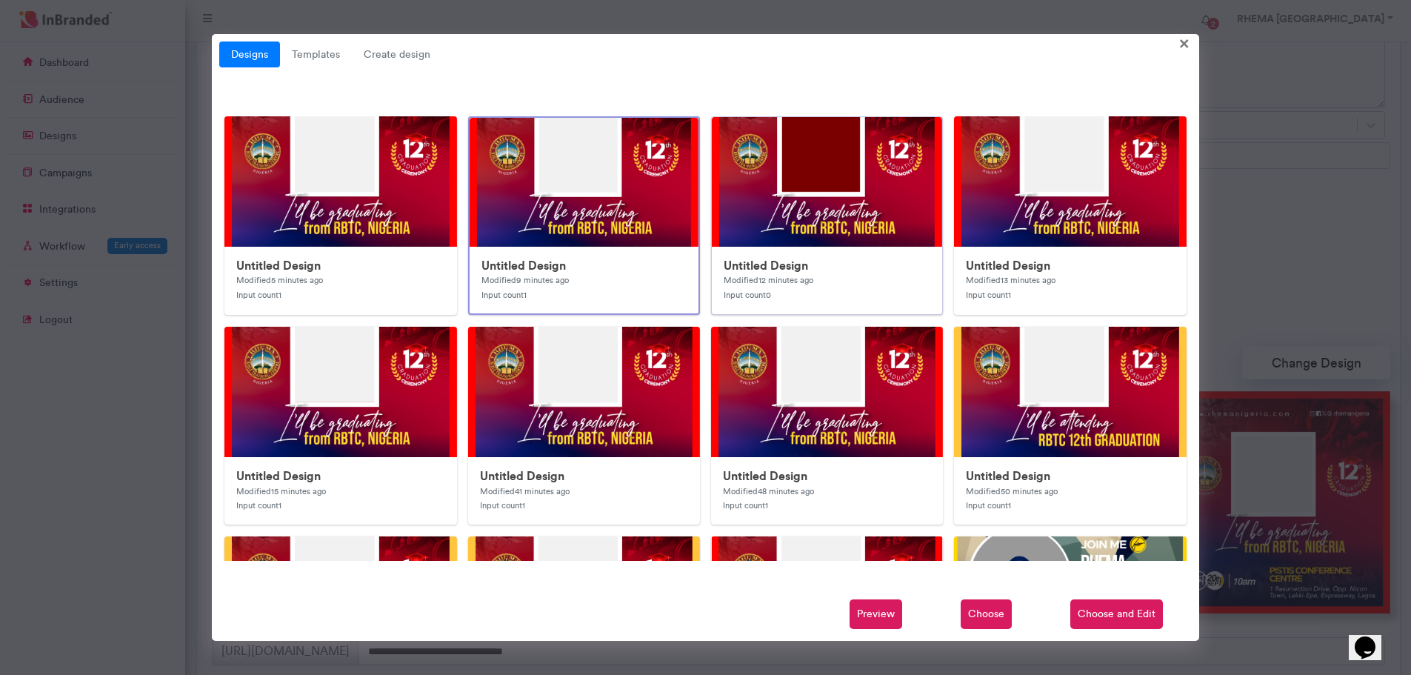
click at [868, 216] on img at bounding box center [1008, 413] width 593 height 593
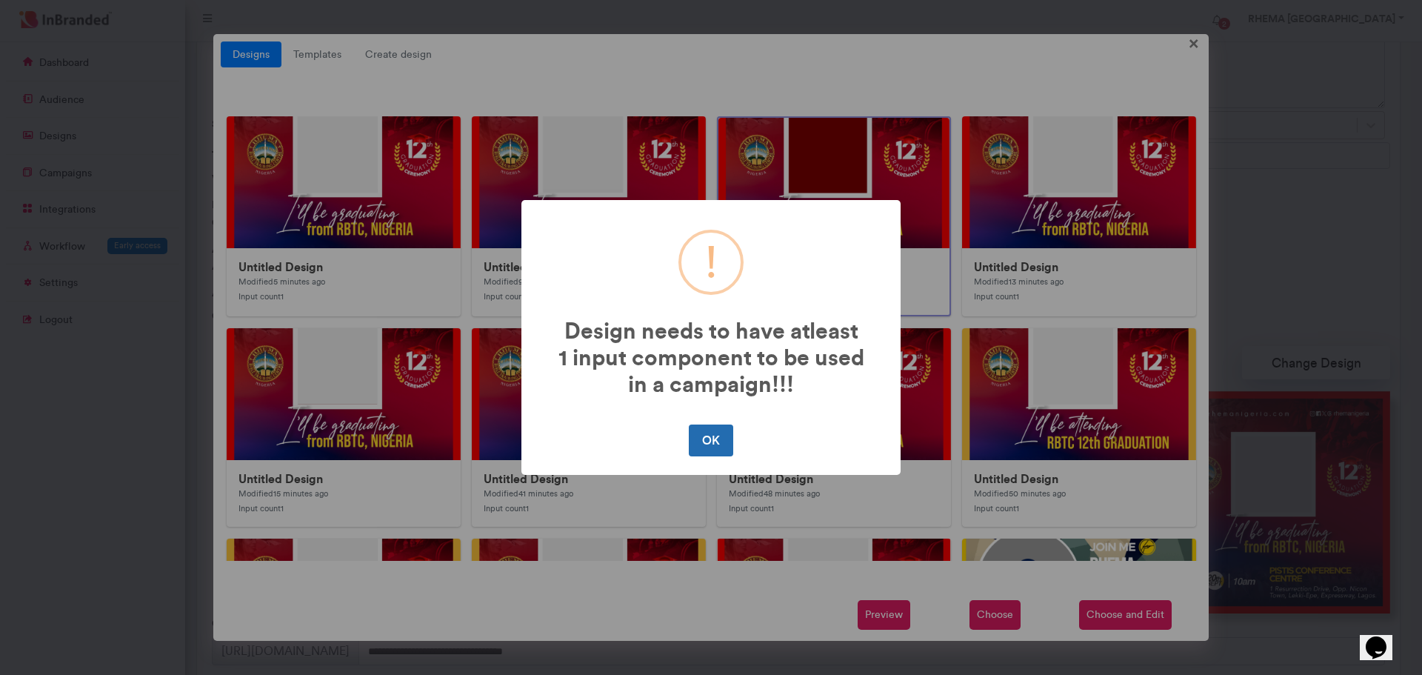
click at [707, 442] on button "OK" at bounding box center [711, 439] width 44 height 31
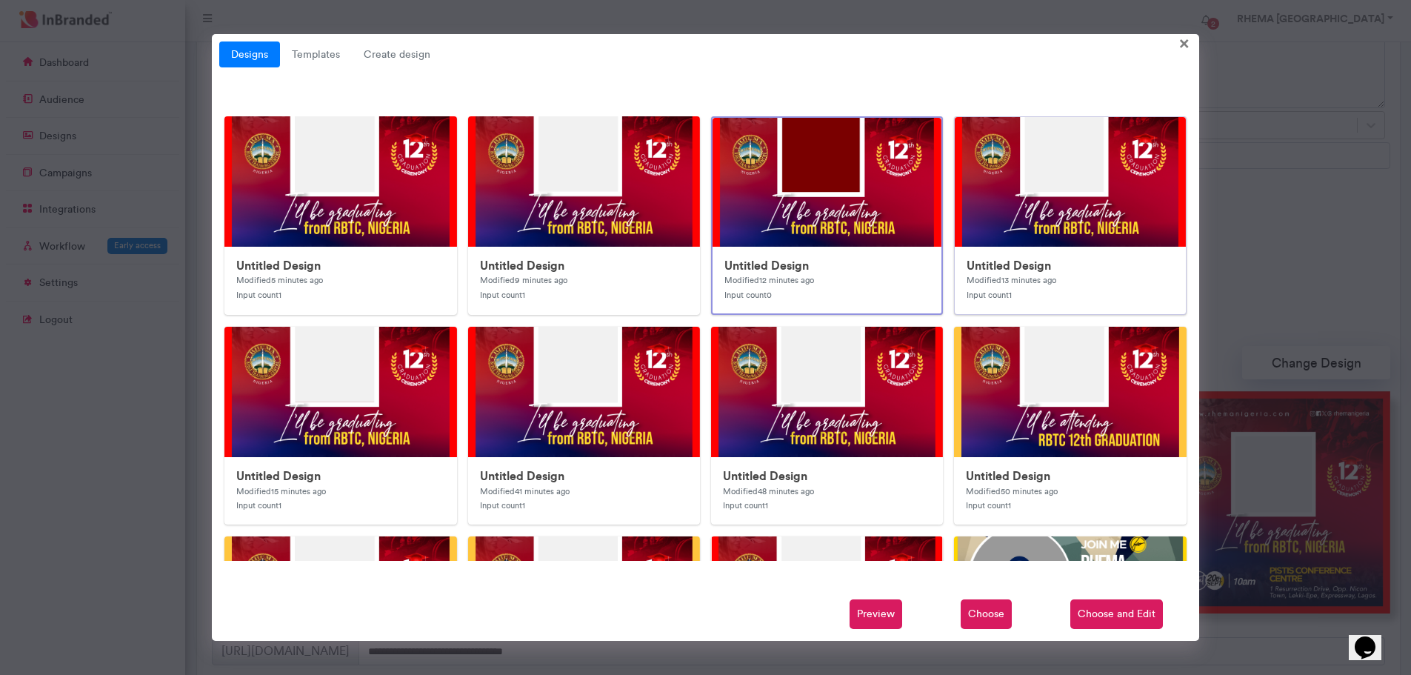
click at [1027, 217] on img at bounding box center [1251, 413] width 593 height 593
click at [998, 606] on span "Choose" at bounding box center [986, 614] width 51 height 30
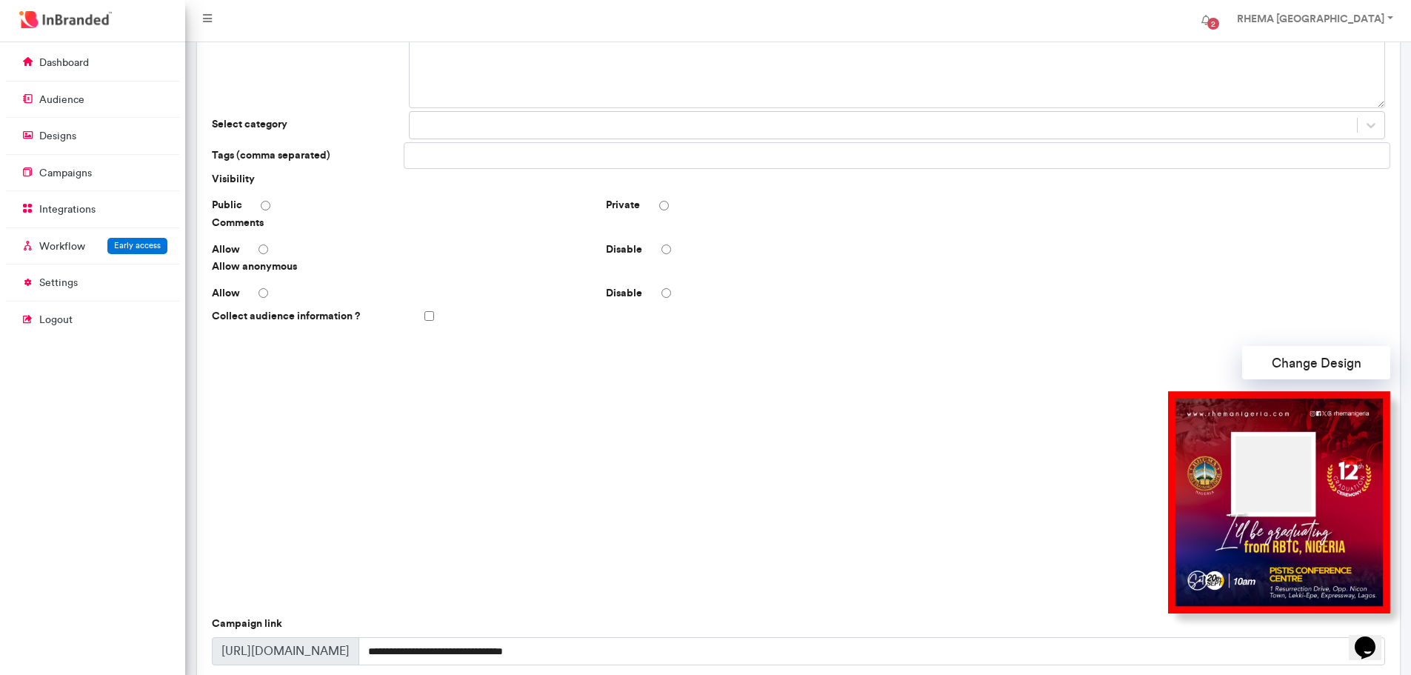
click at [1224, 521] on img at bounding box center [1279, 502] width 222 height 222
click at [1276, 365] on button "Change Design" at bounding box center [1316, 362] width 148 height 33
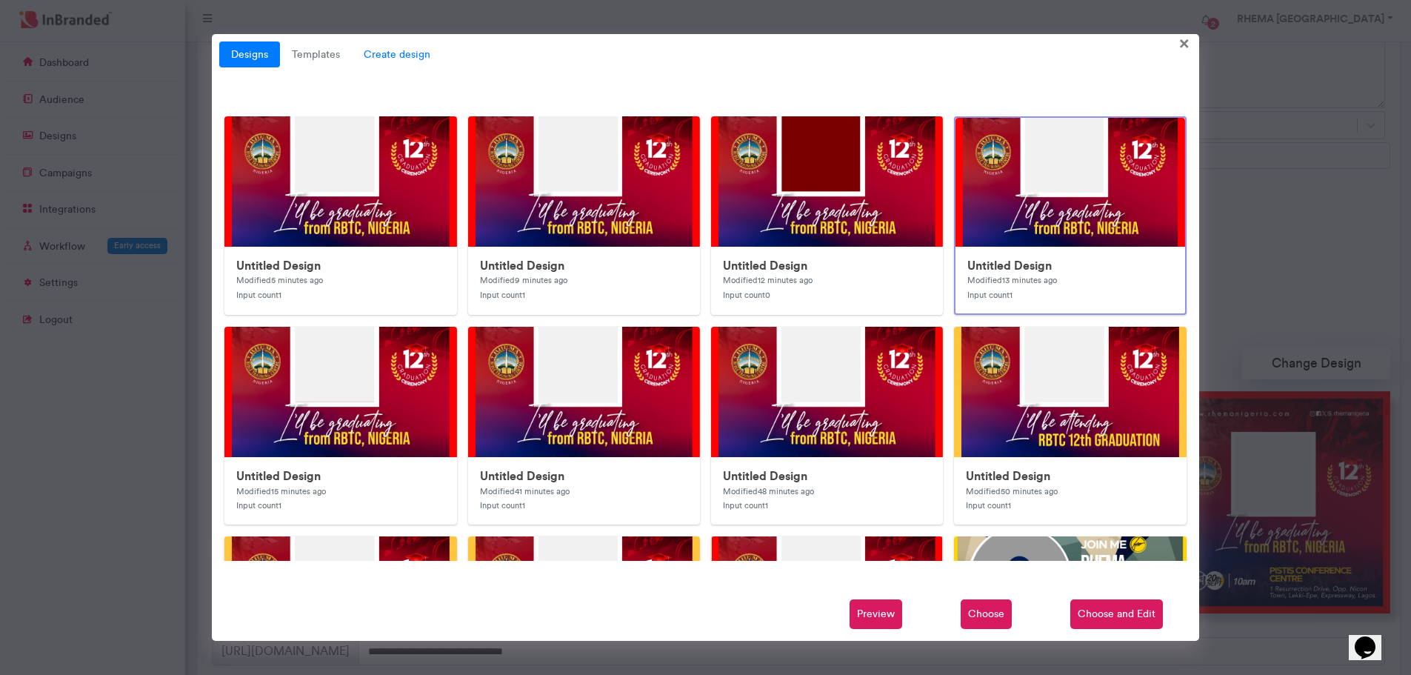
click at [403, 60] on span "Create design" at bounding box center [397, 54] width 90 height 27
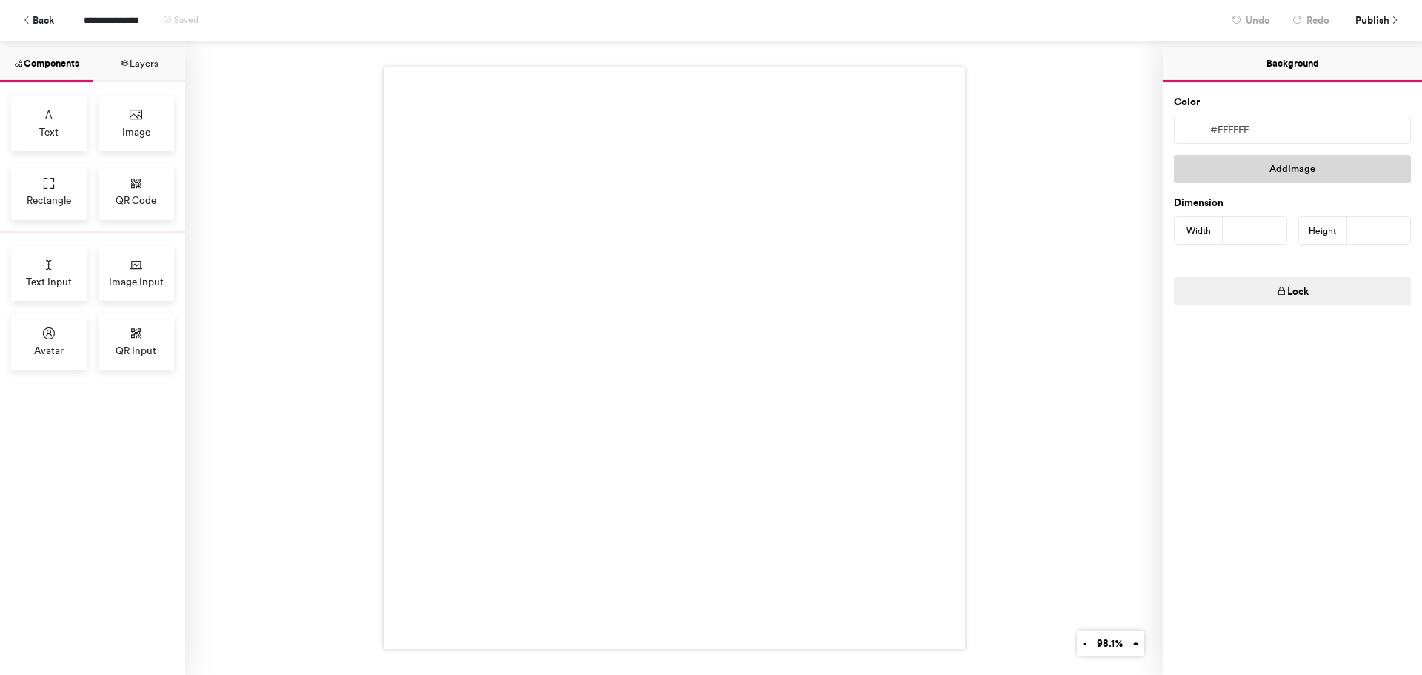
click at [1250, 172] on button "Add Image" at bounding box center [1292, 169] width 237 height 28
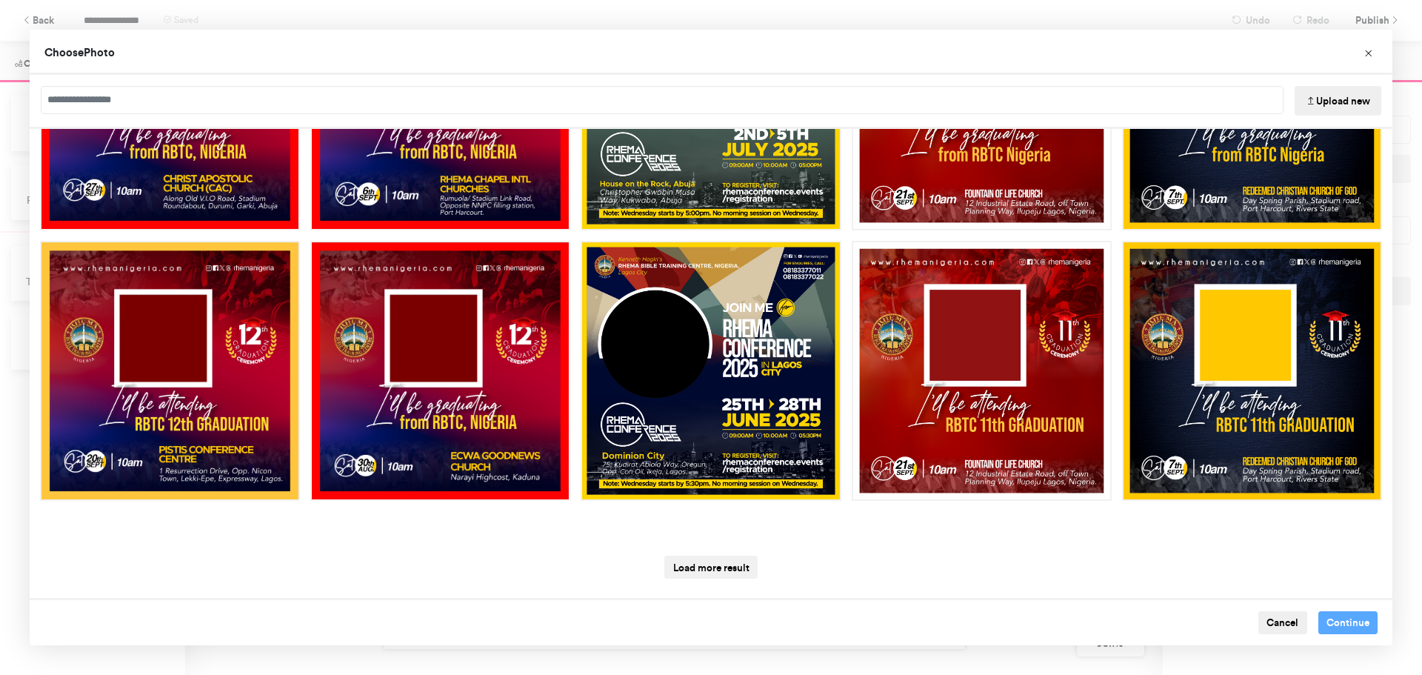
scroll to position [1256, 0]
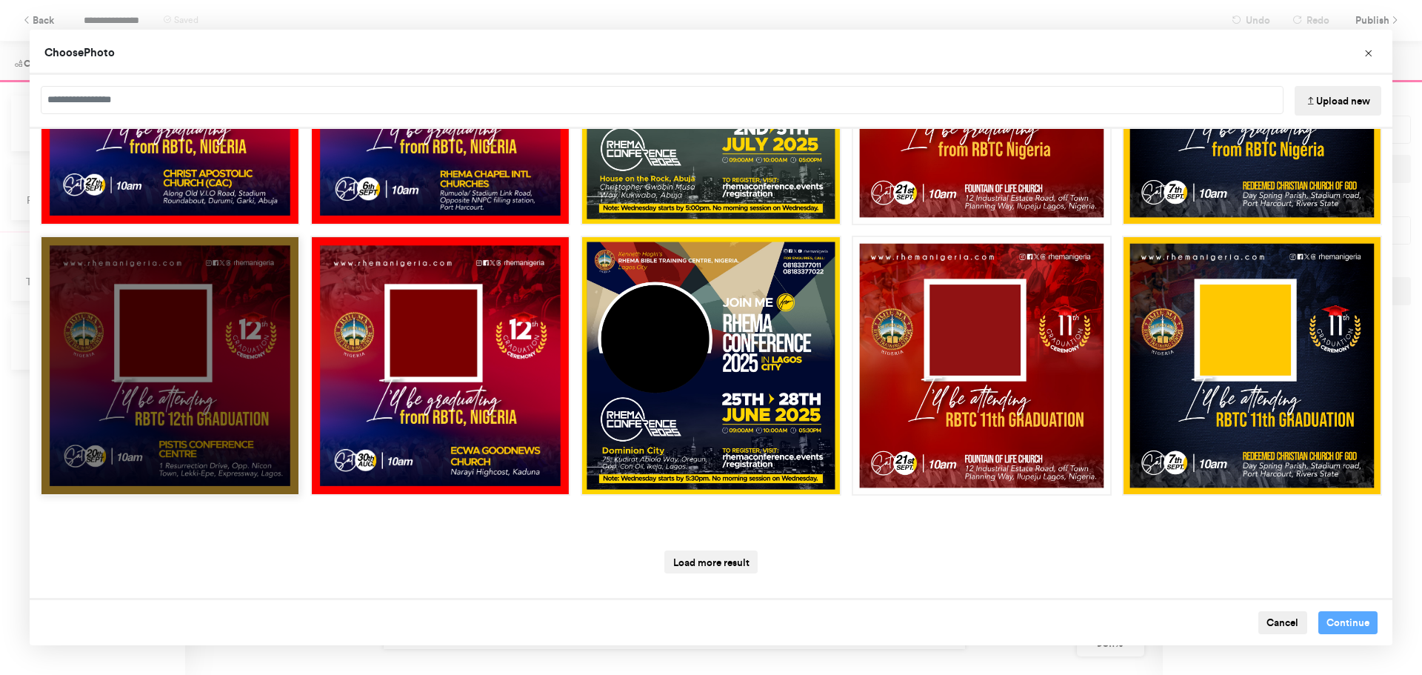
click at [230, 379] on div "Choose Image" at bounding box center [170, 366] width 260 height 260
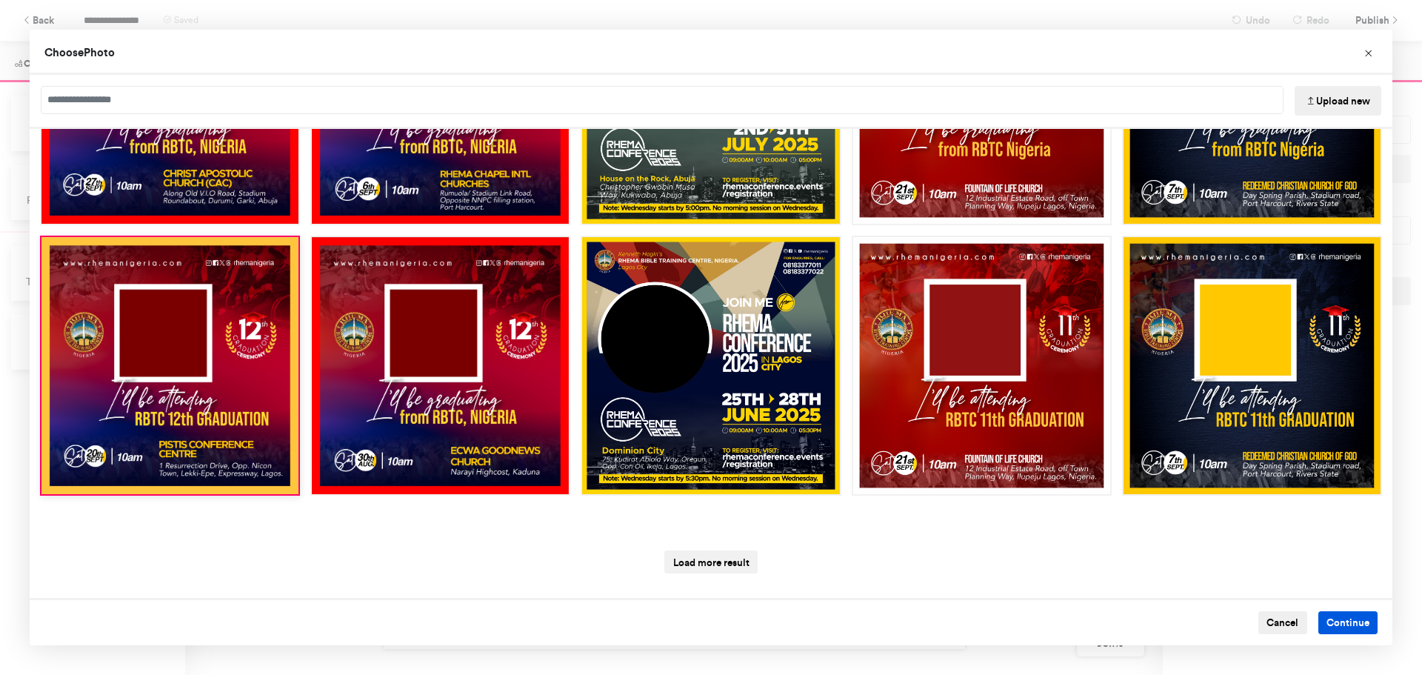
click at [1338, 618] on button "Continue" at bounding box center [1348, 623] width 60 height 24
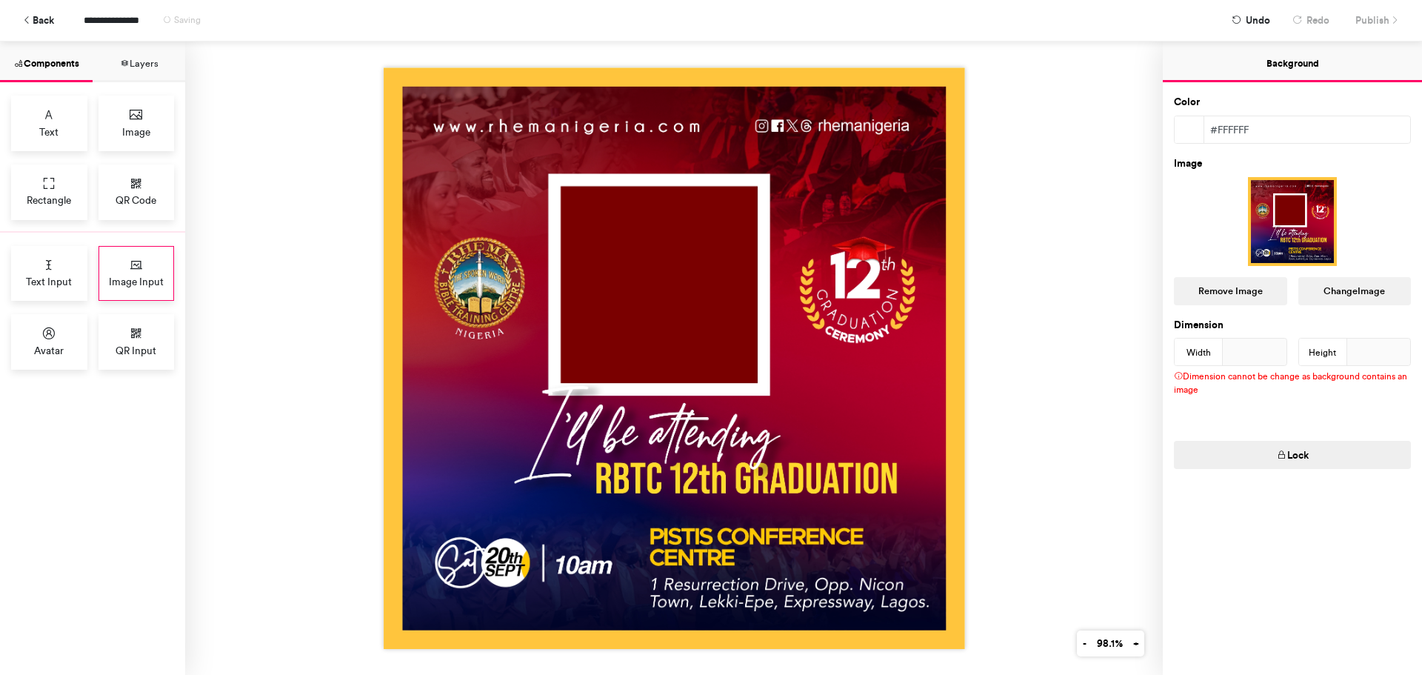
click at [124, 272] on div "Image Input" at bounding box center [137, 274] width 76 height 56
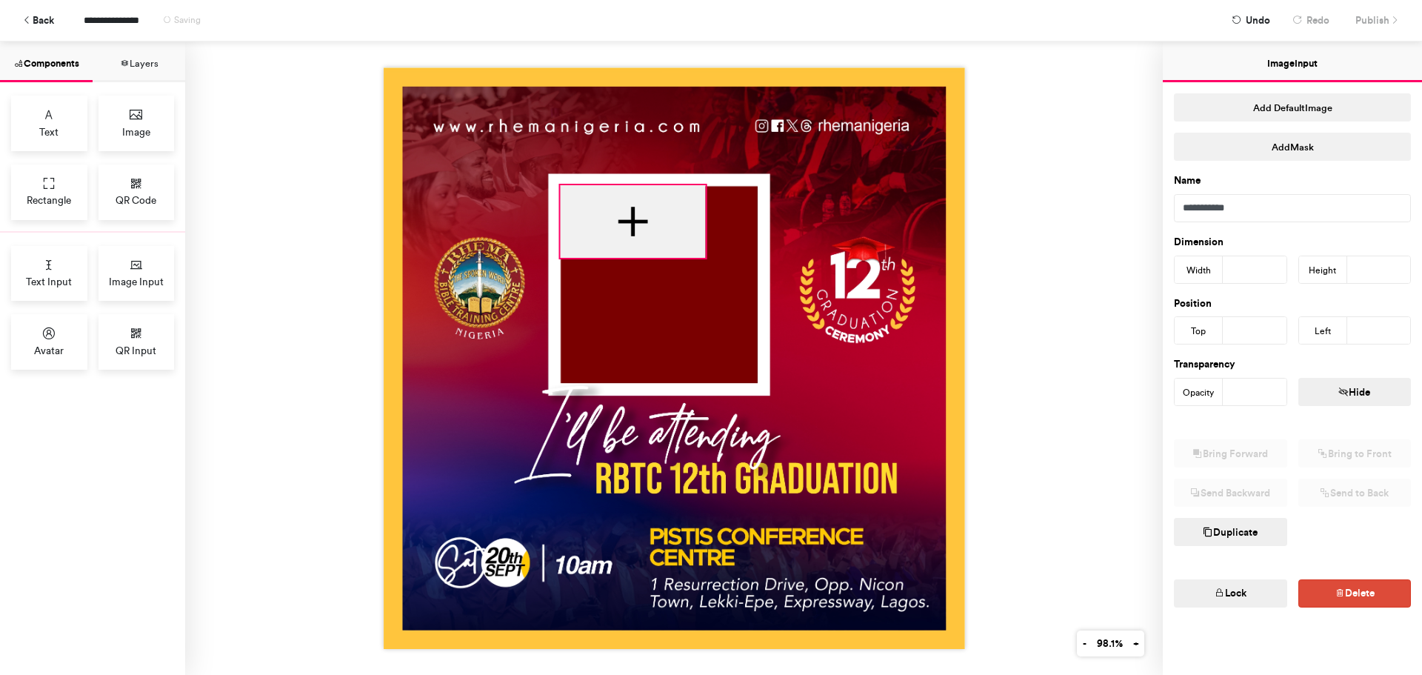
drag, startPoint x: 593, startPoint y: 241, endPoint x: 624, endPoint y: 213, distance: 41.5
click at [624, 213] on div at bounding box center [632, 221] width 145 height 73
type input "***"
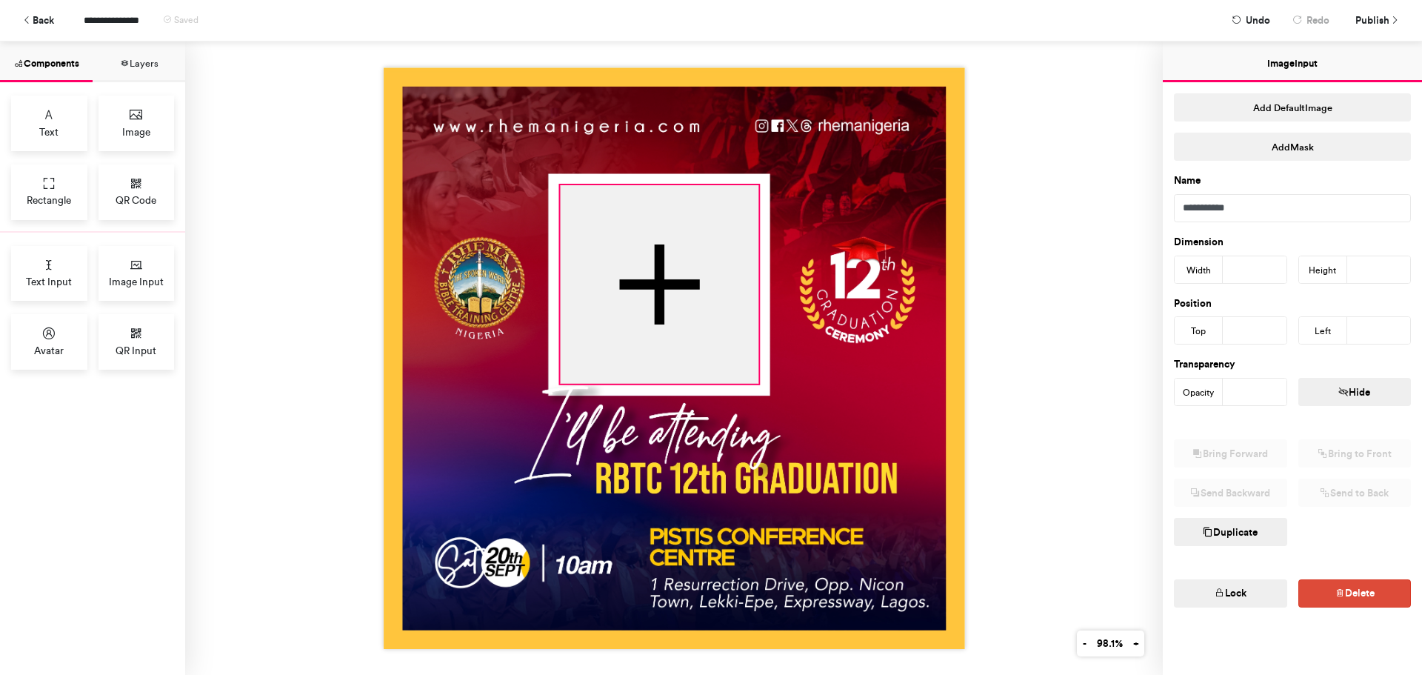
drag, startPoint x: 700, startPoint y: 256, endPoint x: 753, endPoint y: 381, distance: 136.7
click at [753, 381] on div at bounding box center [674, 357] width 581 height 581
type input "***"
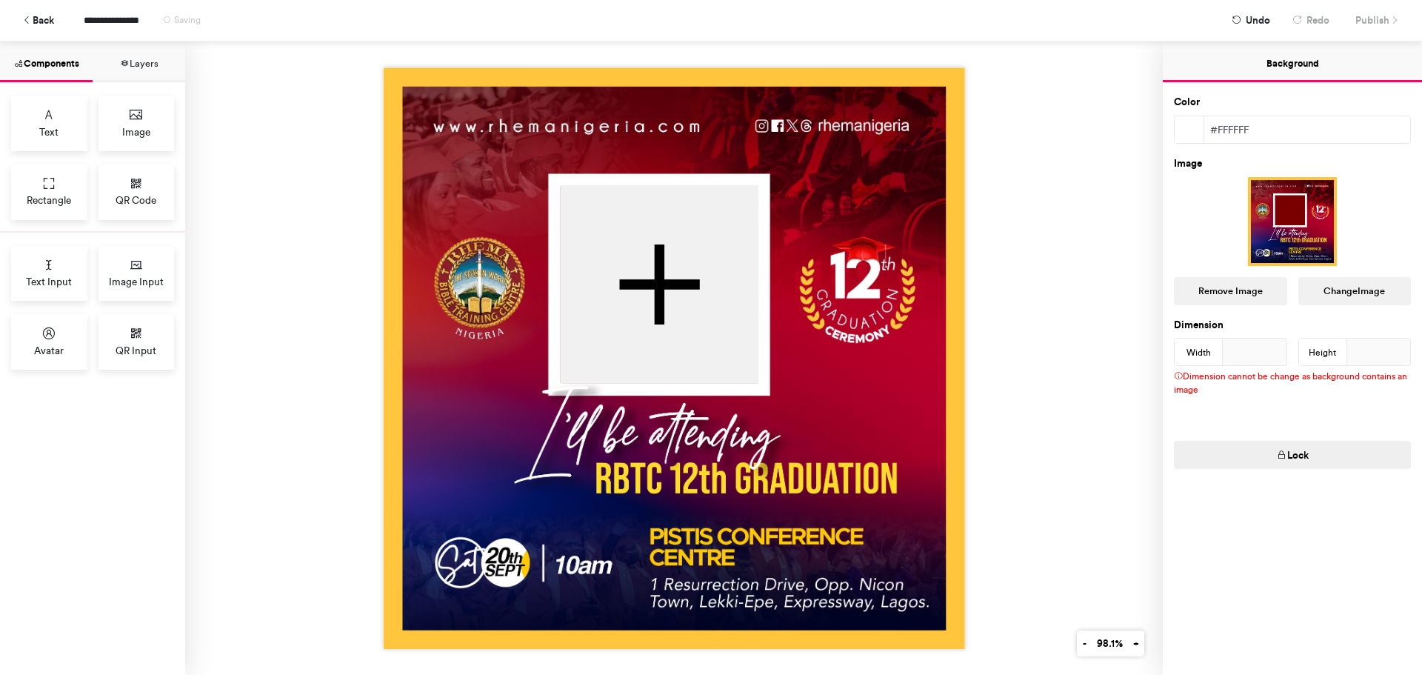
click at [828, 369] on img at bounding box center [674, 357] width 581 height 581
click at [1371, 16] on span "Publish" at bounding box center [1372, 20] width 34 height 26
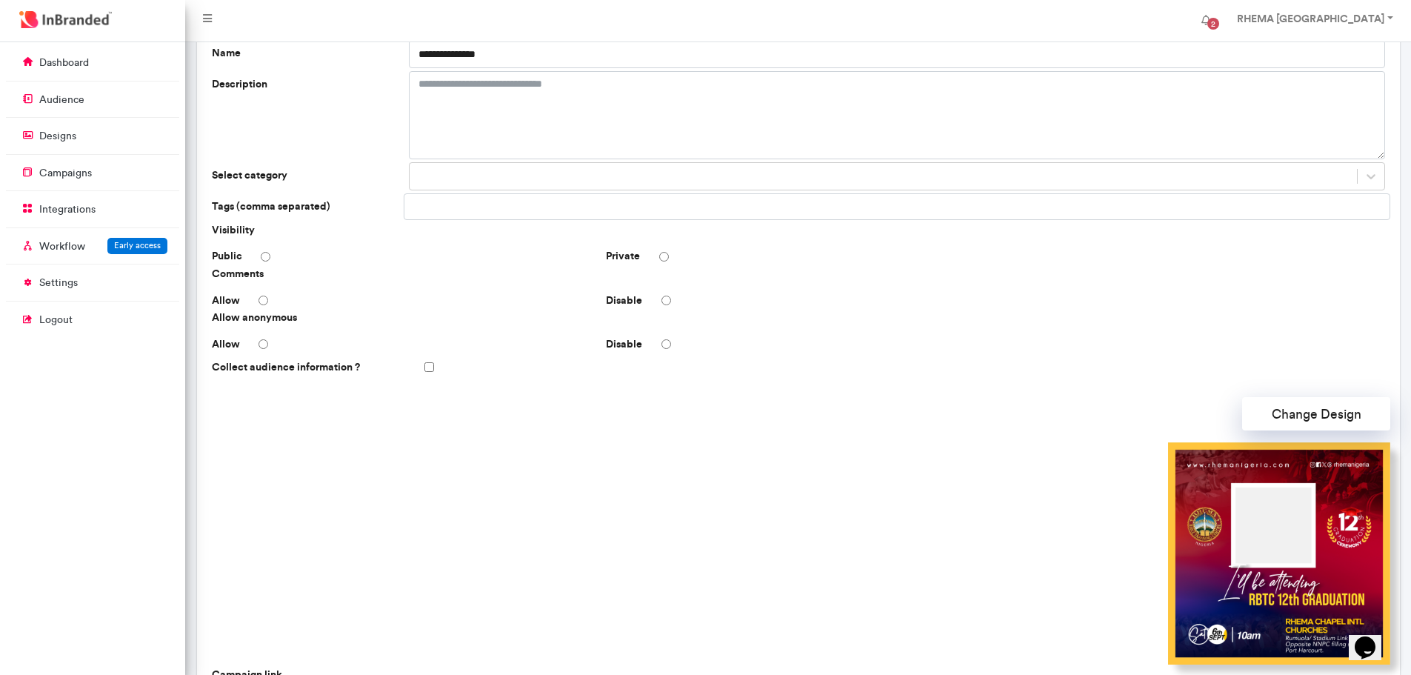
scroll to position [98, 0]
click at [1273, 410] on button "Change Design" at bounding box center [1316, 414] width 148 height 33
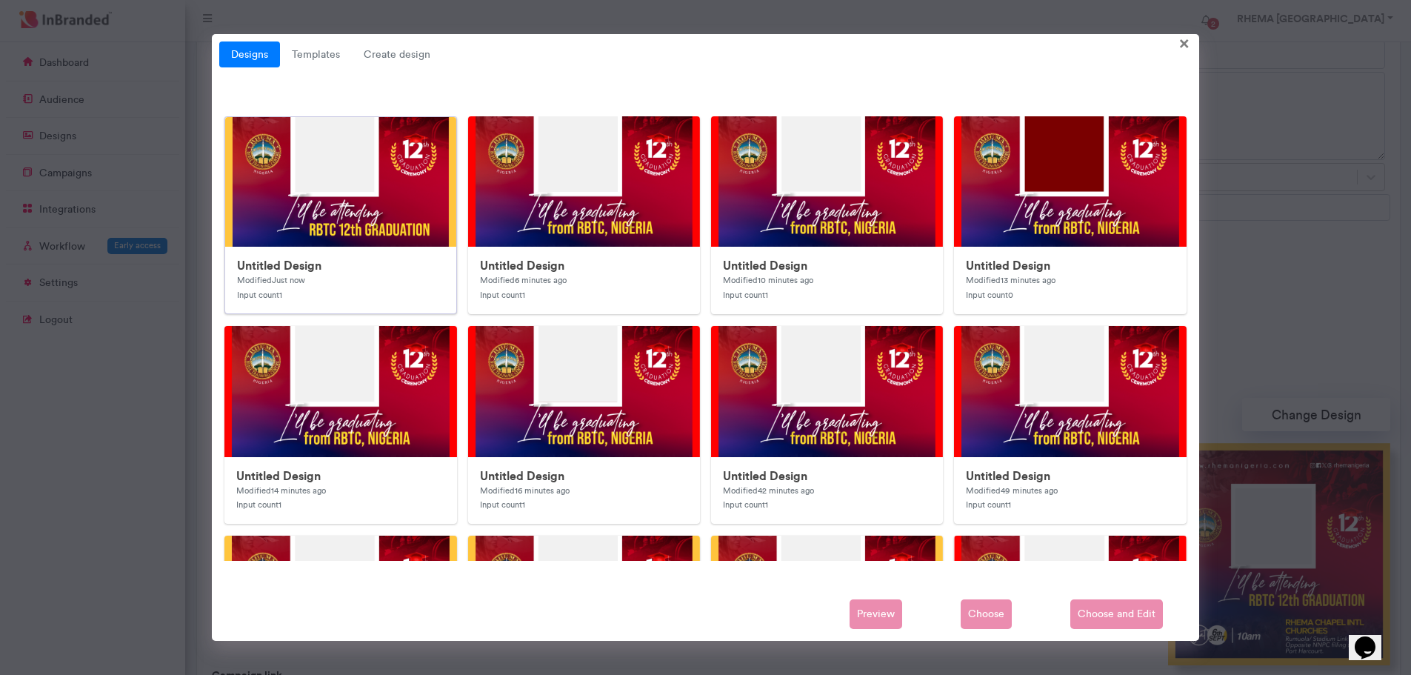
click at [421, 224] on img at bounding box center [521, 413] width 593 height 593
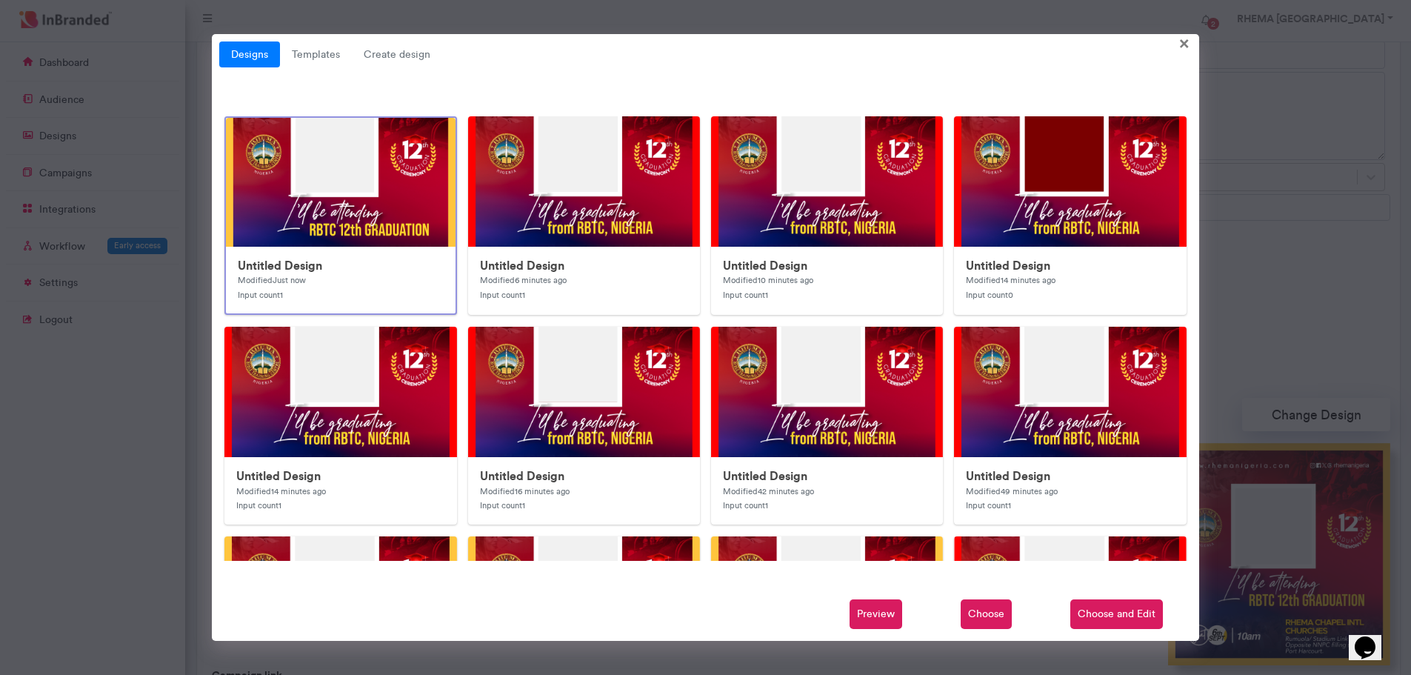
click at [993, 612] on span "Choose" at bounding box center [986, 614] width 51 height 30
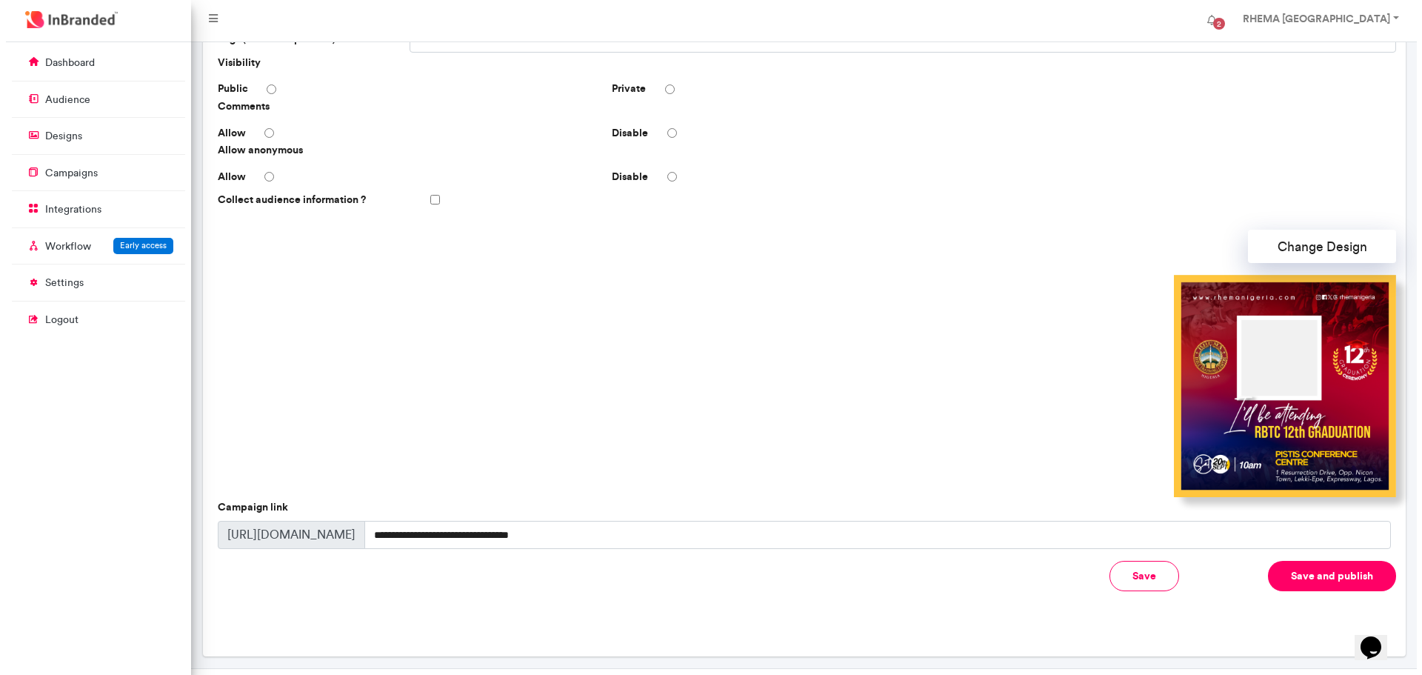
scroll to position [267, 0]
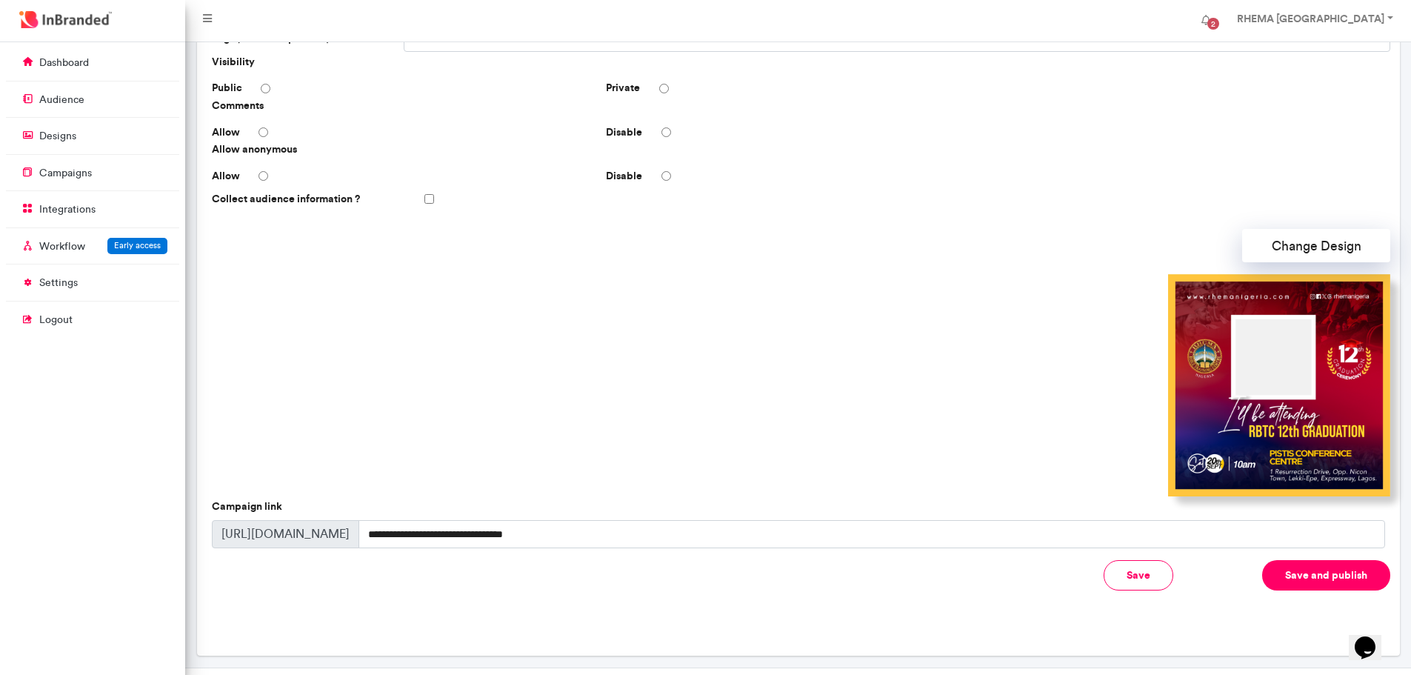
click at [1290, 566] on button "Save and publish" at bounding box center [1326, 575] width 128 height 30
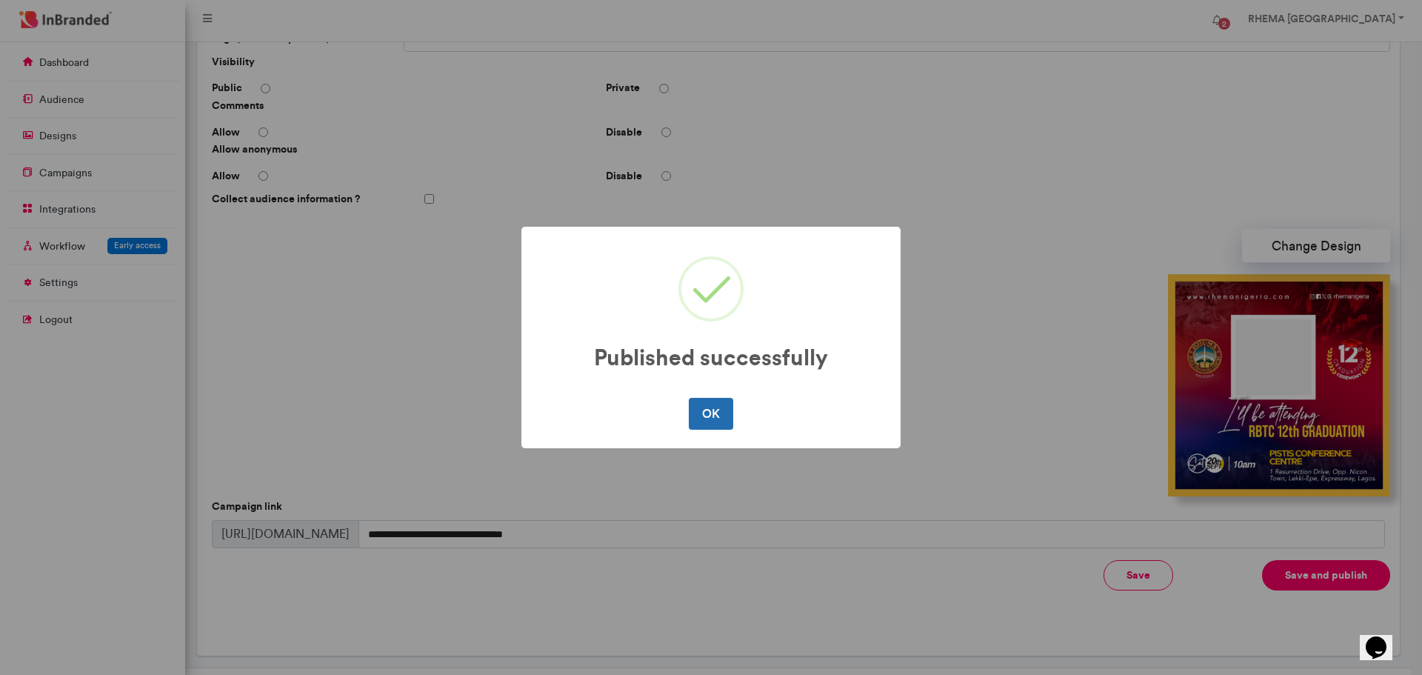
click at [720, 417] on button "OK" at bounding box center [711, 413] width 44 height 31
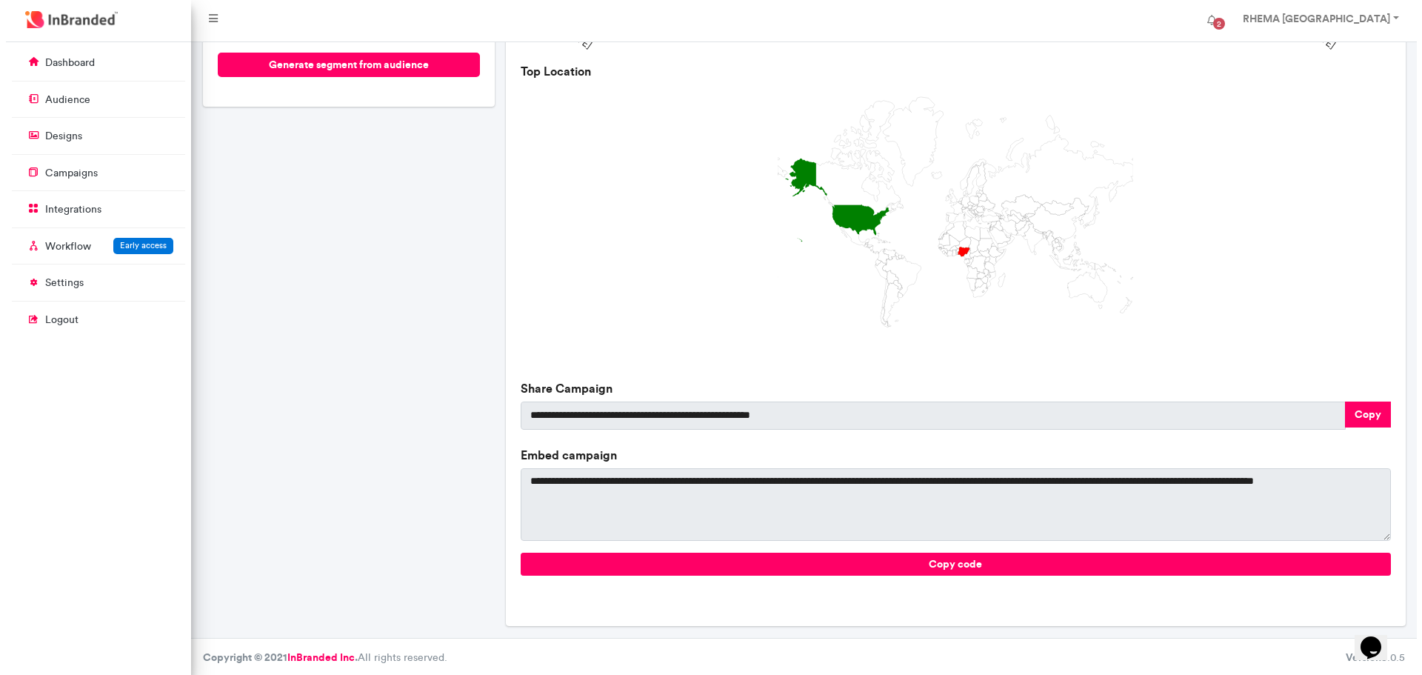
scroll to position [319, 0]
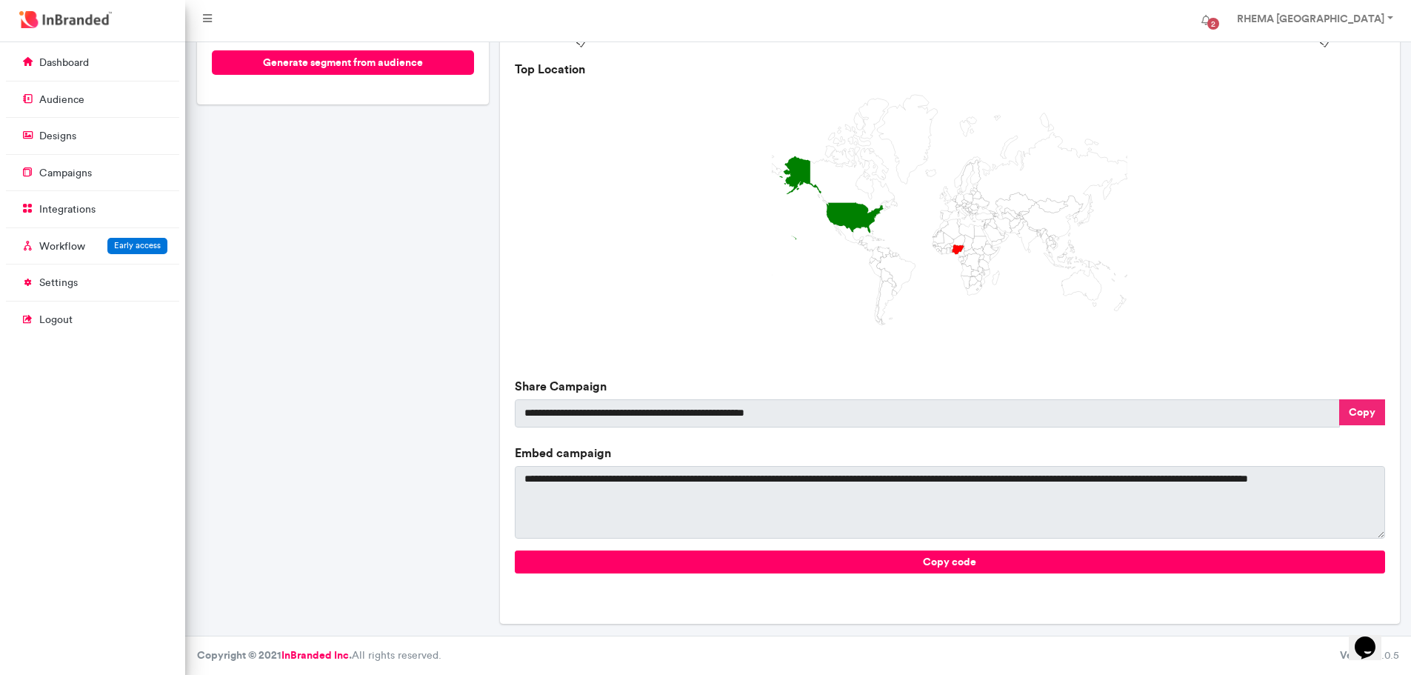
click at [1360, 410] on button "Copy" at bounding box center [1362, 412] width 46 height 26
